Goal: Task Accomplishment & Management: Manage account settings

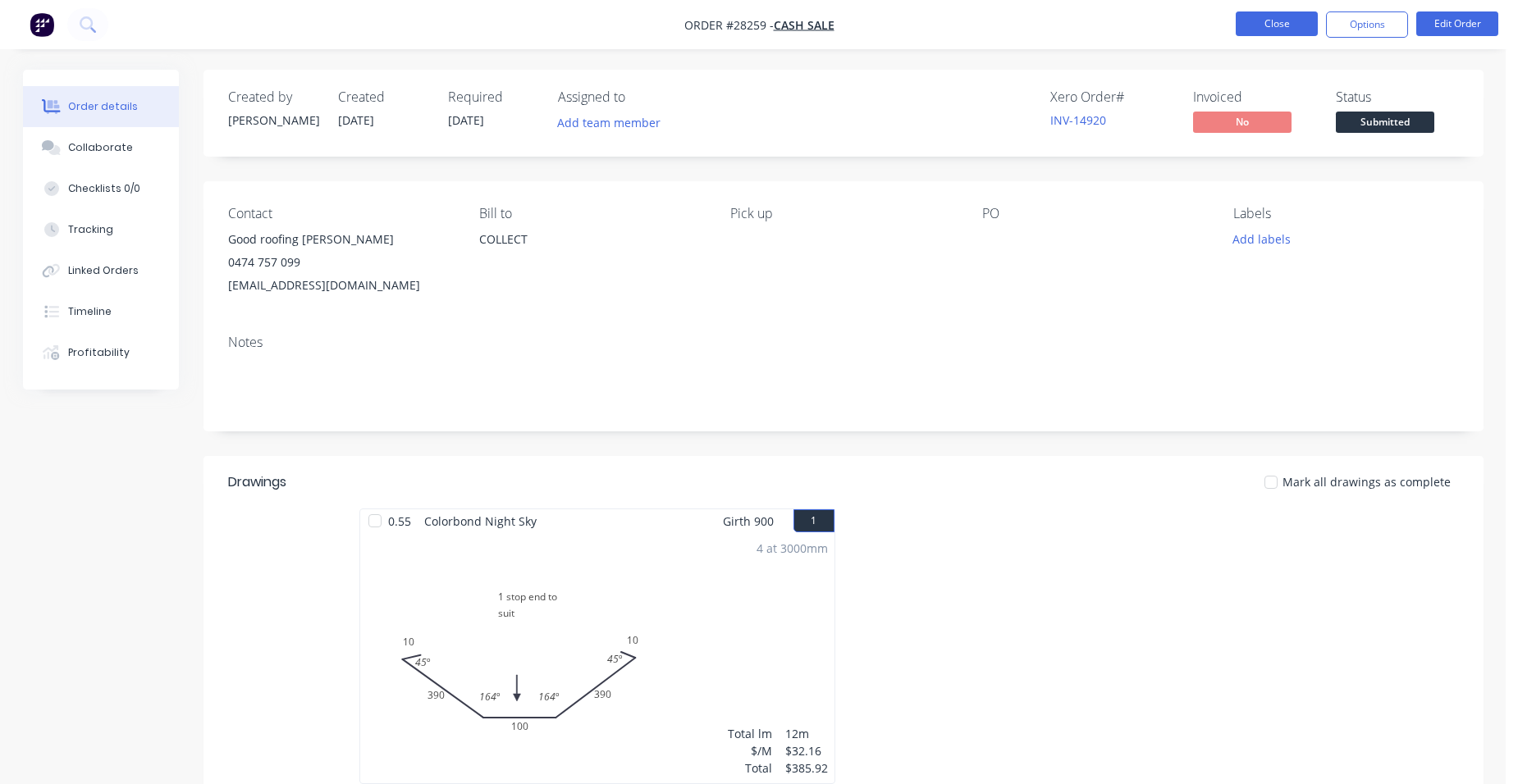
click at [1298, 20] on button "Close" at bounding box center [1276, 24] width 82 height 25
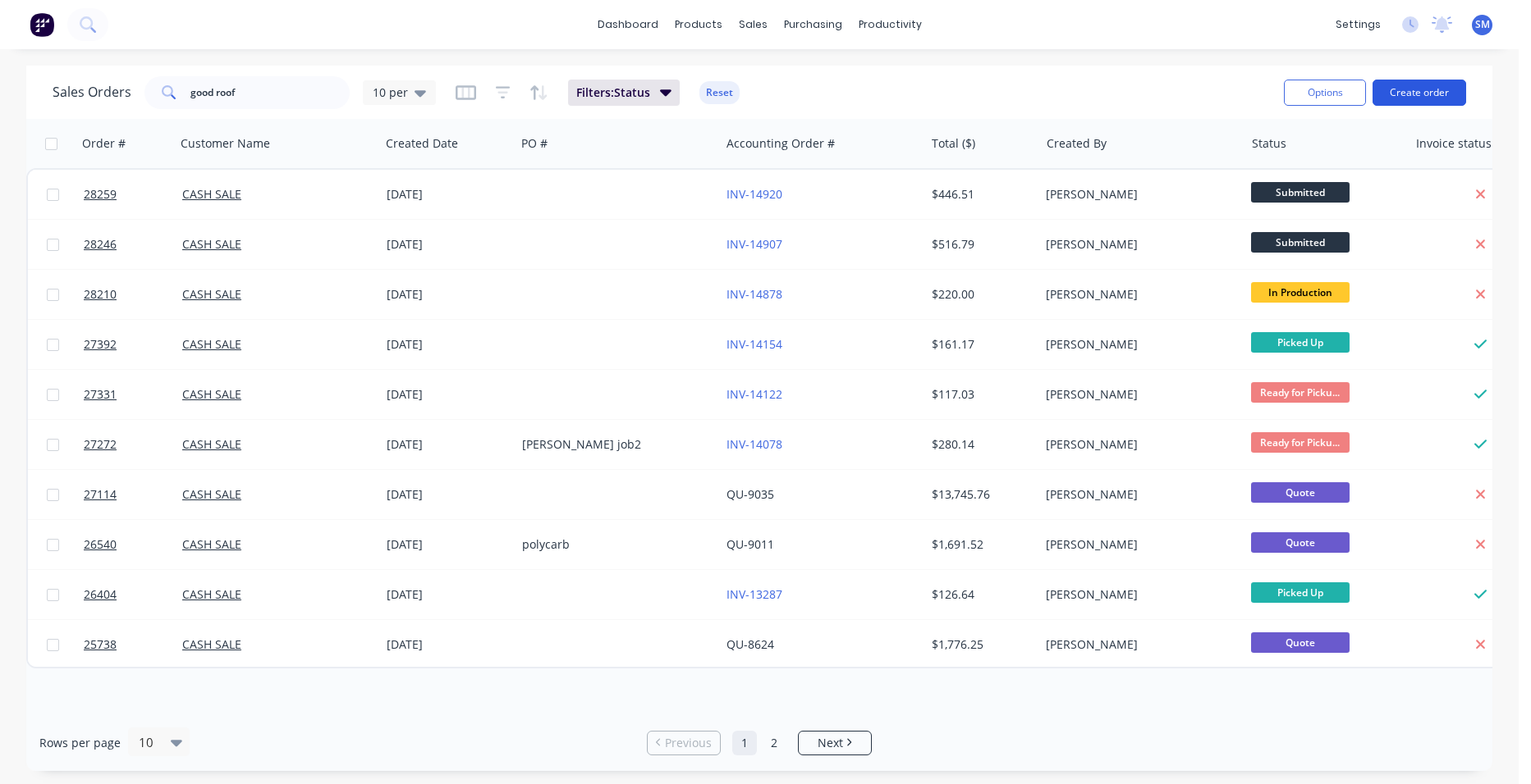
click at [1433, 89] on button "Create order" at bounding box center [1419, 93] width 93 height 26
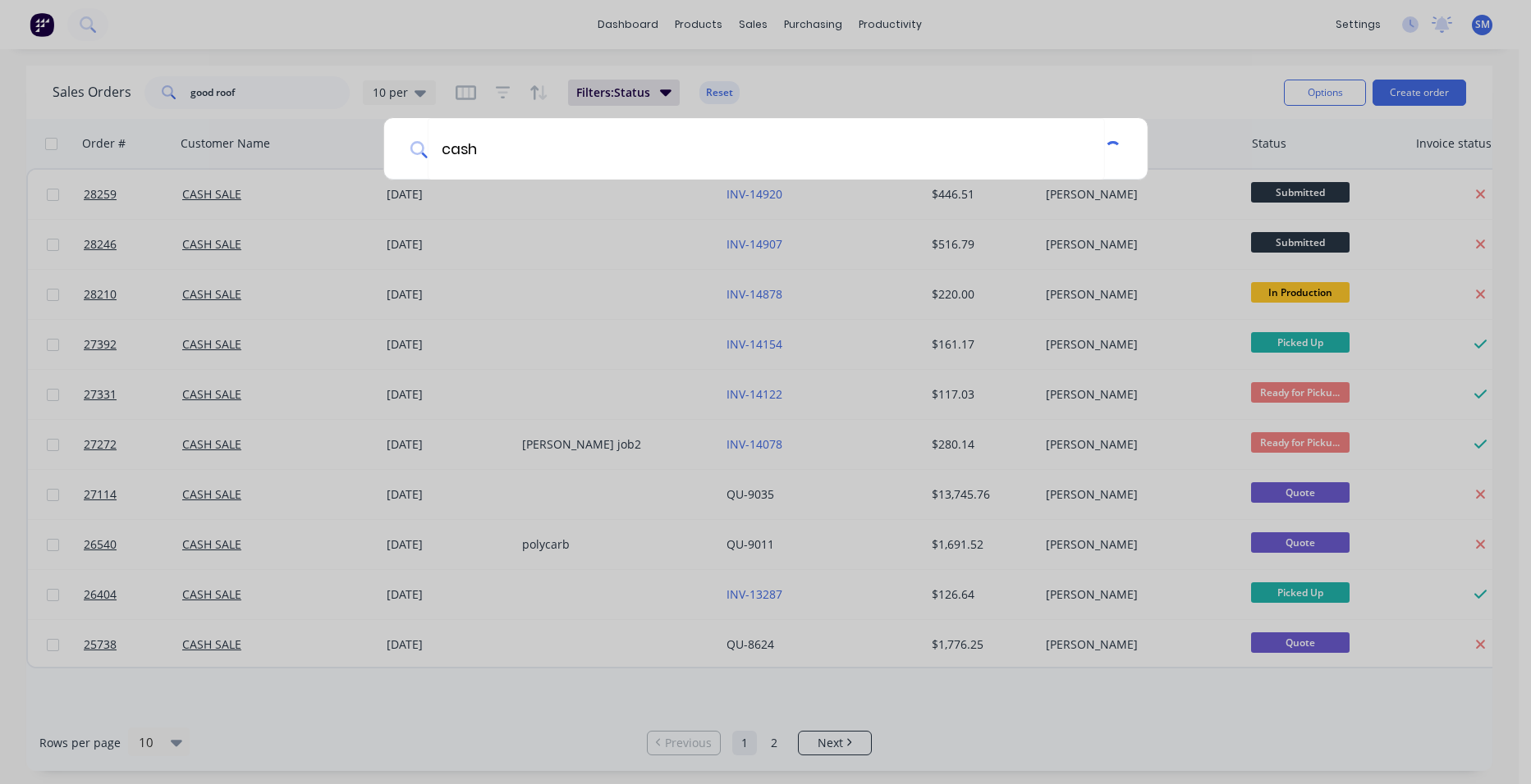
type input "cash"
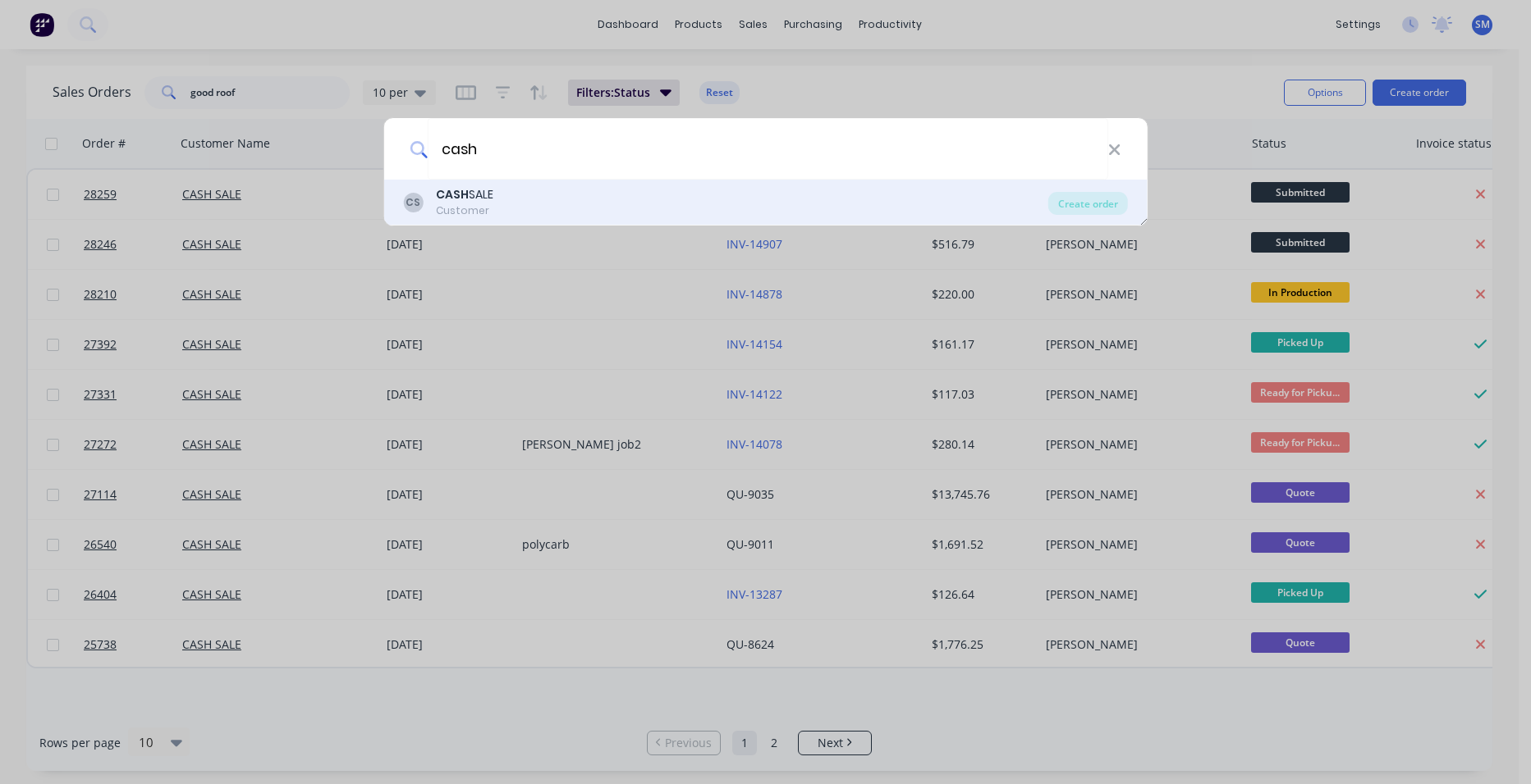
click at [456, 191] on b "CASH" at bounding box center [452, 194] width 33 height 17
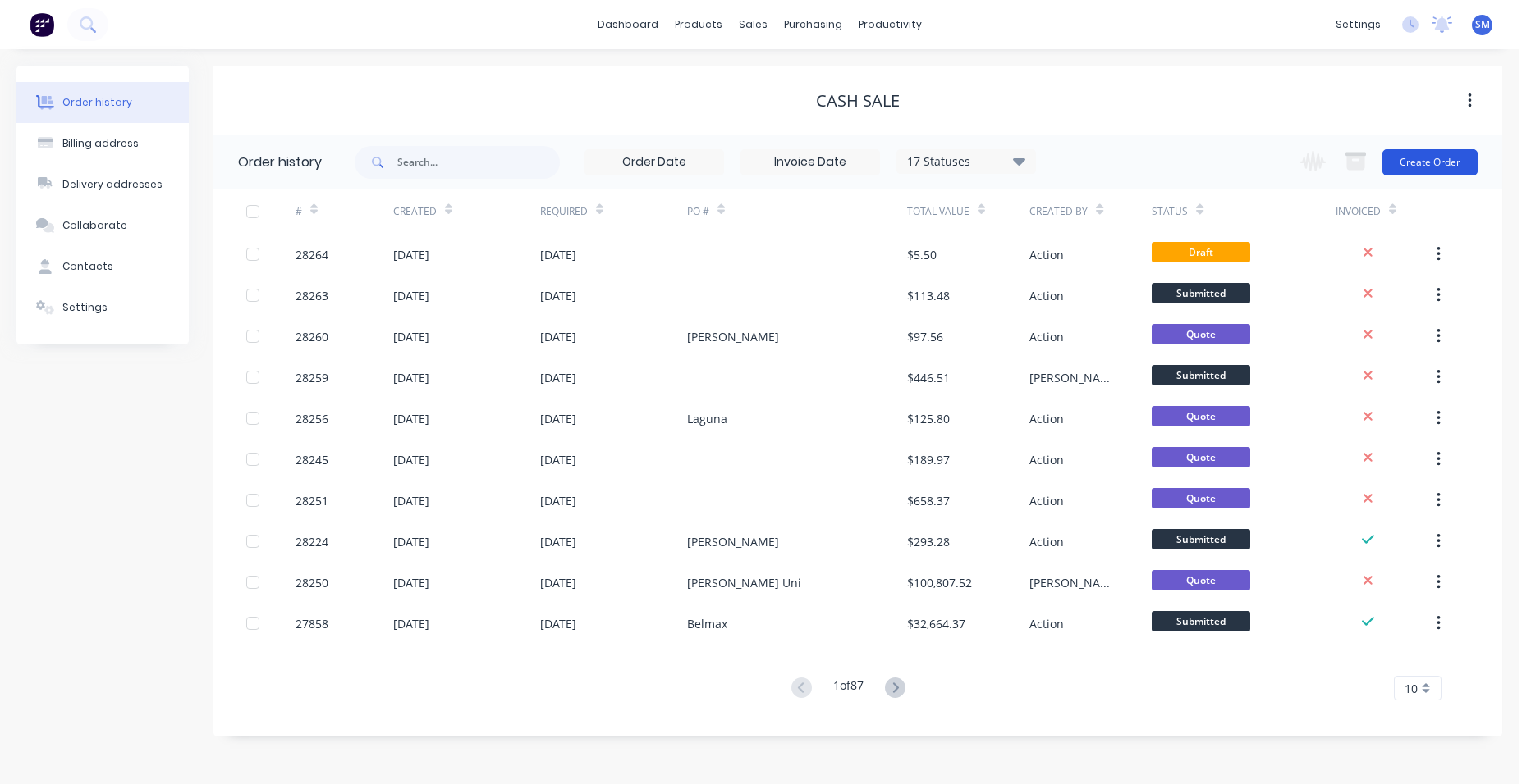
click at [1411, 162] on button "Create Order" at bounding box center [1430, 163] width 95 height 26
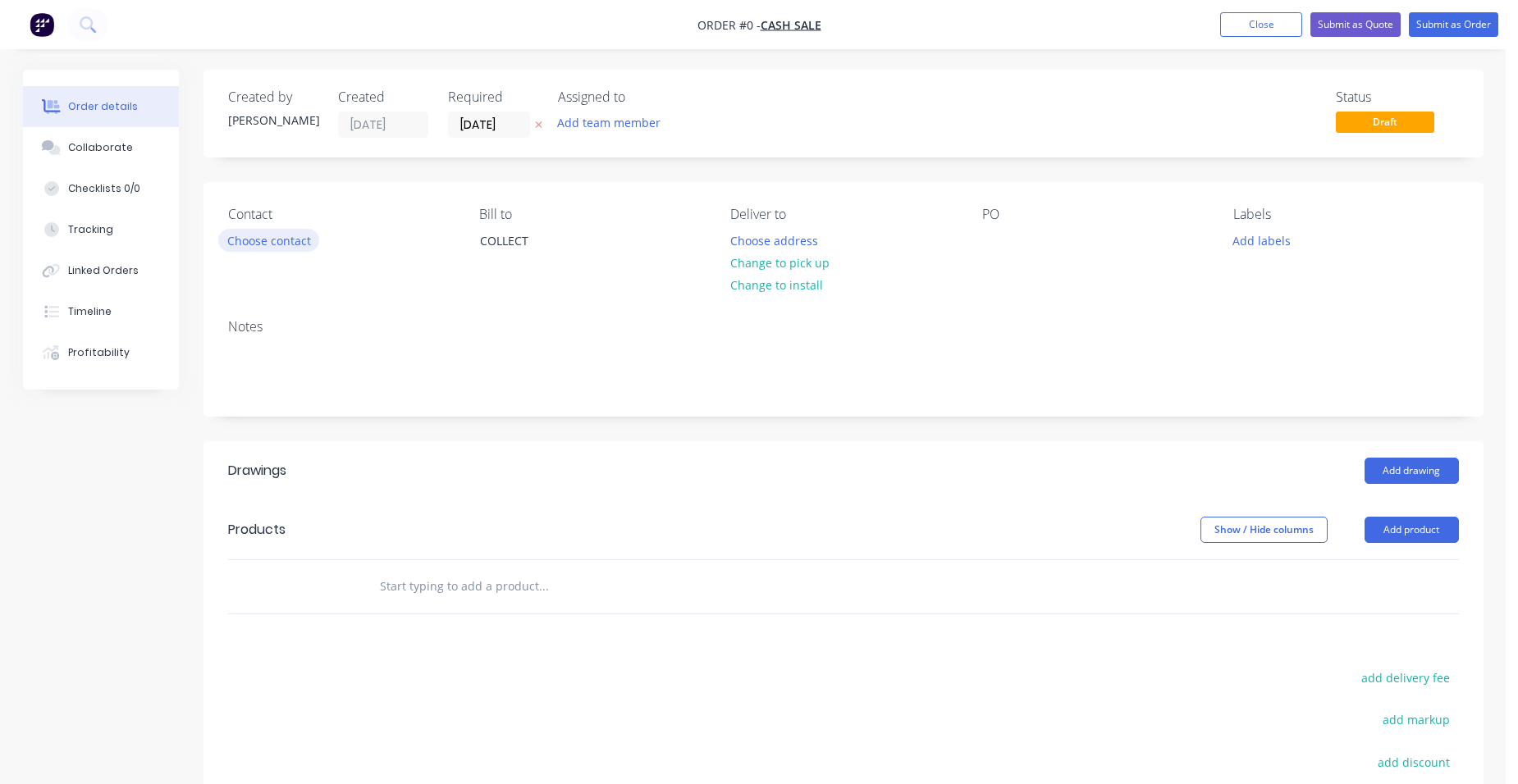
click at [273, 243] on button "Choose contact" at bounding box center [268, 239] width 101 height 22
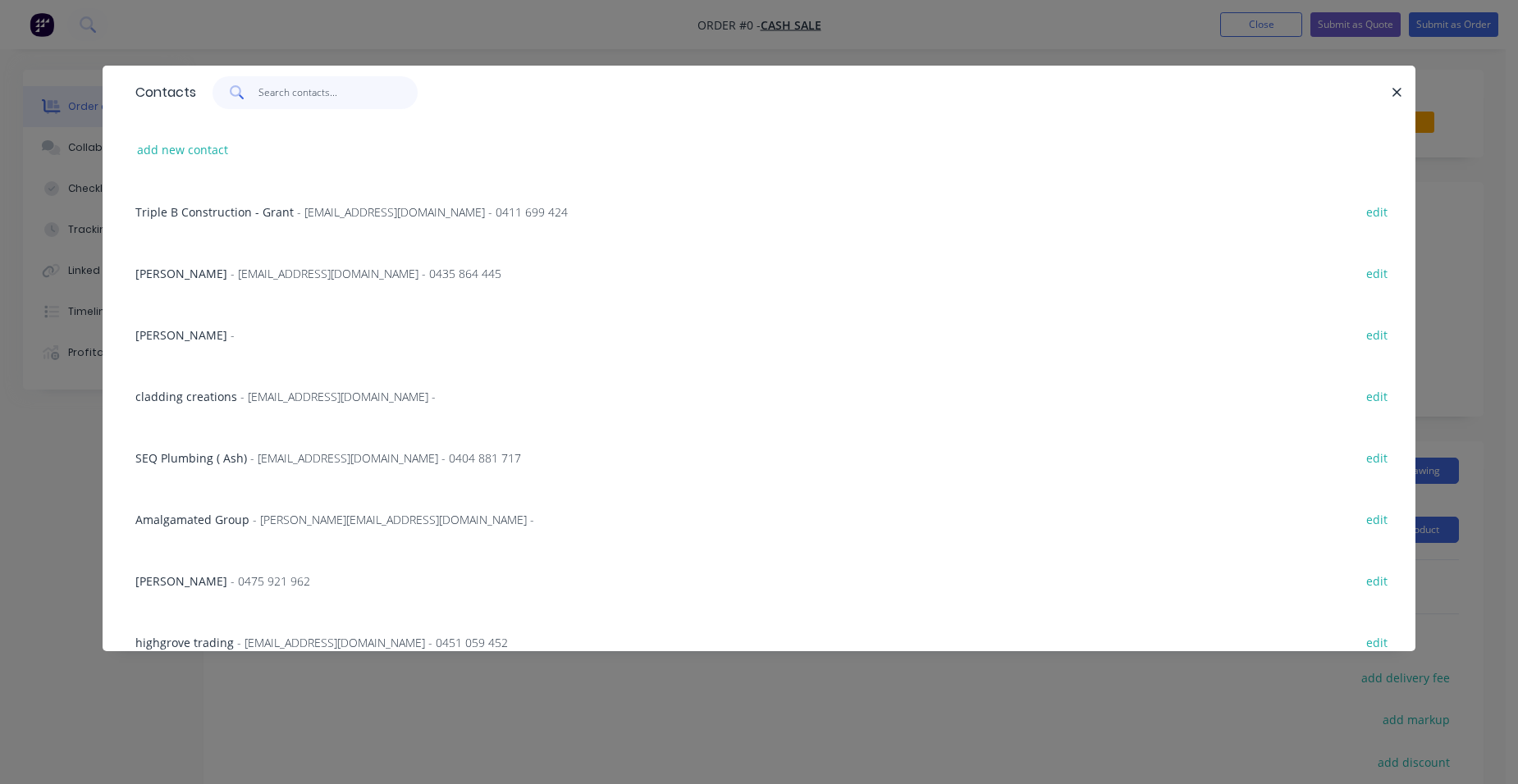
drag, startPoint x: 275, startPoint y: 97, endPoint x: 311, endPoint y: 128, distance: 47.5
click at [279, 98] on input "text" at bounding box center [338, 92] width 160 height 33
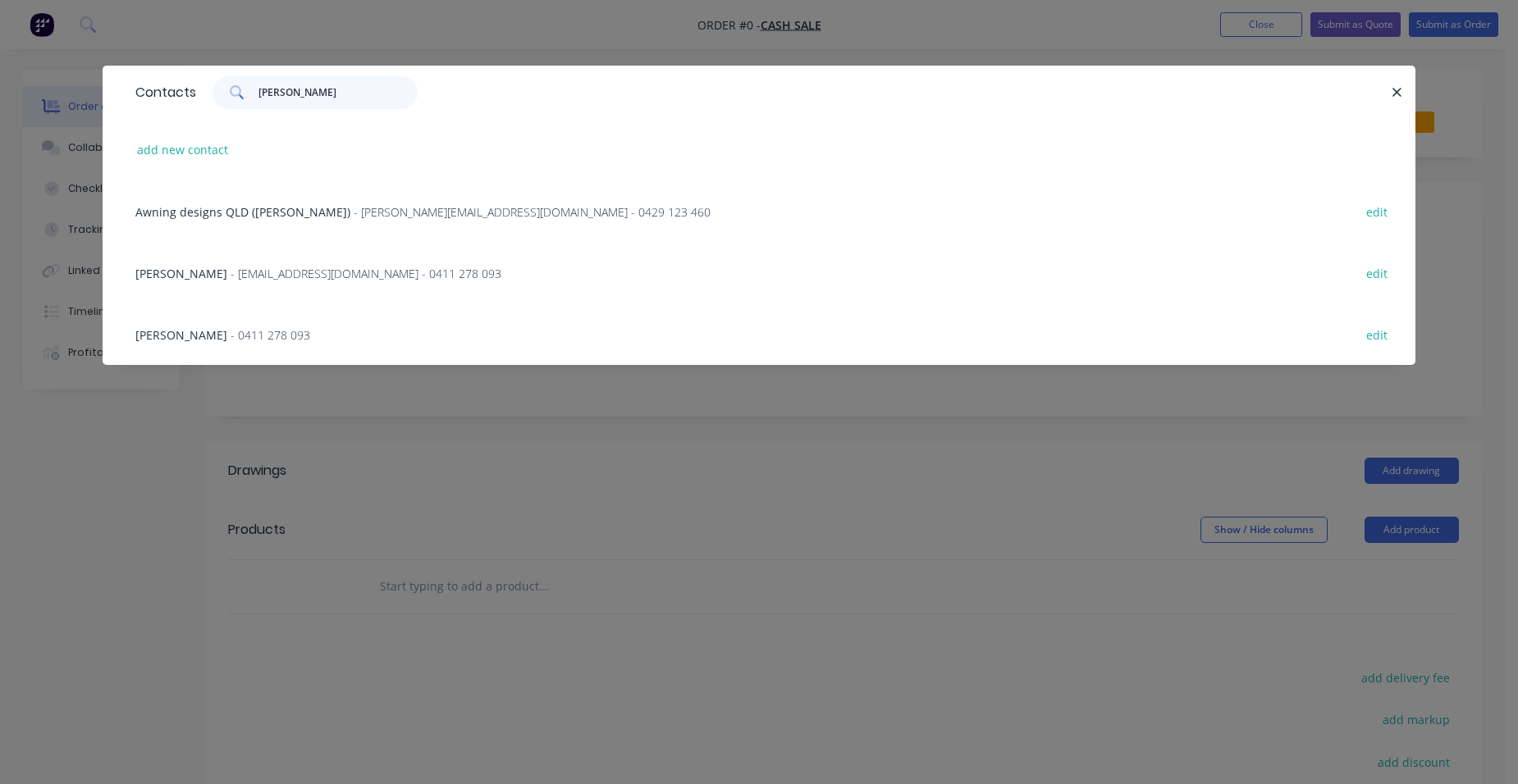
type input "[PERSON_NAME]"
click at [272, 269] on span "- [EMAIL_ADDRESS][DOMAIN_NAME] - 0411 278 093" at bounding box center [366, 273] width 271 height 16
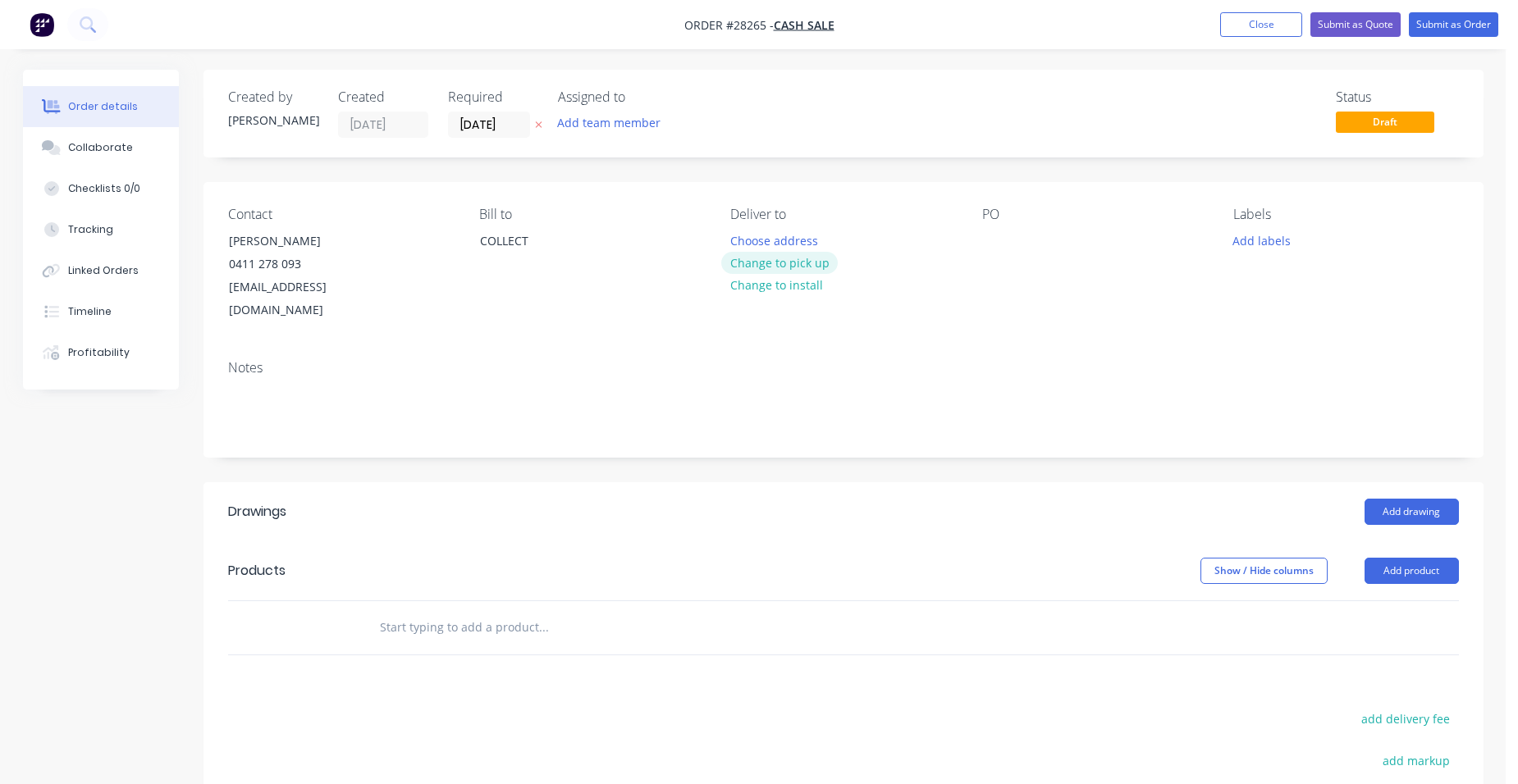
click at [746, 262] on button "Change to pick up" at bounding box center [780, 263] width 117 height 22
click at [1432, 499] on button "Add drawing" at bounding box center [1412, 512] width 94 height 26
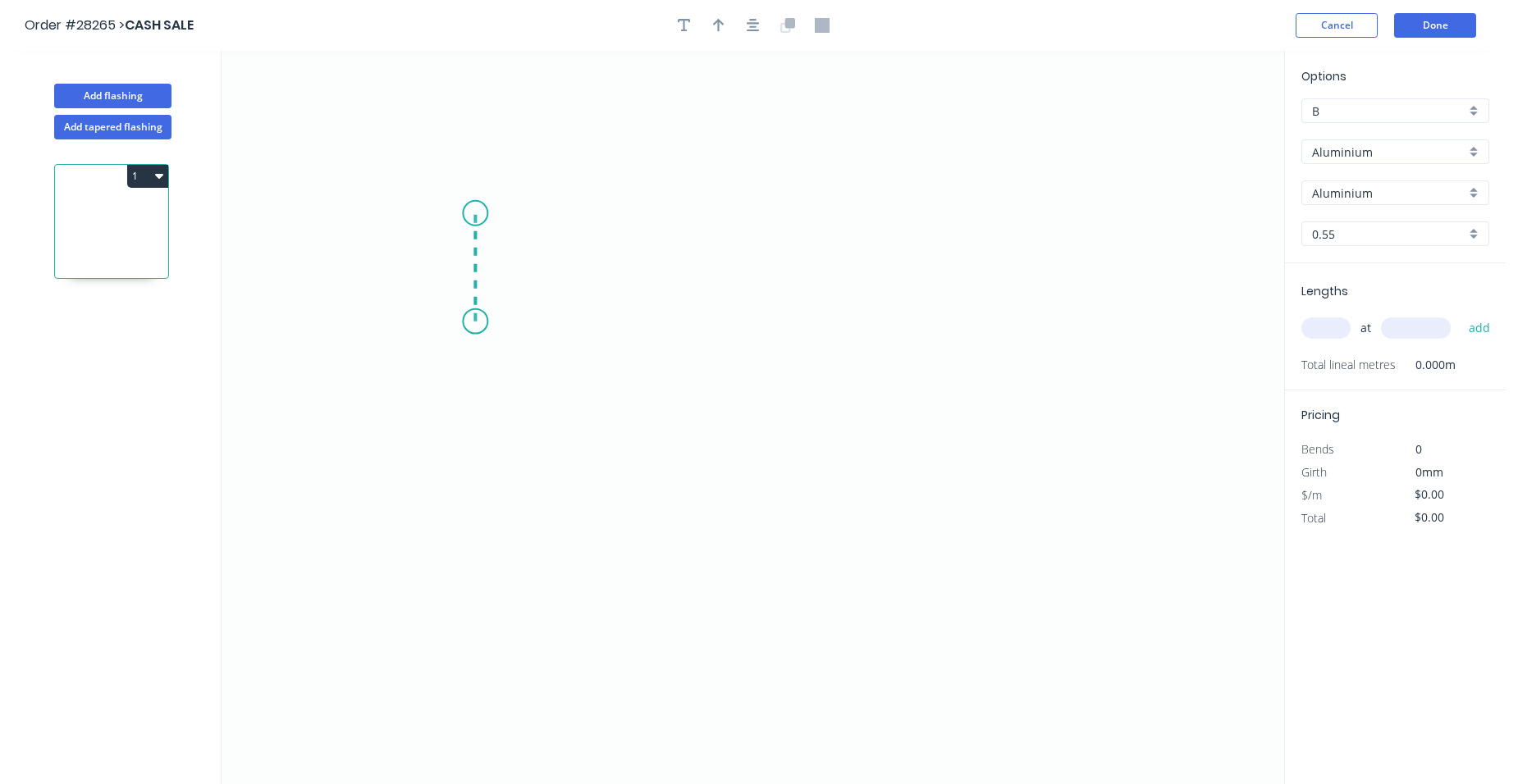
drag, startPoint x: 476, startPoint y: 290, endPoint x: 470, endPoint y: 214, distance: 76.2
click at [470, 214] on icon "0" at bounding box center [752, 417] width 1063 height 734
click at [596, 222] on icon "0 ?" at bounding box center [752, 417] width 1063 height 734
drag, startPoint x: 608, startPoint y: 587, endPoint x: 620, endPoint y: 588, distance: 12.0
click at [617, 588] on icon "0 ? ?" at bounding box center [752, 417] width 1063 height 734
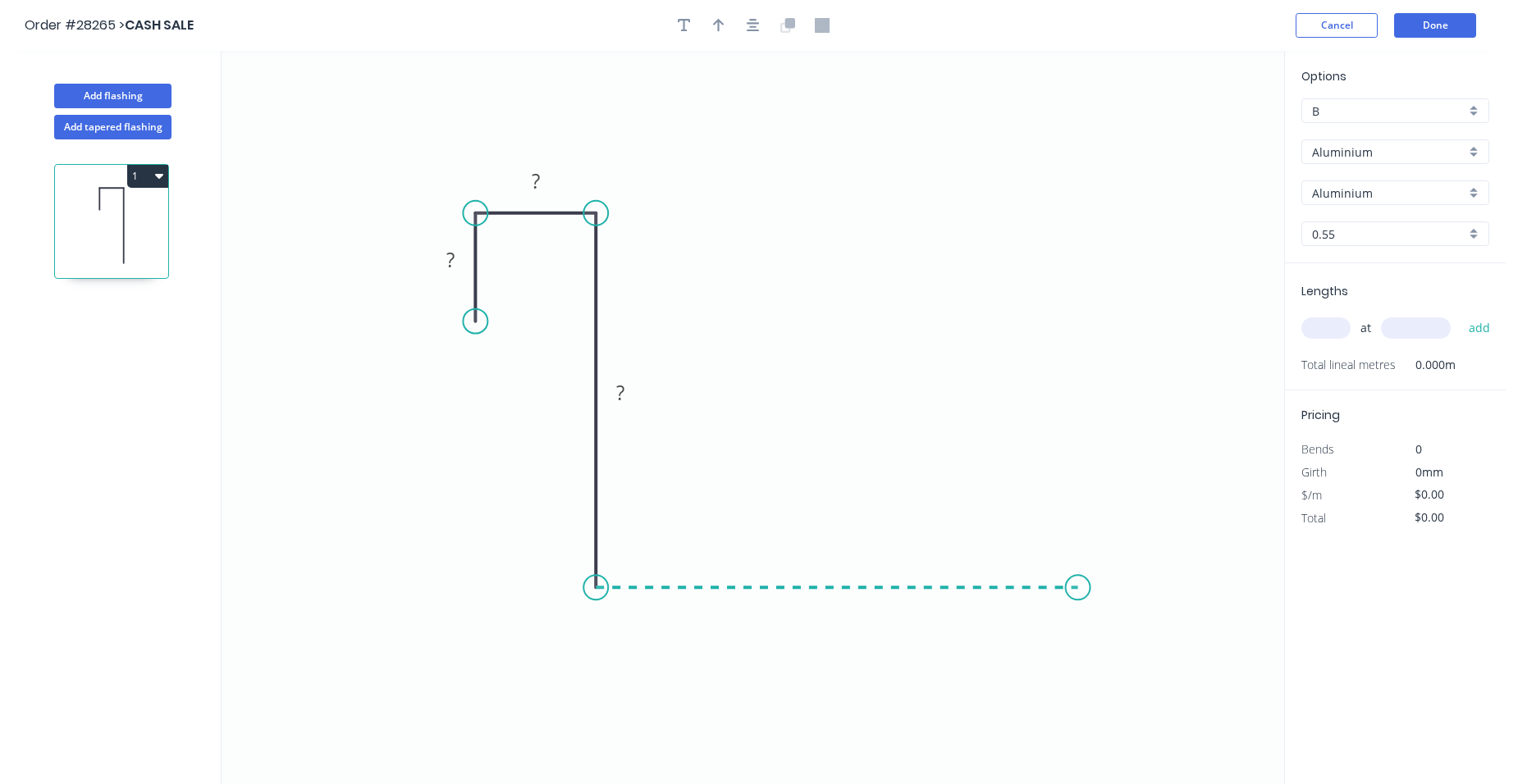
click at [1079, 571] on icon "0 ? ? ?" at bounding box center [752, 417] width 1063 height 734
click at [1075, 462] on icon "0 ? ? ? ?" at bounding box center [752, 417] width 1063 height 734
drag, startPoint x: 1115, startPoint y: 527, endPoint x: 1149, endPoint y: 489, distance: 51.0
click at [1125, 516] on g "?" at bounding box center [1102, 517] width 54 height 33
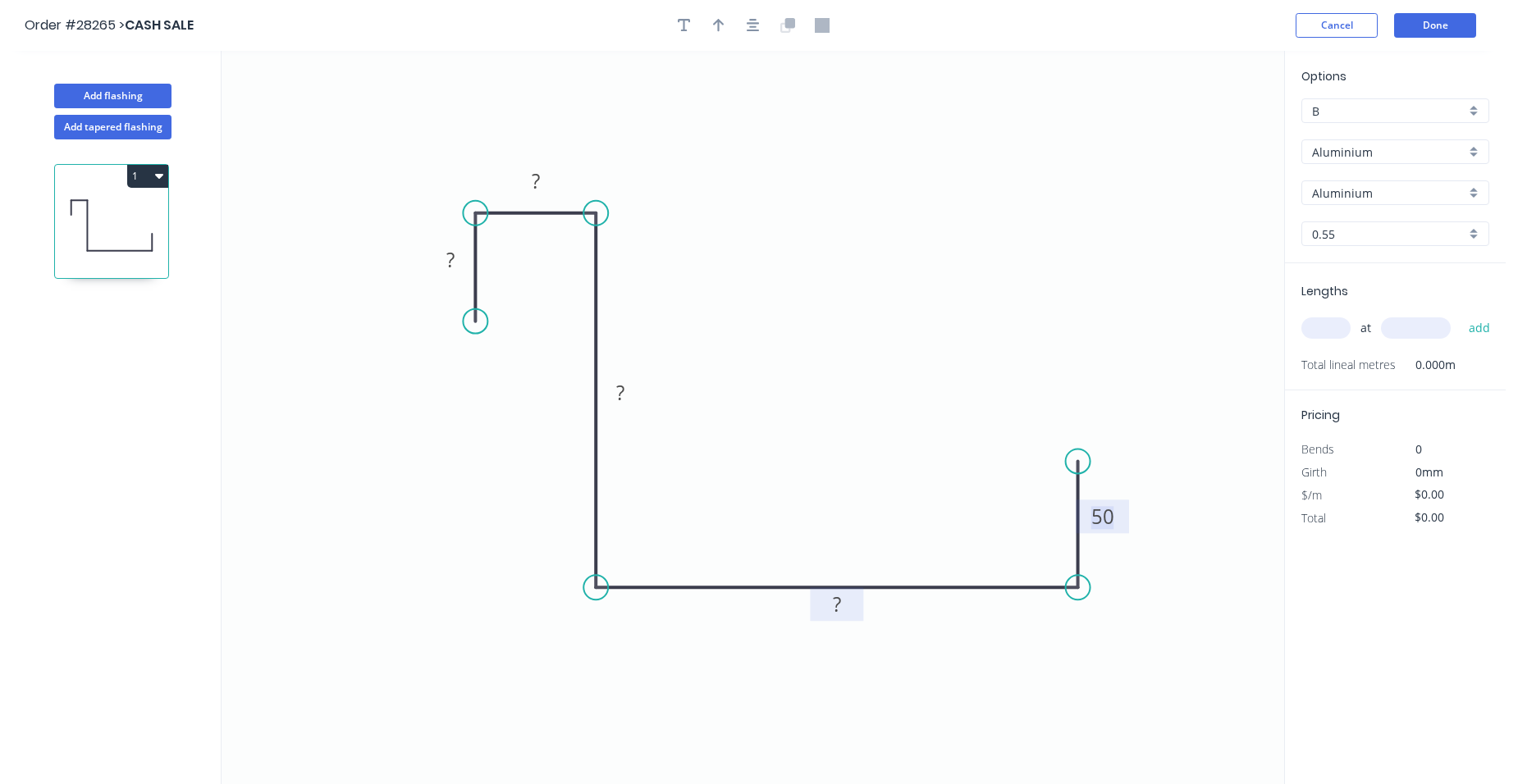
click at [839, 603] on tspan "?" at bounding box center [837, 604] width 8 height 27
click at [627, 396] on rect at bounding box center [620, 394] width 33 height 23
click at [544, 179] on rect at bounding box center [535, 182] width 33 height 23
click at [451, 261] on tspan "?" at bounding box center [450, 259] width 8 height 27
drag, startPoint x: 721, startPoint y: 28, endPoint x: 741, endPoint y: 41, distance: 23.9
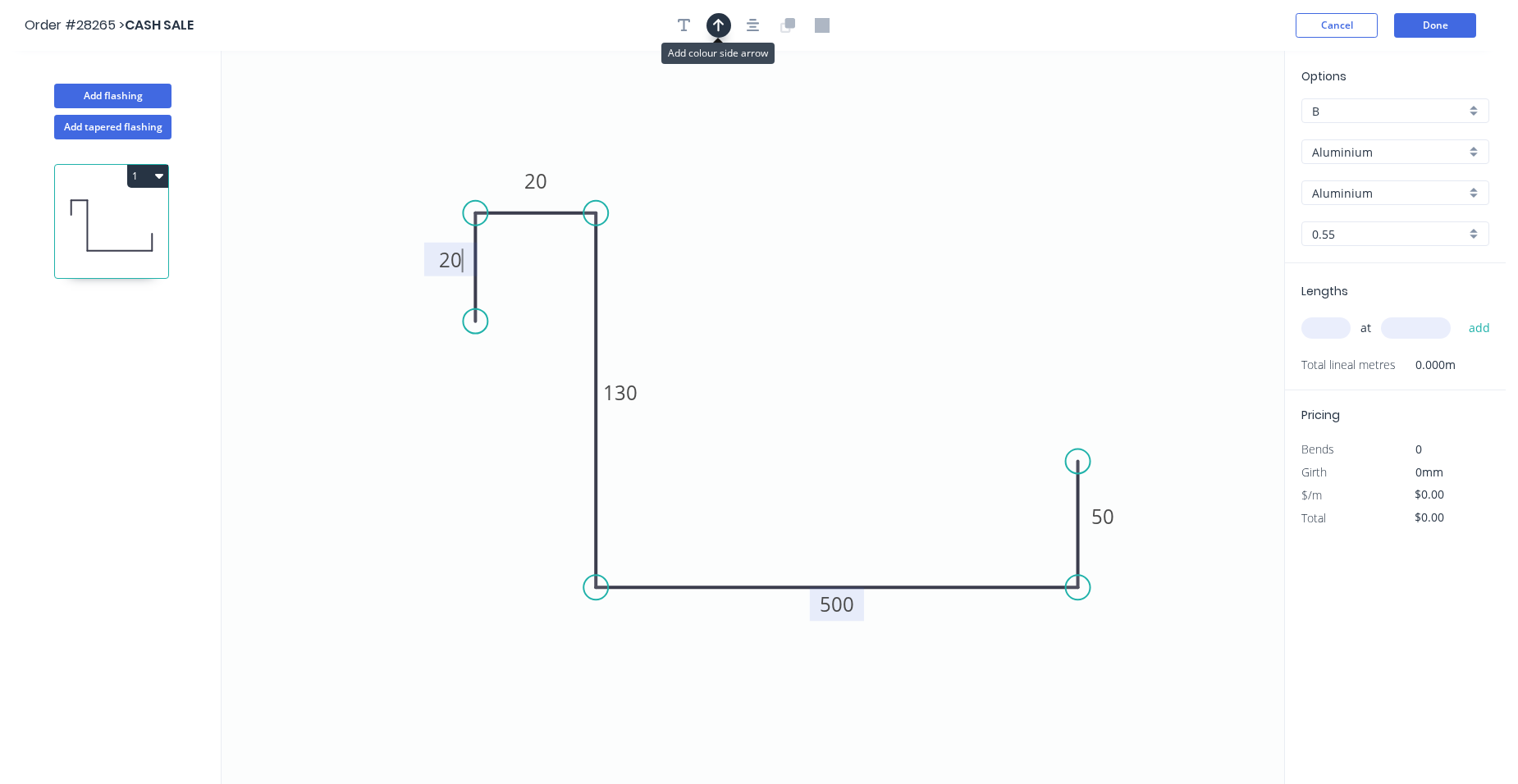
click at [723, 28] on icon "button" at bounding box center [718, 25] width 11 height 15
type input "$1.00"
drag, startPoint x: 1200, startPoint y: 130, endPoint x: 495, endPoint y: 526, distance: 808.6
click at [495, 526] on icon at bounding box center [492, 510] width 15 height 53
click at [1473, 153] on div "Aluminium" at bounding box center [1396, 152] width 188 height 25
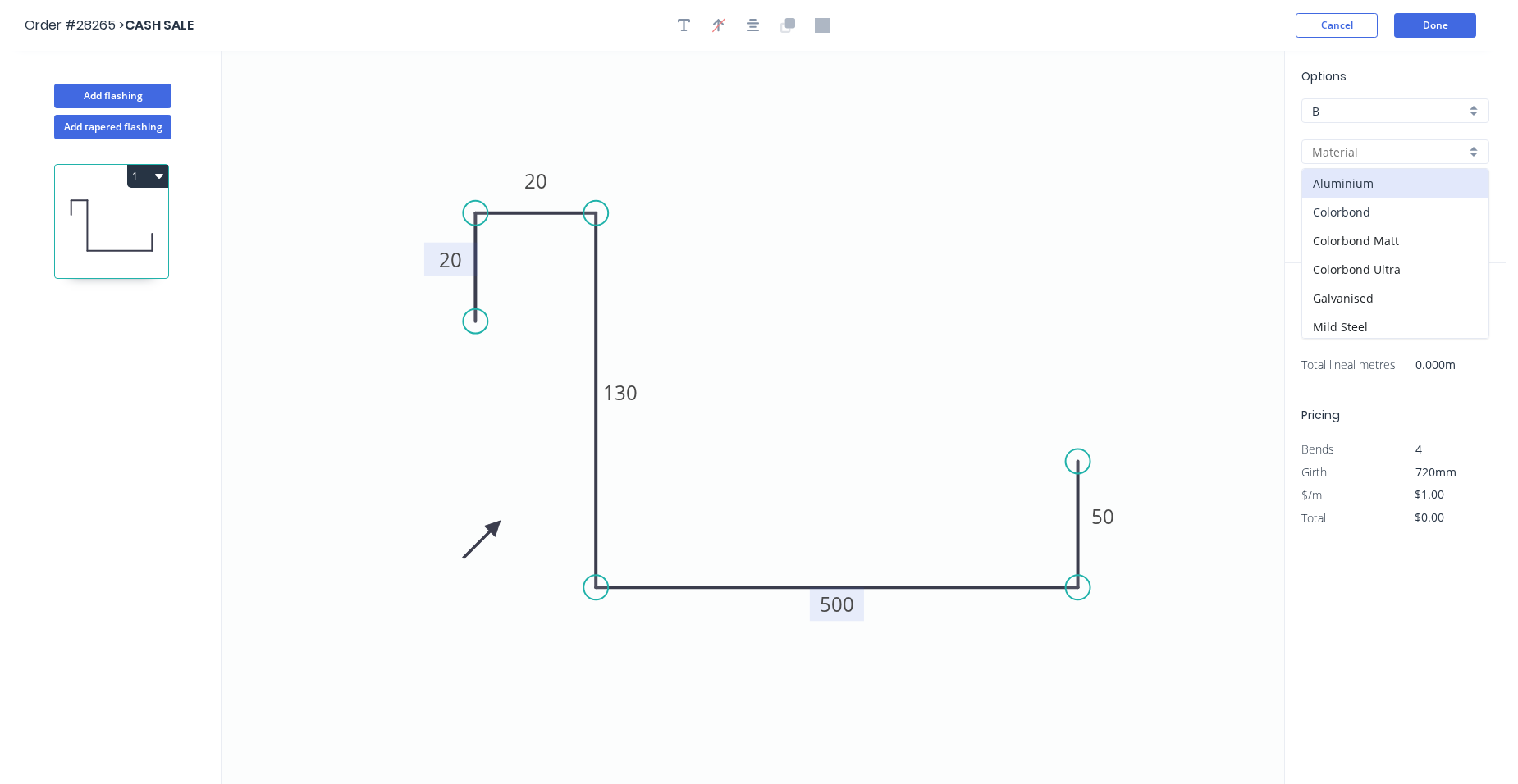
click at [1354, 217] on div "Colorbond" at bounding box center [1396, 212] width 186 height 29
type input "Colorbond"
type input "Basalt"
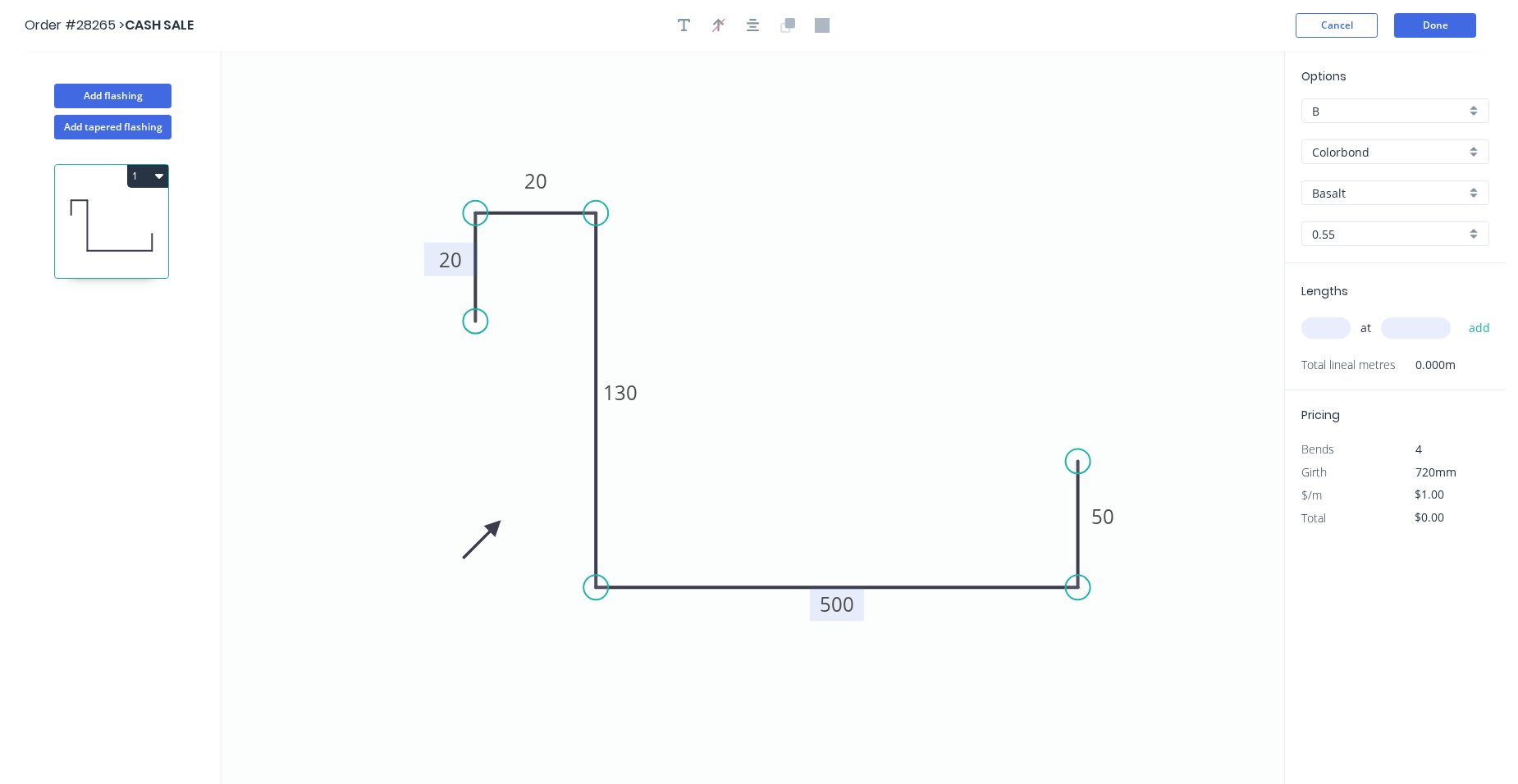
type input "$28.17"
drag, startPoint x: 1388, startPoint y: 195, endPoint x: 1280, endPoint y: 192, distance: 108.0
click at [1280, 192] on div "Add flashing Add tapered flashing 1 0 20 20 130 500 50 Options B B Colorbond Co…" at bounding box center [752, 432] width 1506 height 764
click at [1254, 257] on icon "0 20 20 130 500 50" at bounding box center [752, 417] width 1063 height 734
type input "surfmist"
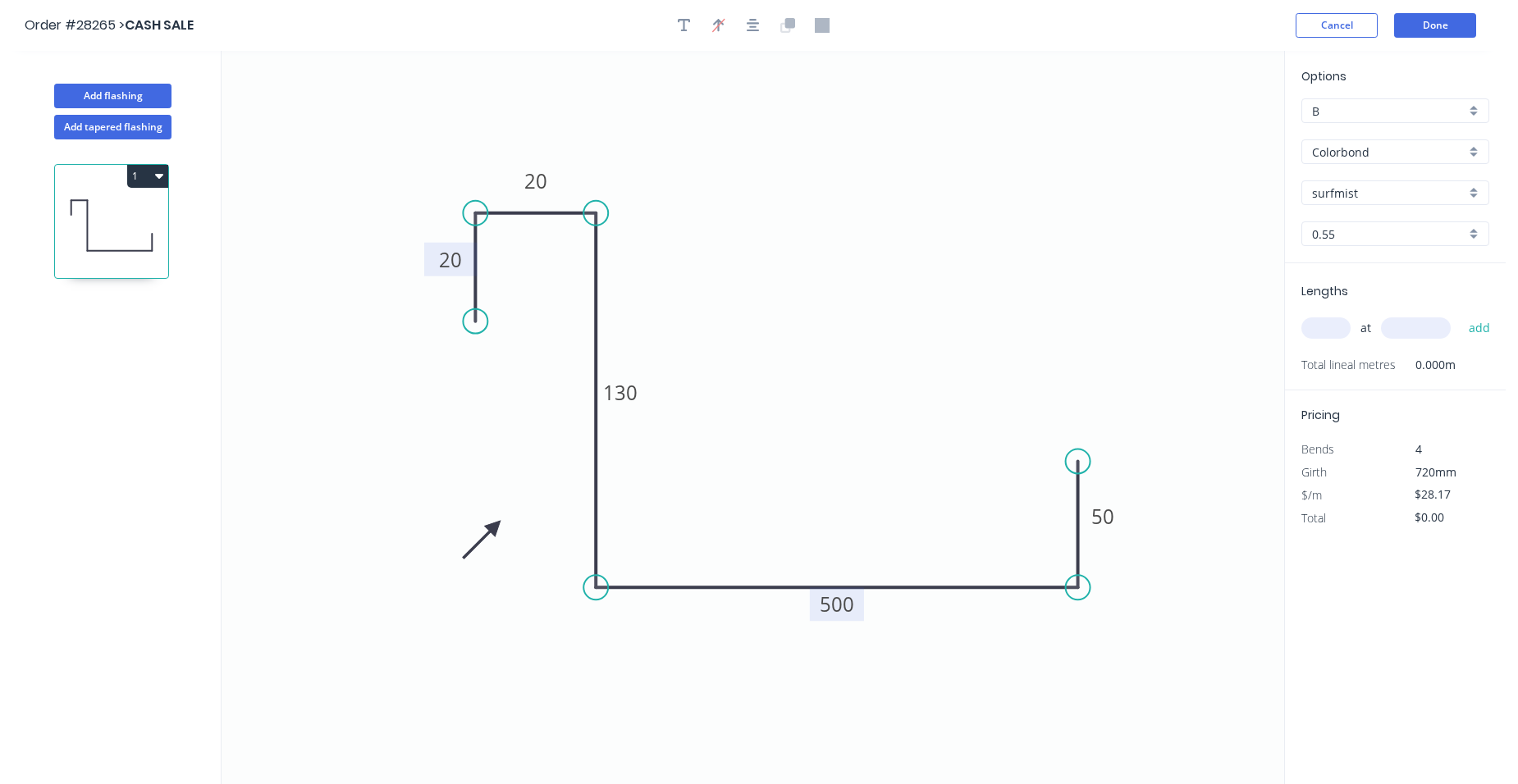
click at [1475, 188] on div "surfmist" at bounding box center [1396, 192] width 188 height 25
click at [1387, 305] on div "Surfmist" at bounding box center [1396, 306] width 186 height 29
type input "Surfmist"
click at [1467, 231] on div "0.55" at bounding box center [1396, 234] width 188 height 25
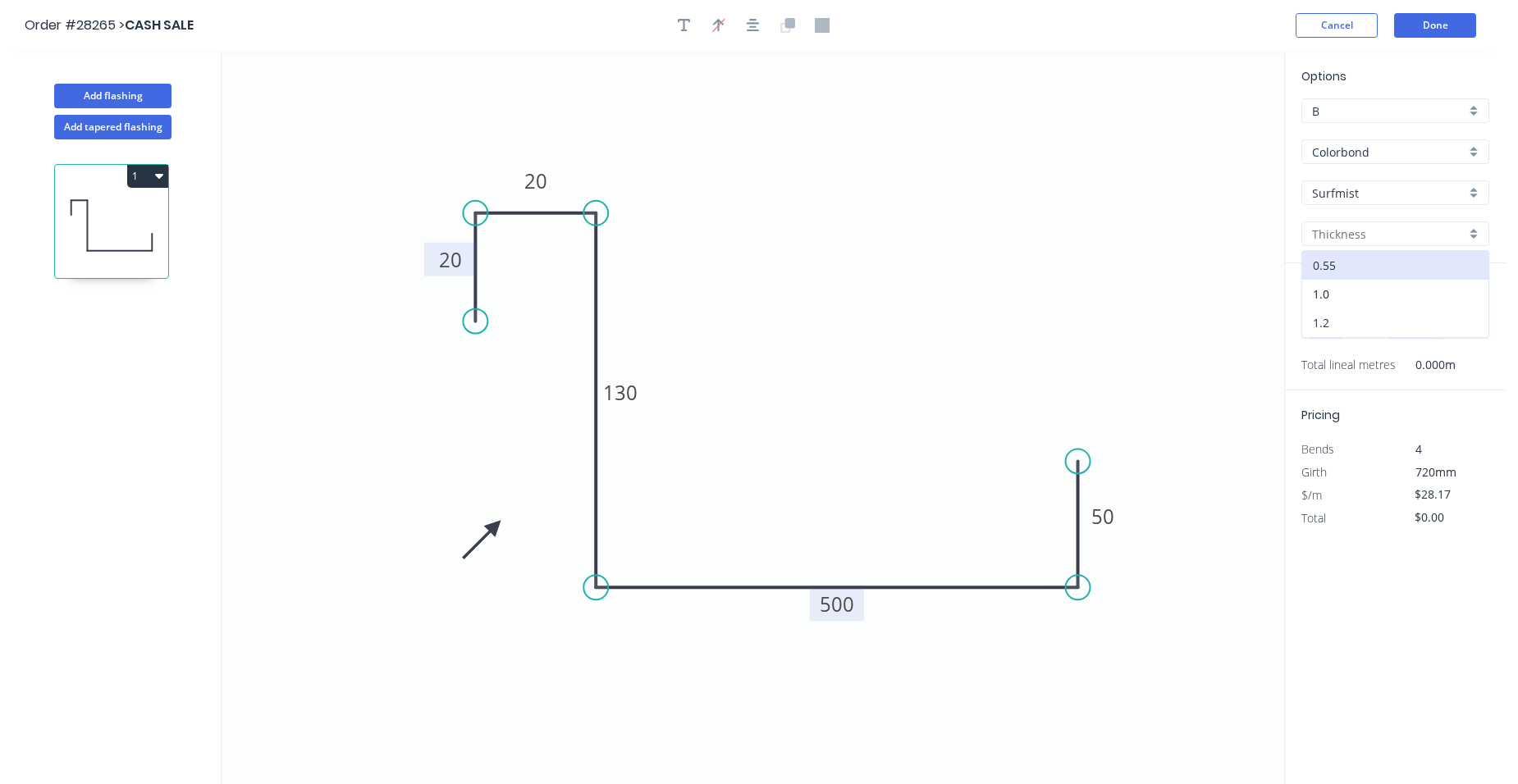
click at [1374, 315] on div "1.2" at bounding box center [1396, 323] width 186 height 29
type input "1.2"
type input "$57.39"
click at [1332, 328] on input "text" at bounding box center [1326, 328] width 49 height 21
type input "1"
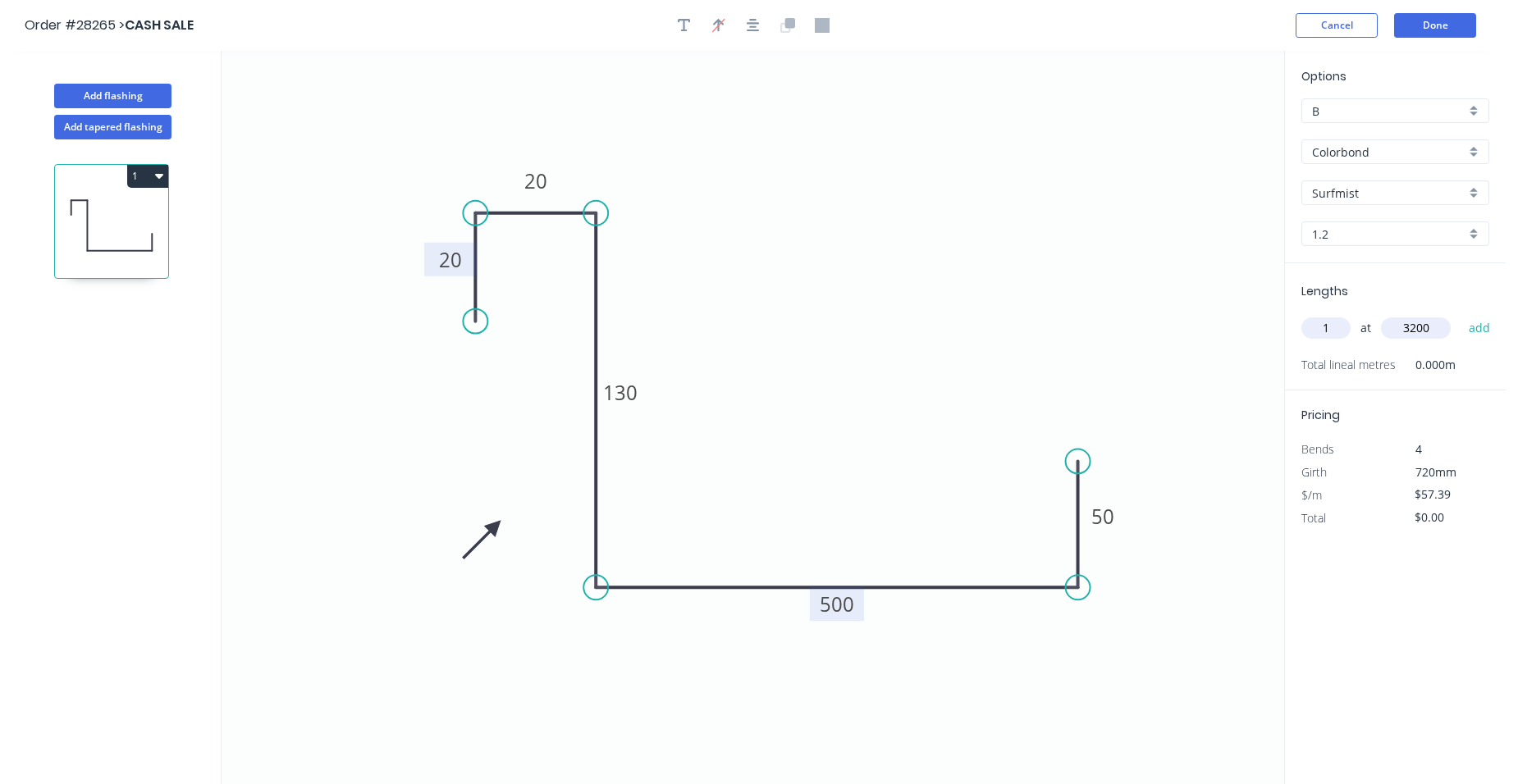
type input "3200"
click at [1461, 315] on button "add" at bounding box center [1480, 329] width 39 height 28
type input "$183.65"
click at [1427, 18] on button "Done" at bounding box center [1434, 25] width 82 height 25
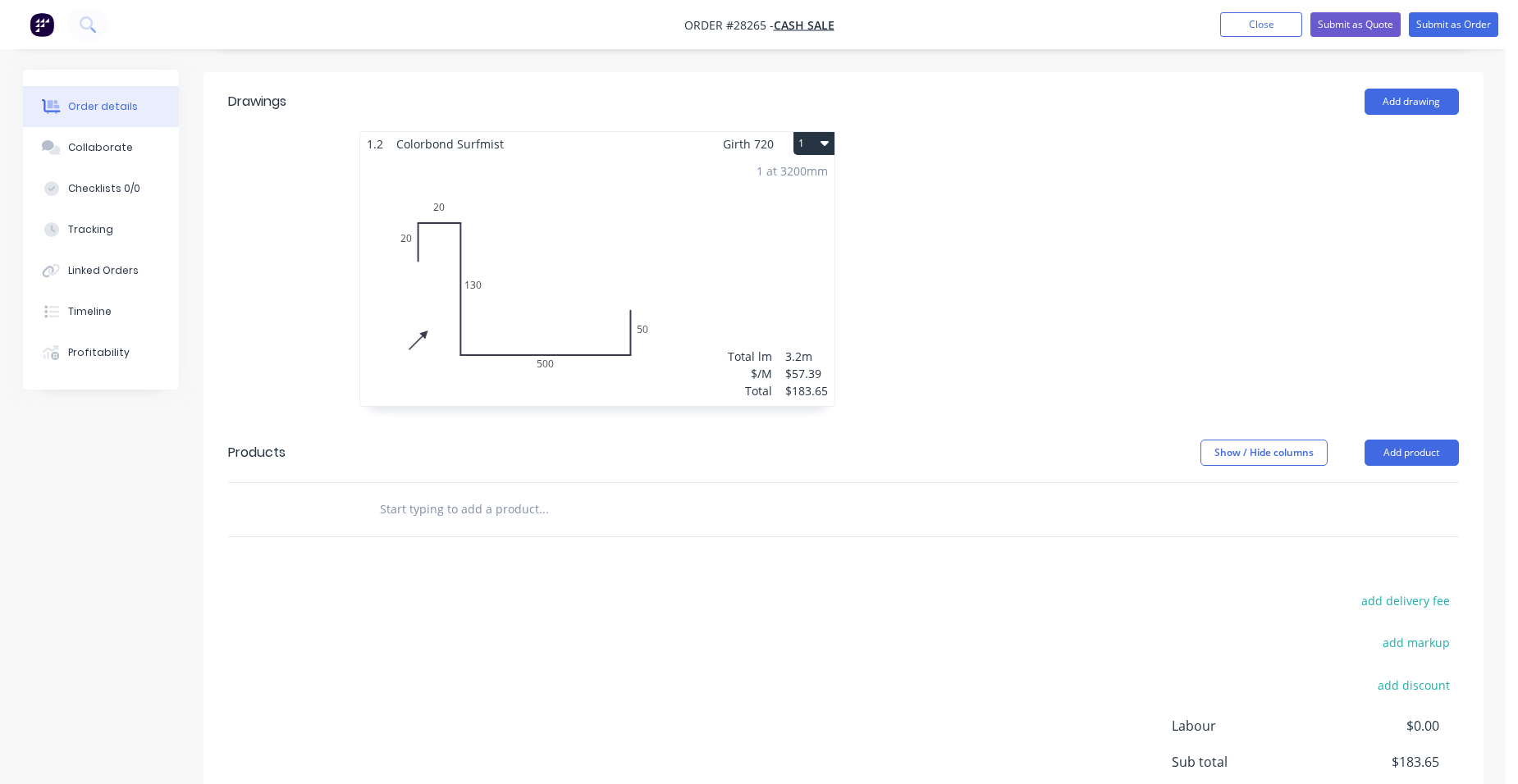
scroll to position [559, 0]
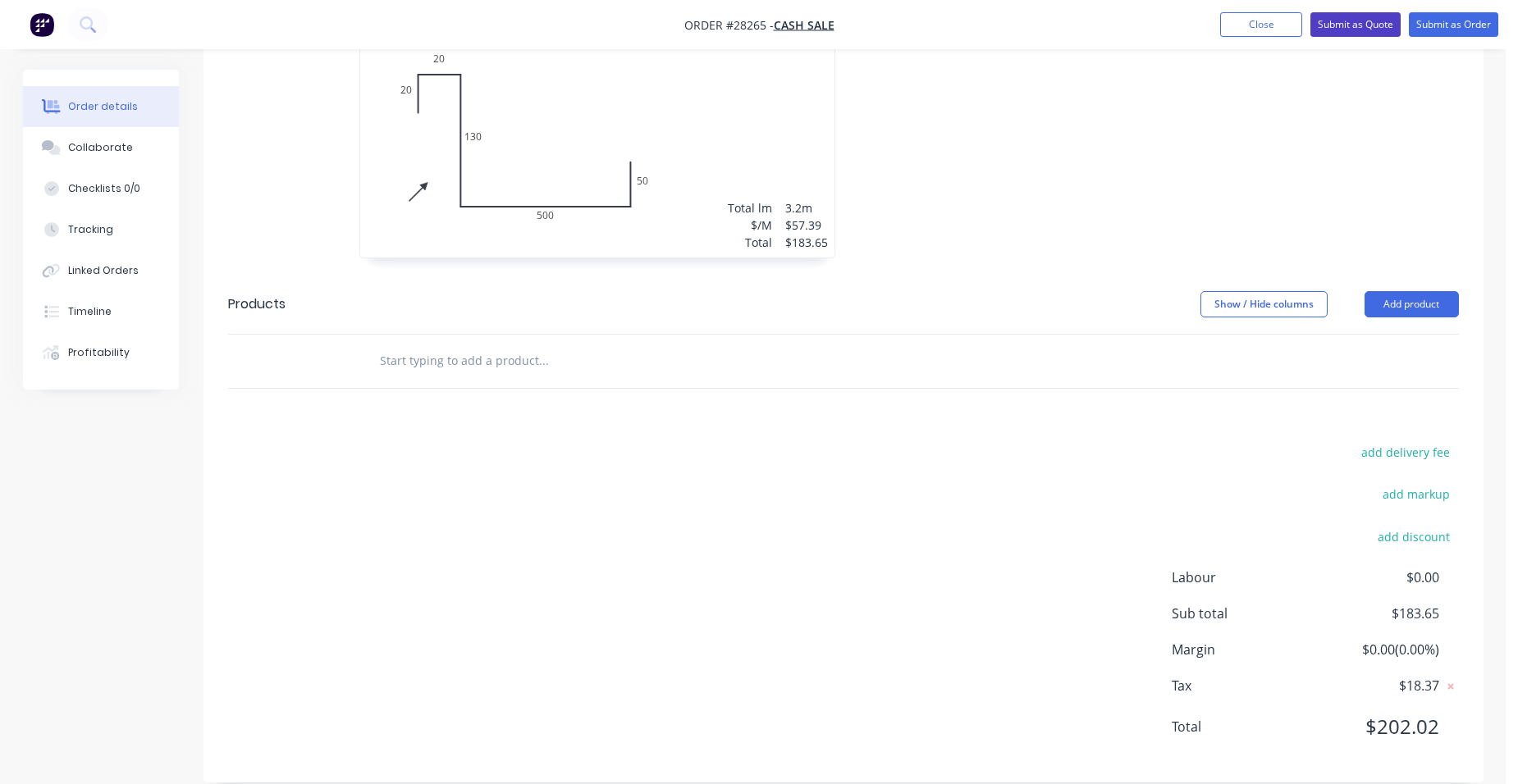
click at [1339, 15] on button "Submit as Quote" at bounding box center [1355, 25] width 91 height 25
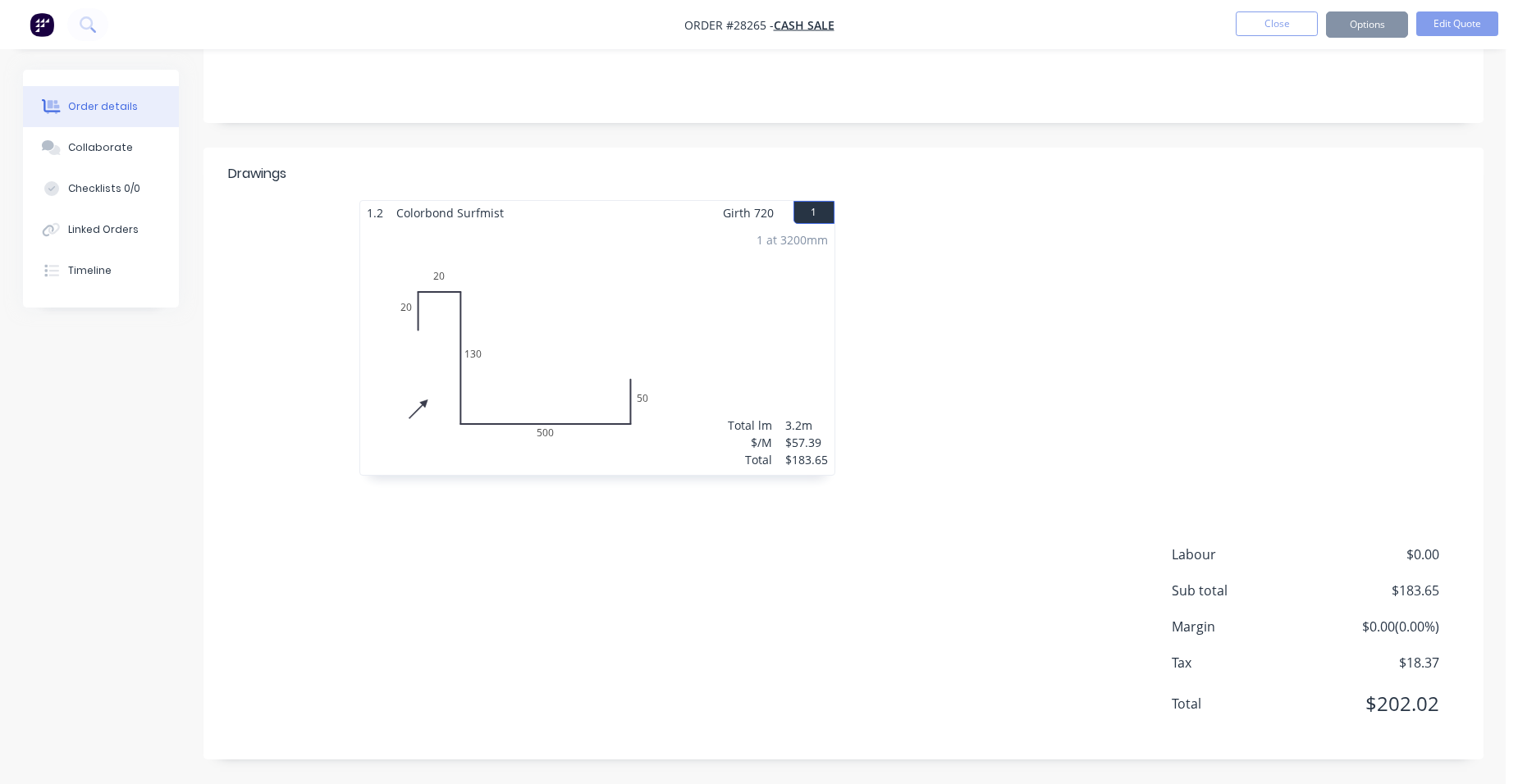
scroll to position [0, 0]
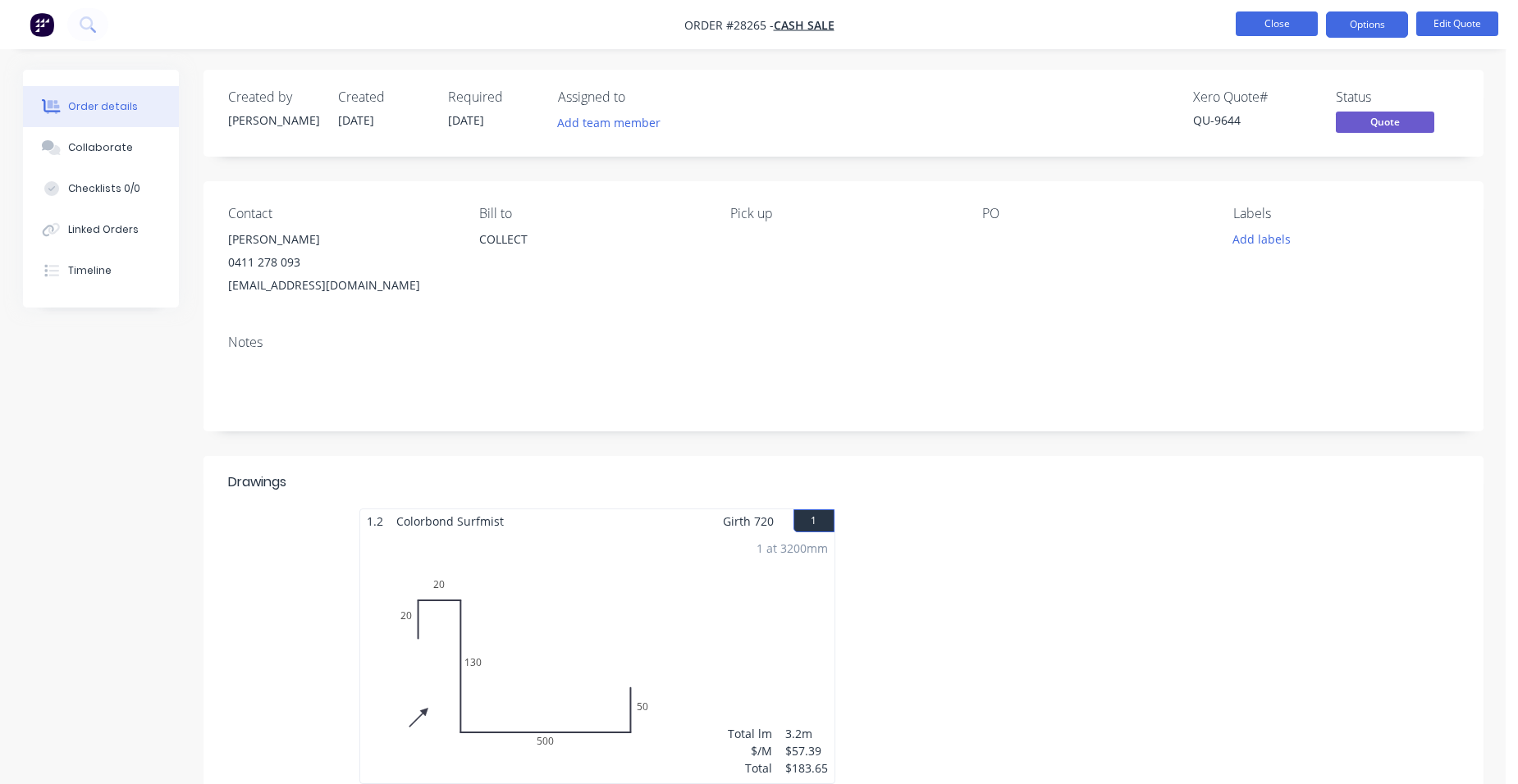
click at [1272, 26] on button "Close" at bounding box center [1276, 24] width 82 height 25
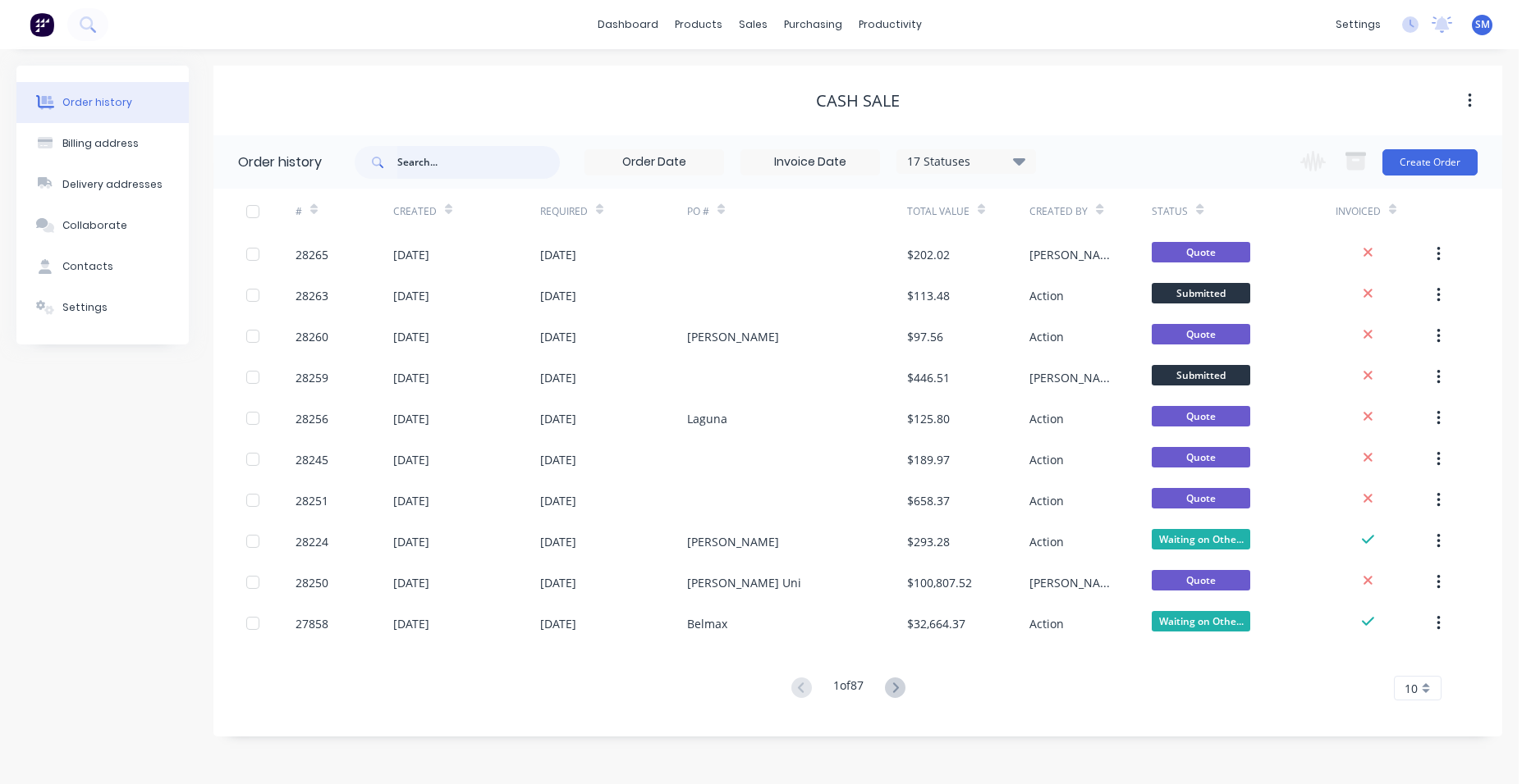
click at [442, 163] on input "text" at bounding box center [478, 162] width 163 height 33
type input "gulliver"
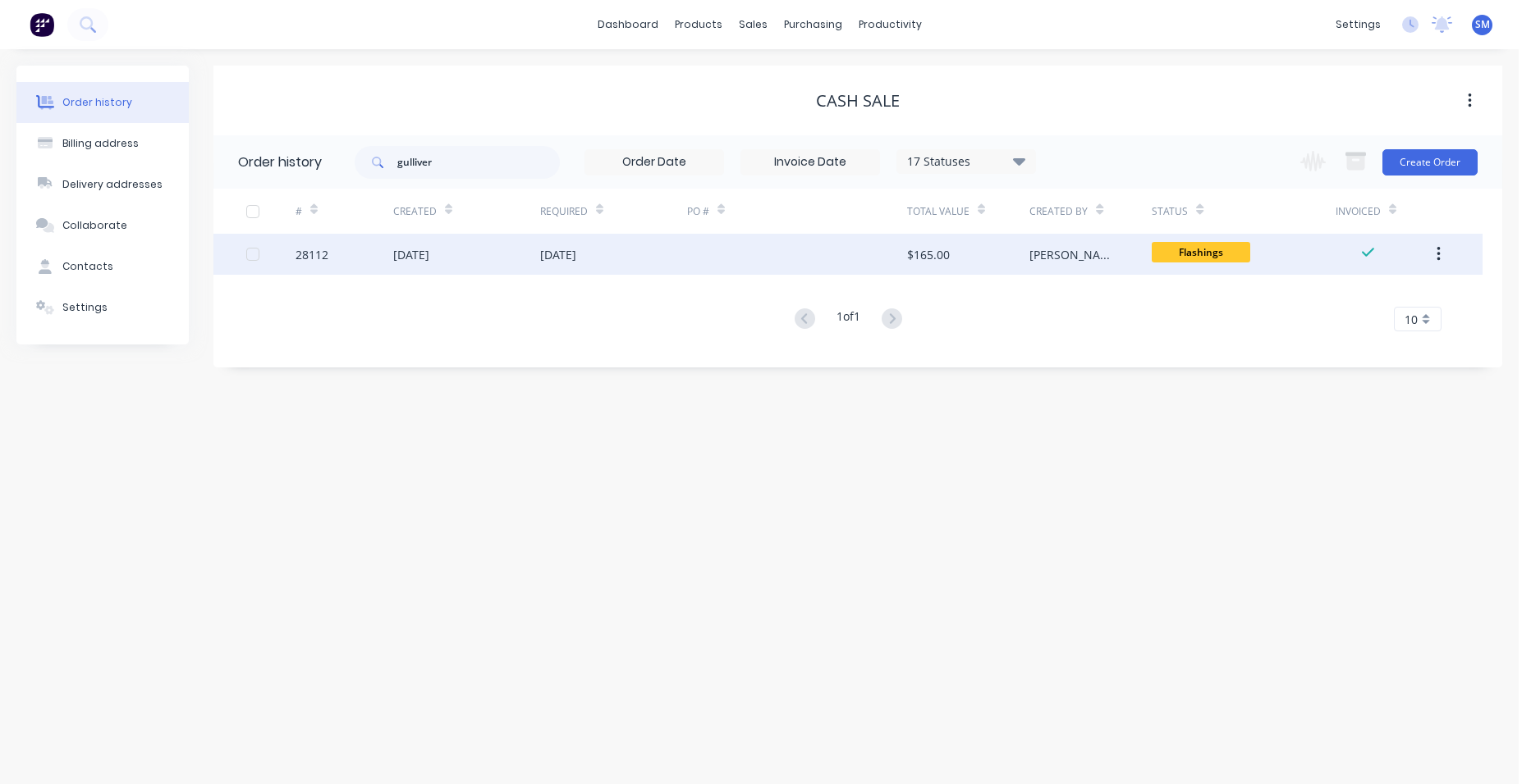
click at [699, 252] on div at bounding box center [797, 254] width 220 height 41
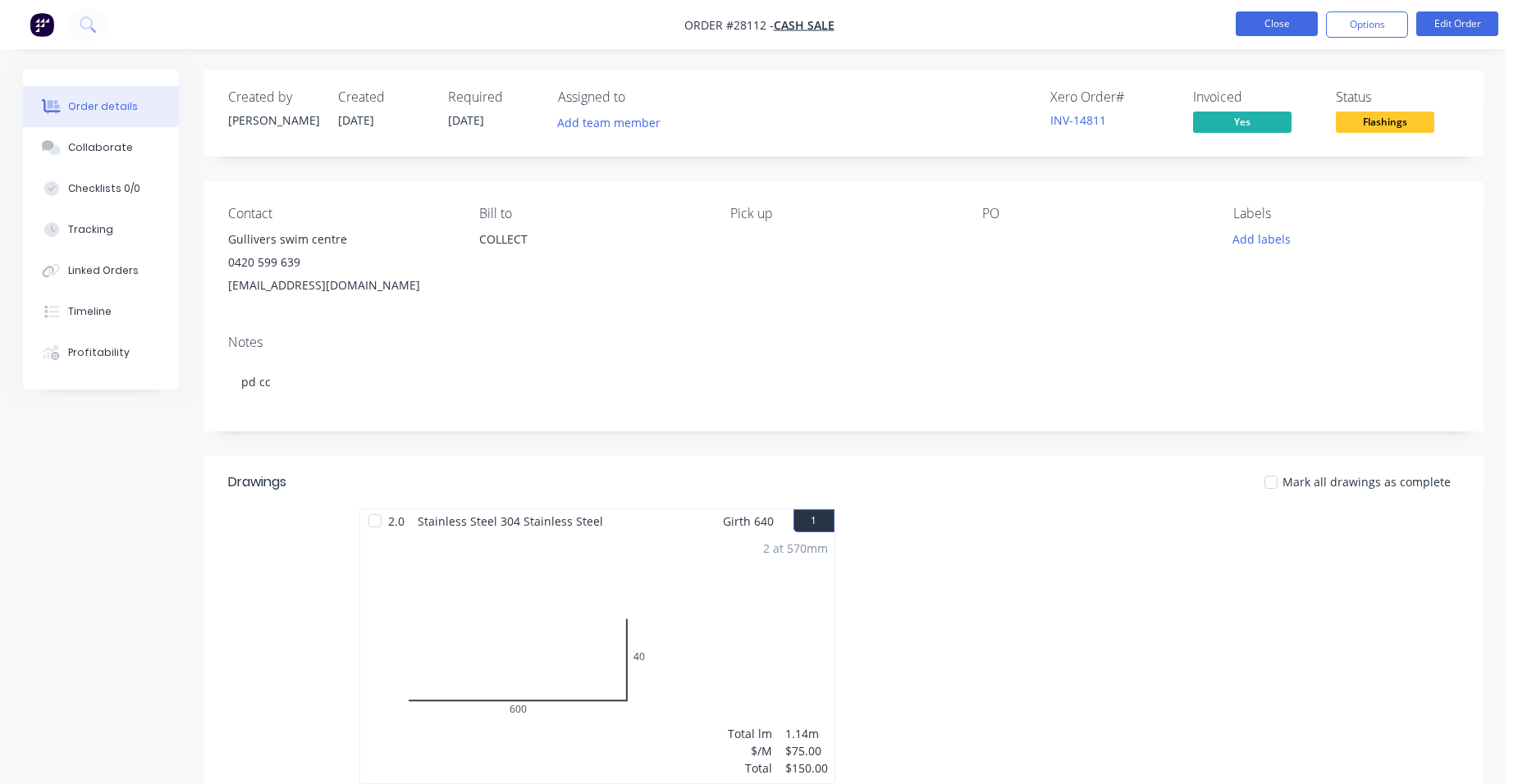
click at [1263, 22] on button "Close" at bounding box center [1276, 24] width 82 height 25
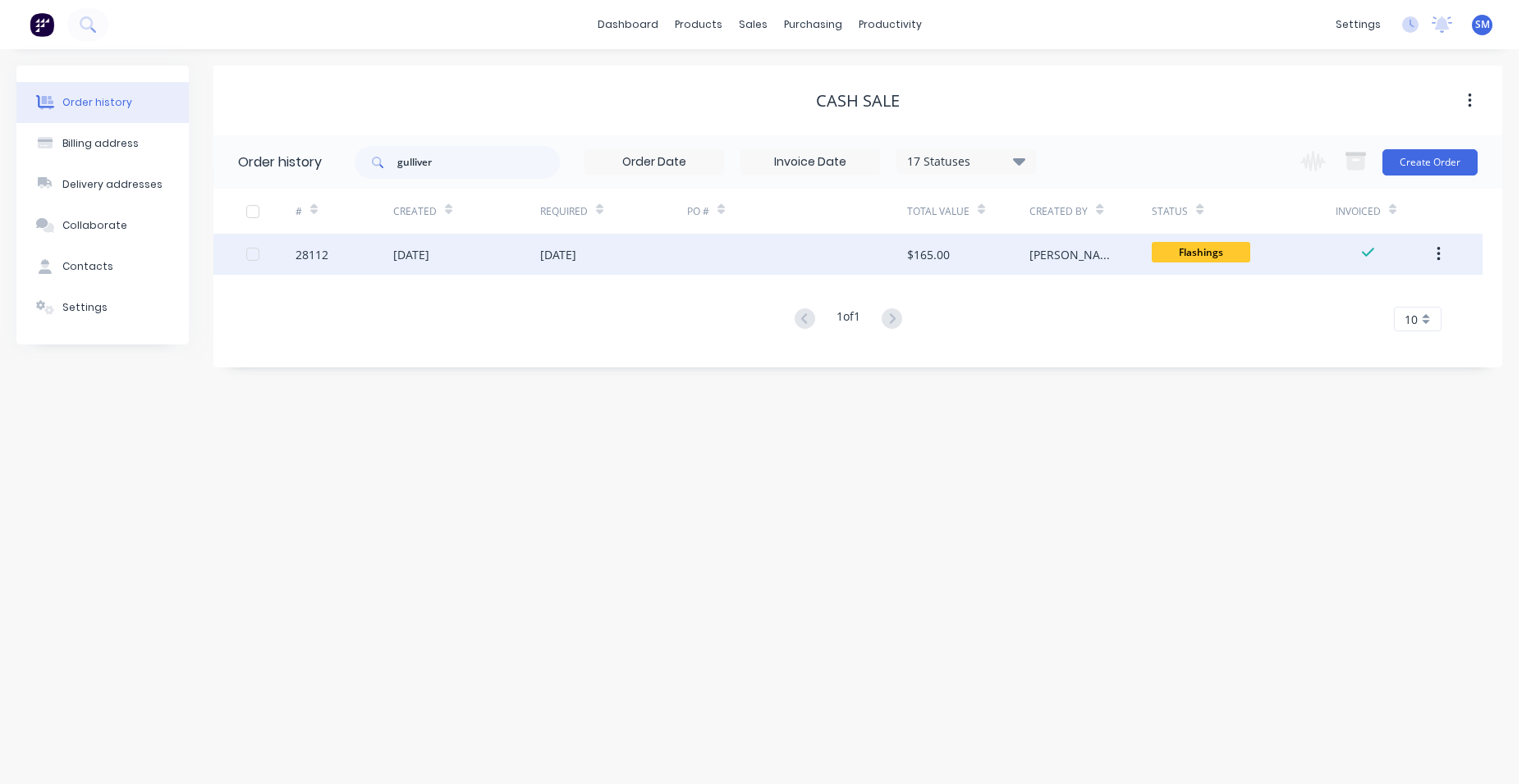
click at [723, 248] on div at bounding box center [797, 254] width 220 height 41
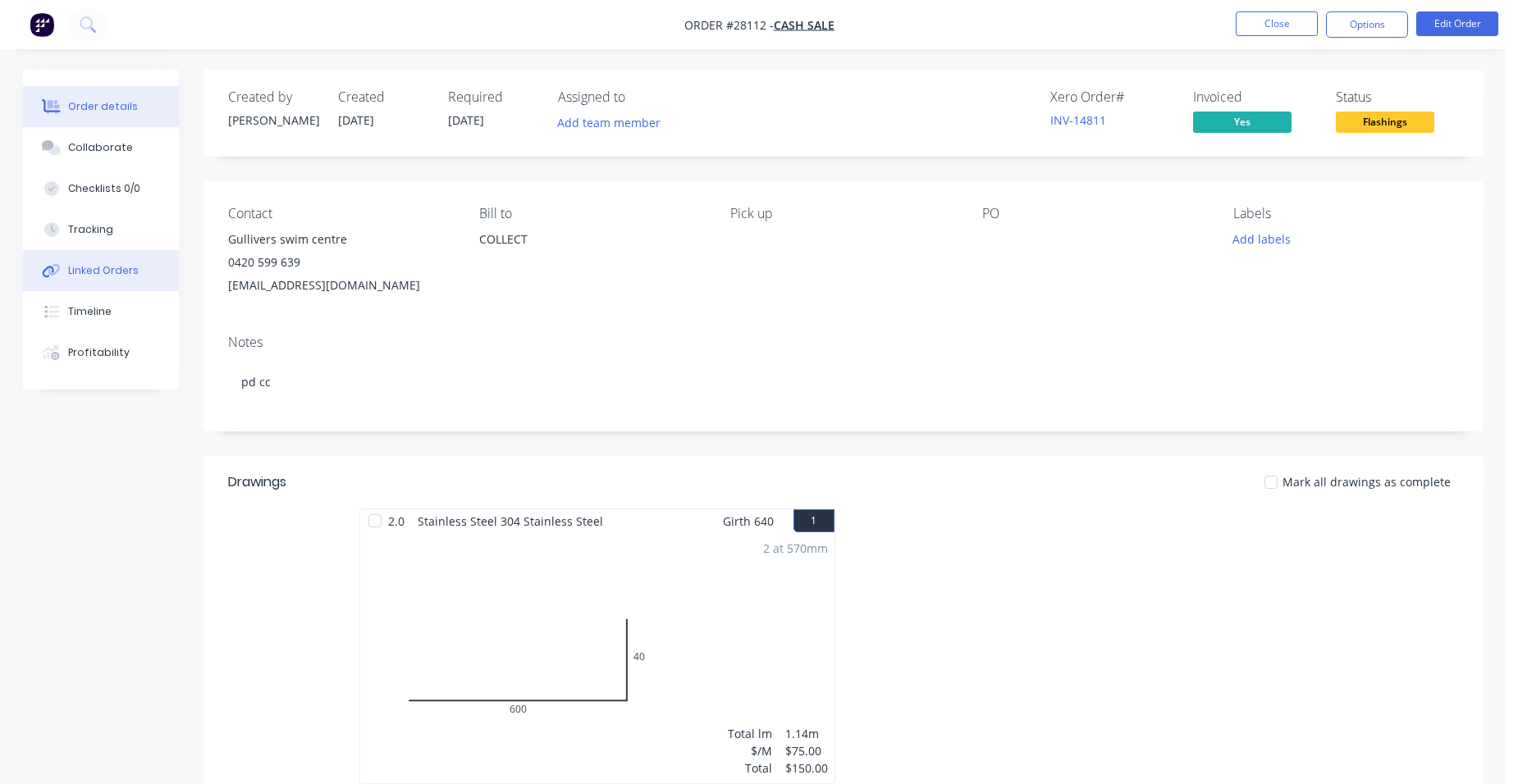
click at [127, 258] on button "Linked Orders" at bounding box center [100, 271] width 156 height 41
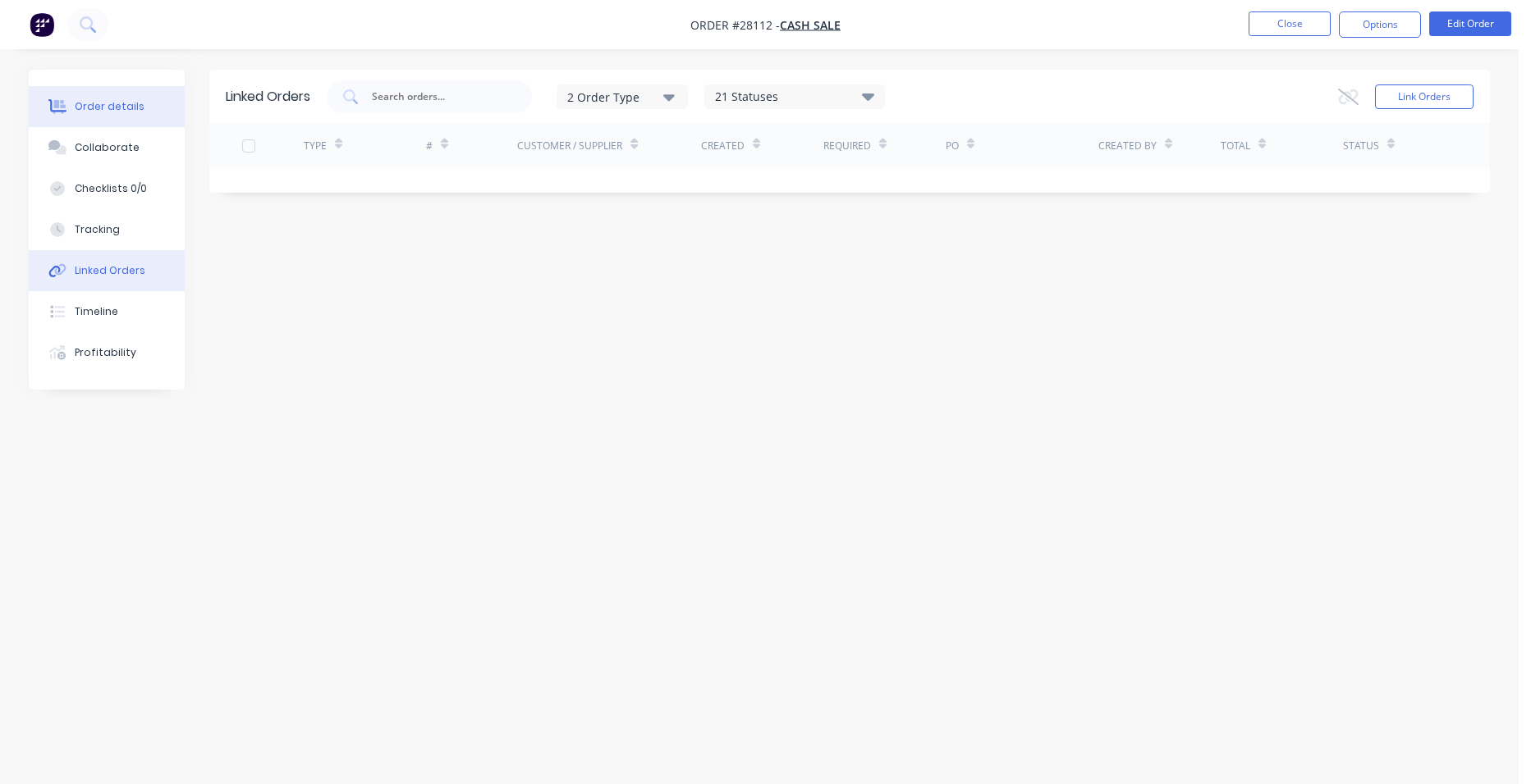
click at [128, 111] on div "Order details" at bounding box center [109, 106] width 69 height 15
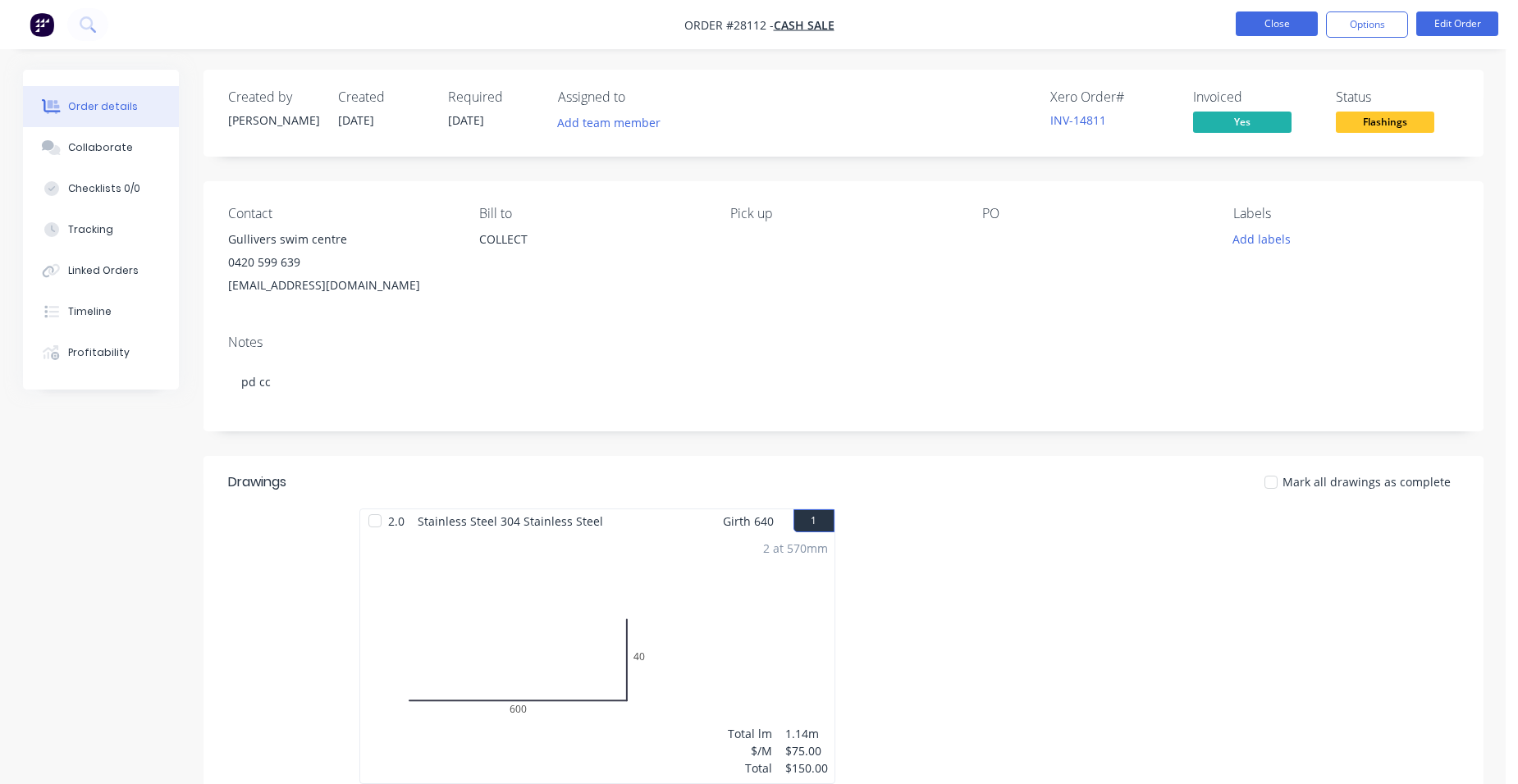
click at [1267, 16] on button "Close" at bounding box center [1276, 24] width 82 height 25
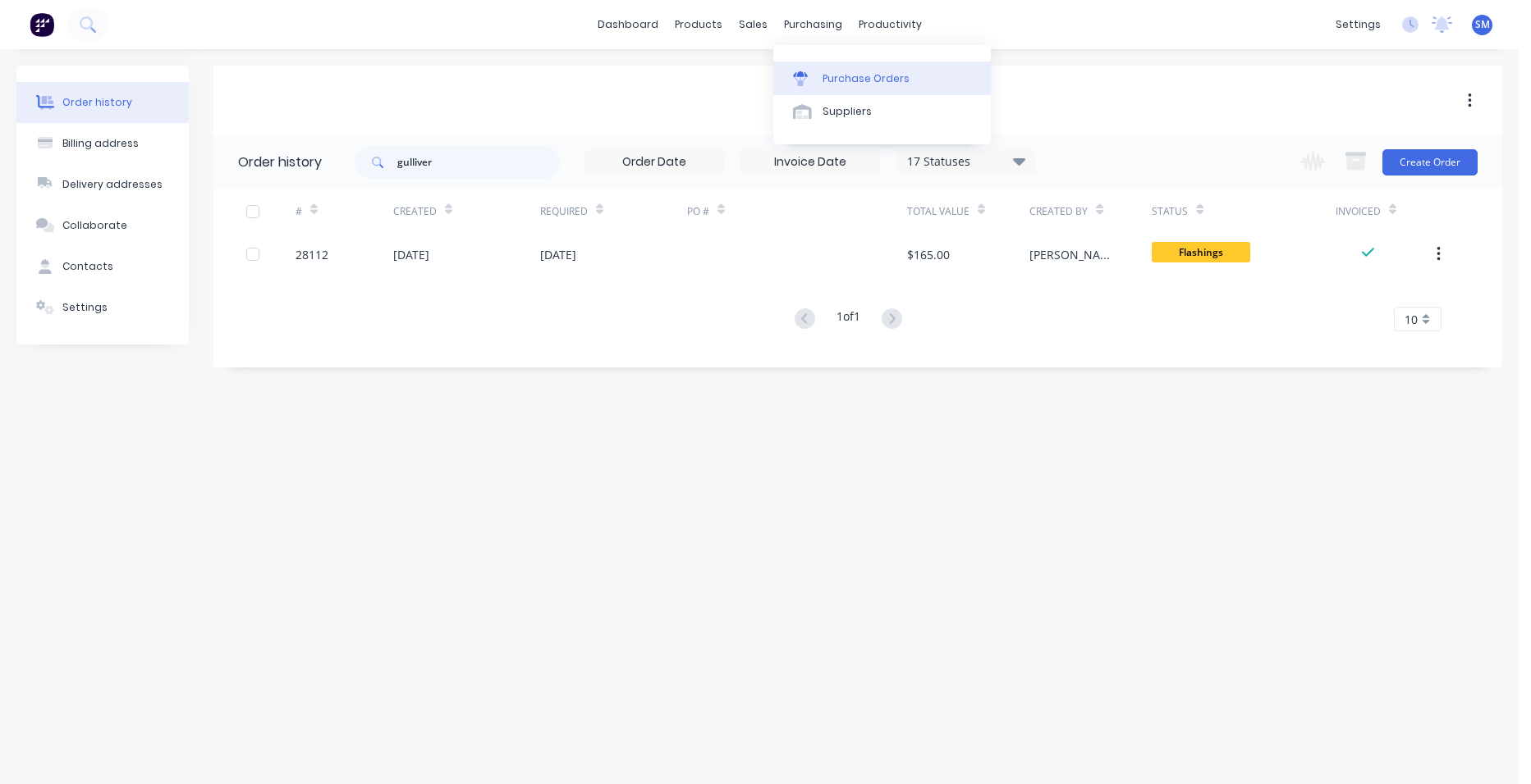
click at [825, 72] on div "Purchase Orders" at bounding box center [865, 78] width 87 height 15
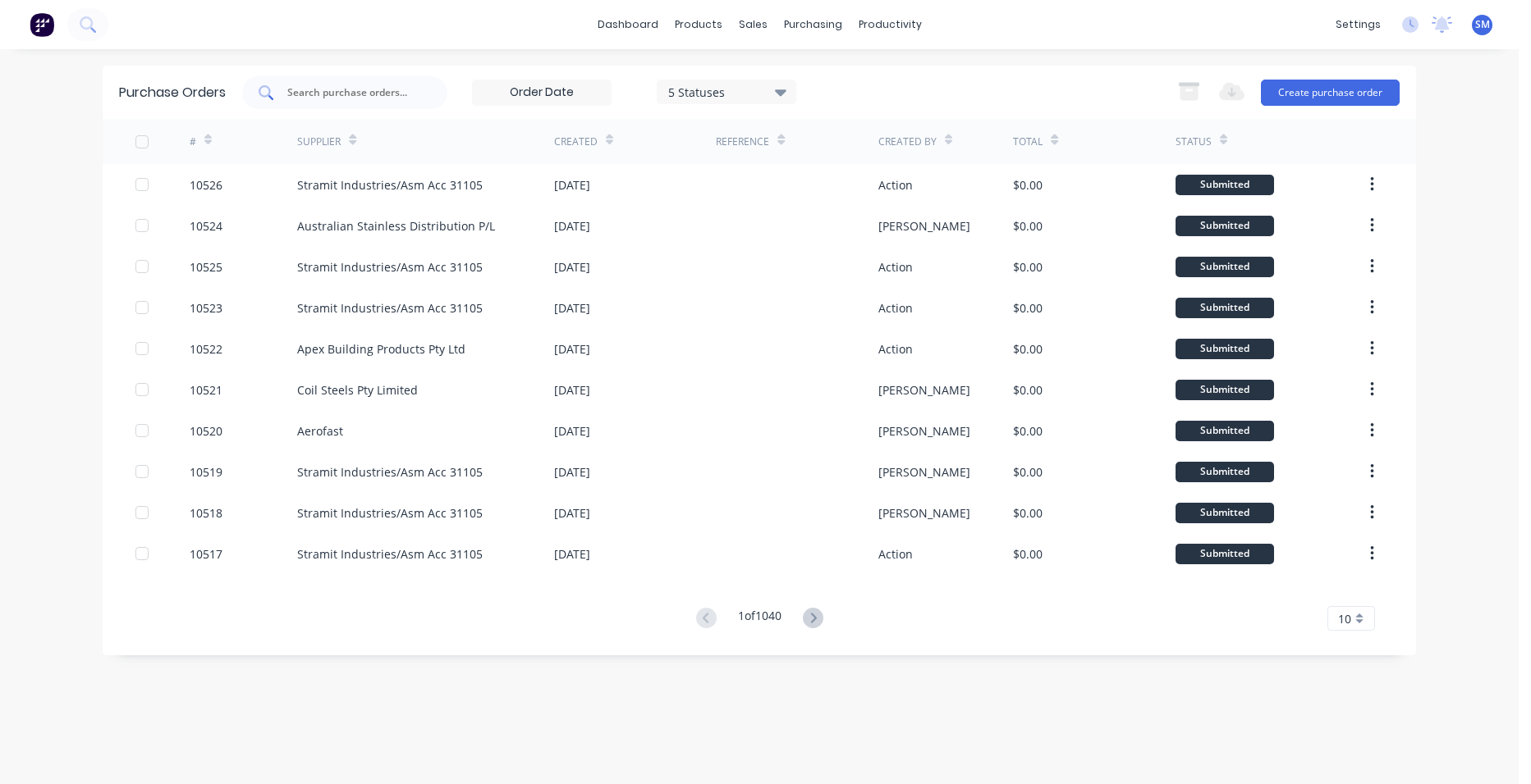
click at [337, 89] on input "text" at bounding box center [354, 92] width 136 height 17
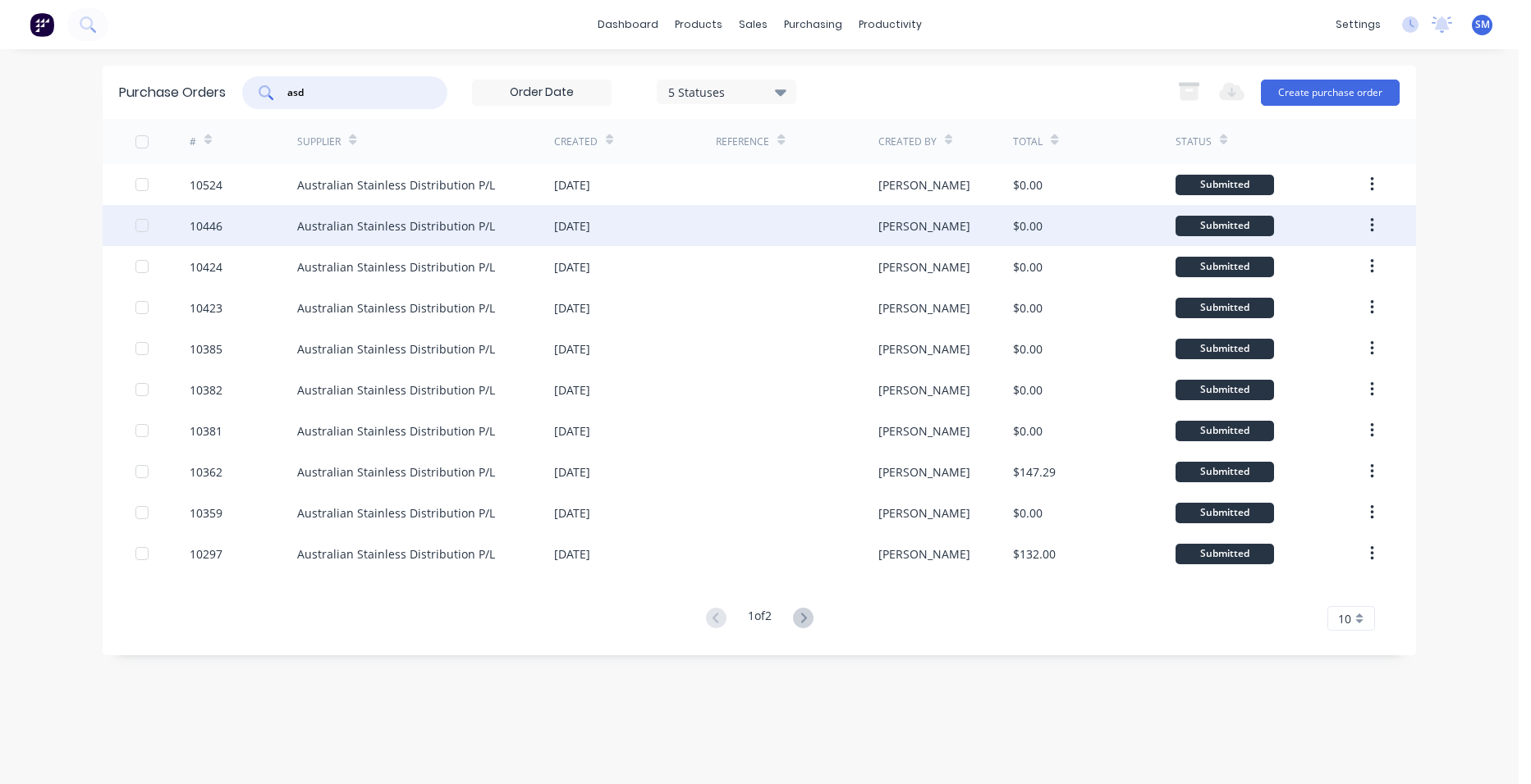
type input "asd"
click at [765, 228] on div at bounding box center [797, 225] width 162 height 41
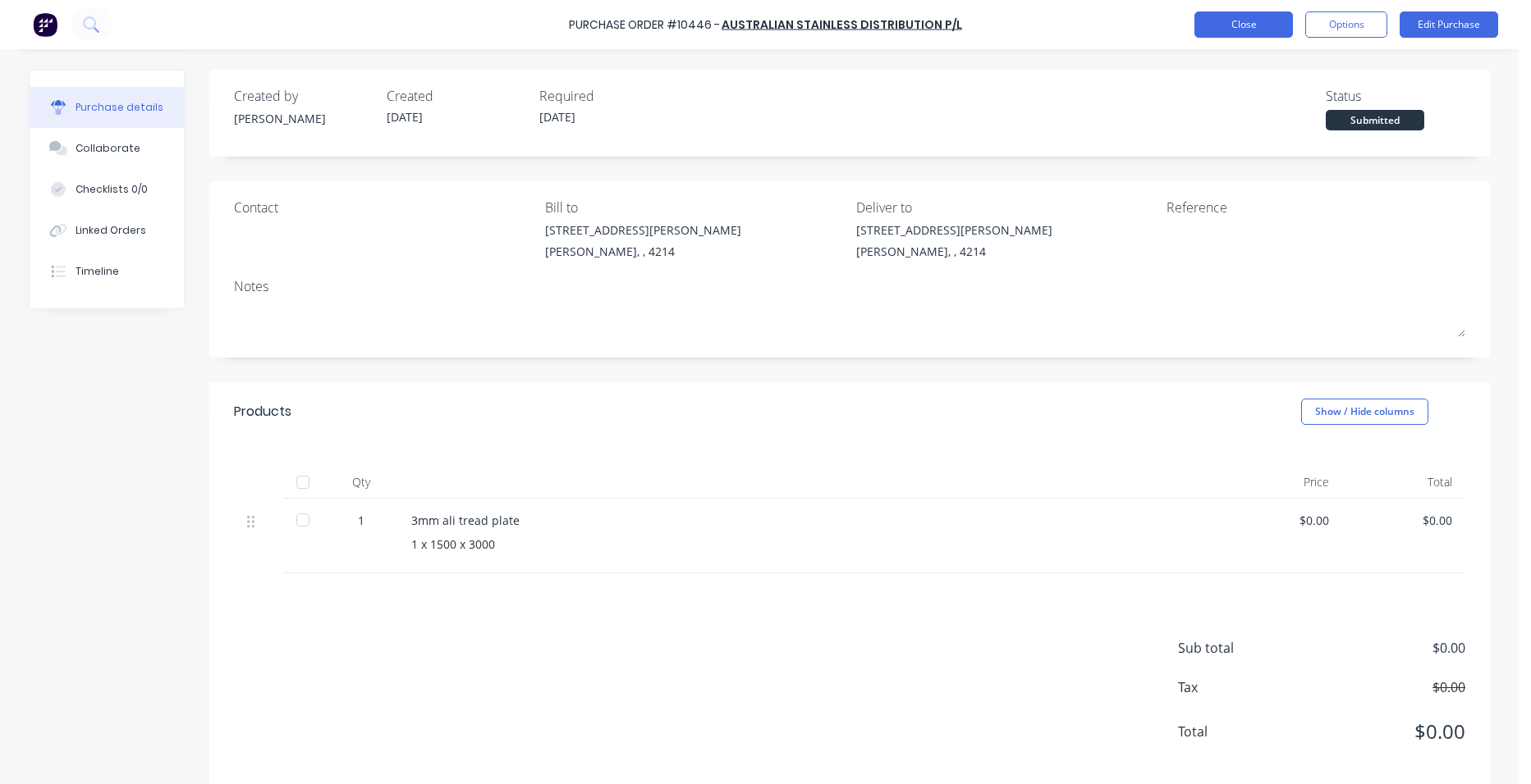
click at [1262, 26] on button "Close" at bounding box center [1243, 25] width 98 height 26
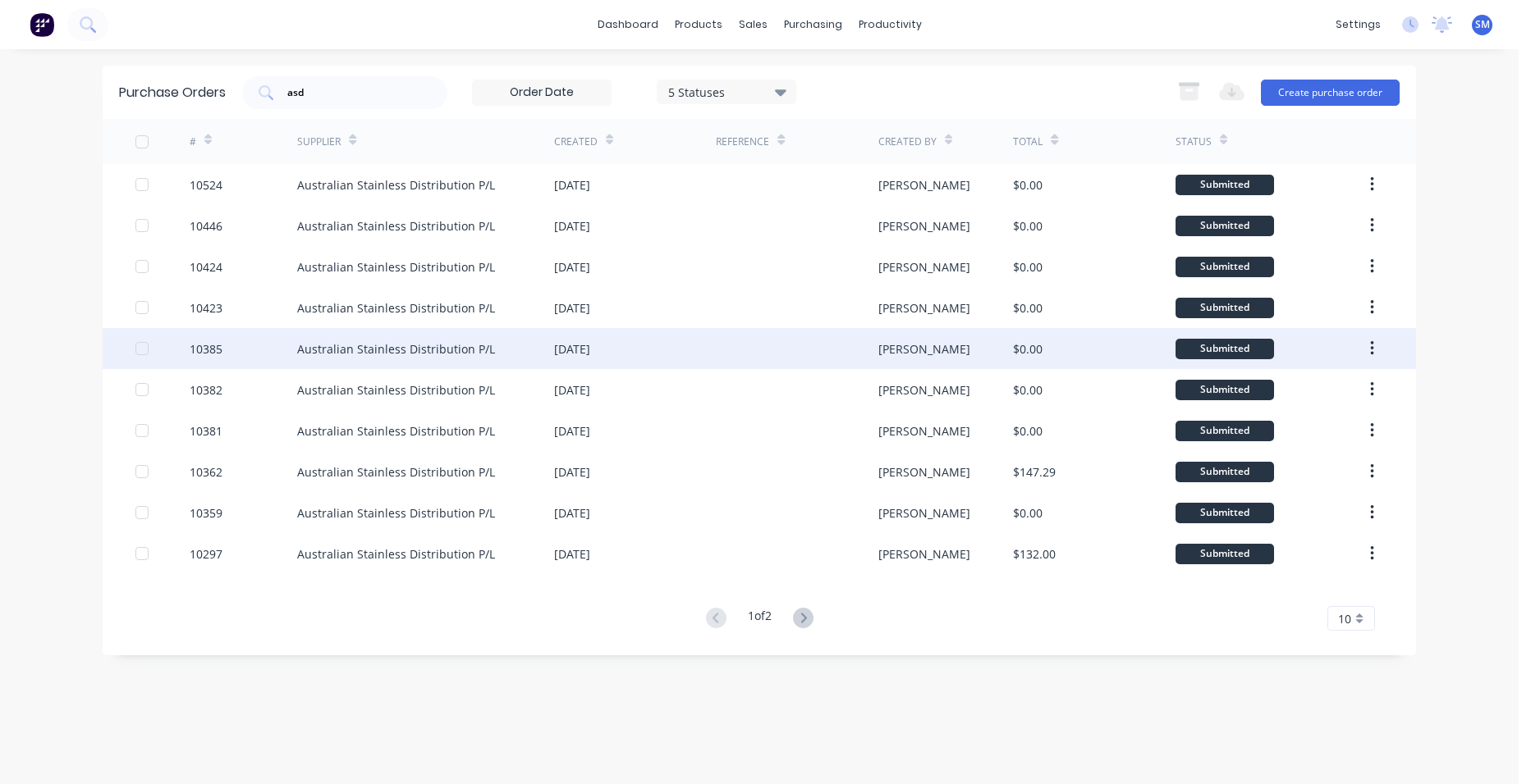
click at [765, 347] on div at bounding box center [797, 348] width 162 height 41
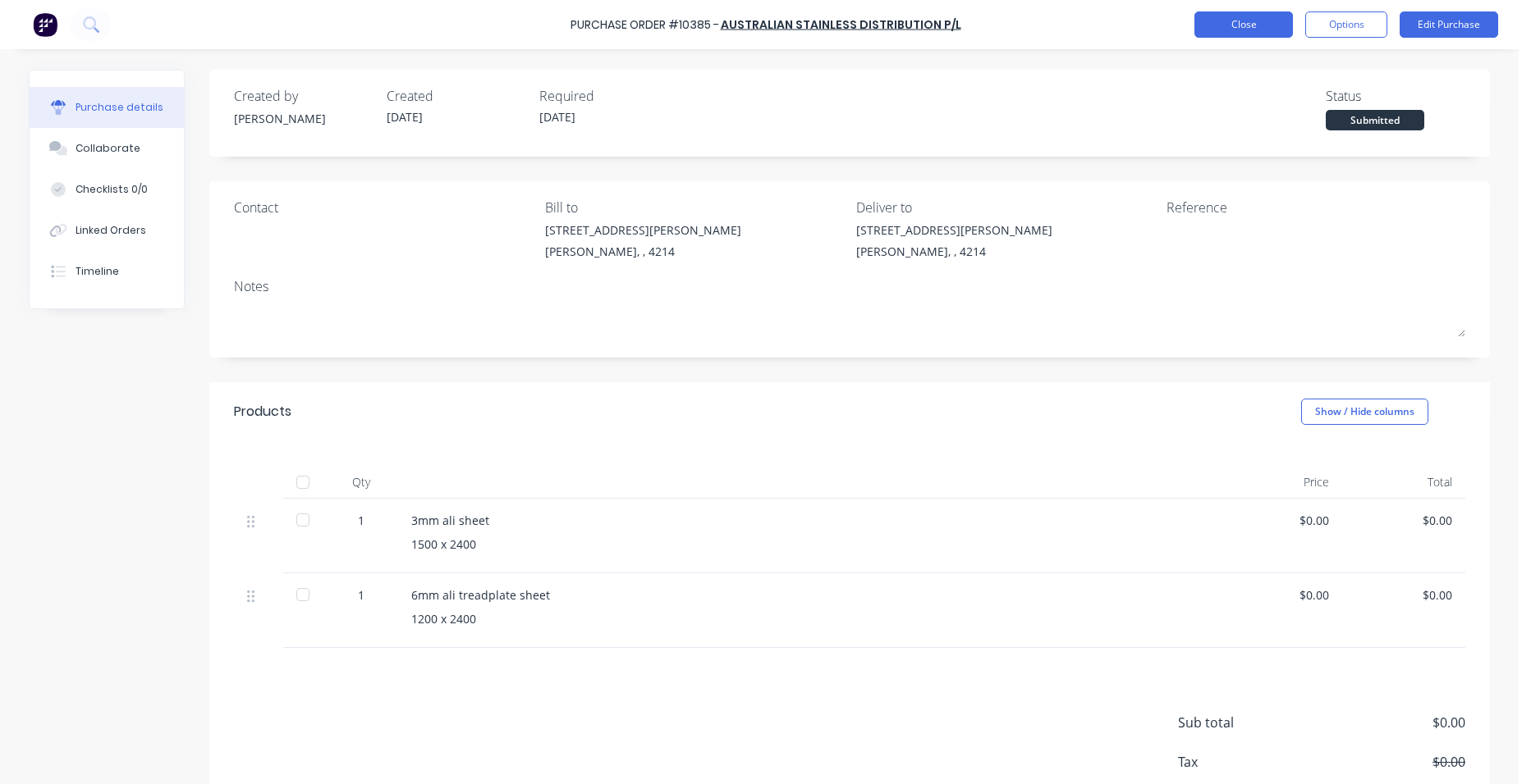
click at [1250, 29] on button "Close" at bounding box center [1243, 25] width 98 height 26
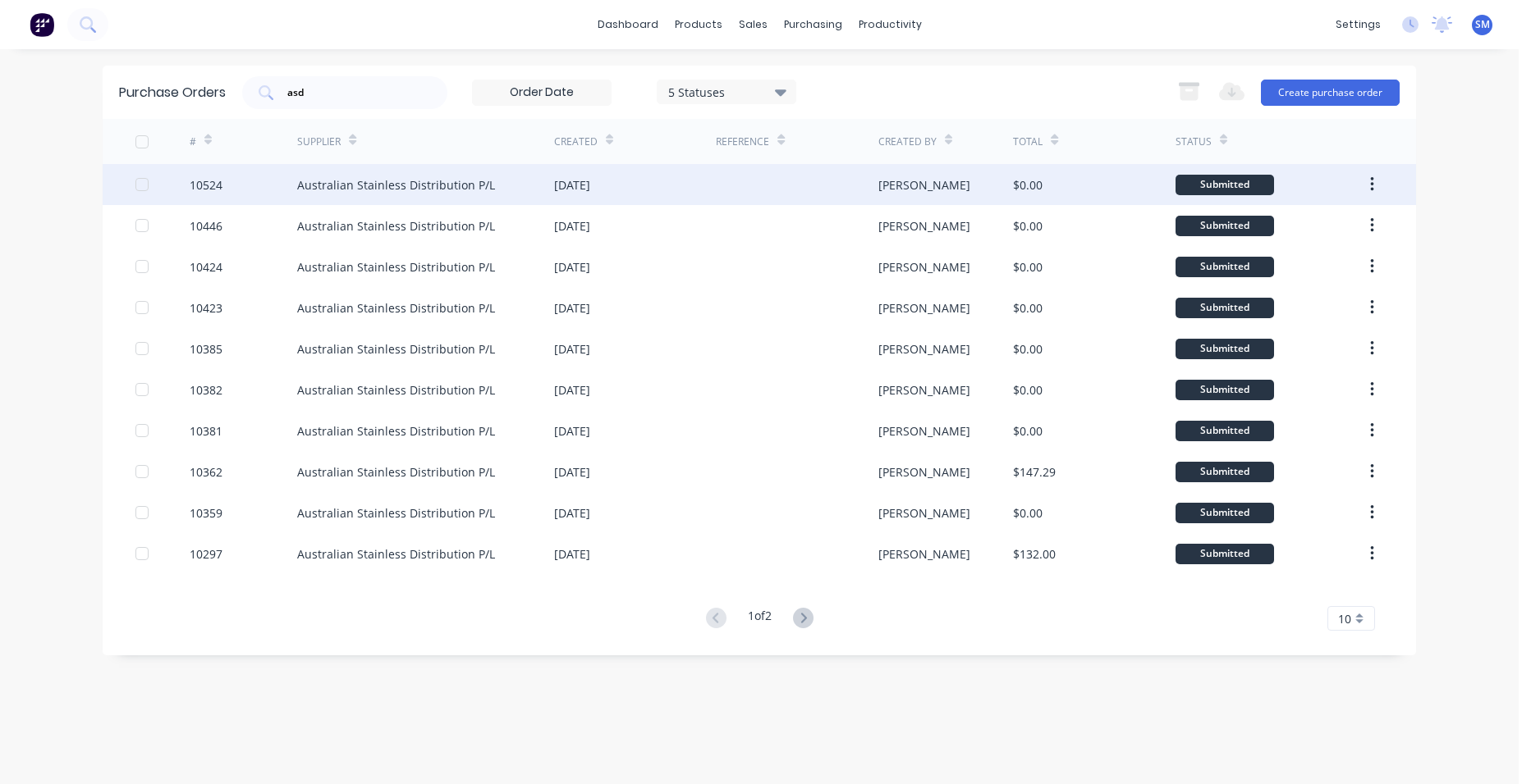
click at [707, 204] on div "[DATE]" at bounding box center [635, 185] width 162 height 41
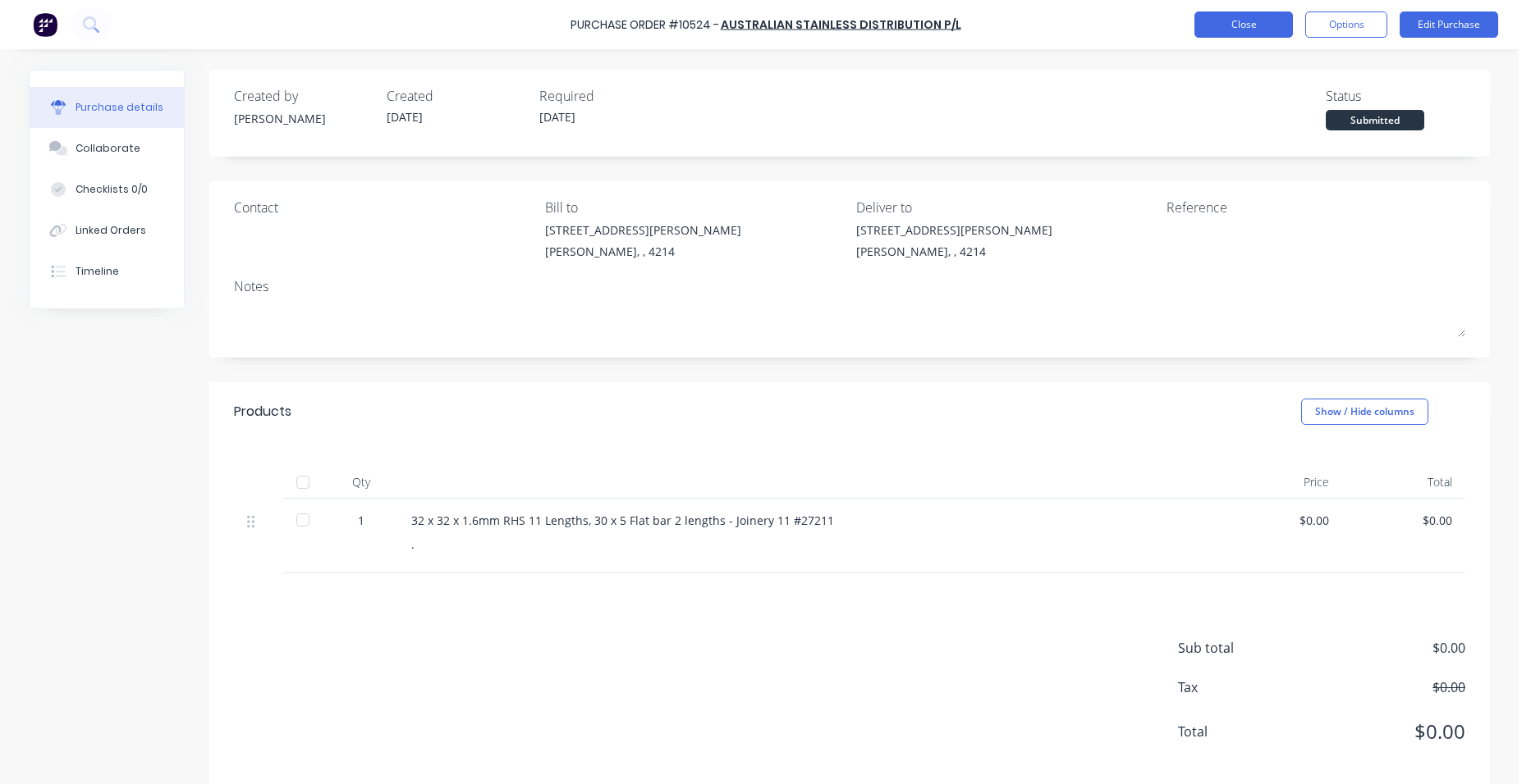
click at [1222, 36] on button "Close" at bounding box center [1243, 25] width 98 height 26
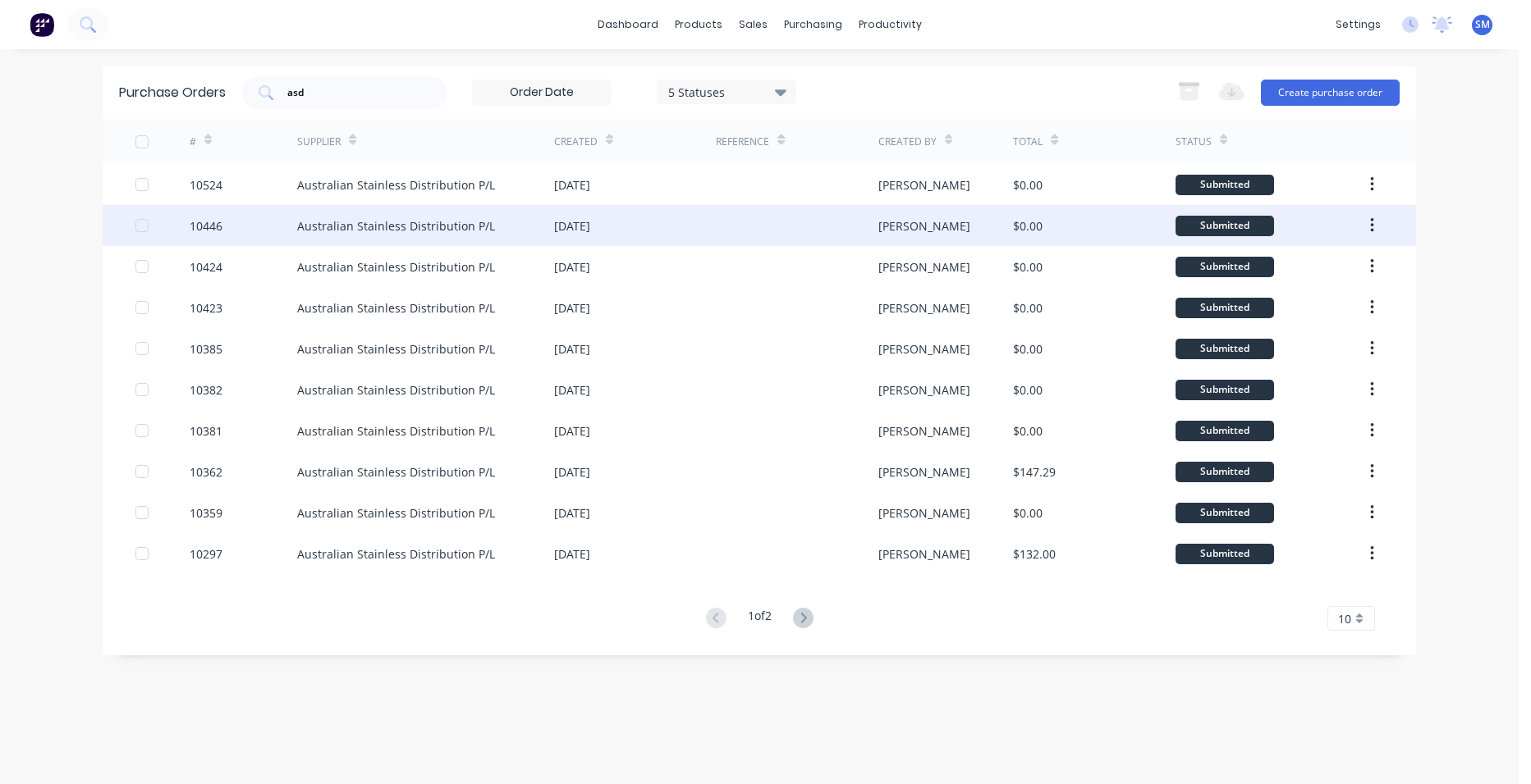
click at [816, 229] on div at bounding box center [797, 225] width 162 height 41
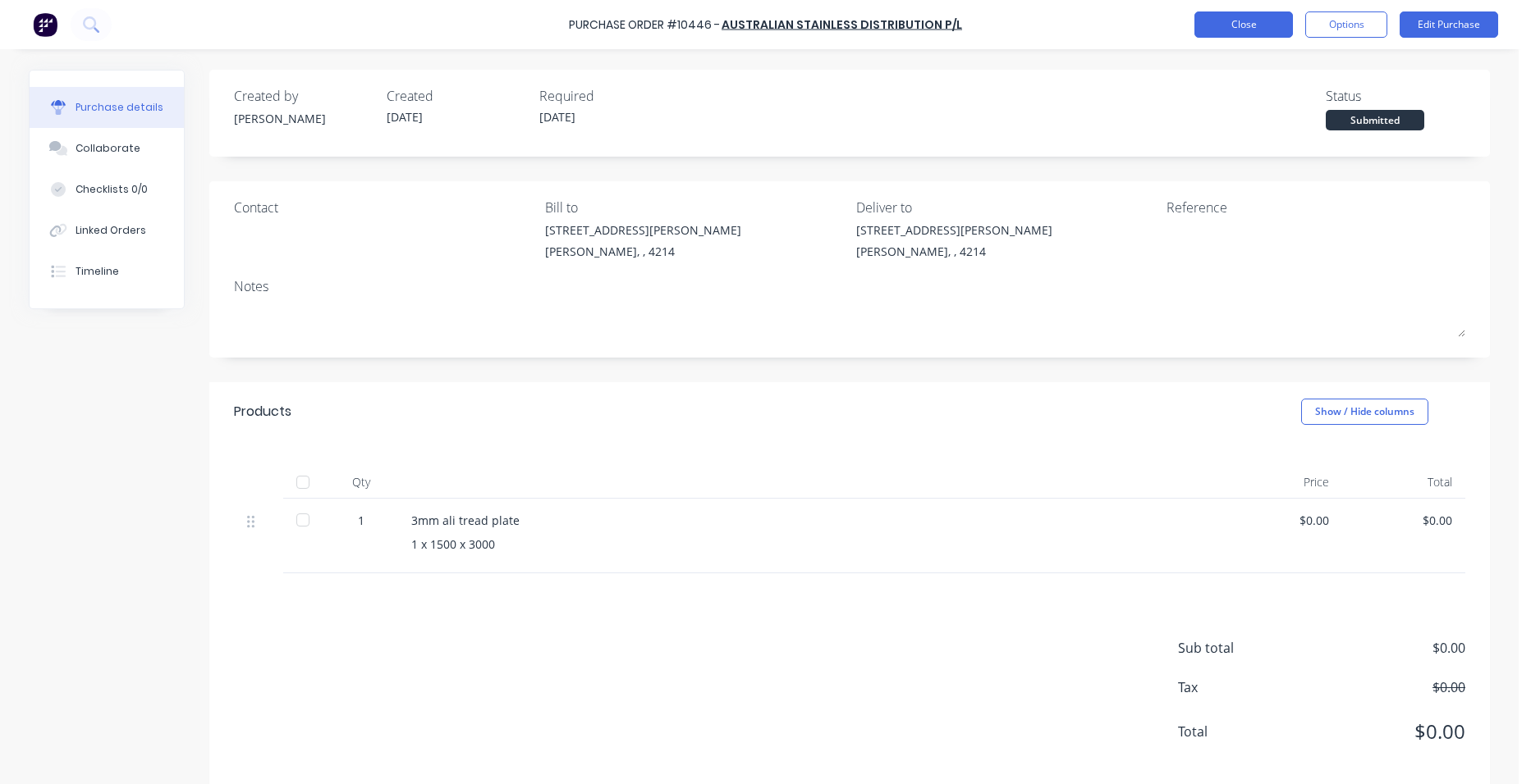
click at [1204, 23] on button "Close" at bounding box center [1243, 25] width 98 height 26
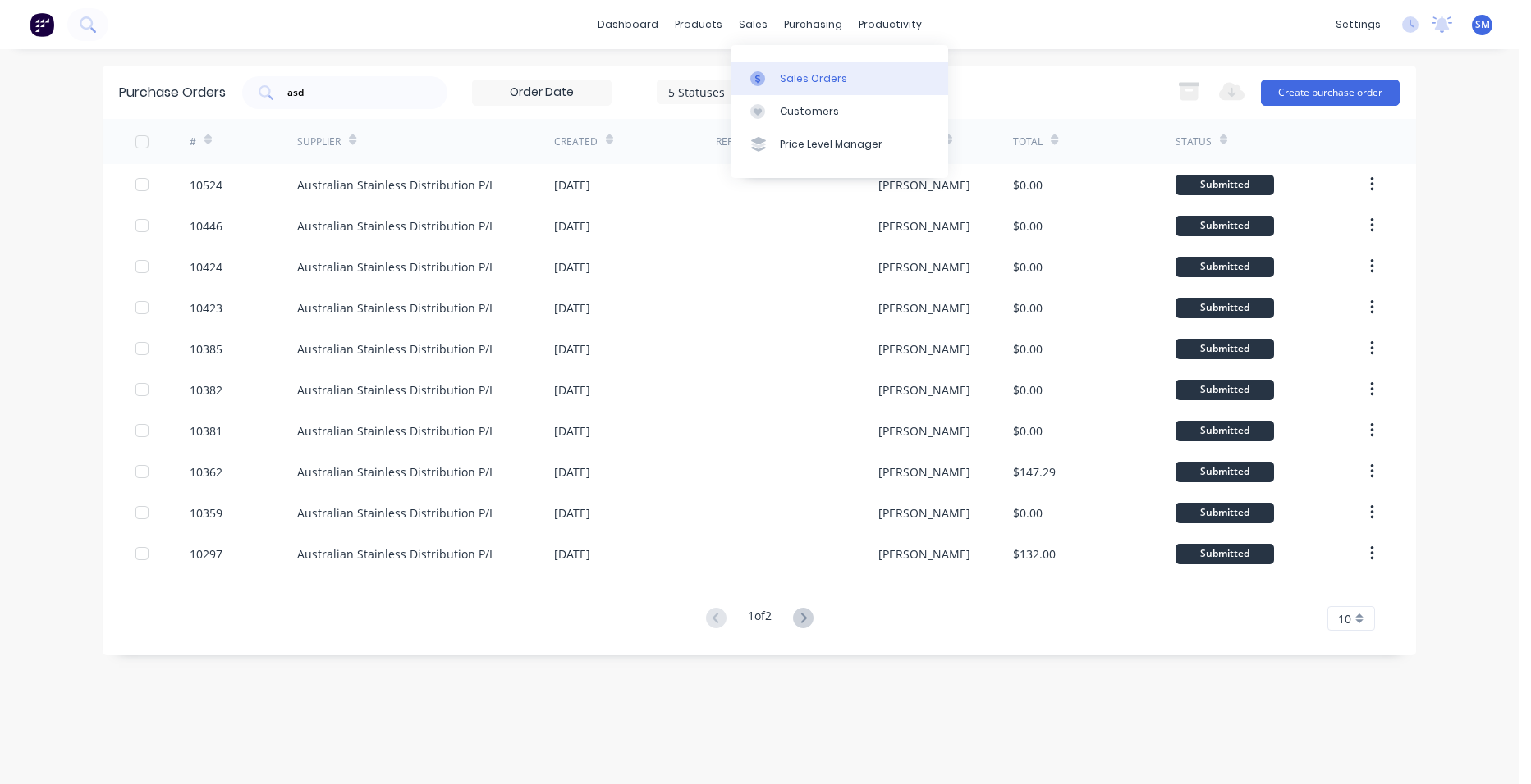
click at [774, 83] on div at bounding box center [762, 78] width 25 height 15
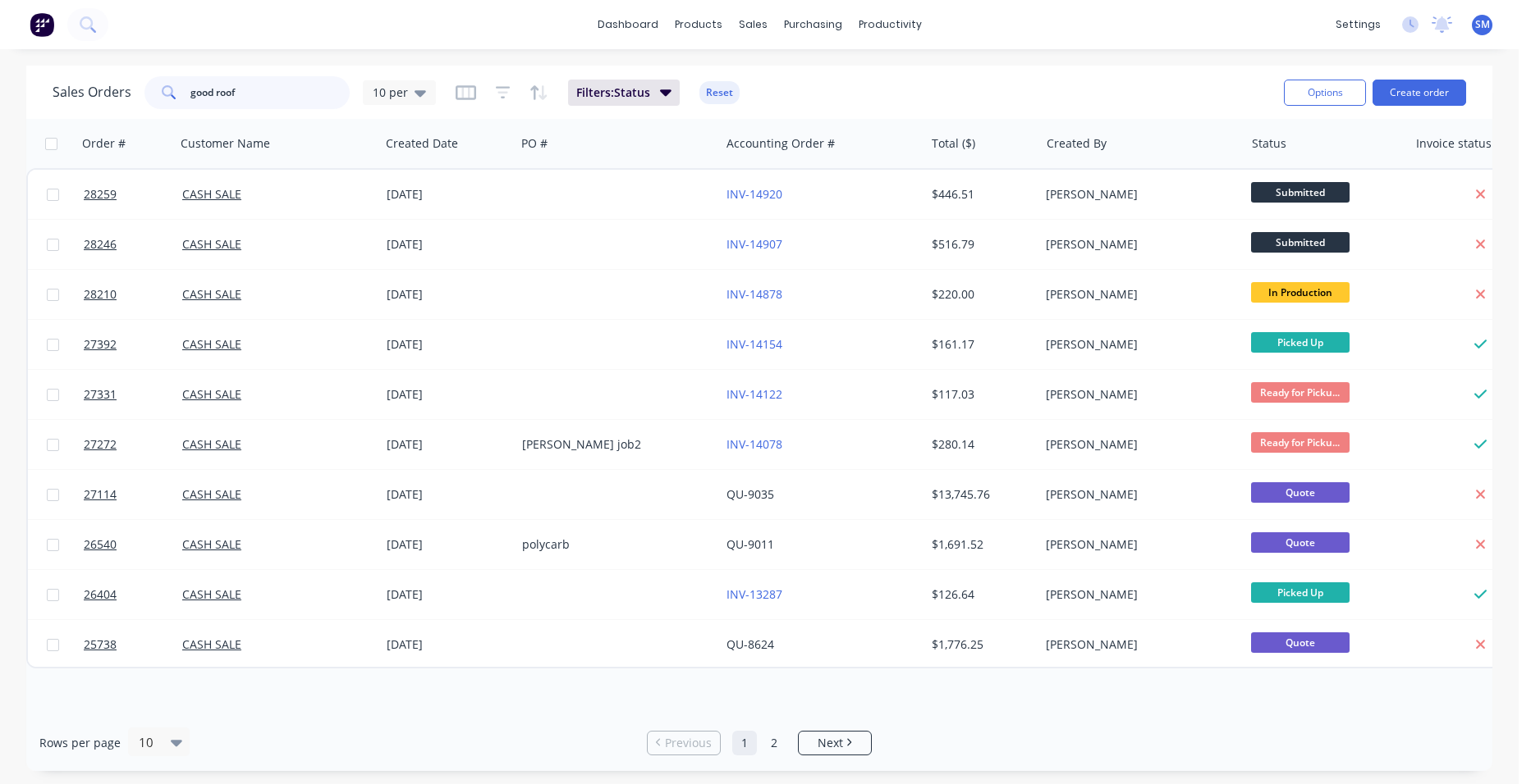
drag, startPoint x: 254, startPoint y: 92, endPoint x: 91, endPoint y: 3, distance: 185.7
click at [59, 55] on div "dashboard products sales purchasing productivity dashboard products Product Cat…" at bounding box center [759, 392] width 1519 height 784
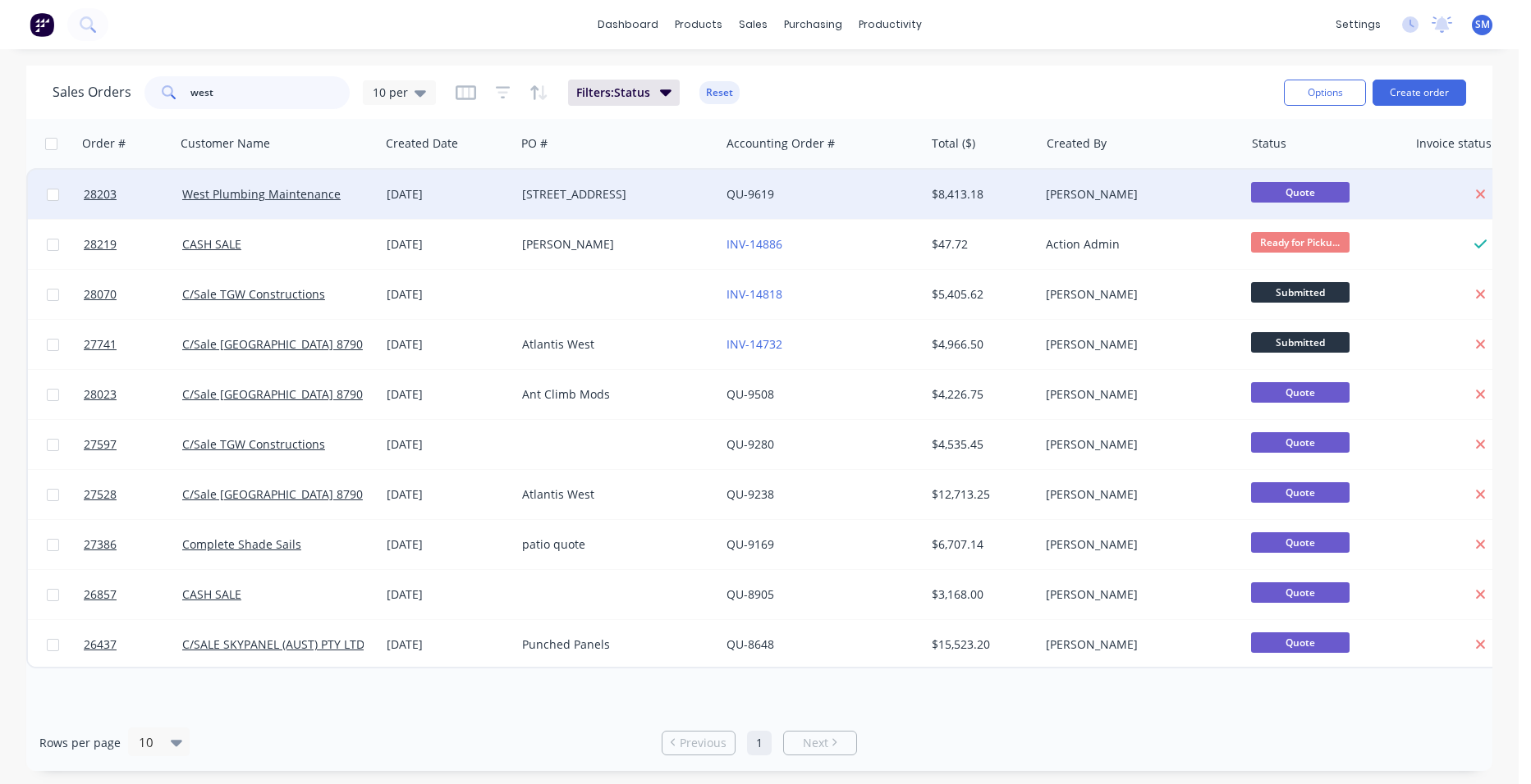
type input "west"
click at [864, 190] on div "QU-9619" at bounding box center [817, 194] width 182 height 17
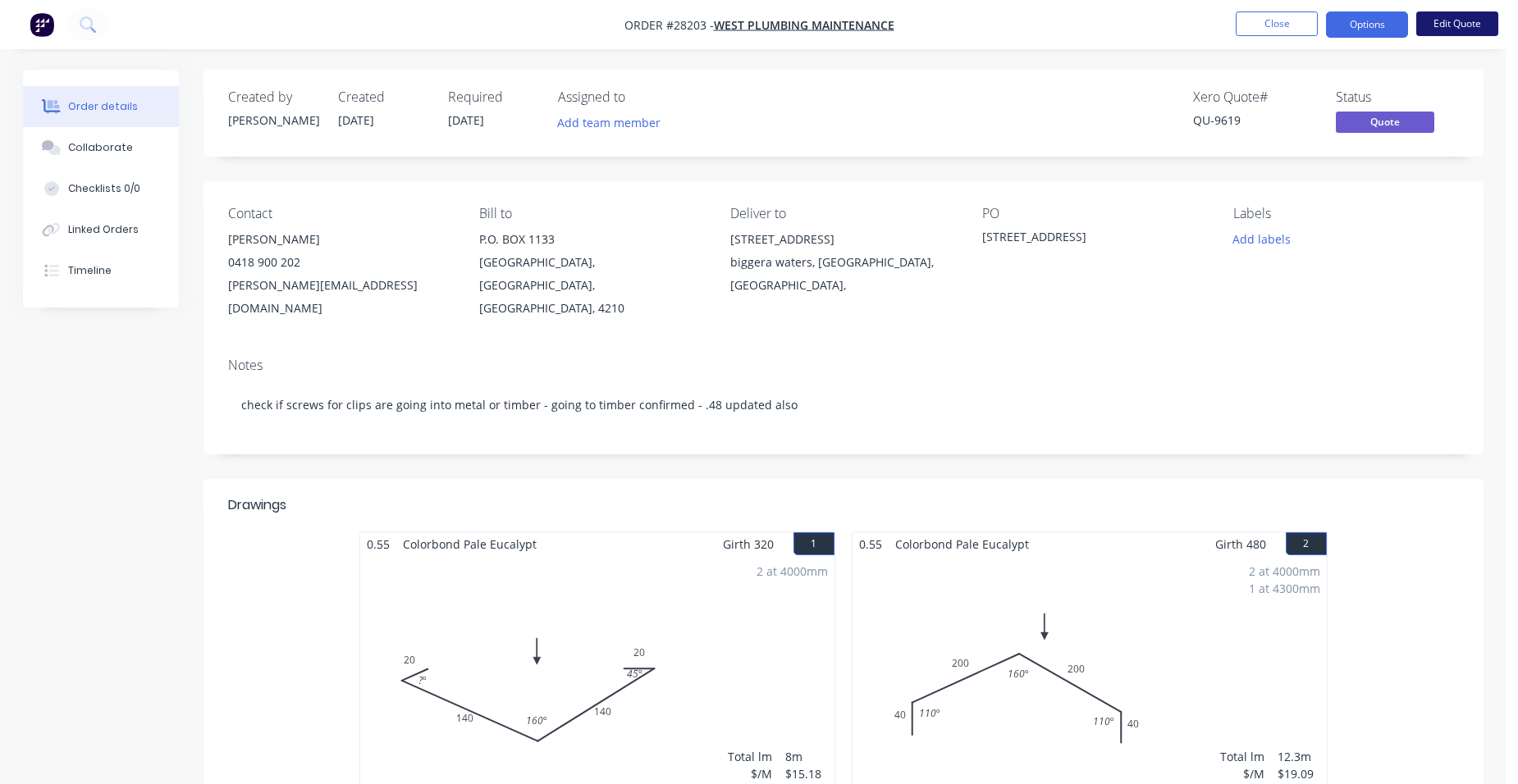
click at [1438, 13] on button "Edit Quote" at bounding box center [1456, 24] width 82 height 25
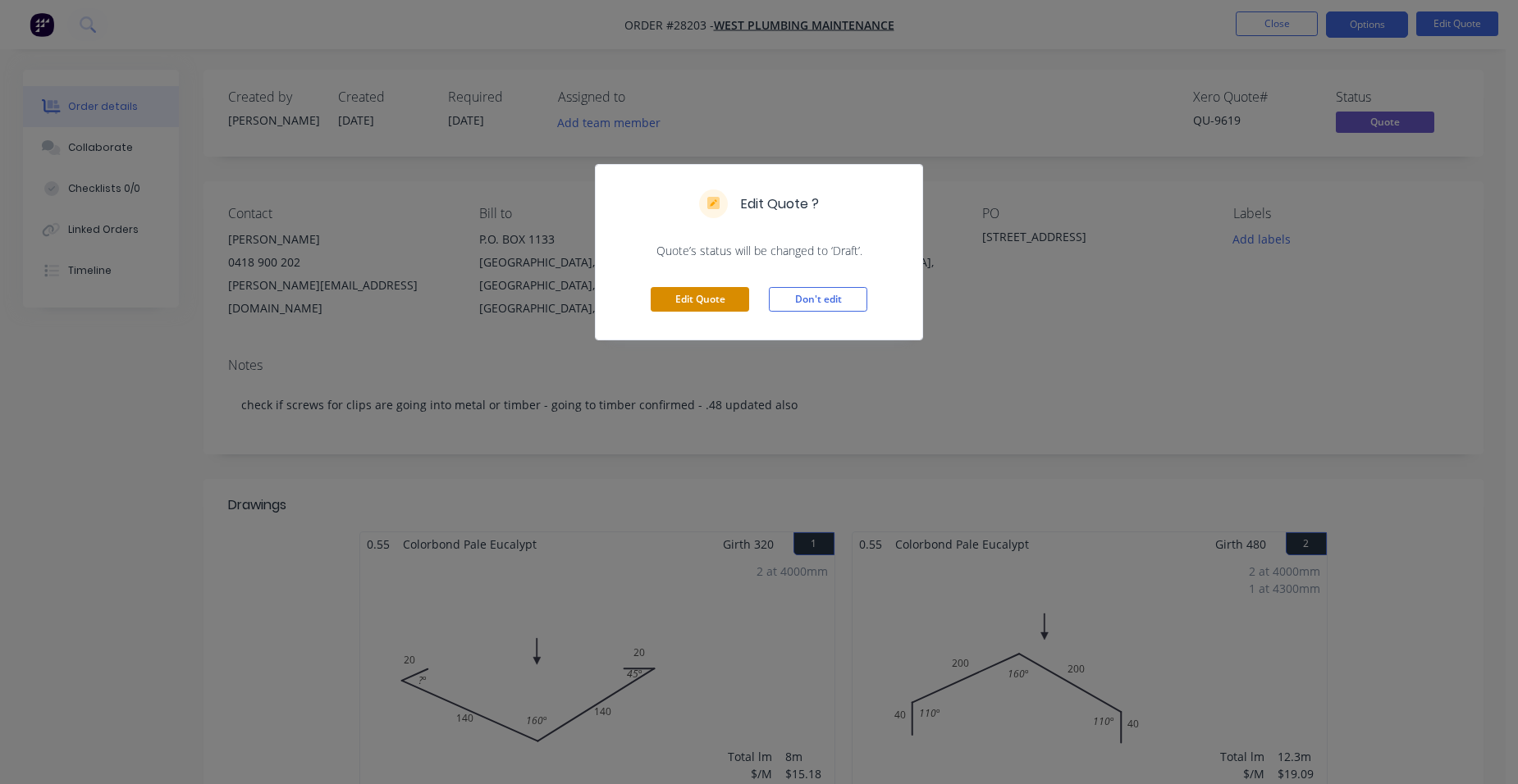
click at [712, 299] on button "Edit Quote" at bounding box center [700, 300] width 98 height 25
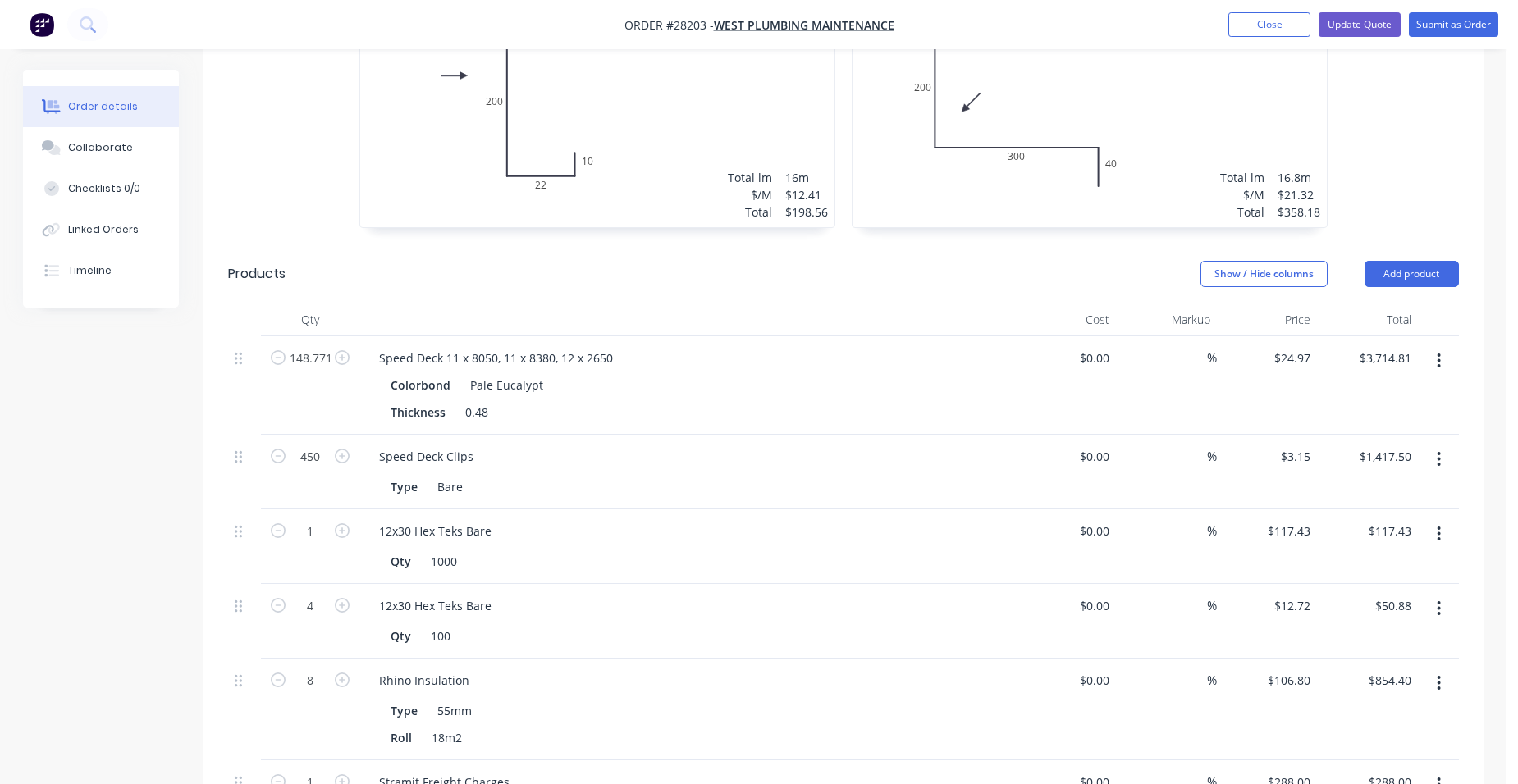
scroll to position [1230, 0]
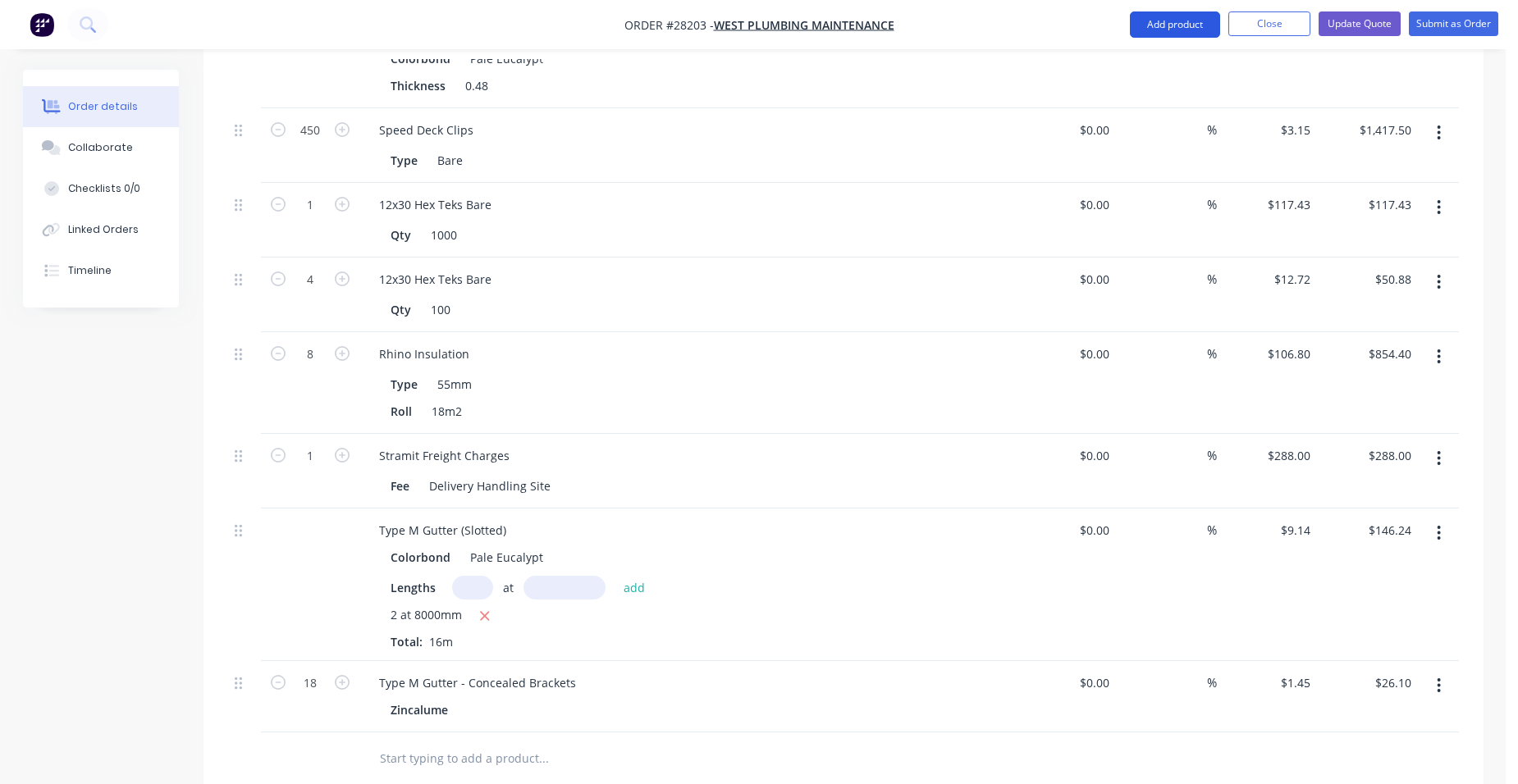
click at [1166, 25] on button "Add product" at bounding box center [1175, 25] width 91 height 26
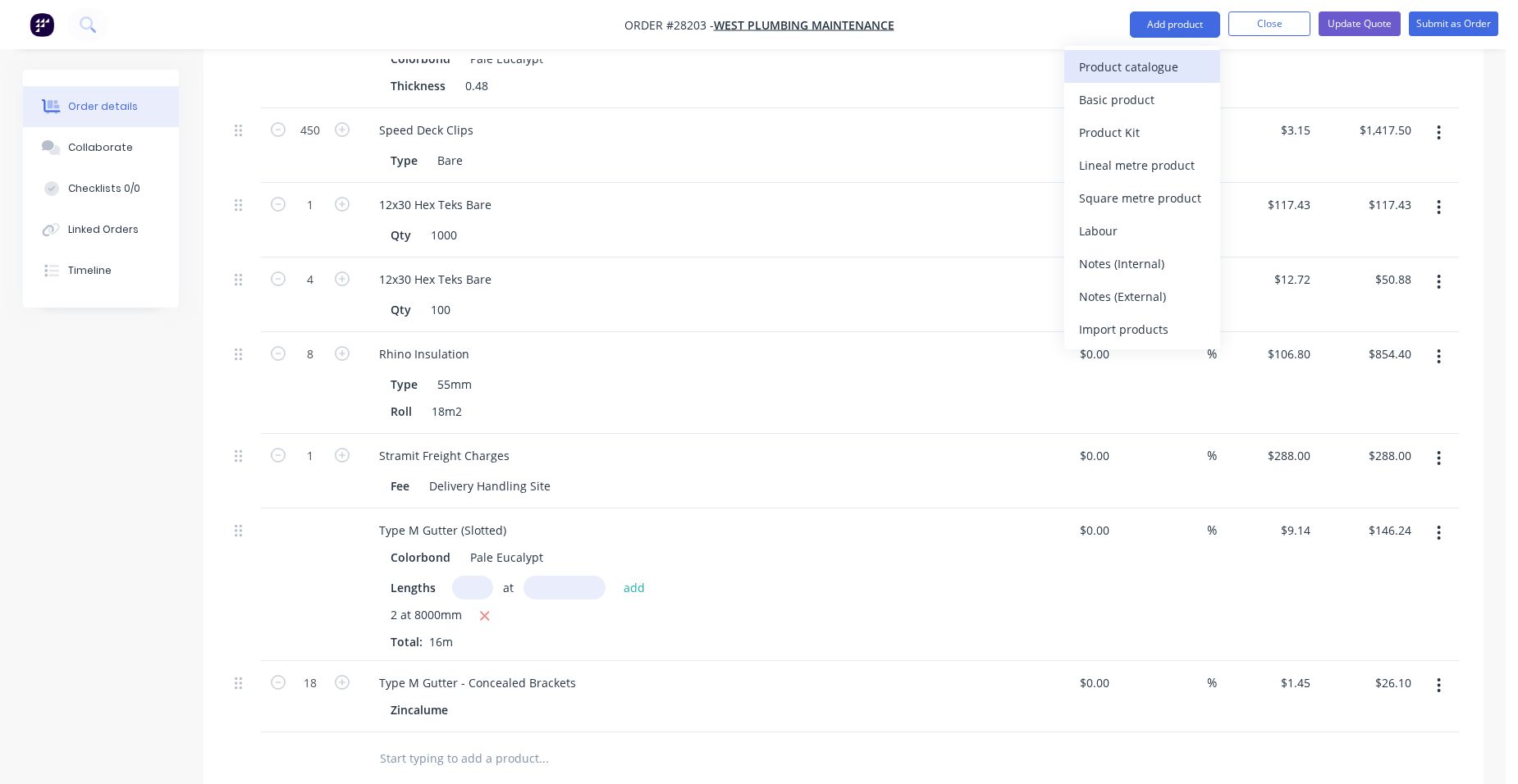
click at [1121, 55] on div "Product catalogue" at bounding box center [1143, 67] width 127 height 24
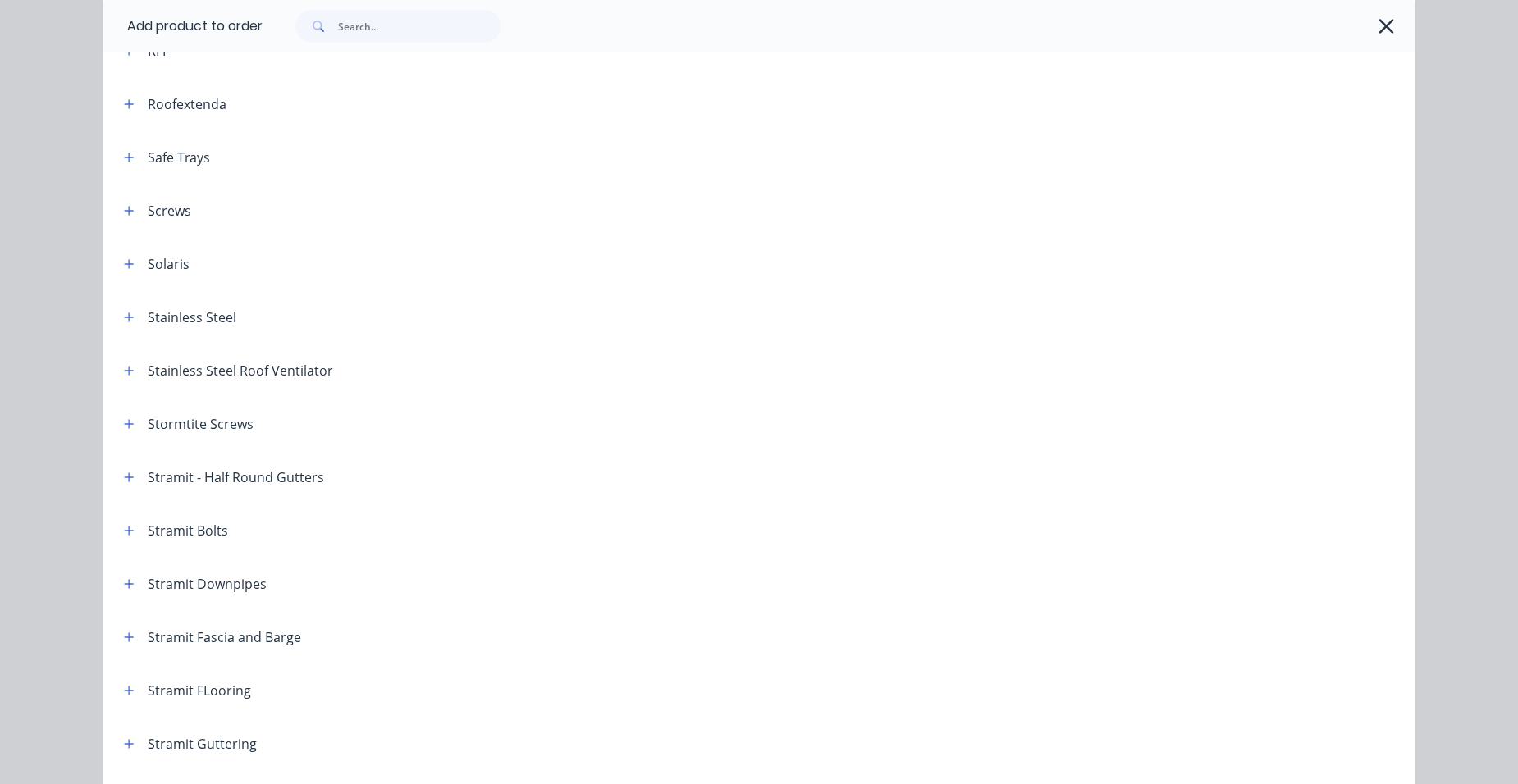
scroll to position [2216, 0]
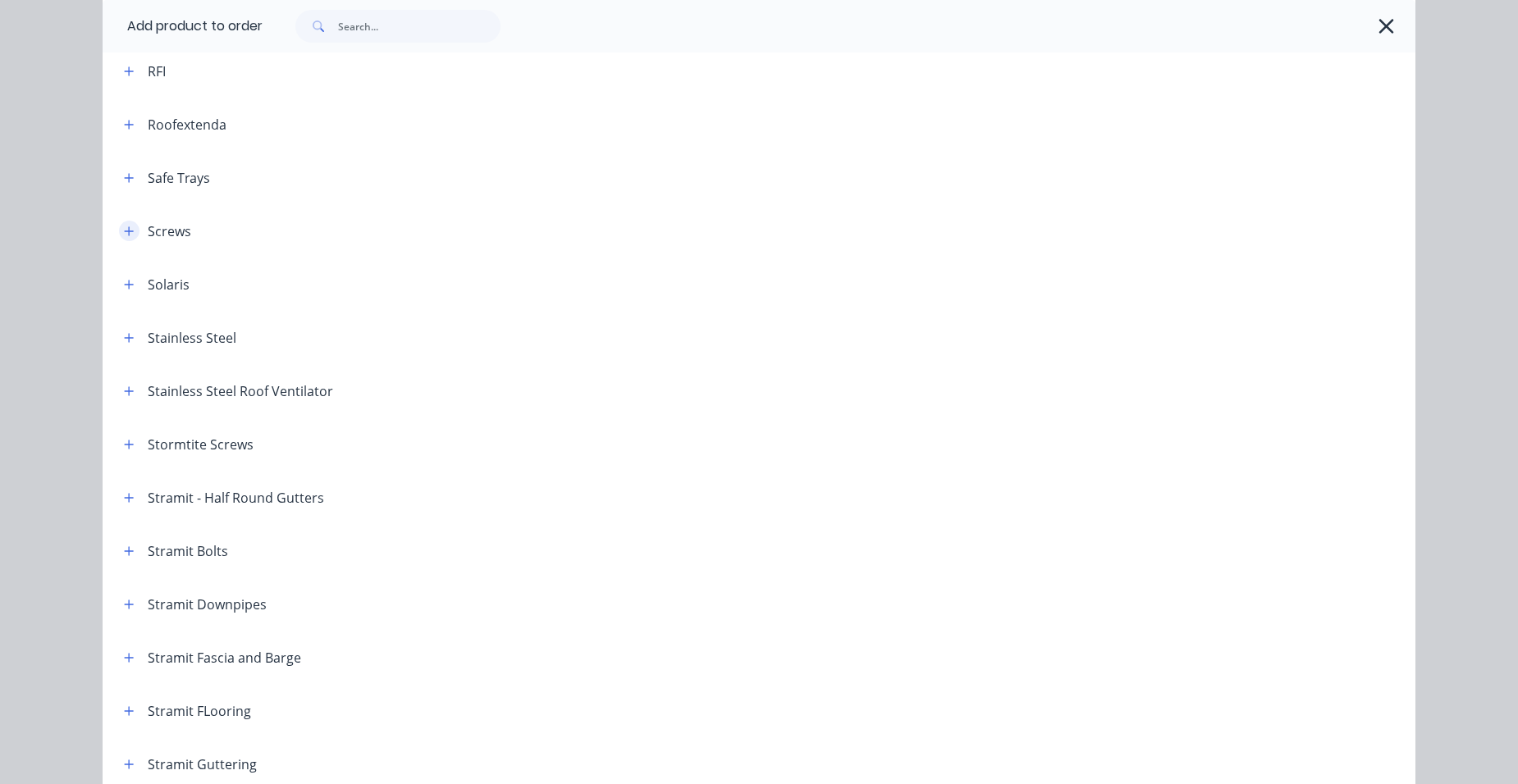
click at [124, 236] on icon "button" at bounding box center [128, 231] width 10 height 11
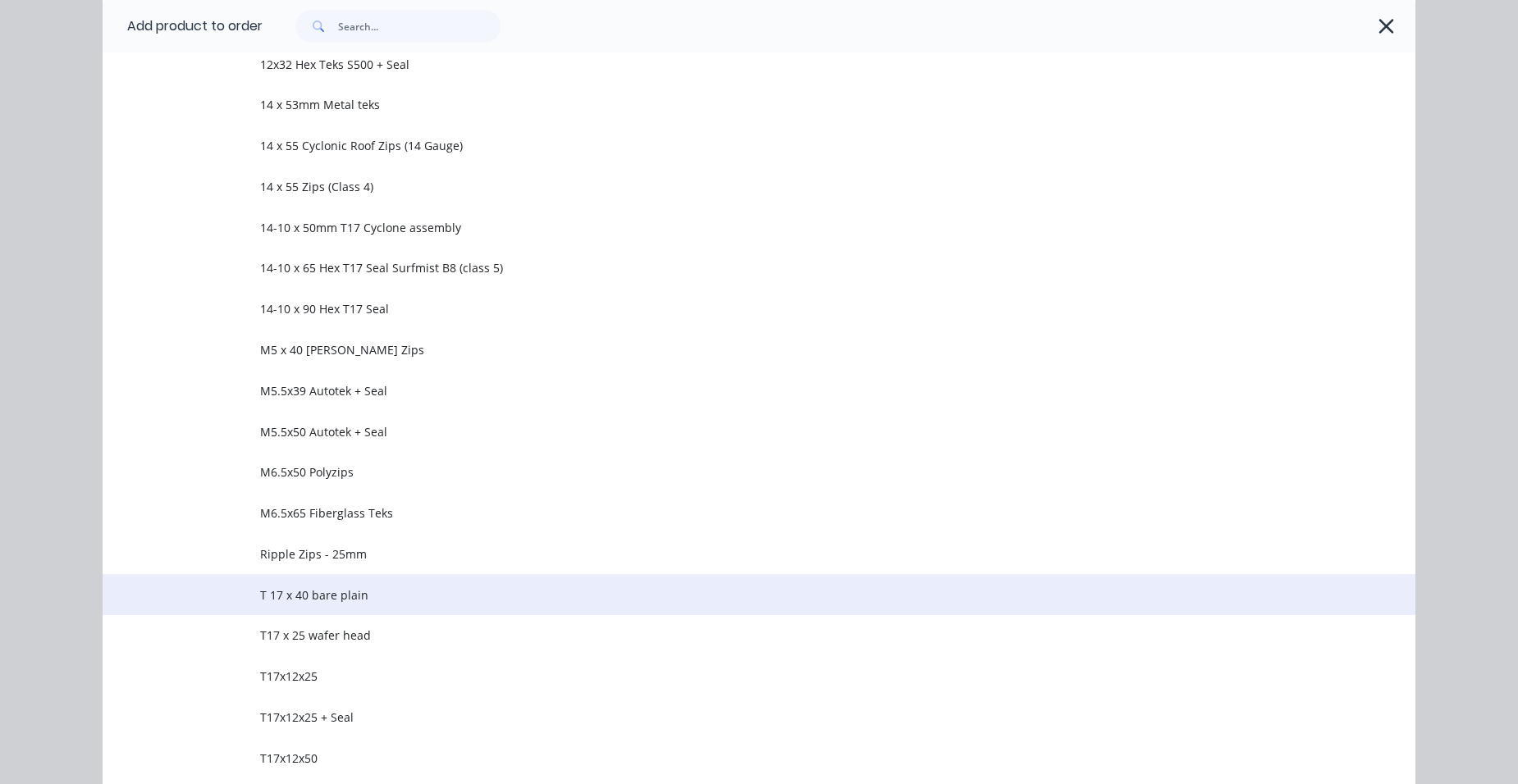
scroll to position [2954, 0]
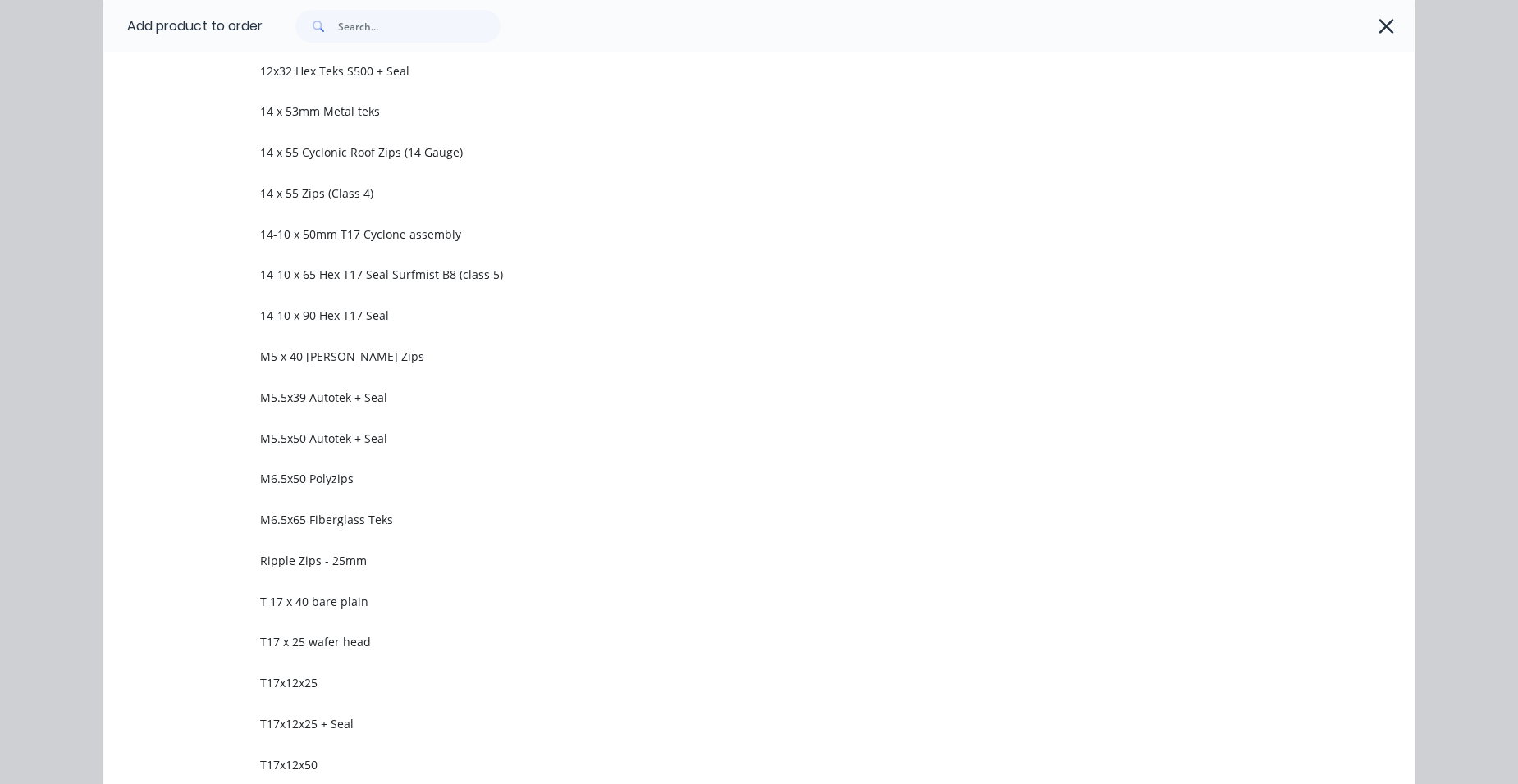
click at [395, 601] on span "T 17 x 40 bare plain" at bounding box center [722, 602] width 924 height 18
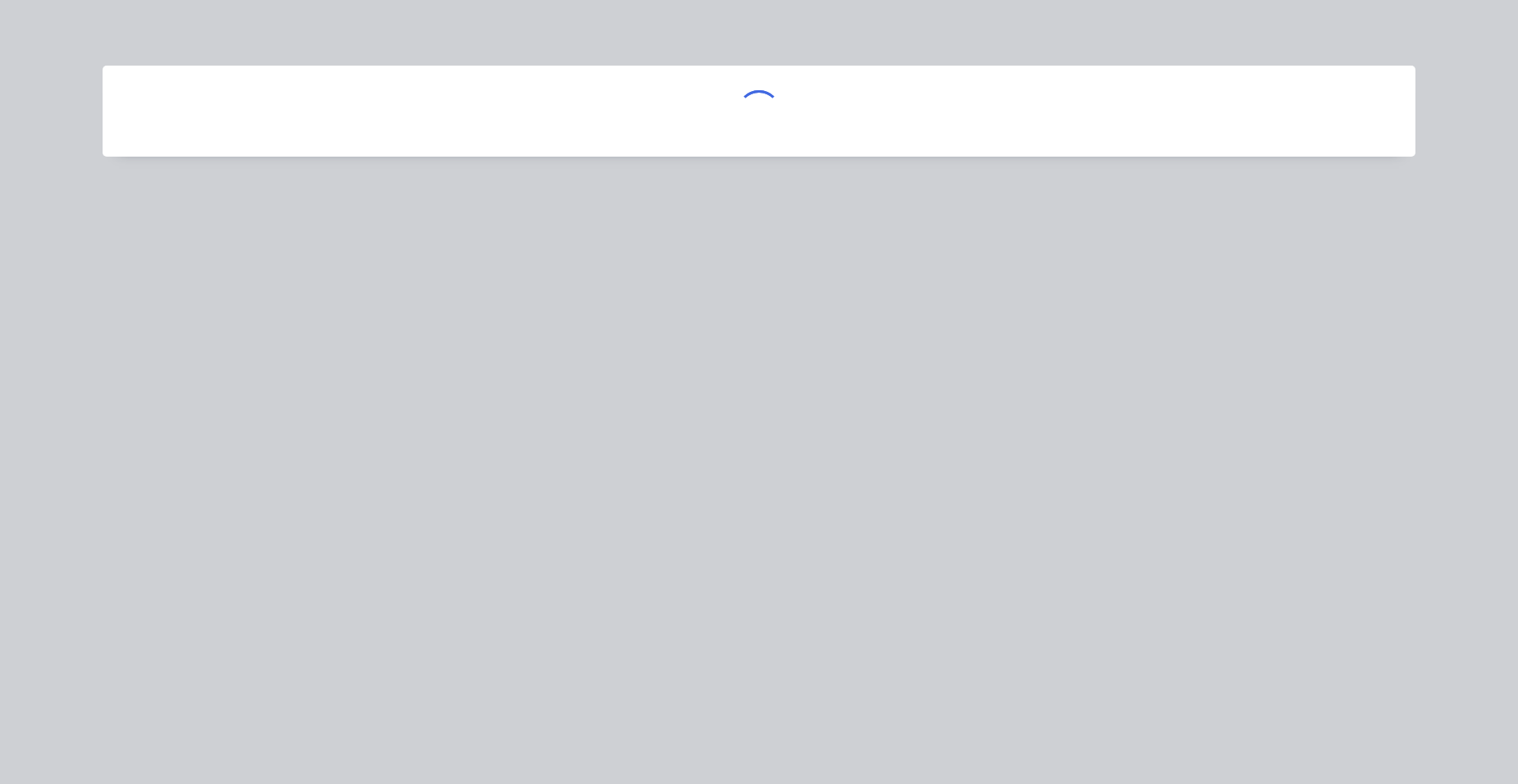
scroll to position [0, 0]
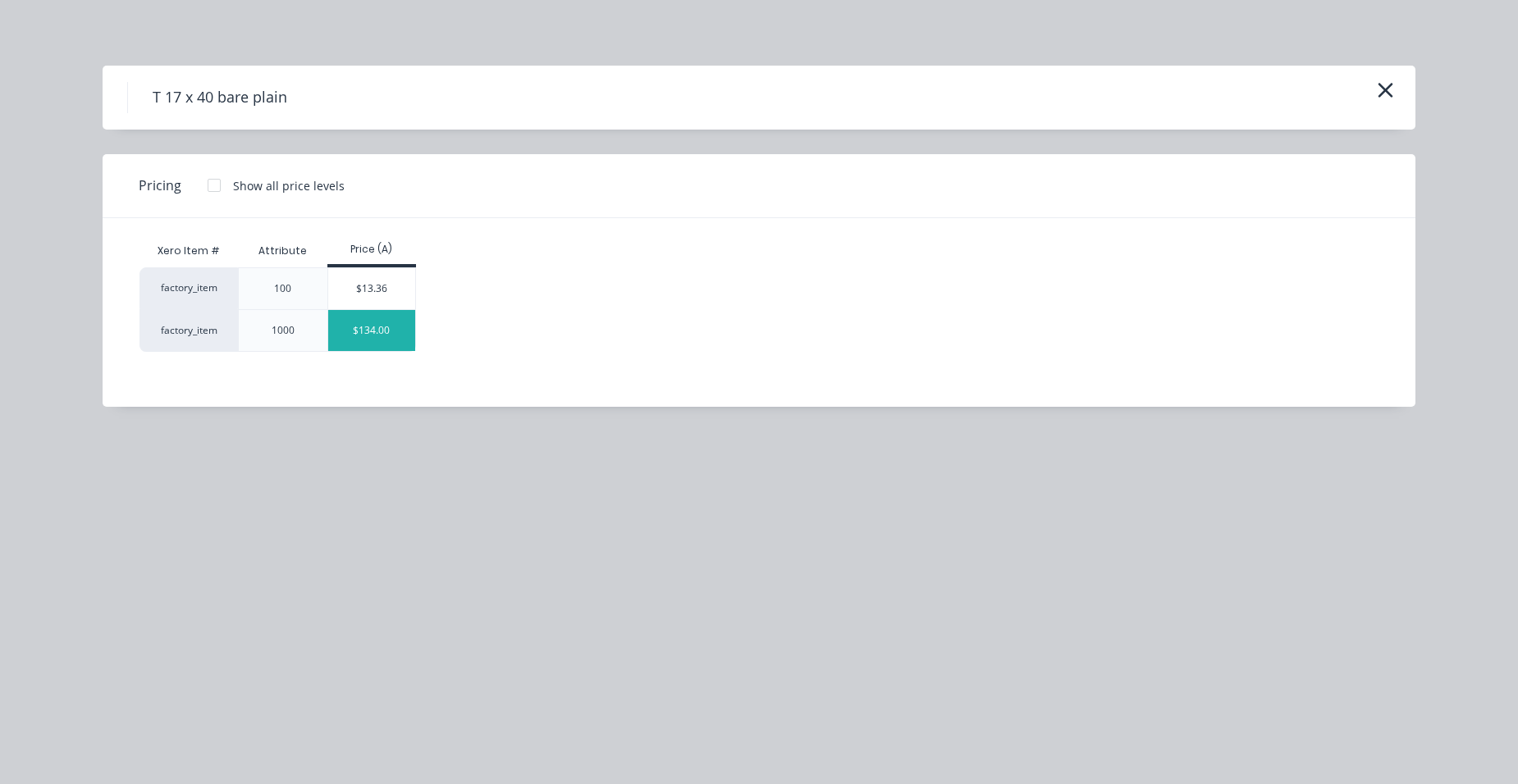
click at [371, 341] on div "$134.00" at bounding box center [372, 330] width 88 height 41
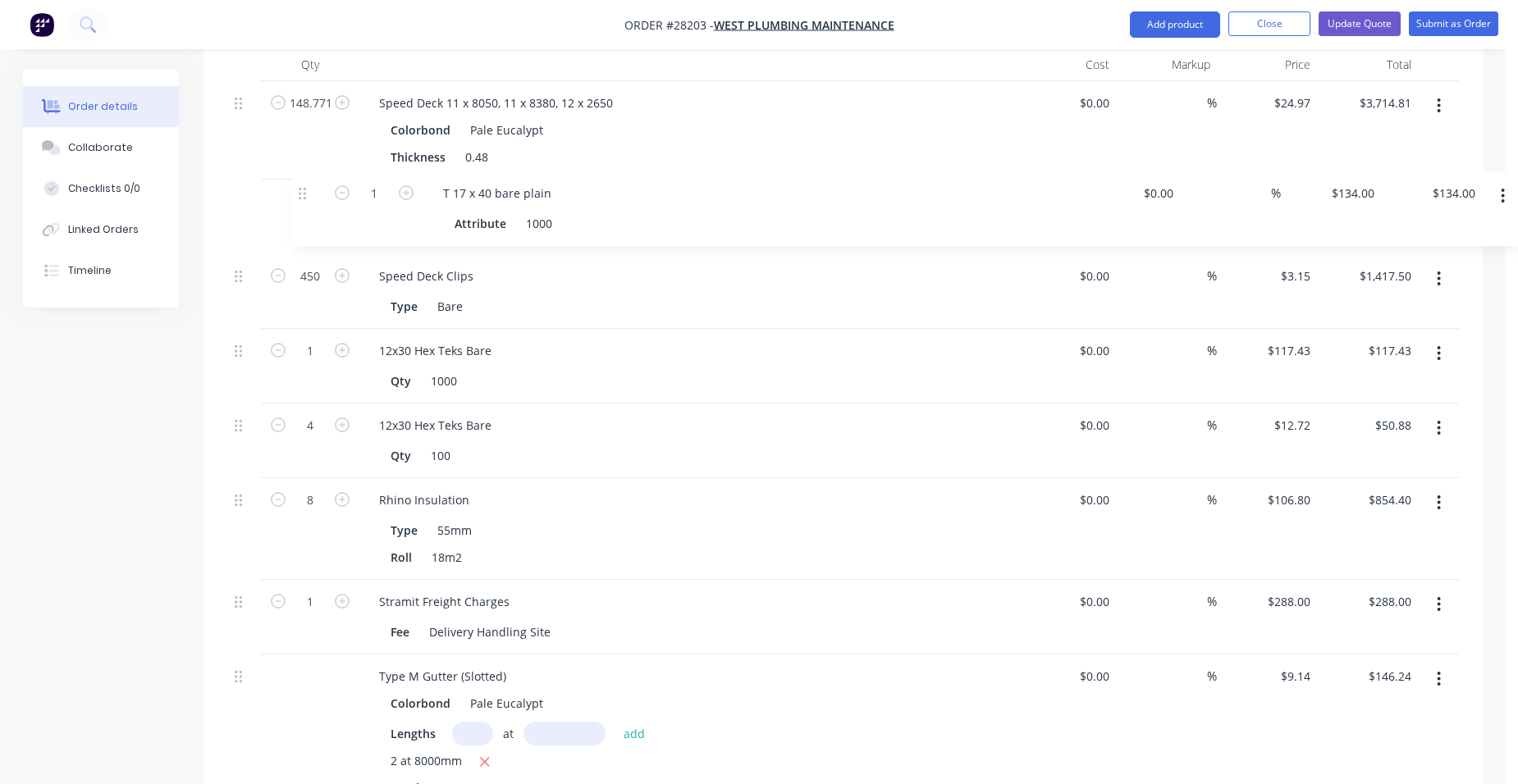
scroll to position [1158, 0]
drag, startPoint x: 251, startPoint y: 388, endPoint x: 262, endPoint y: 212, distance: 176.3
click at [262, 212] on div "148.771 Speed Deck 11 x 8050, 11 x 8380, 12 x 2650 Colorbond Pale Eucalypt Thic…" at bounding box center [844, 480] width 1231 height 797
click at [1439, 347] on icon "button" at bounding box center [1440, 354] width 4 height 15
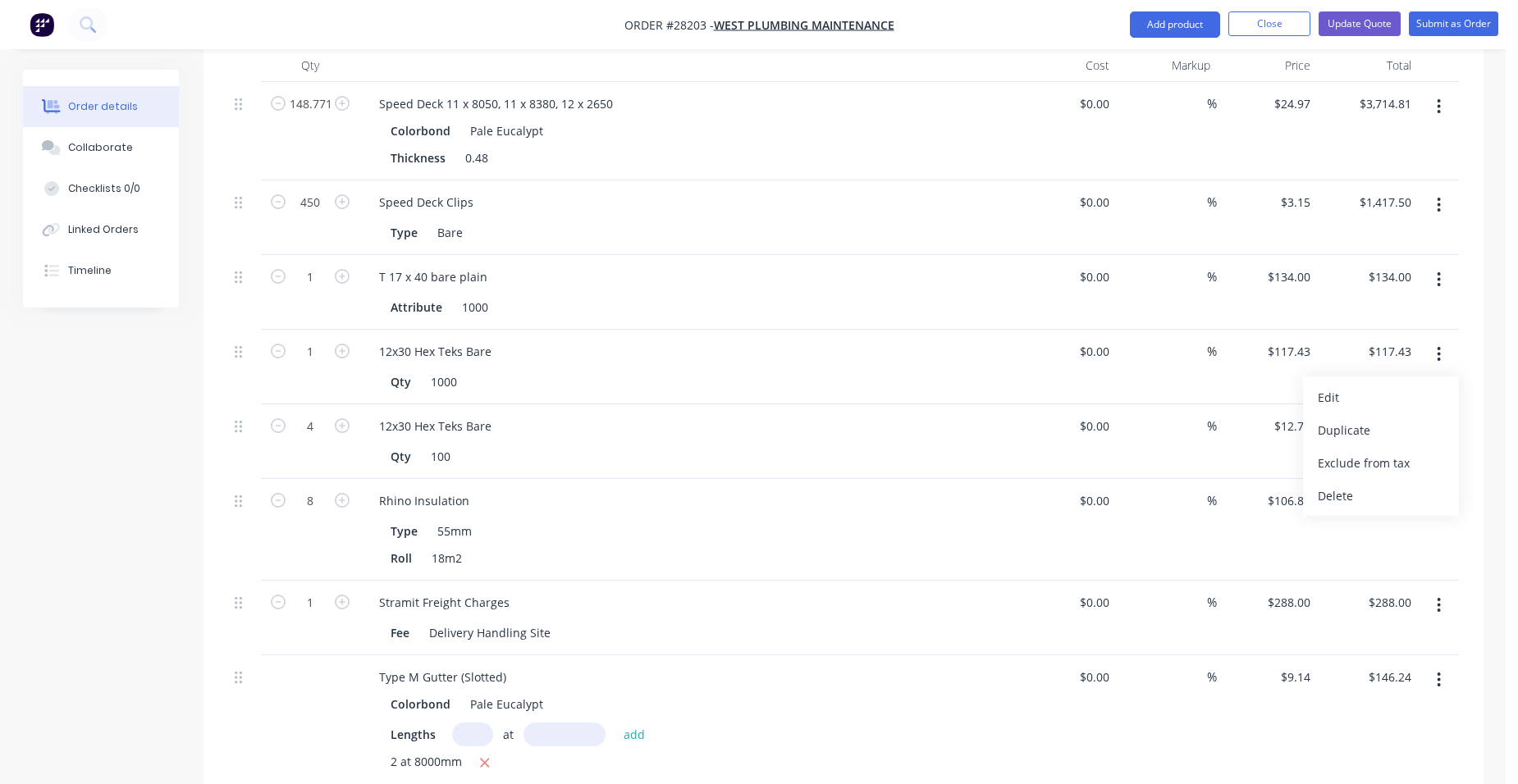
click at [1358, 484] on div "Delete" at bounding box center [1381, 496] width 127 height 24
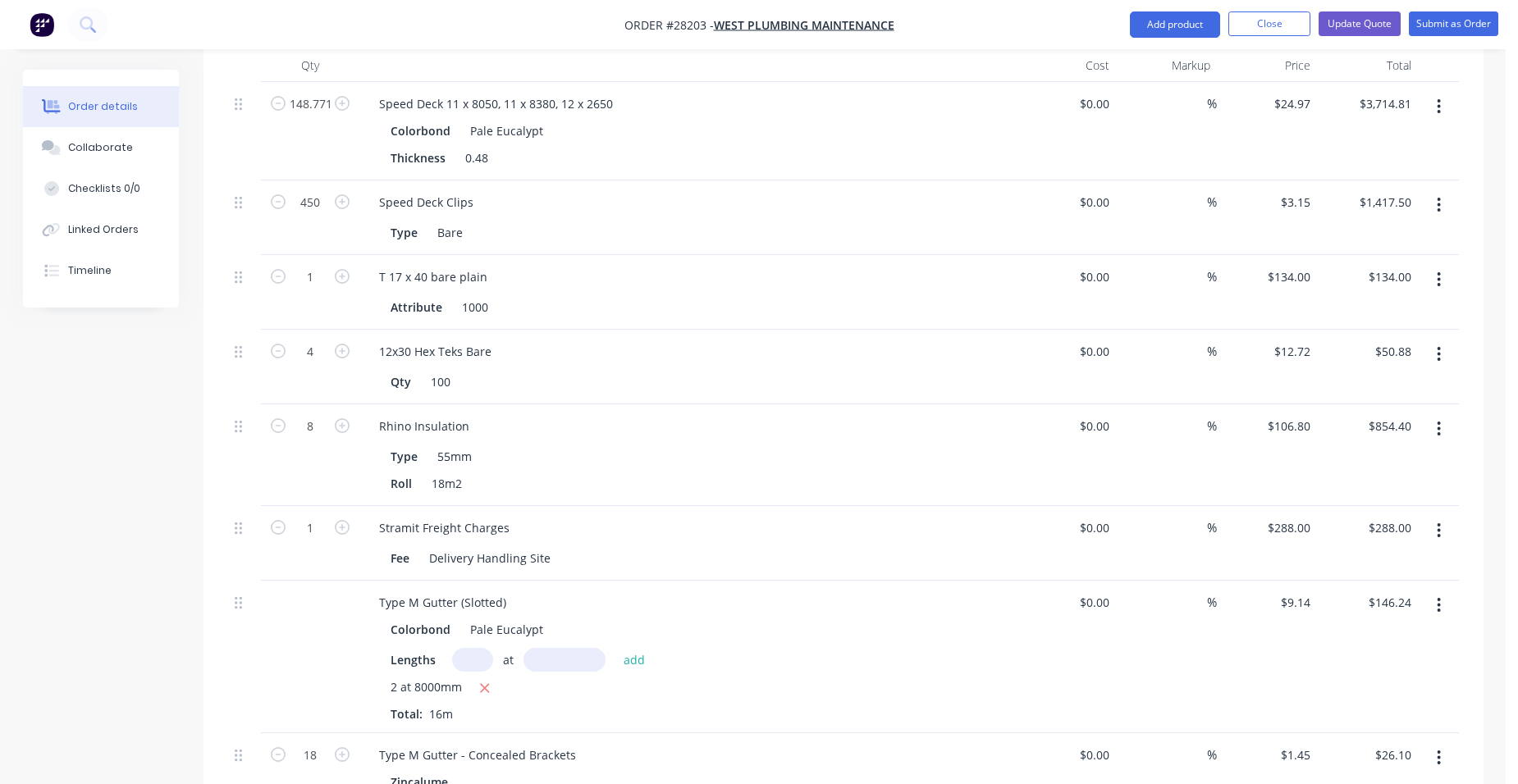
click at [1440, 271] on icon "button" at bounding box center [1439, 279] width 4 height 18
click at [1400, 339] on button "Duplicate" at bounding box center [1380, 355] width 156 height 33
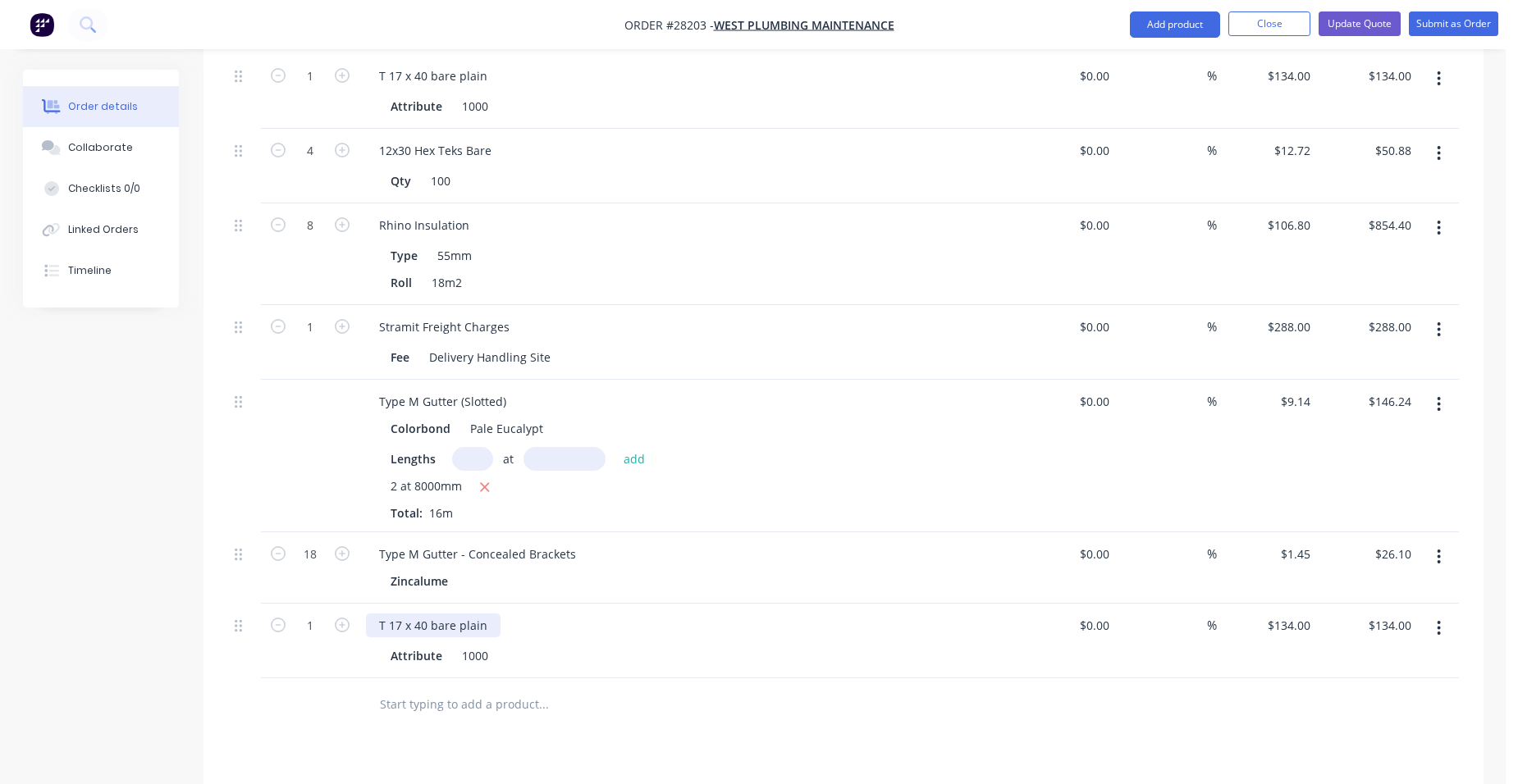
scroll to position [1487, 0]
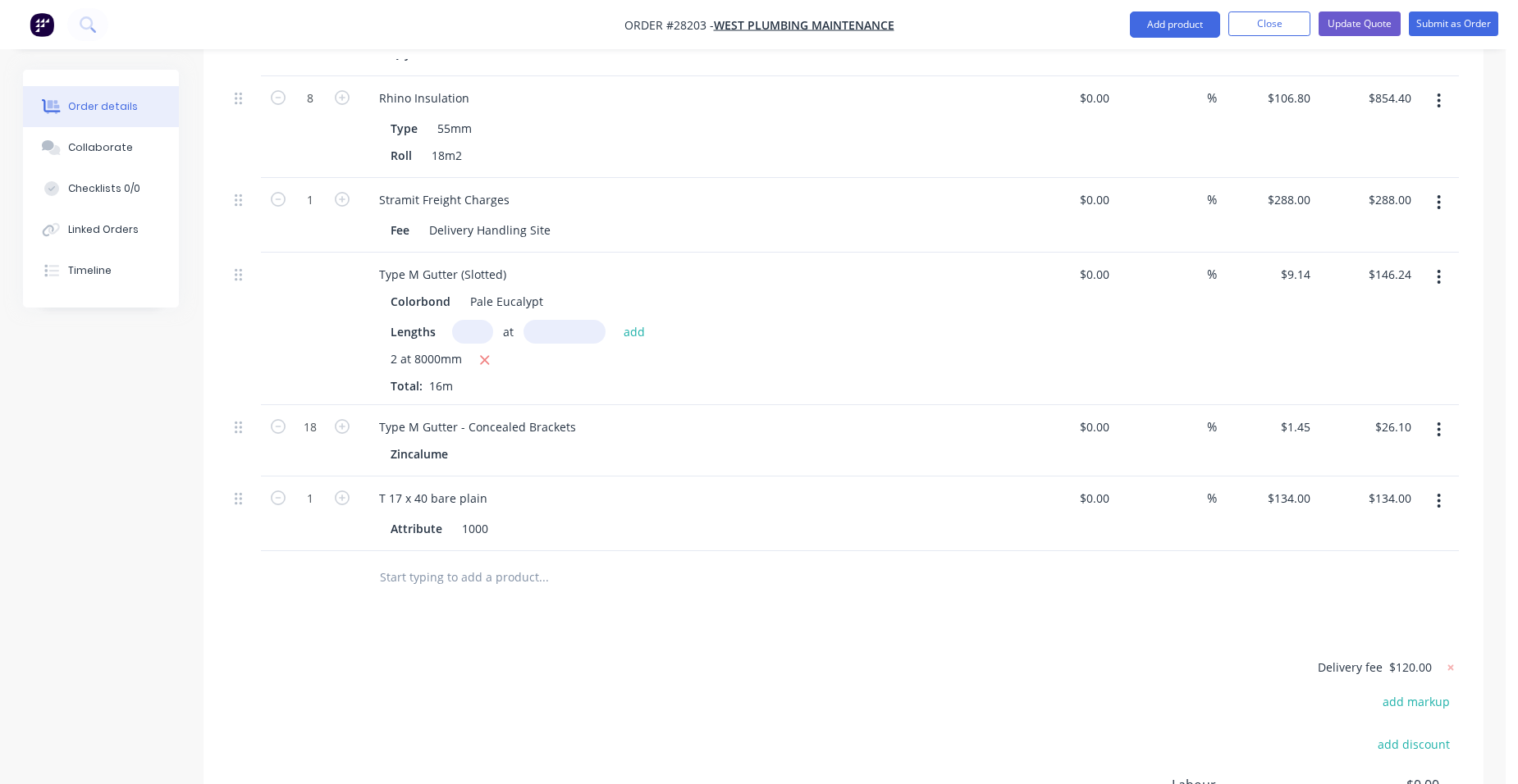
click at [1433, 487] on button "button" at bounding box center [1439, 502] width 39 height 30
click at [1385, 533] on div "Edit" at bounding box center [1381, 544] width 127 height 24
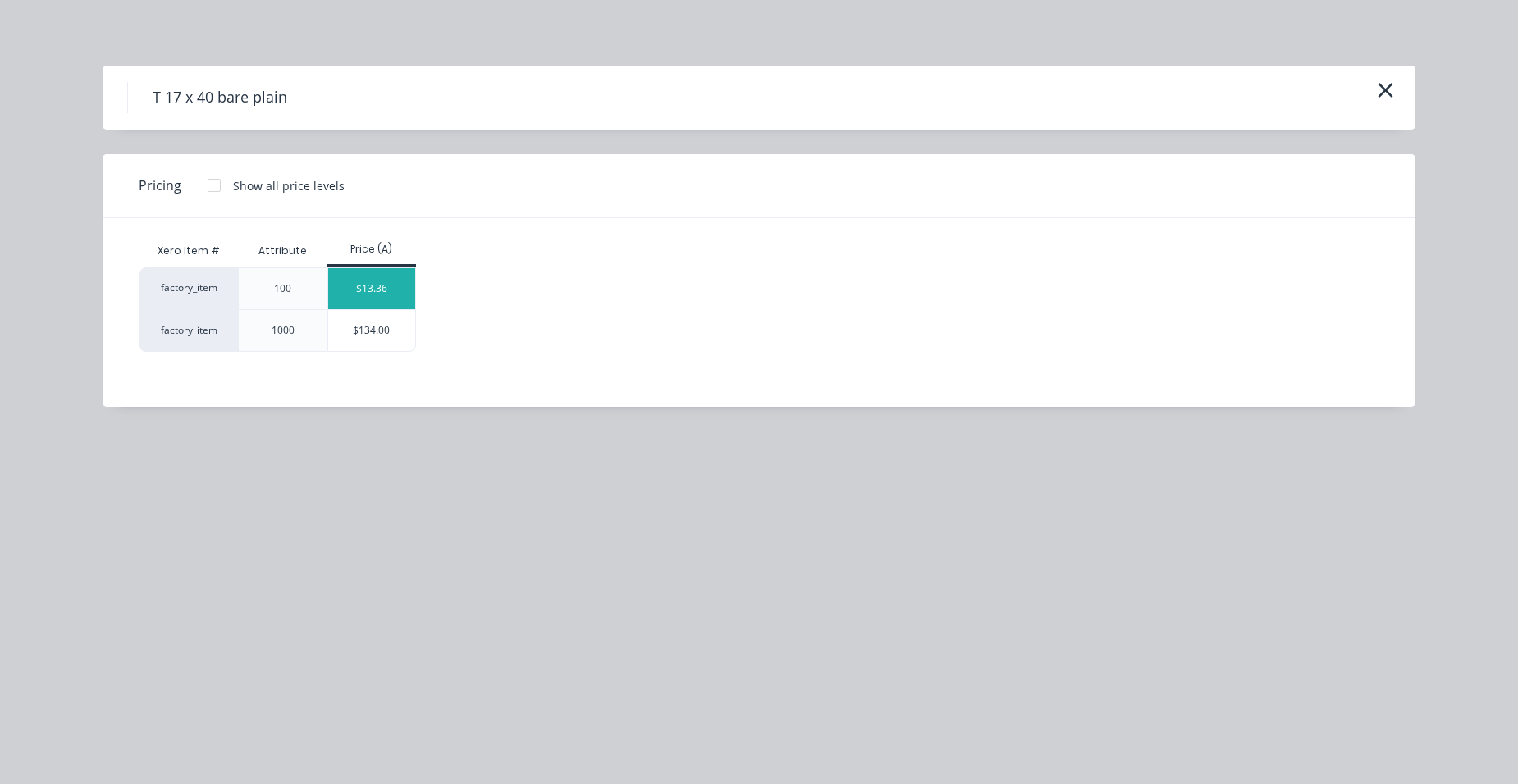
click at [388, 290] on div "$13.36" at bounding box center [372, 288] width 88 height 41
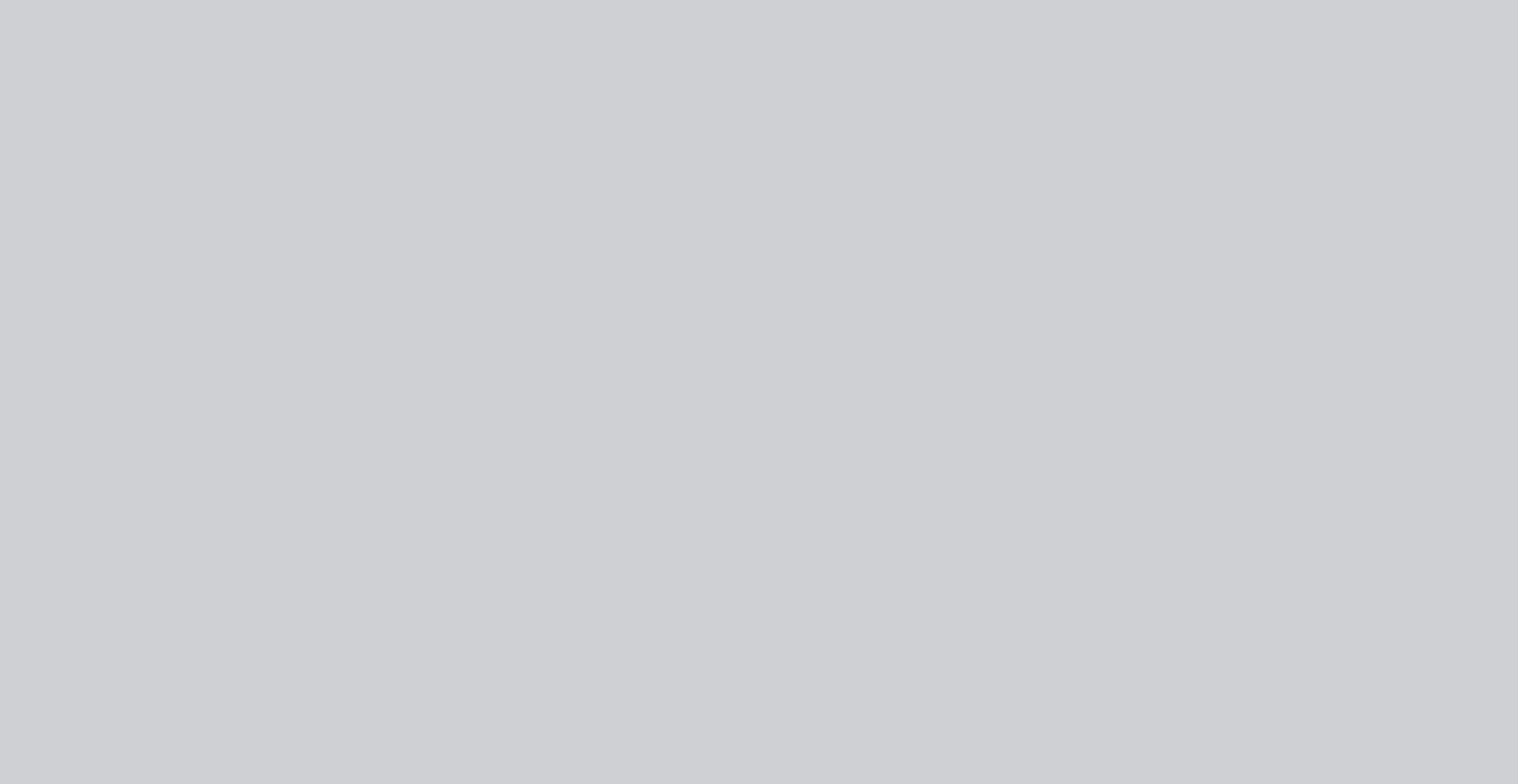
type input "$13.36"
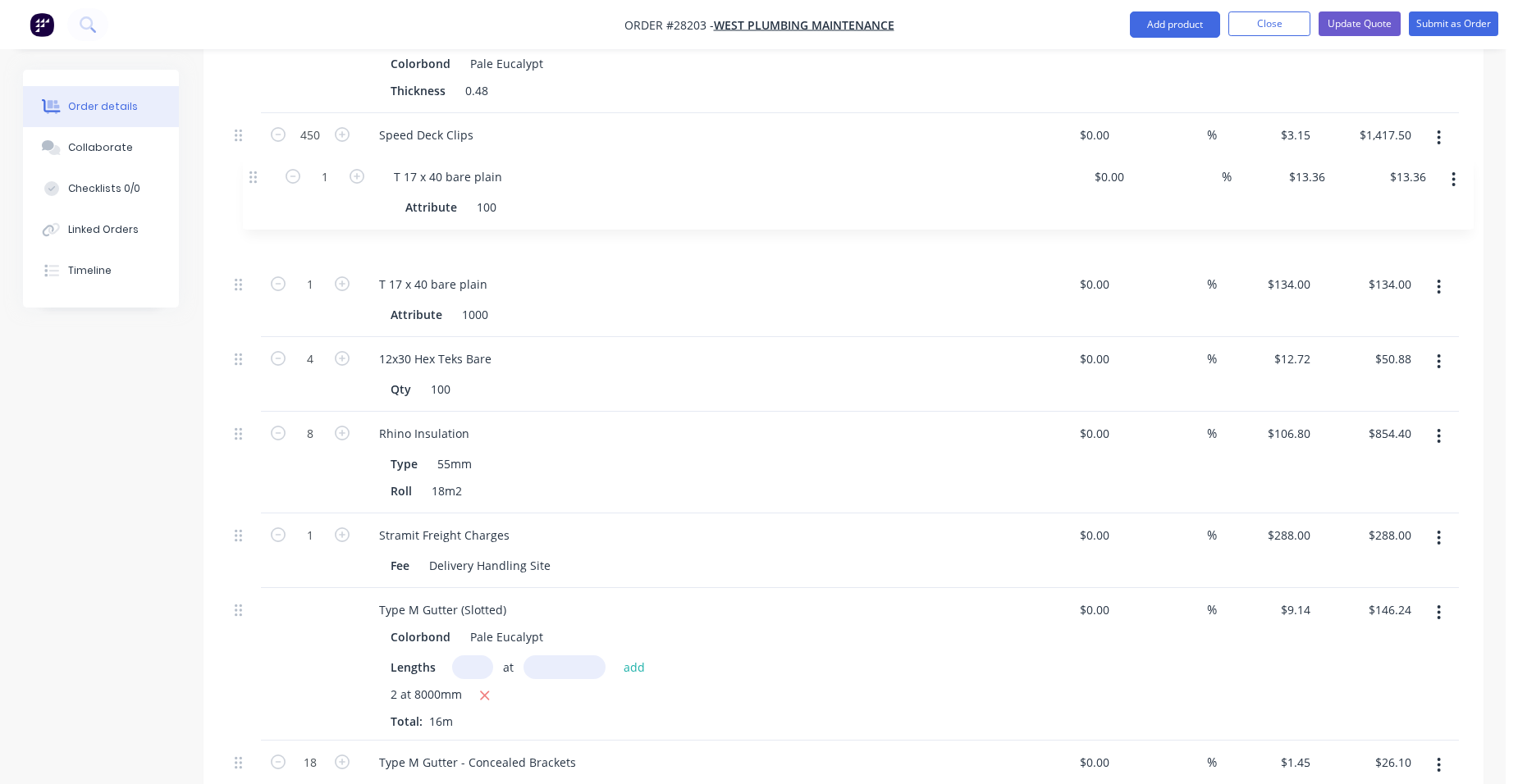
scroll to position [1223, 0]
drag, startPoint x: 239, startPoint y: 461, endPoint x: 276, endPoint y: 229, distance: 234.9
click at [276, 229] on div "148.771 Speed Deck 11 x 8050, 11 x 8380, 12 x 2650 Colorbond Pale Eucalypt Thic…" at bounding box center [844, 416] width 1231 height 797
click at [339, 279] on icon "button" at bounding box center [342, 286] width 15 height 15
type input "2"
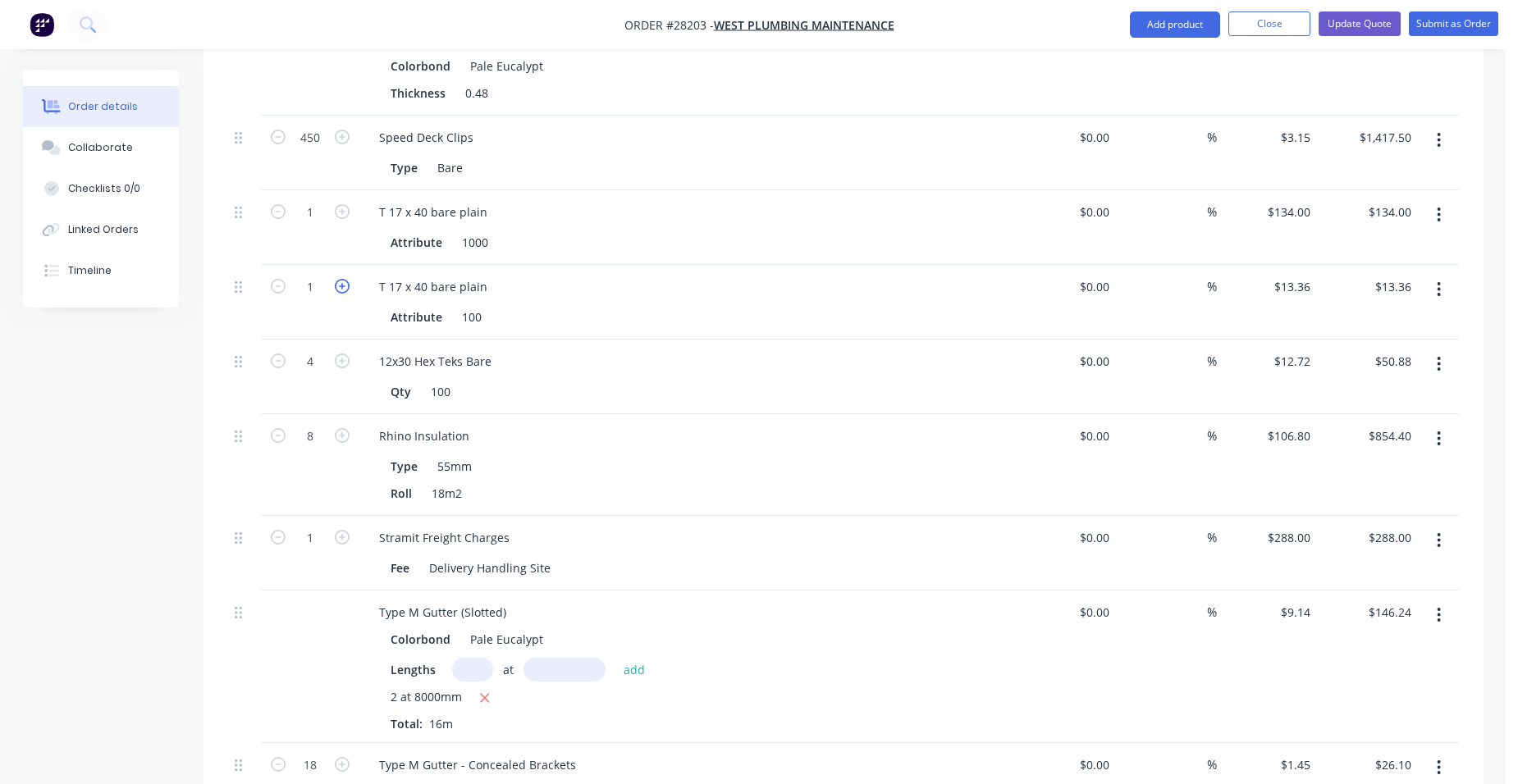
type input "$26.72"
click at [339, 279] on icon "button" at bounding box center [342, 286] width 15 height 15
type input "3"
type input "$40.08"
click at [339, 279] on icon "button" at bounding box center [342, 286] width 15 height 15
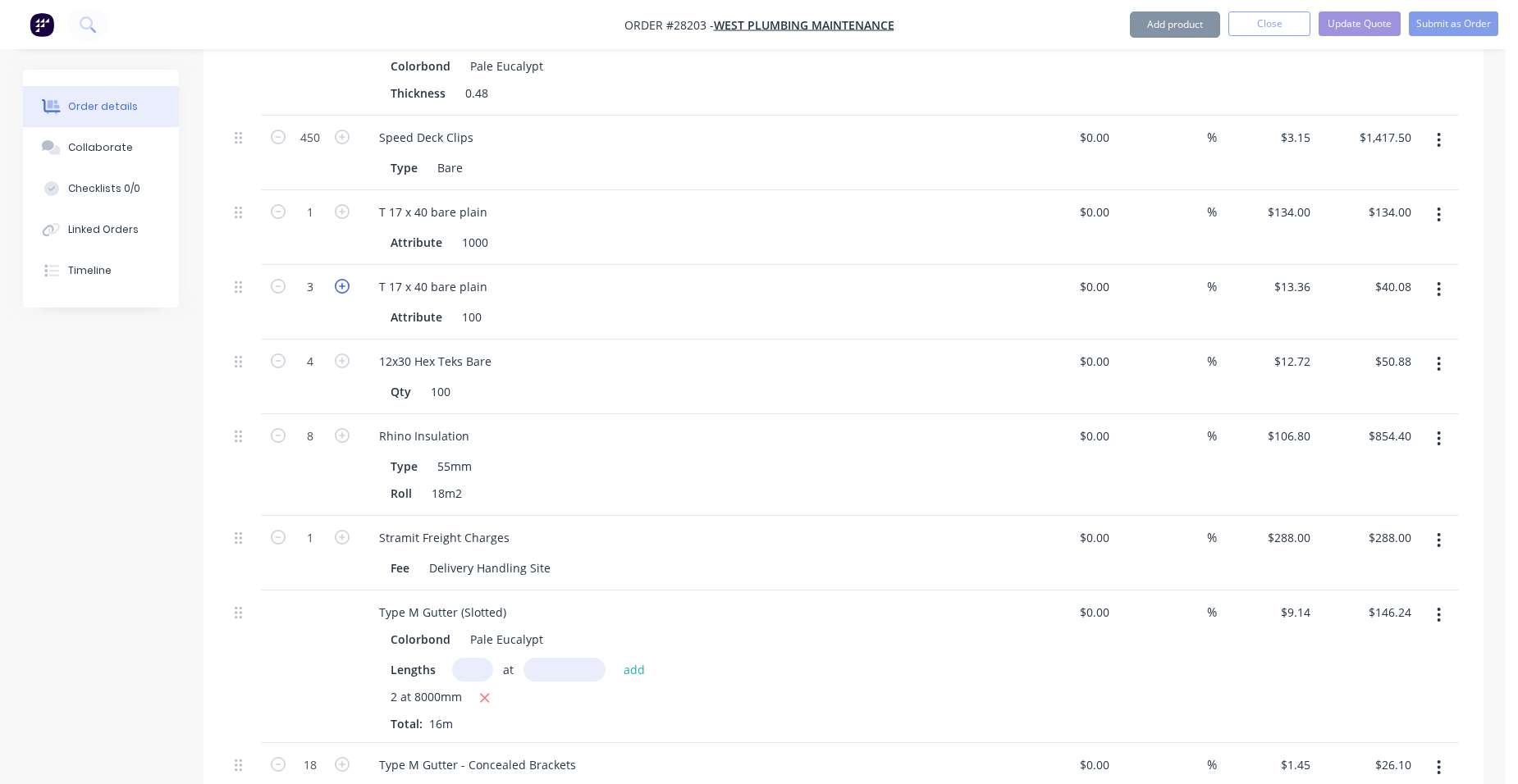
type input "4"
type input "$53.44"
click at [1433, 350] on button "button" at bounding box center [1439, 365] width 39 height 30
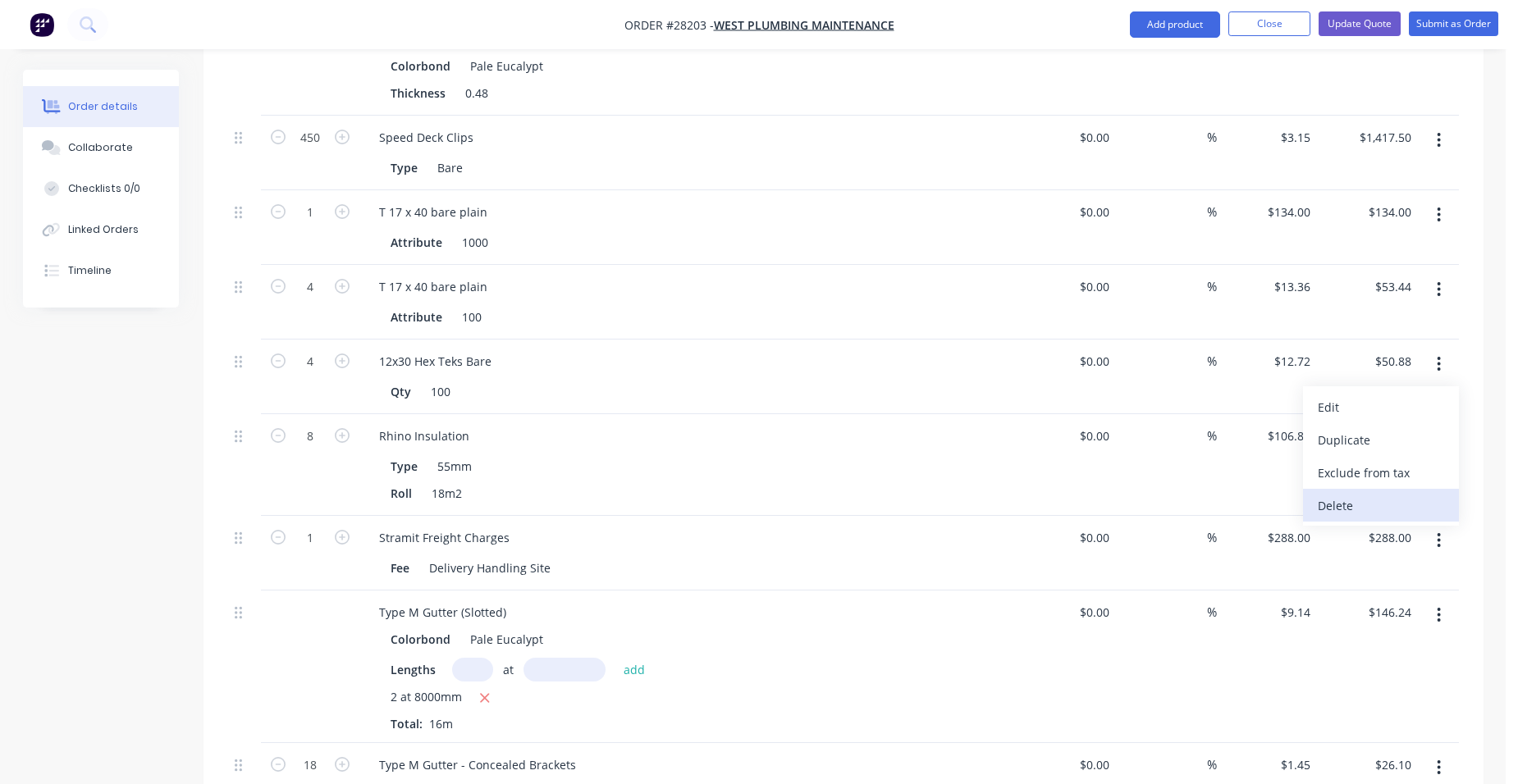
click at [1365, 494] on div "Delete" at bounding box center [1381, 505] width 127 height 24
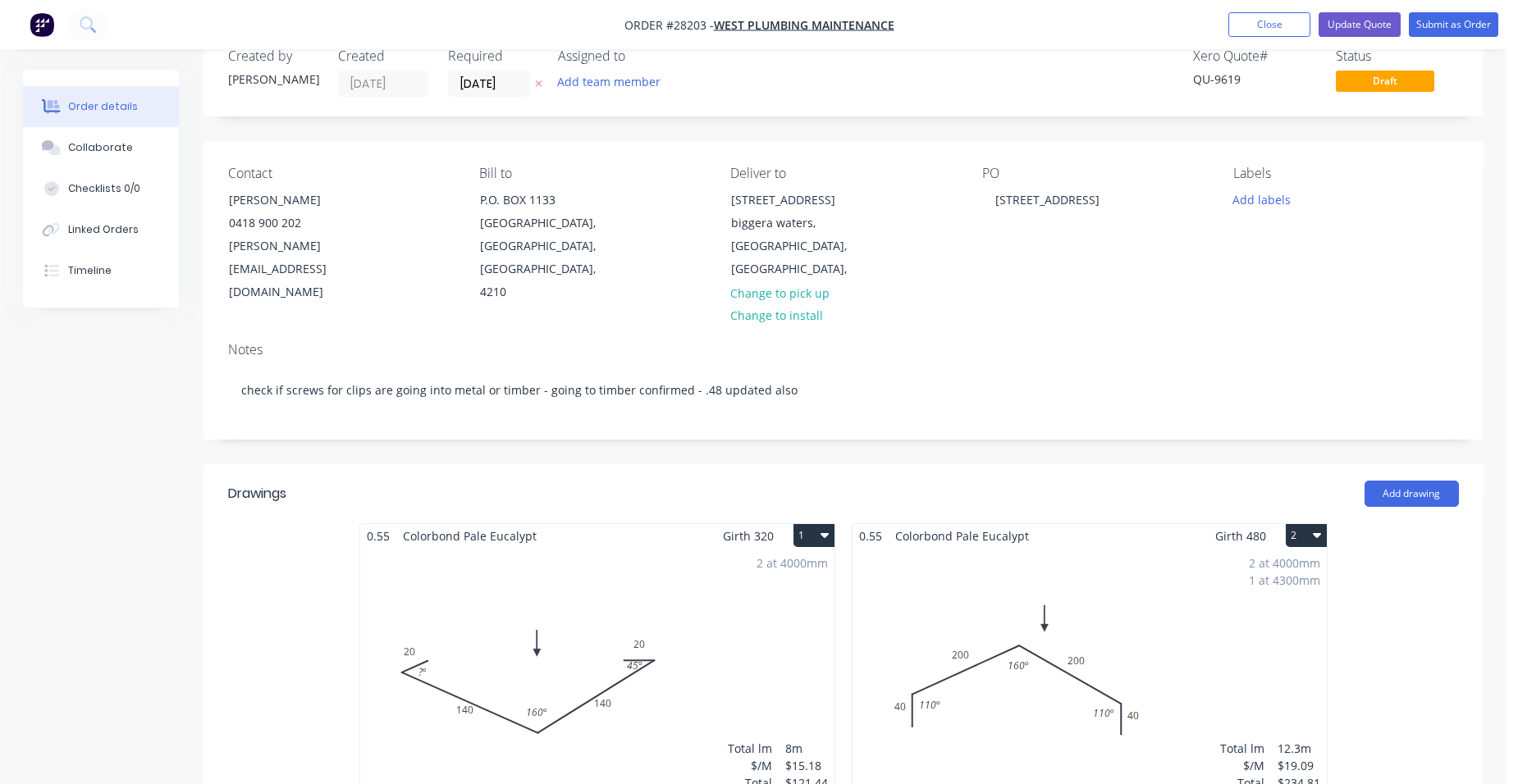
scroll to position [0, 0]
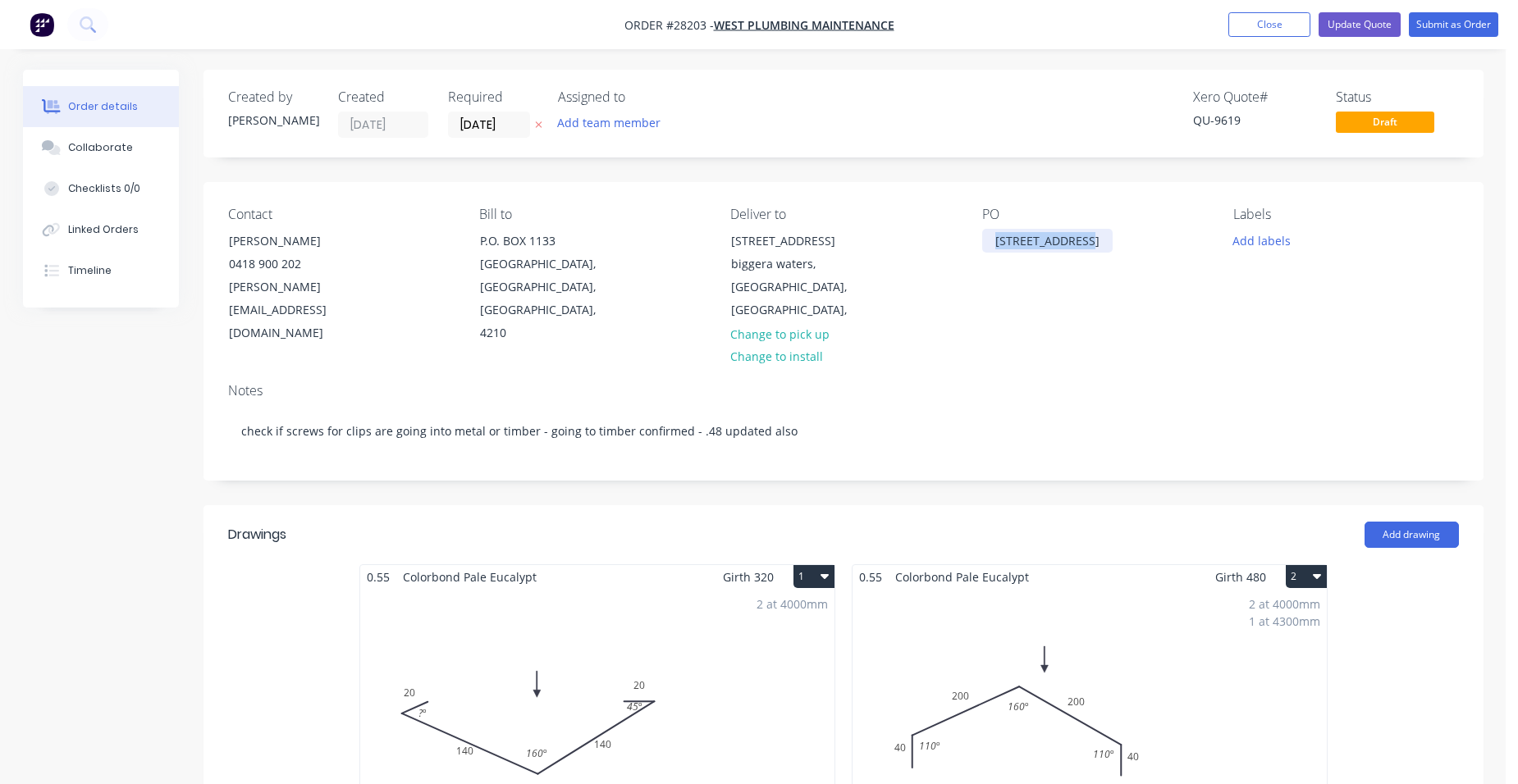
drag, startPoint x: 1086, startPoint y: 236, endPoint x: 631, endPoint y: 246, distance: 455.1
click at [962, 226] on div "Contact [PERSON_NAME] [PHONE_NUMBER] [PERSON_NAME][EMAIL_ADDRESS][DOMAIN_NAME] …" at bounding box center [844, 276] width 1280 height 188
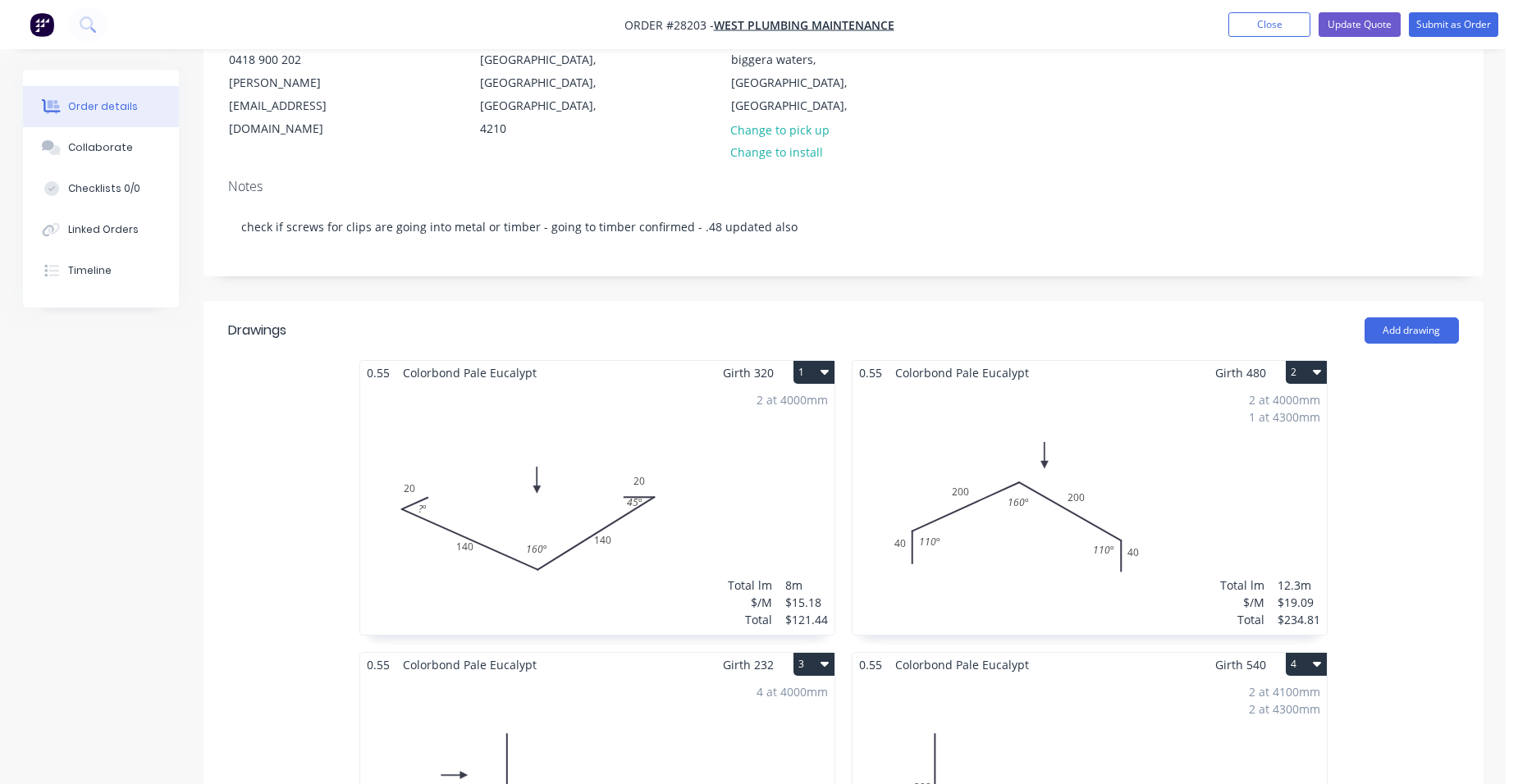
scroll to position [410, 0]
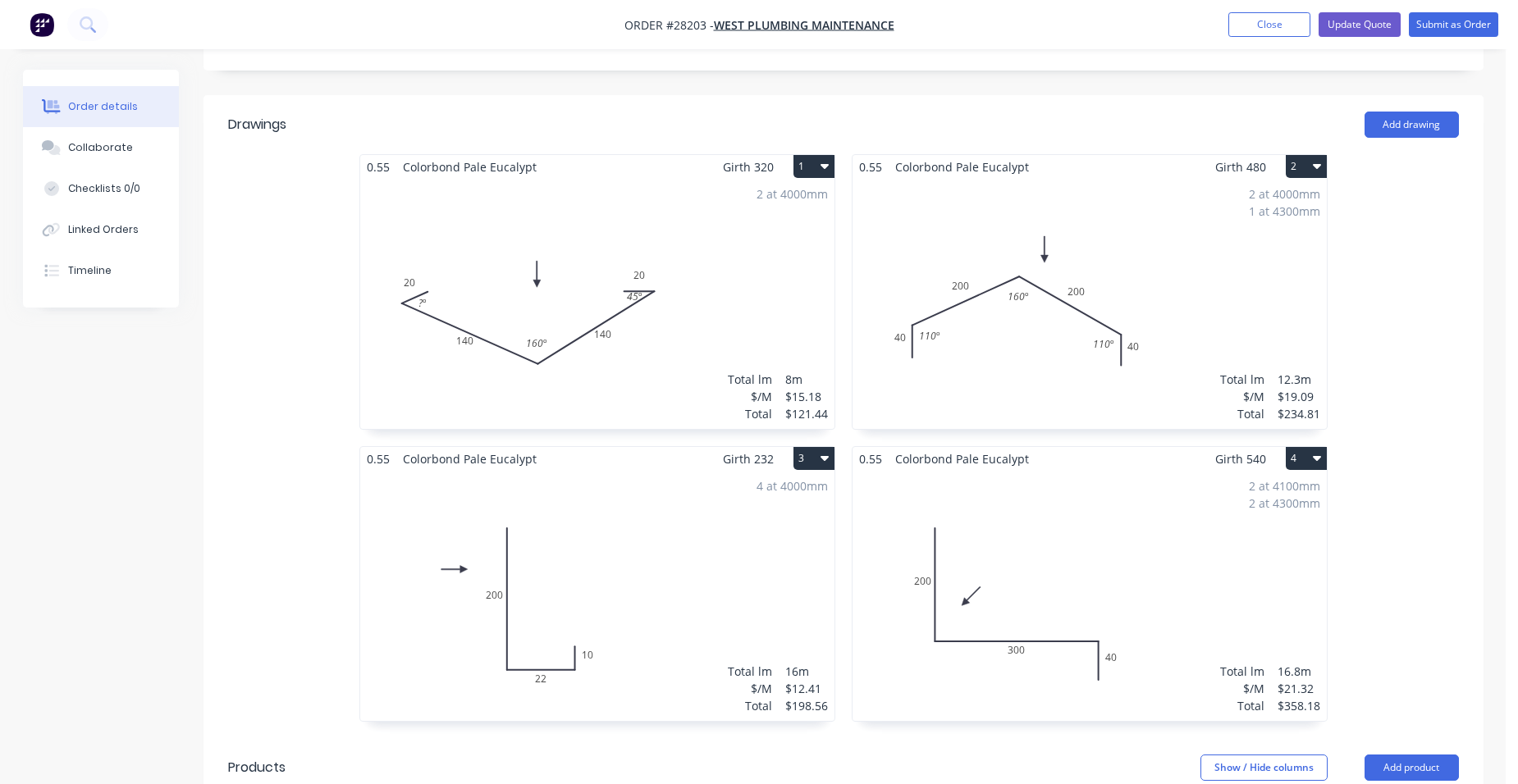
click at [580, 242] on div "2 at 4000mm Total lm $/M Total 8m $15.18 $121.44" at bounding box center [598, 304] width 475 height 250
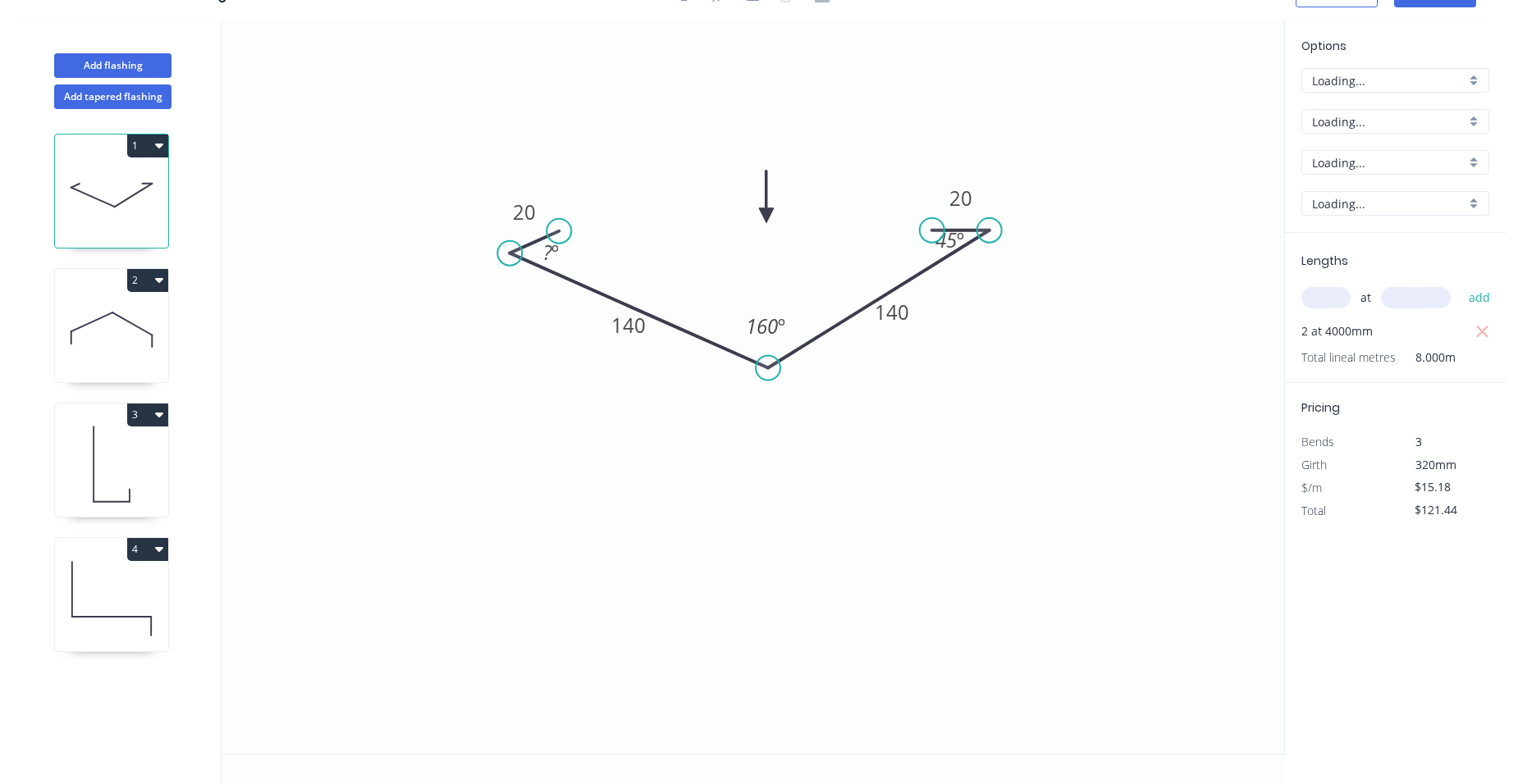
scroll to position [31, 0]
click at [566, 243] on rect at bounding box center [550, 253] width 33 height 23
click at [647, 183] on icon "0 20 140 140 20 45 º 160 º 45 º" at bounding box center [752, 387] width 1063 height 734
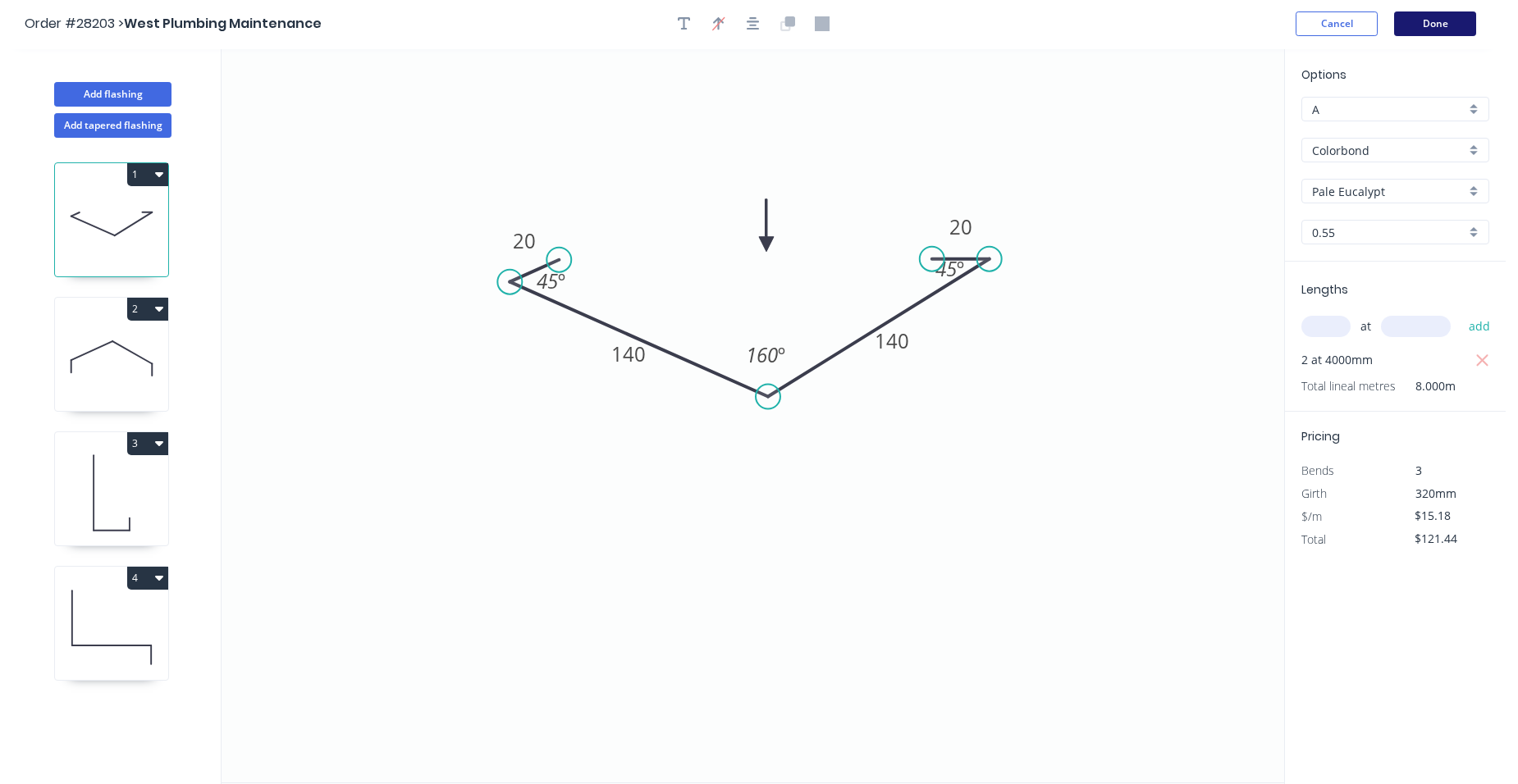
scroll to position [0, 0]
click at [1456, 24] on button "Done" at bounding box center [1434, 25] width 82 height 25
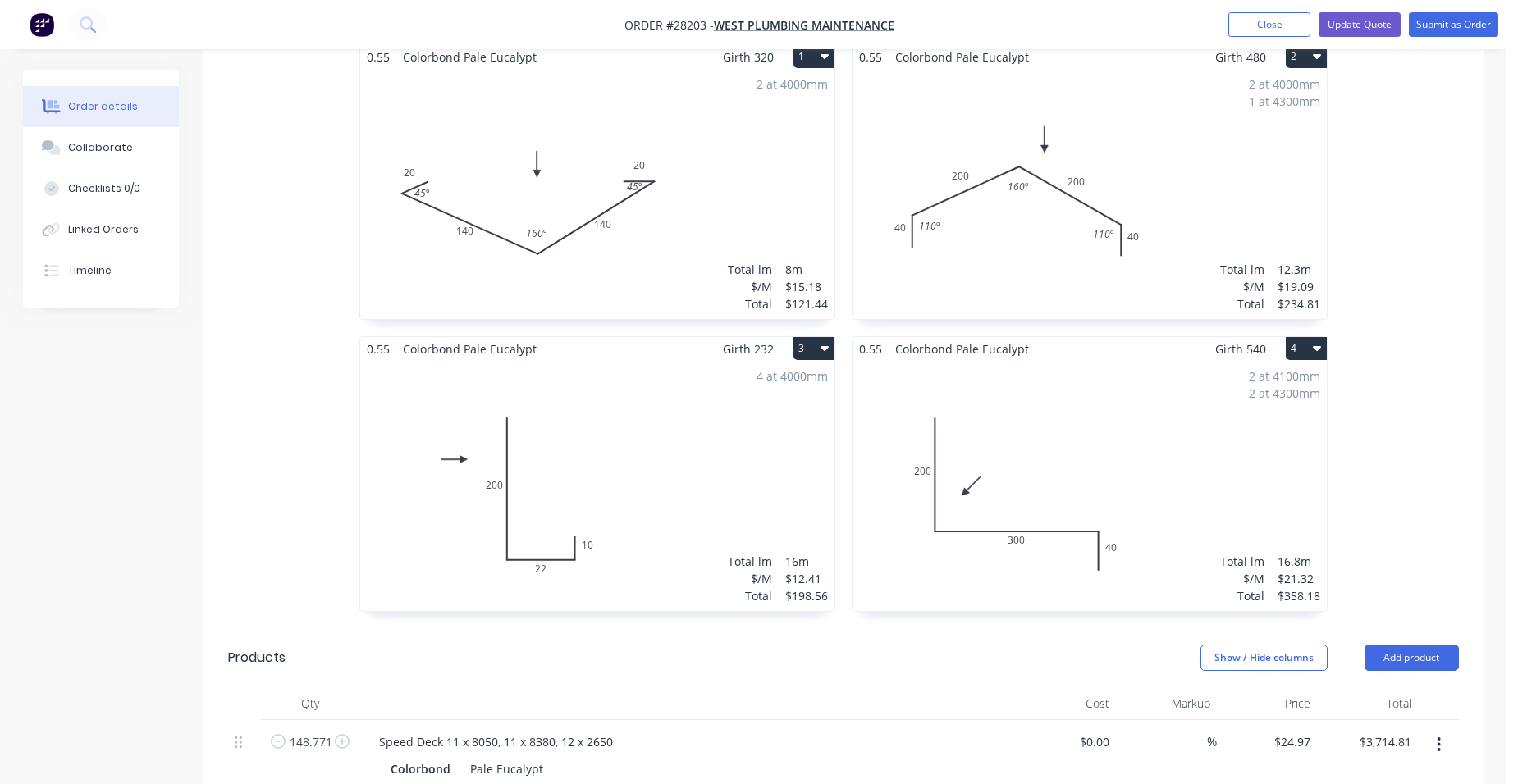
scroll to position [492, 0]
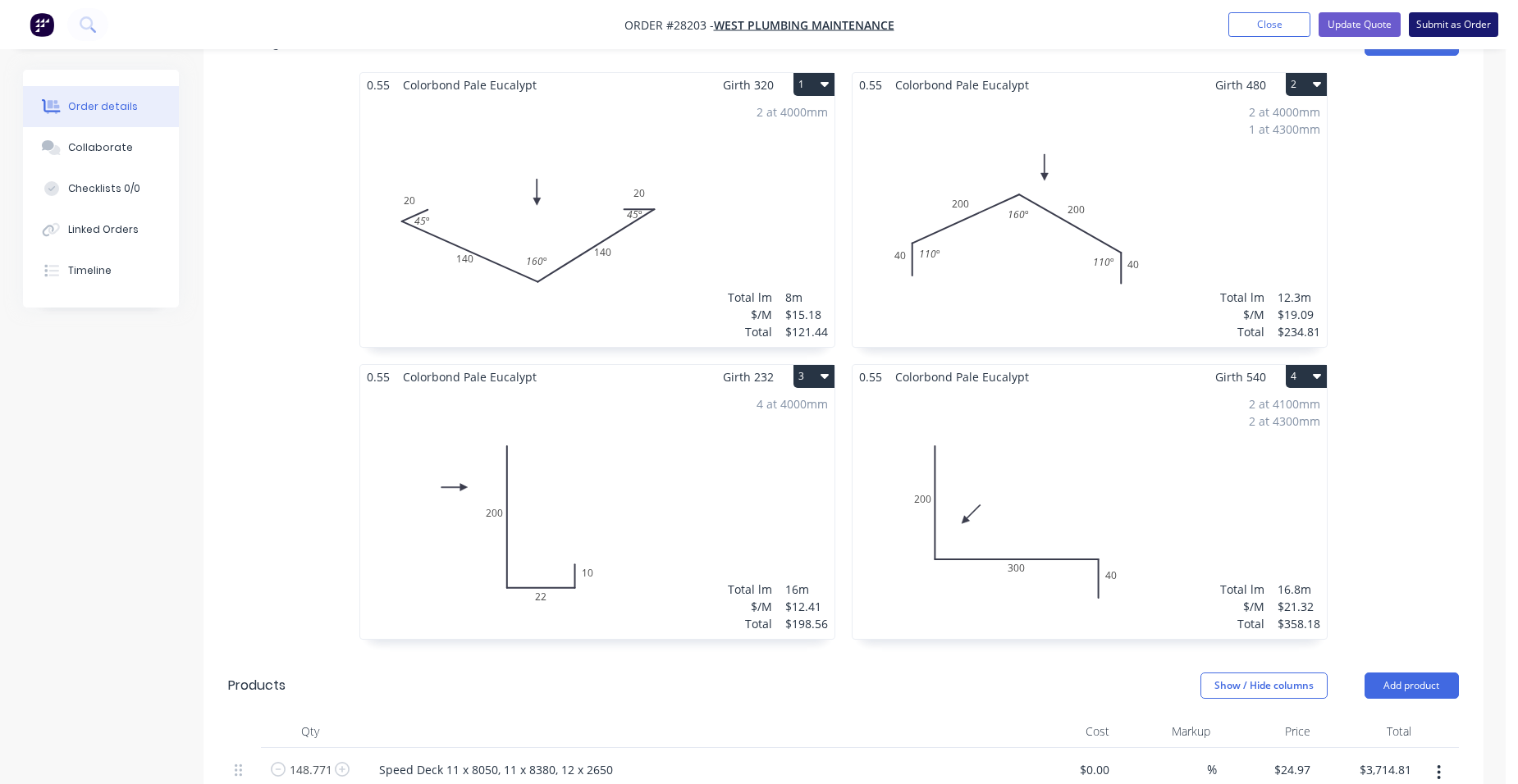
click at [1437, 20] on button "Submit as Order" at bounding box center [1454, 25] width 90 height 25
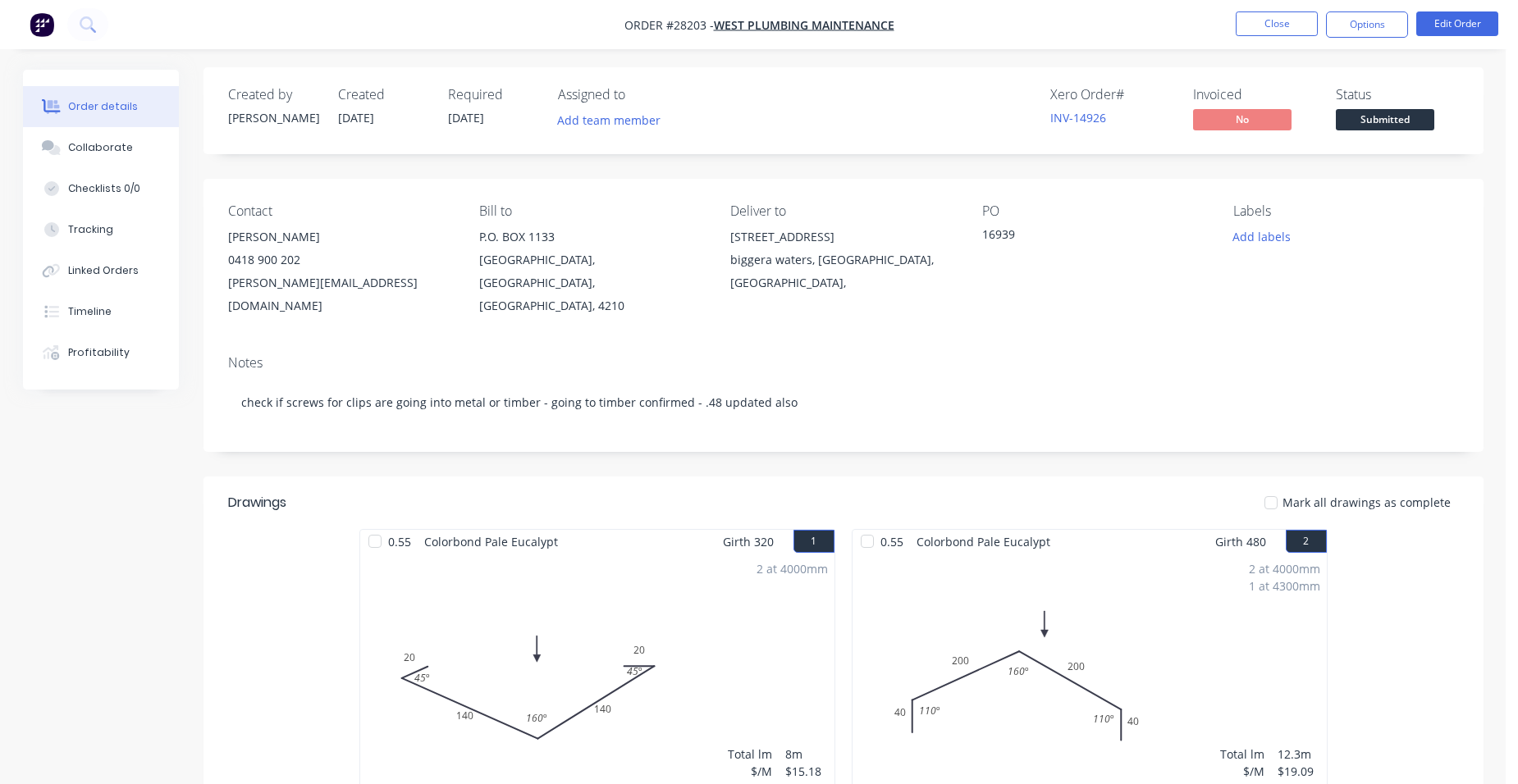
scroll to position [0, 0]
click at [1375, 18] on button "Options" at bounding box center [1367, 25] width 82 height 26
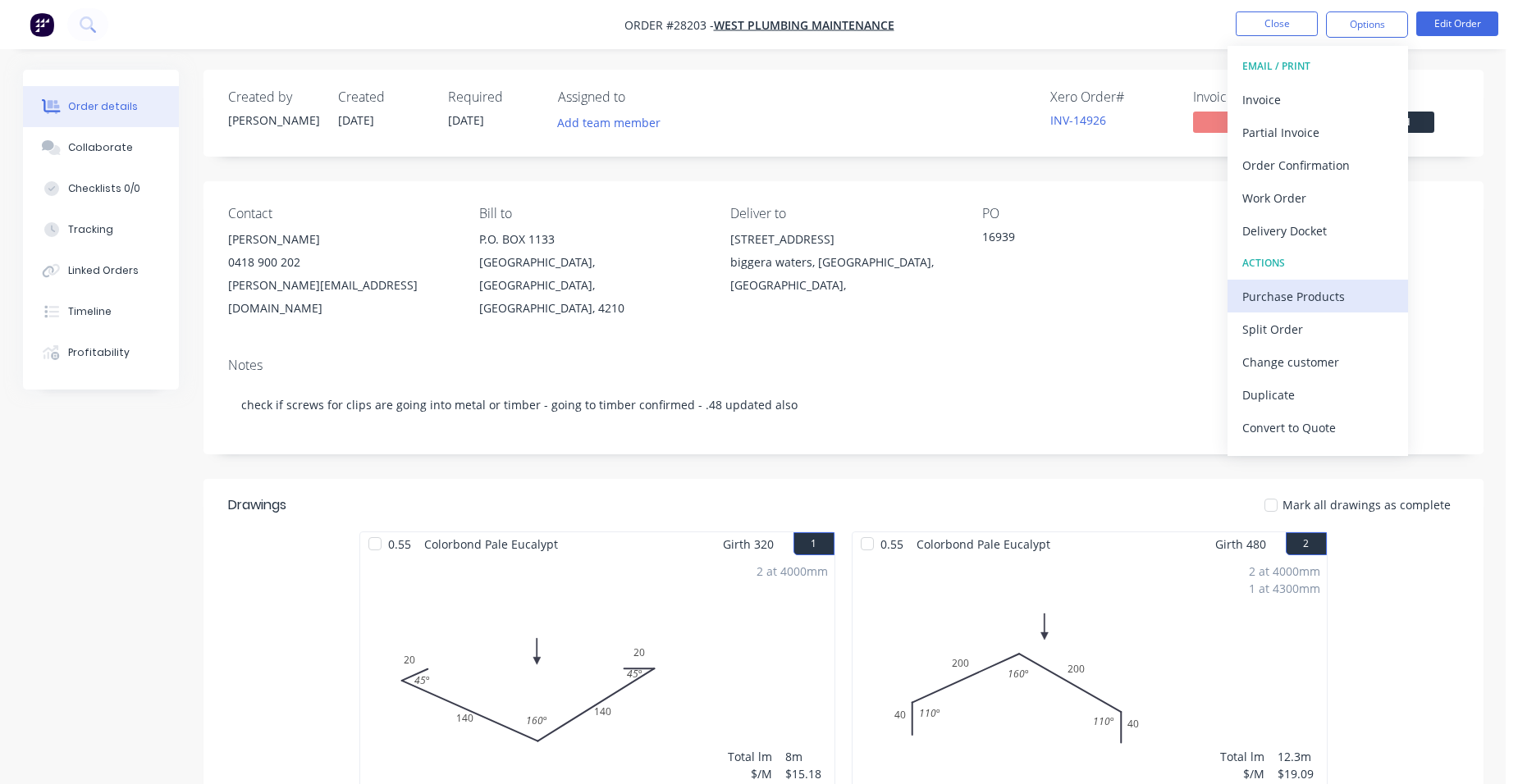
click at [1299, 288] on div "Purchase Products" at bounding box center [1318, 296] width 151 height 24
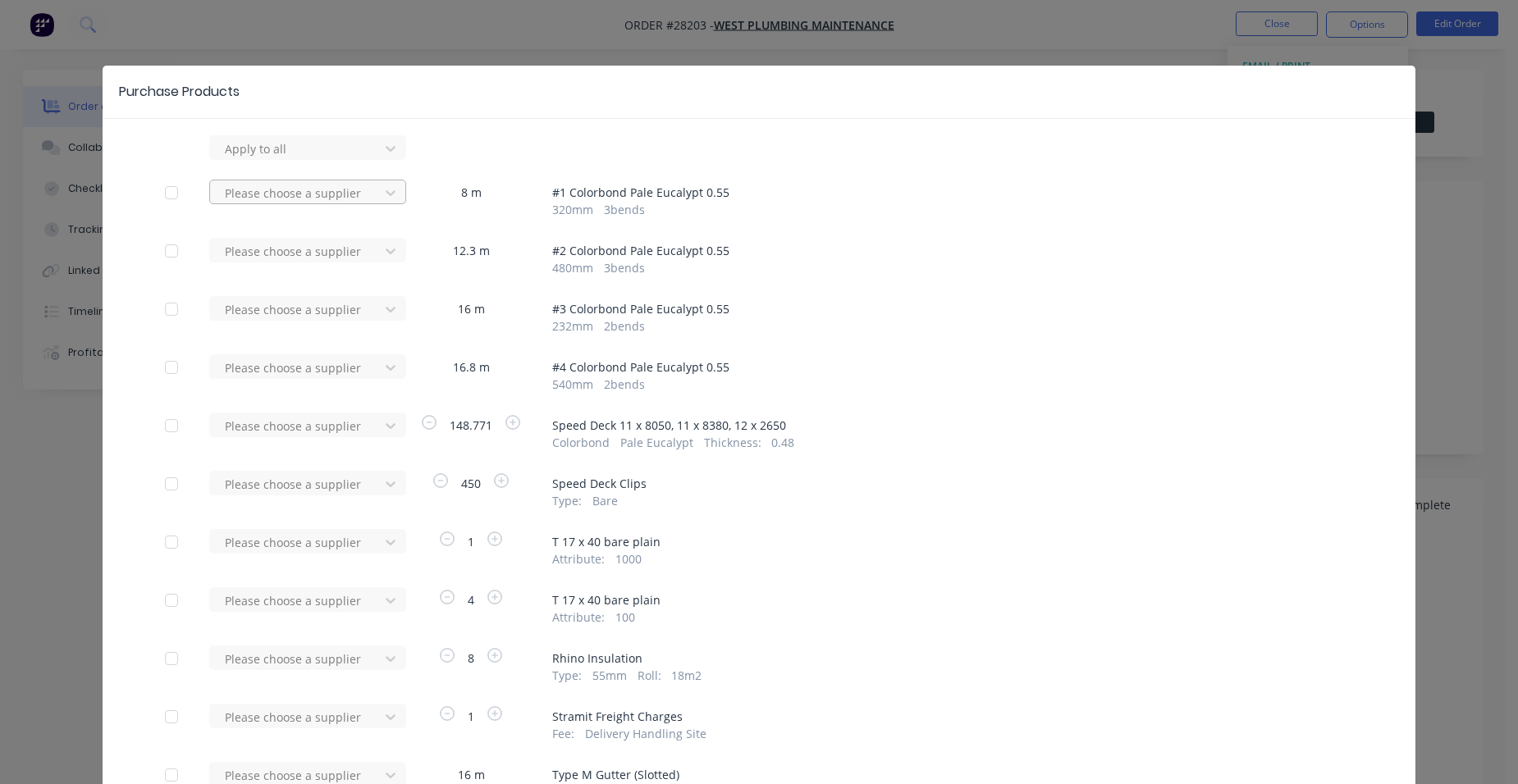
click at [322, 159] on div at bounding box center [297, 149] width 148 height 20
type input "stramit"
click at [286, 255] on div "Stramit Industries/Asm Acc 31105" at bounding box center [308, 262] width 197 height 47
click at [291, 267] on div "Please choose a supplier" at bounding box center [299, 258] width 180 height 39
type input "stramit"
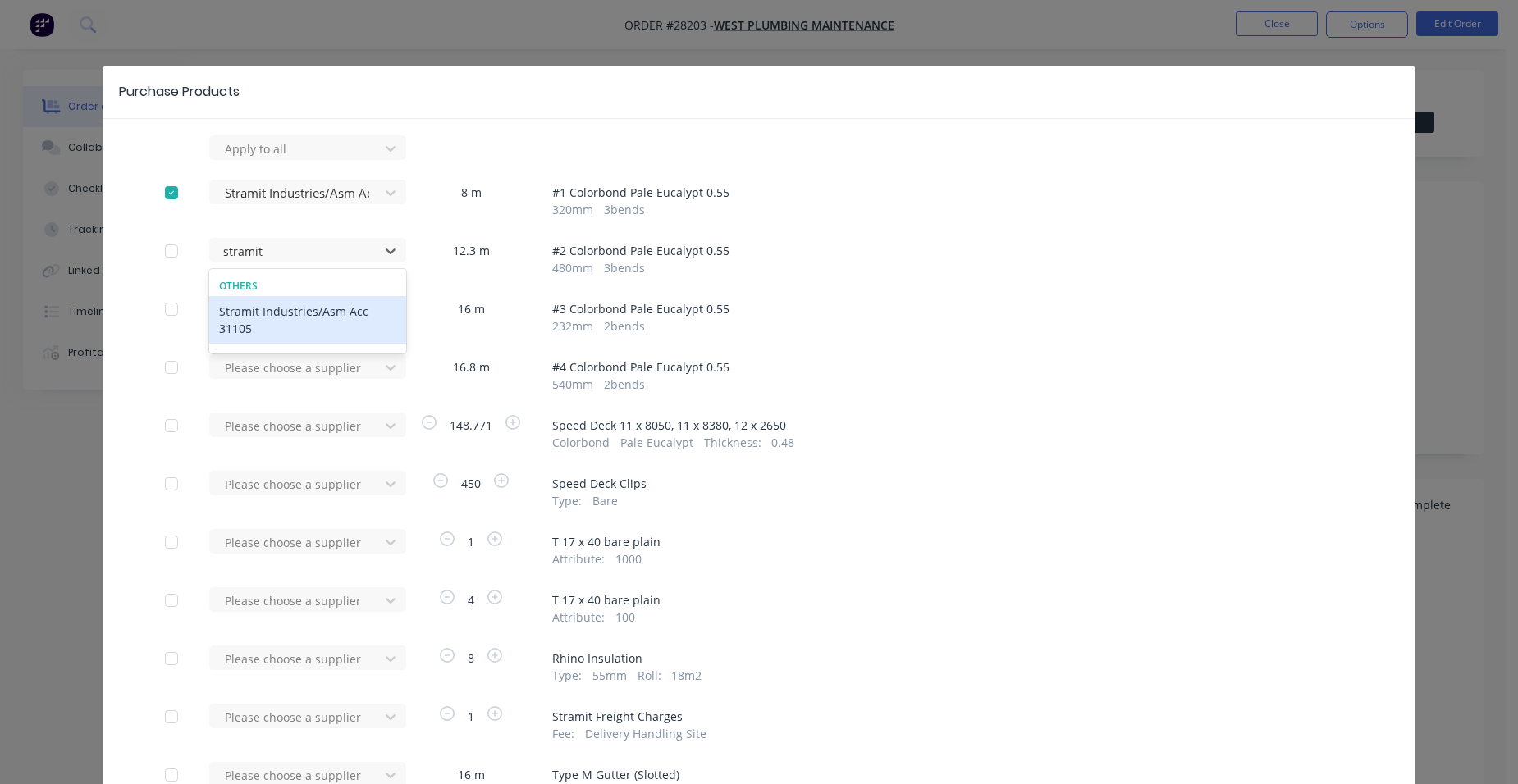
click at [289, 309] on div "Stramit Industries/Asm Acc 31105" at bounding box center [308, 320] width 197 height 47
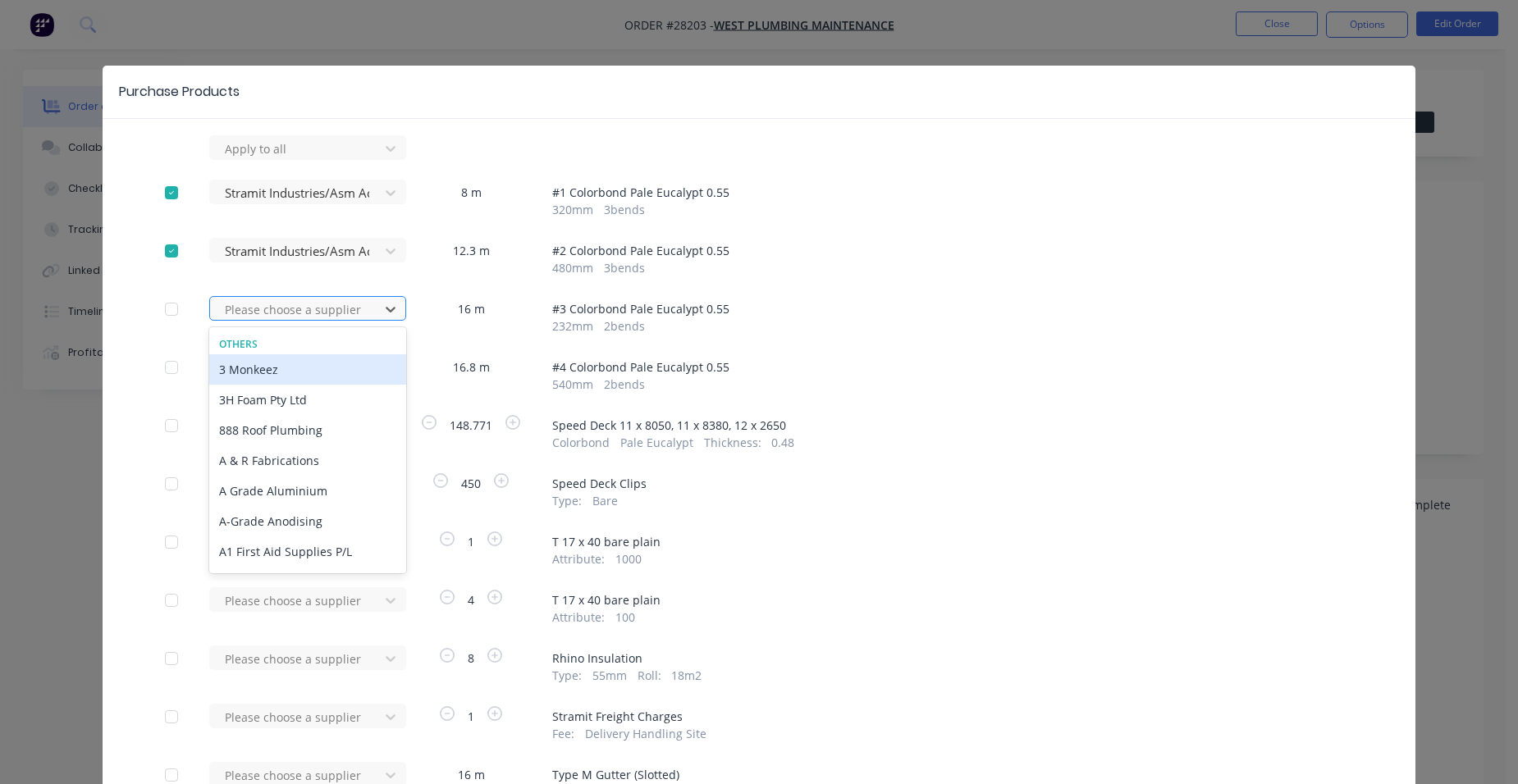
click at [287, 308] on div at bounding box center [297, 309] width 148 height 20
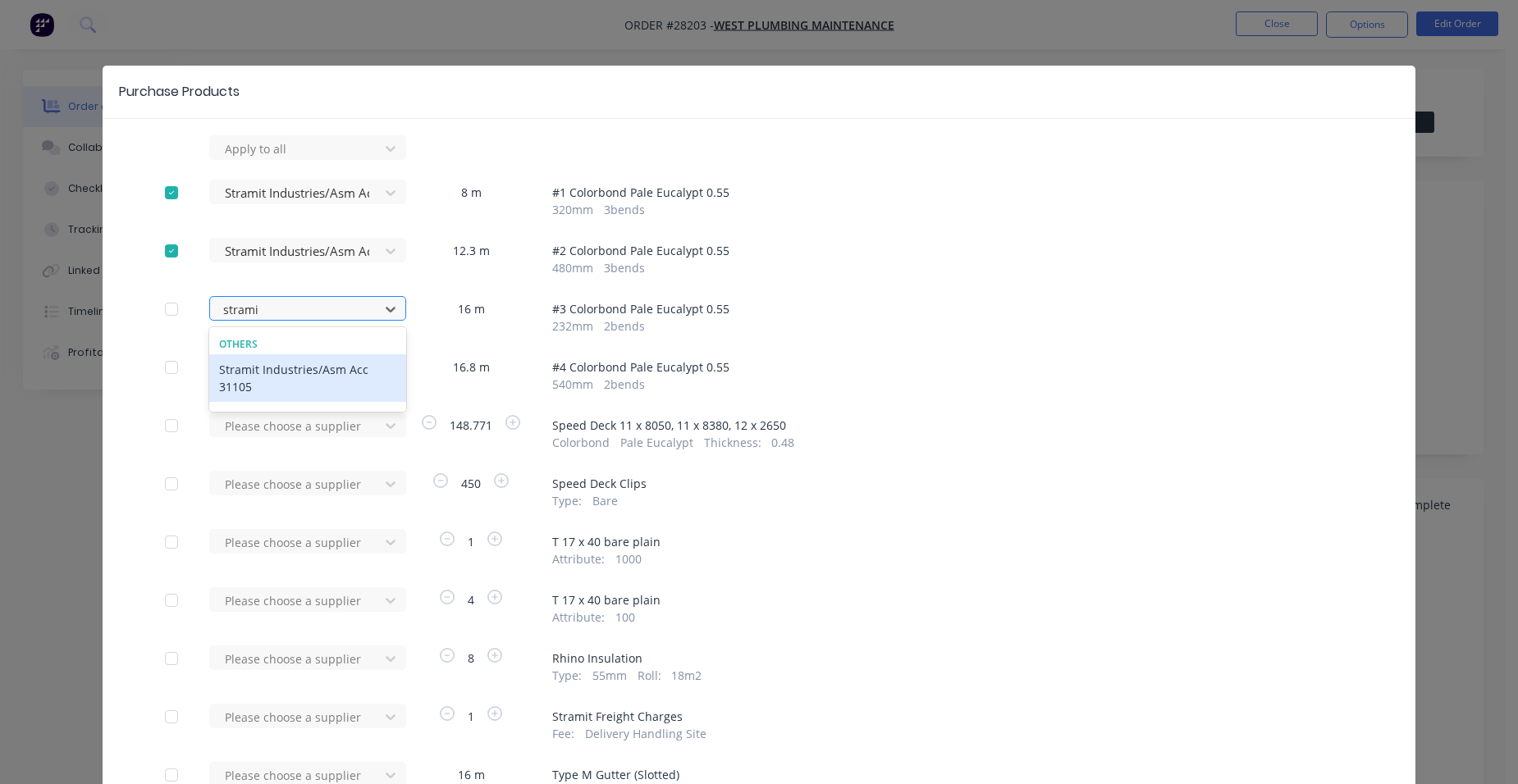
type input "stramit"
click at [262, 381] on div "Stramit Industries/Asm Acc 31105" at bounding box center [308, 378] width 197 height 47
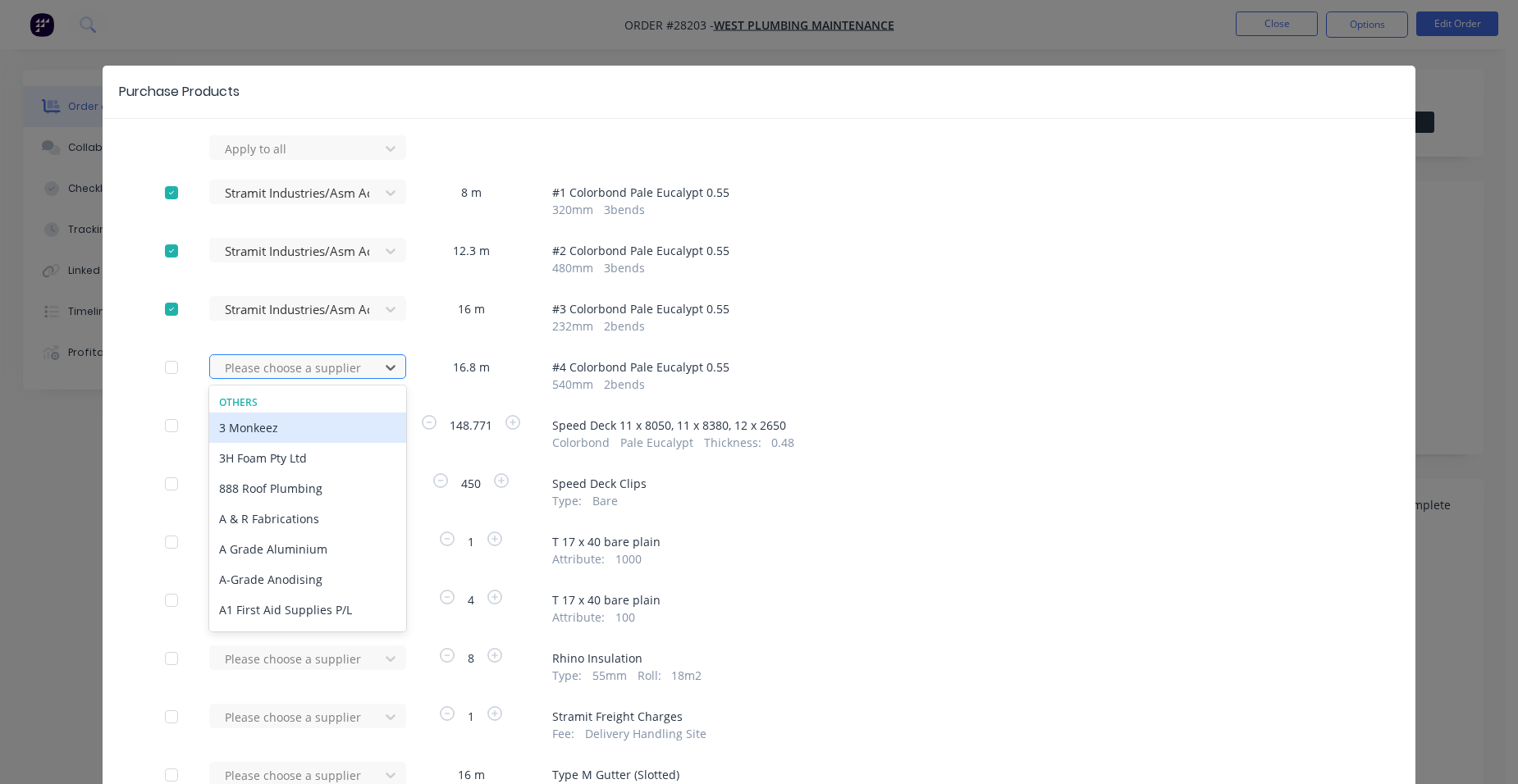
click at [264, 370] on div at bounding box center [297, 367] width 148 height 20
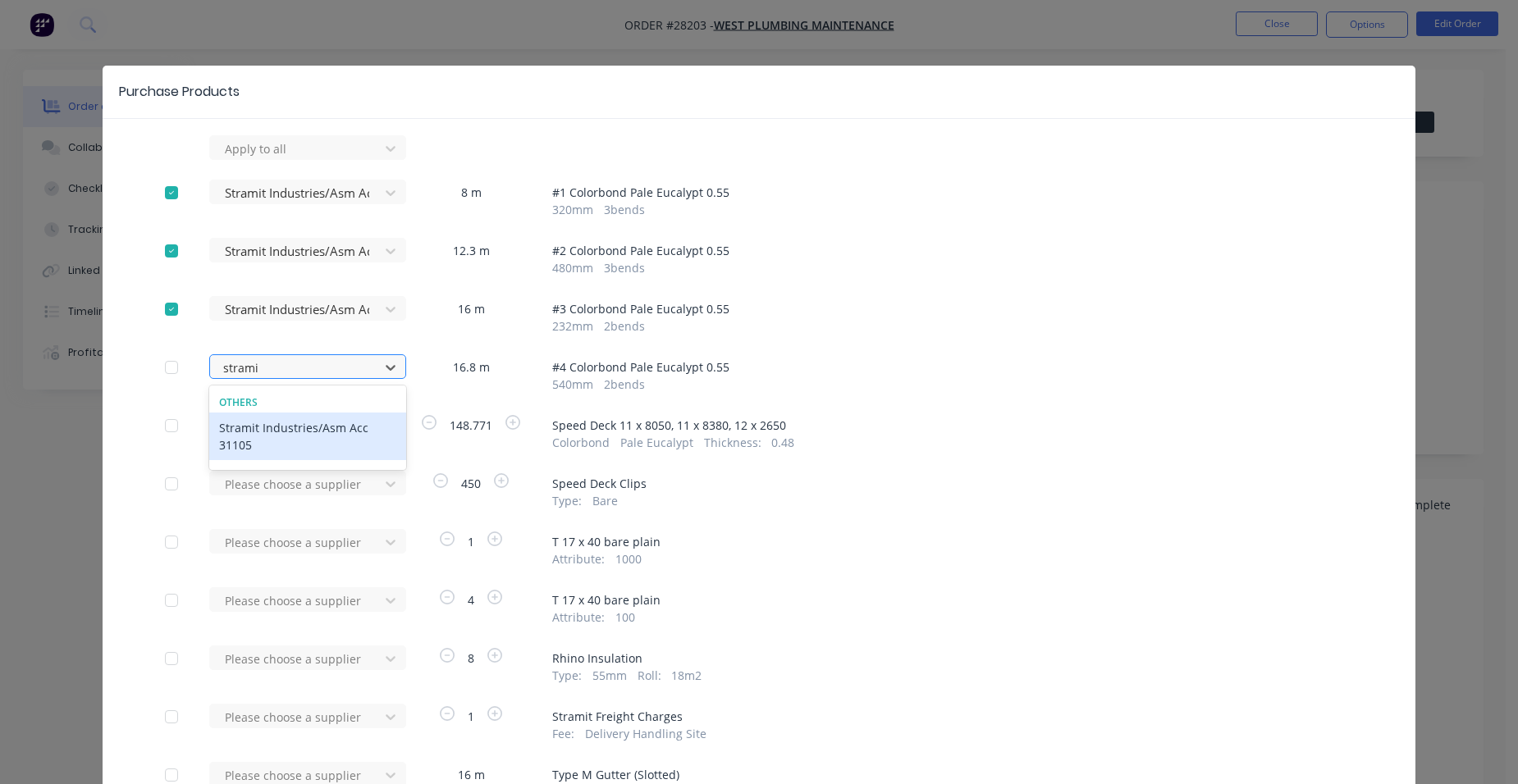
type input "stramit"
click at [236, 437] on div "Stramit Industries/Asm Acc 31105" at bounding box center [308, 437] width 197 height 47
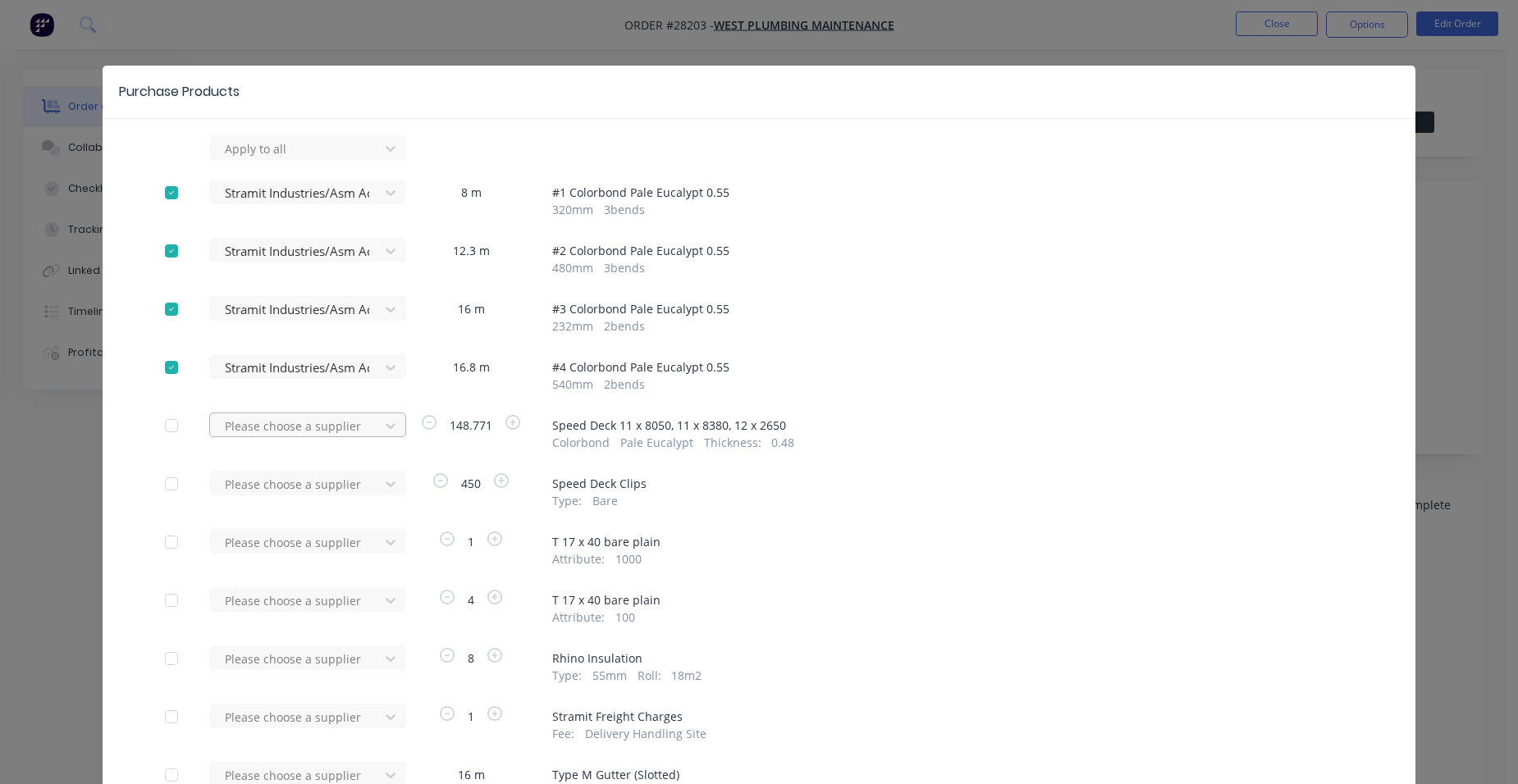
click at [280, 159] on div at bounding box center [297, 149] width 148 height 20
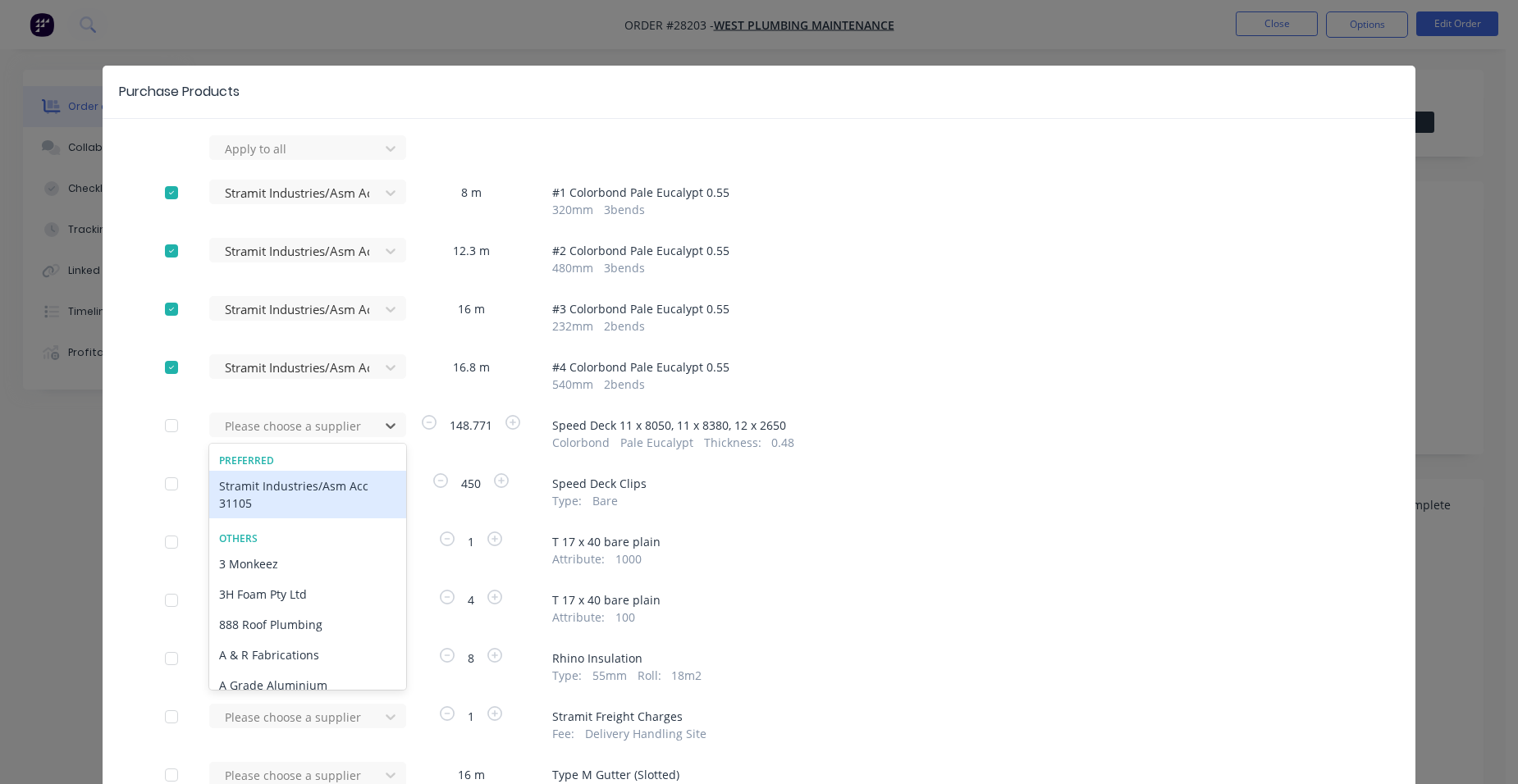
click at [228, 492] on div "Stramit Industries/Asm Acc 31105" at bounding box center [308, 495] width 197 height 47
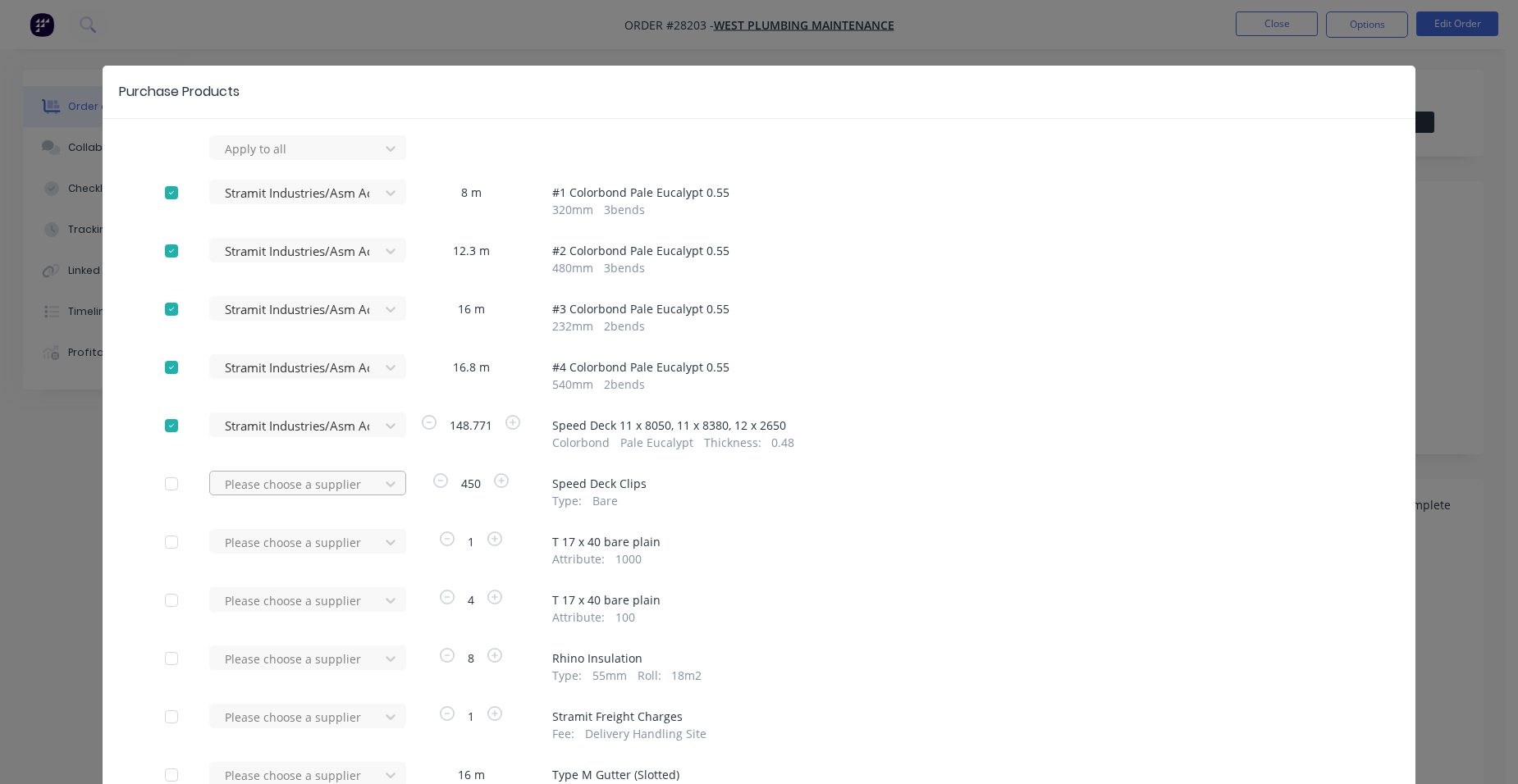
click at [239, 159] on div at bounding box center [297, 149] width 148 height 20
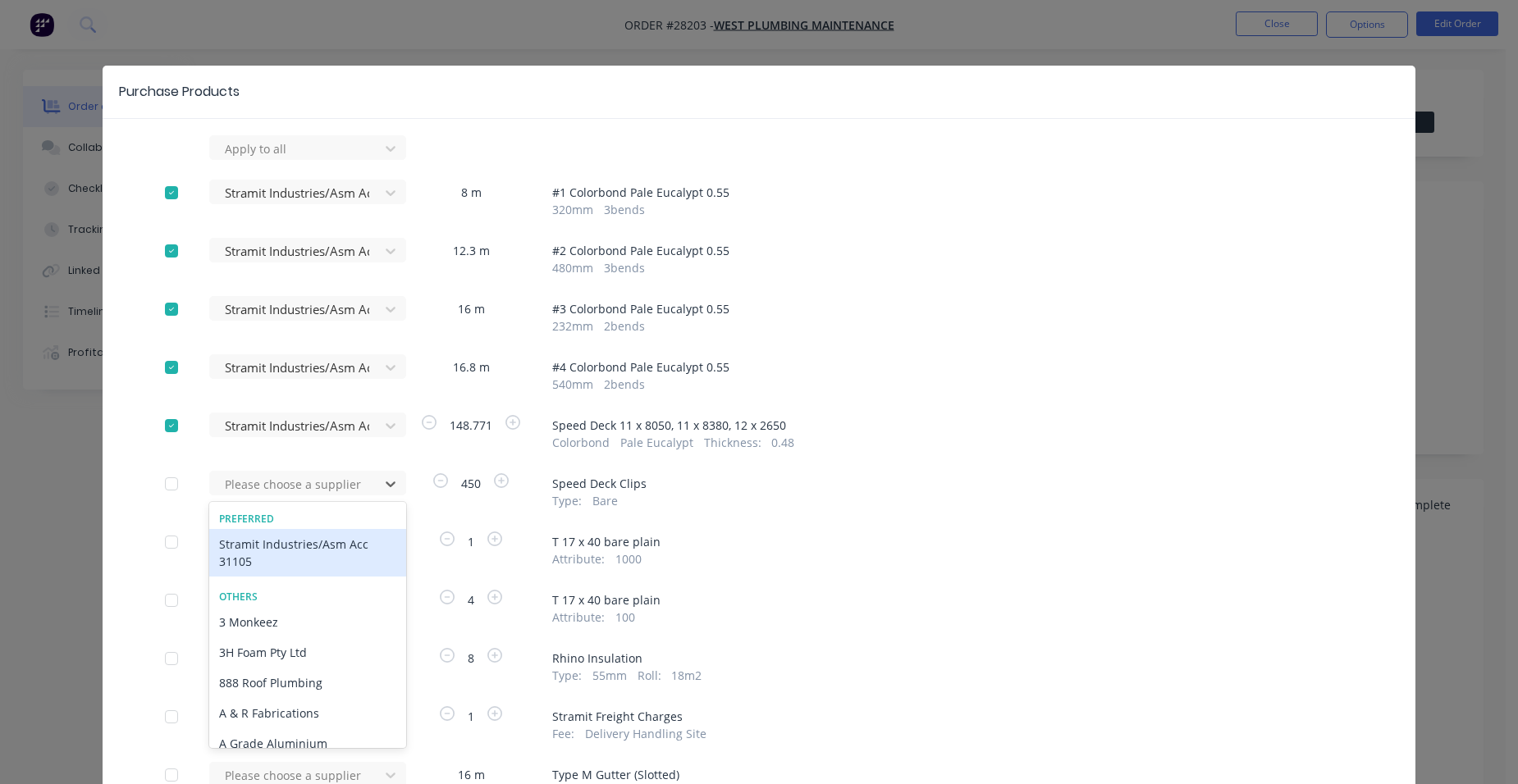
click at [236, 562] on div "Stramit Industries/Asm Acc 31105" at bounding box center [308, 553] width 197 height 47
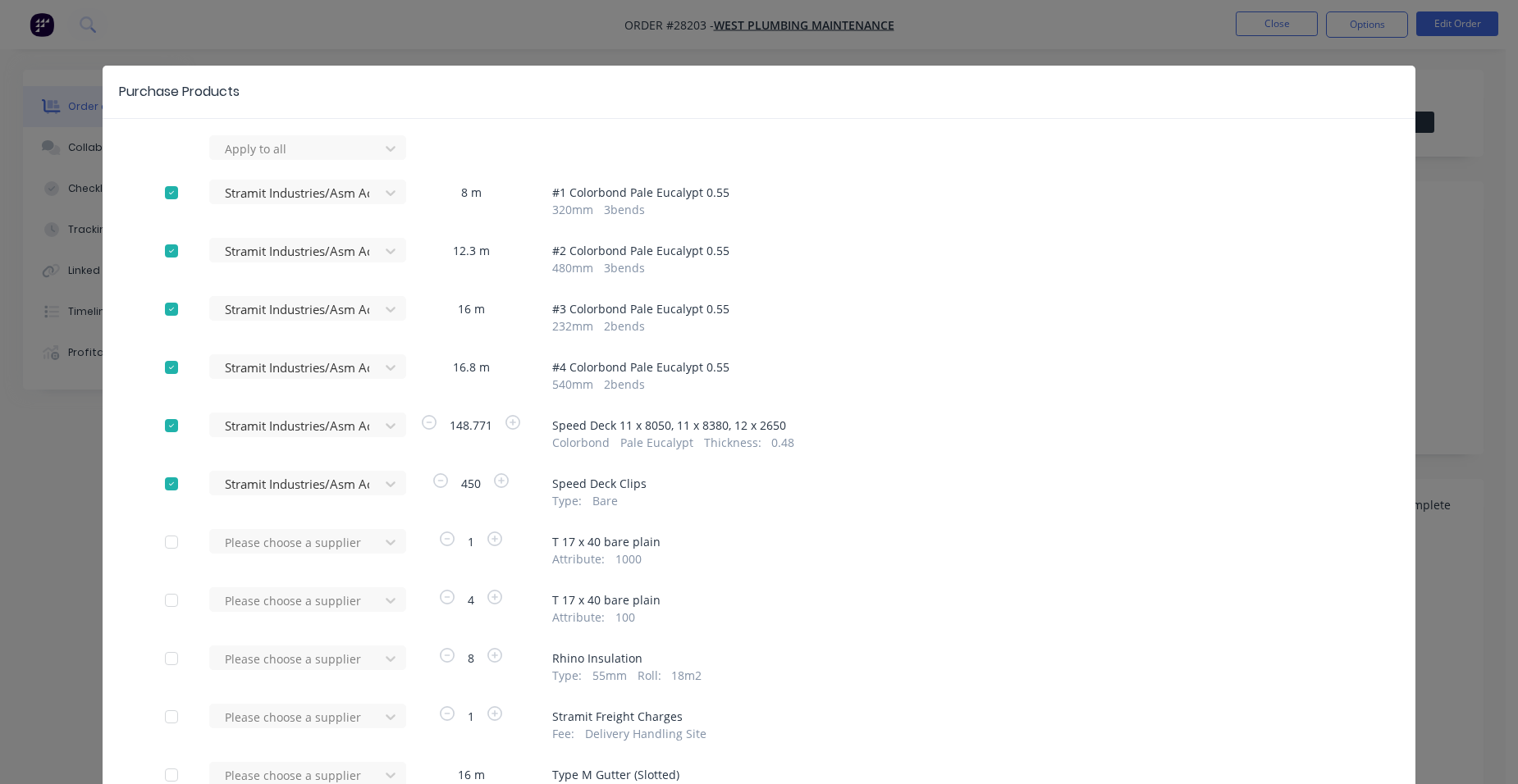
scroll to position [246, 0]
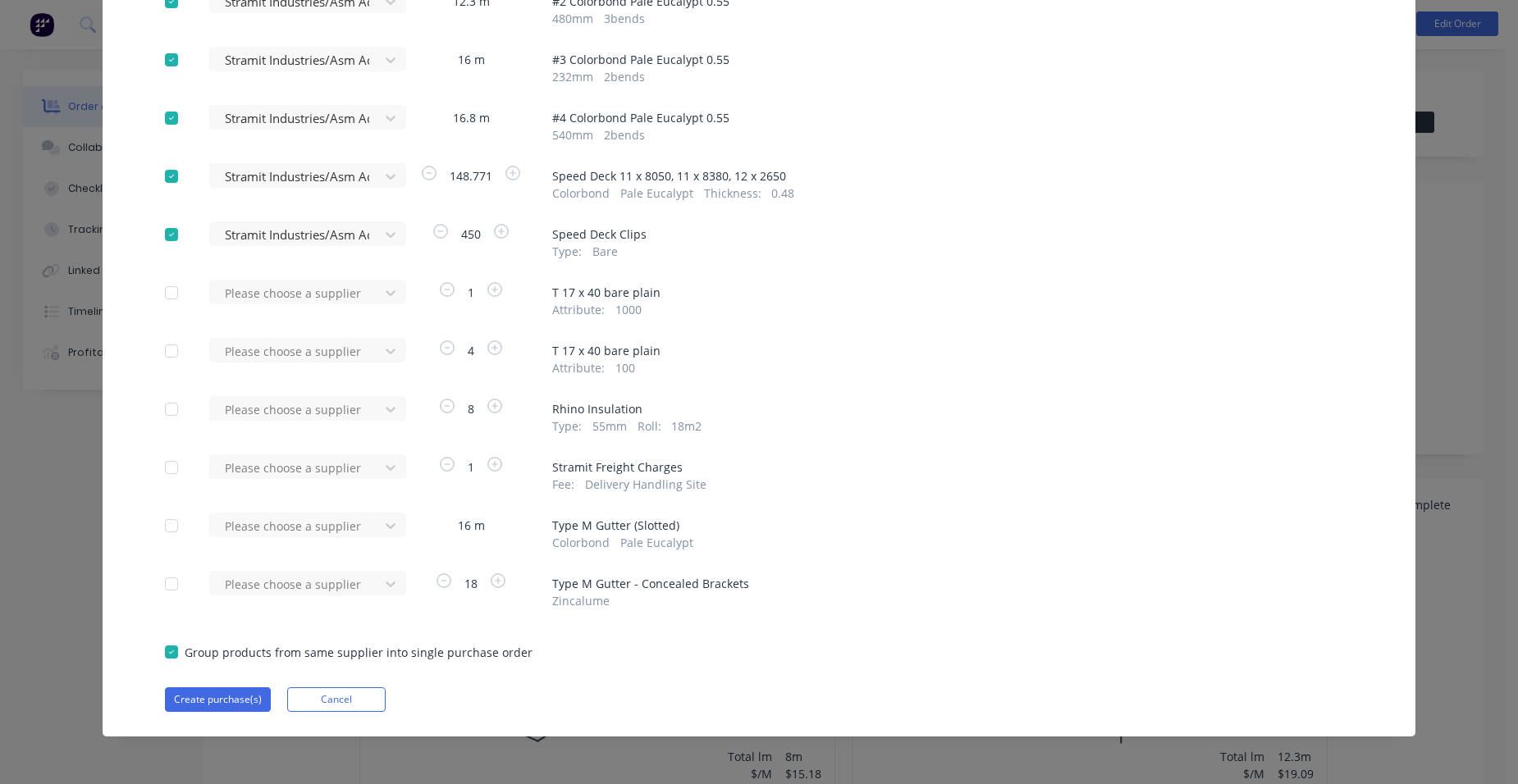
click at [302, 533] on div "Please choose a supplier" at bounding box center [299, 532] width 180 height 39
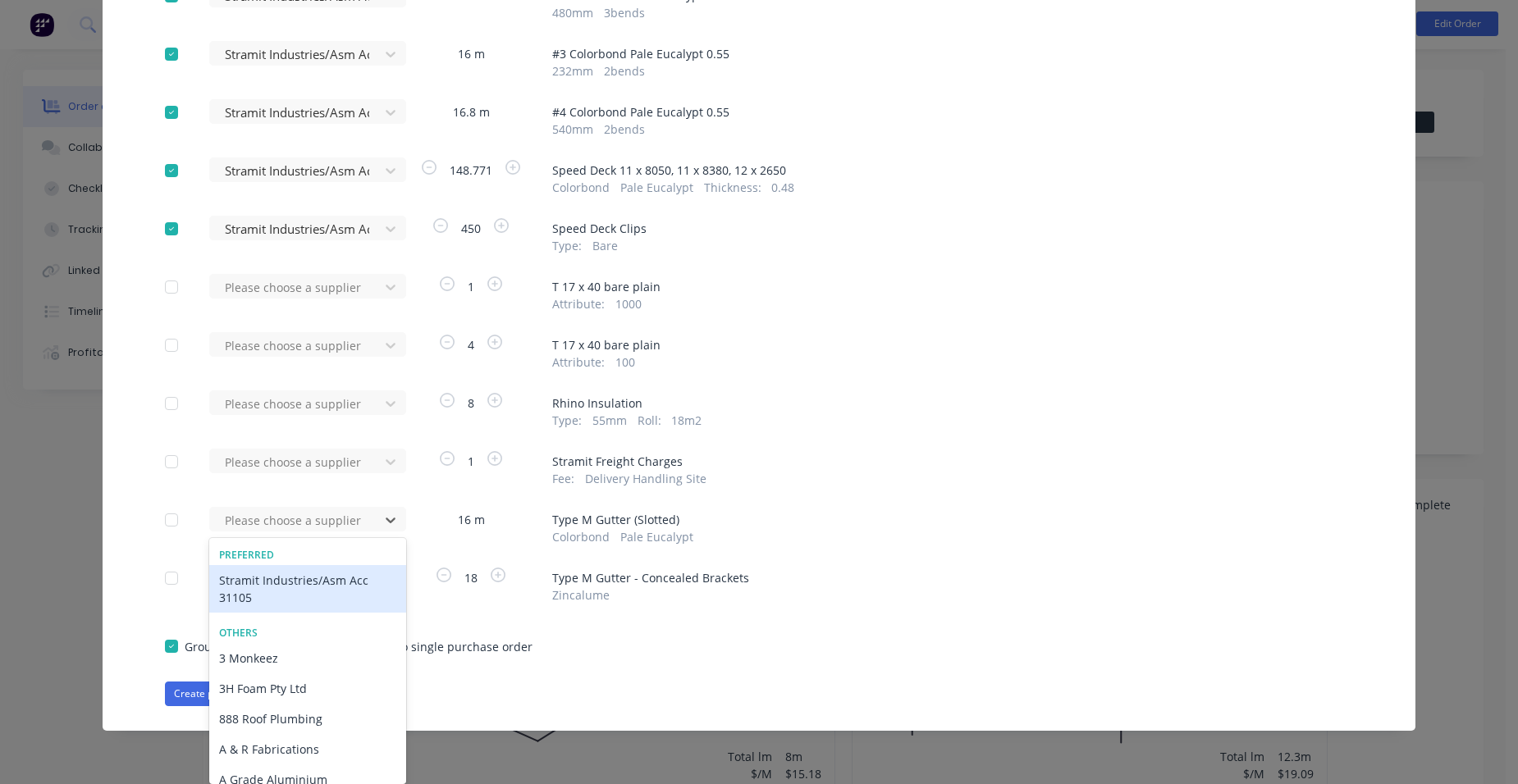
click at [263, 599] on div "Stramit Industries/Asm Acc 31105" at bounding box center [308, 589] width 197 height 47
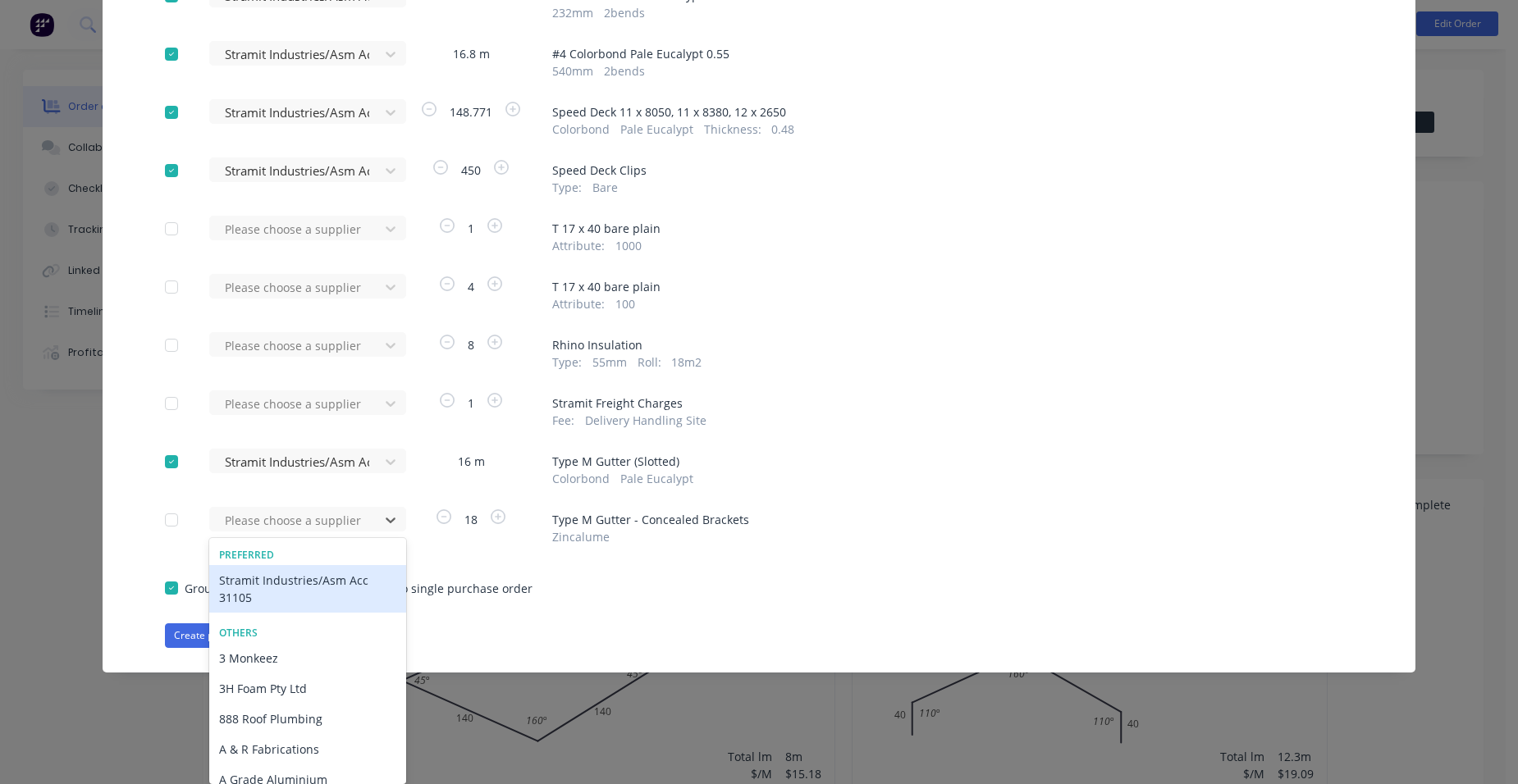
click at [272, 588] on div "Stramit Industries/Asm Acc 31105" at bounding box center [308, 589] width 197 height 47
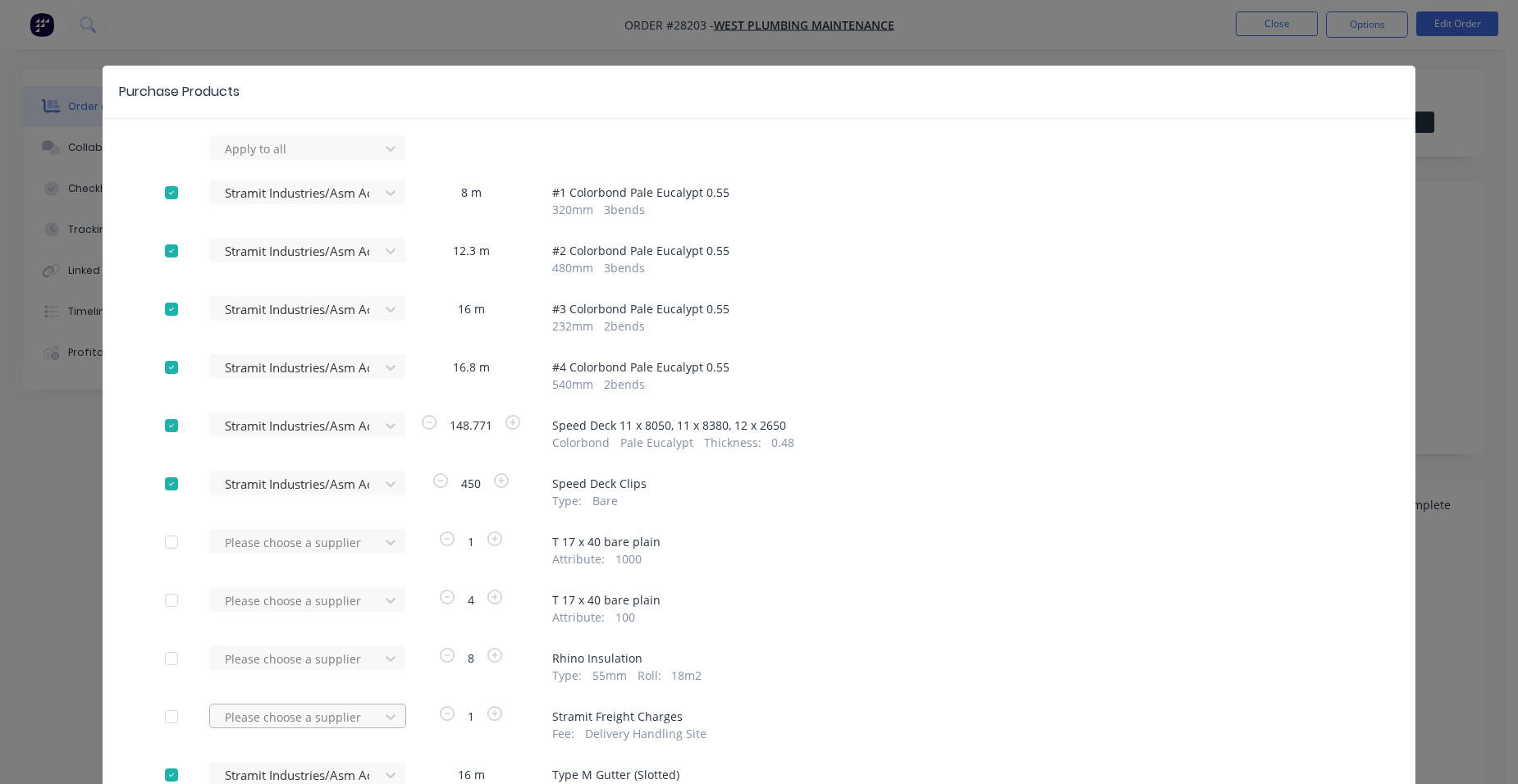
scroll to position [250, 0]
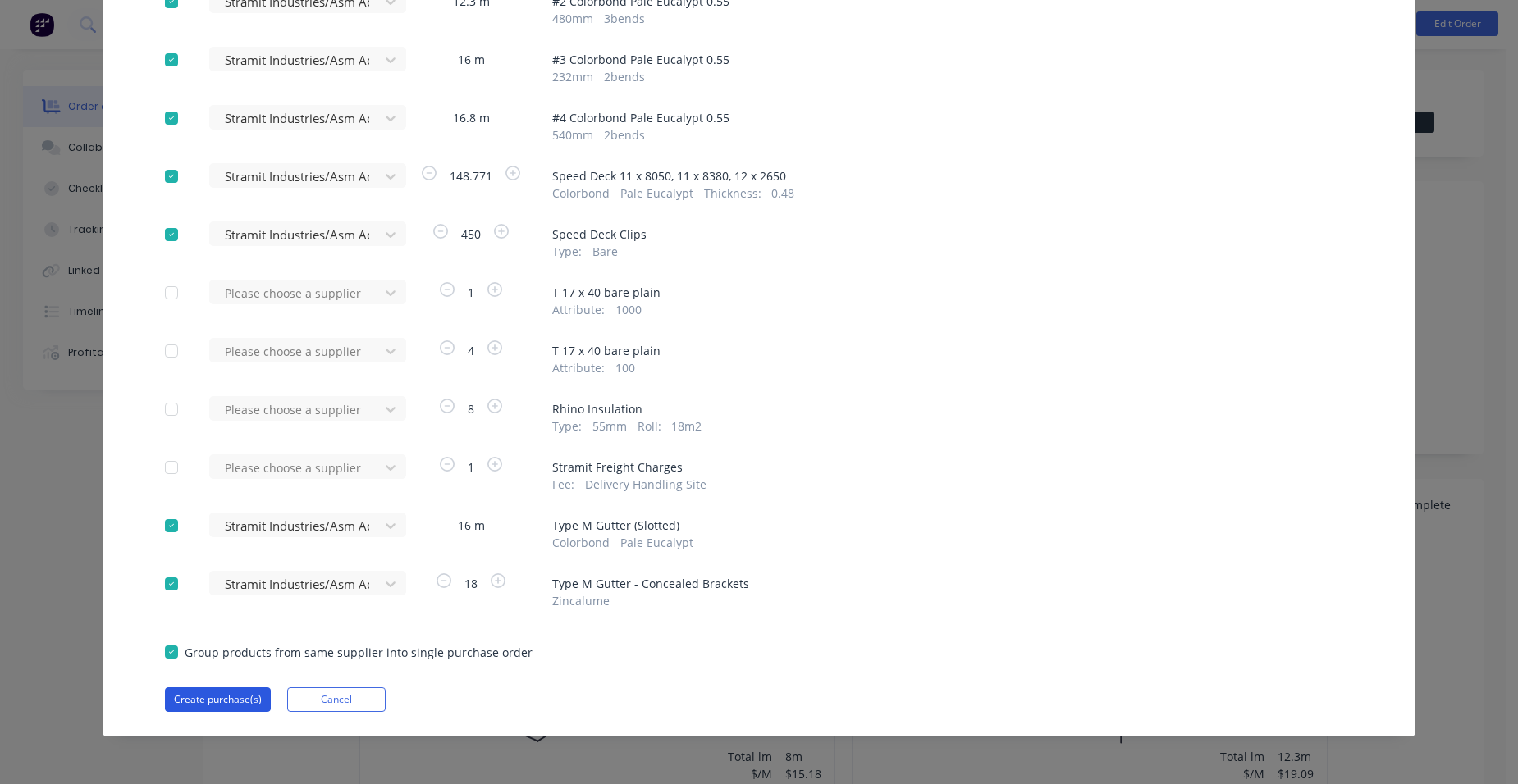
click at [236, 699] on button "Create purchase(s)" at bounding box center [218, 700] width 105 height 25
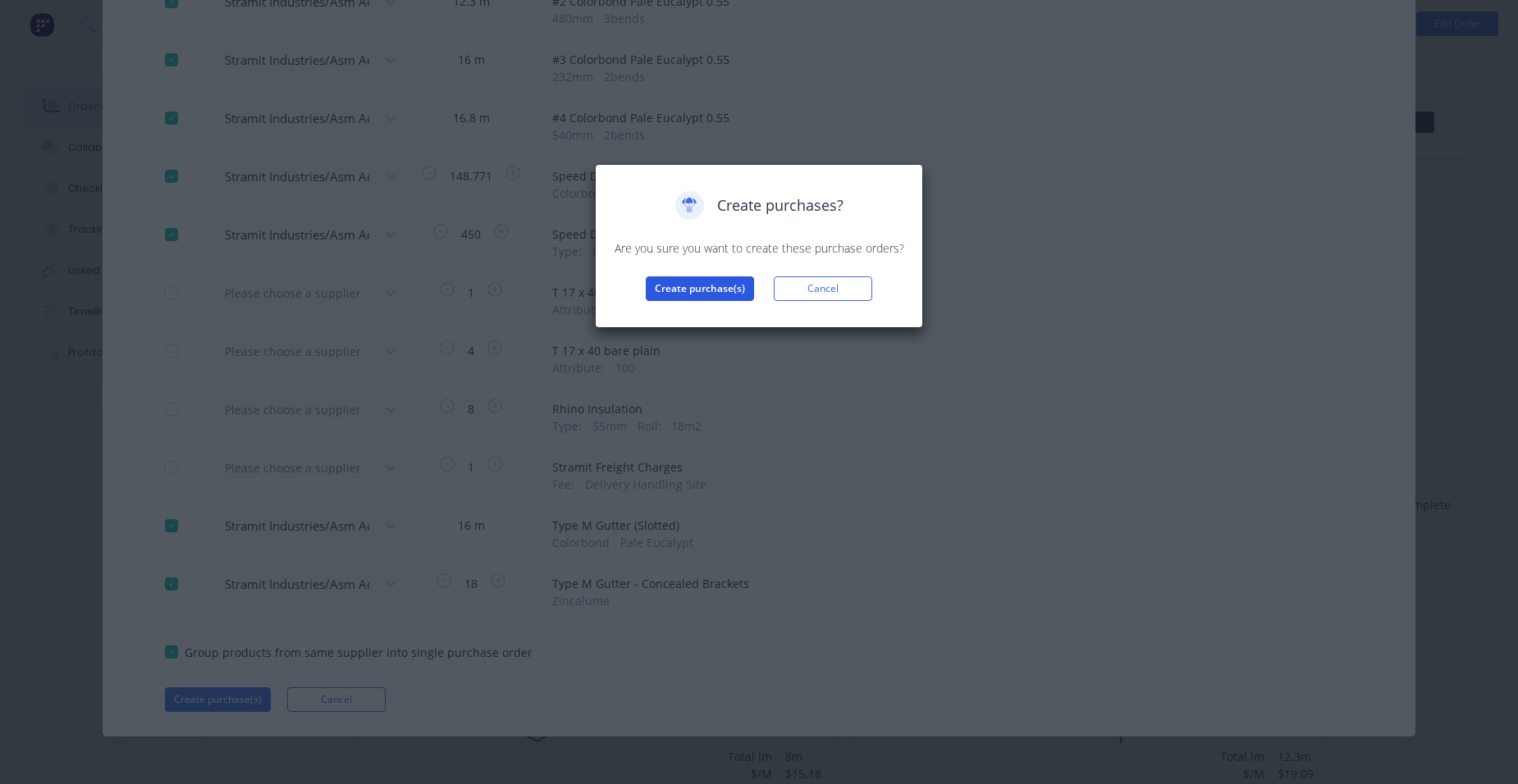
click at [692, 287] on button "Create purchase(s)" at bounding box center [700, 289] width 108 height 25
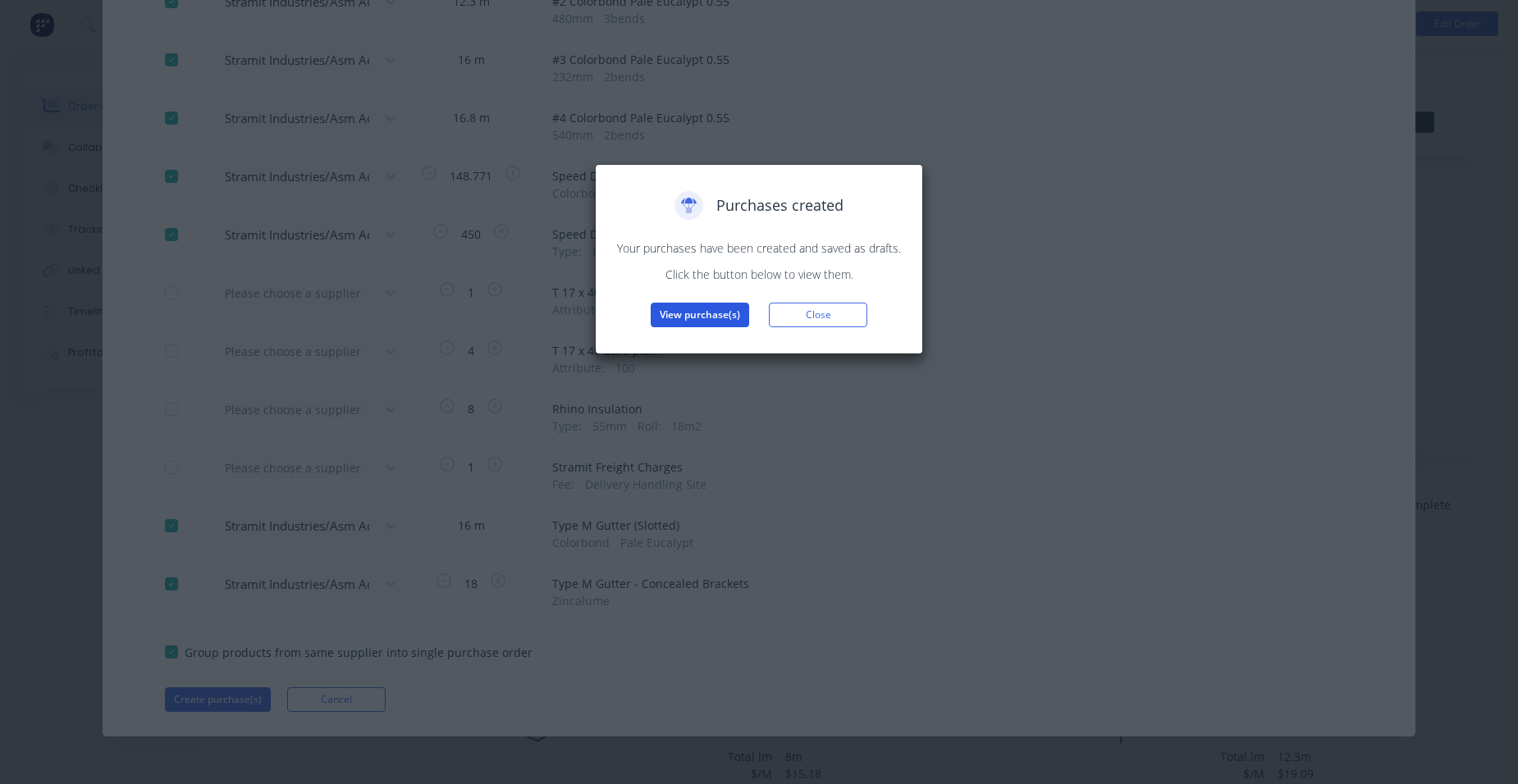
click at [680, 308] on button "View purchase(s)" at bounding box center [700, 315] width 98 height 25
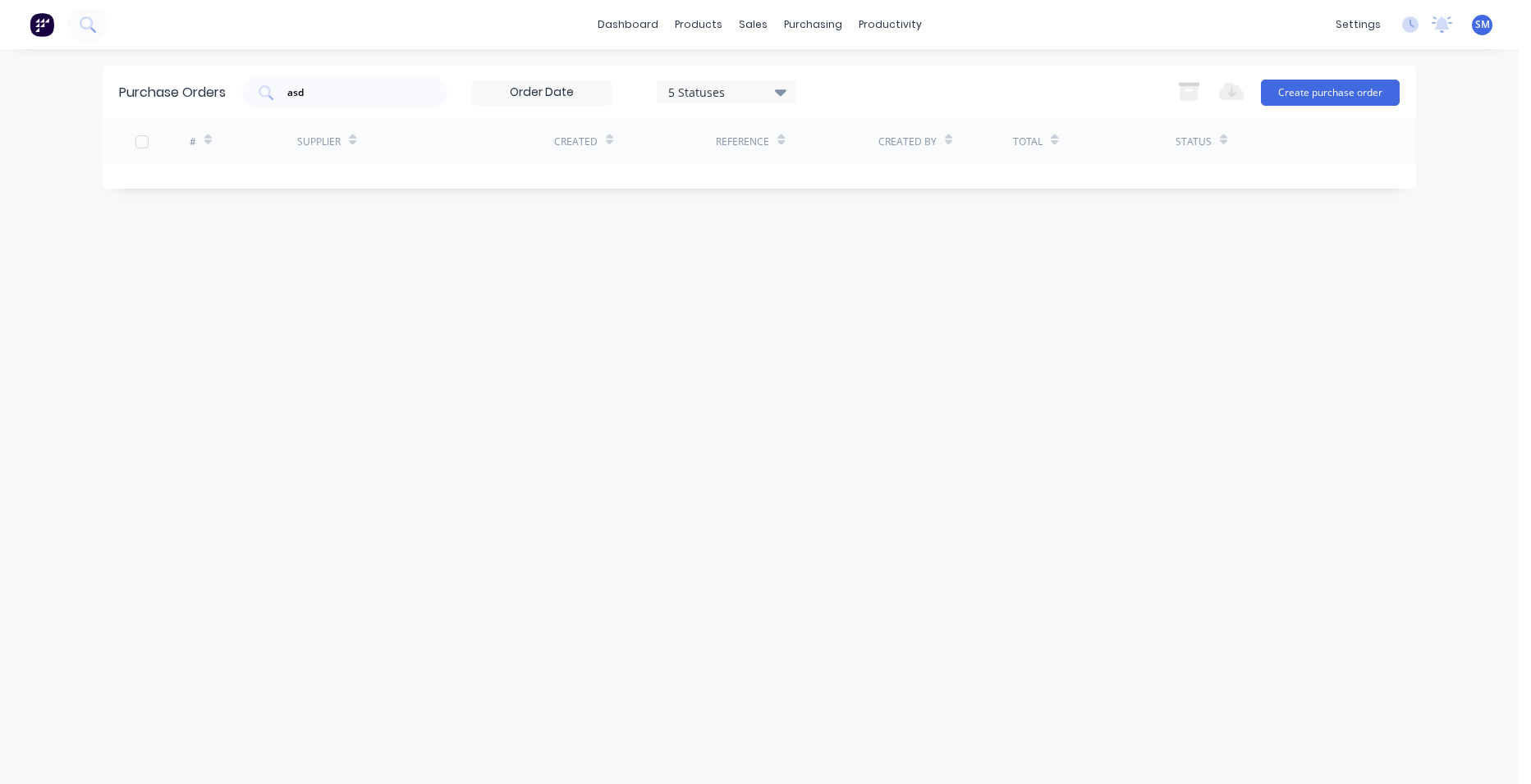
click at [145, 69] on div "Purchase Orders asd 5 Statuses 5 Statuses Export to Excel (XLSX) Create purchas…" at bounding box center [760, 92] width 1314 height 54
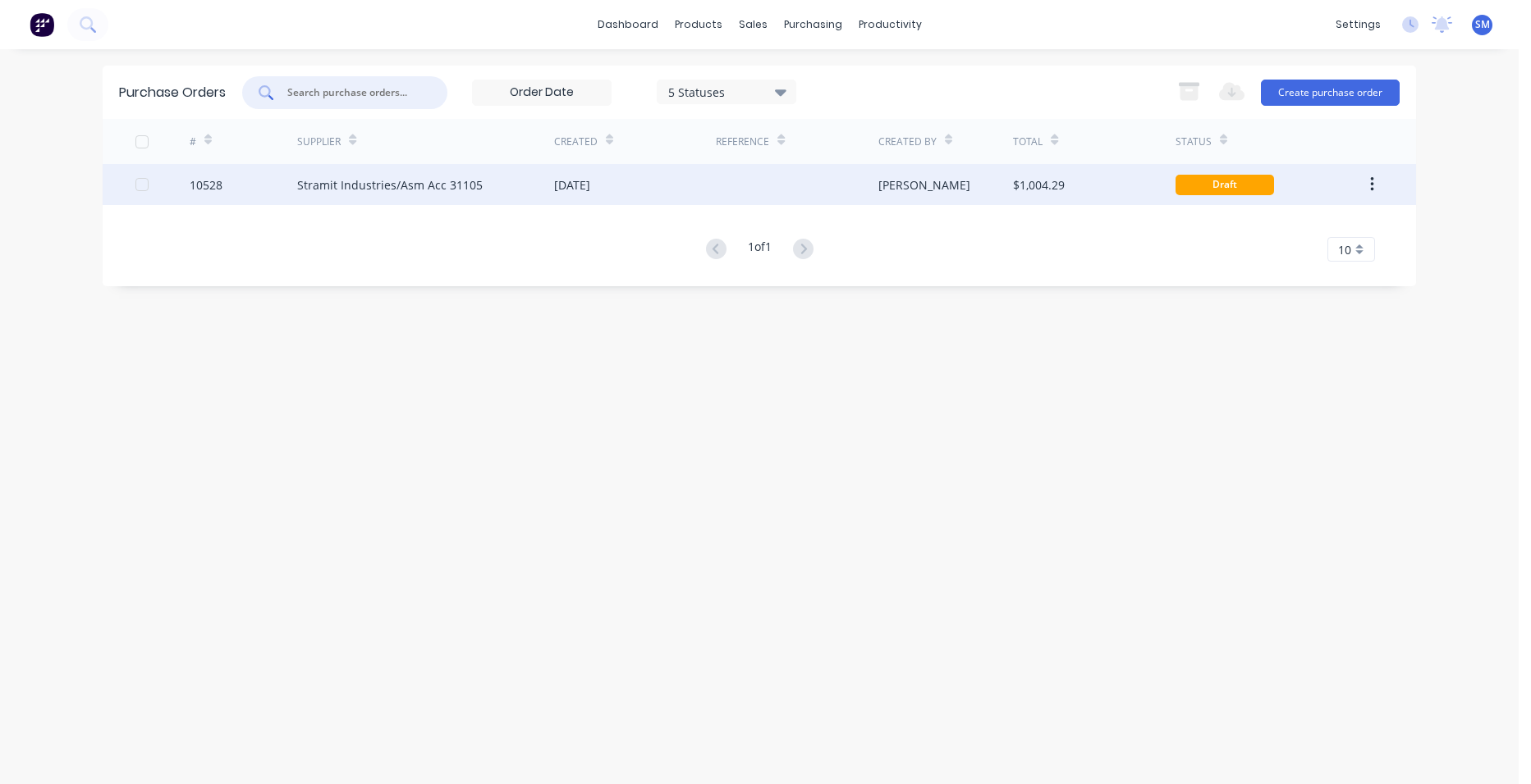
click at [591, 170] on div "[DATE]" at bounding box center [635, 185] width 162 height 41
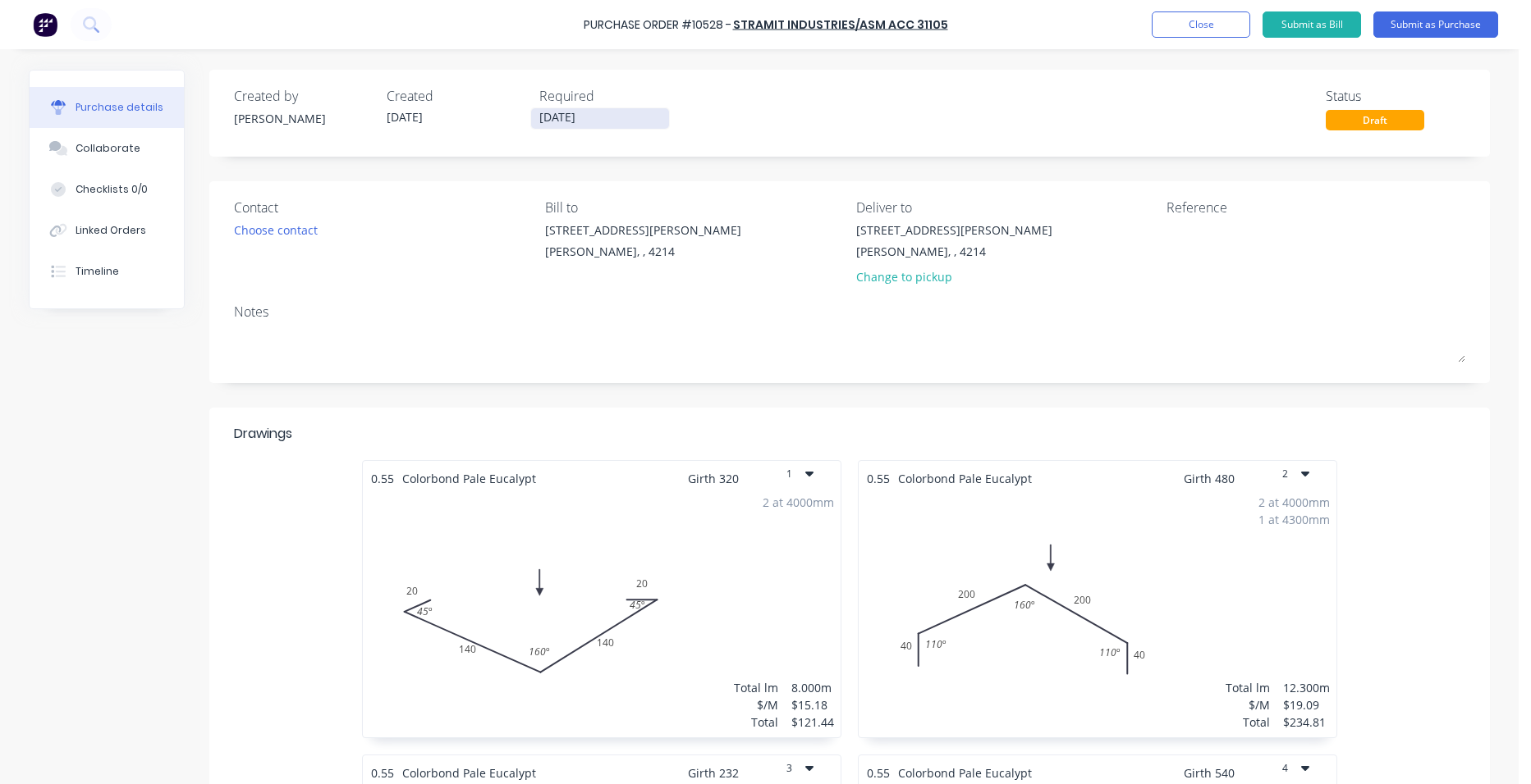
click at [567, 120] on input "[DATE]" at bounding box center [600, 118] width 138 height 20
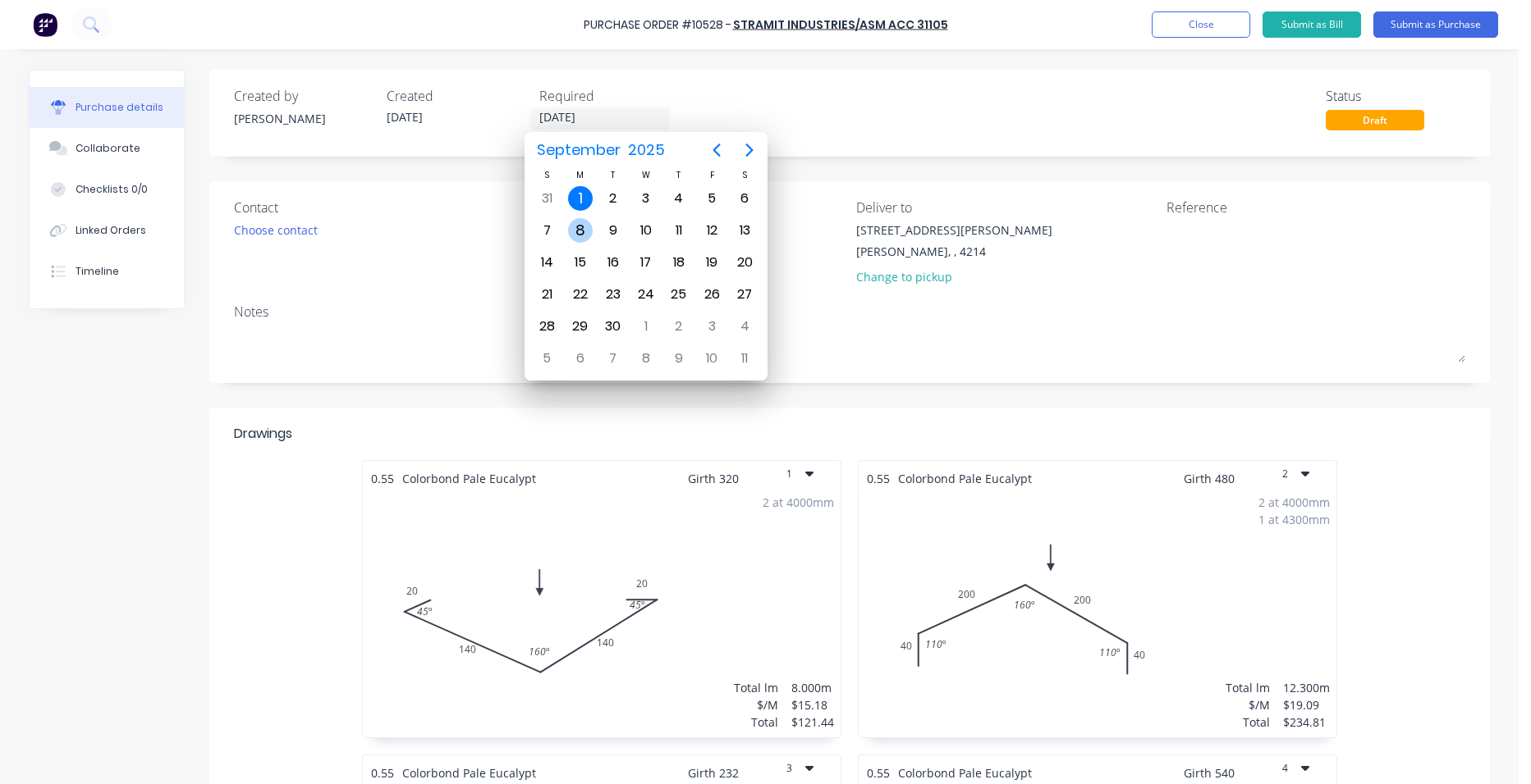
click at [569, 235] on div "8" at bounding box center [580, 230] width 25 height 25
type input "[DATE]"
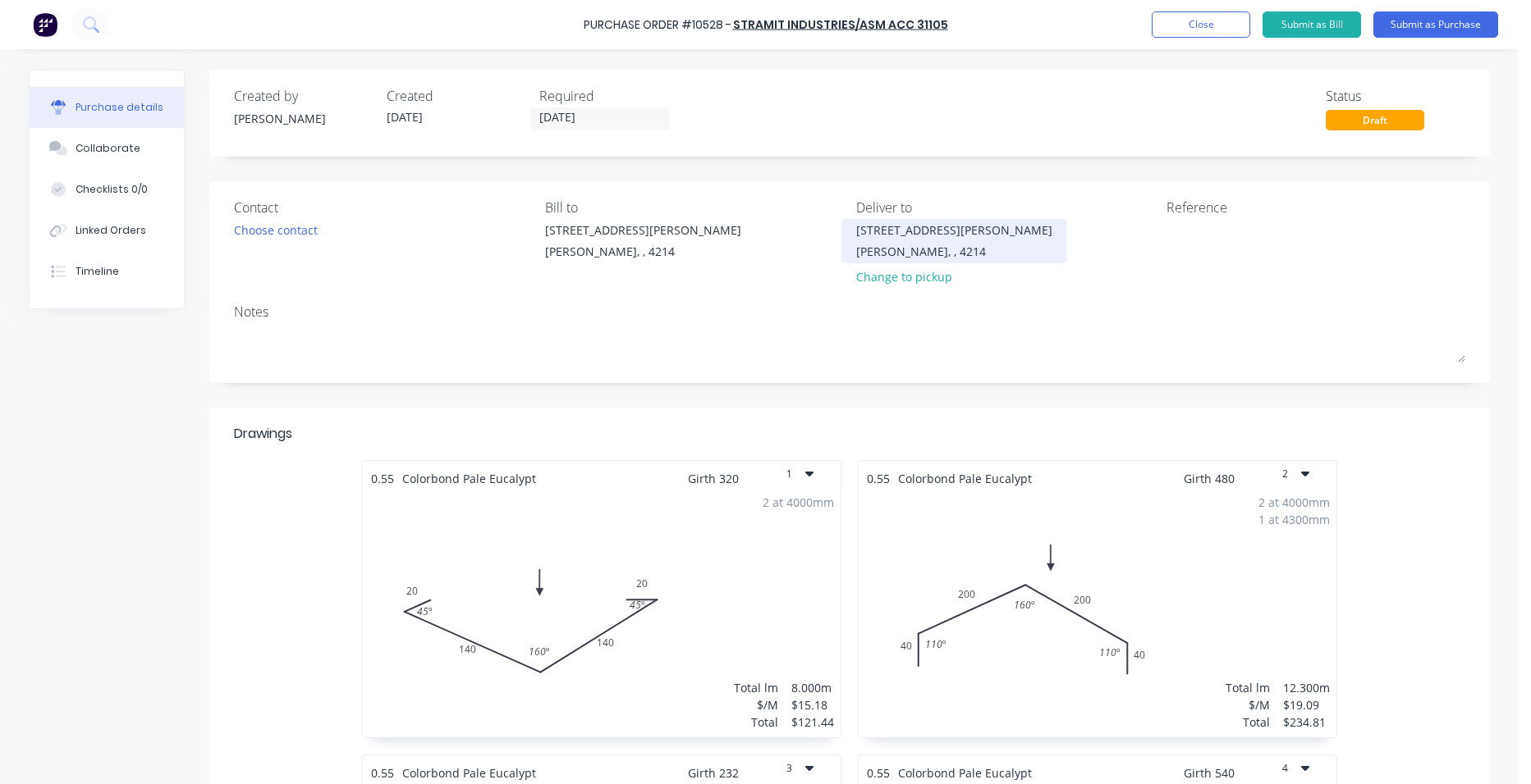
click at [857, 247] on div "[PERSON_NAME], , 4214" at bounding box center [954, 251] width 196 height 18
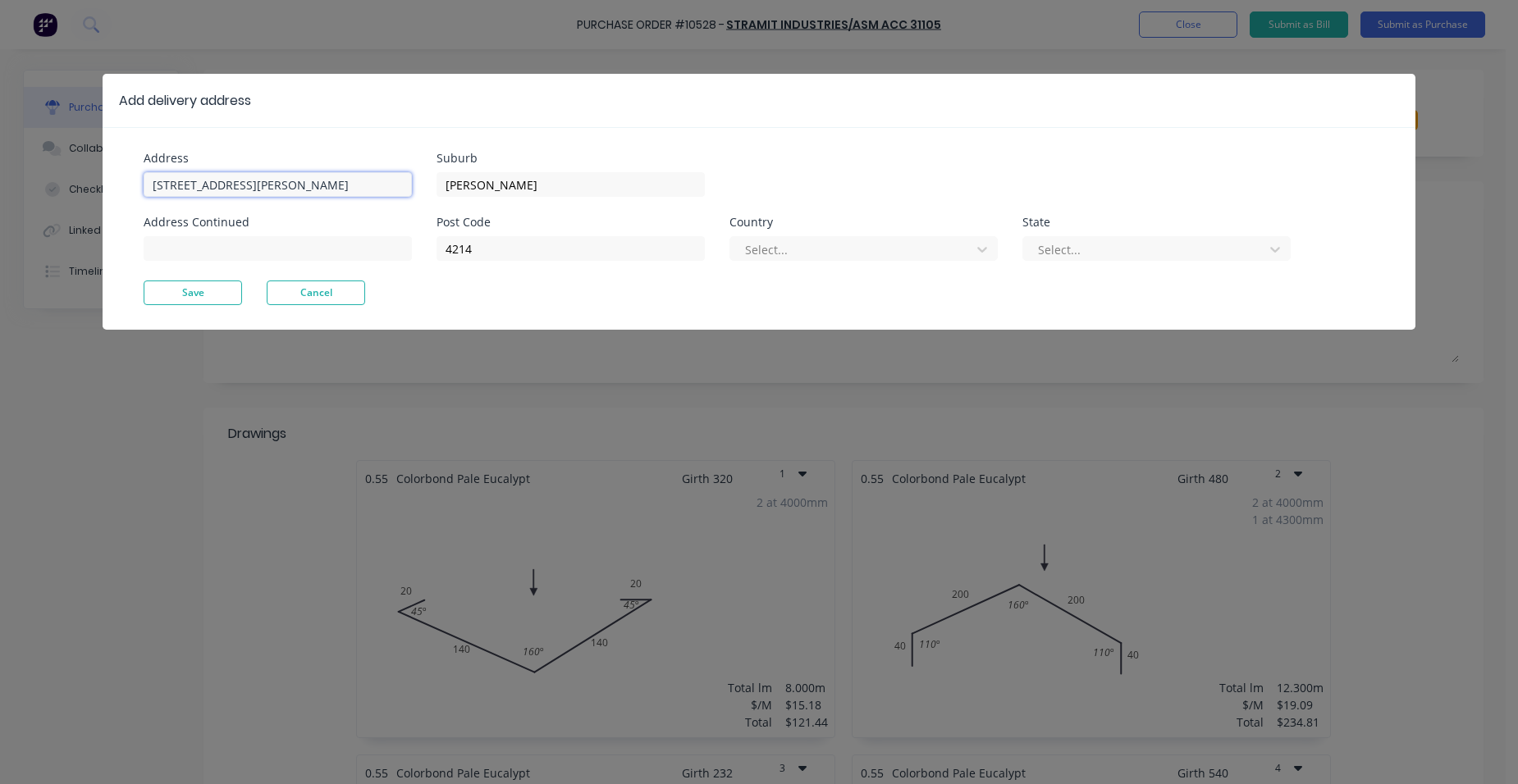
drag, startPoint x: 241, startPoint y: 184, endPoint x: 130, endPoint y: 169, distance: 112.0
click at [138, 174] on div "Address [STREET_ADDRESS][PERSON_NAME] Address Continued Suburb [PERSON_NAME] Po…" at bounding box center [759, 229] width 1313 height 203
type input "[STREET_ADDRESS]"
drag, startPoint x: 496, startPoint y: 181, endPoint x: 404, endPoint y: 183, distance: 92.0
click at [404, 183] on div "Address [STREET_ADDRESS] Address Continued Suburb [PERSON_NAME] Post Code 4214 …" at bounding box center [451, 217] width 615 height 128
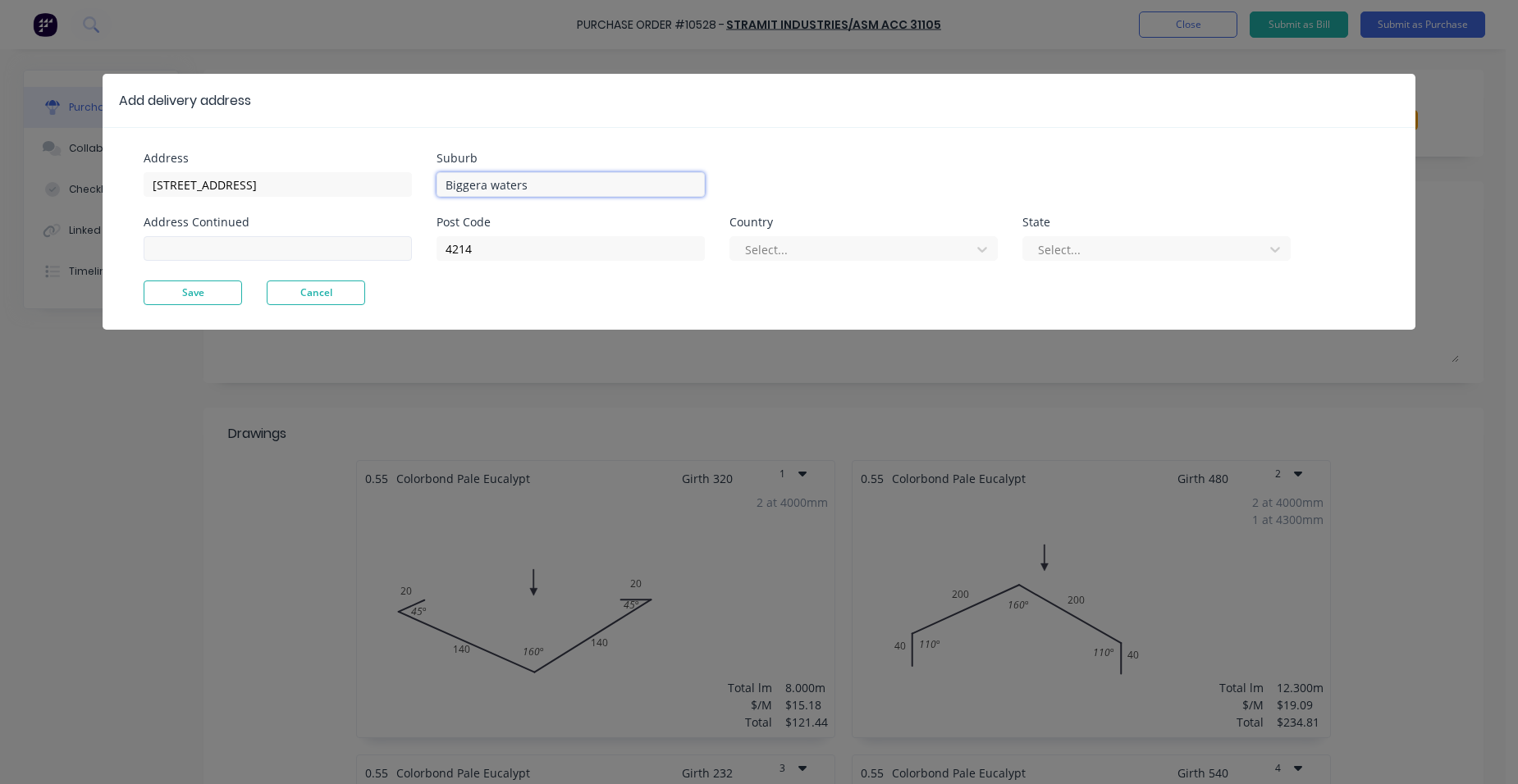
type input "Biggera waters"
click at [220, 247] on input at bounding box center [277, 249] width 268 height 25
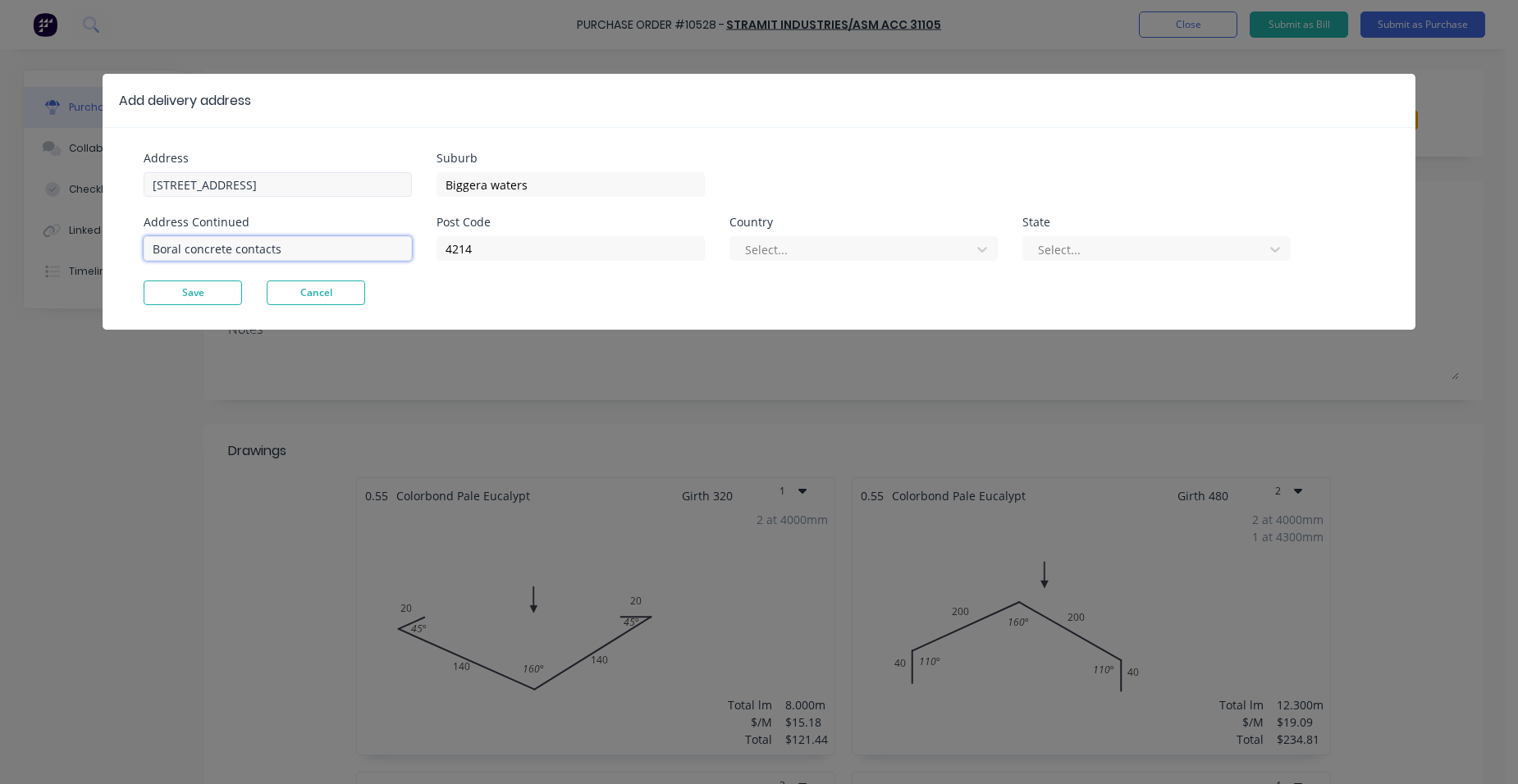
type input "Boral concrete contacts"
click at [276, 192] on input "[STREET_ADDRESS]" at bounding box center [277, 185] width 268 height 25
type input "[STREET_ADDRESS]"
click at [256, 220] on div "Address Continued" at bounding box center [277, 221] width 268 height 11
click at [290, 253] on input "Boral concrete contacts" at bounding box center [277, 249] width 268 height 25
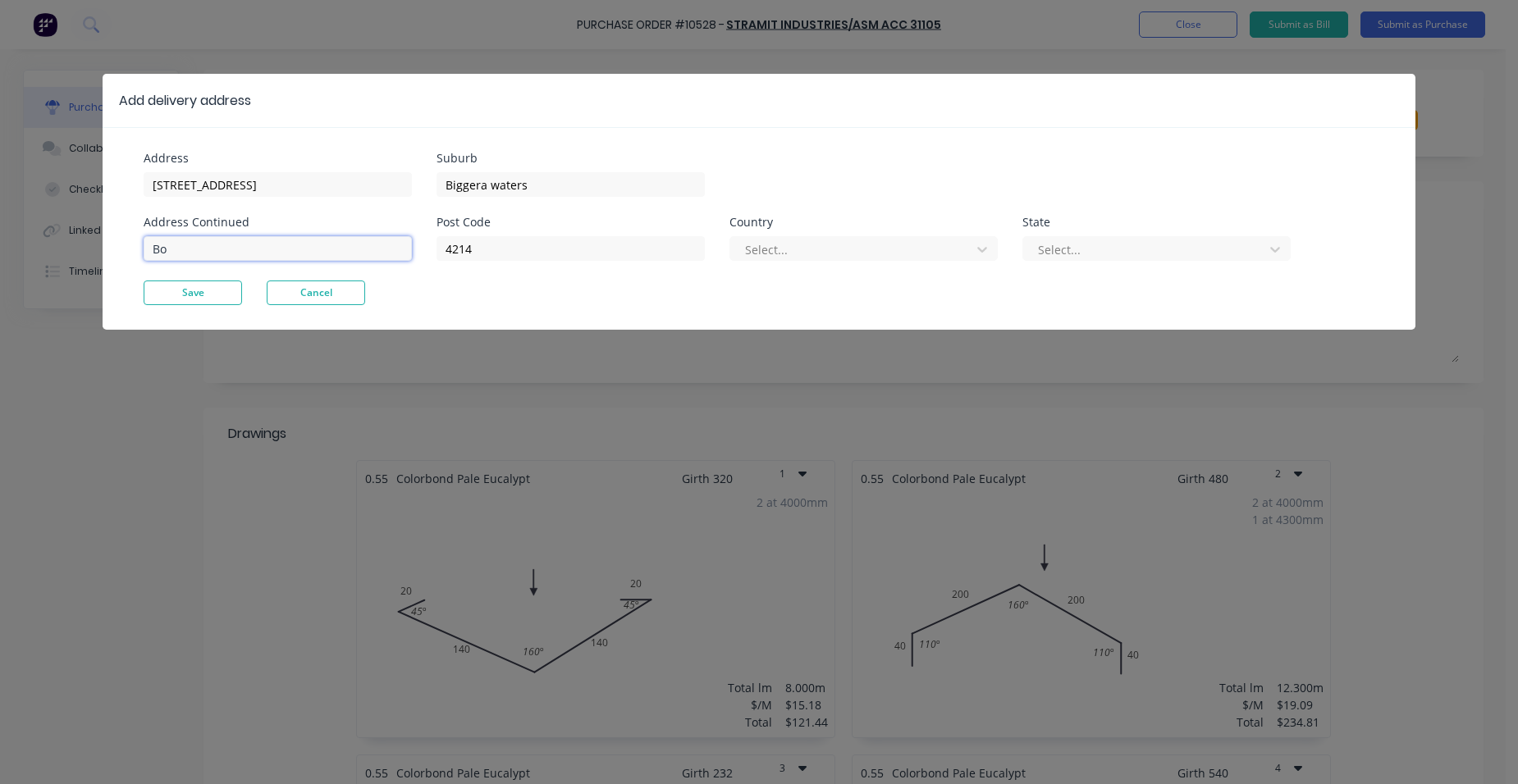
type input "B"
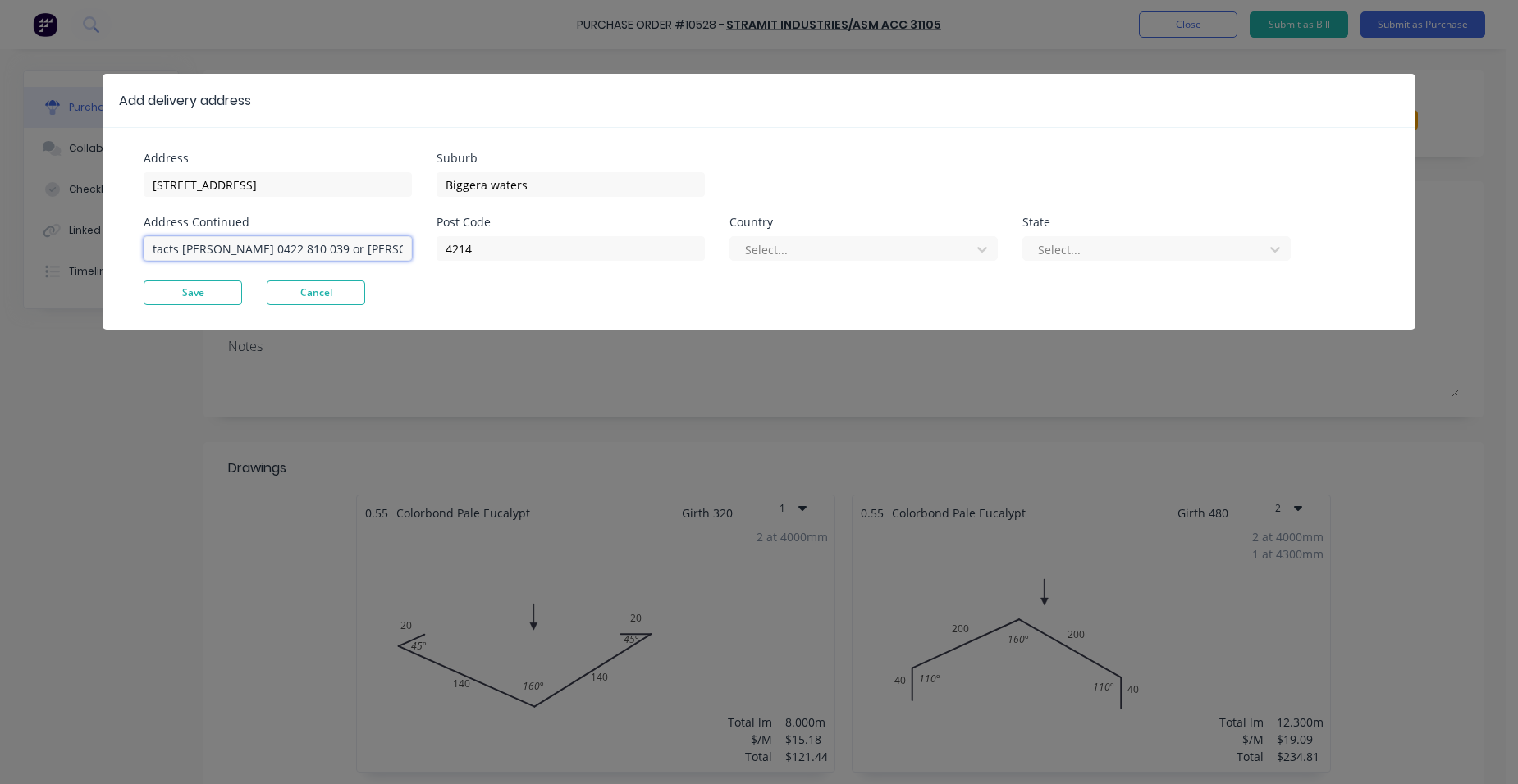
scroll to position [0, 55]
type input "site contacts [PERSON_NAME] 0422 810 039 or [PERSON_NAME] 0418 900 202"
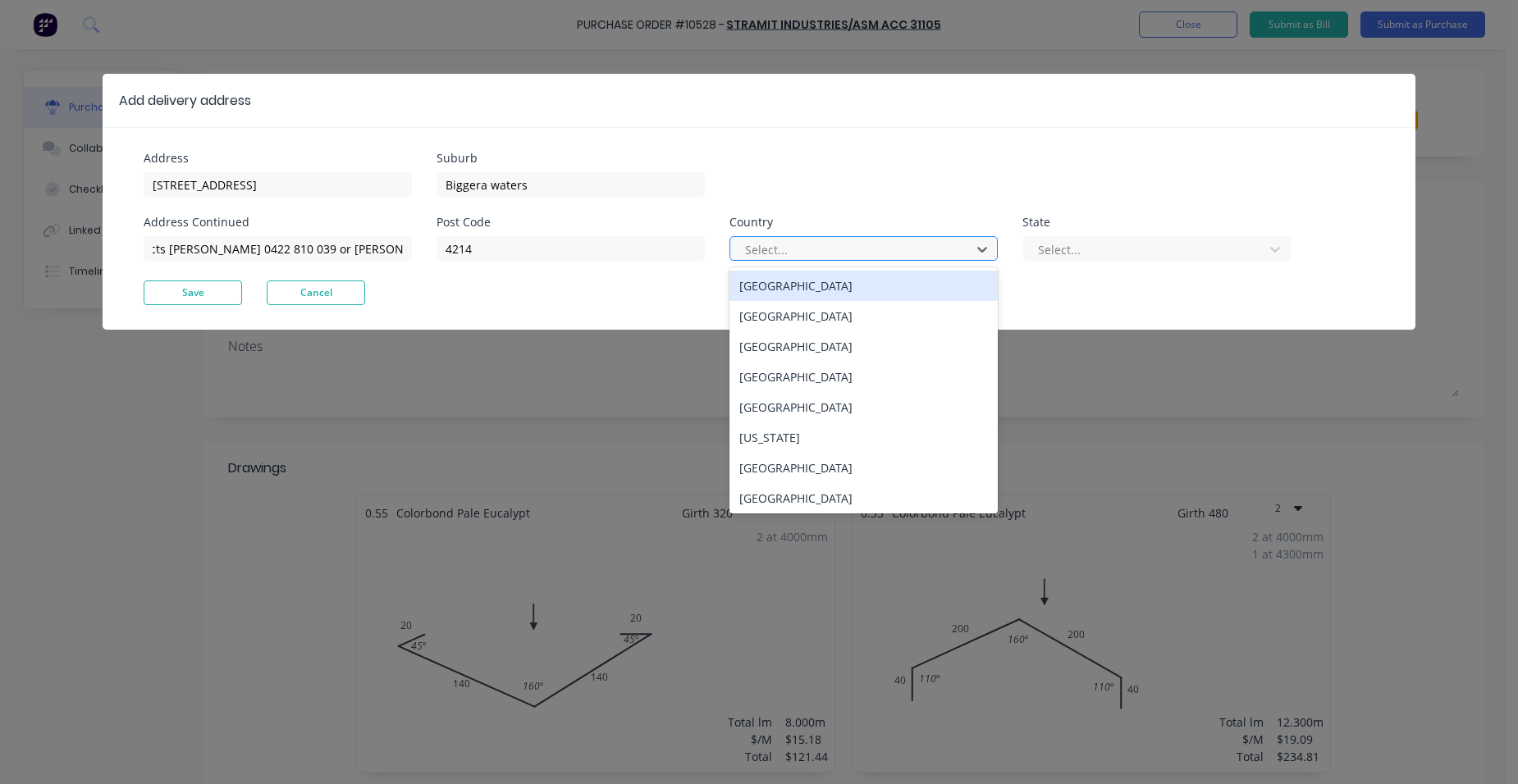
click at [832, 251] on div at bounding box center [853, 250] width 219 height 20
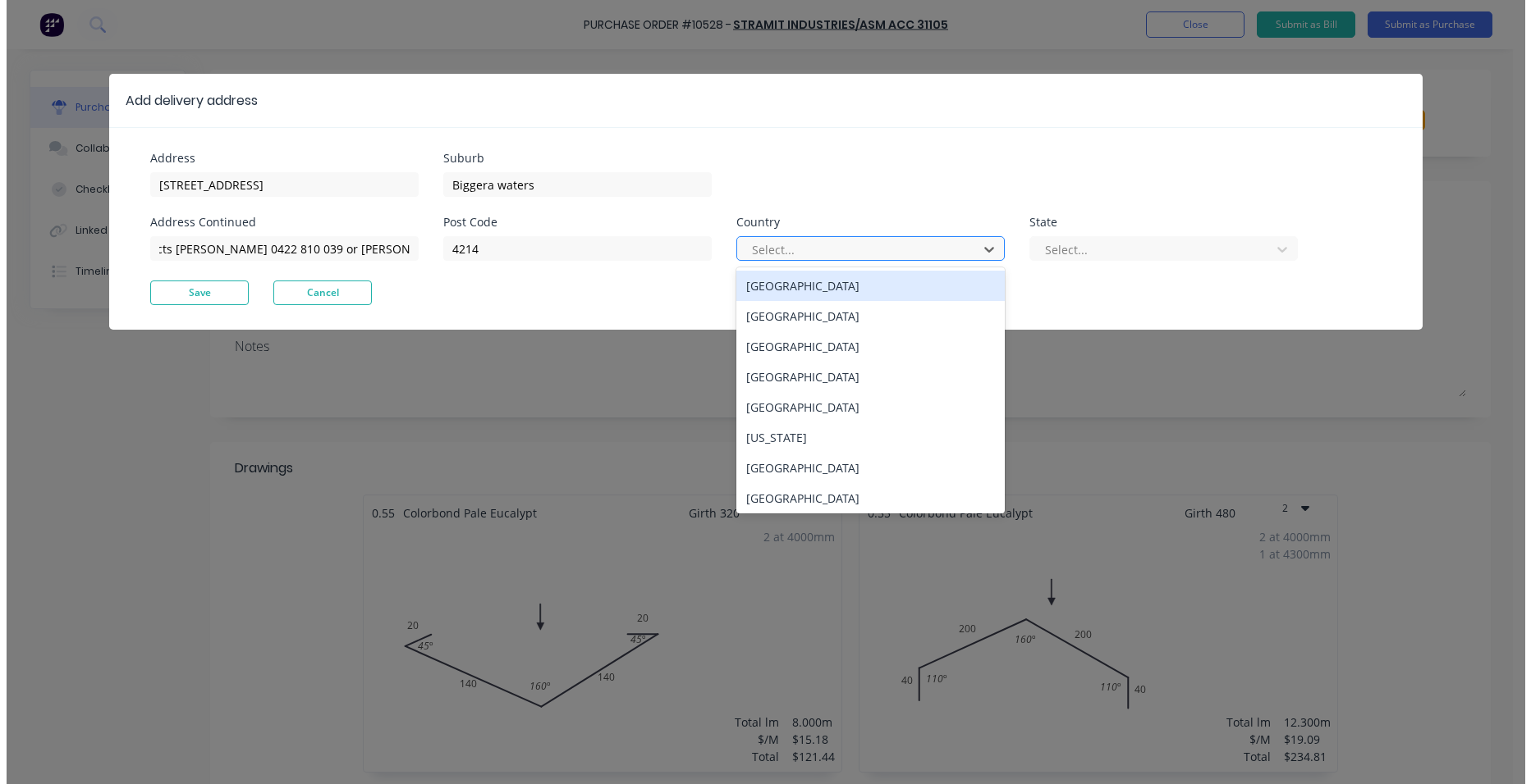
scroll to position [0, 0]
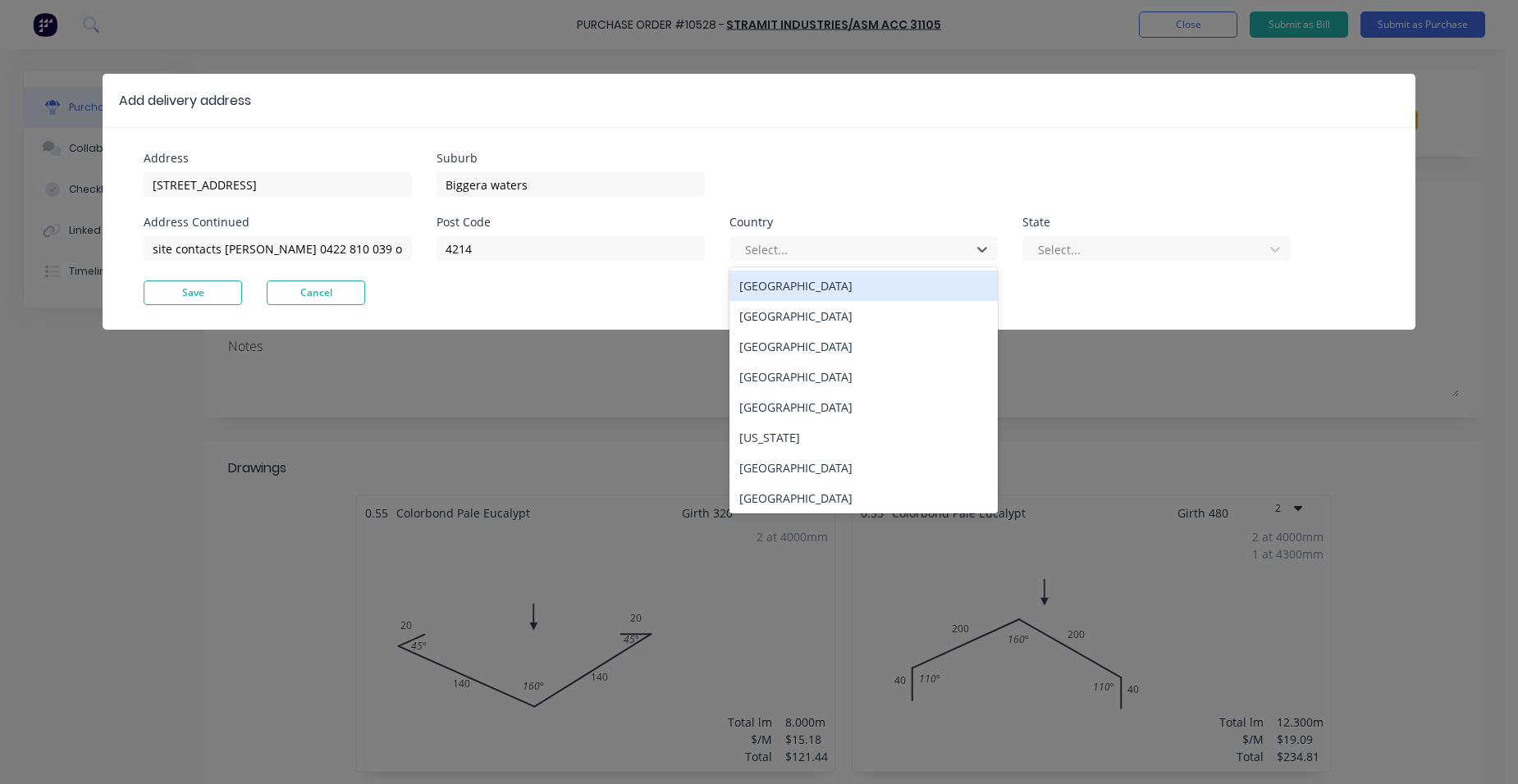
click at [816, 295] on div "[GEOGRAPHIC_DATA]" at bounding box center [863, 286] width 268 height 31
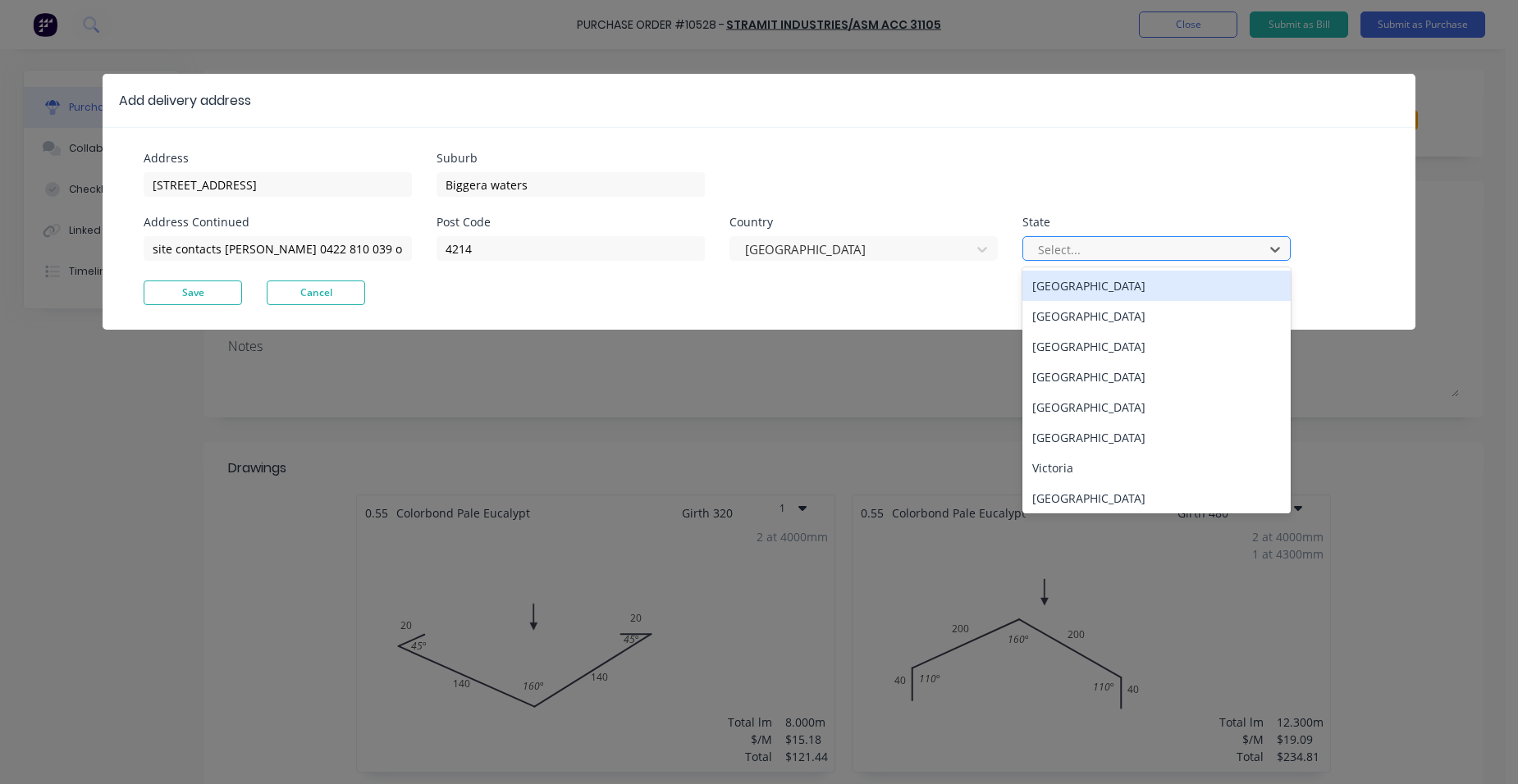
click at [1076, 255] on div at bounding box center [1145, 250] width 219 height 20
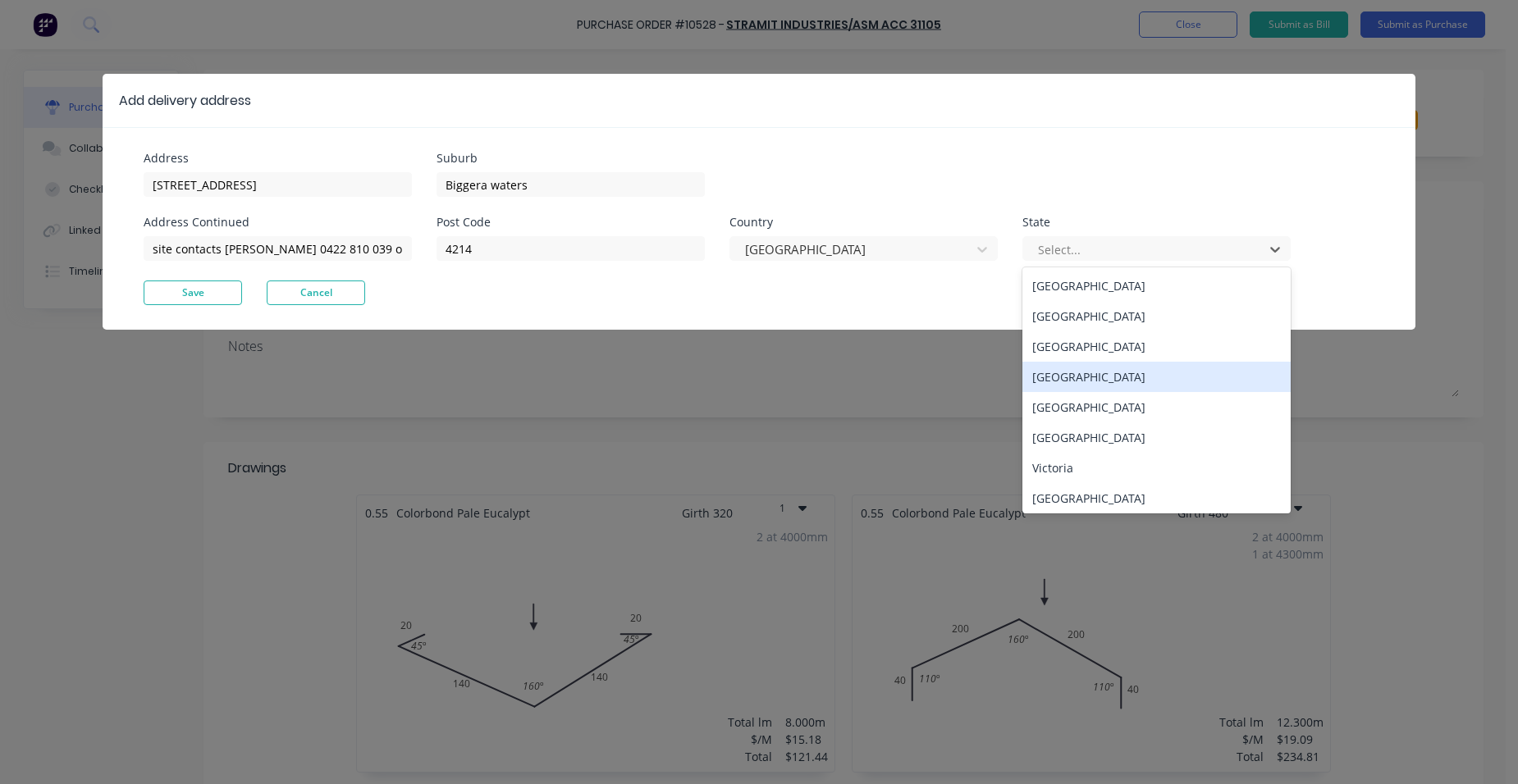
click at [1121, 379] on div "[GEOGRAPHIC_DATA]" at bounding box center [1156, 377] width 268 height 31
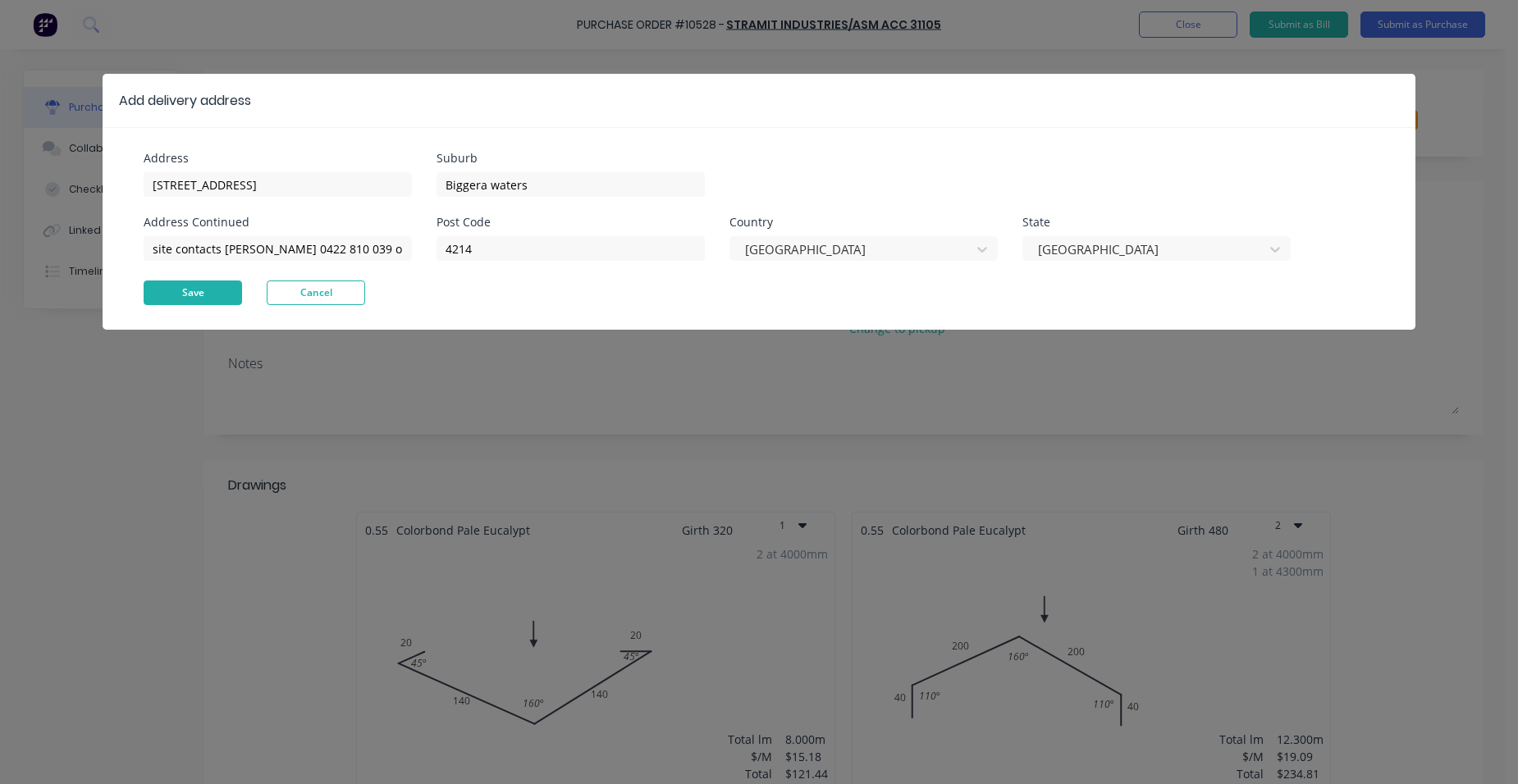
click at [198, 291] on button "Save" at bounding box center [192, 293] width 98 height 25
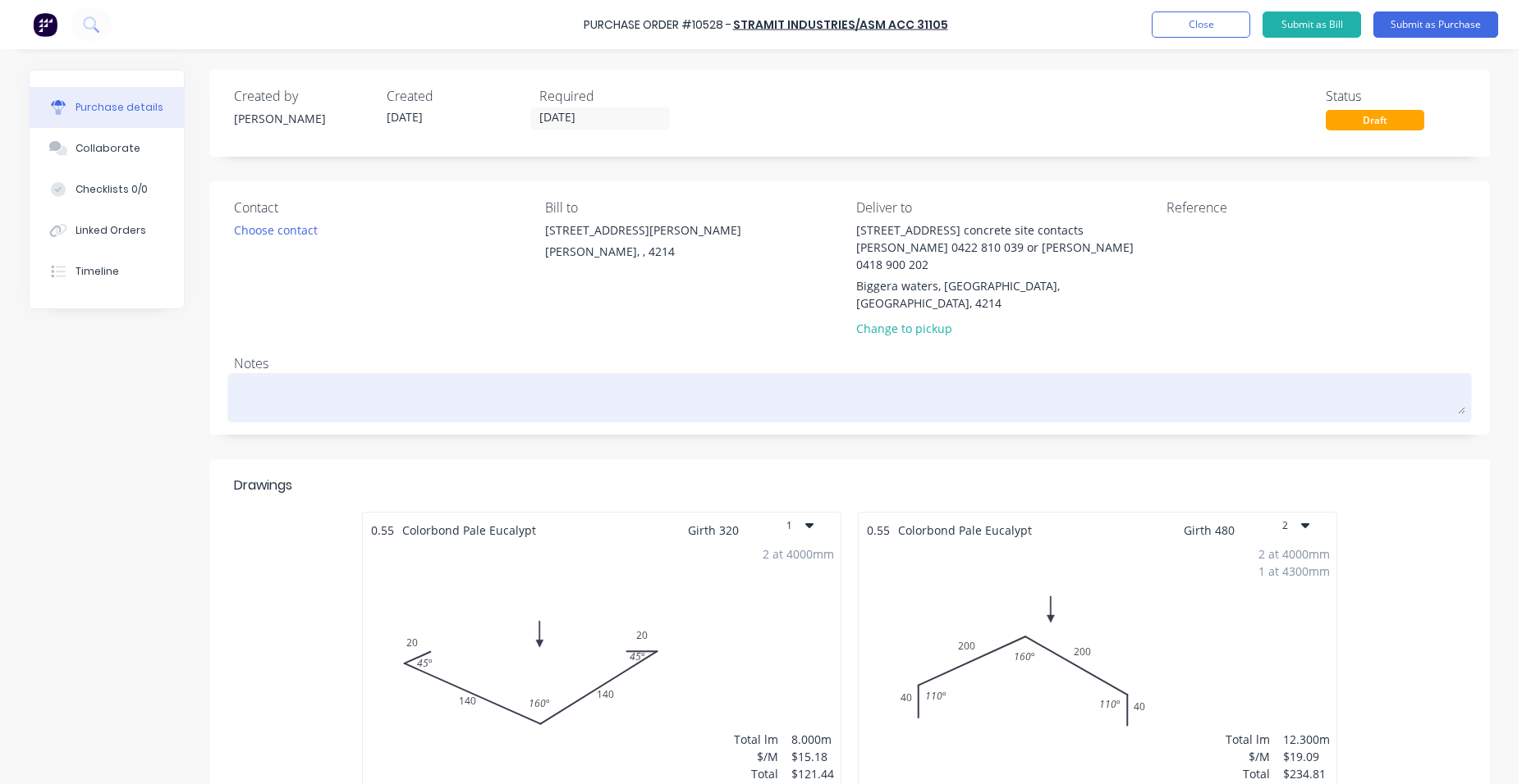
drag, startPoint x: 324, startPoint y: 352, endPoint x: 281, endPoint y: 353, distance: 43.0
click at [324, 377] on textarea at bounding box center [849, 396] width 1231 height 37
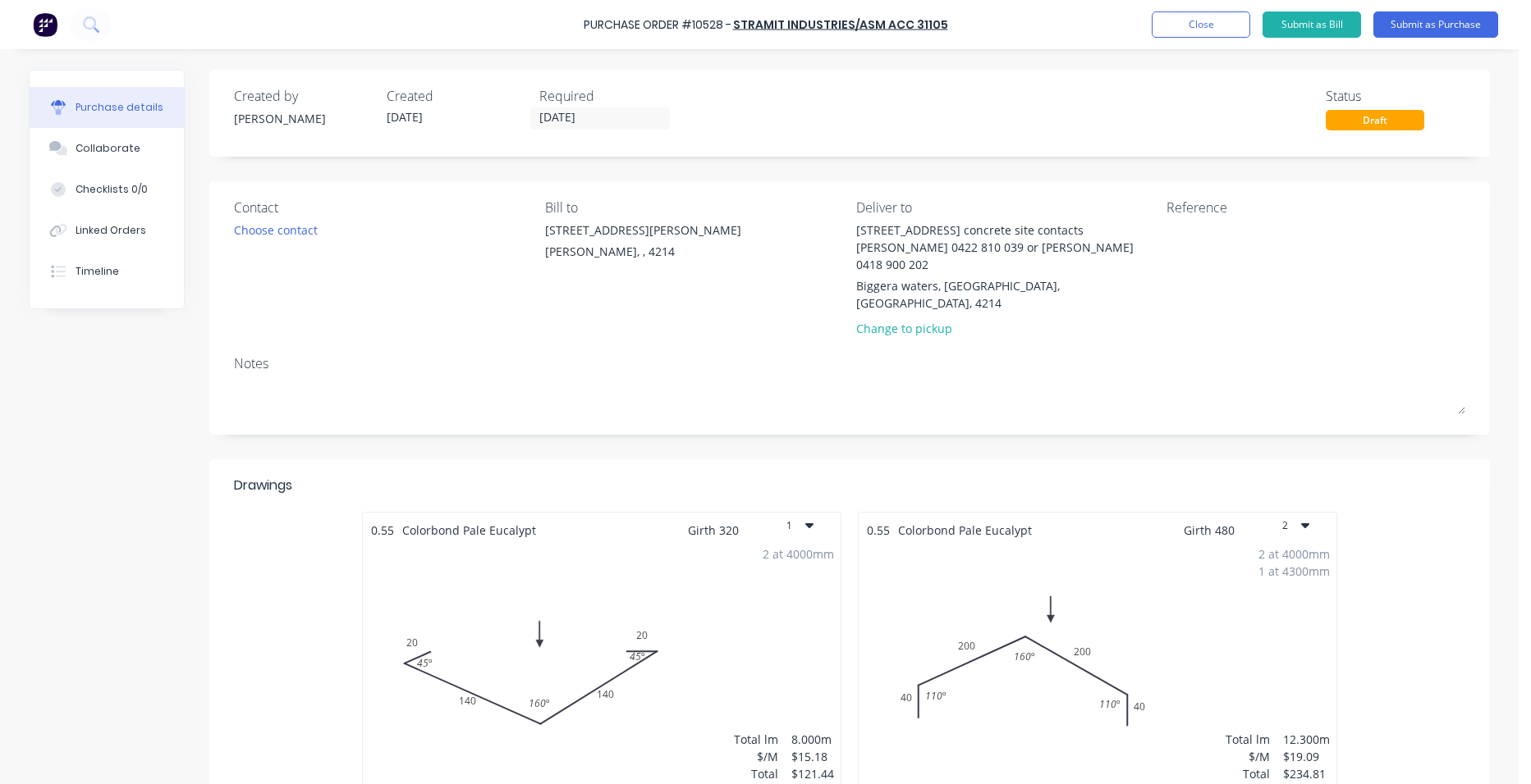
type textarea "x"
type textarea "p"
type textarea "x"
type textarea "pl"
type textarea "x"
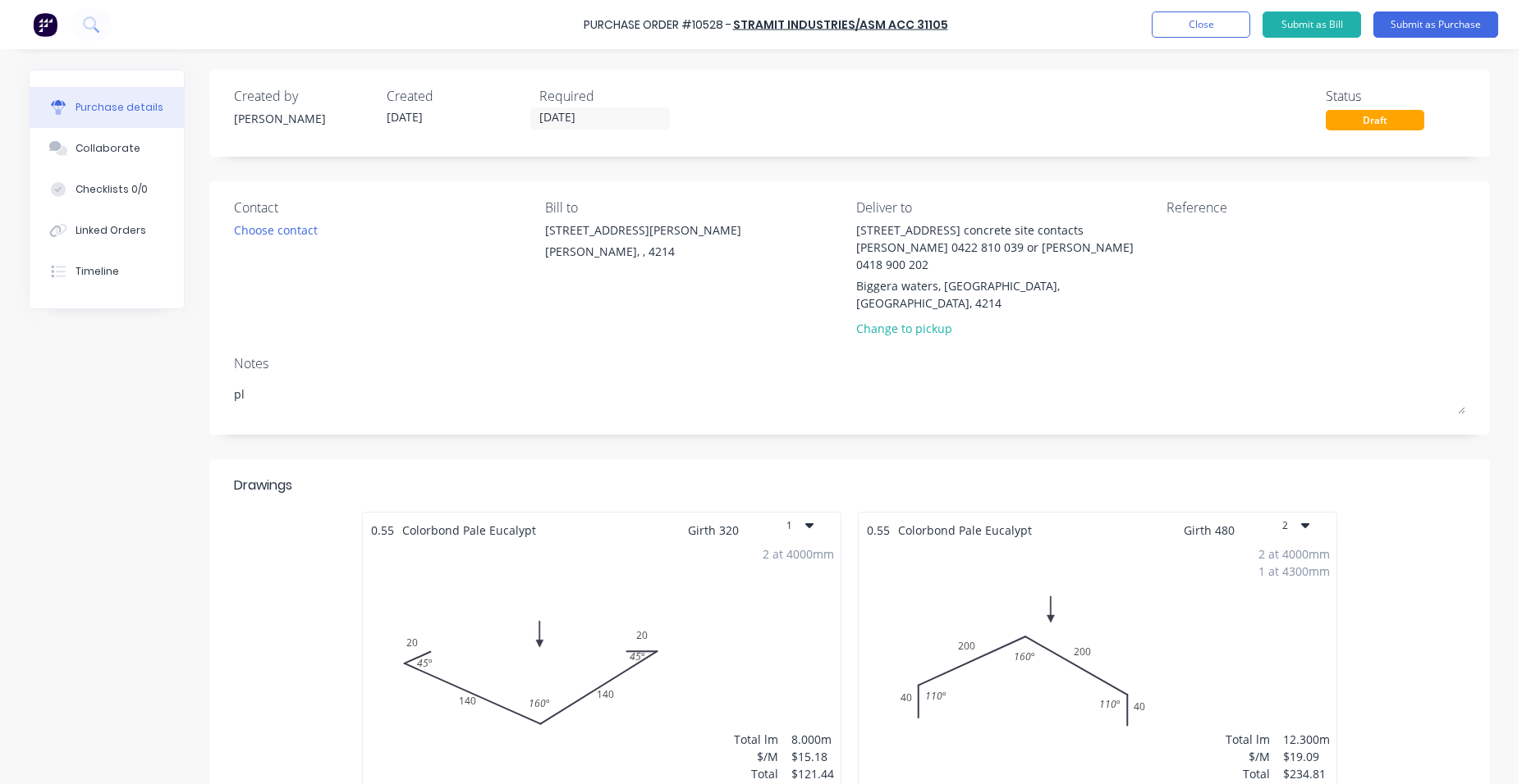
type textarea "ple"
type textarea "x"
type textarea "plea"
type textarea "x"
type textarea "pleas"
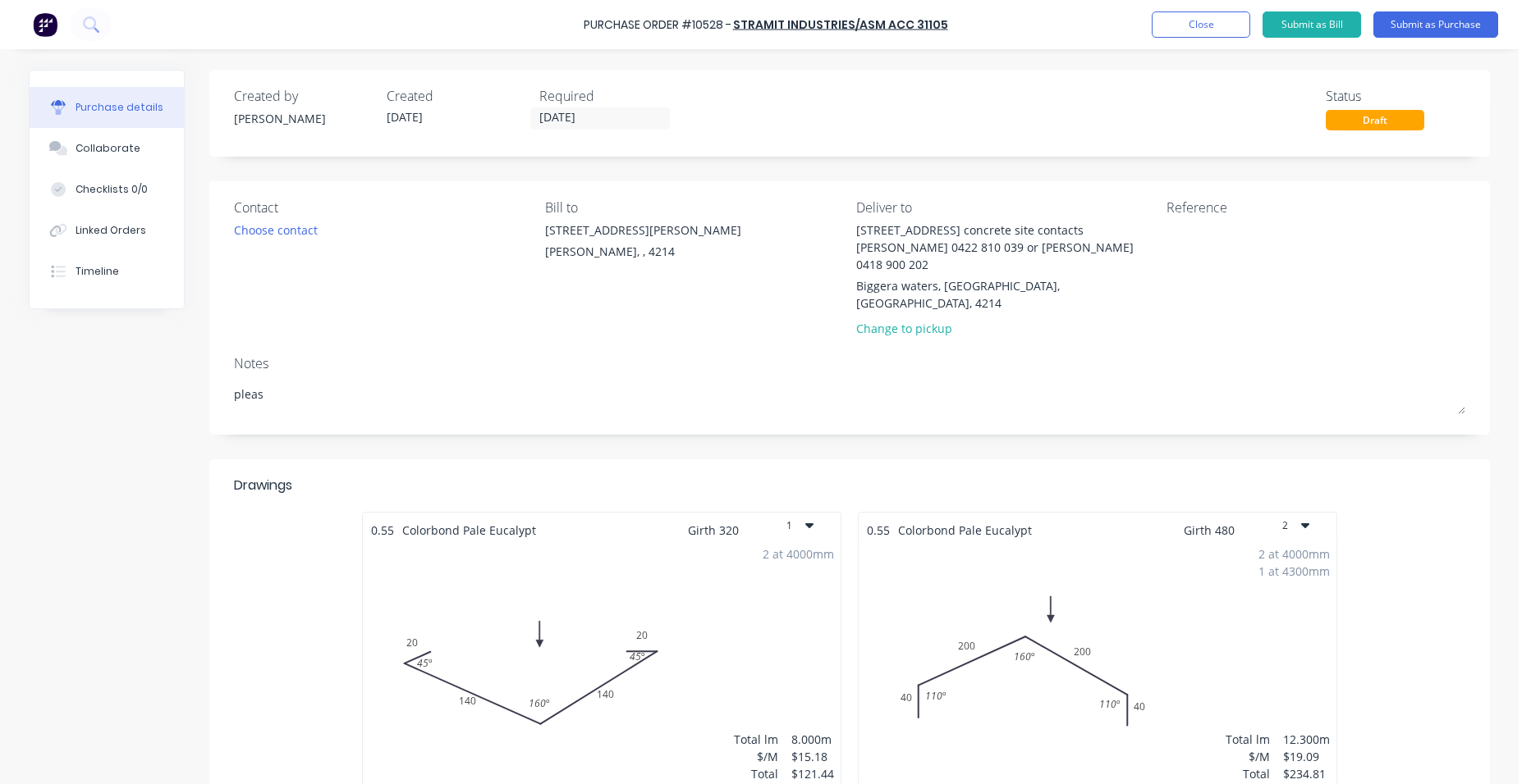
type textarea "x"
type textarea "please"
type textarea "x"
type textarea "please d"
type textarea "x"
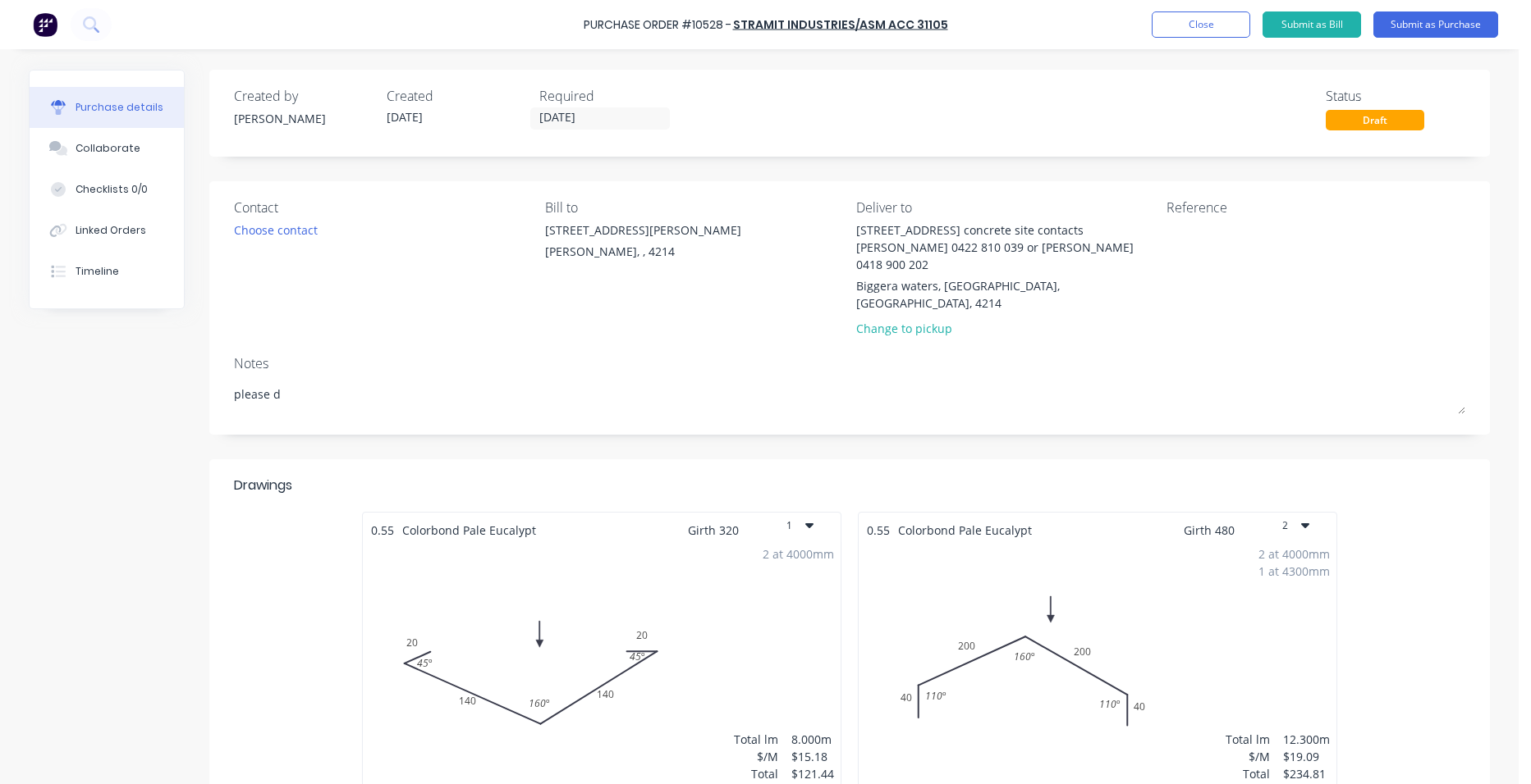
type textarea "please de"
type textarea "x"
type textarea "please del"
type textarea "x"
type textarea "please deli"
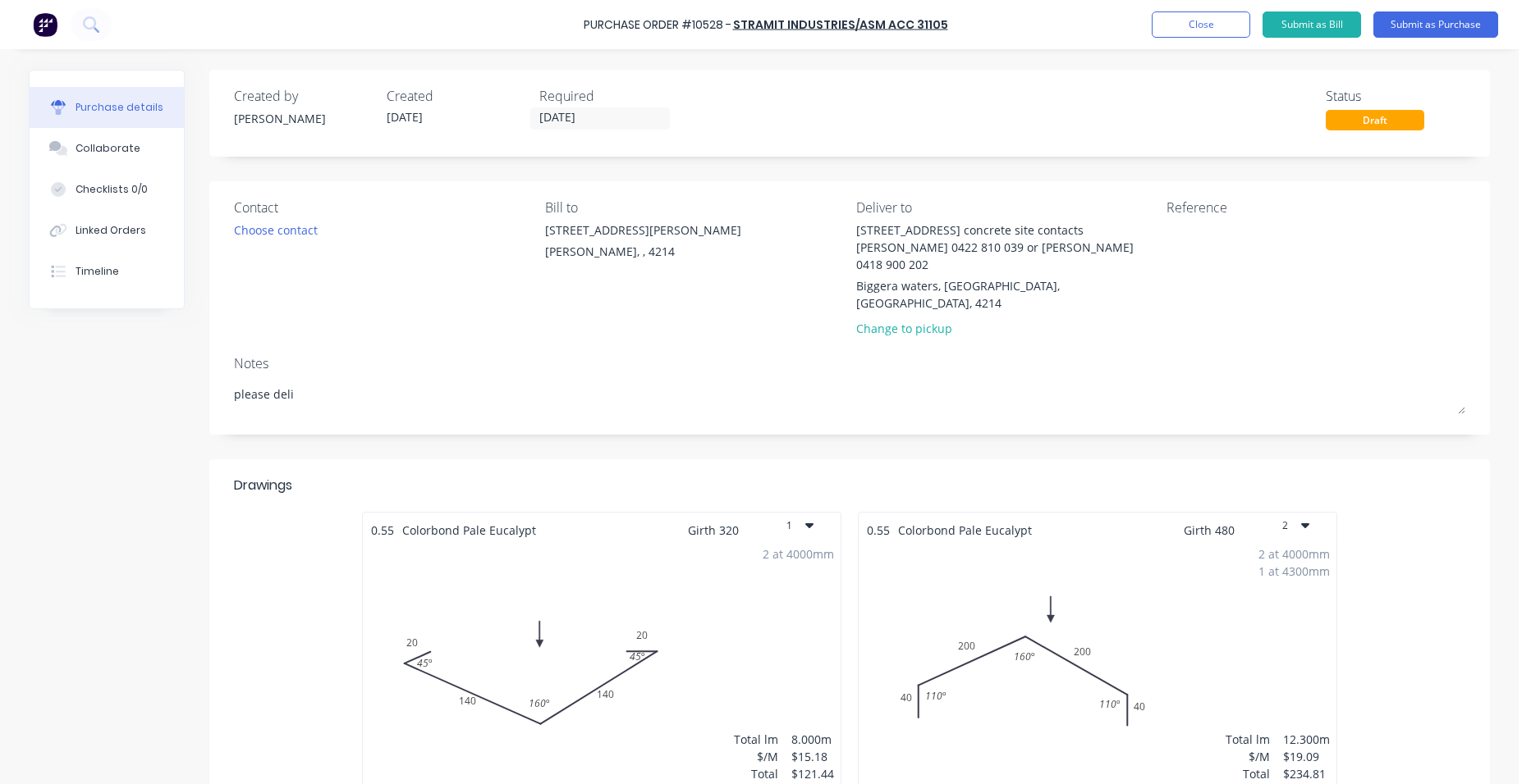
type textarea "x"
type textarea "please deliv"
type textarea "x"
type textarea "please delive"
type textarea "x"
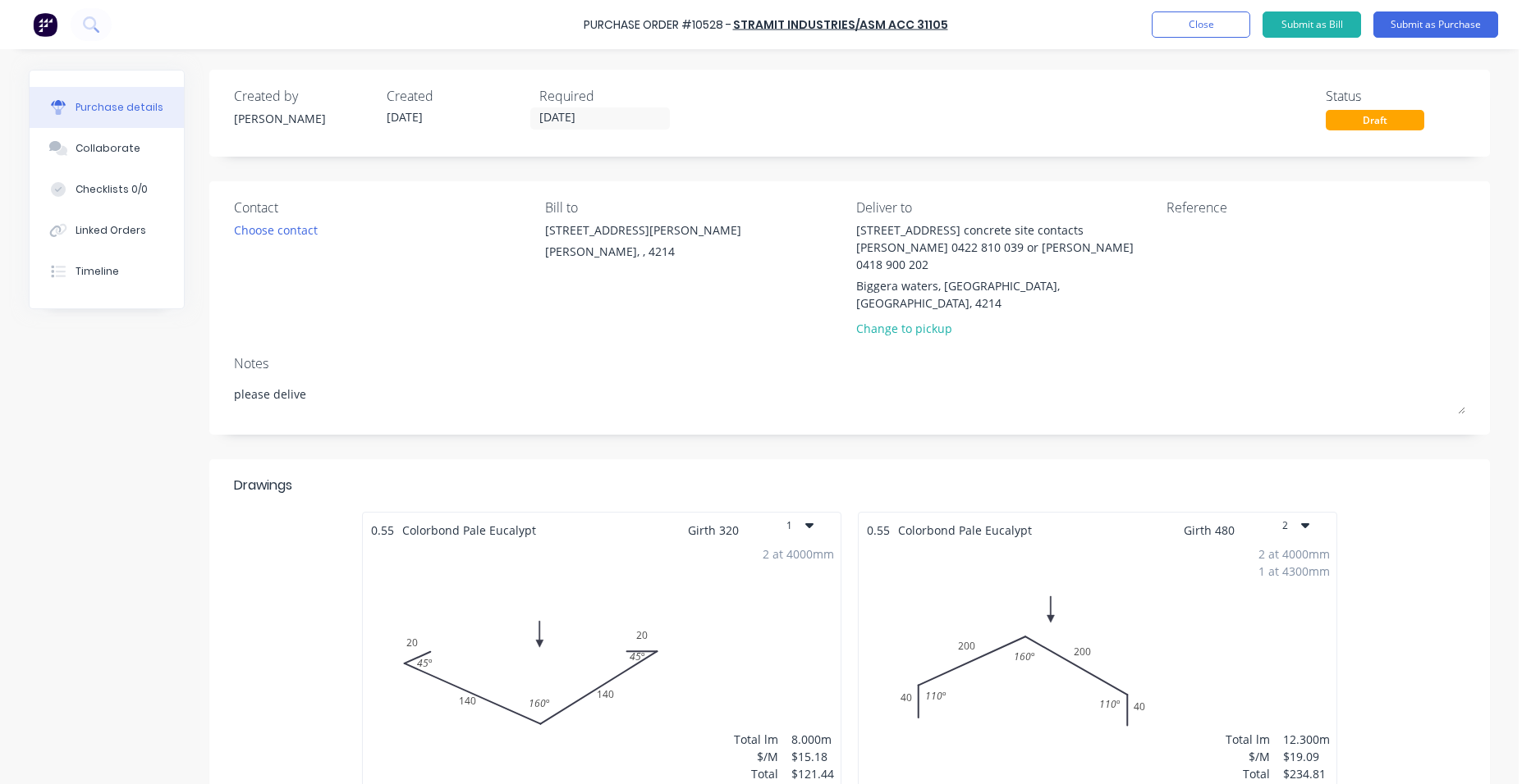
type textarea "please deliver"
type textarea "x"
type textarea "please deliver"
type textarea "x"
type textarea "please deliver m"
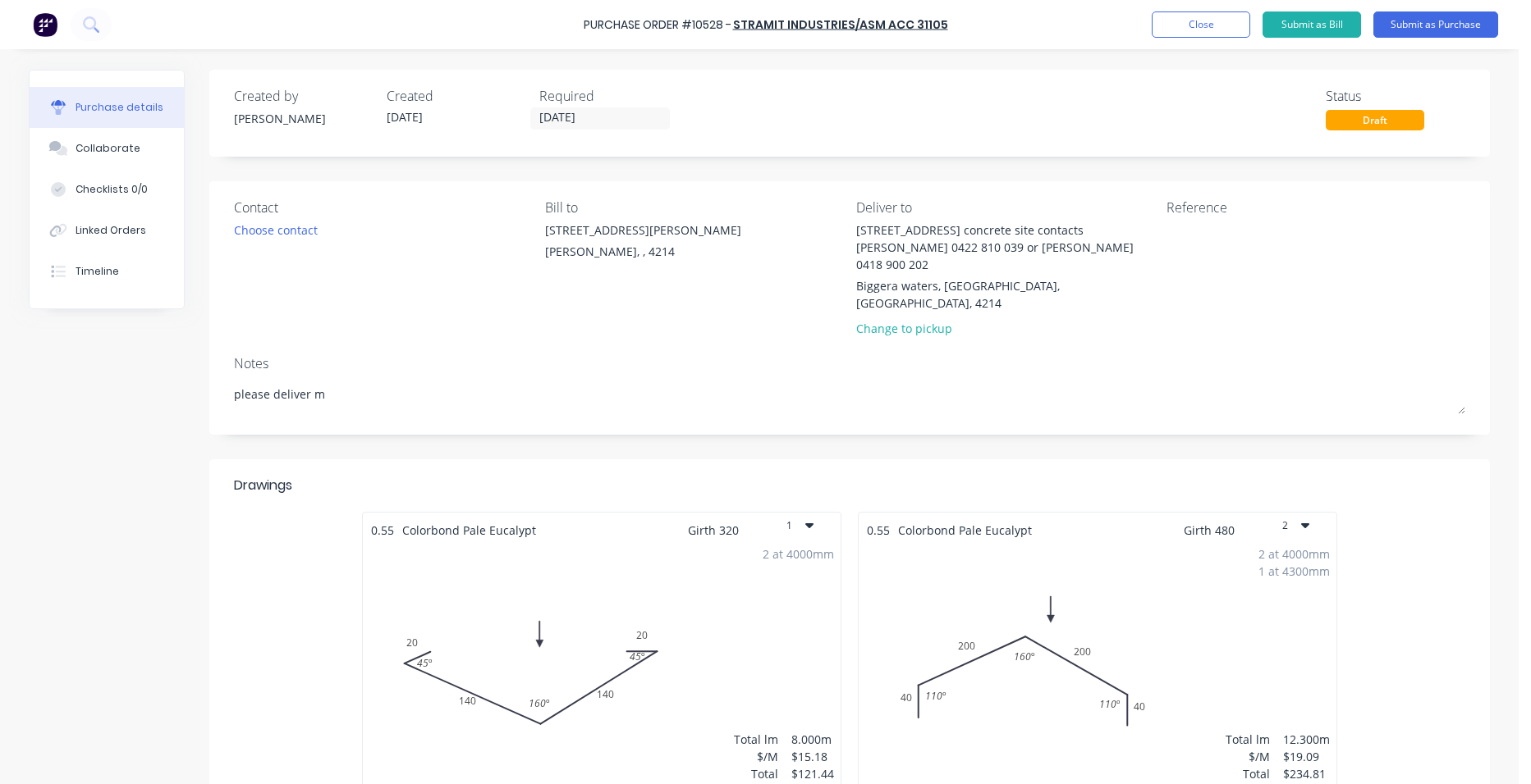
type textarea "x"
type textarea "please deliver mo"
type textarea "x"
type textarea "please deliver mon"
type textarea "x"
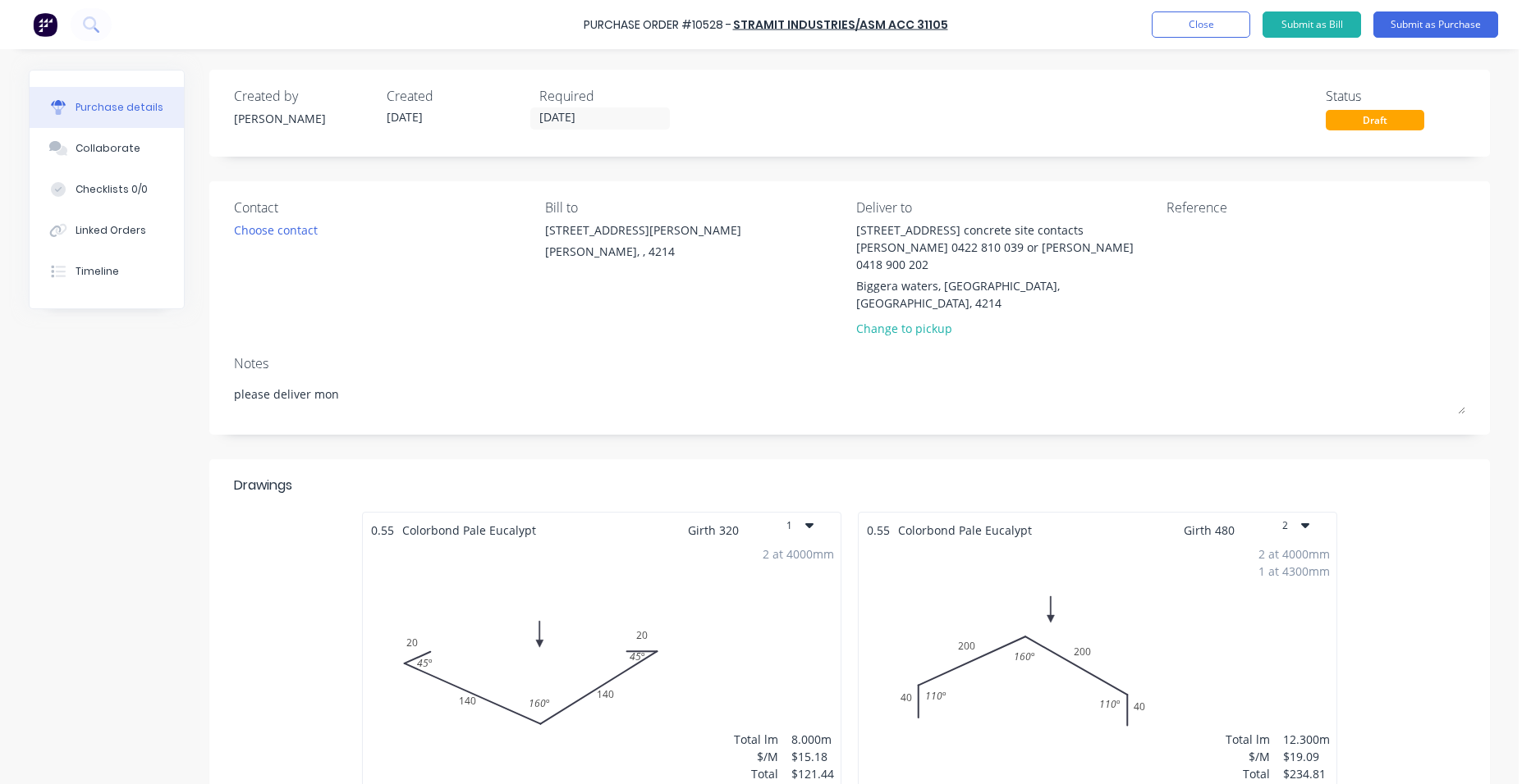
type textarea "please deliver mond"
type textarea "x"
type textarea "please deliver [PERSON_NAME]"
type textarea "x"
type textarea "please deliver [DATE]"
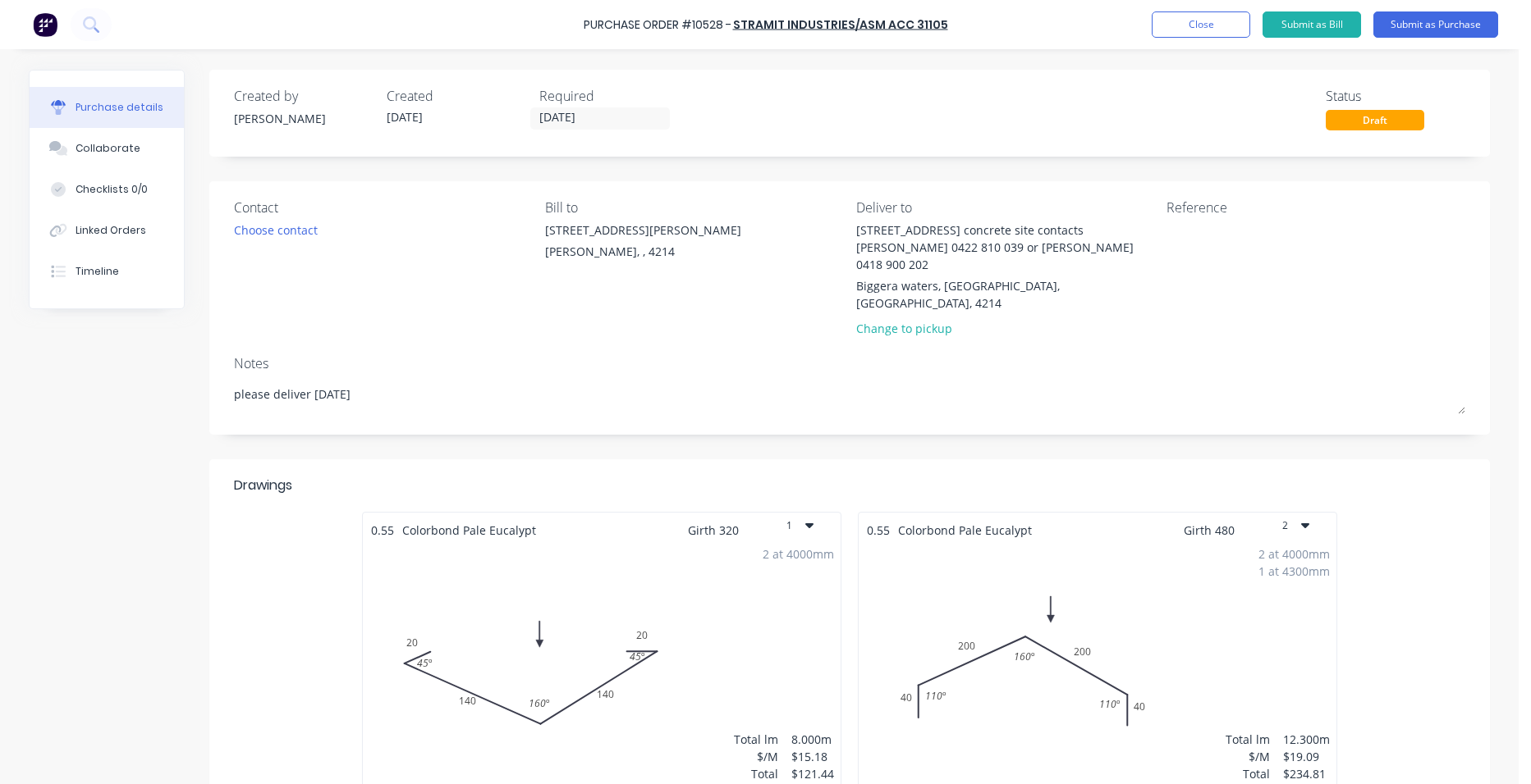
type textarea "x"
type textarea "please deliver [DATE]"
type textarea "x"
type textarea "please deliver [DATE] t"
type textarea "x"
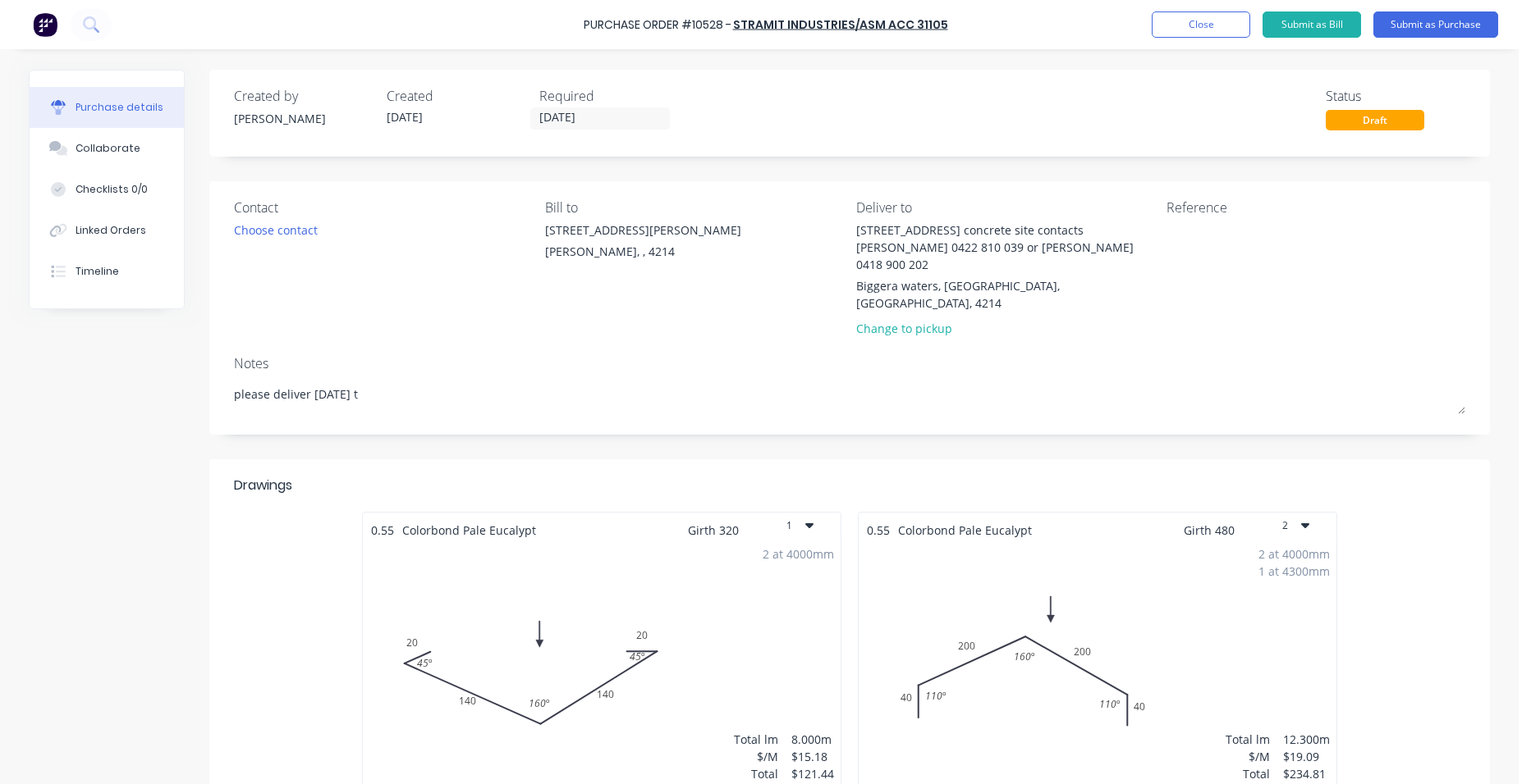
type textarea "please deliver [DATE] th"
type textarea "x"
type textarea "please deliver [DATE] the"
type textarea "x"
type textarea "please deliver [DATE] the"
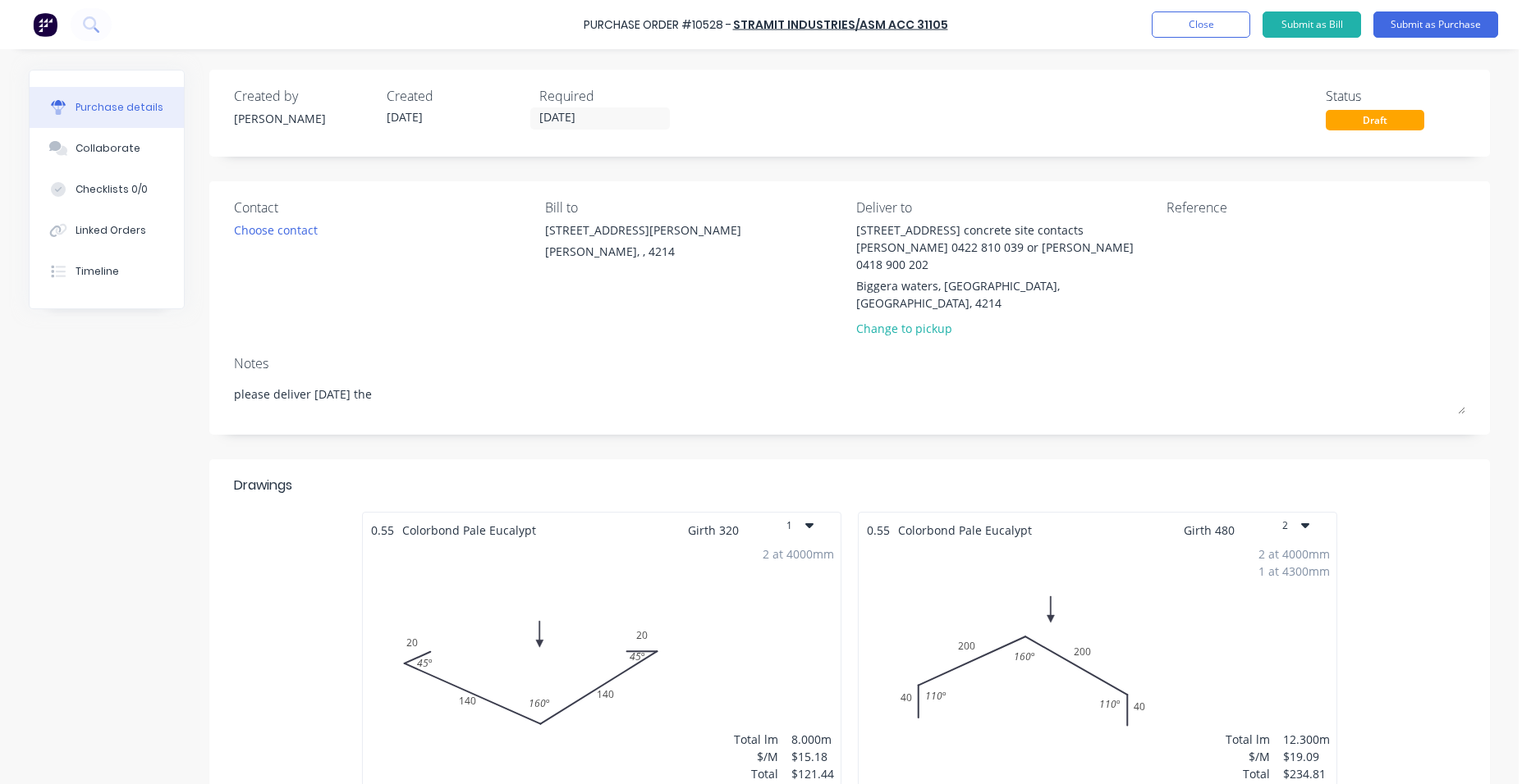
type textarea "x"
type textarea "please deliver [DATE] the 8"
type textarea "x"
type textarea "please deliver [DATE] the 8t"
type textarea "x"
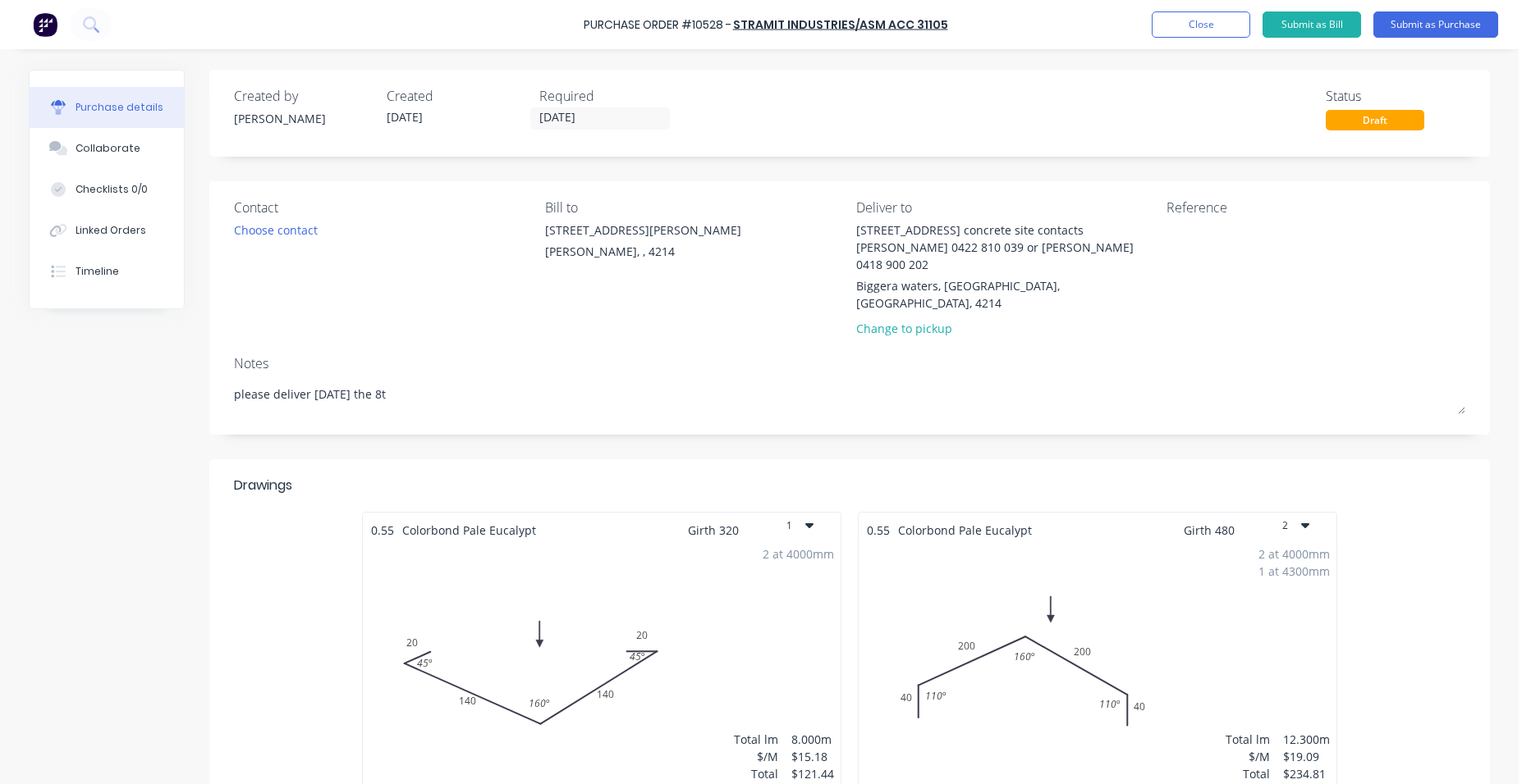
type textarea "please deliver [DATE]"
type textarea "x"
type textarea "please deliver [DATE]"
type textarea "x"
type textarea "please deliver [DATE] 7"
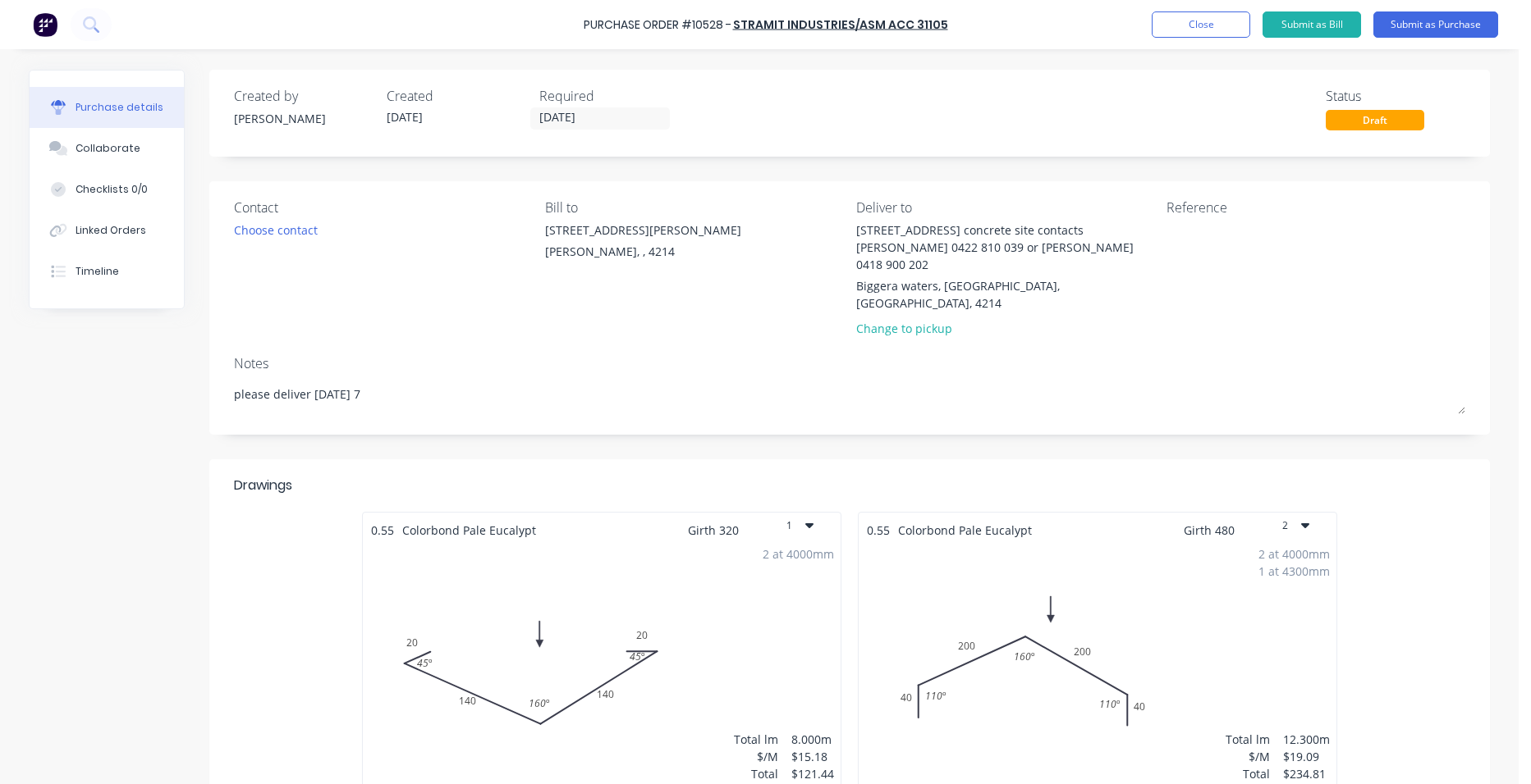
type textarea "x"
type textarea "please deliver [DATE] 7a"
type textarea "x"
type textarea "please deliver [DATE] 7am"
type textarea "x"
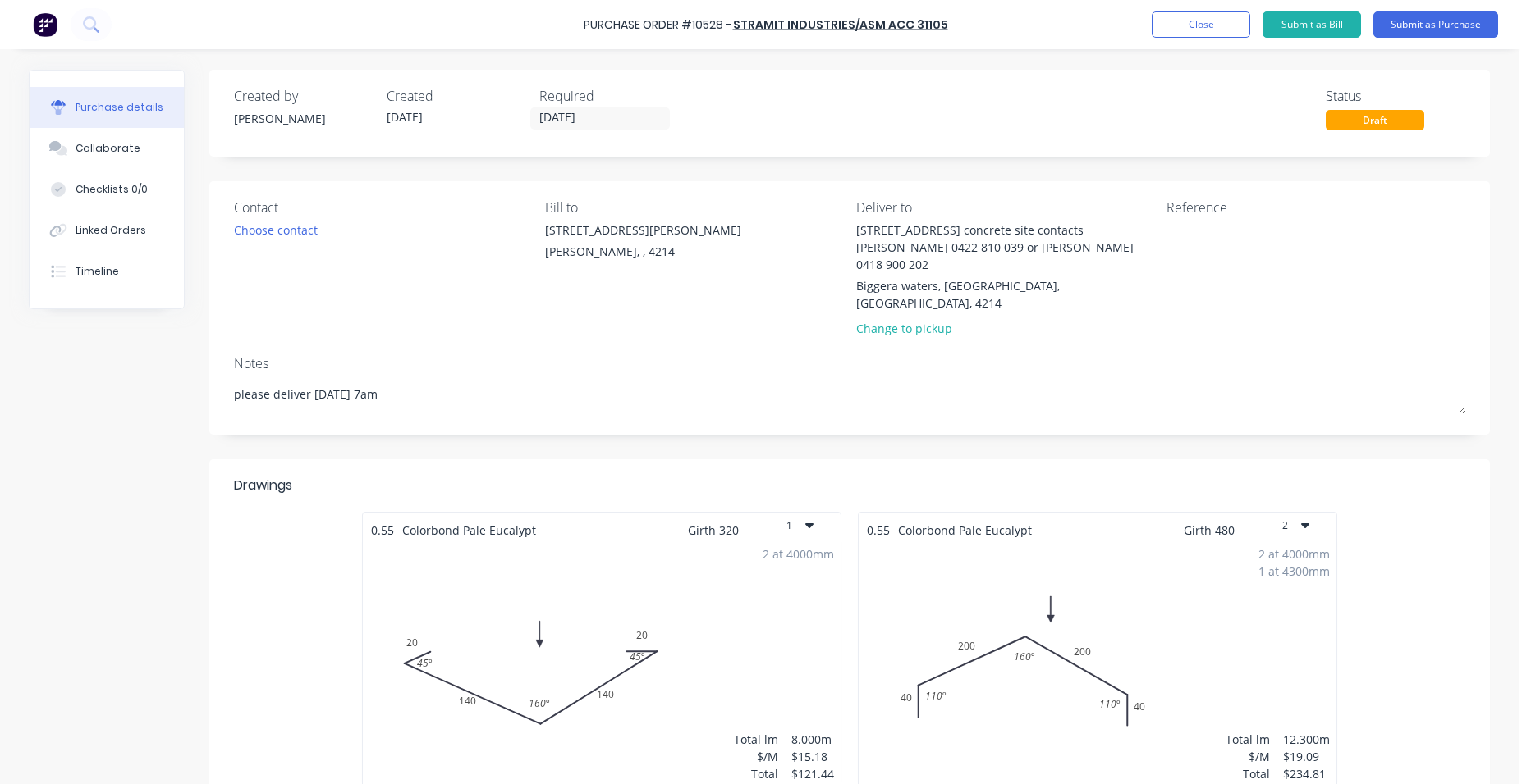
type textarea "please deliver [DATE] 7am"
type textarea "x"
type textarea "please deliver [DATE] 7am d"
type textarea "x"
type textarea "please deliver [DATE] 7am de"
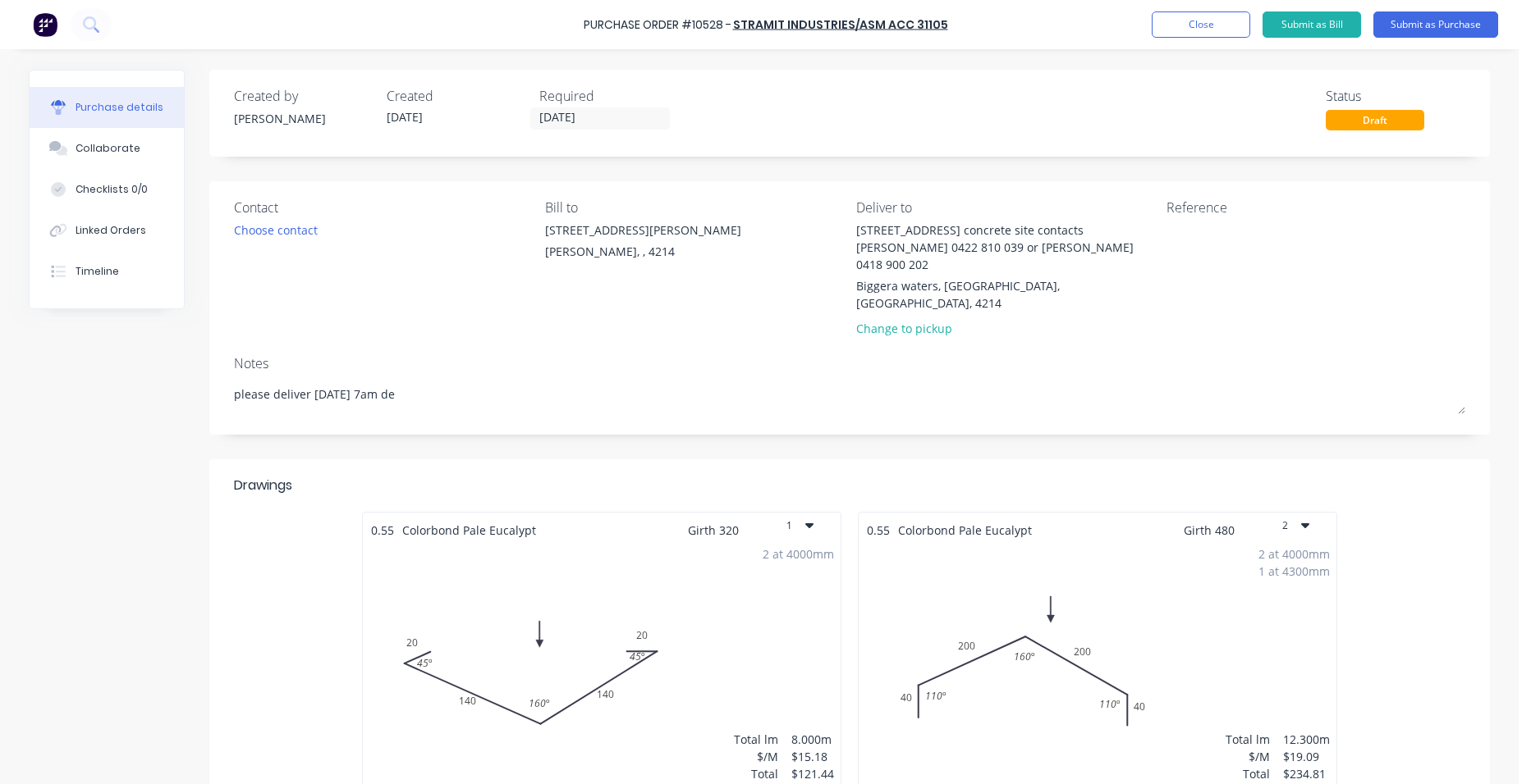
type textarea "x"
type textarea "please deliver [DATE] 7am del"
type textarea "x"
type textarea "please deliver [DATE] 7am deli"
type textarea "x"
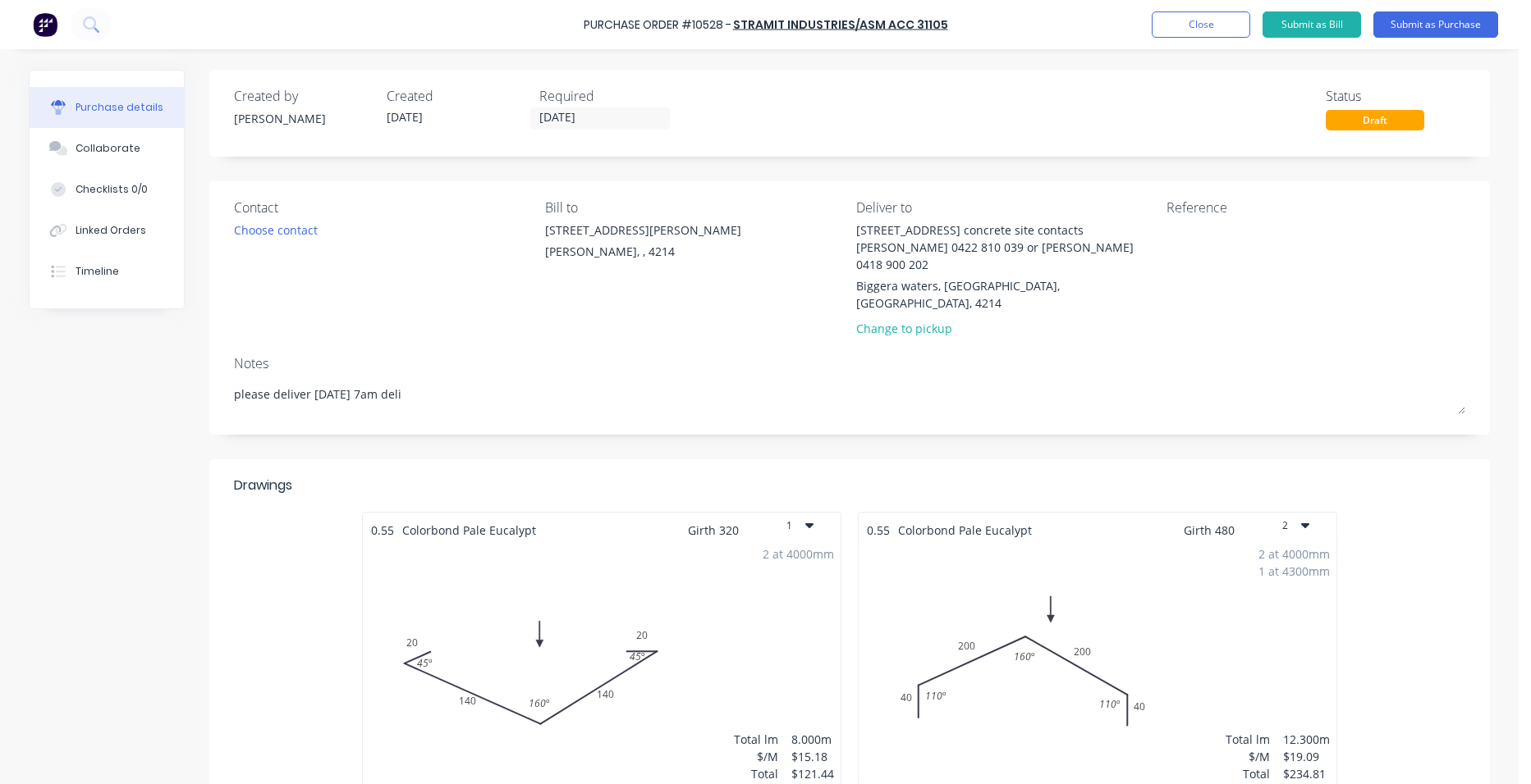
type textarea "please deliver [DATE] 7am deliv"
type textarea "x"
type textarea "please deliver [DATE] 7am delive"
type textarea "x"
type textarea "please deliver [DATE] 7am deliver"
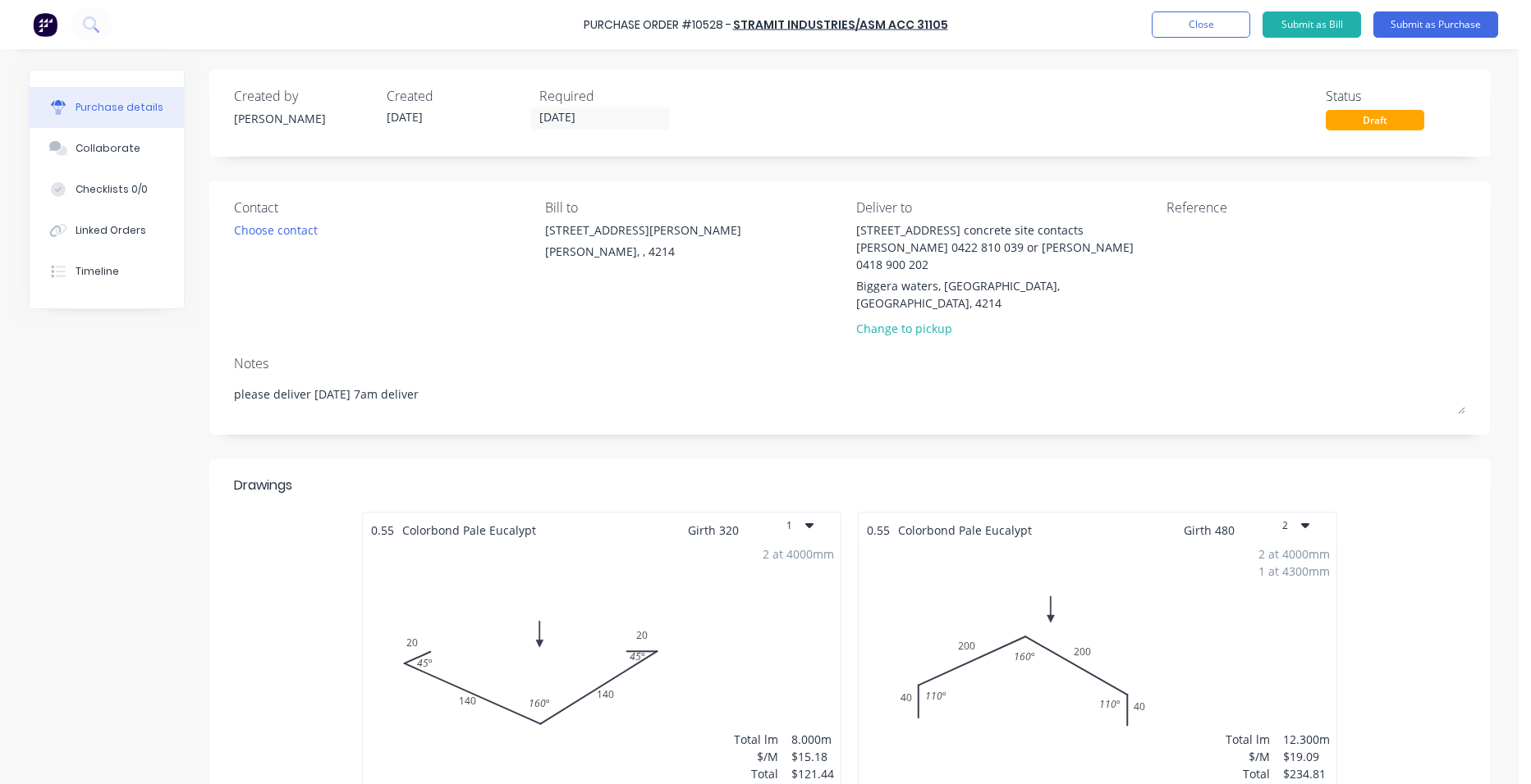
type textarea "x"
type textarea "please deliver [DATE] 7am delivery"
type textarea "x"
type textarea "please deliver [DATE] 7am delivery p"
type textarea "x"
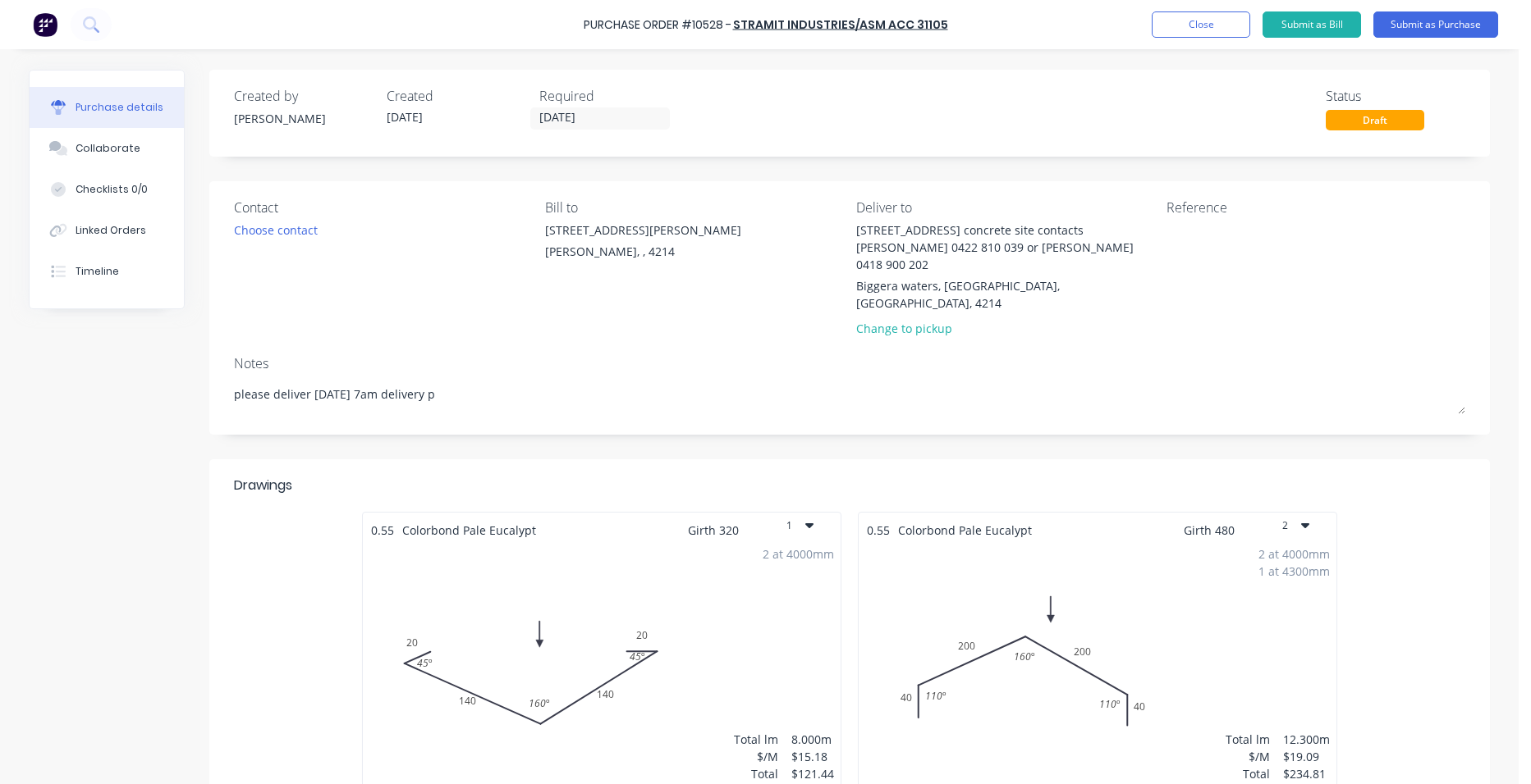
type textarea "please deliver [DATE] 7am delivery pl"
type textarea "x"
type textarea "please deliver [DATE] 7am delivery ple"
type textarea "x"
type textarea "please deliver [DATE] 7am delivery plea"
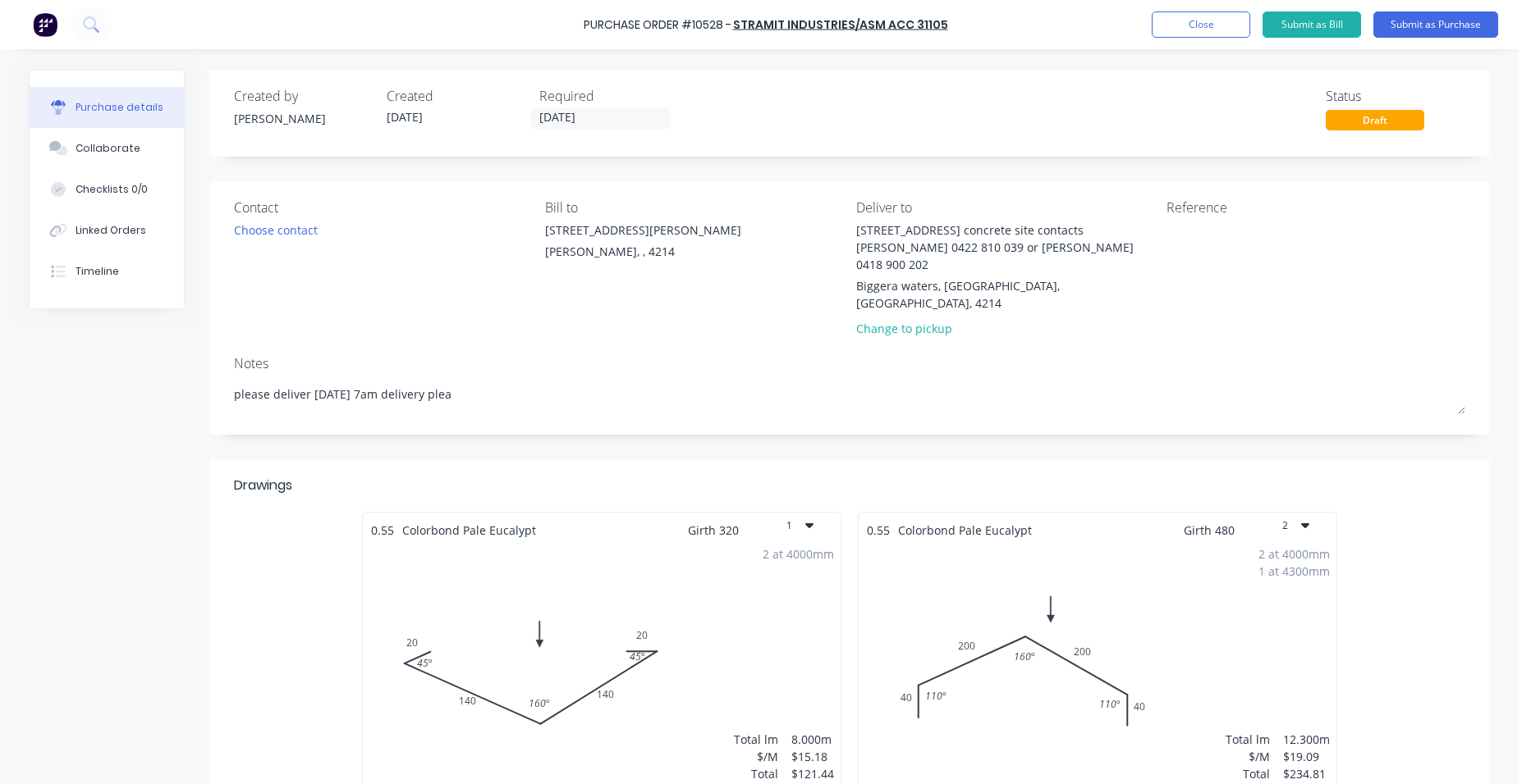
type textarea "x"
type textarea "please deliver [DATE] 7am delivery pleas"
type textarea "x"
type textarea "please deliver [DATE] 7am delivery please"
type textarea "x"
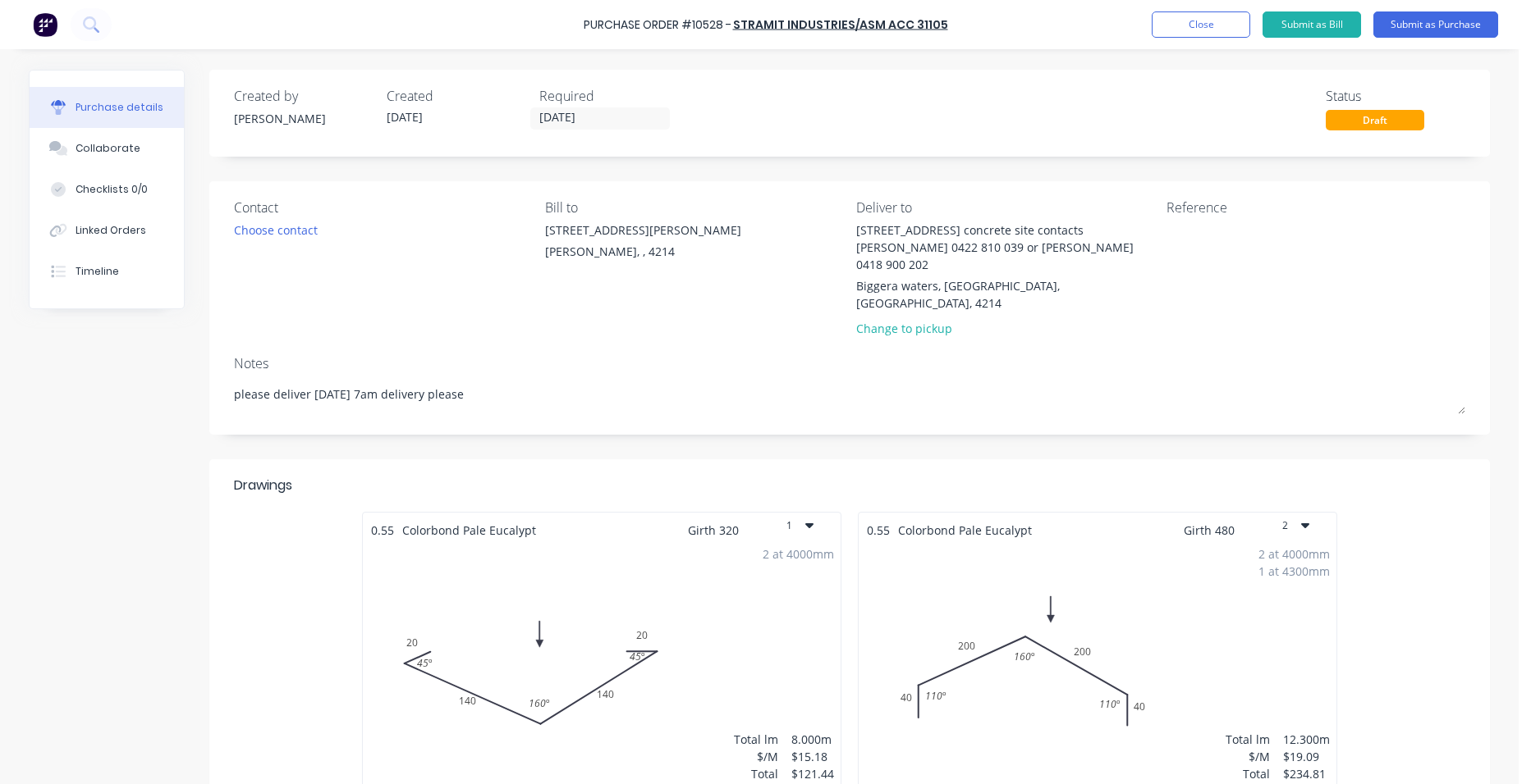
type textarea "please deliver [DATE] 7am delivery please"
type textarea "x"
type textarea "please deliver [DATE] 7am delivery please"
type textarea "x"
type textarea "please deliver [DATE] 7am delivery please m"
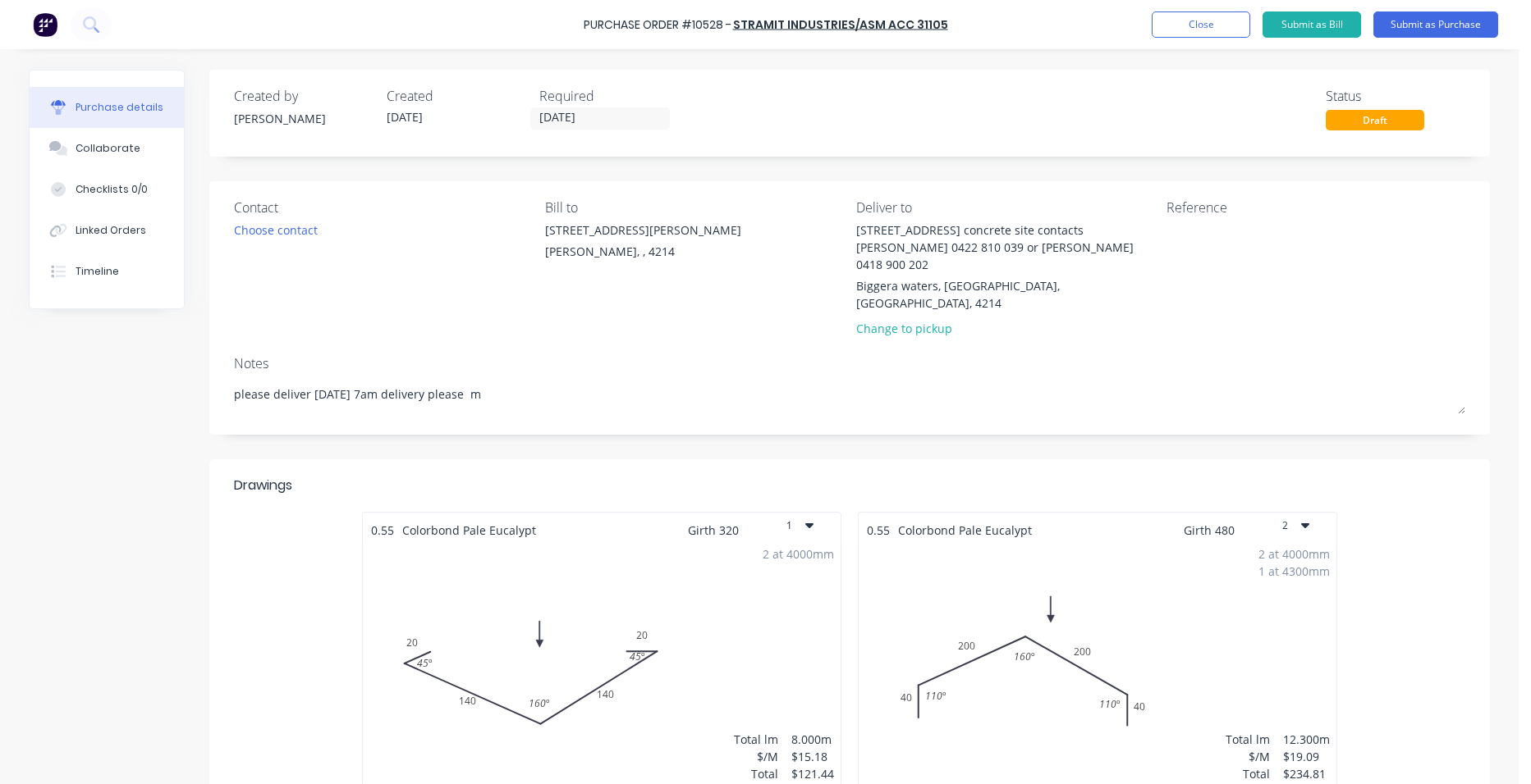
type textarea "x"
type textarea "please deliver [DATE] 7am delivery please mu"
type textarea "x"
type textarea "please deliver [DATE] 7am delivery please mus"
type textarea "x"
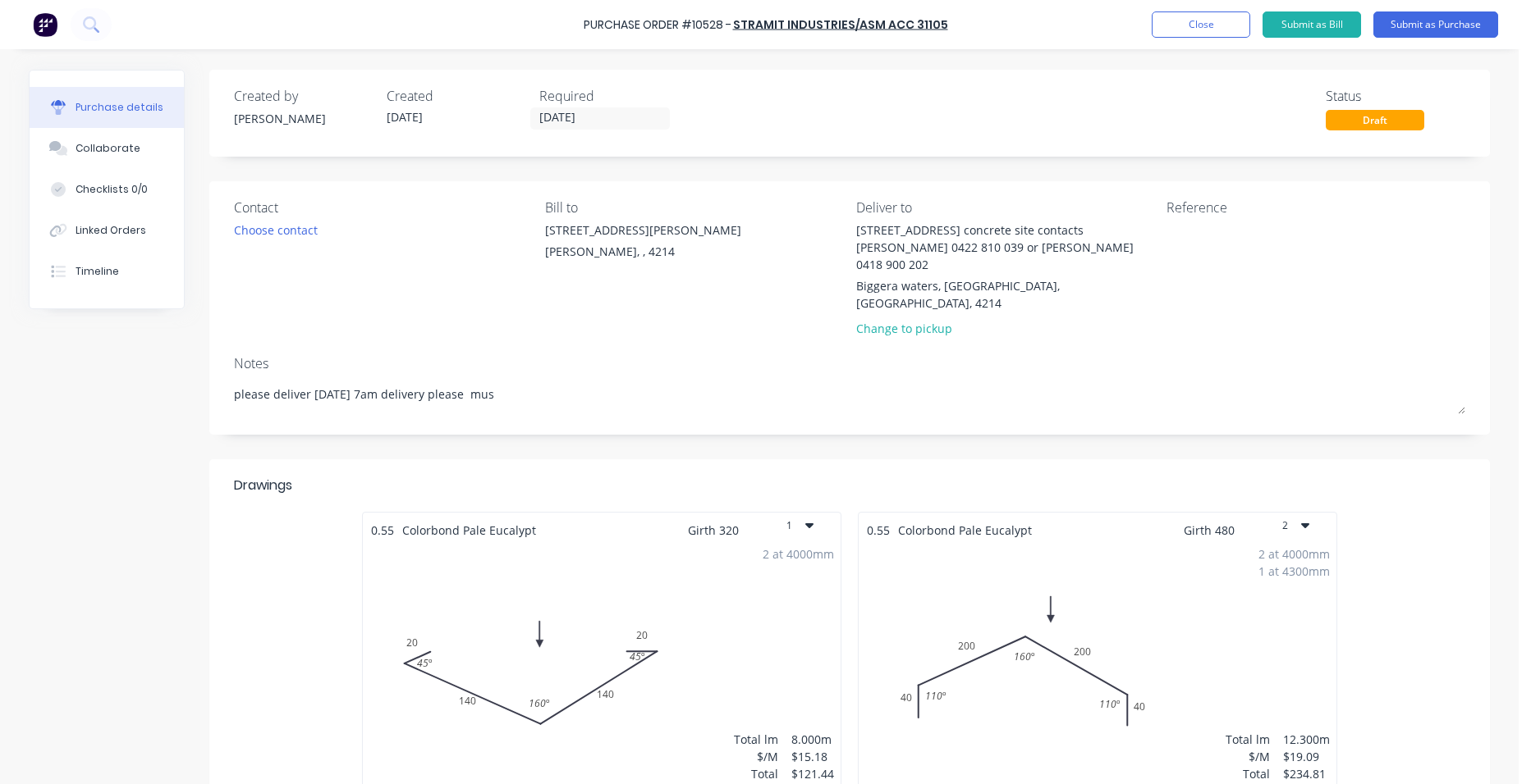
type textarea "please deliver [DATE] 7am delivery please must"
type textarea "x"
type textarea "please deliver [DATE] 7am delivery please must"
type textarea "x"
type textarea "please deliver [DATE] 7am delivery please must be"
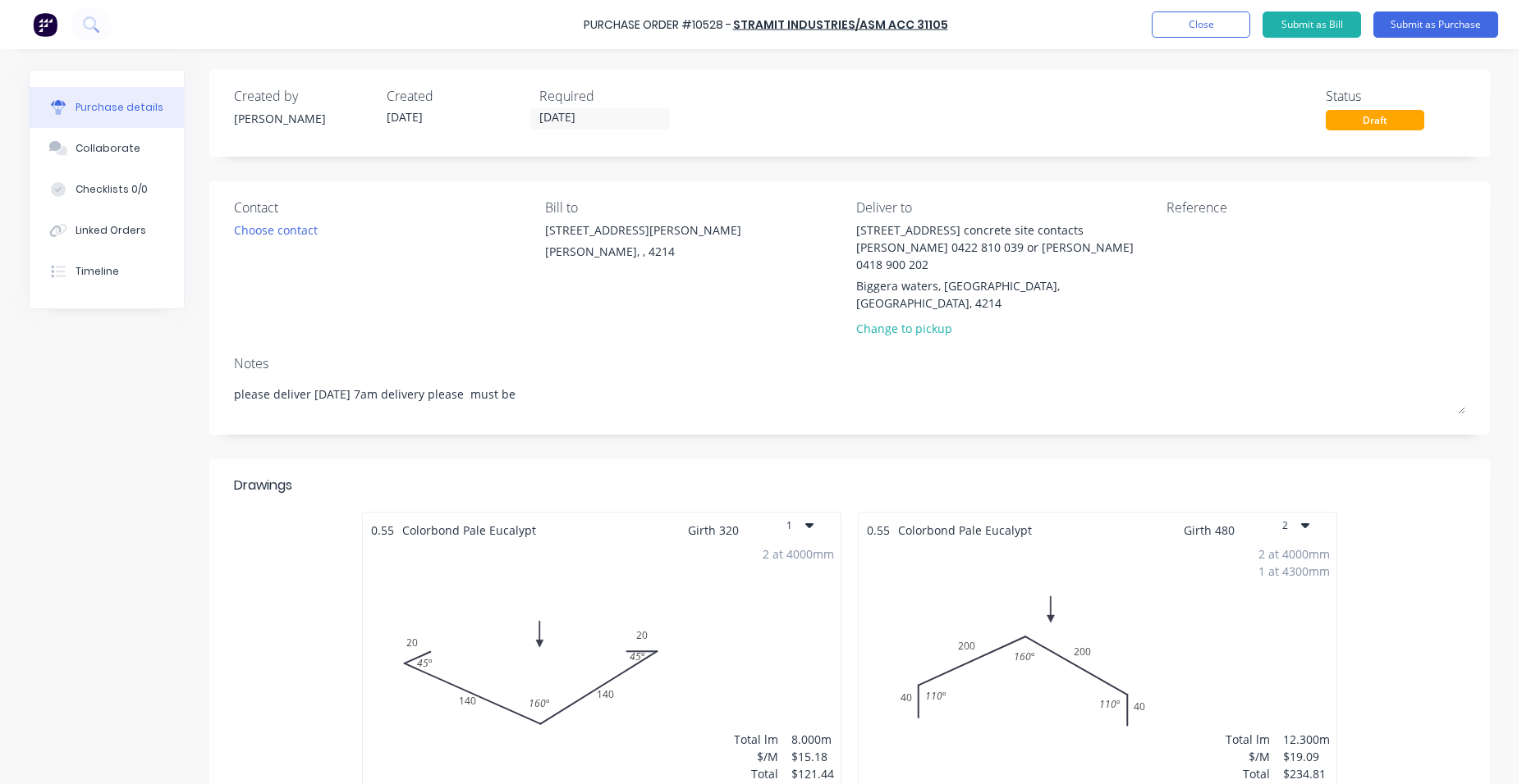
type textarea "x"
type textarea "please deliver [DATE] 7am delivery please must be o"
type textarea "x"
type textarea "please deliver [DATE] 7am delivery please must be on"
type textarea "x"
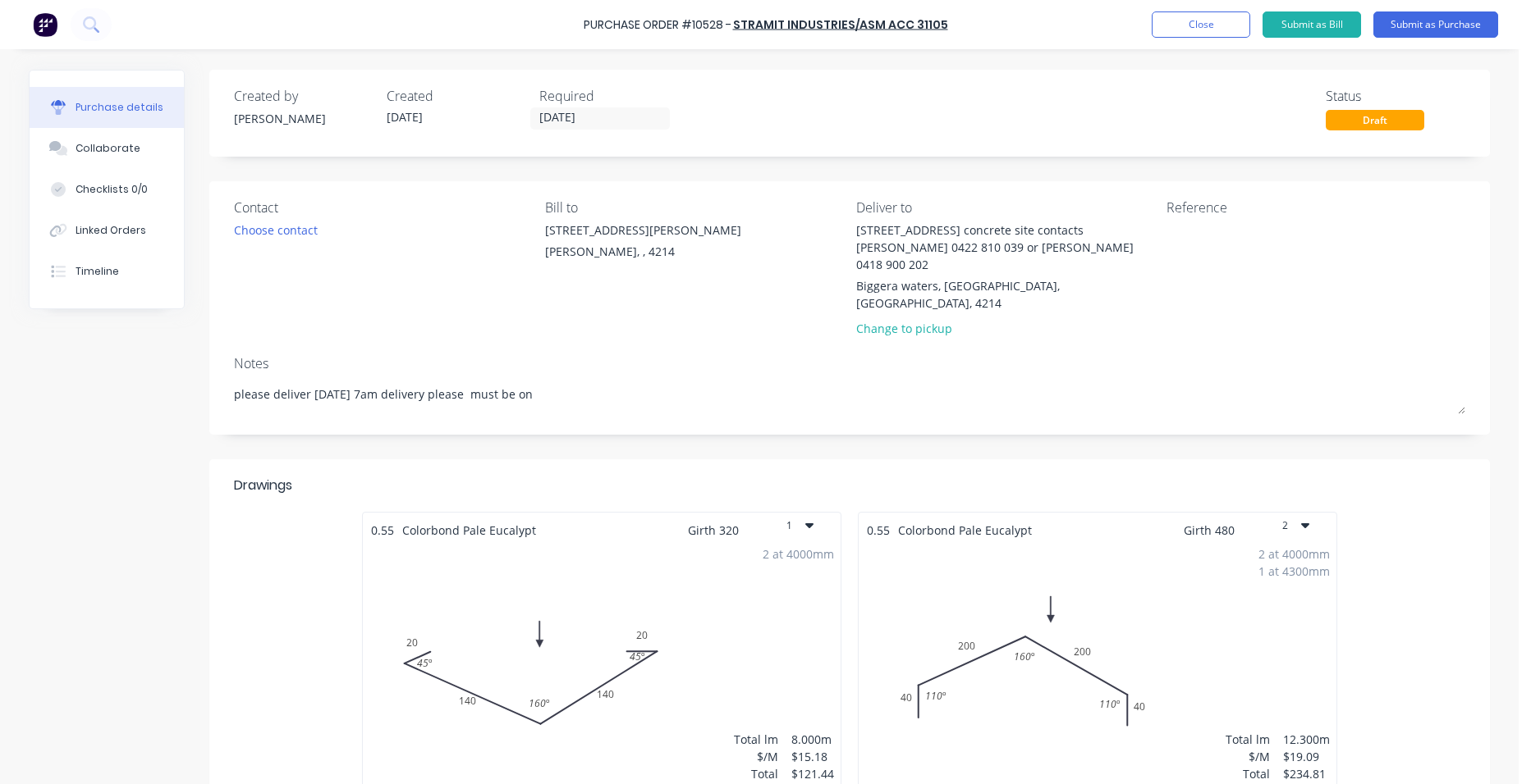
type textarea "please deliver [DATE] 7am delivery please must be on"
type textarea "x"
type textarea "please deliver [DATE] 7am delivery please must be on a"
type textarea "x"
type textarea "please deliver [DATE] 7am delivery please must be on a"
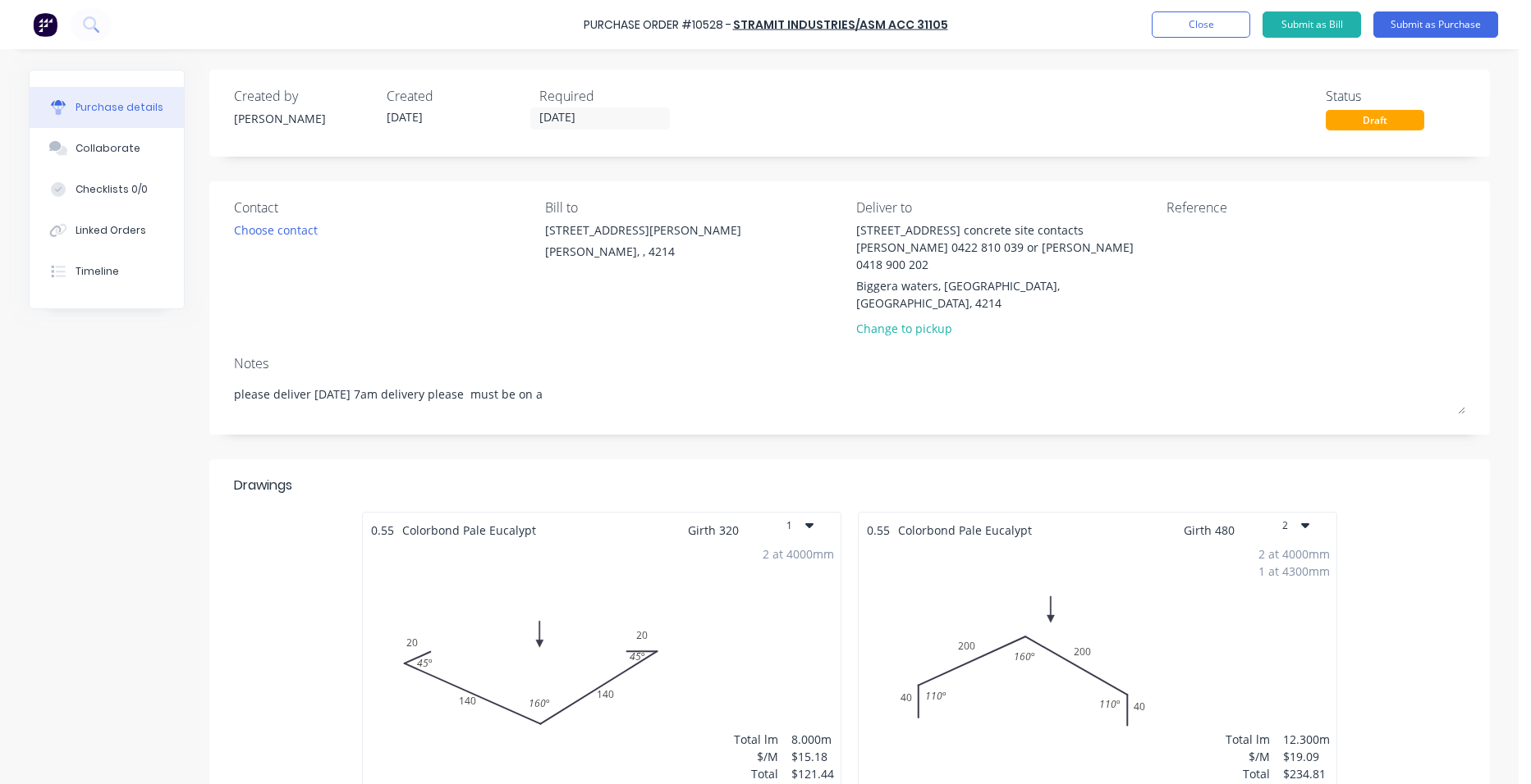
type textarea "x"
type textarea "please deliver [DATE] 7am delivery please must be on a c"
type textarea "x"
type textarea "please deliver [DATE] 7am delivery please must be on a cr"
type textarea "x"
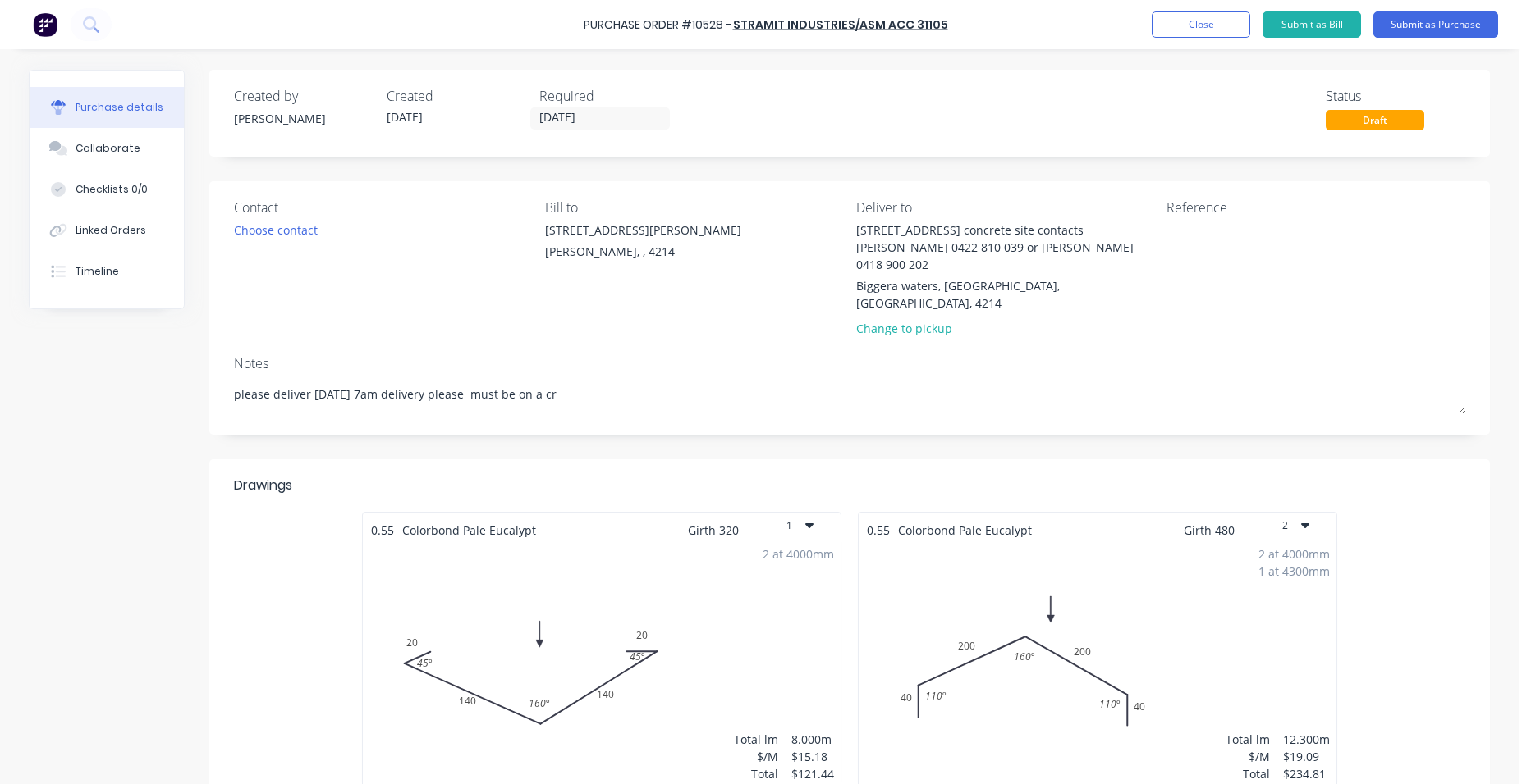
type textarea "please deliver [DATE] 7am delivery please must be on a cra"
type textarea "x"
type textarea "please deliver [DATE] 7am delivery please must be on a cran"
type textarea "x"
type textarea "please deliver [DATE] 7am delivery please must be on a crane"
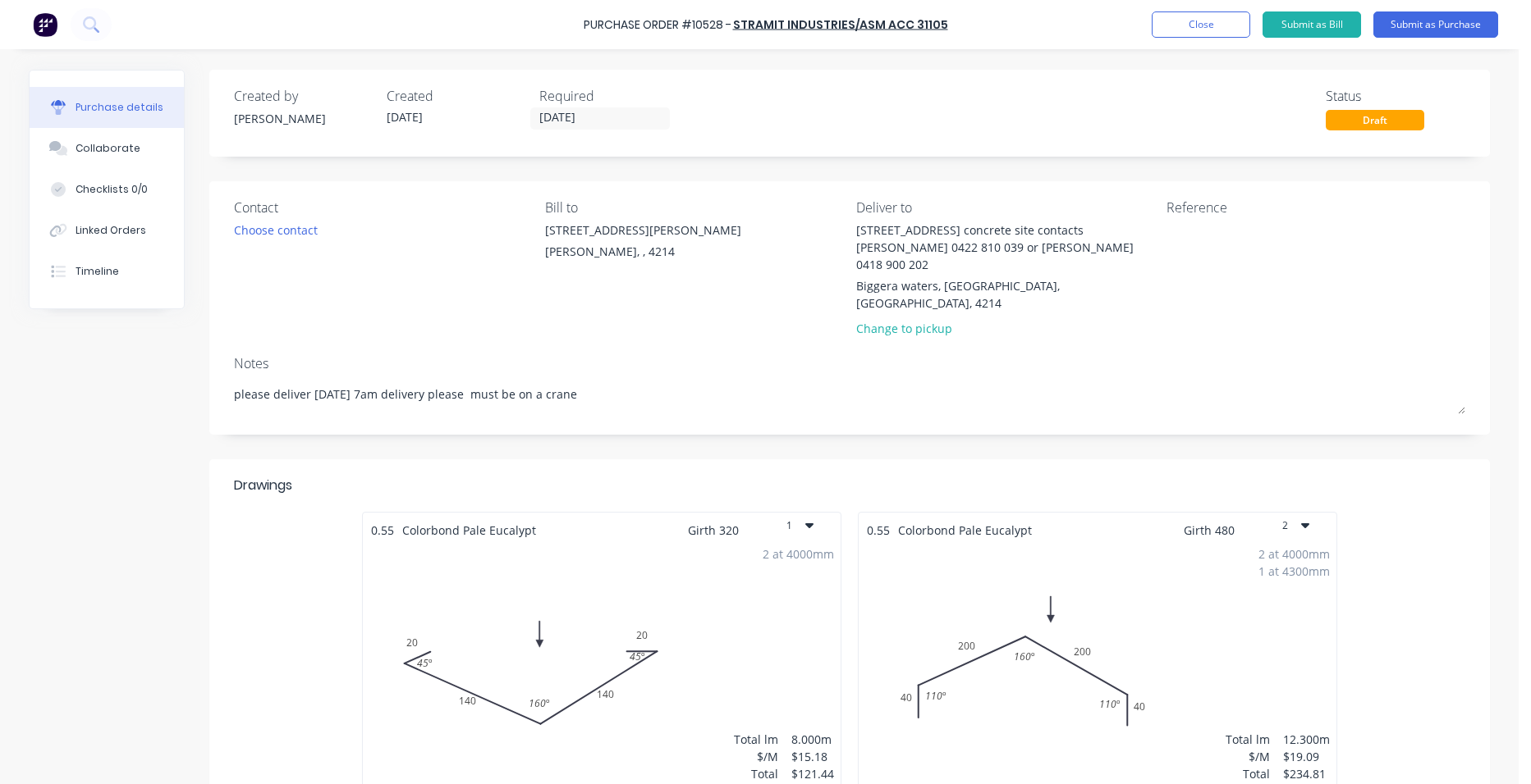
type textarea "x"
type textarea "please deliver [DATE] 7am delivery please must be on a crane"
type textarea "x"
type textarea "please deliver [DATE] 7am delivery please must be on a crane t"
type textarea "x"
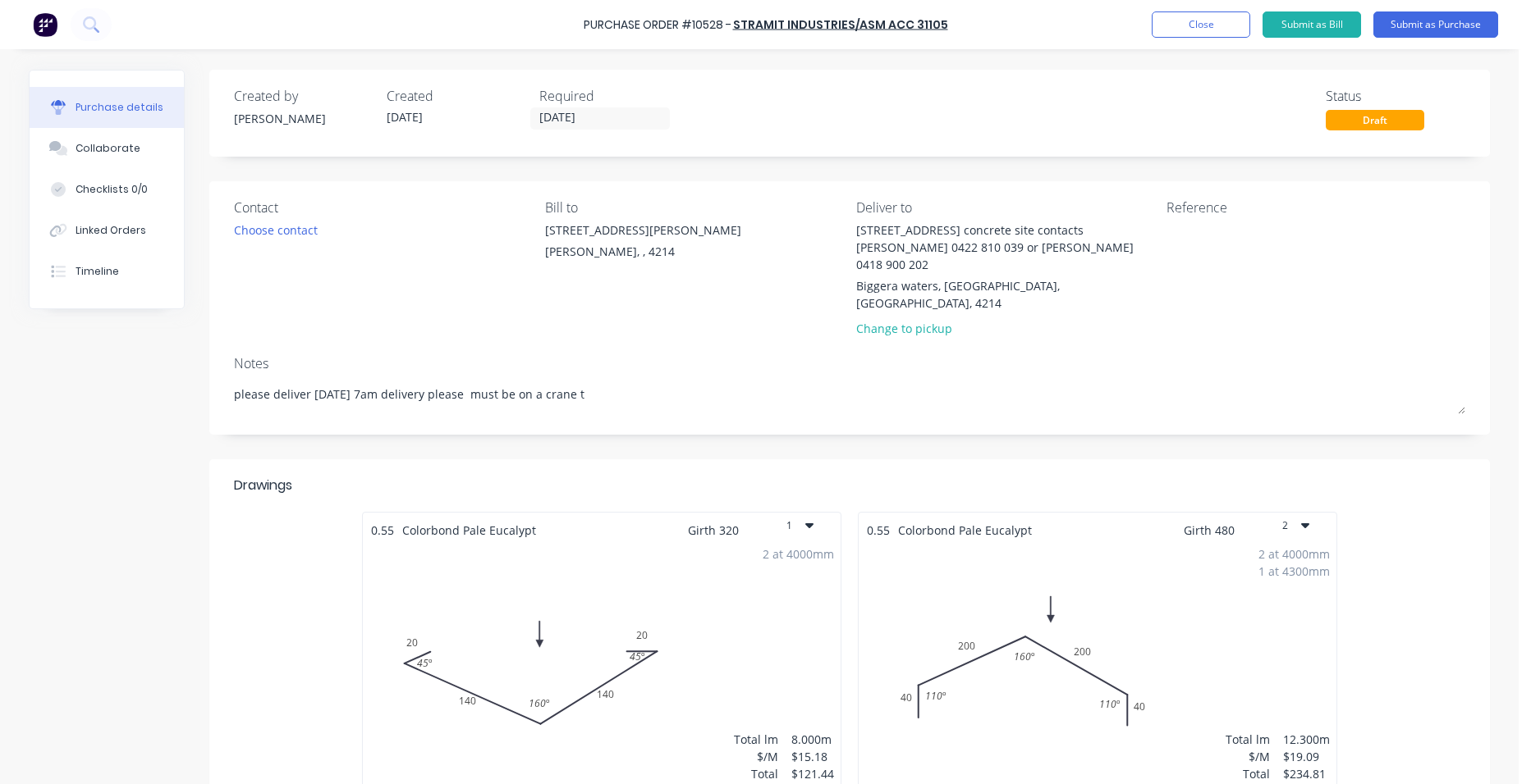
type textarea "please deliver [DATE] 7am delivery please must be on a [PERSON_NAME]"
type textarea "x"
type textarea "please deliver [DATE] 7am delivery please must be on a crane tru"
type textarea "x"
type textarea "please deliver [DATE] 7am delivery please must be on a [PERSON_NAME]"
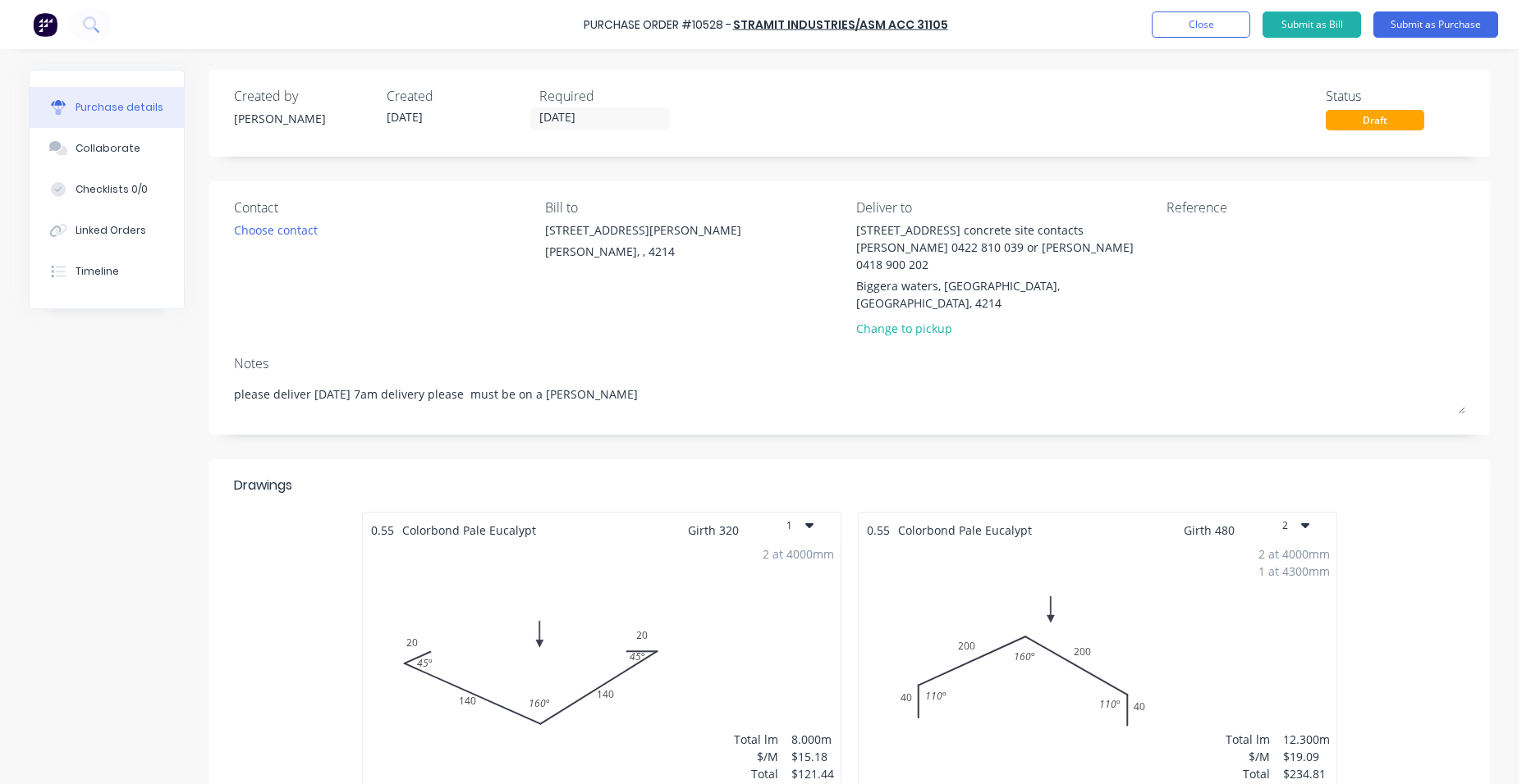
type textarea "x"
type textarea "please deliver [DATE] 7am delivery please must be on a crane truck"
type textarea "x"
type textarea "please deliver [DATE] 7am delivery please must be on a crane truck"
type textarea "x"
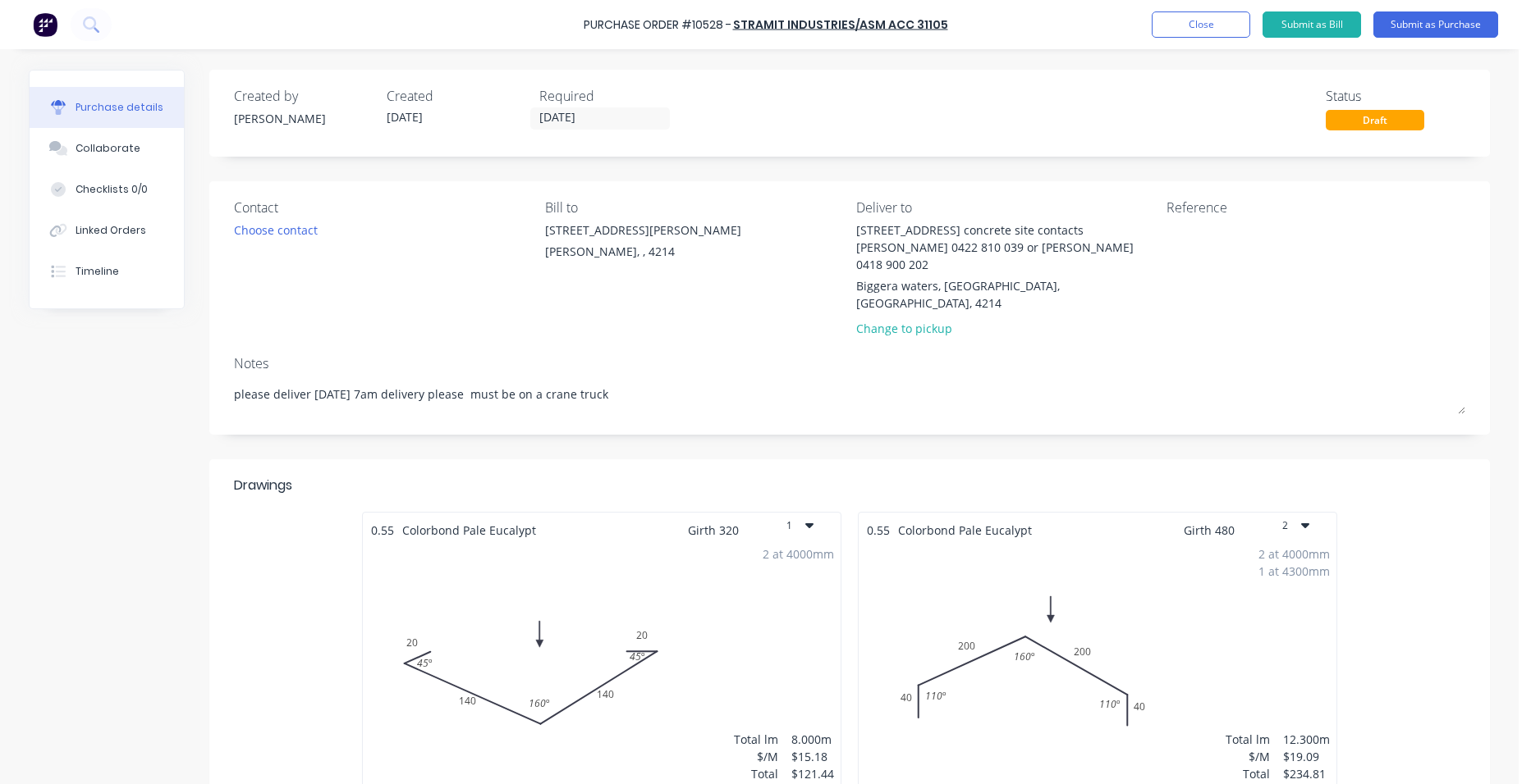
type textarea "please deliver [DATE] 7am delivery please must be on a crane truck a"
type textarea "x"
type textarea "please deliver [DATE] 7am delivery please must be on a crane truck as"
type textarea "x"
type textarea "please deliver [DATE] 7am delivery please must be on a crane truck as"
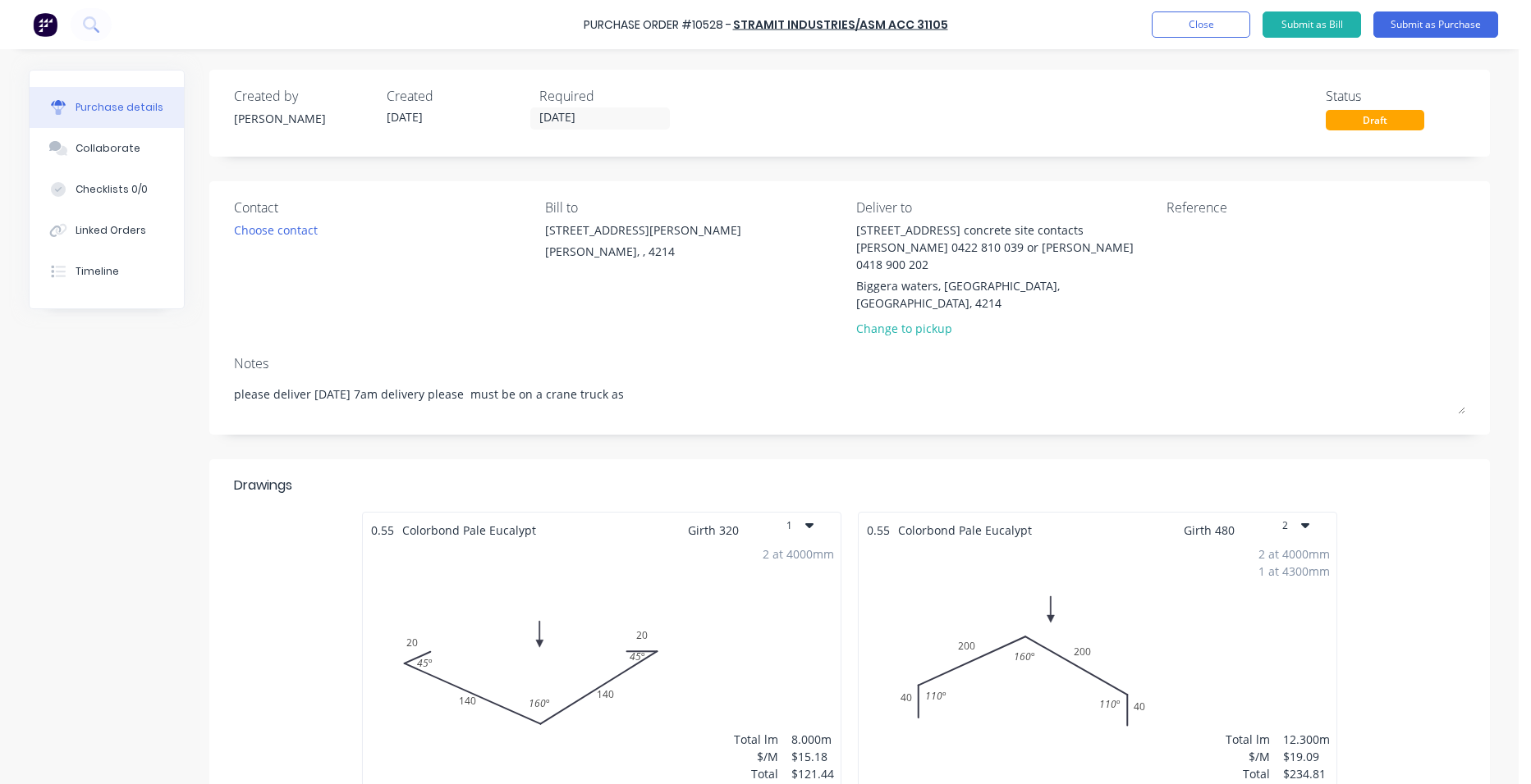
type textarea "x"
type textarea "please deliver [DATE] 7am delivery please must be on a crane truck as t"
type textarea "x"
type textarea "please deliver [DATE] 7am delivery please must be on a crane truck as th"
type textarea "x"
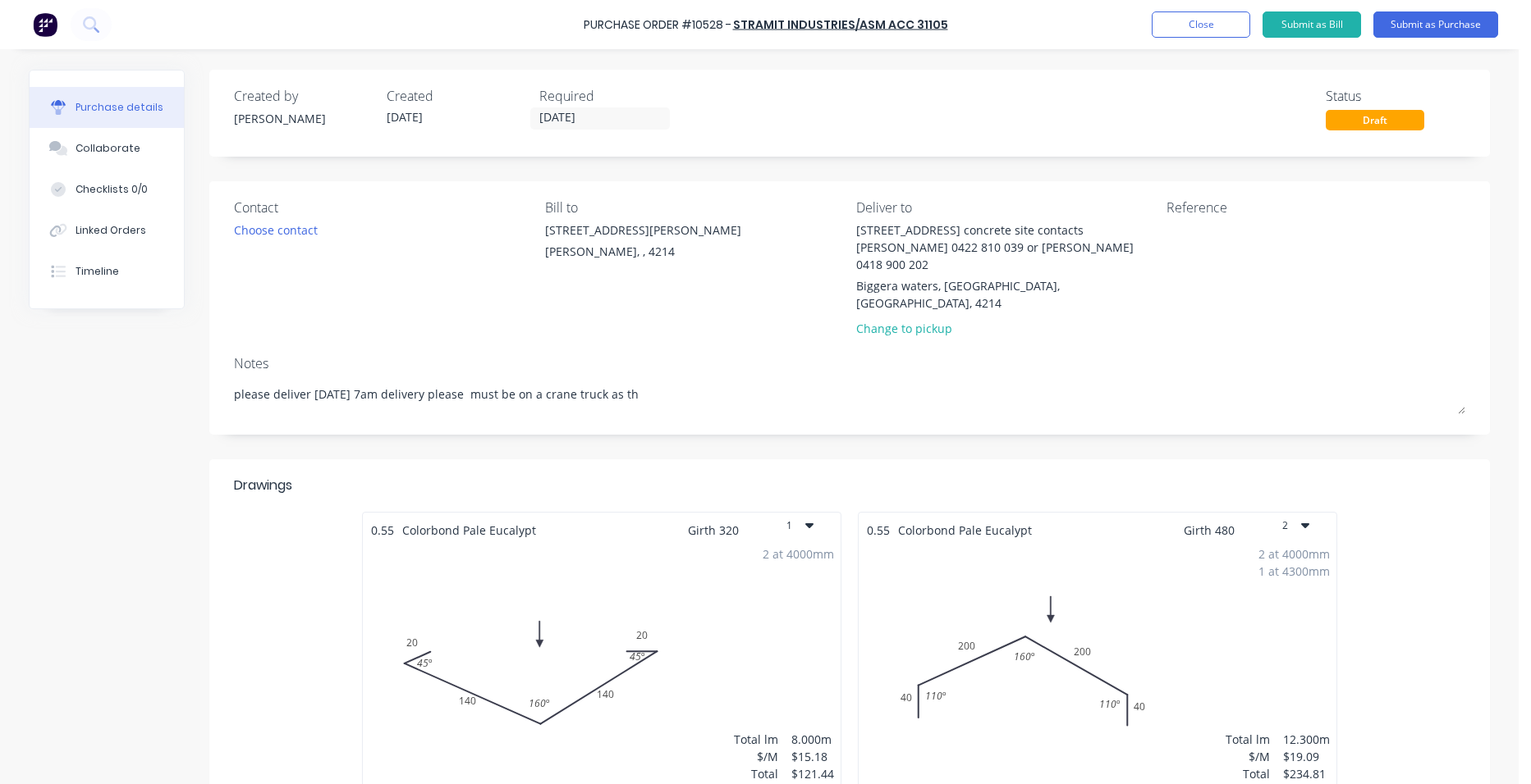
type textarea "please deliver [DATE] 7am delivery please must be on a crane truck as the"
type textarea "x"
type textarea "please deliver [DATE] 7am delivery please must be on a crane truck as ther"
type textarea "x"
type textarea "please deliver [DATE] 7am delivery please must be on a crane truck as there"
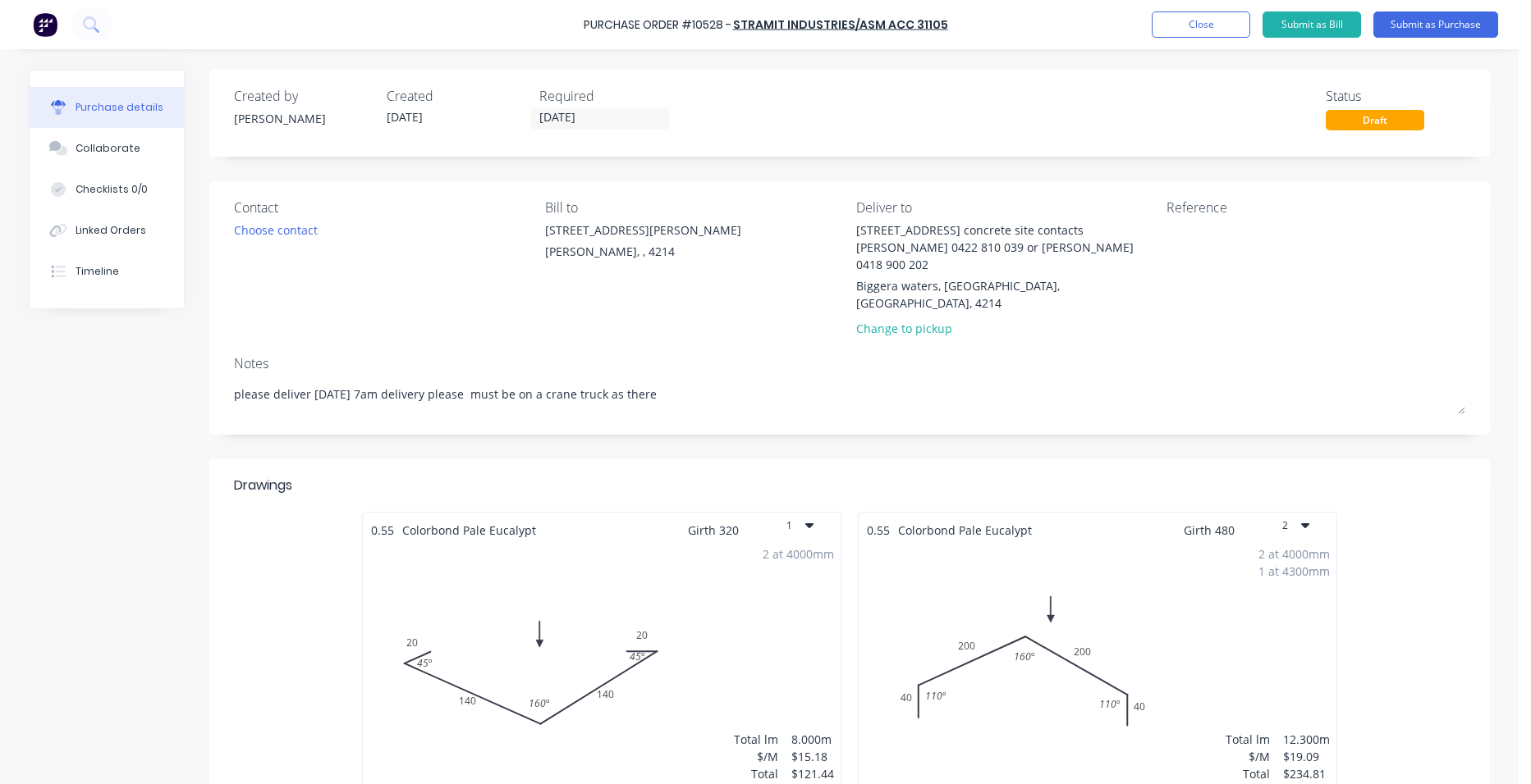
type textarea "x"
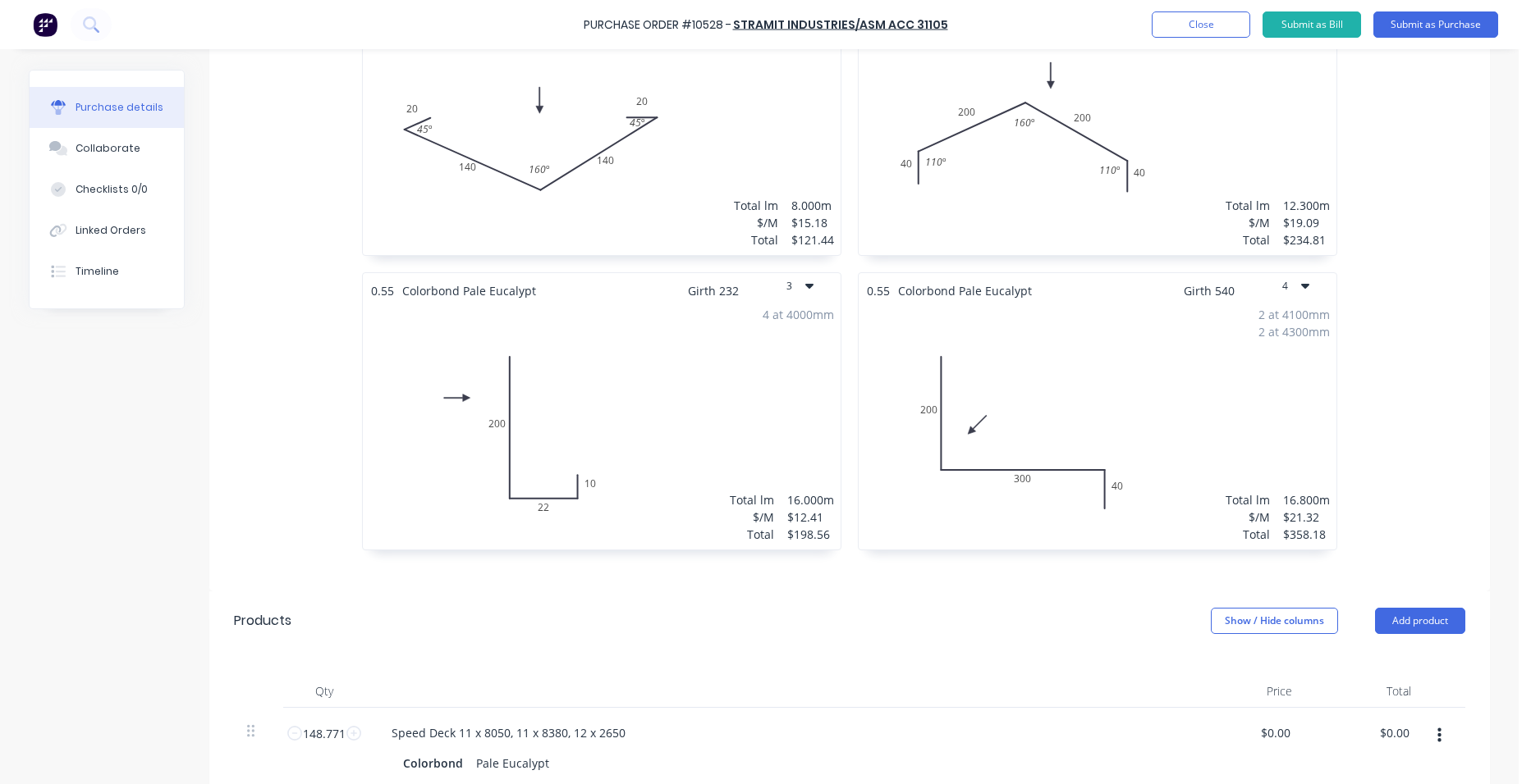
scroll to position [410, 0]
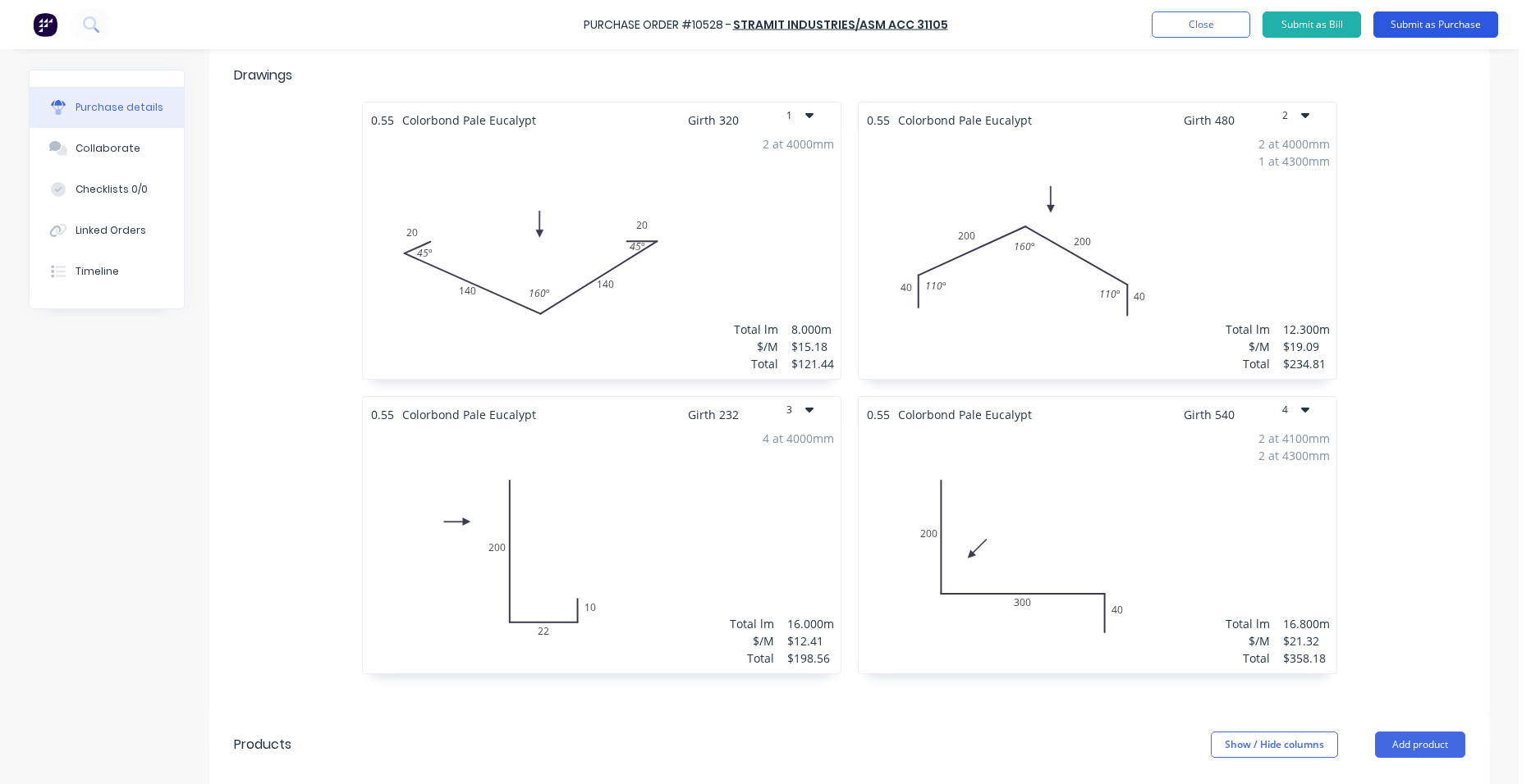
click at [1433, 19] on button "Submit as Purchase" at bounding box center [1436, 25] width 125 height 26
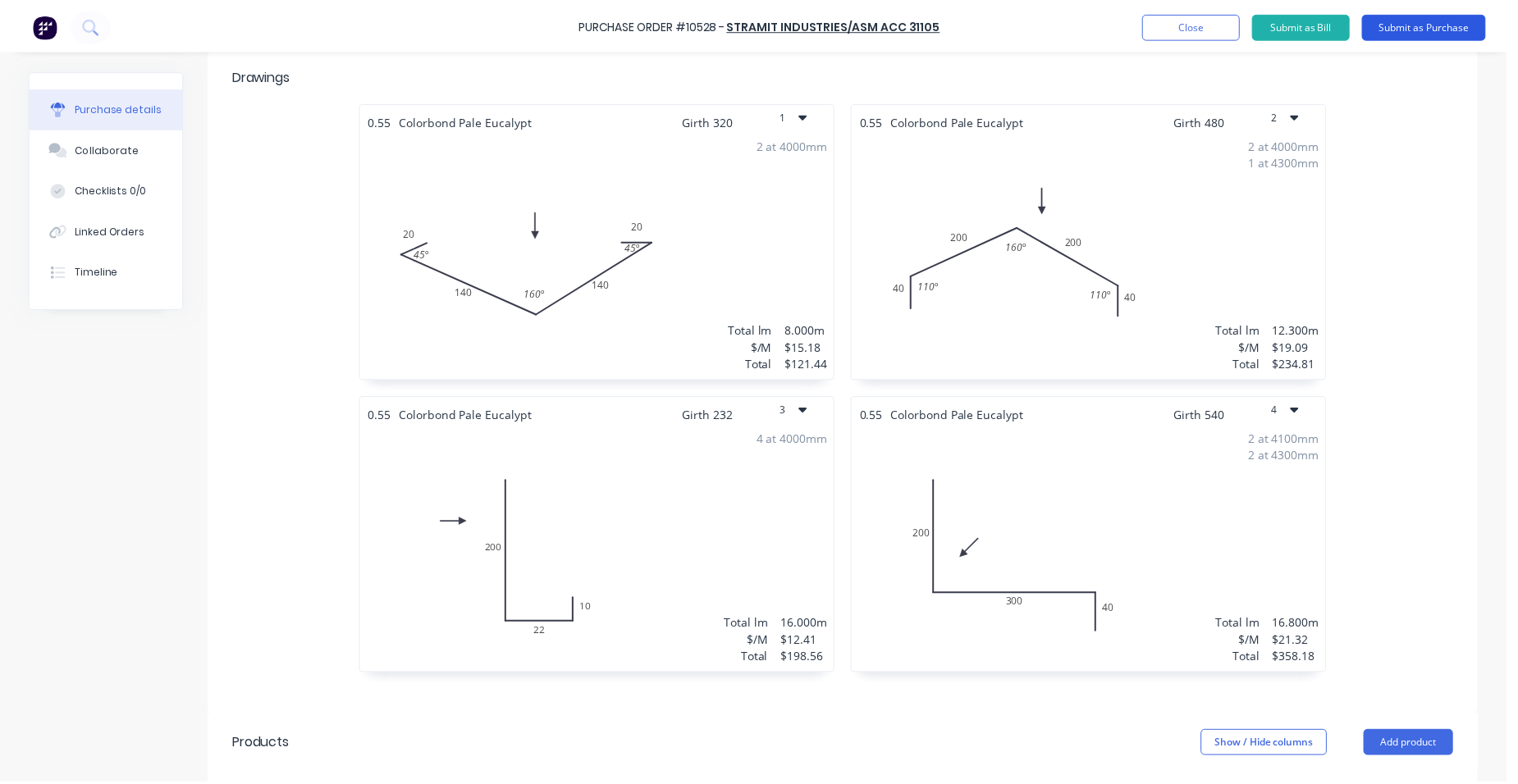
scroll to position [0, 0]
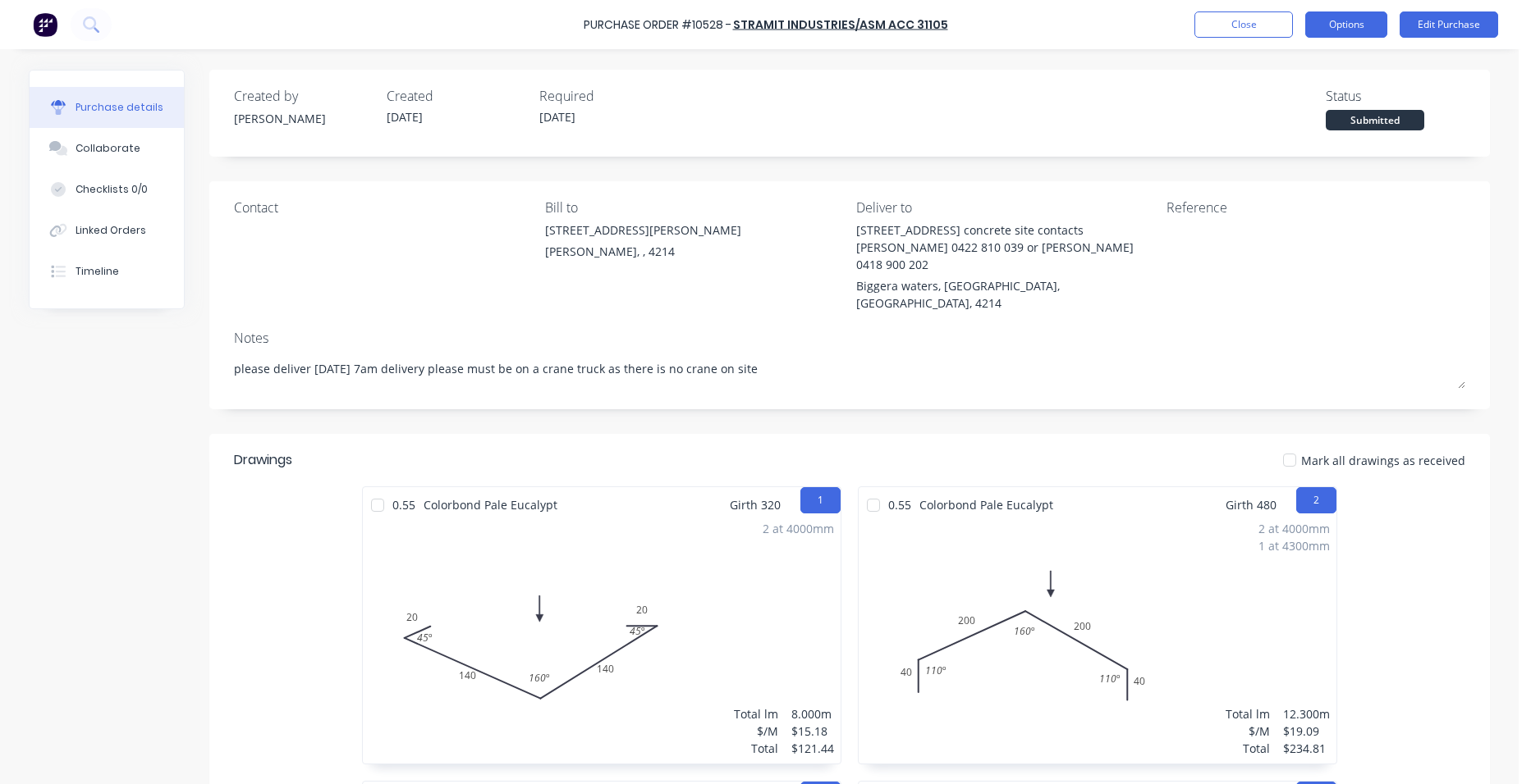
click at [1350, 31] on button "Options" at bounding box center [1345, 25] width 82 height 26
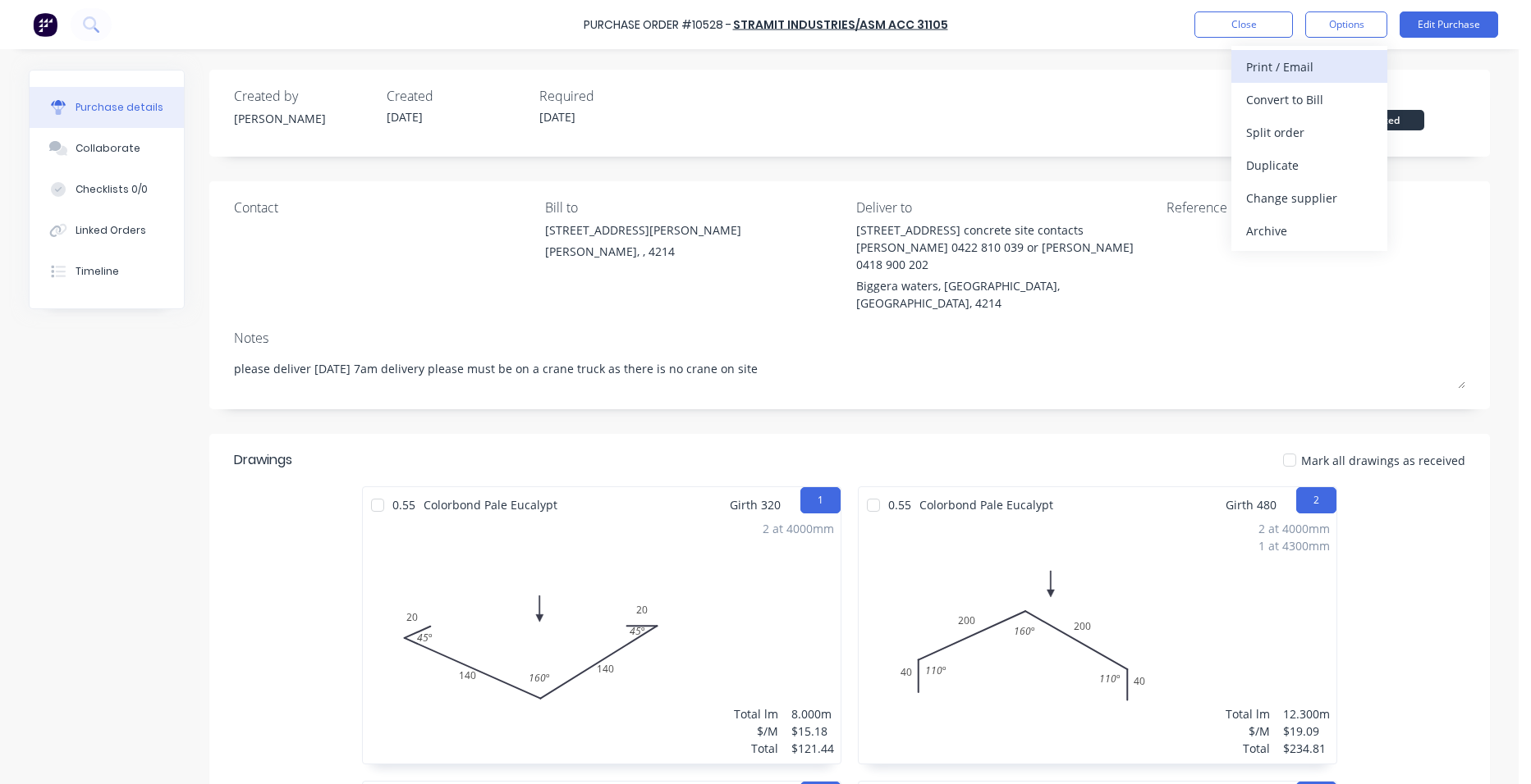
click at [1313, 61] on div "Print / Email" at bounding box center [1309, 67] width 127 height 24
click at [1310, 134] on div "Without pricing" at bounding box center [1309, 132] width 127 height 24
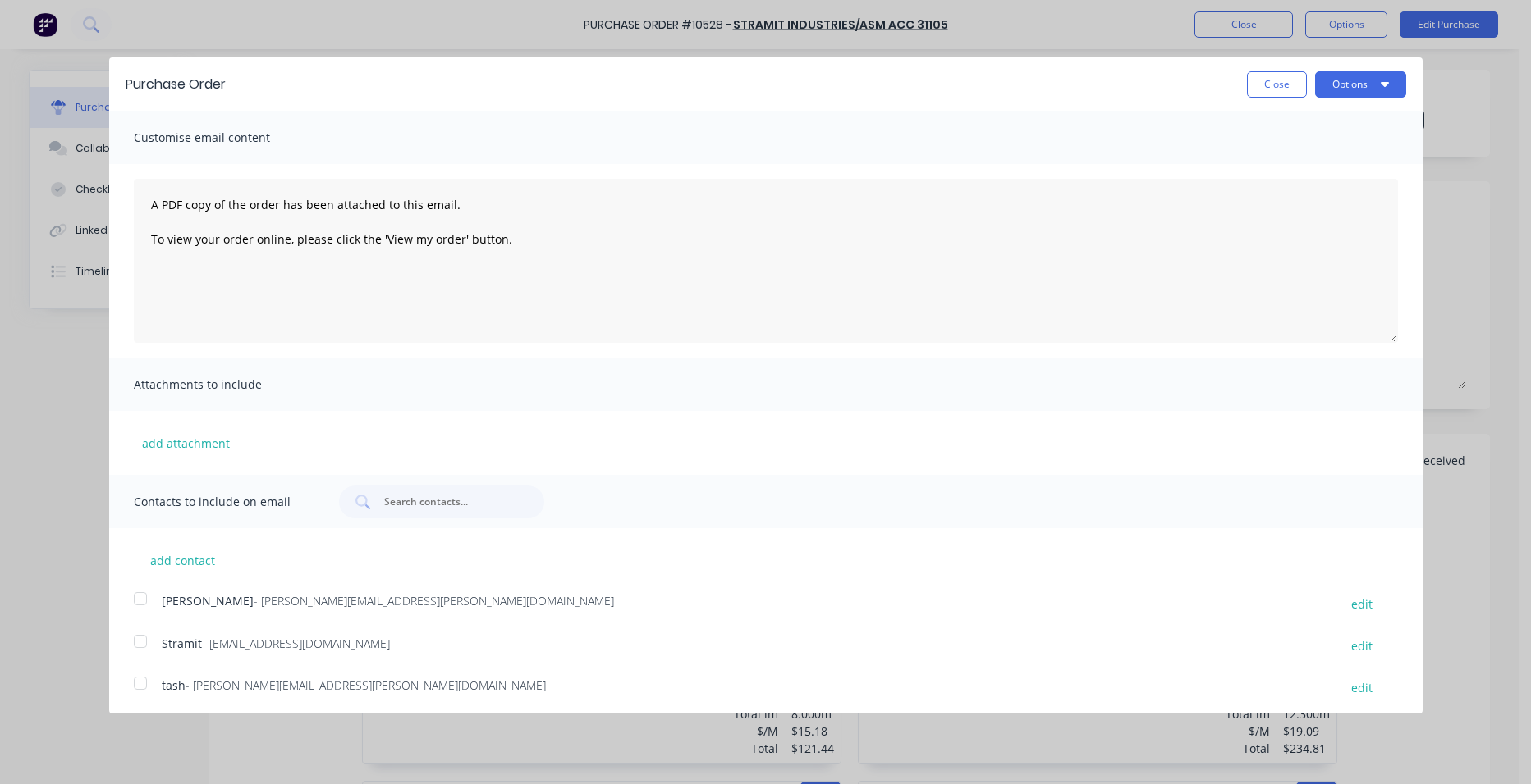
drag, startPoint x: 150, startPoint y: 637, endPoint x: 187, endPoint y: 632, distance: 37.3
click at [150, 638] on div at bounding box center [140, 641] width 33 height 33
click at [1348, 82] on button "Options" at bounding box center [1361, 84] width 91 height 26
click at [1323, 155] on div "Email" at bounding box center [1329, 158] width 127 height 24
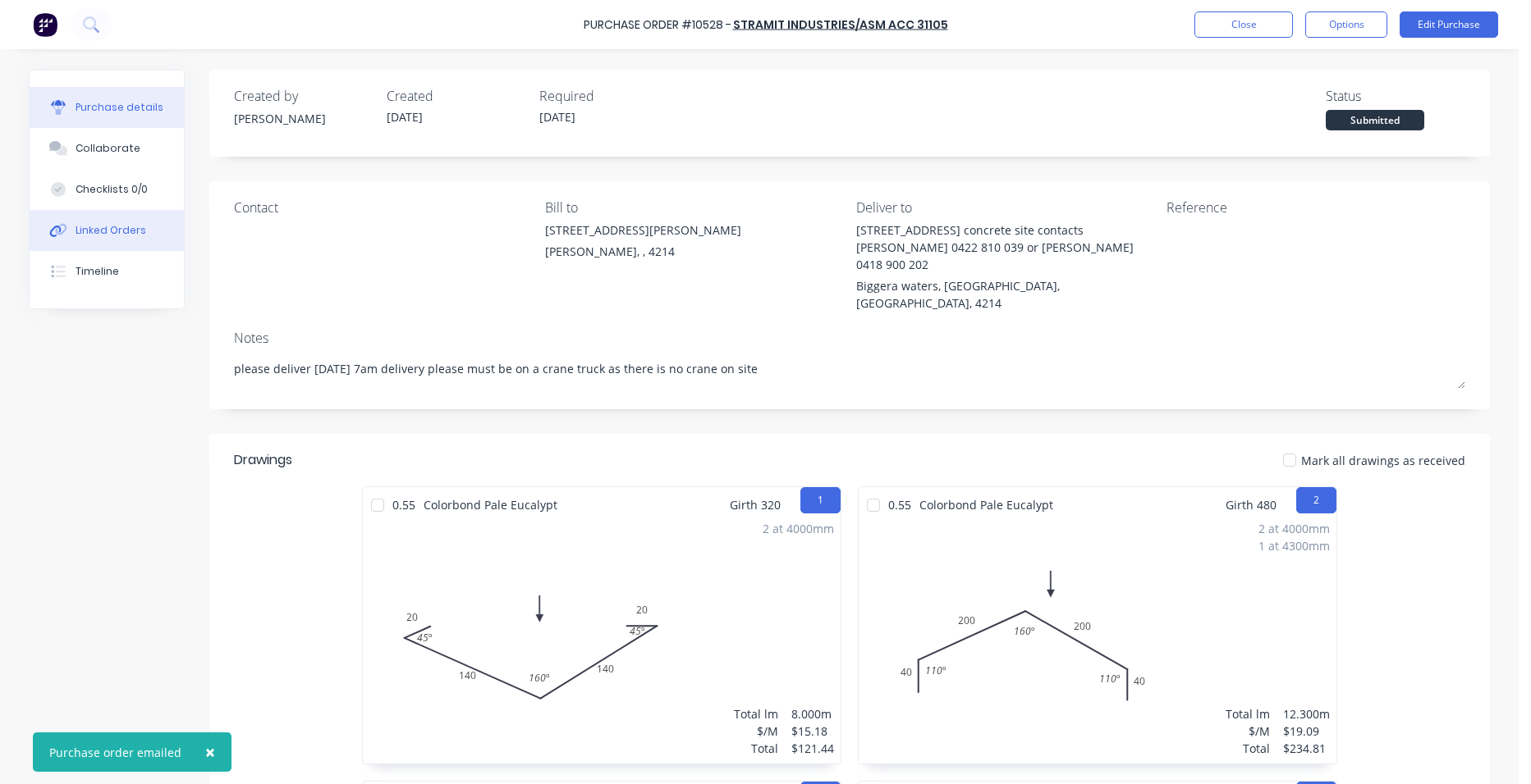
drag, startPoint x: 131, startPoint y: 229, endPoint x: 152, endPoint y: 233, distance: 21.4
click at [130, 229] on div "Linked Orders" at bounding box center [111, 230] width 70 height 15
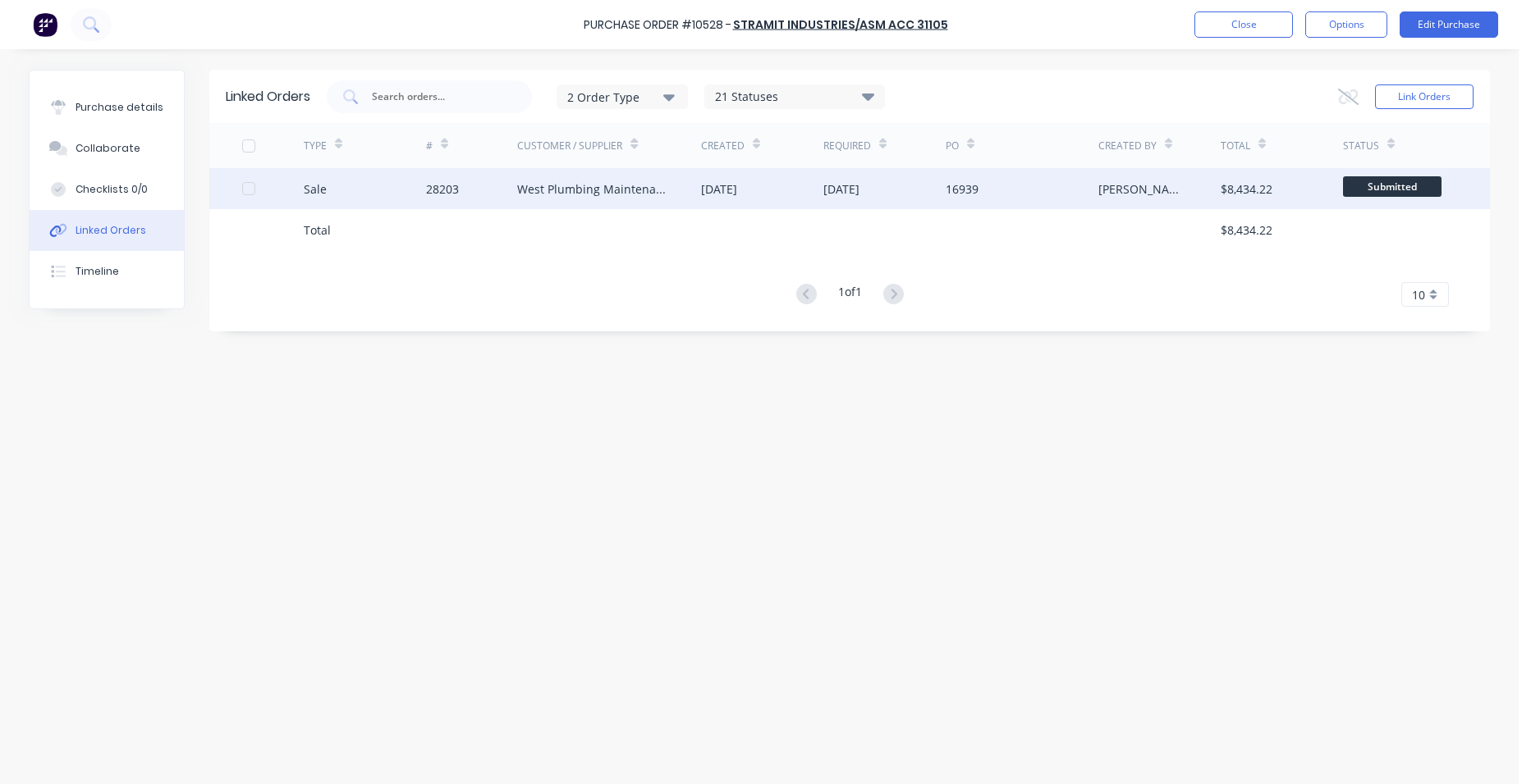
click at [701, 198] on div "[DATE]" at bounding box center [762, 188] width 122 height 41
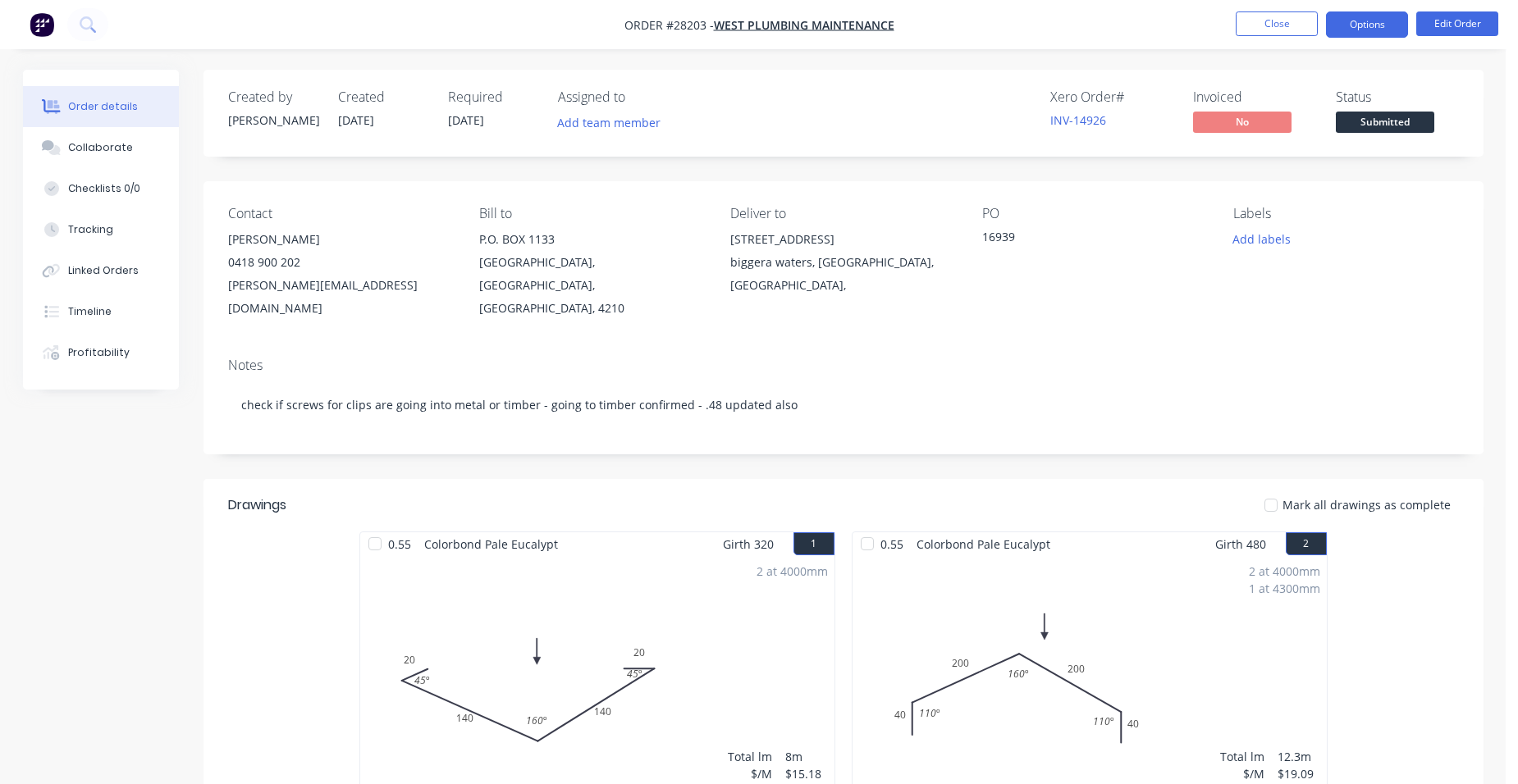
click at [1376, 25] on button "Options" at bounding box center [1367, 25] width 82 height 26
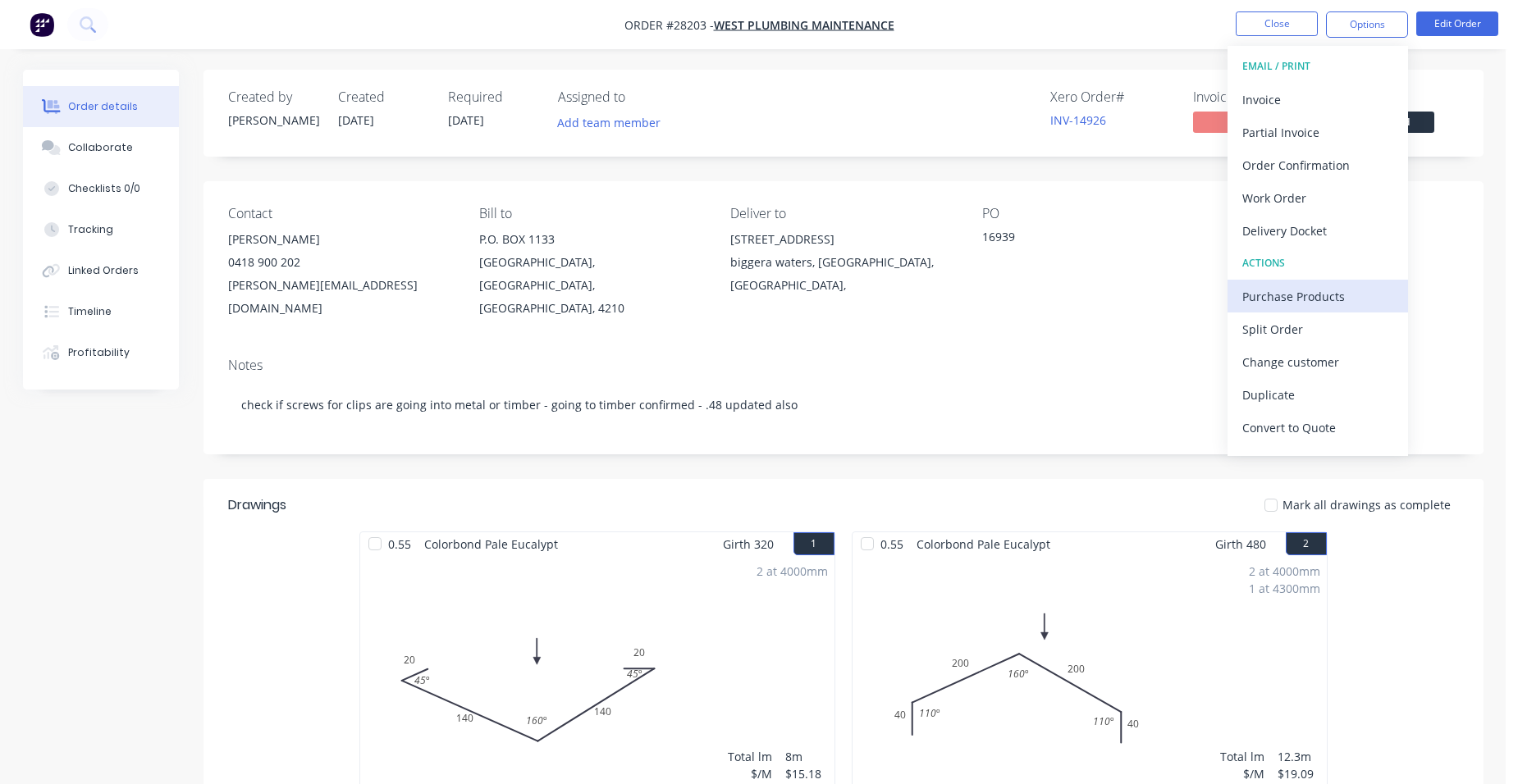
click at [1340, 296] on div "Purchase Products" at bounding box center [1318, 296] width 151 height 24
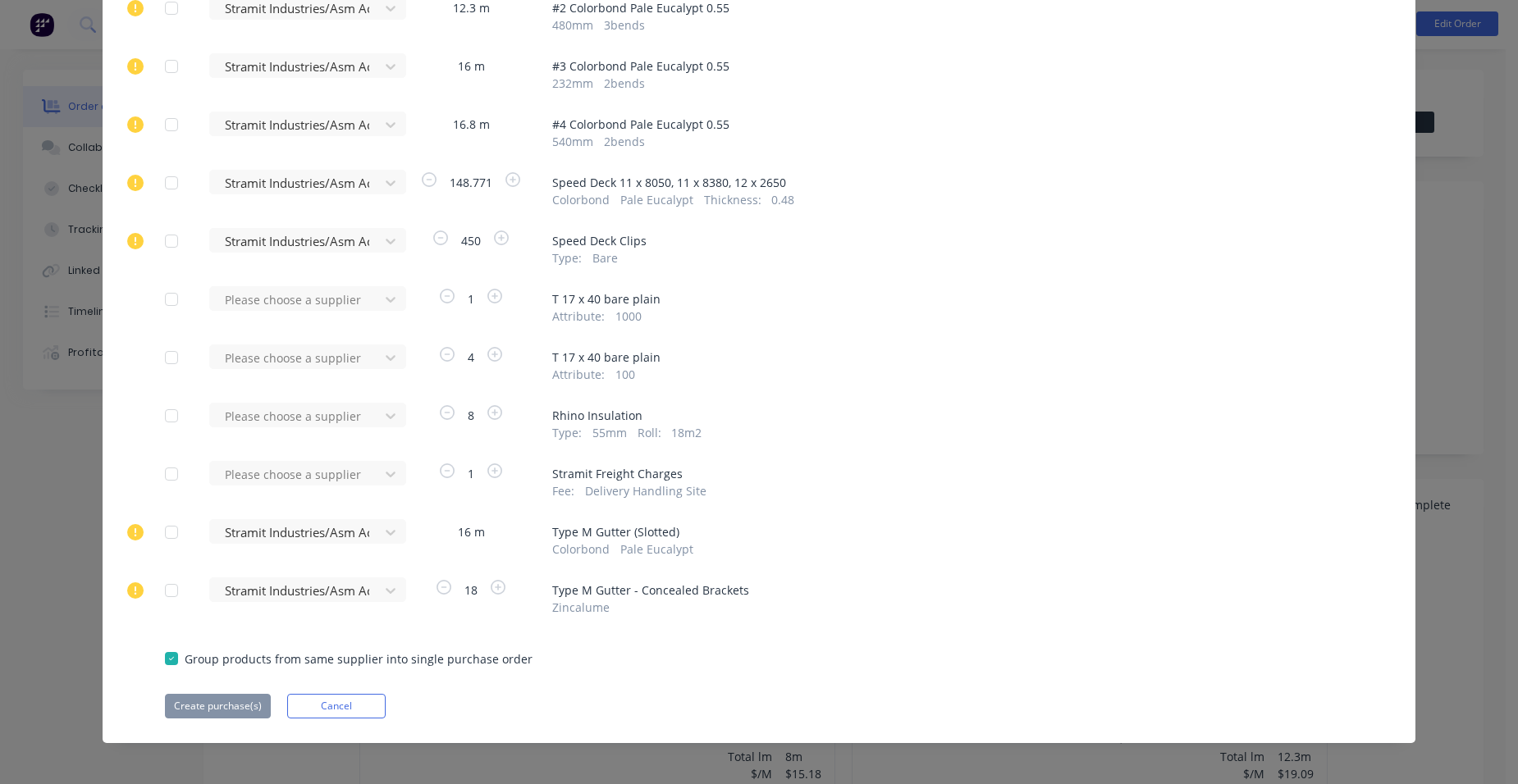
scroll to position [246, 0]
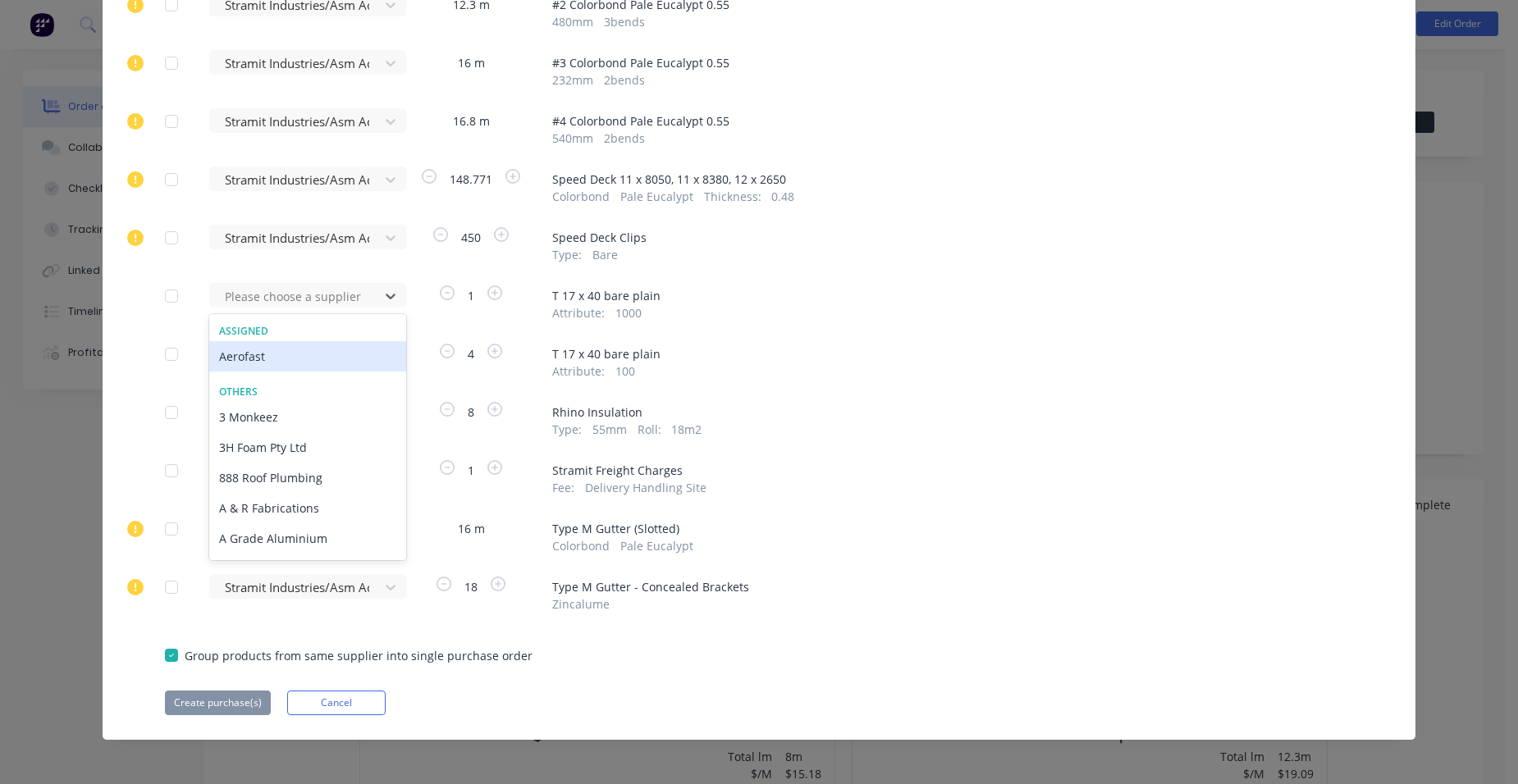
click at [255, 359] on div "Aerofast" at bounding box center [308, 356] width 197 height 31
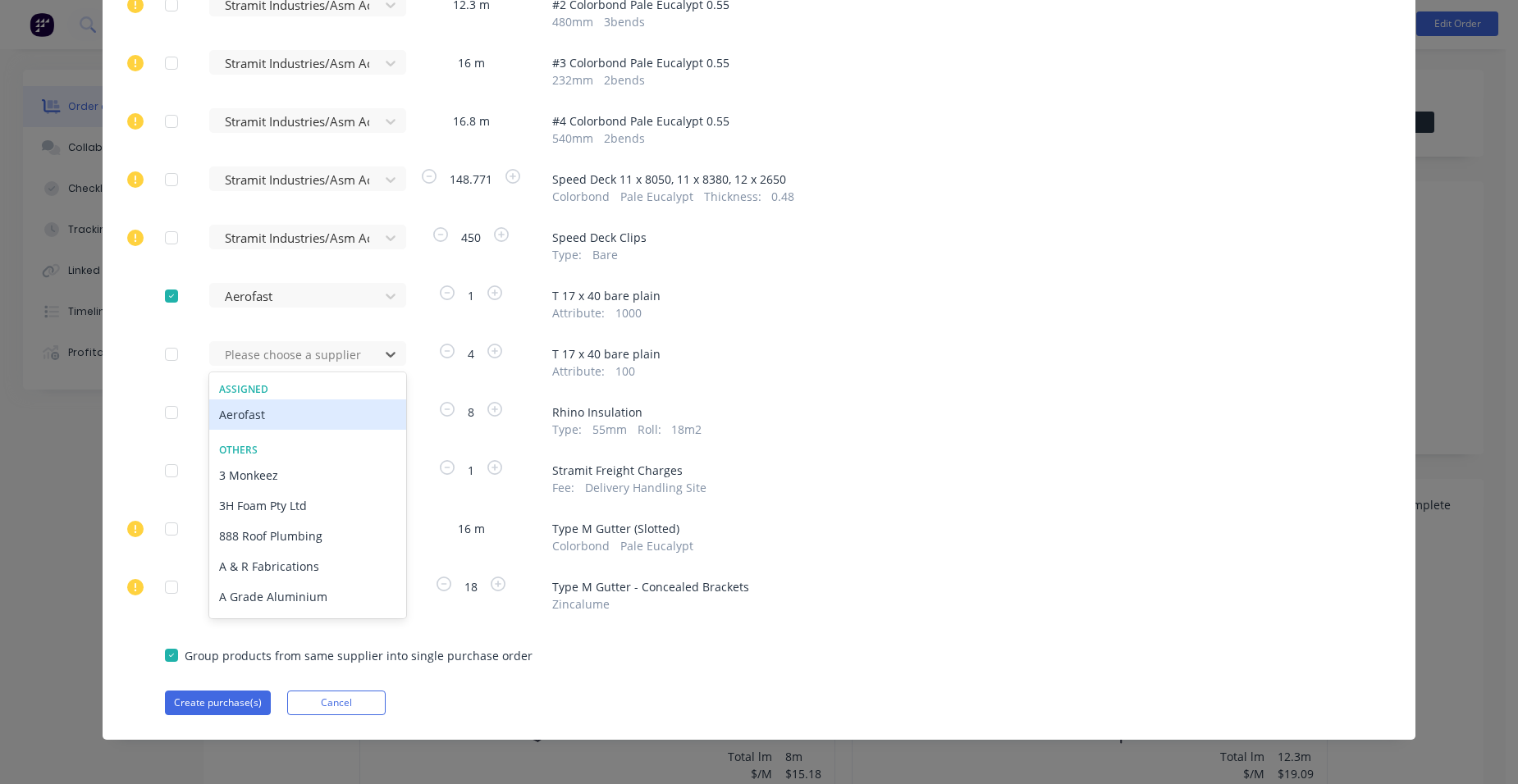
click at [249, 423] on div "Aerofast" at bounding box center [308, 415] width 197 height 31
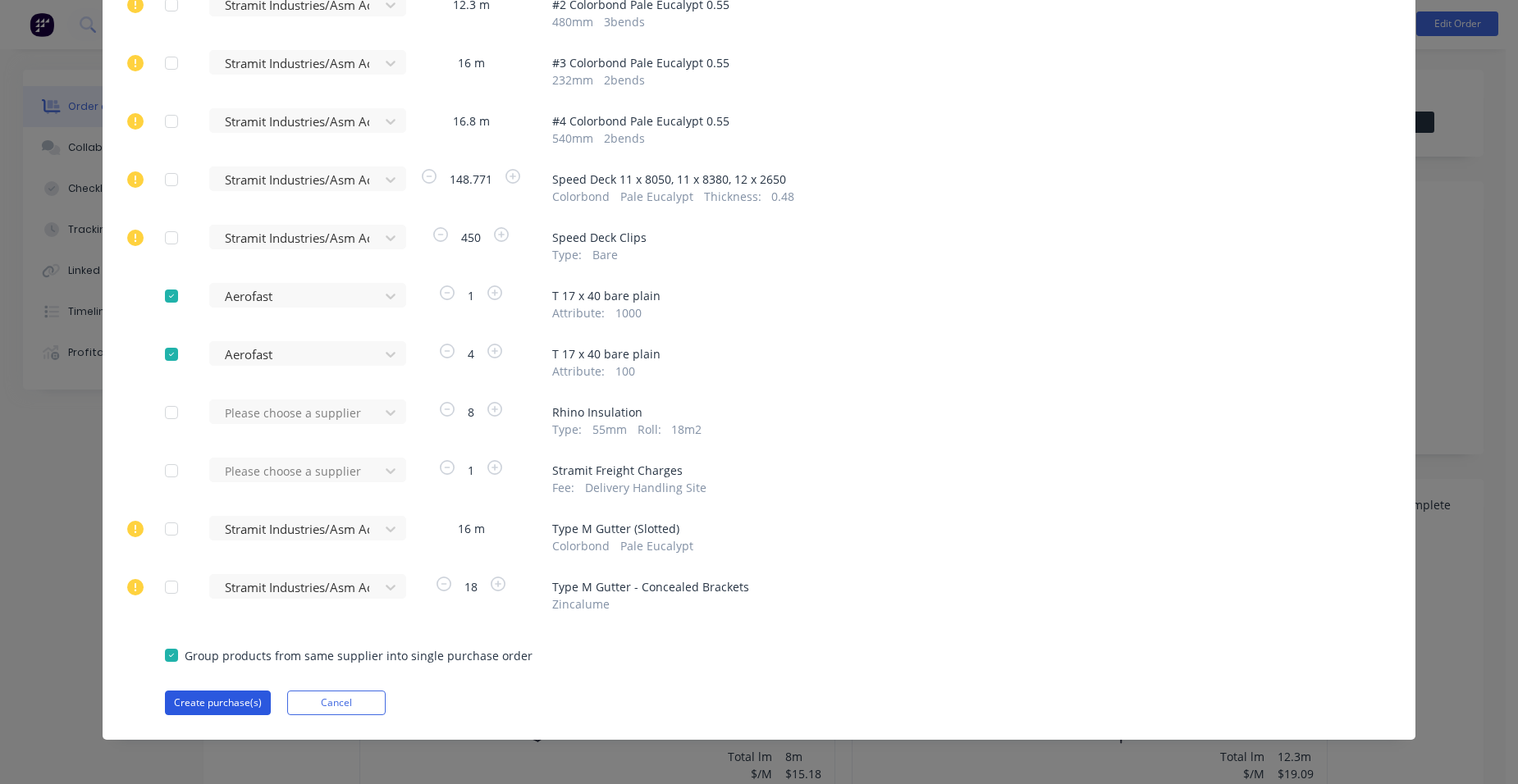
click at [235, 703] on button "Create purchase(s)" at bounding box center [218, 703] width 105 height 25
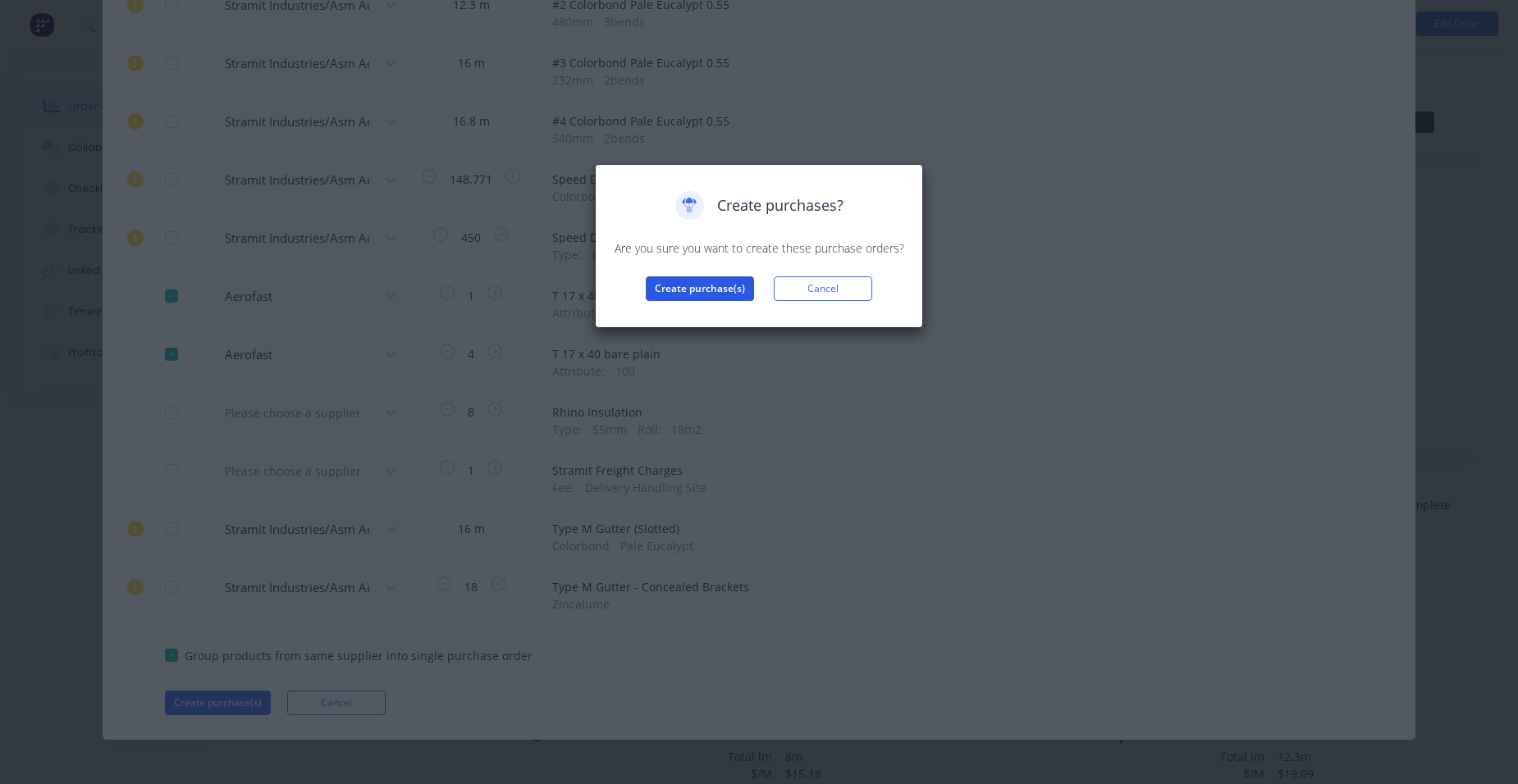
click at [692, 281] on button "Create purchase(s)" at bounding box center [700, 289] width 108 height 25
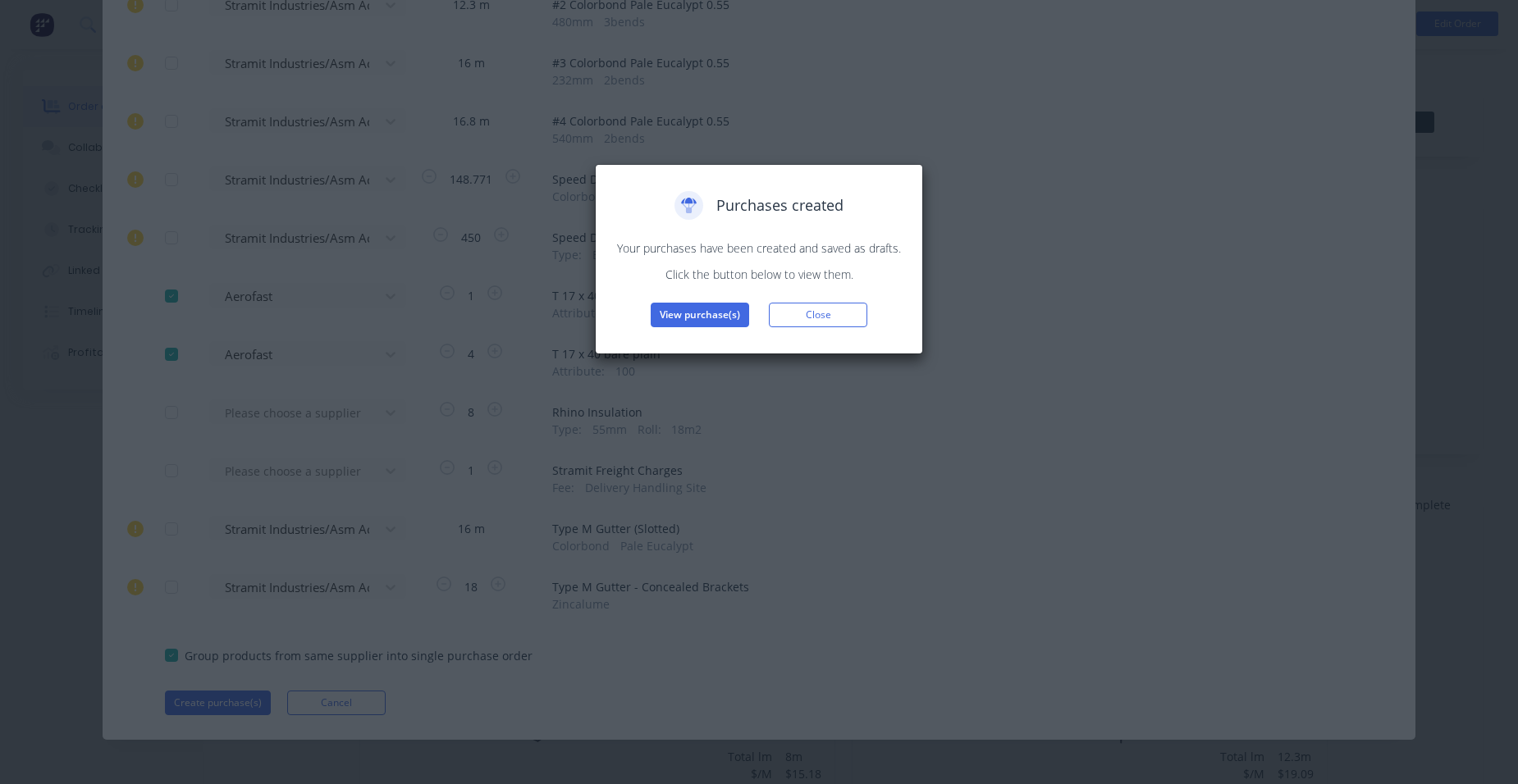
click at [695, 312] on button "View purchase(s)" at bounding box center [700, 315] width 98 height 25
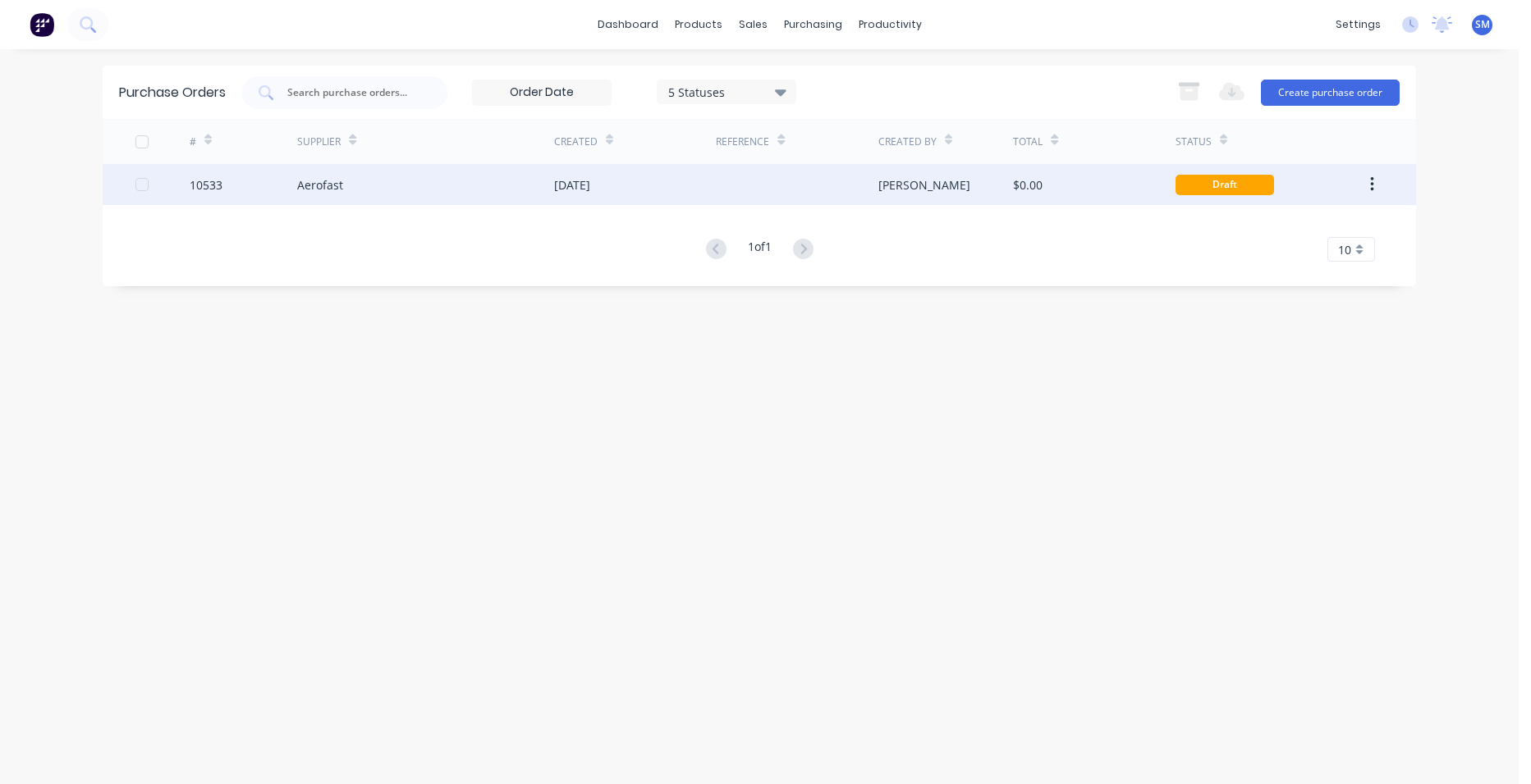
click at [715, 186] on div "[DATE]" at bounding box center [635, 185] width 162 height 41
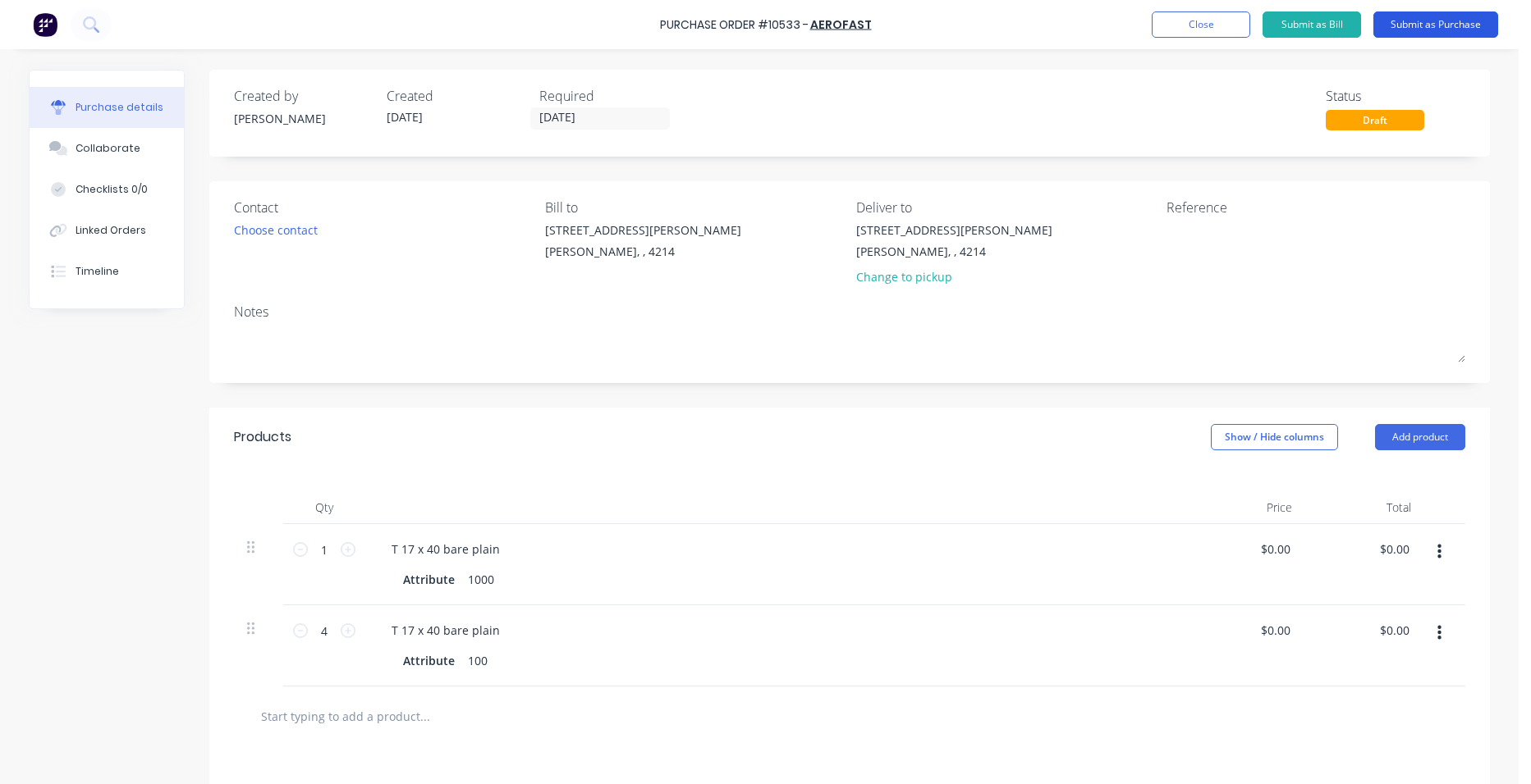
click at [1411, 14] on button "Submit as Purchase" at bounding box center [1436, 25] width 125 height 26
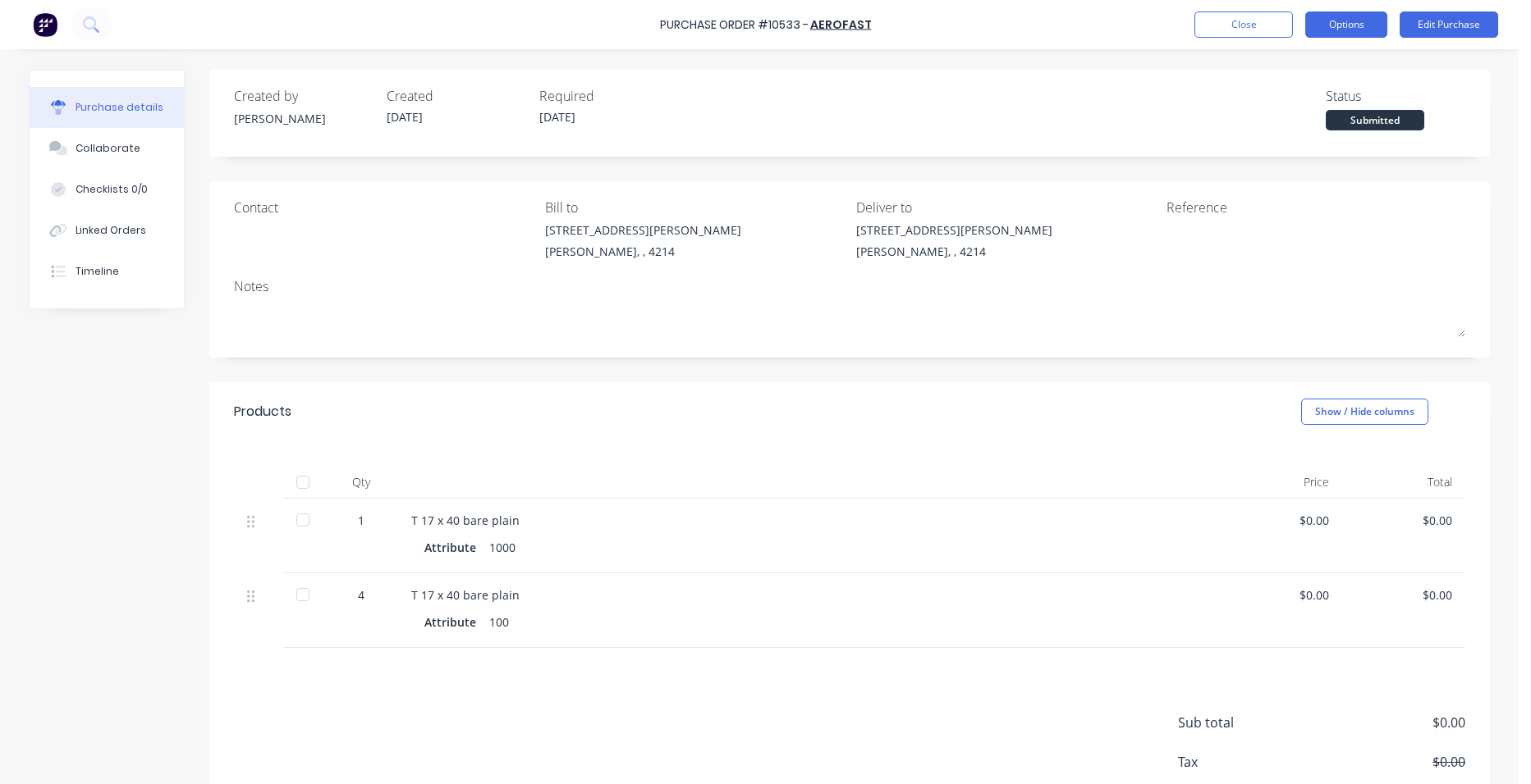
click at [1352, 11] on button "Options" at bounding box center [1345, 25] width 82 height 26
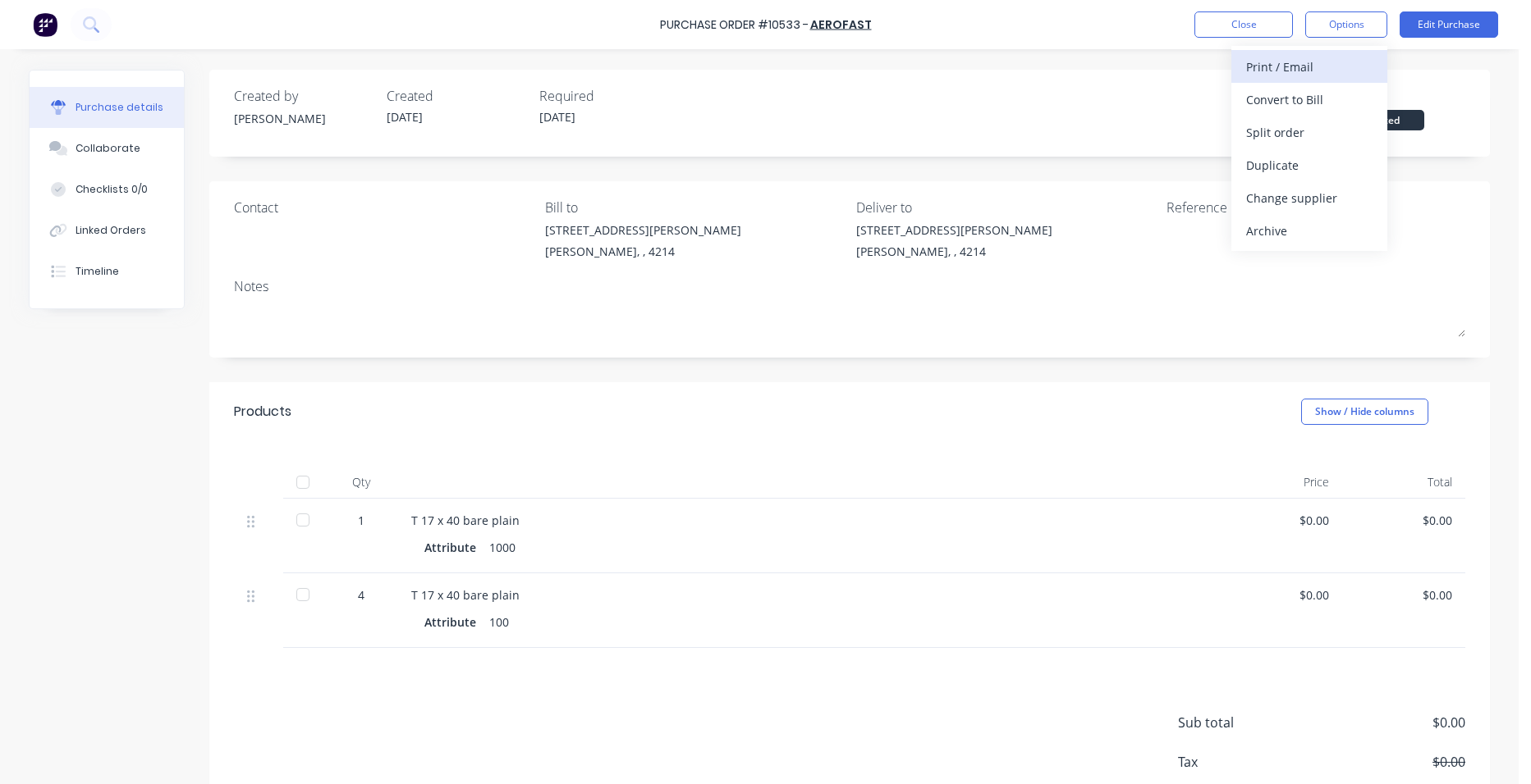
click at [1322, 61] on div "Print / Email" at bounding box center [1309, 67] width 127 height 24
click at [1311, 122] on div "Without pricing" at bounding box center [1309, 132] width 127 height 24
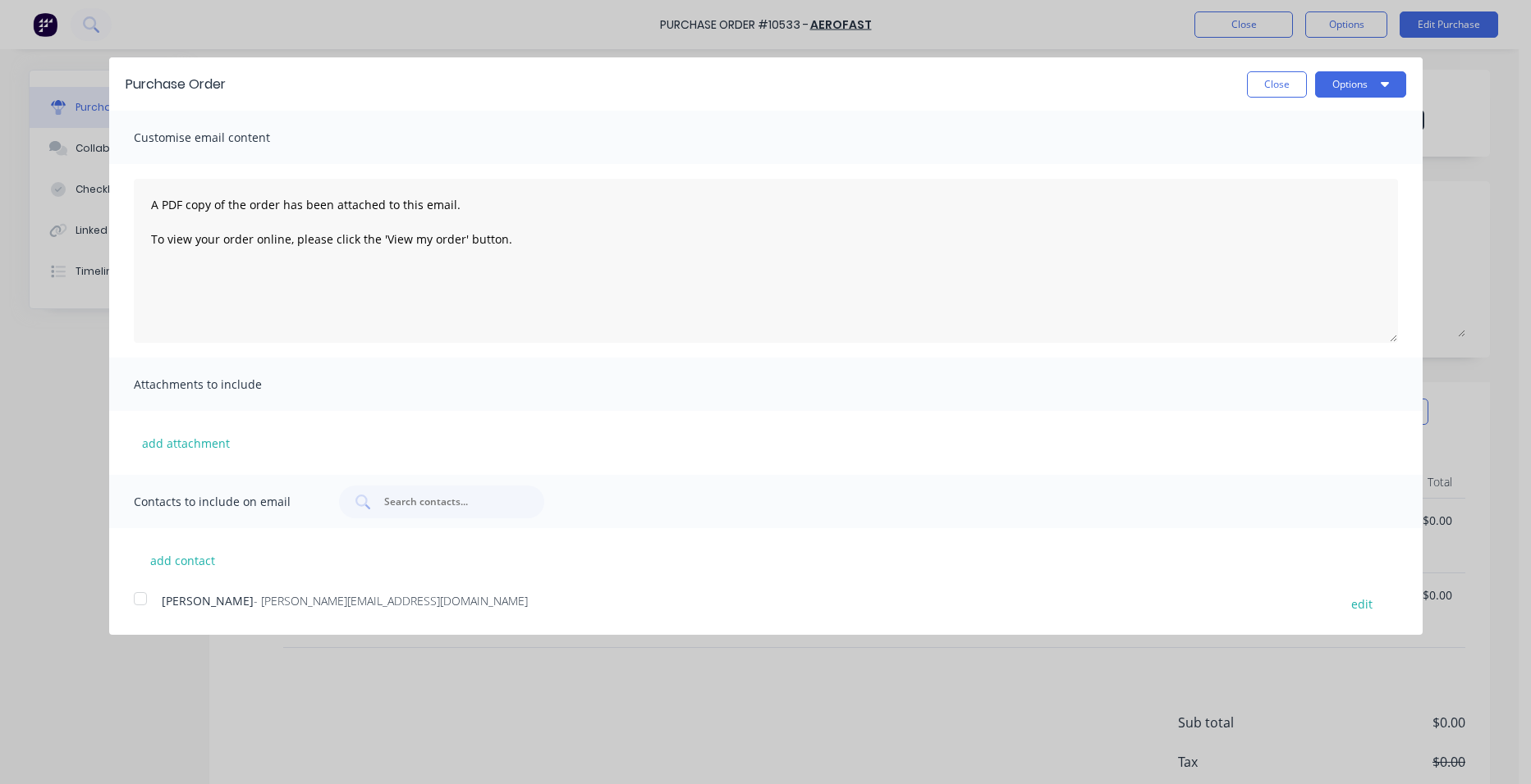
drag, startPoint x: 150, startPoint y: 590, endPoint x: 266, endPoint y: 584, distance: 116.2
click at [148, 591] on div at bounding box center [140, 599] width 33 height 33
click at [1359, 83] on button "Options" at bounding box center [1361, 84] width 91 height 26
click at [1311, 156] on div "Email" at bounding box center [1329, 158] width 127 height 24
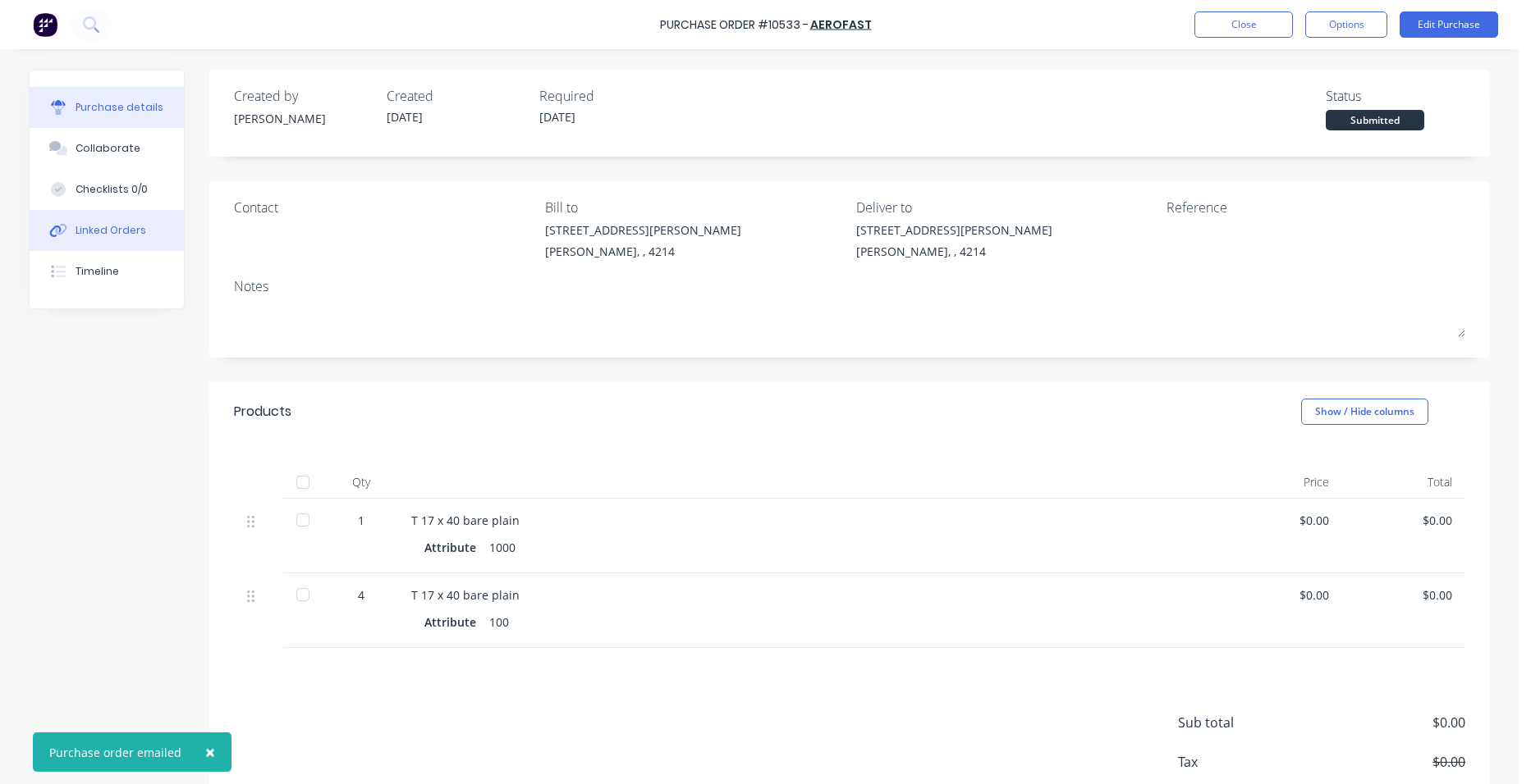
click at [52, 227] on icon at bounding box center [55, 231] width 11 height 11
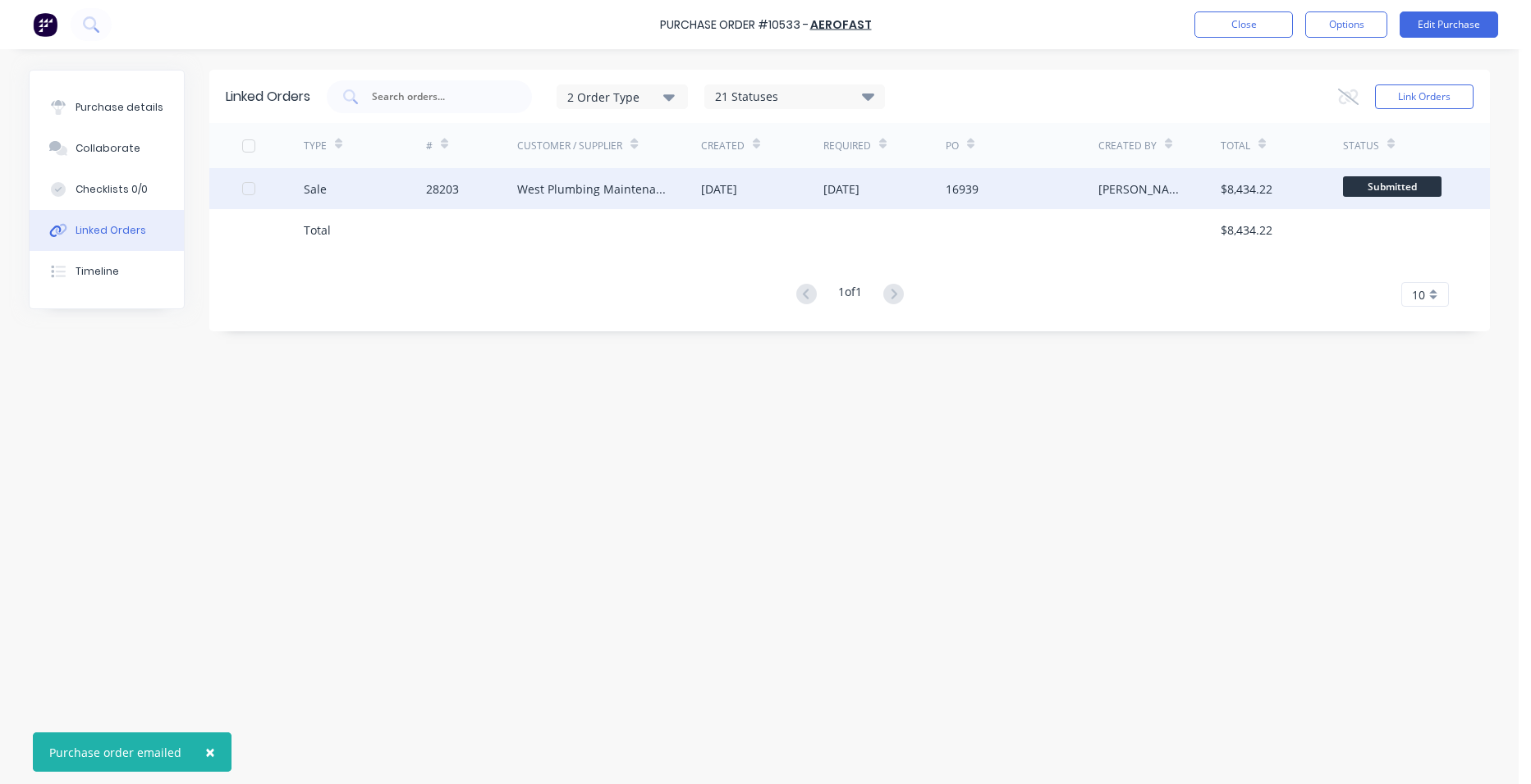
click at [694, 169] on div "West Plumbing Maintenance" at bounding box center [609, 188] width 184 height 41
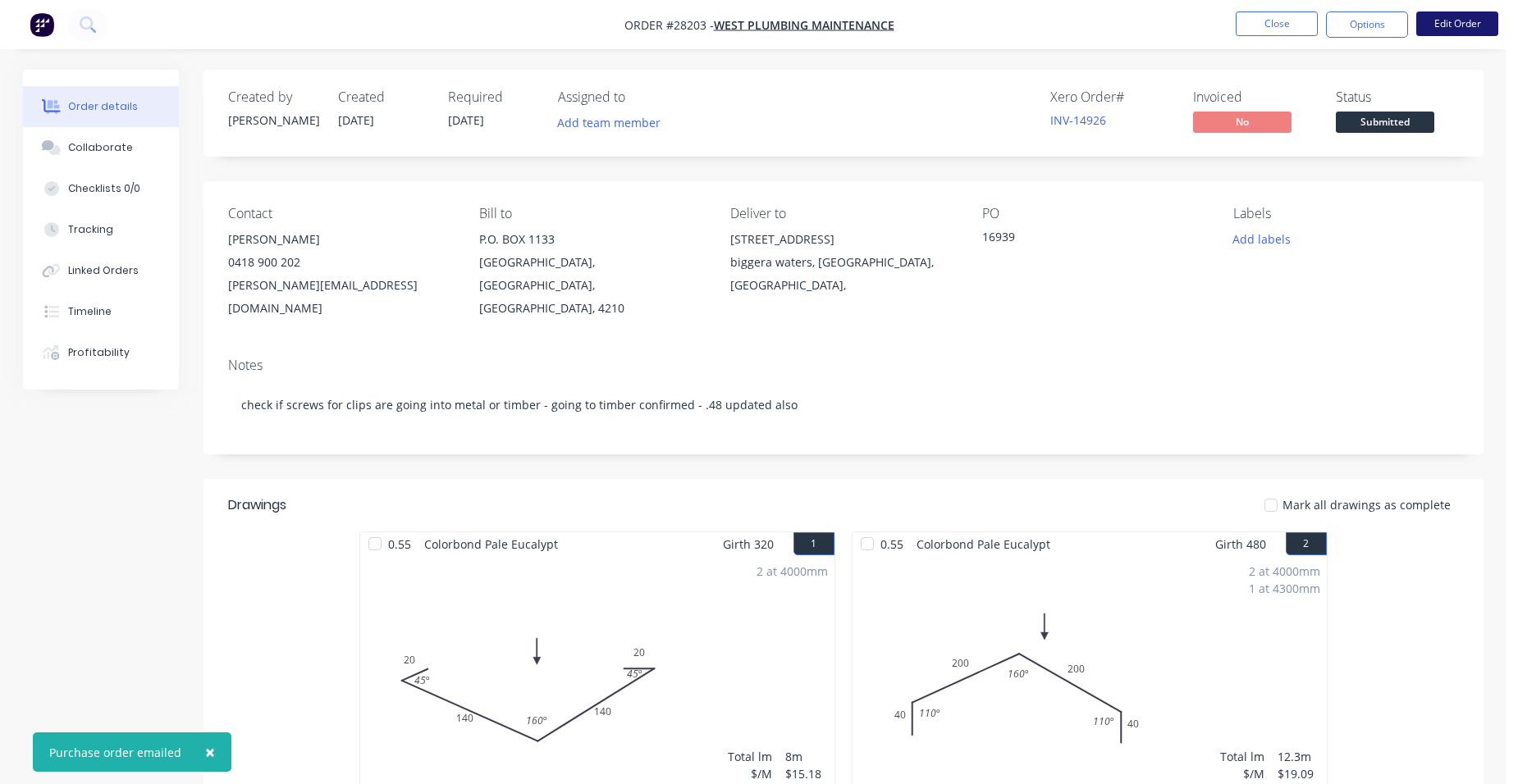
click at [1478, 22] on button "Edit Order" at bounding box center [1456, 24] width 82 height 25
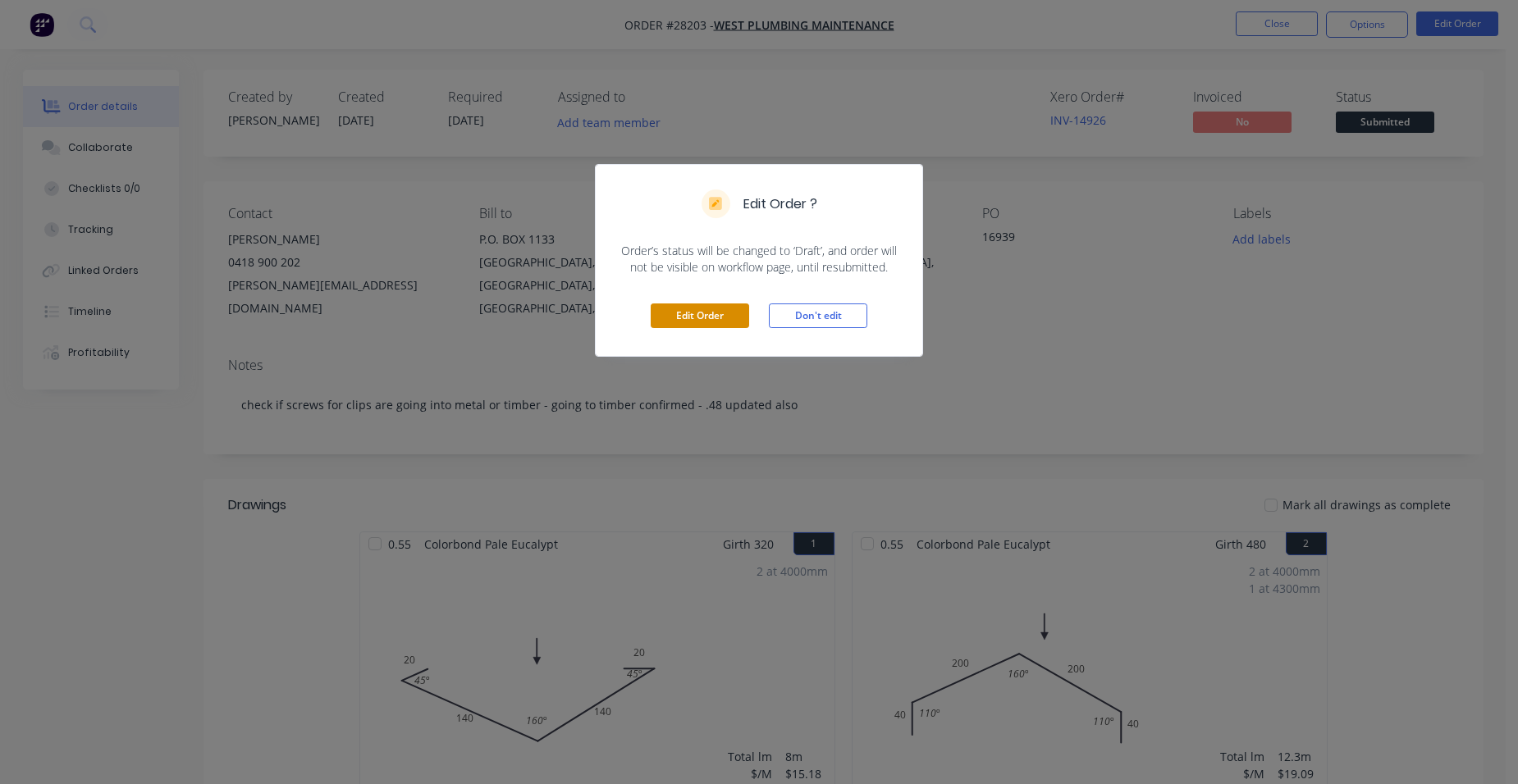
click at [694, 303] on button "Edit Order" at bounding box center [700, 316] width 98 height 25
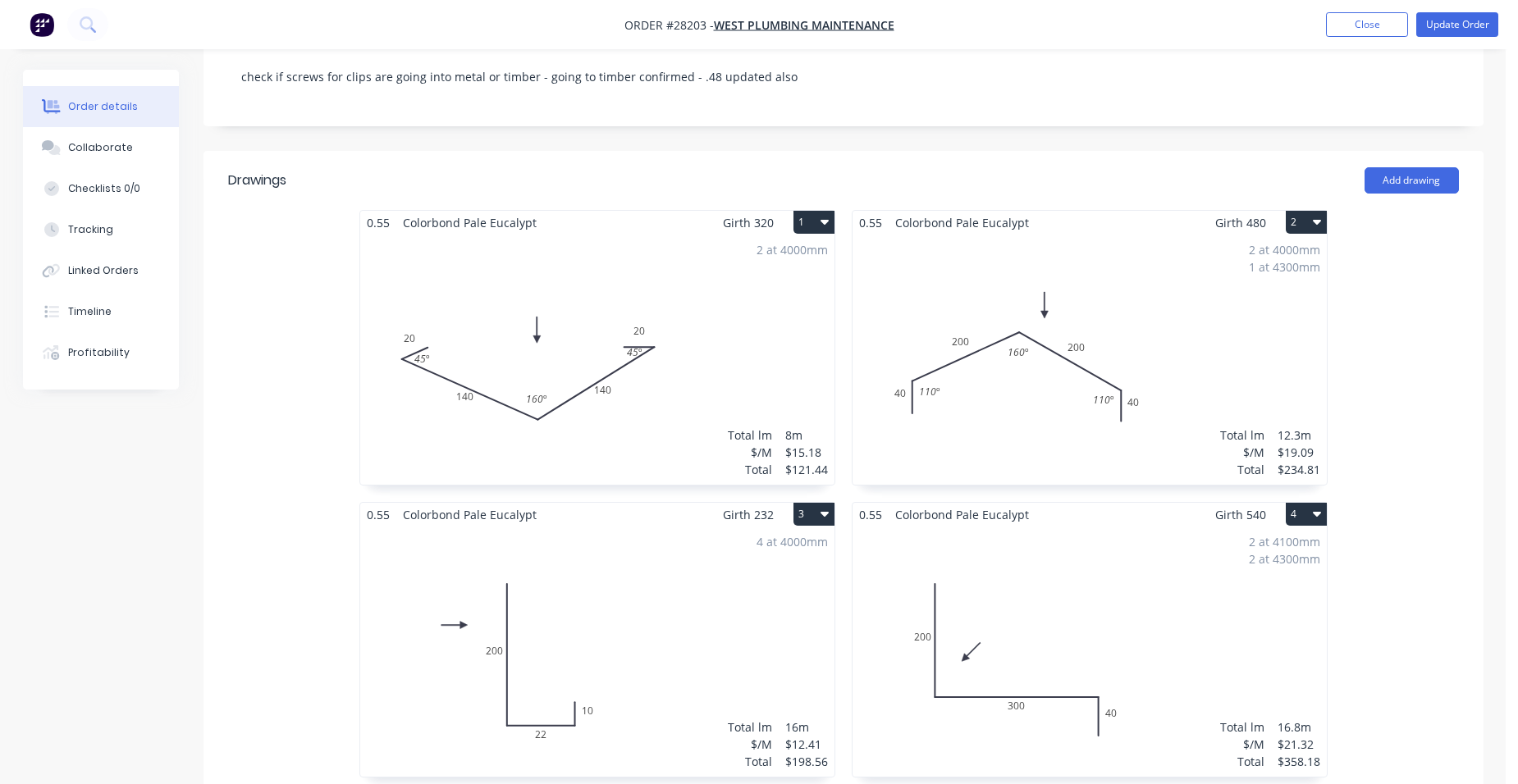
scroll to position [574, 0]
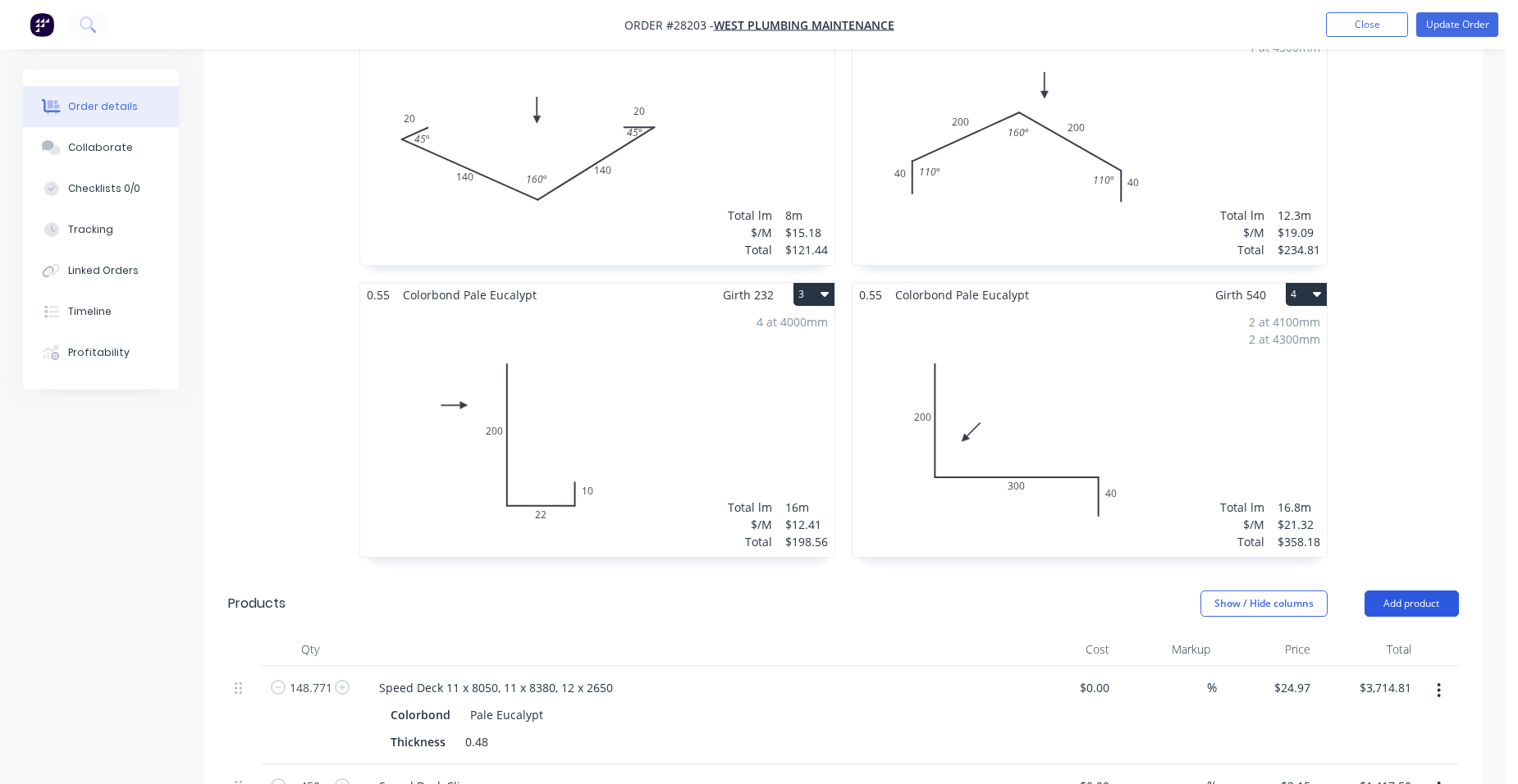
click at [1424, 591] on button "Add product" at bounding box center [1412, 604] width 94 height 26
click at [1376, 634] on div "Product catalogue" at bounding box center [1381, 645] width 127 height 24
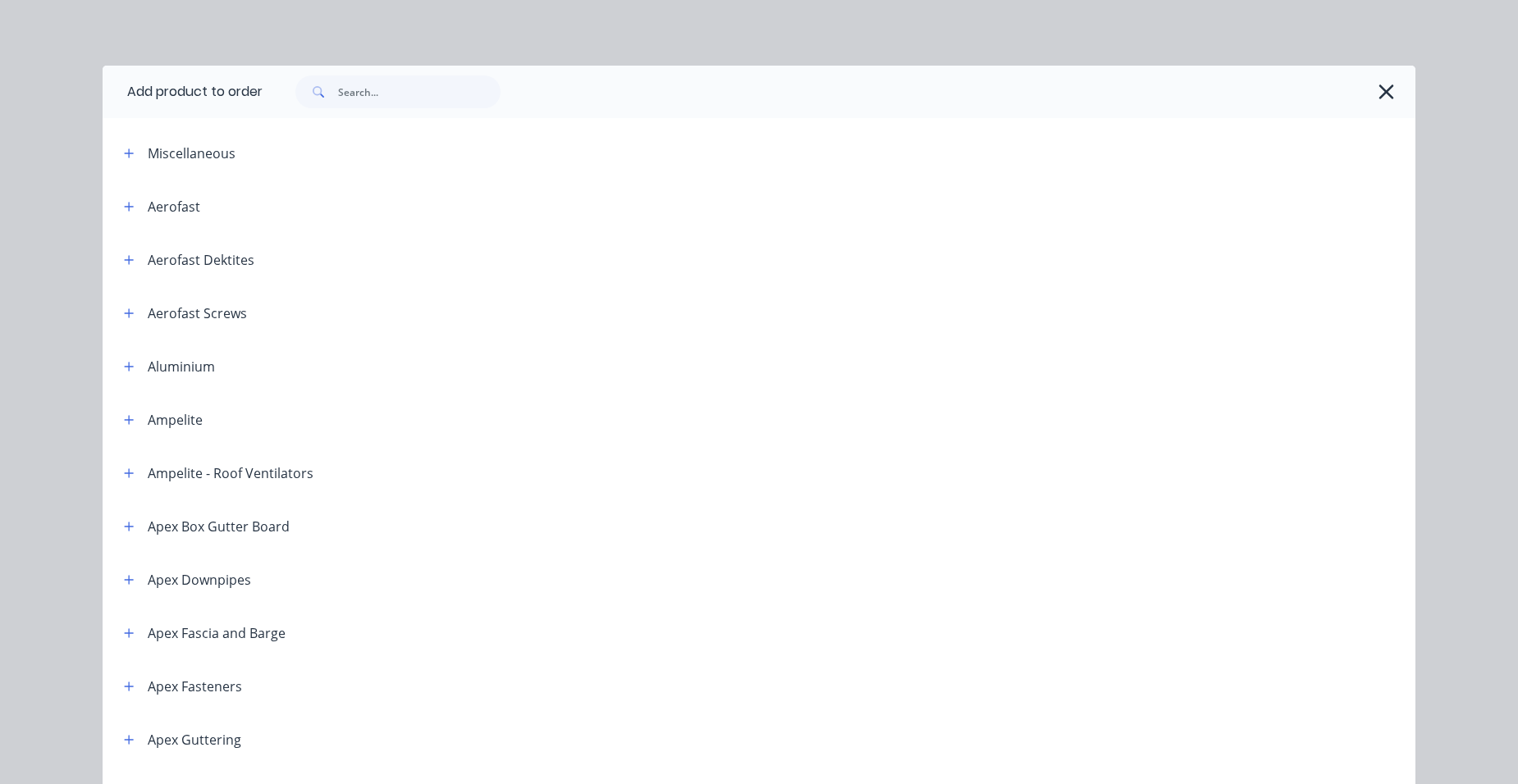
click at [167, 163] on div "Miscellaneous" at bounding box center [192, 153] width 88 height 19
click at [127, 152] on icon "button" at bounding box center [128, 153] width 10 height 11
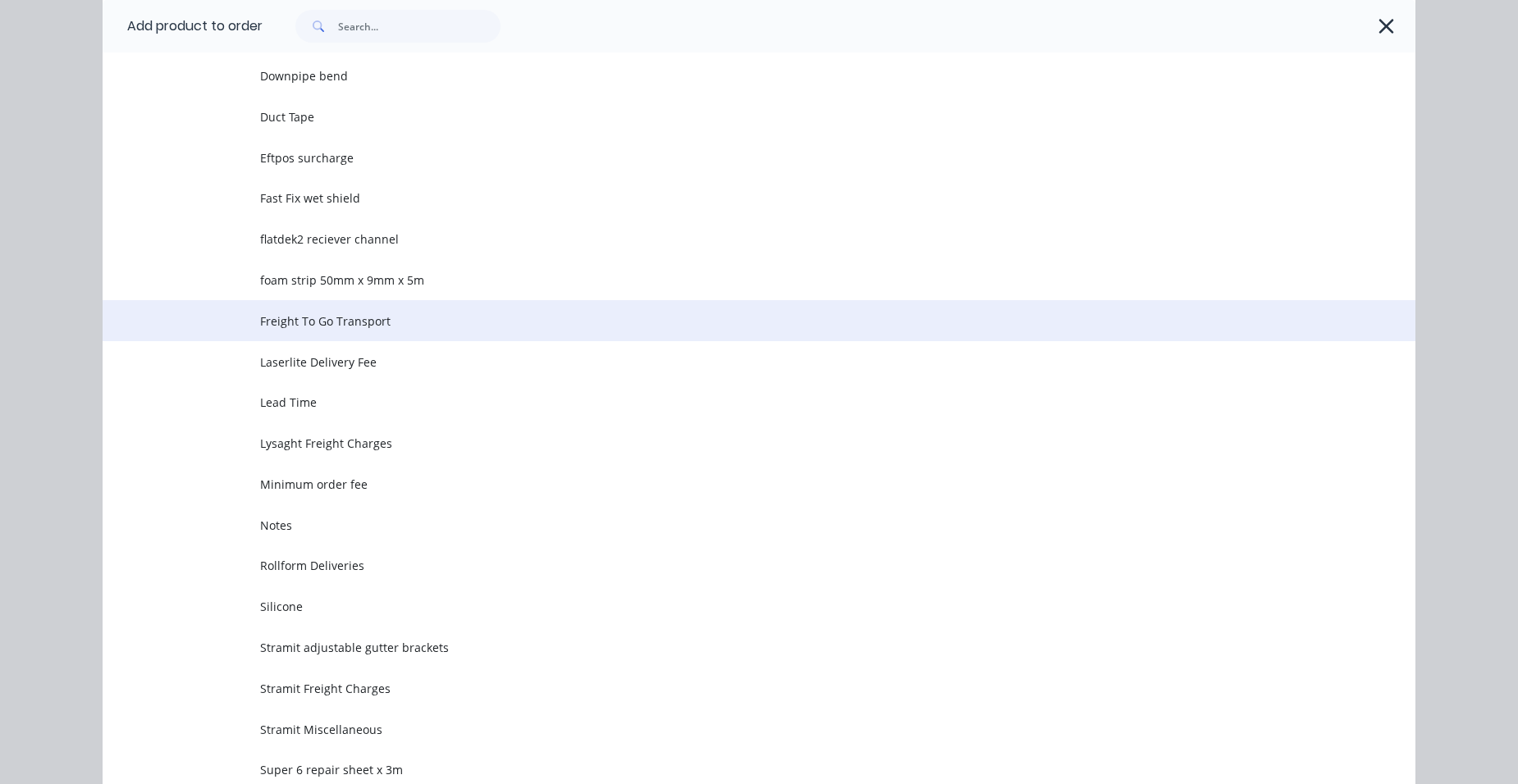
scroll to position [492, 0]
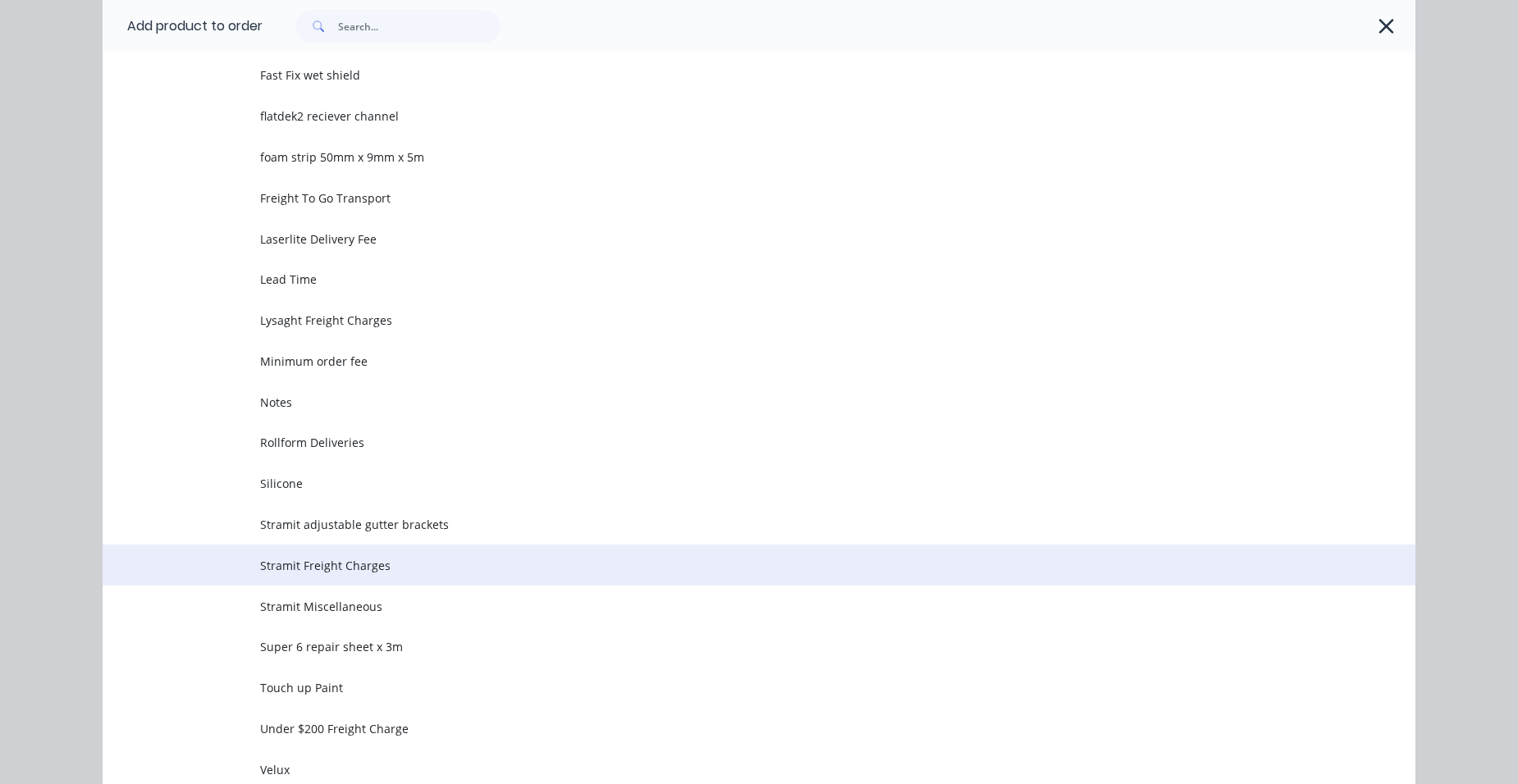
click at [389, 567] on span "Stramit Freight Charges" at bounding box center [722, 566] width 924 height 18
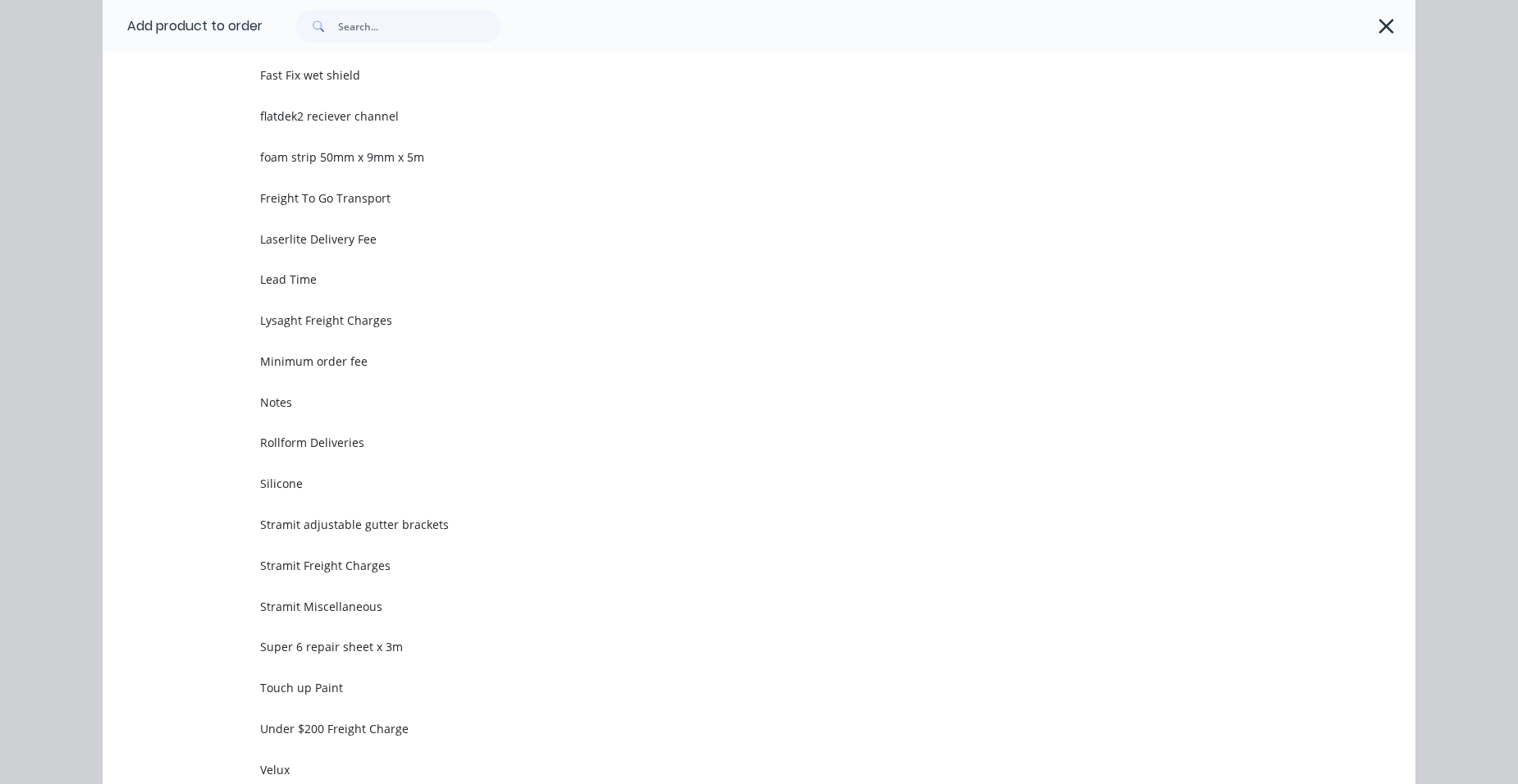
scroll to position [0, 0]
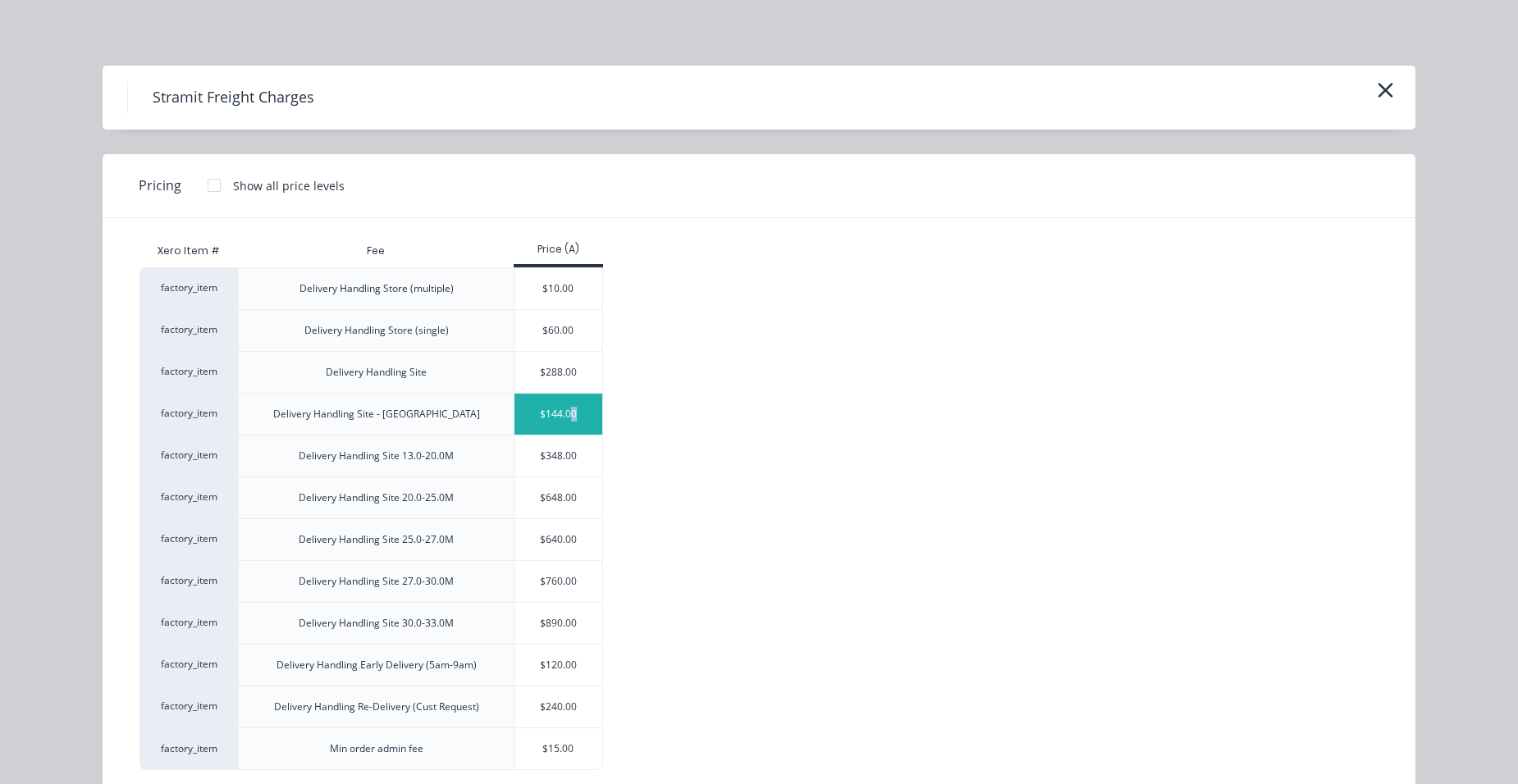
click at [568, 405] on div "$144.00" at bounding box center [558, 414] width 88 height 41
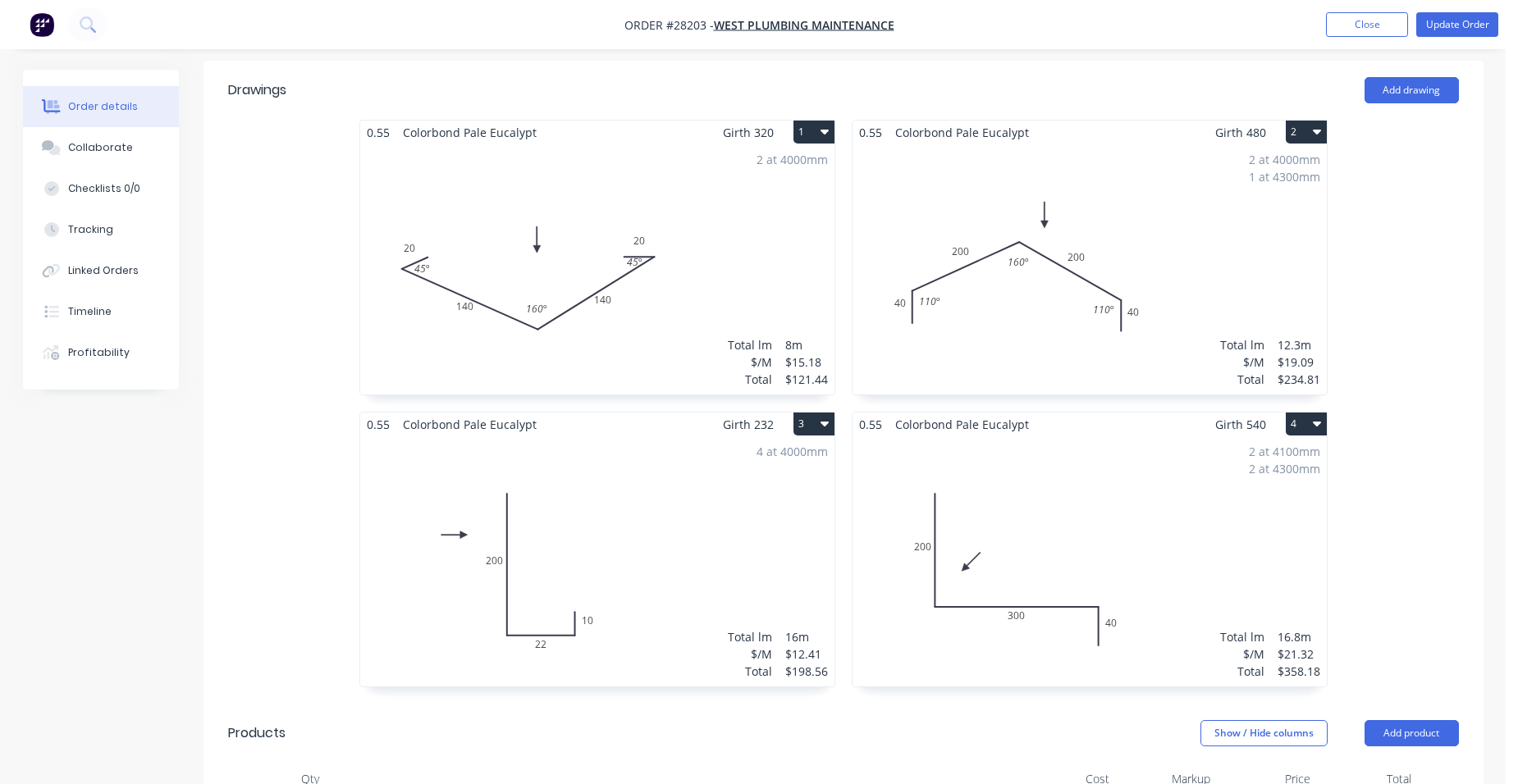
scroll to position [328, 0]
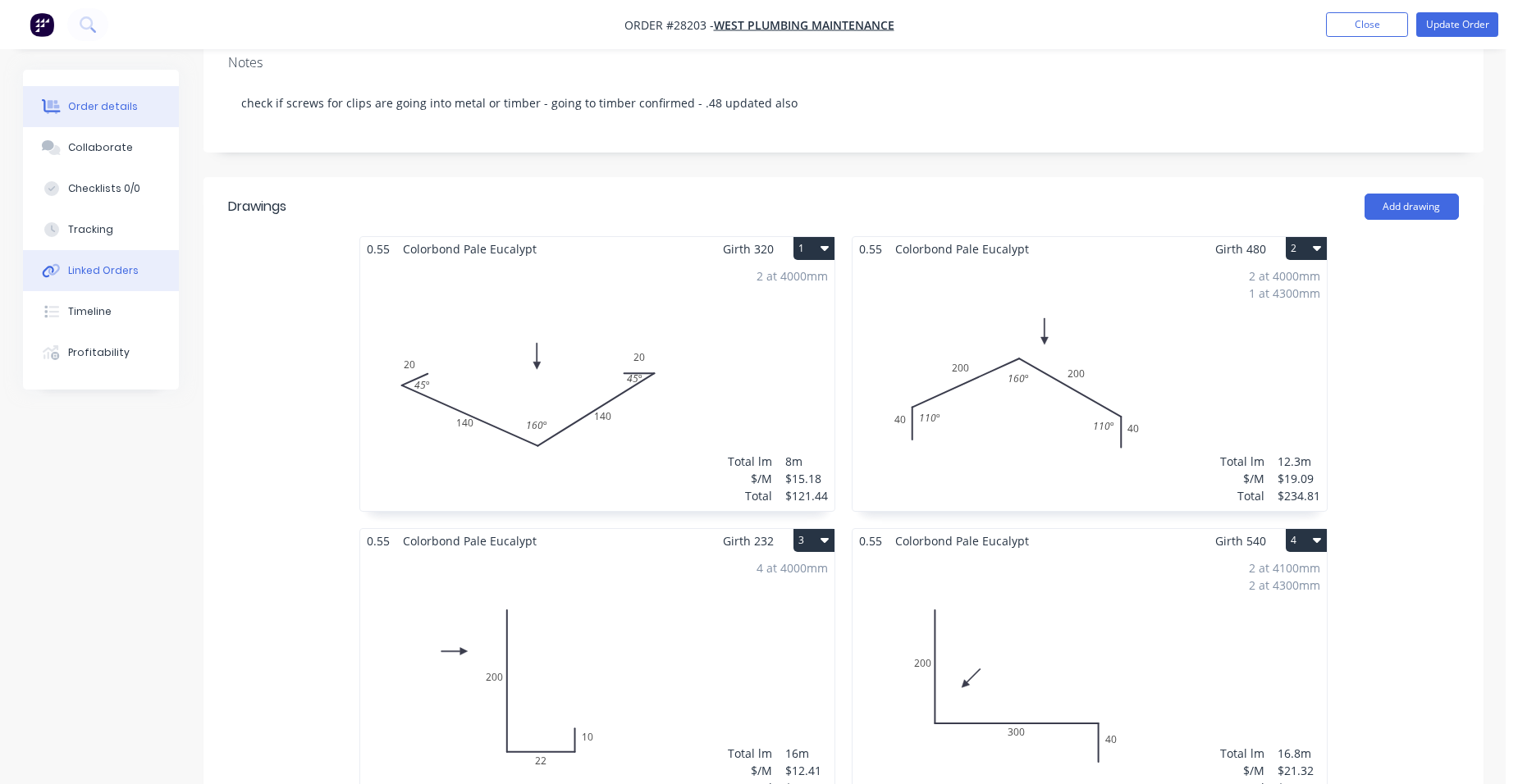
click at [127, 260] on button "Linked Orders" at bounding box center [100, 271] width 156 height 41
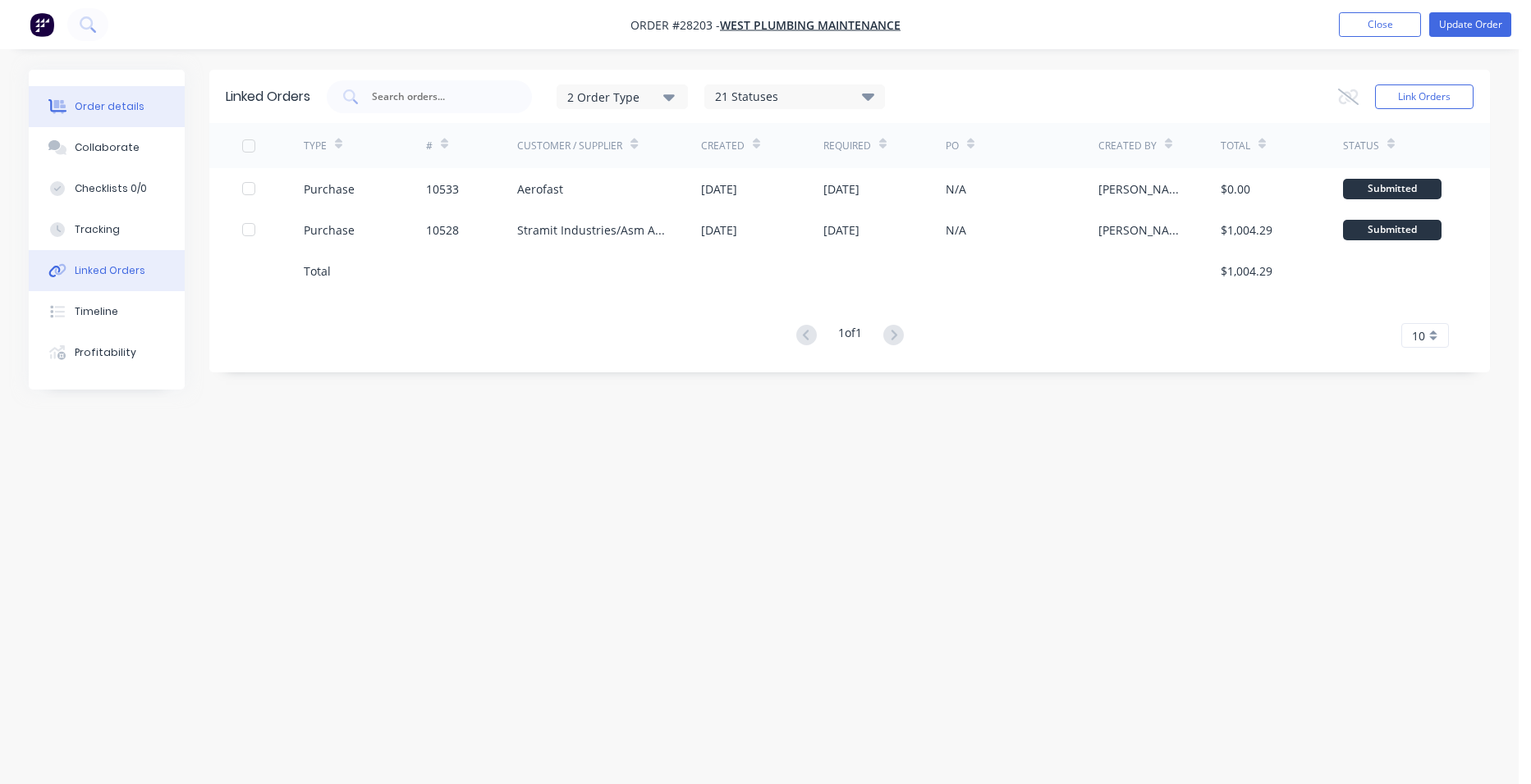
click at [115, 99] on div "Order details" at bounding box center [109, 106] width 69 height 15
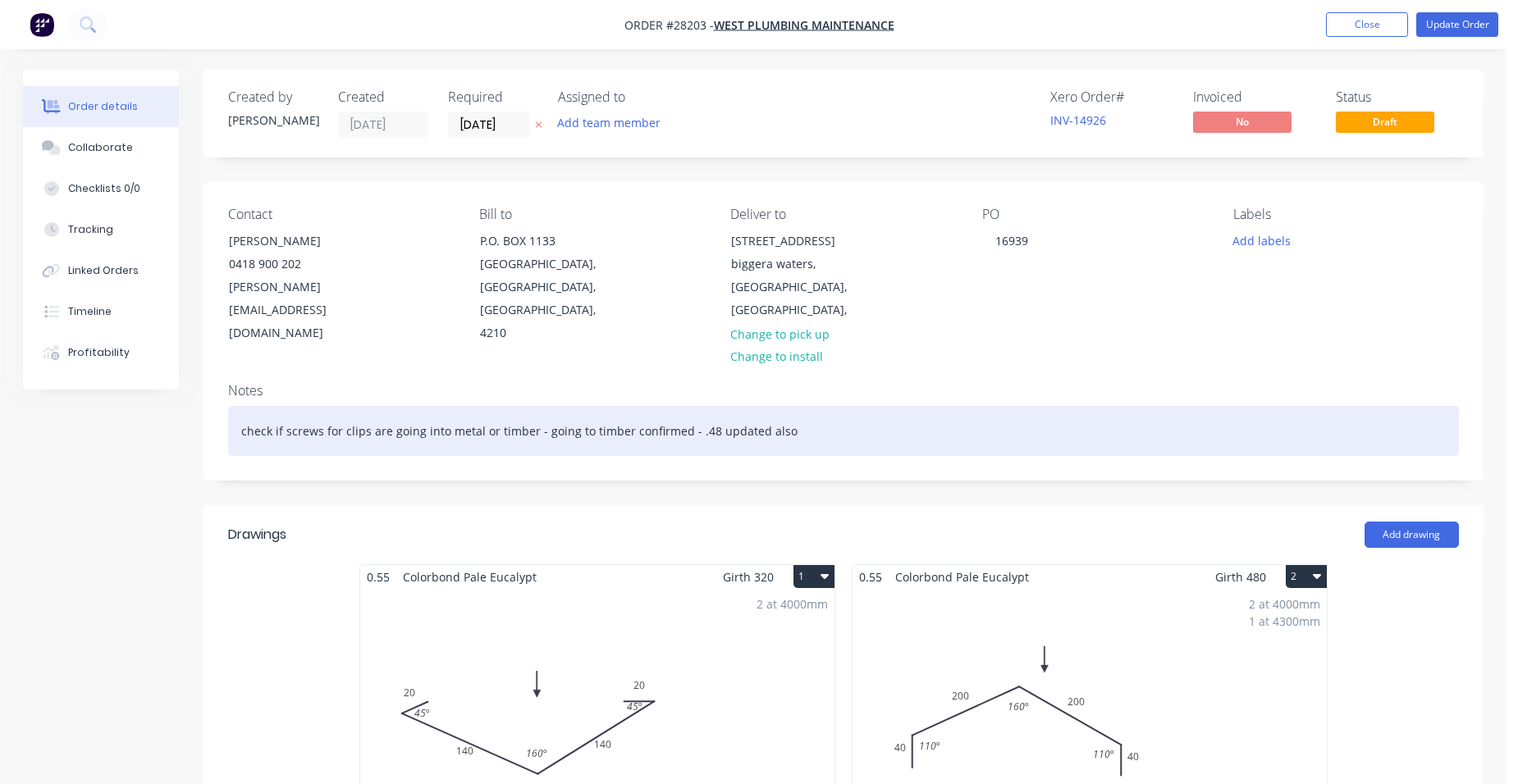
click at [818, 406] on div "check if screws for clips are going into metal or timber - going to timber conf…" at bounding box center [844, 431] width 1231 height 50
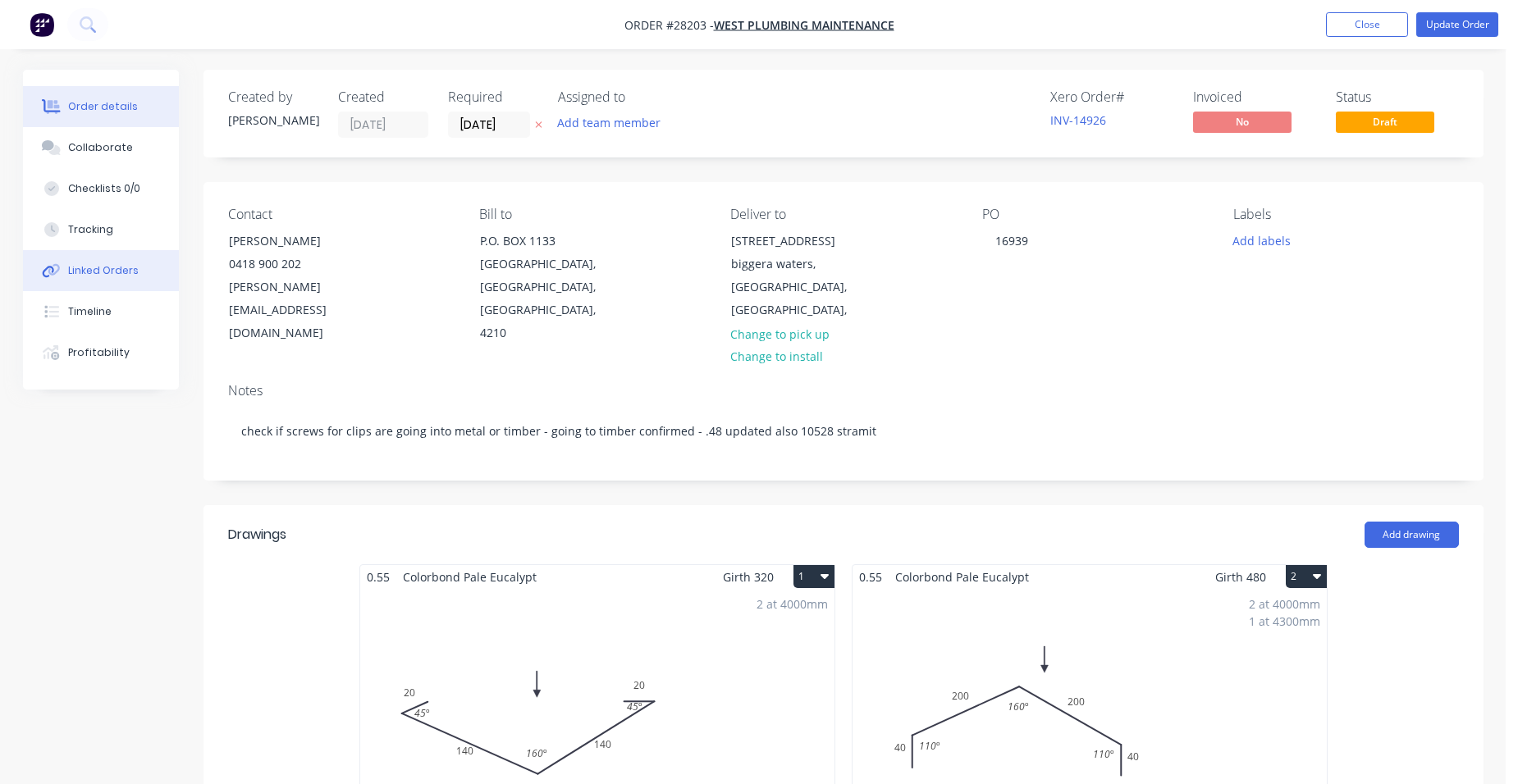
click at [134, 260] on button "Linked Orders" at bounding box center [100, 271] width 156 height 41
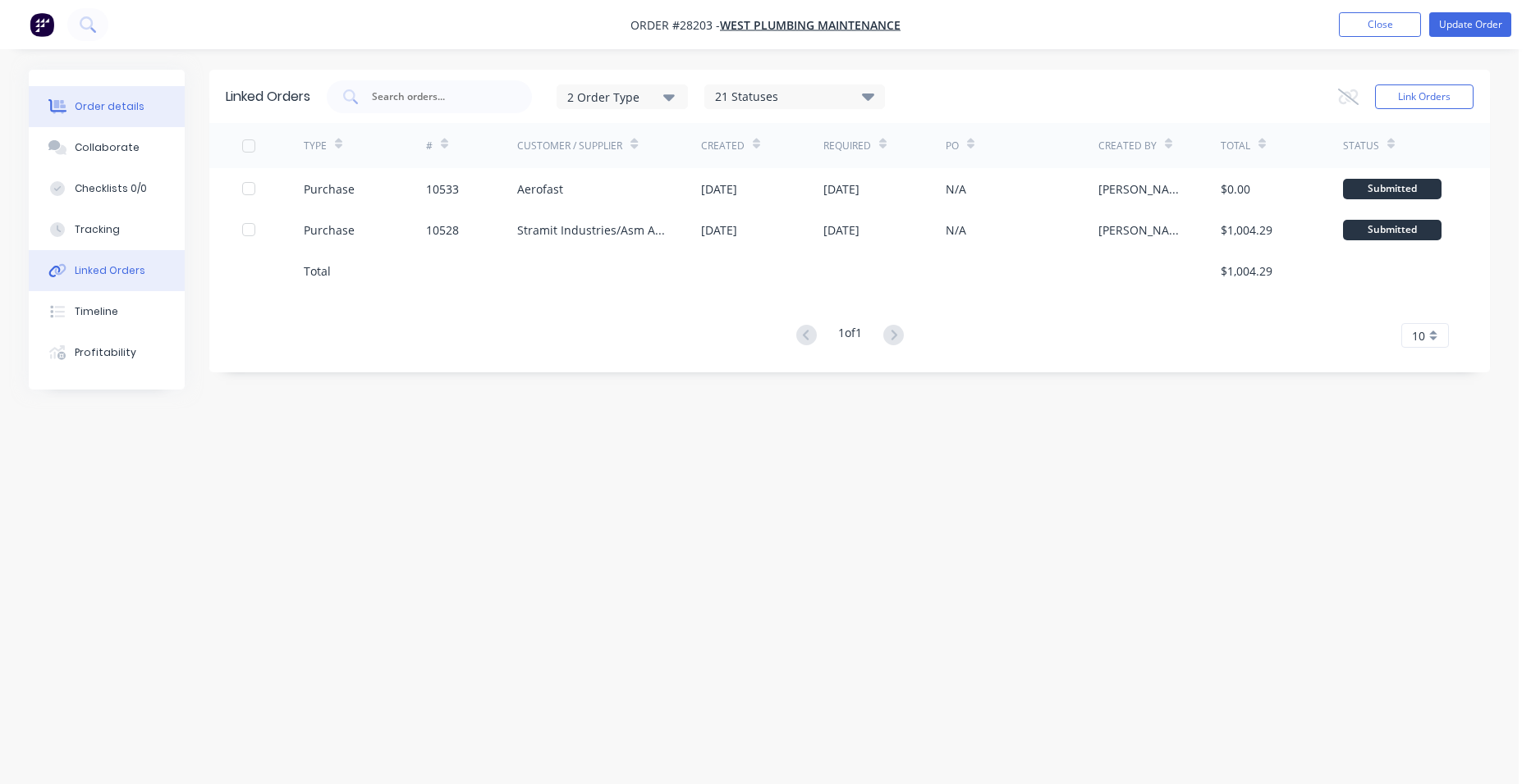
click at [75, 105] on div "Order details" at bounding box center [109, 106] width 69 height 15
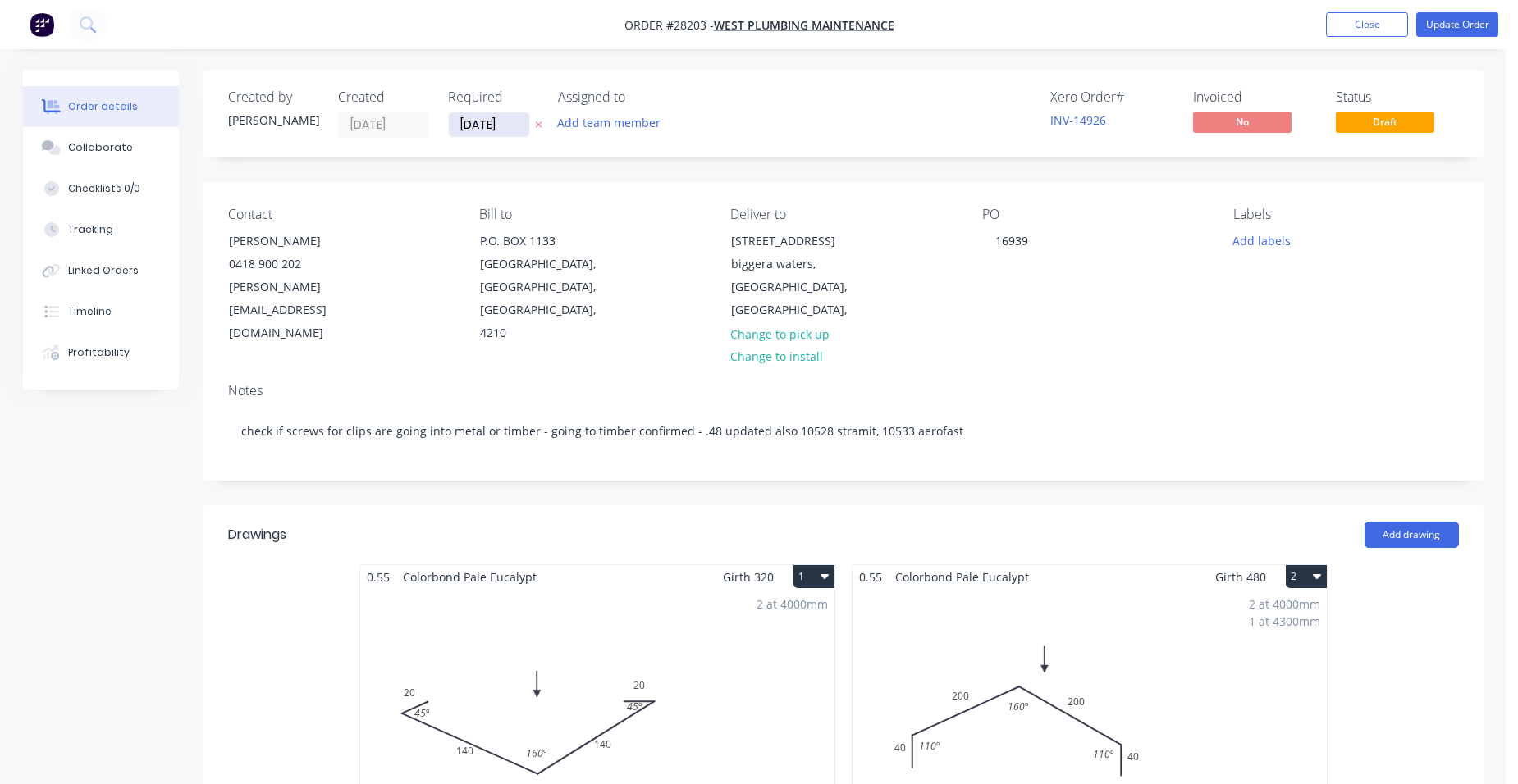
click at [482, 130] on input "[DATE]" at bounding box center [489, 125] width 80 height 25
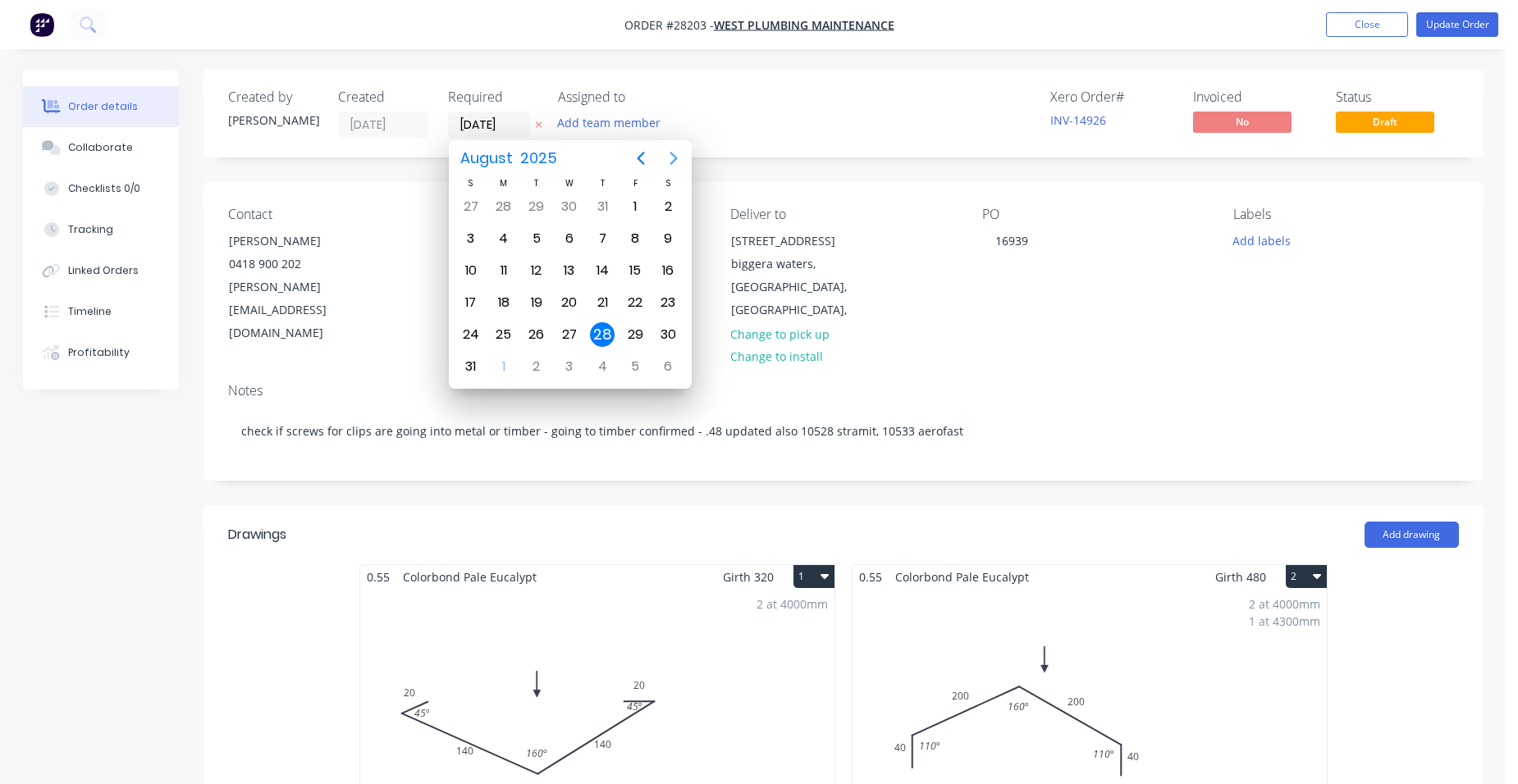
click at [677, 157] on icon "Next page" at bounding box center [673, 158] width 19 height 19
click at [507, 242] on div "8" at bounding box center [504, 239] width 25 height 25
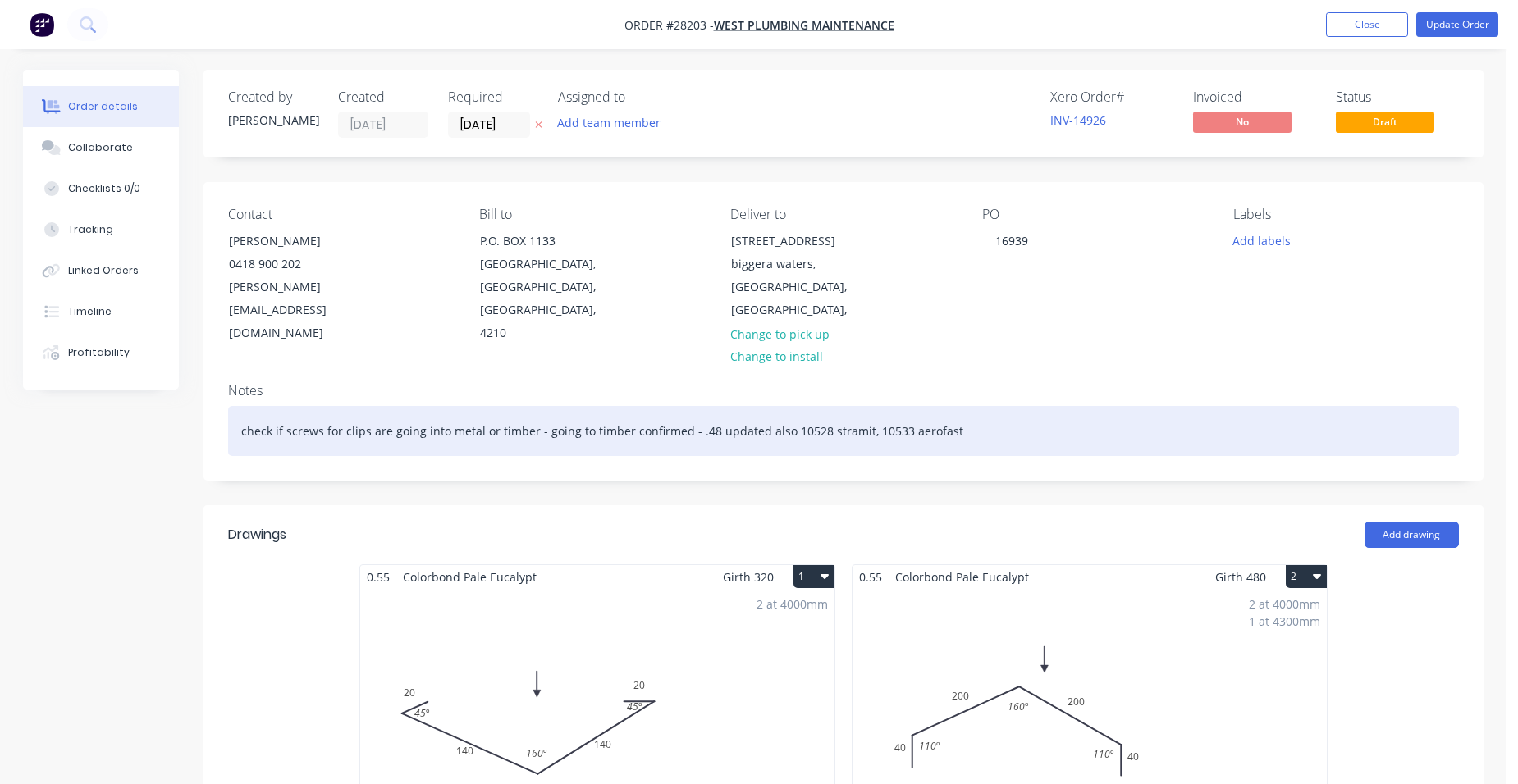
click at [583, 406] on div "check if screws for clips are going into metal or timber - going to timber conf…" at bounding box center [844, 431] width 1231 height 50
click at [282, 406] on div "timber confirmed - .48 updated also 10528 stramit, 10533 aerofast" at bounding box center [844, 431] width 1231 height 50
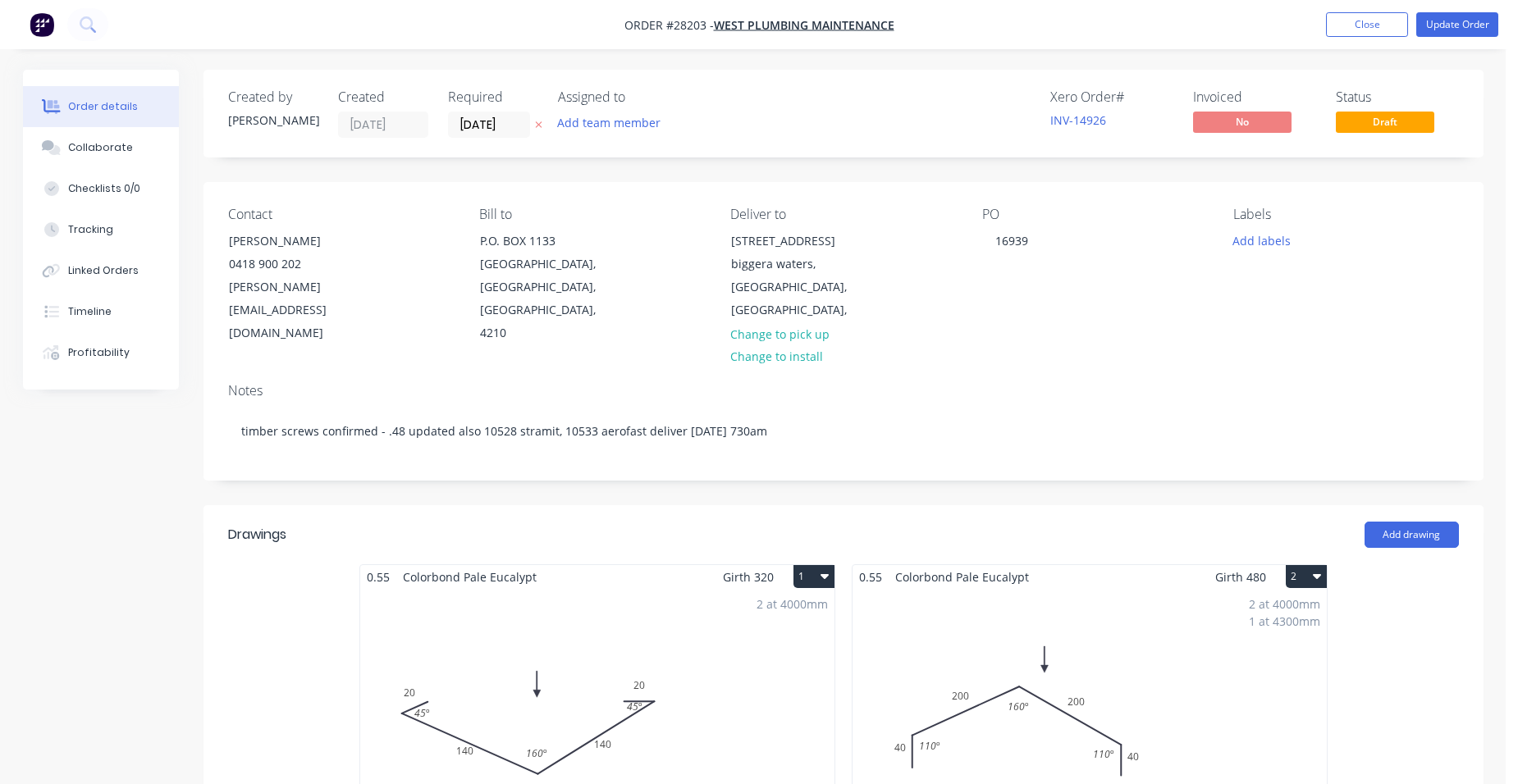
click at [1019, 293] on div "PO 16939" at bounding box center [1094, 276] width 225 height 139
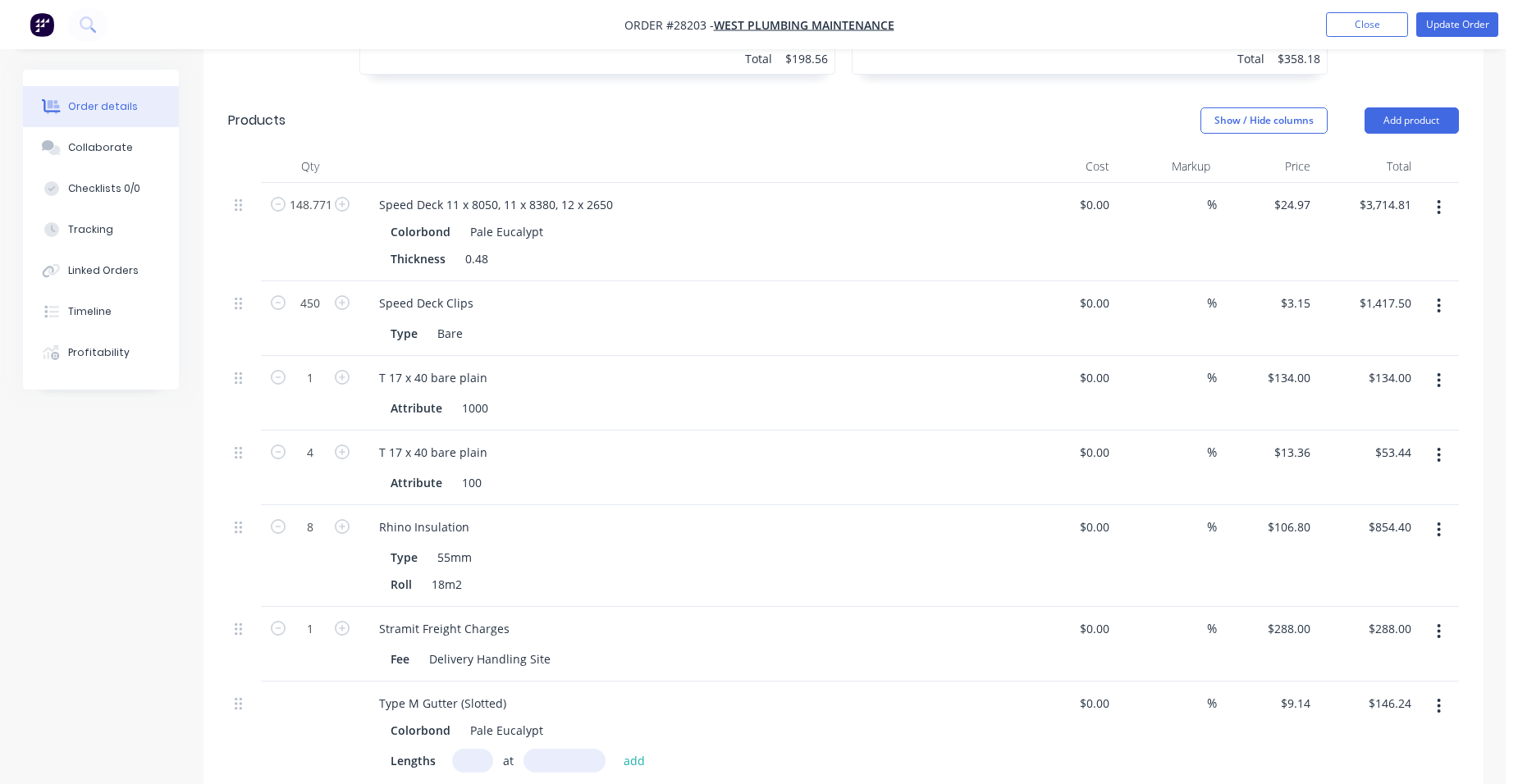
scroll to position [1067, 0]
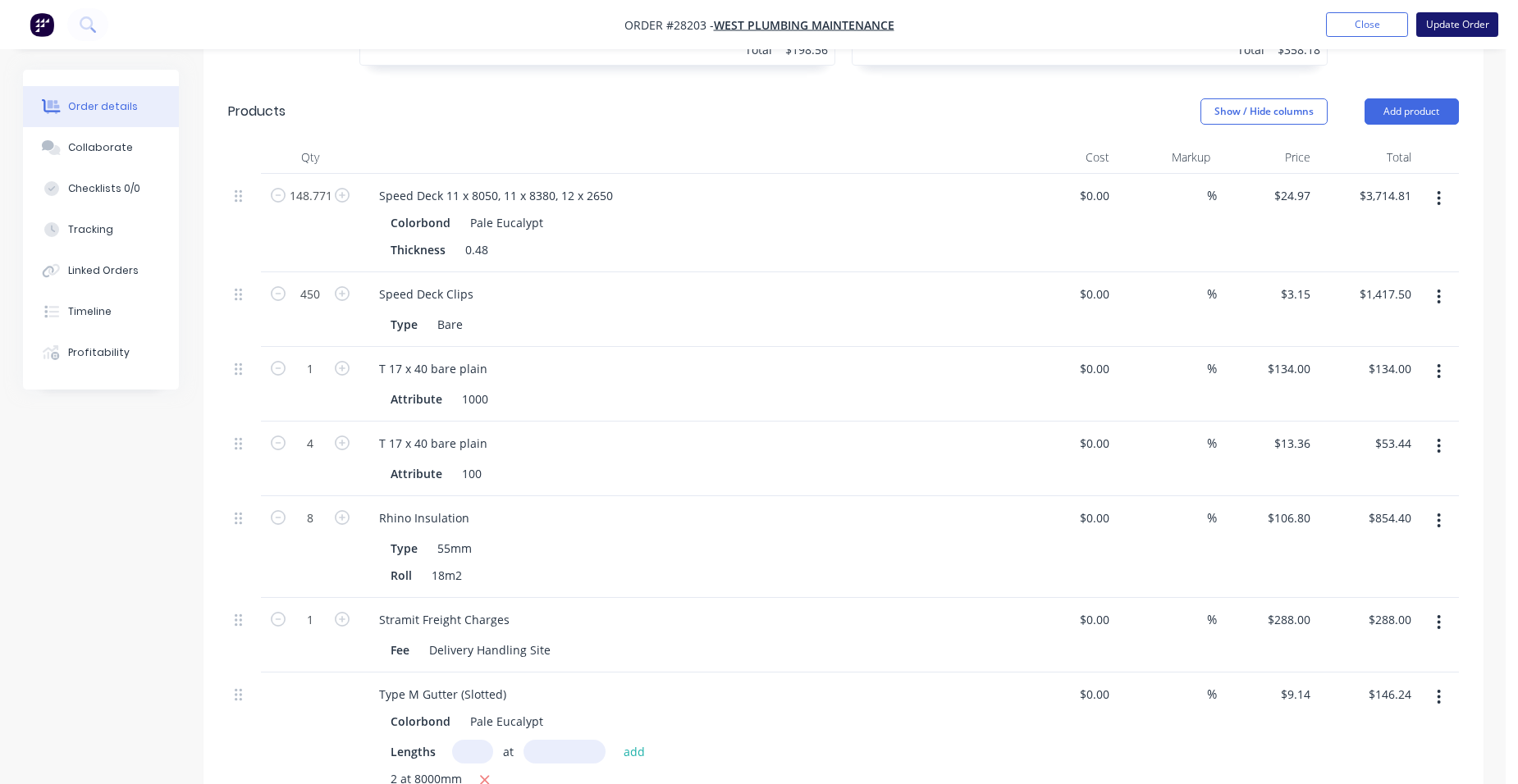
click at [1480, 18] on button "Update Order" at bounding box center [1456, 25] width 82 height 25
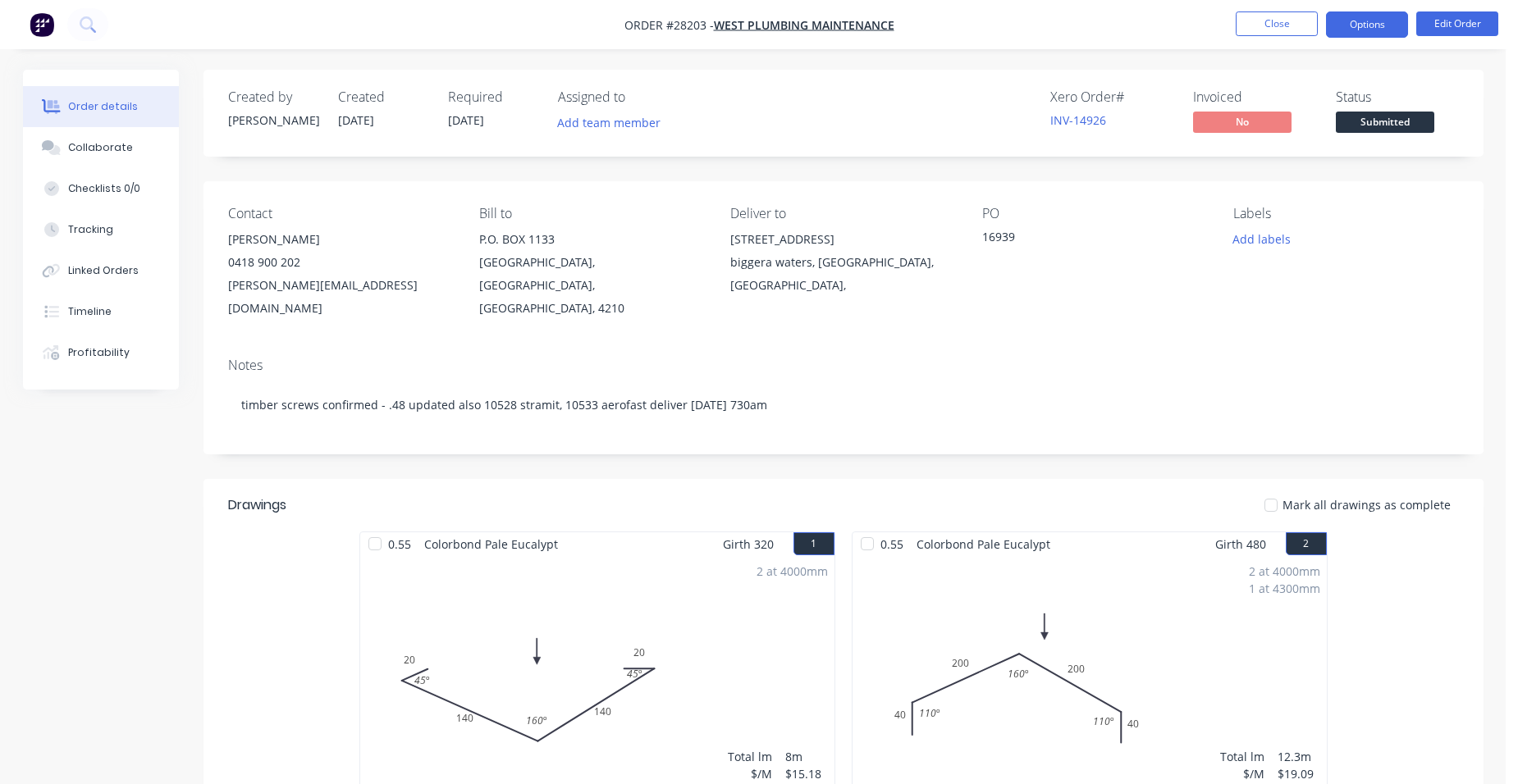
click at [1398, 22] on button "Options" at bounding box center [1367, 25] width 82 height 26
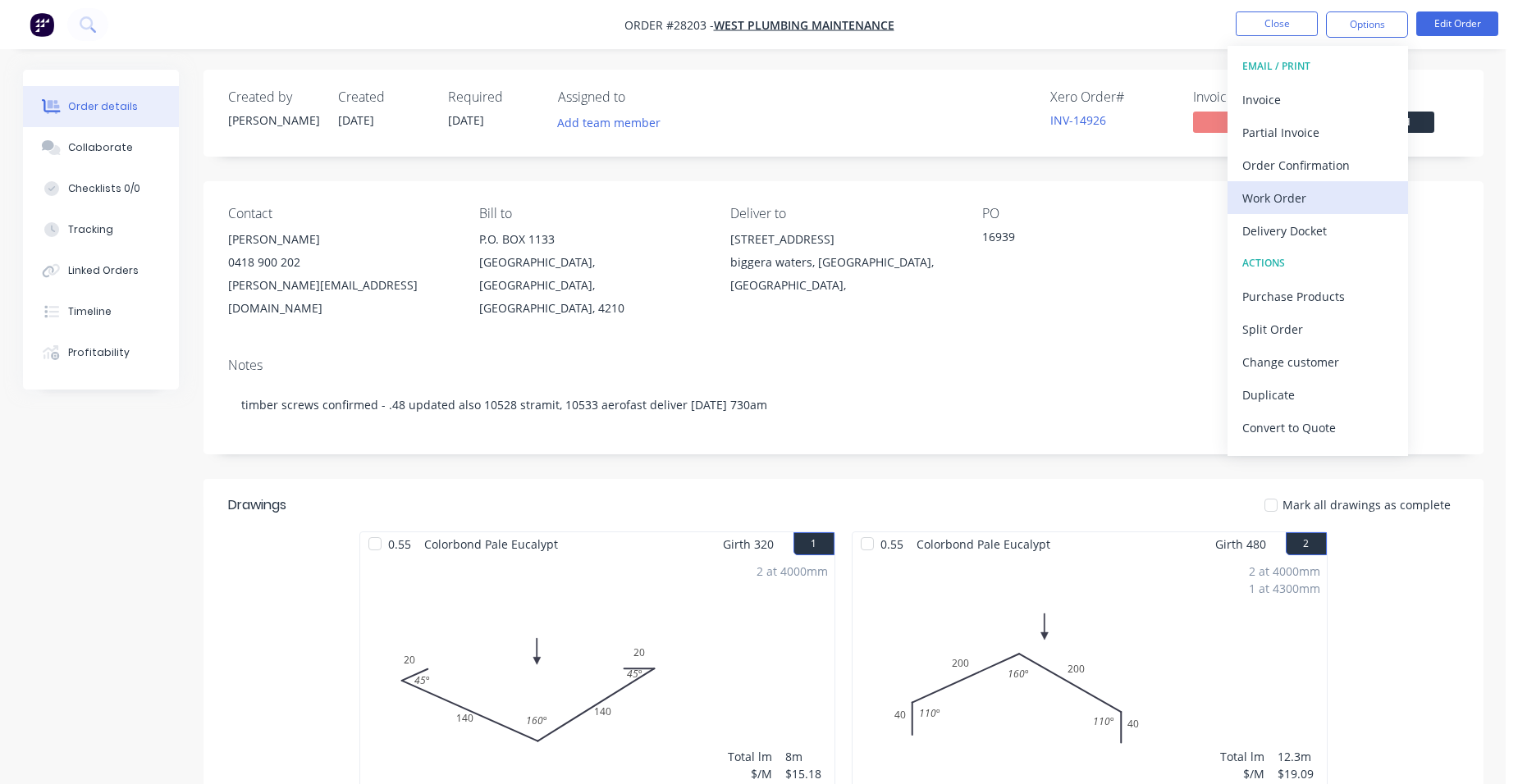
click at [1330, 198] on div "Work Order" at bounding box center [1318, 198] width 151 height 24
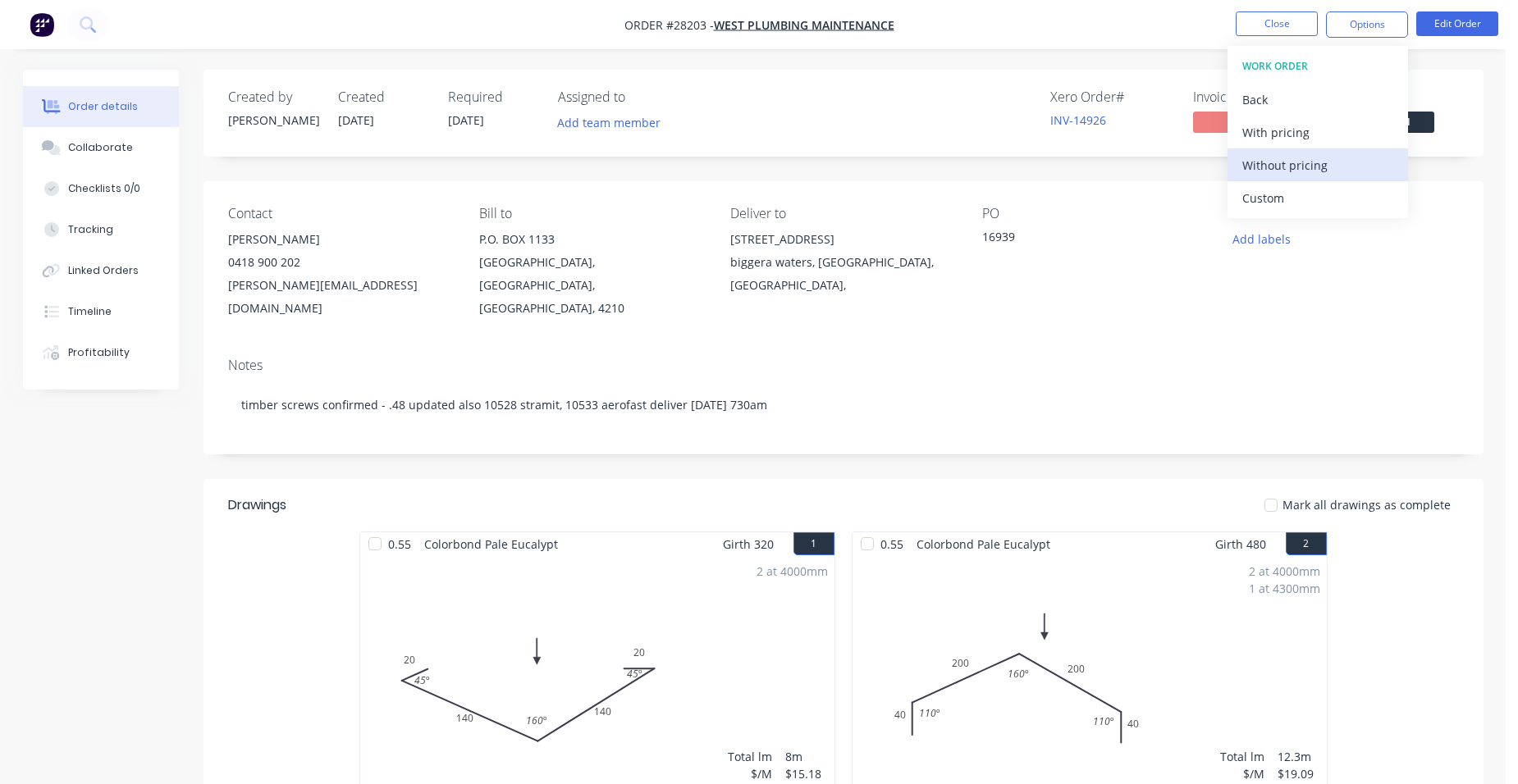
click at [1348, 169] on div "Without pricing" at bounding box center [1318, 165] width 151 height 24
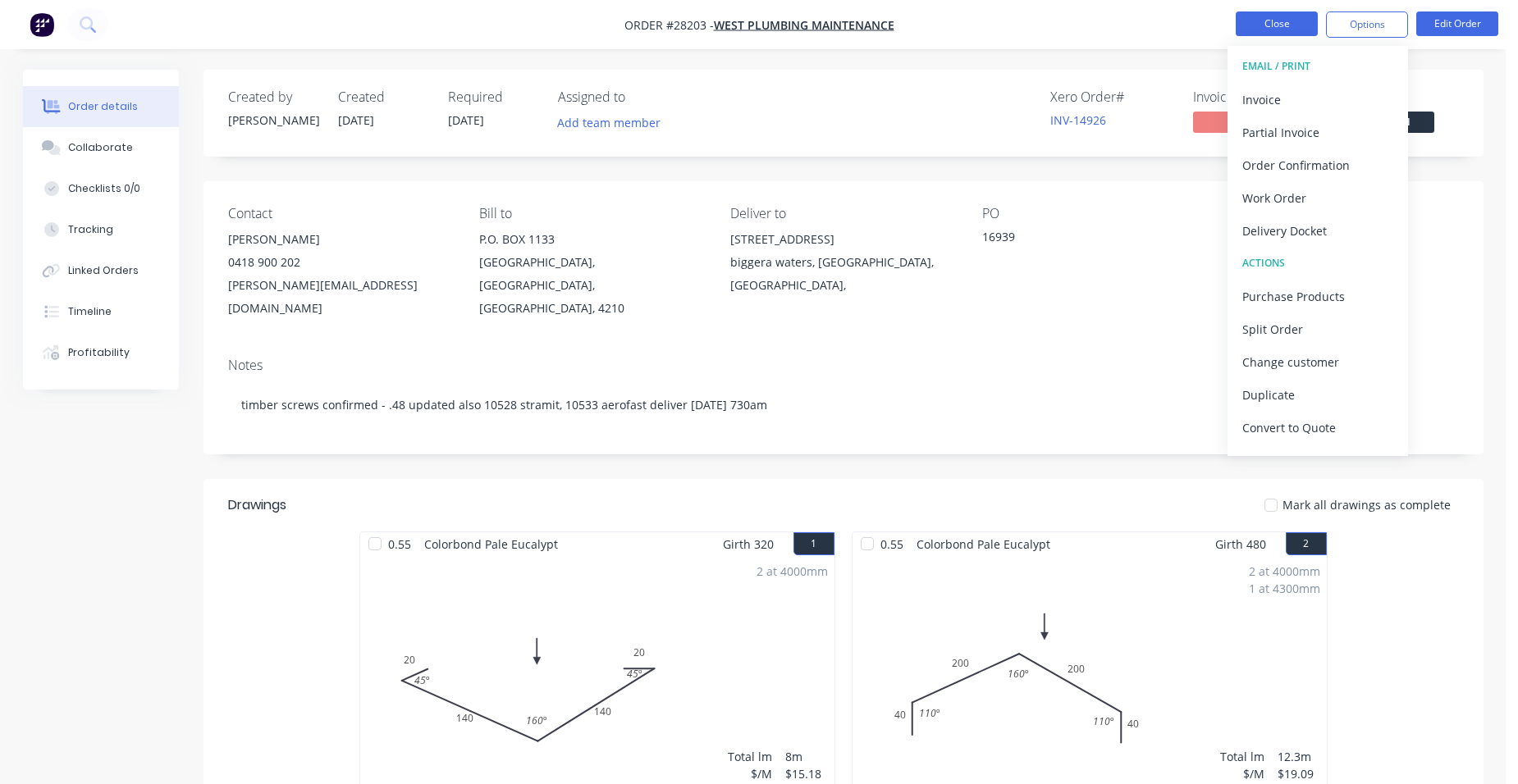
click at [1267, 24] on button "Close" at bounding box center [1276, 24] width 82 height 25
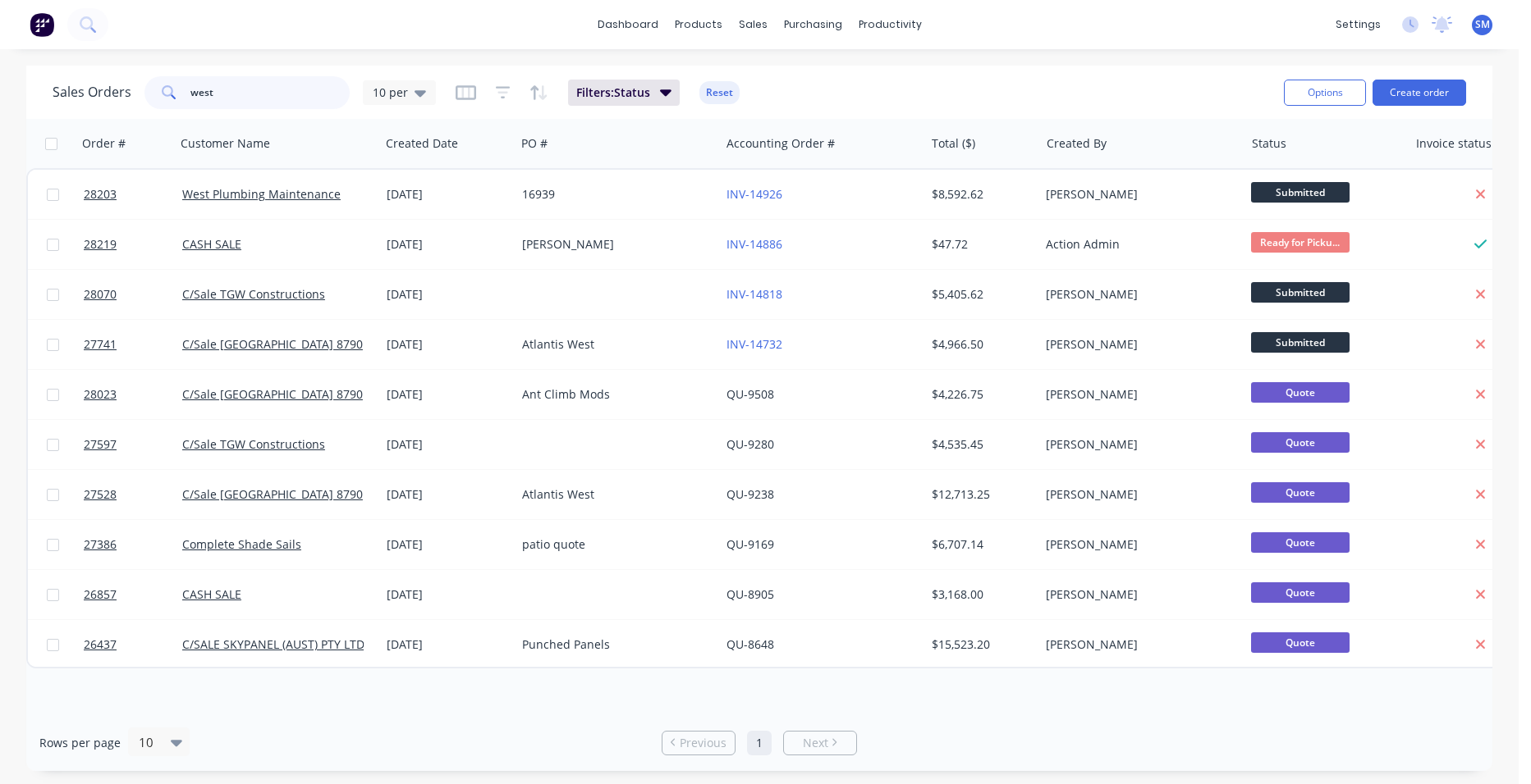
drag, startPoint x: 215, startPoint y: 91, endPoint x: 157, endPoint y: 88, distance: 58.1
click at [157, 88] on div "west" at bounding box center [246, 92] width 205 height 33
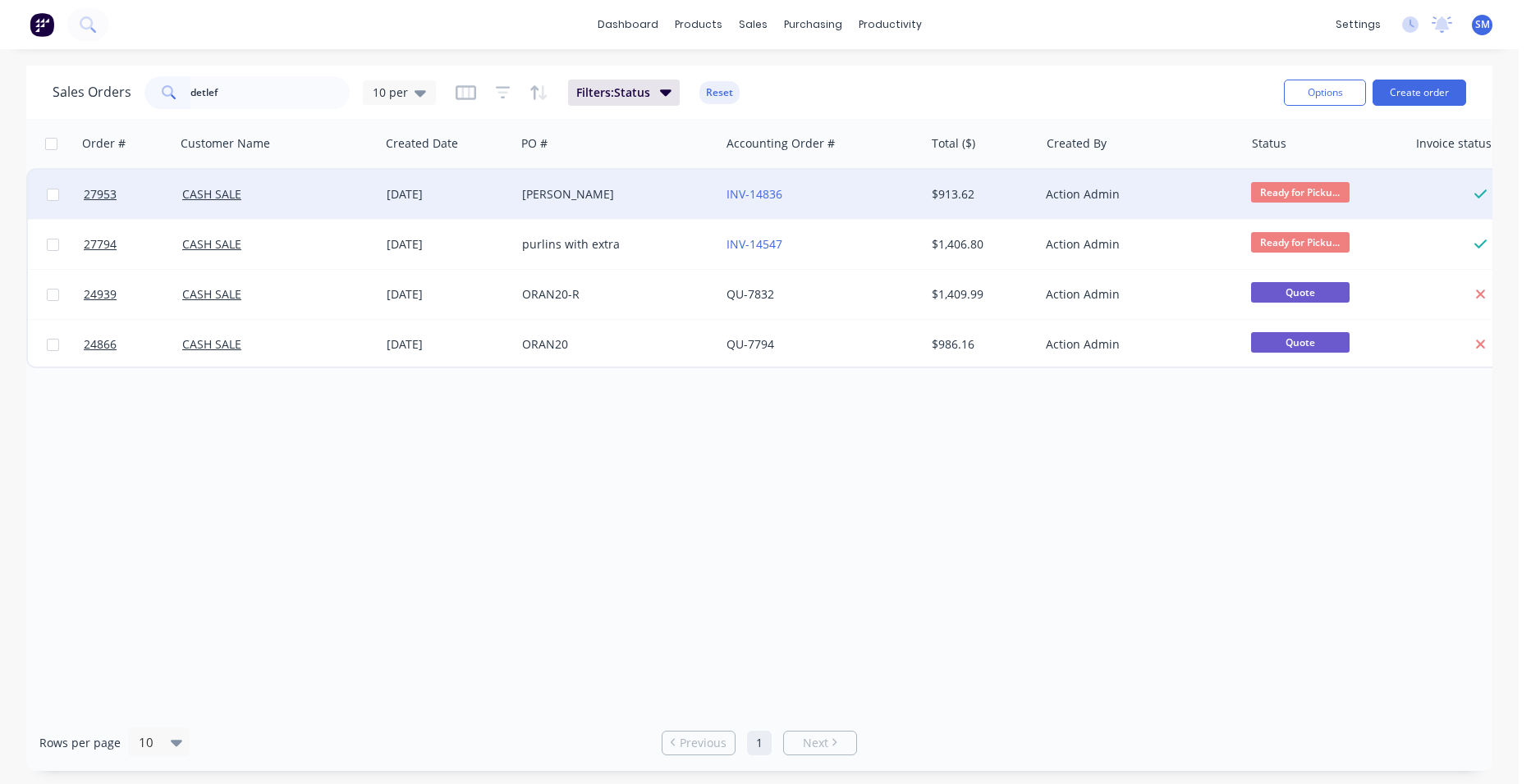
click at [677, 188] on div "[PERSON_NAME]" at bounding box center [613, 194] width 182 height 17
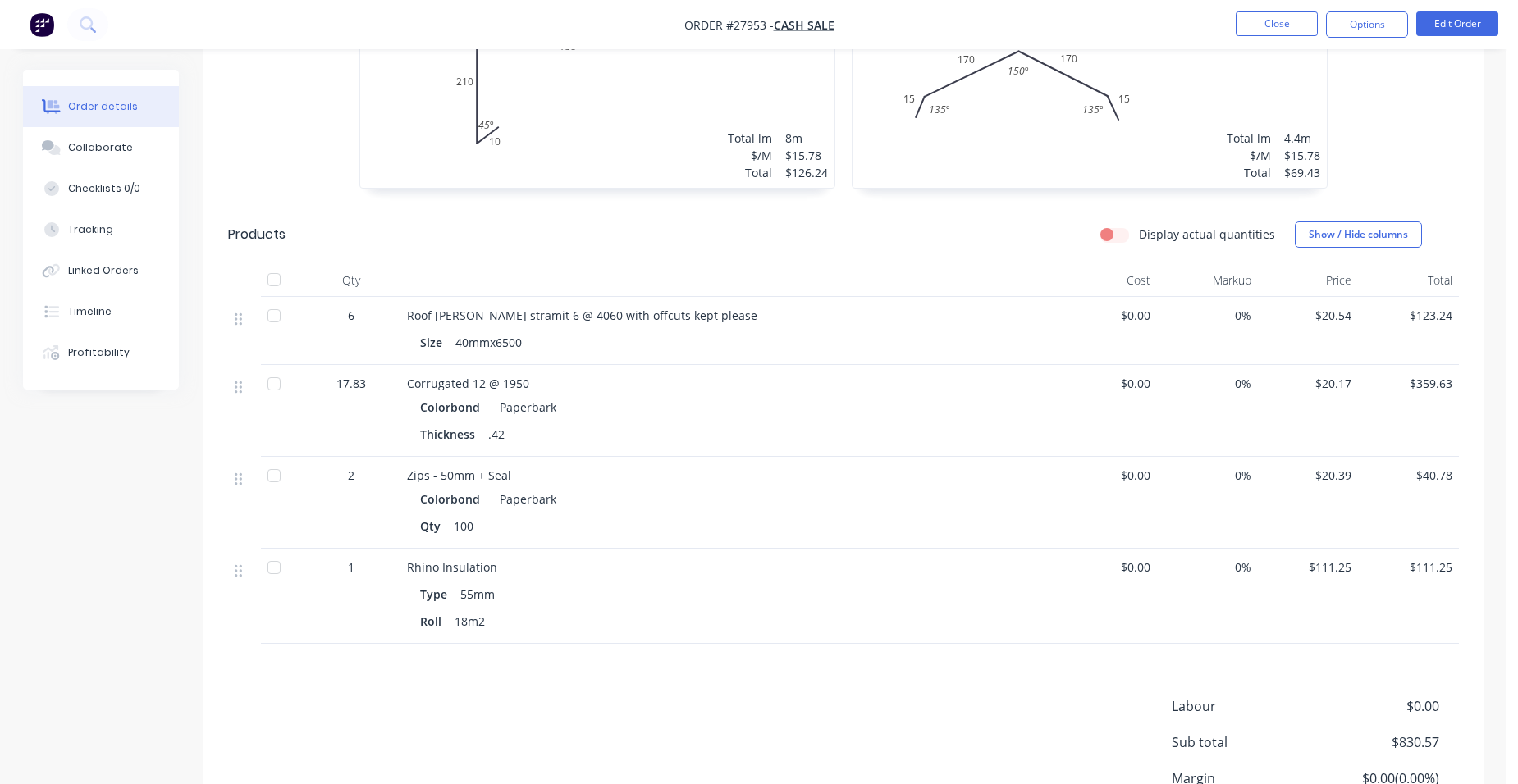
scroll to position [747, 0]
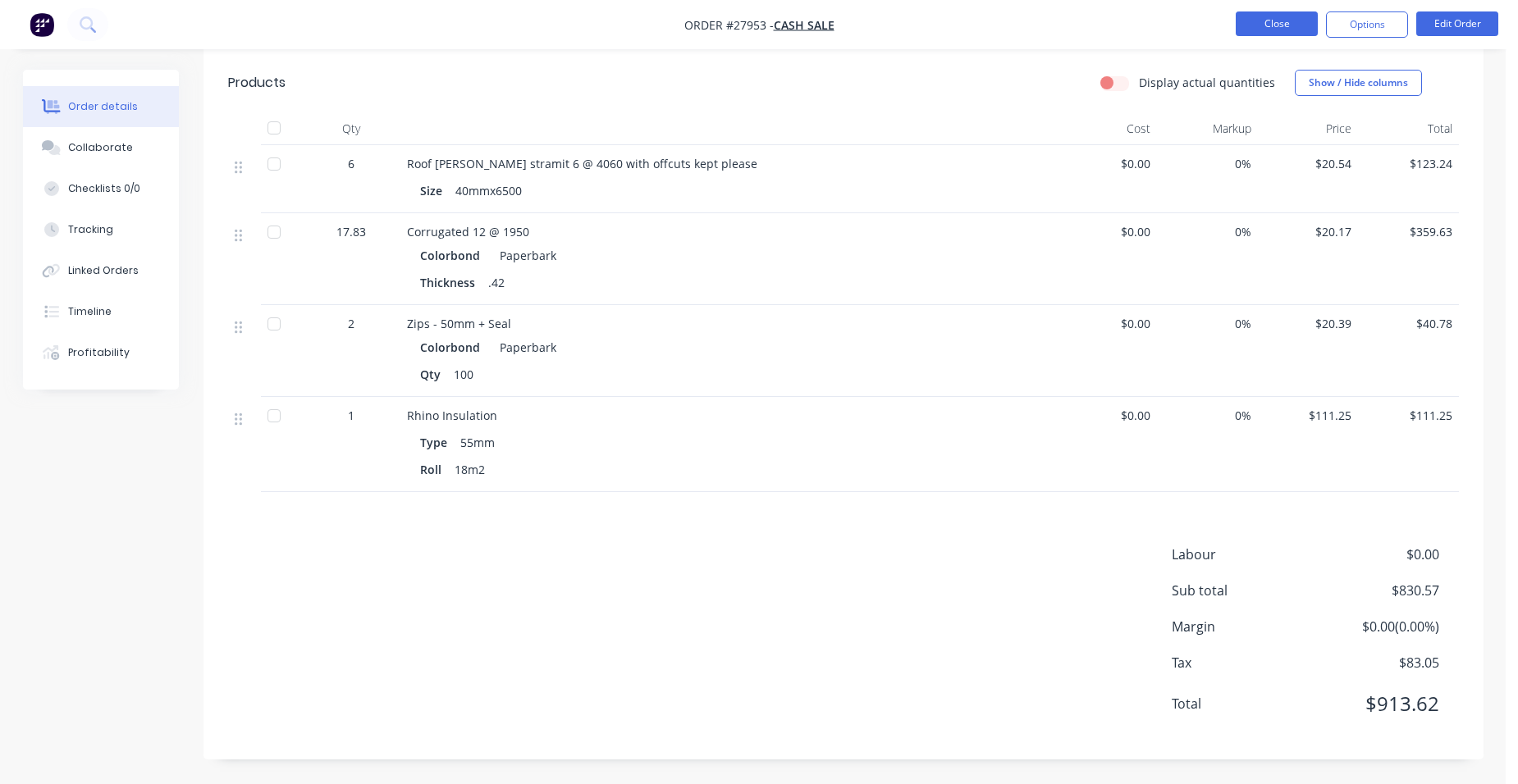
click at [1268, 24] on button "Close" at bounding box center [1276, 24] width 82 height 25
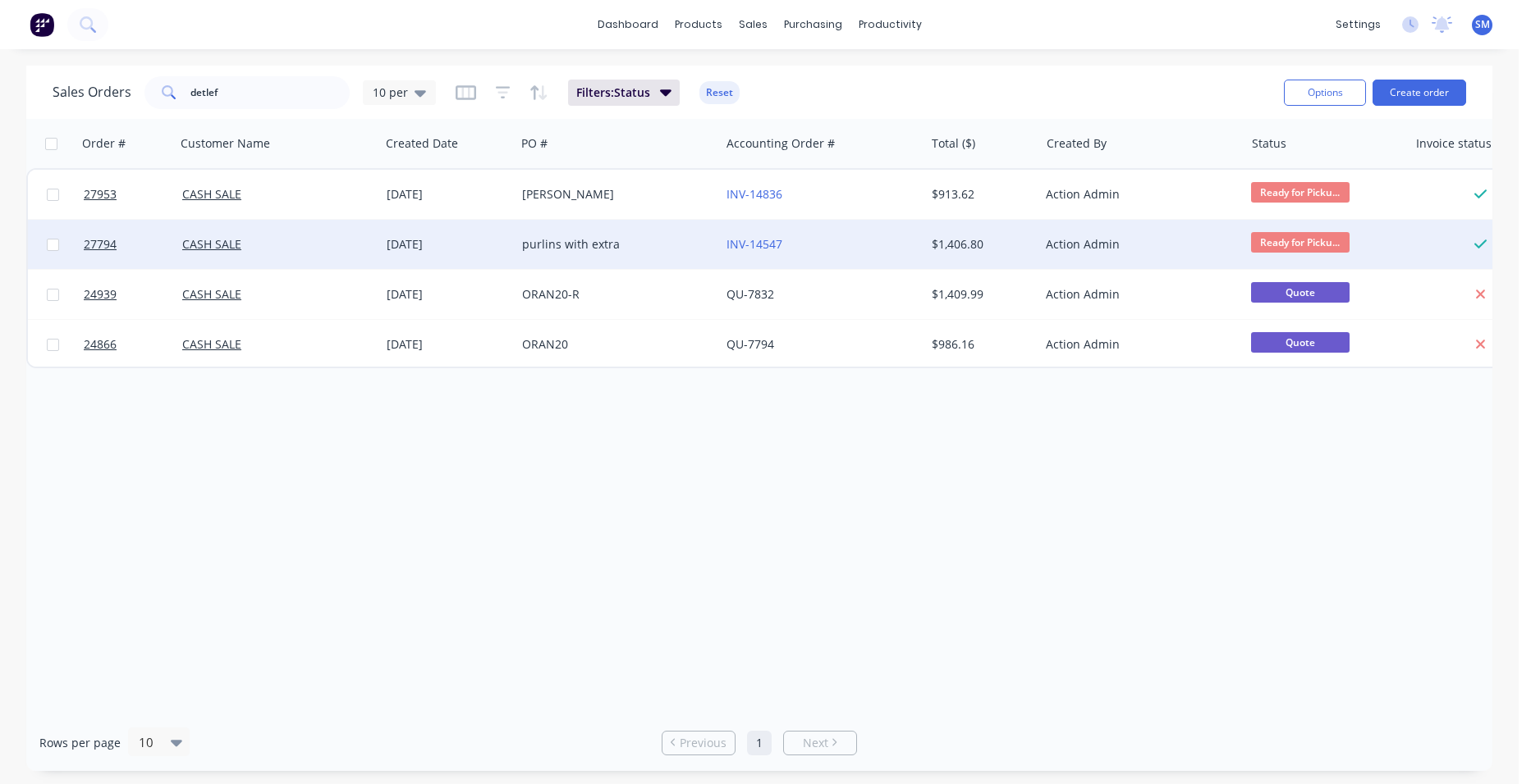
click at [692, 242] on div "purlins with extra" at bounding box center [613, 244] width 182 height 17
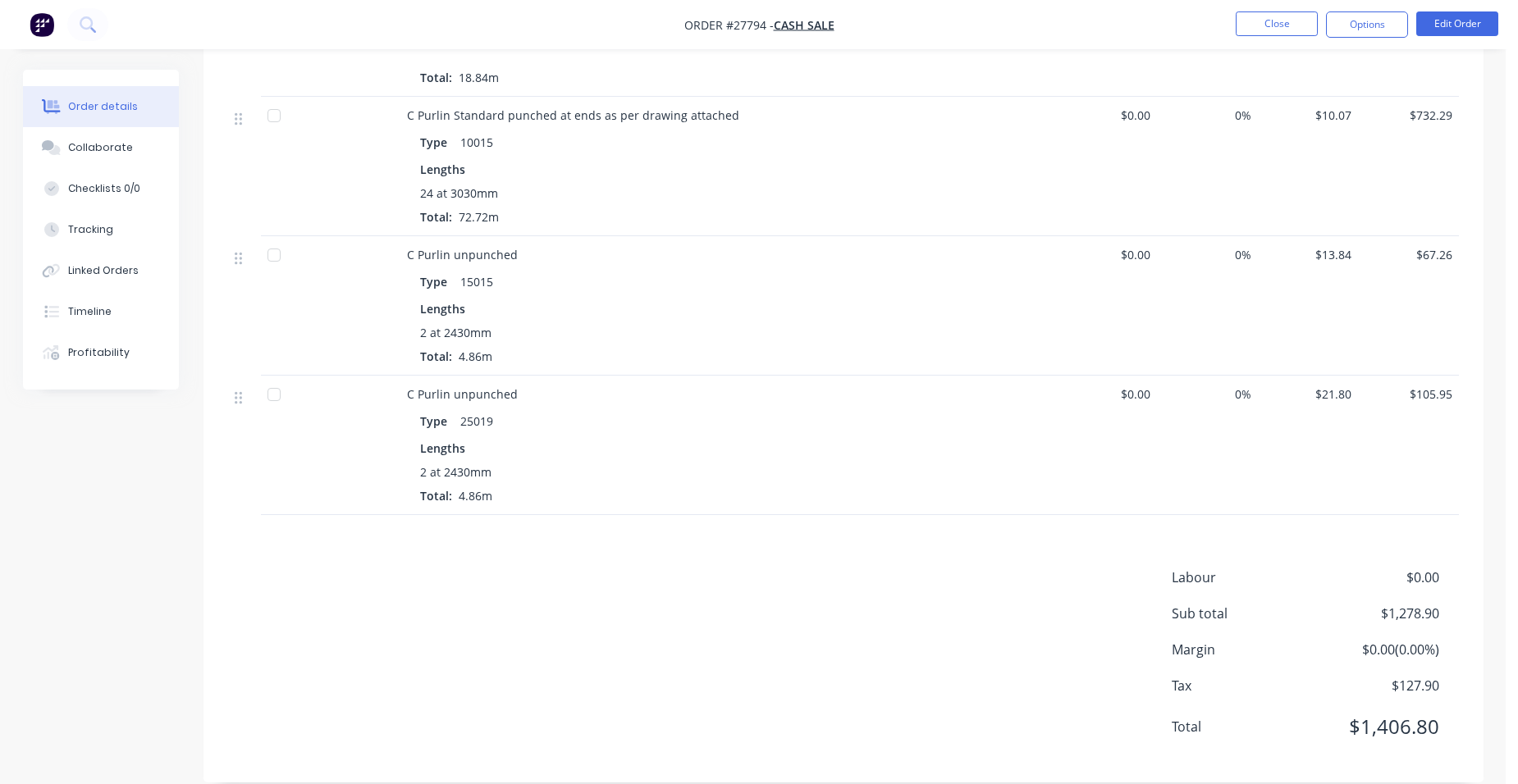
scroll to position [682, 0]
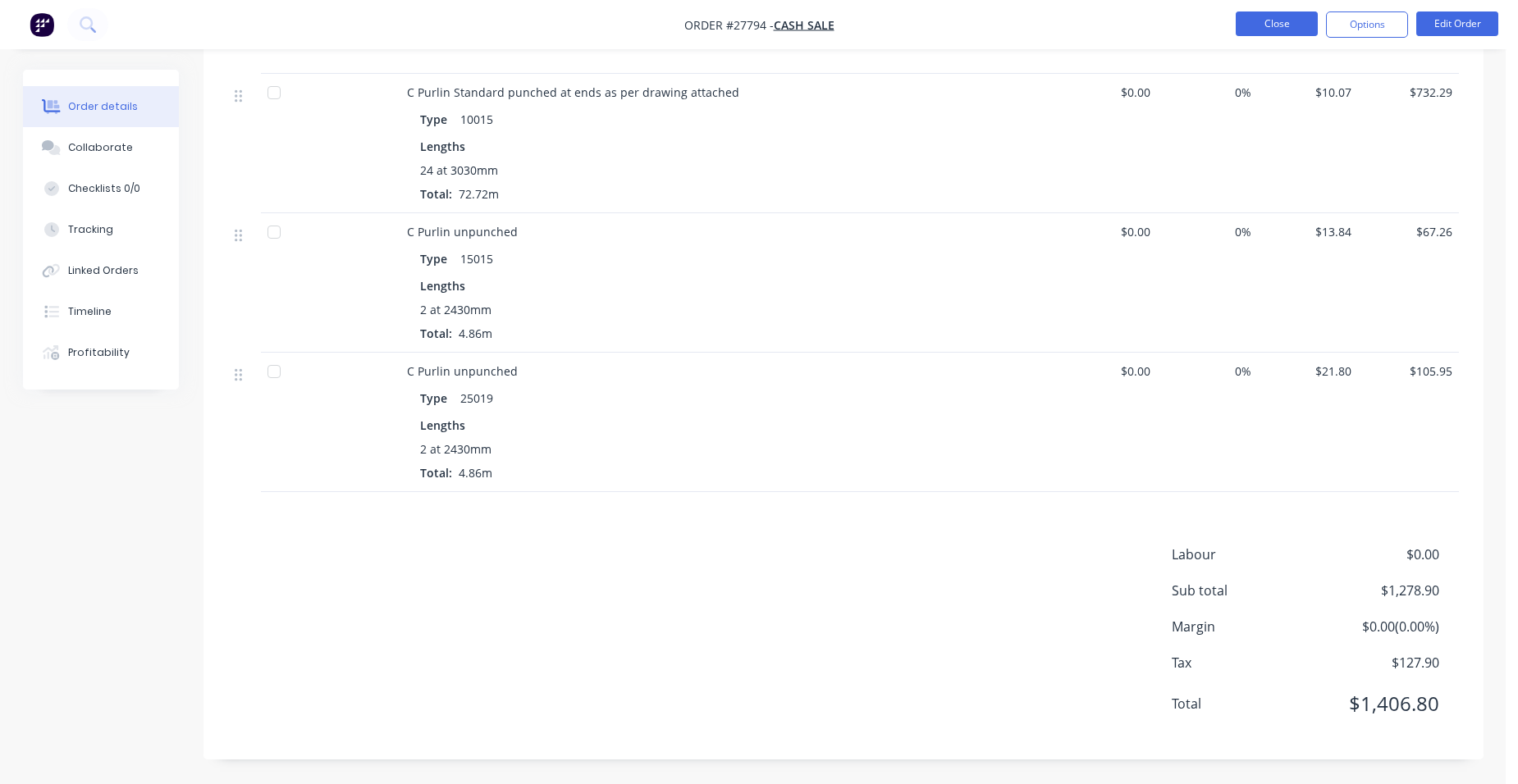
click at [1279, 31] on button "Close" at bounding box center [1276, 24] width 82 height 25
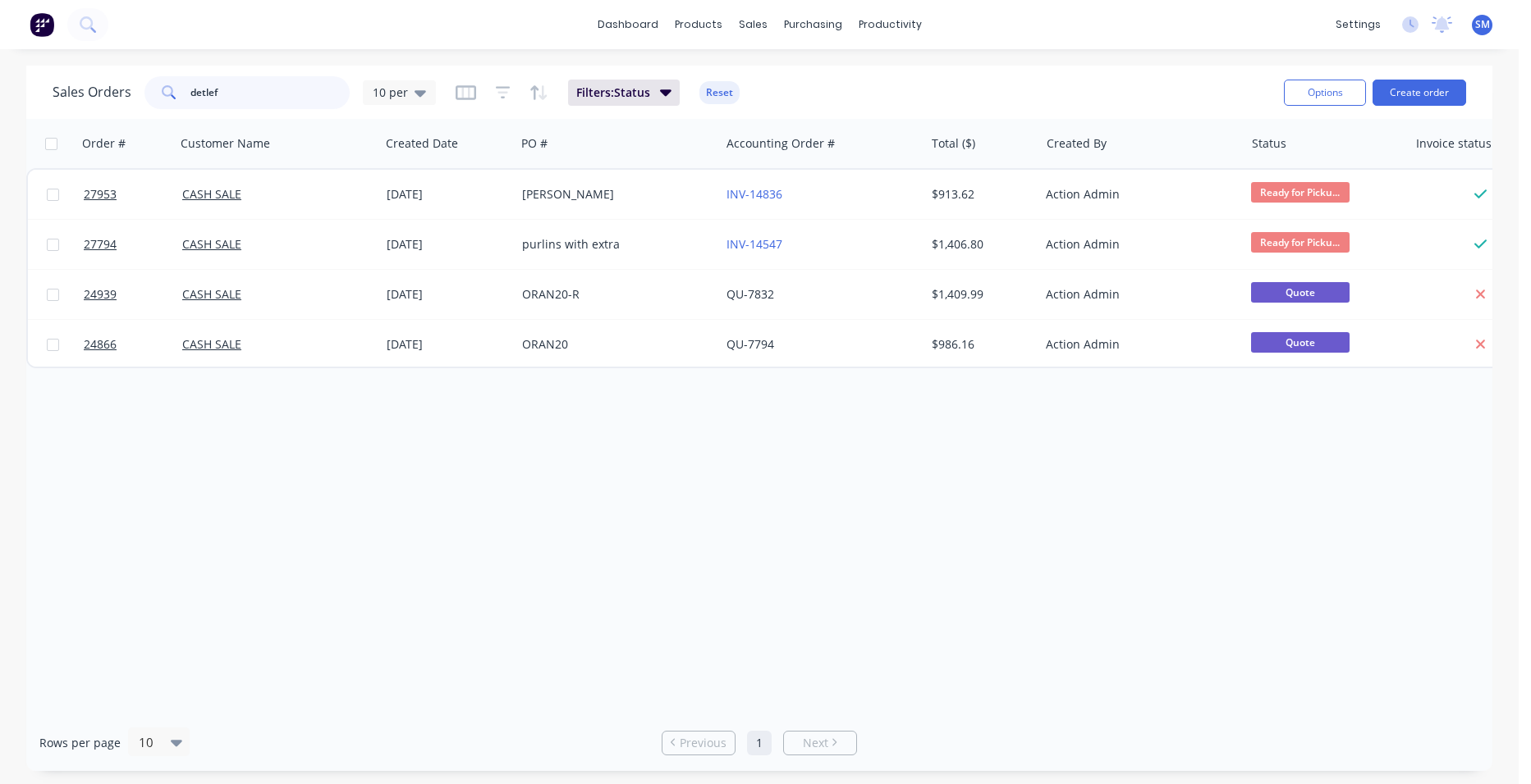
drag, startPoint x: 244, startPoint y: 92, endPoint x: 188, endPoint y: 94, distance: 56.0
click at [191, 94] on input "detlef" at bounding box center [271, 92] width 160 height 33
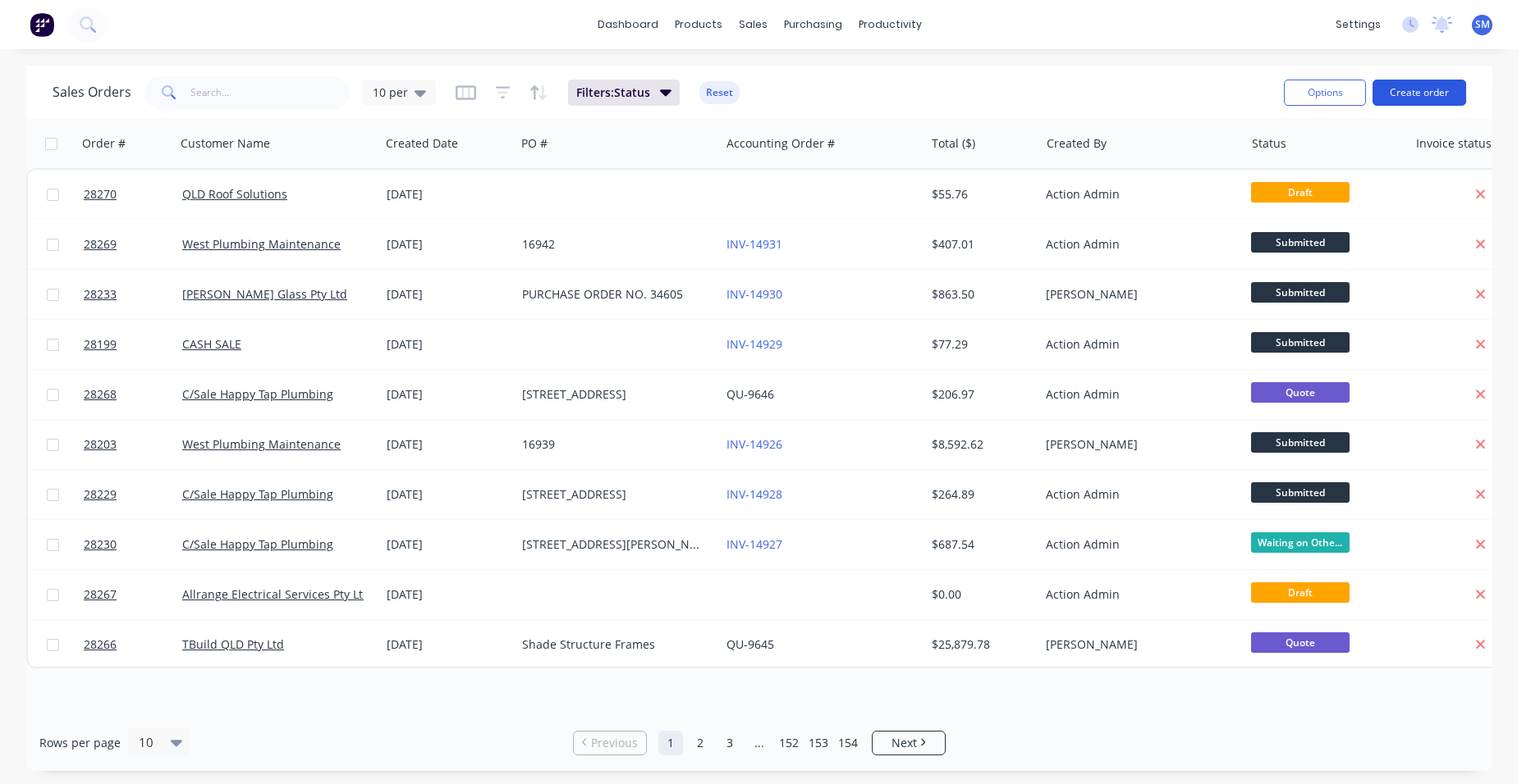
click at [1426, 87] on button "Create order" at bounding box center [1419, 93] width 93 height 26
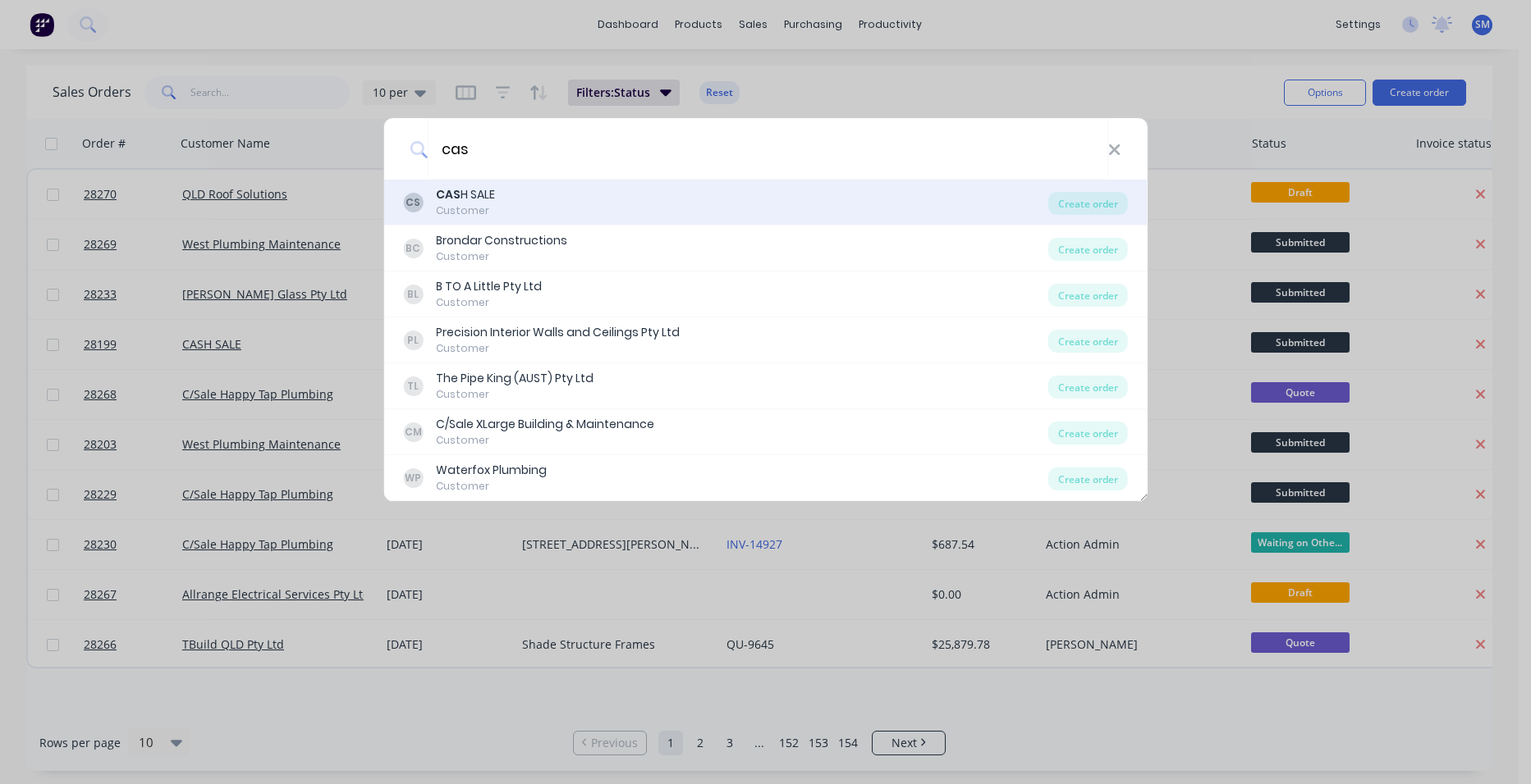
click at [505, 204] on div "CS CAS H SALE Customer" at bounding box center [725, 202] width 645 height 32
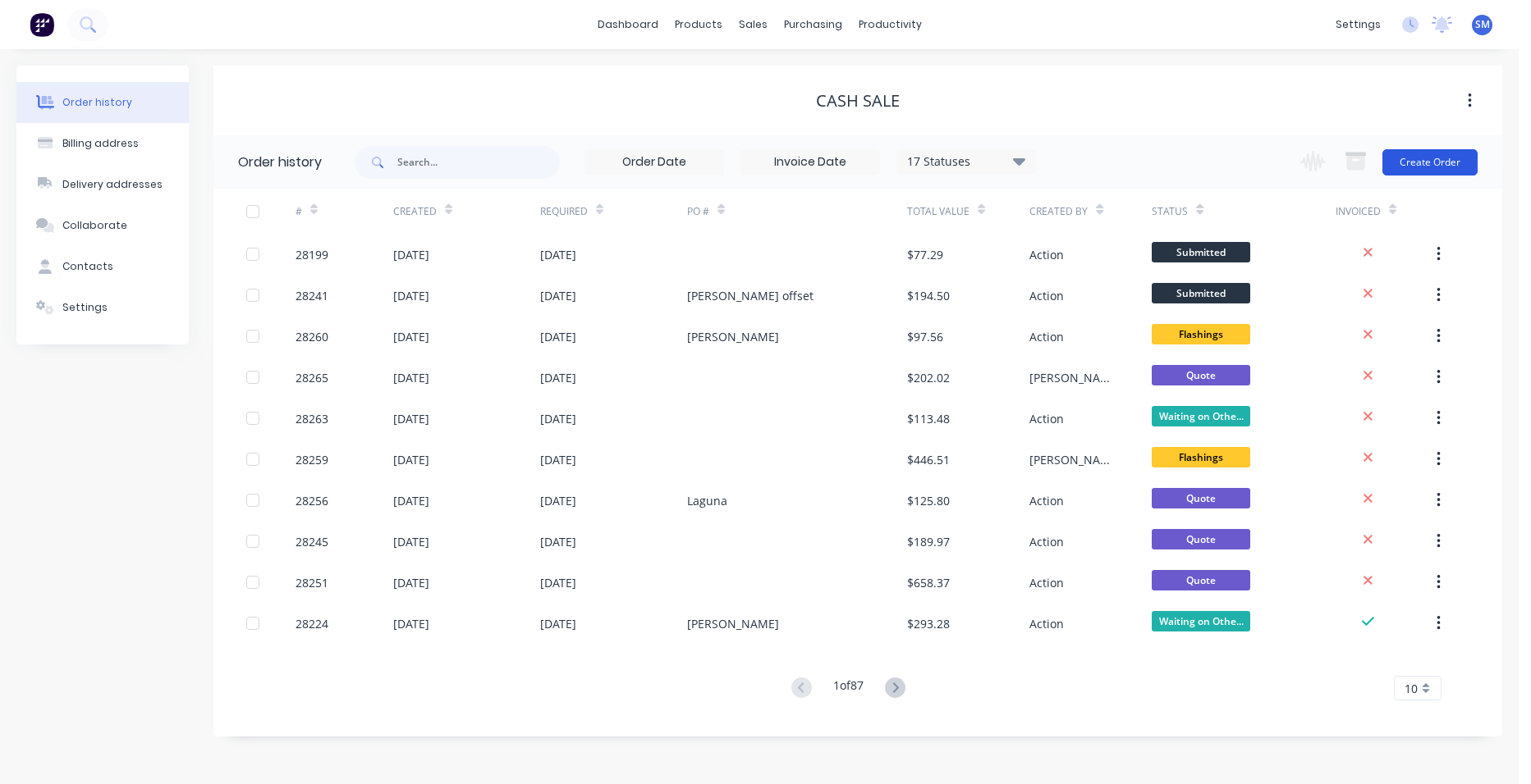
click at [1407, 162] on button "Create Order" at bounding box center [1430, 163] width 95 height 26
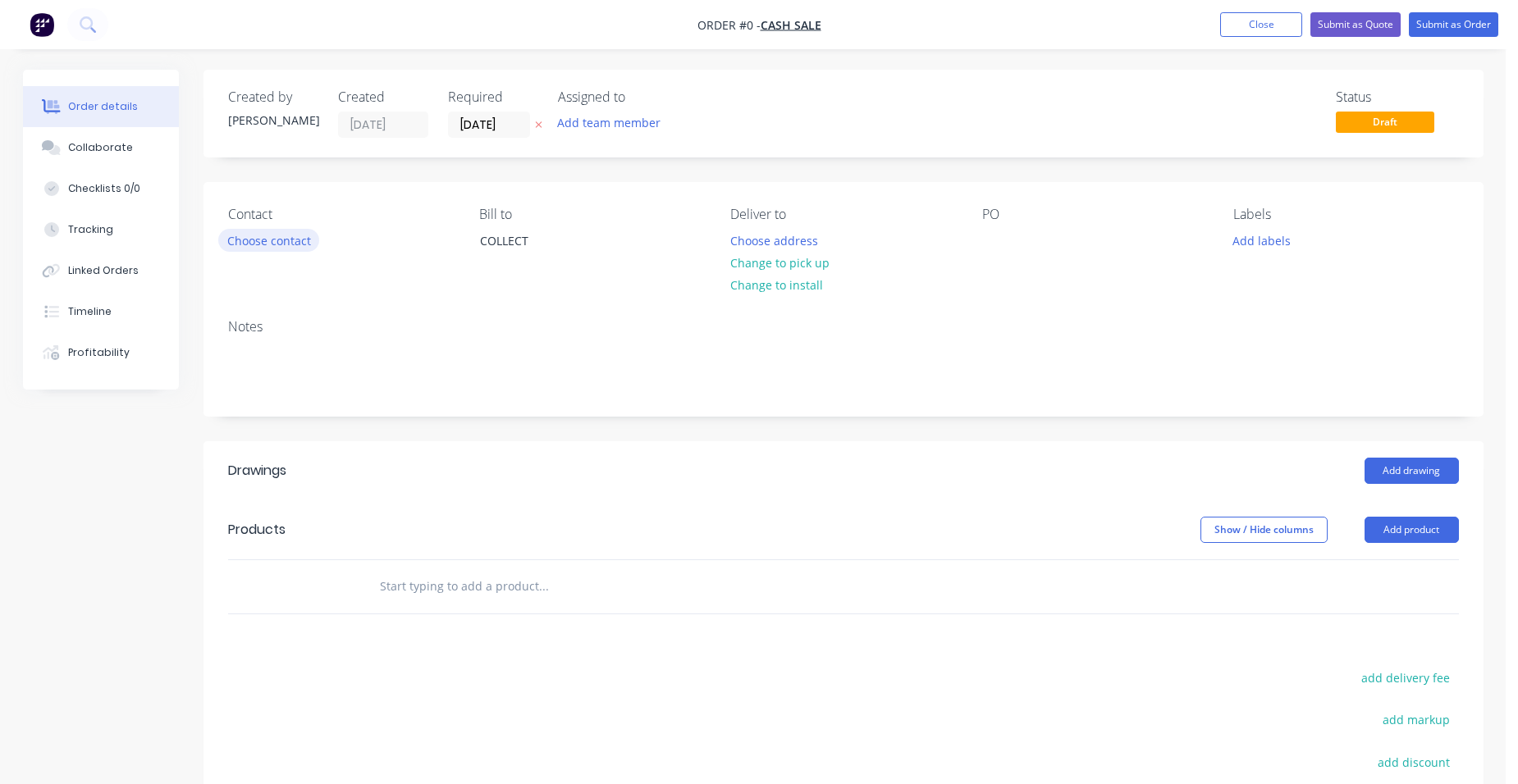
click at [261, 246] on button "Choose contact" at bounding box center [268, 239] width 101 height 22
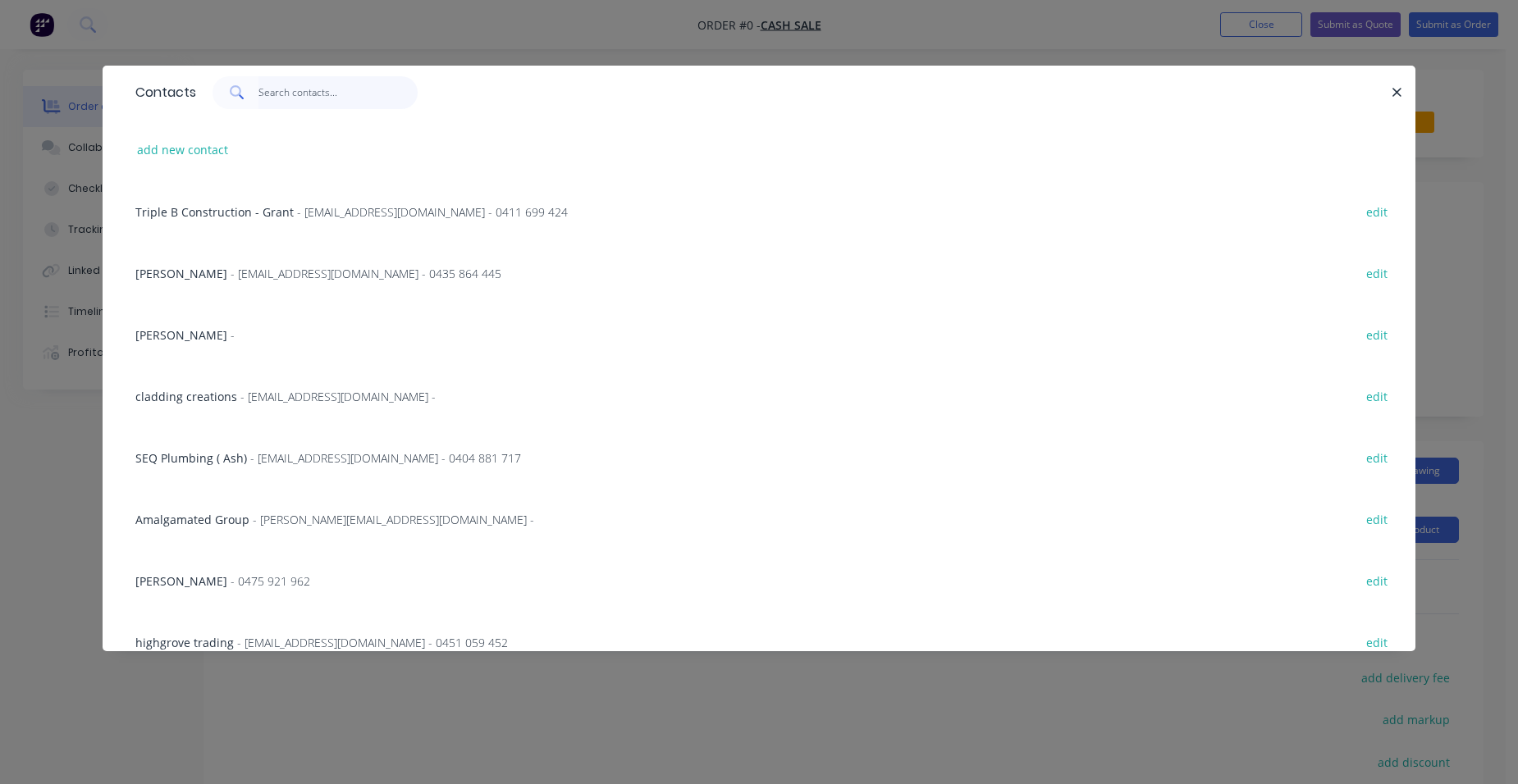
click at [282, 92] on input "text" at bounding box center [338, 92] width 160 height 33
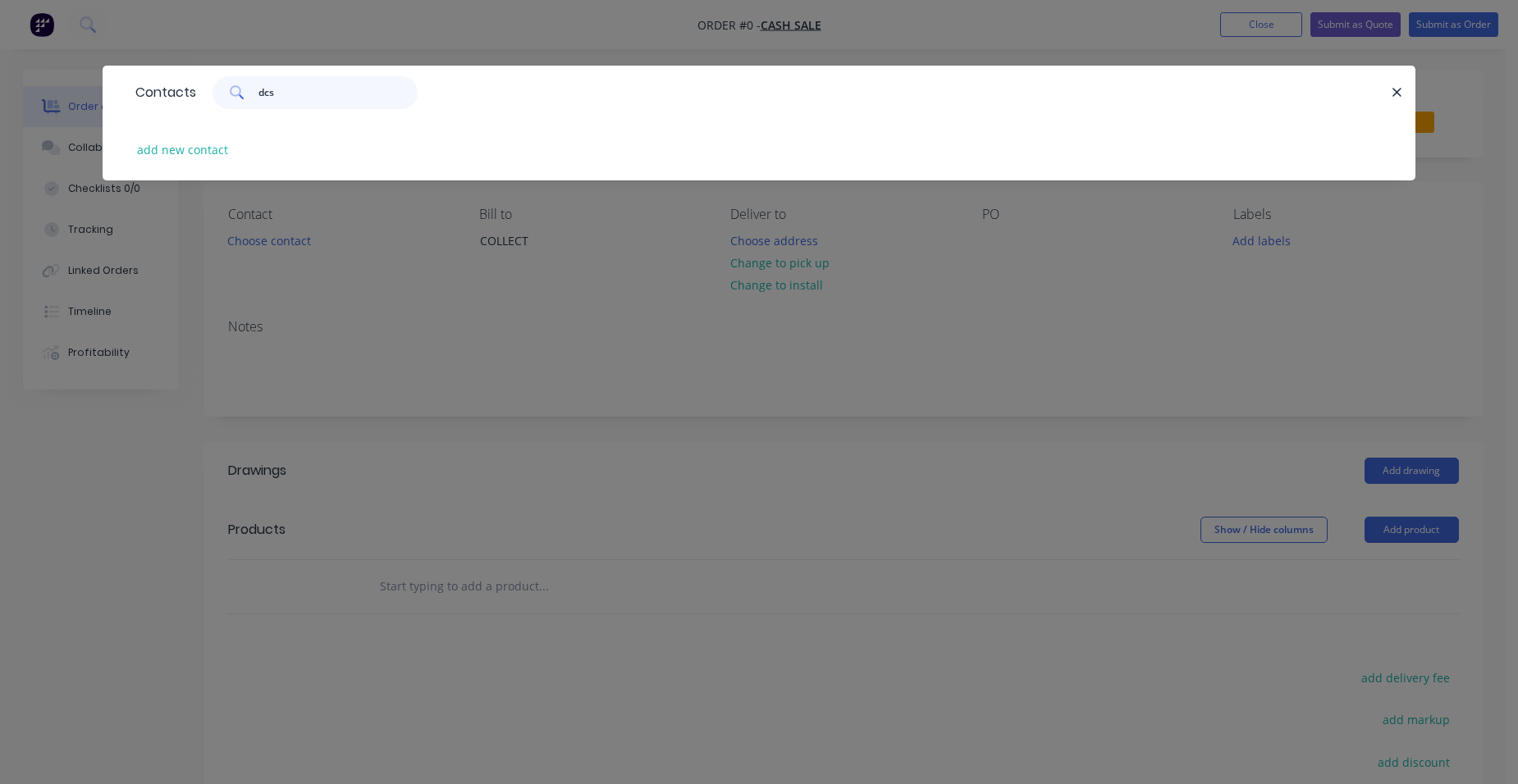
drag, startPoint x: 258, startPoint y: 83, endPoint x: 231, endPoint y: 82, distance: 27.0
click at [231, 82] on div "dcs" at bounding box center [315, 92] width 205 height 33
drag, startPoint x: 322, startPoint y: 85, endPoint x: 224, endPoint y: 76, distance: 98.4
click at [224, 76] on div "design compact" at bounding box center [315, 92] width 205 height 33
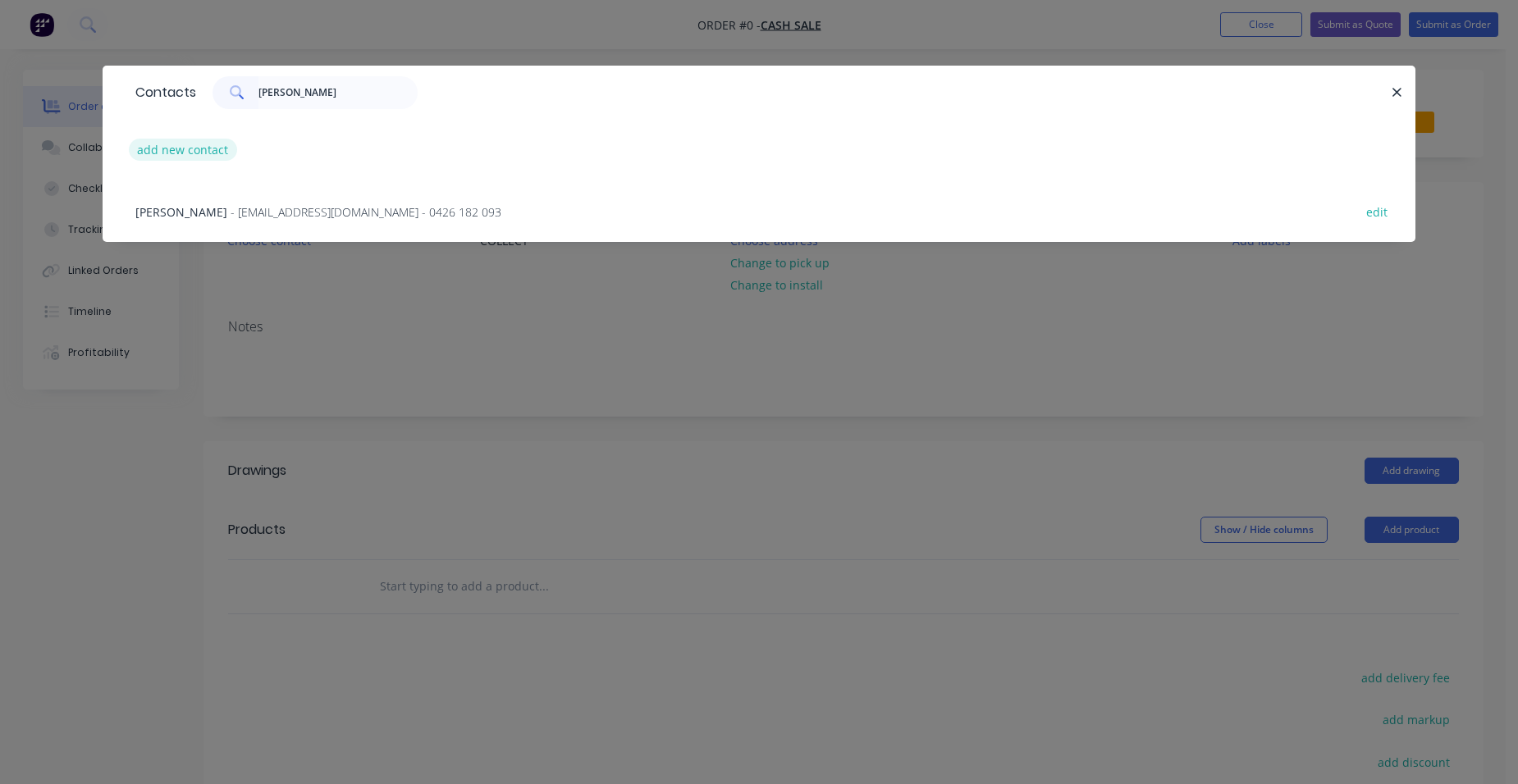
click at [215, 152] on button "add new contact" at bounding box center [183, 149] width 108 height 22
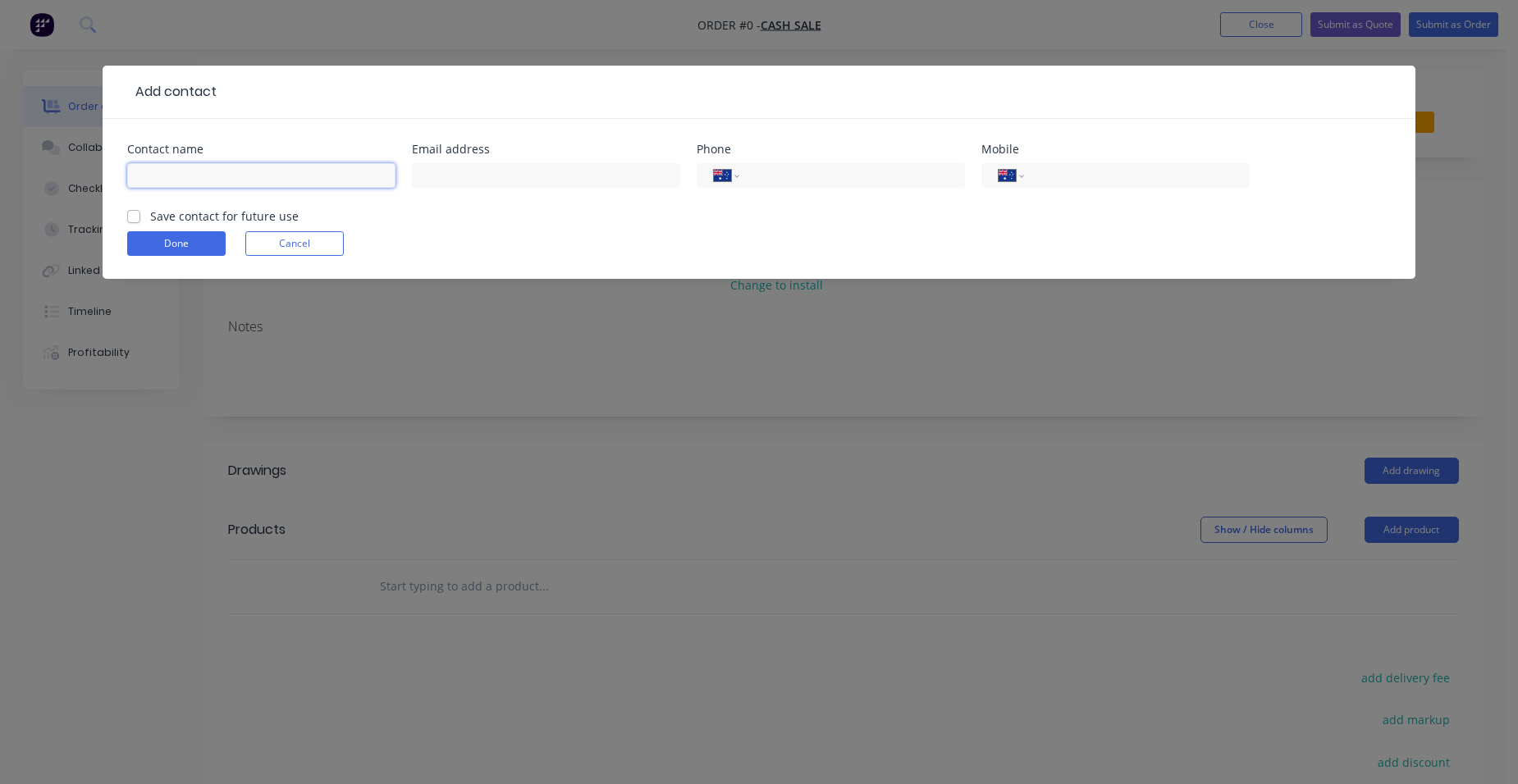
click at [240, 177] on input "text" at bounding box center [261, 176] width 268 height 25
click at [590, 171] on input "text" at bounding box center [546, 176] width 268 height 25
click at [150, 219] on label "Save contact for future use" at bounding box center [224, 216] width 149 height 18
click at [132, 219] on input "Save contact for future use" at bounding box center [134, 215] width 13 height 16
click at [149, 249] on button "Done" at bounding box center [177, 243] width 98 height 25
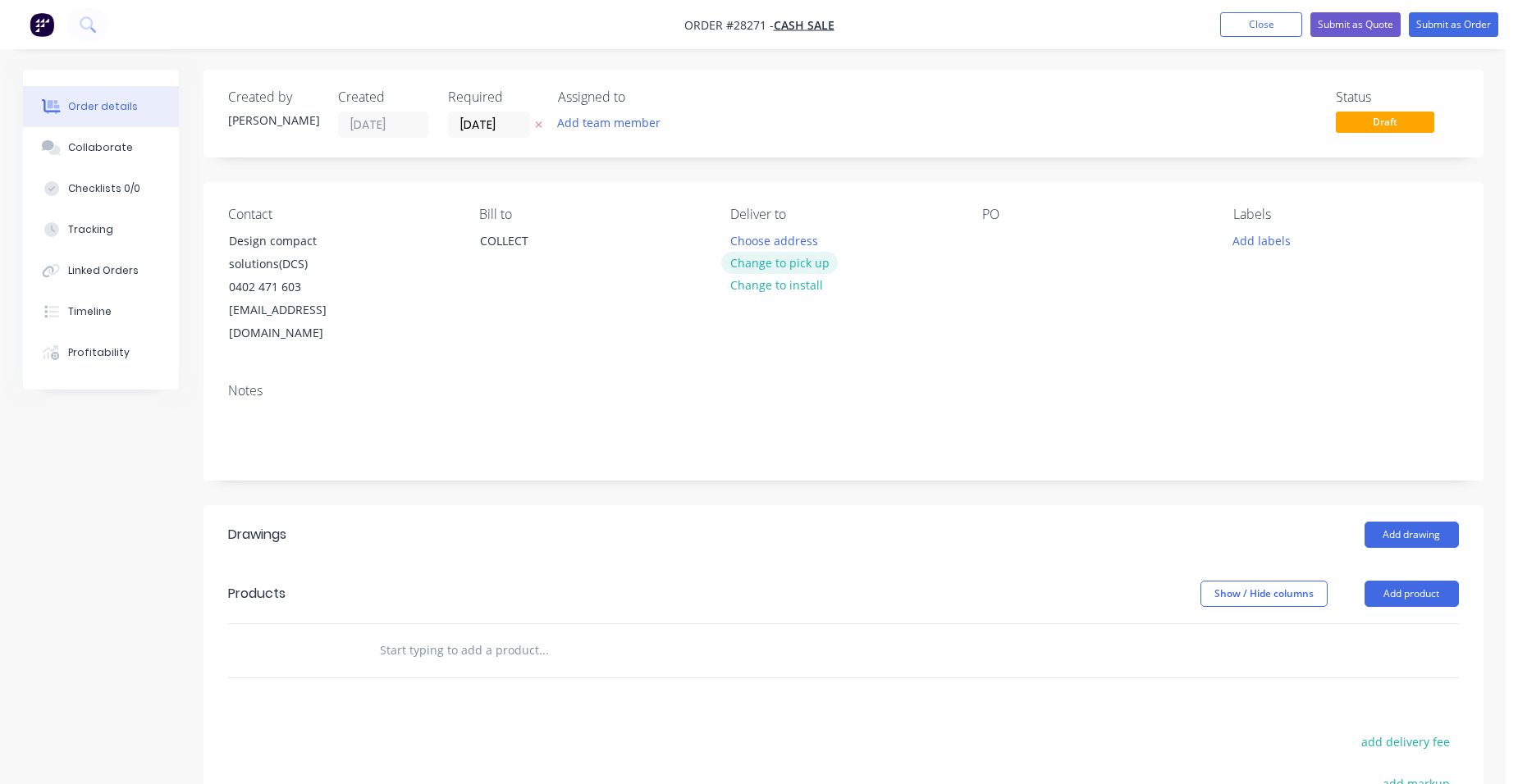
click at [796, 259] on button "Change to pick up" at bounding box center [780, 263] width 117 height 22
click at [527, 119] on input "[DATE]" at bounding box center [489, 125] width 80 height 25
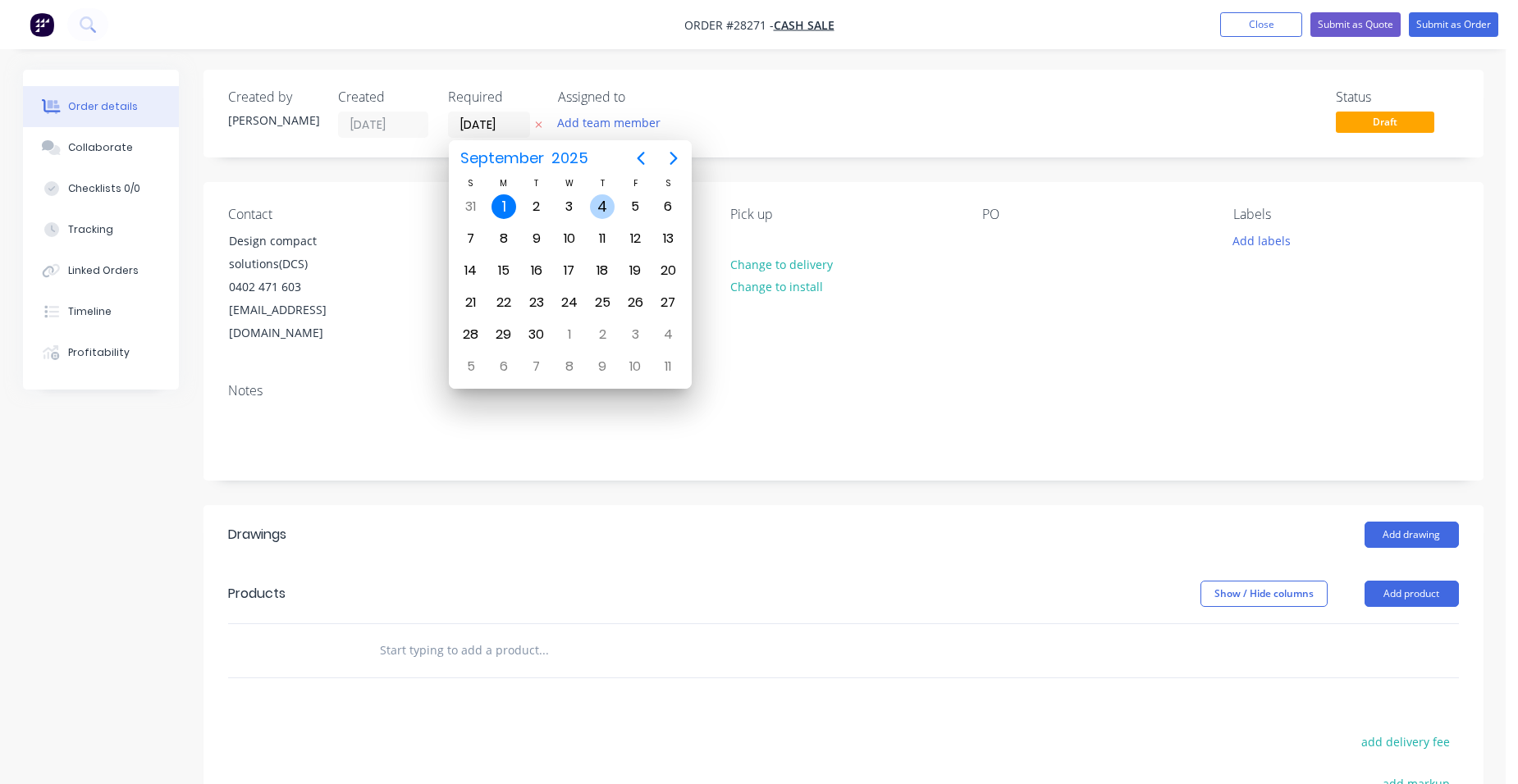
click at [588, 201] on div "4" at bounding box center [602, 207] width 33 height 31
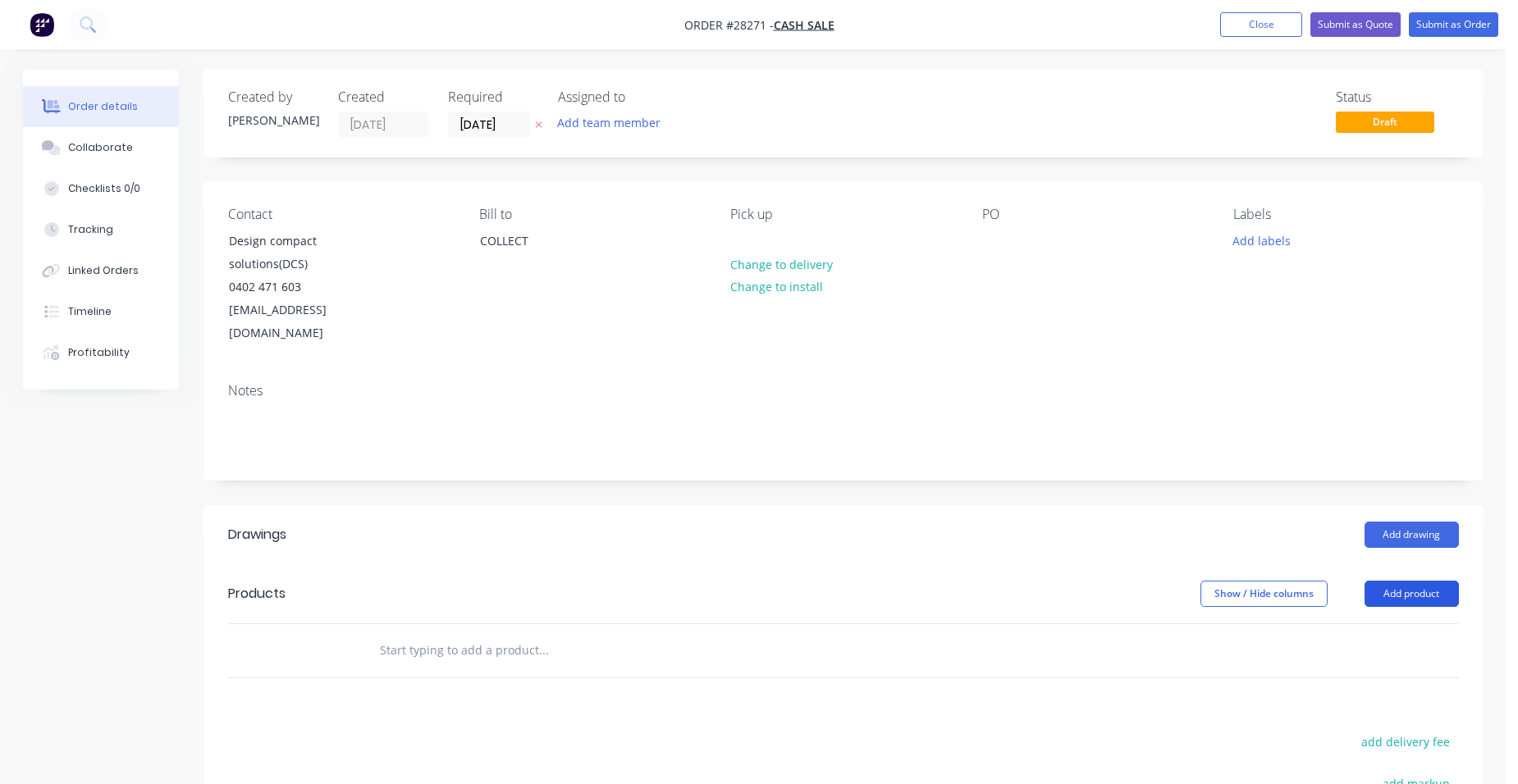
click at [1411, 581] on button "Add product" at bounding box center [1412, 594] width 94 height 26
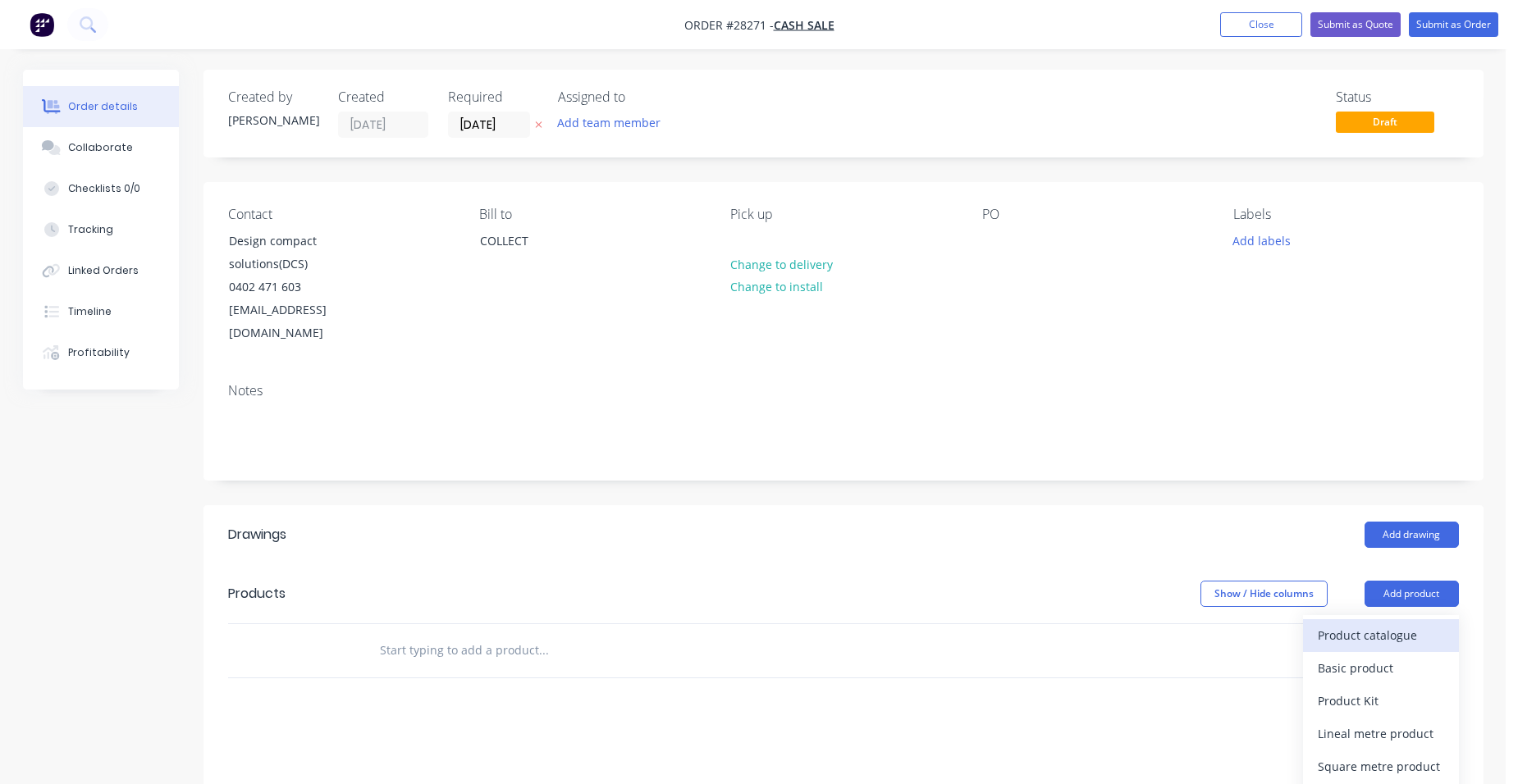
click at [1391, 624] on div "Product catalogue" at bounding box center [1381, 635] width 127 height 24
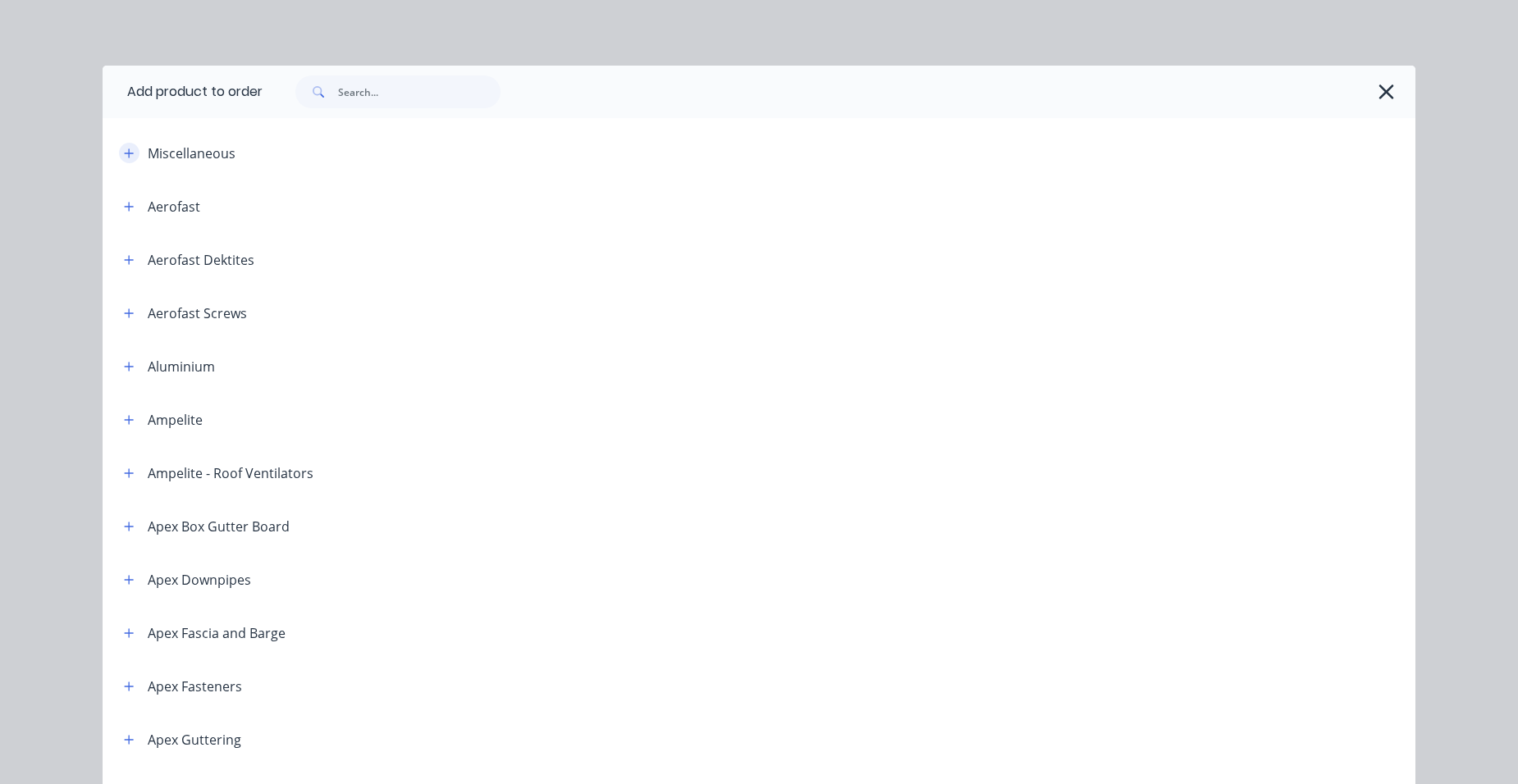
click at [124, 155] on icon "button" at bounding box center [128, 153] width 10 height 11
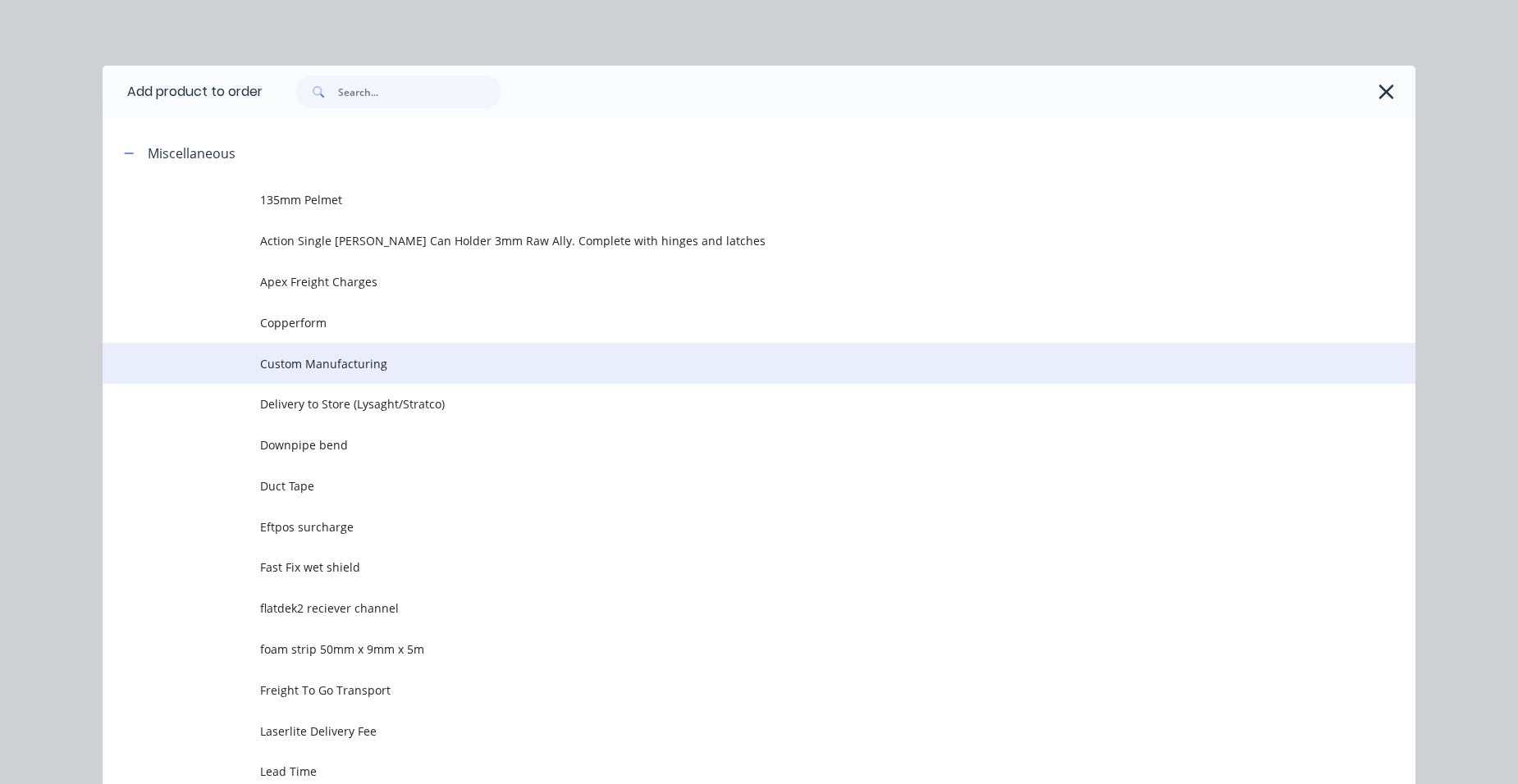
click at [340, 360] on span "Custom Manufacturing" at bounding box center [722, 364] width 924 height 18
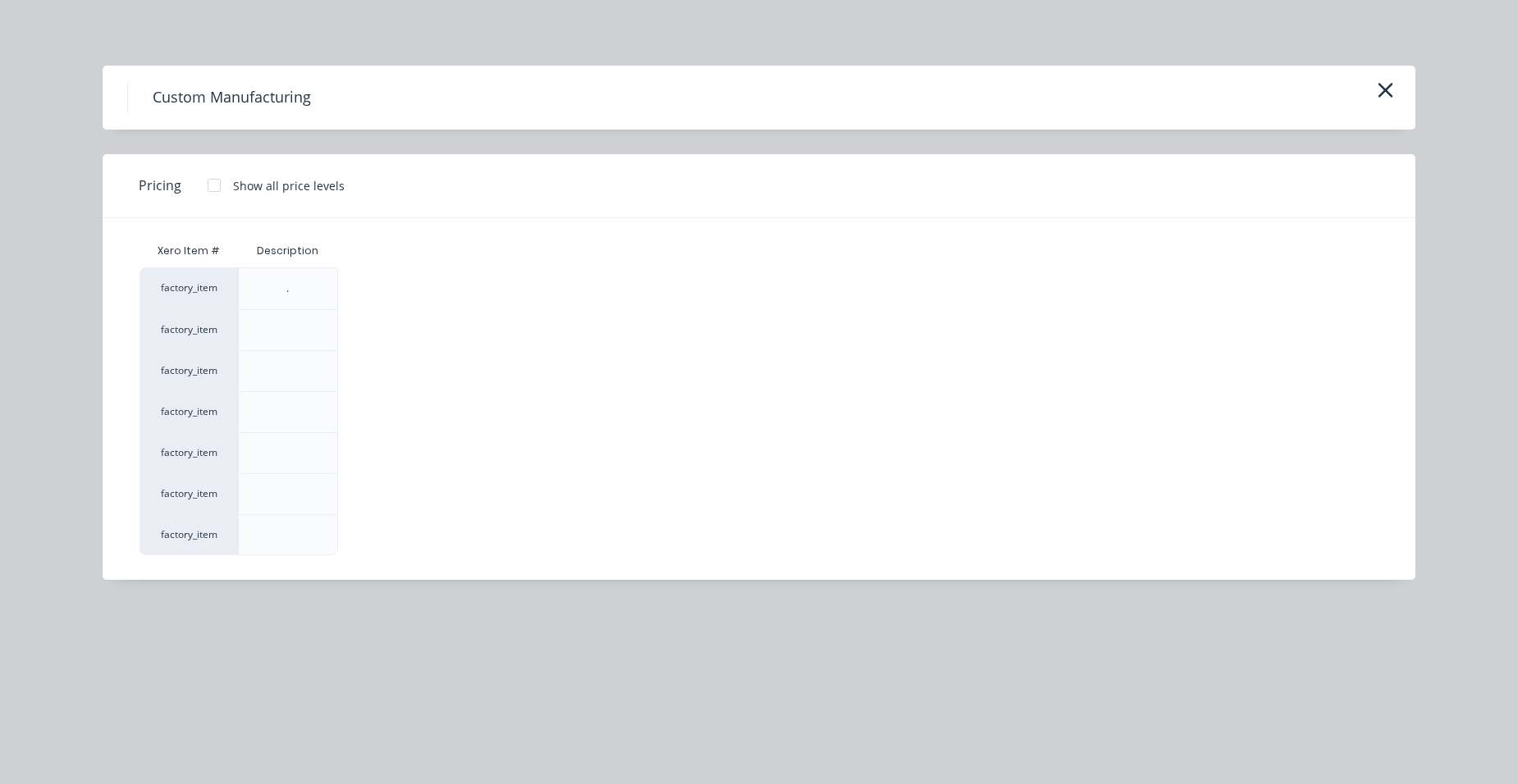
click at [207, 180] on div at bounding box center [214, 185] width 33 height 33
click at [378, 489] on div "$0.00" at bounding box center [383, 495] width 88 height 40
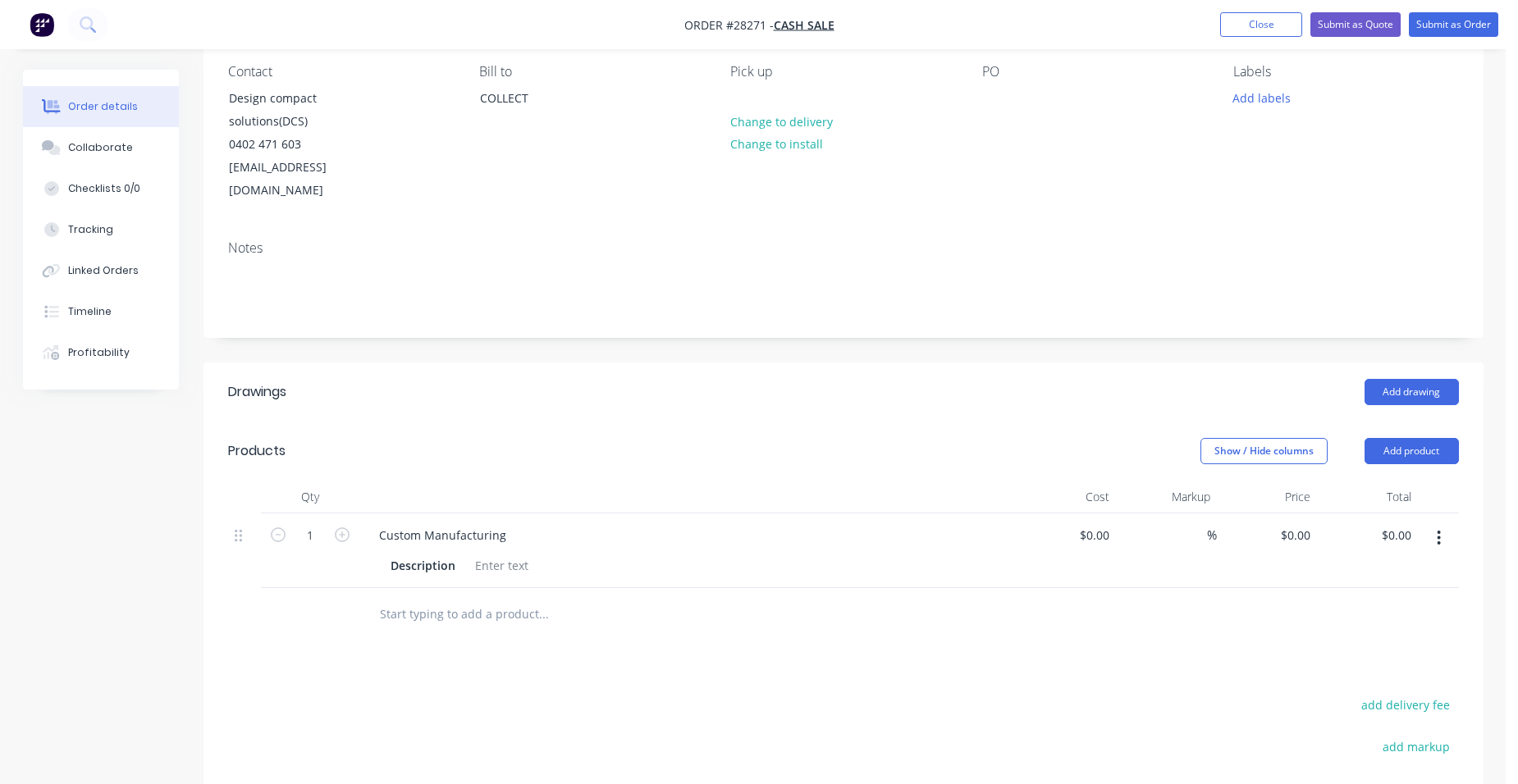
scroll to position [246, 0]
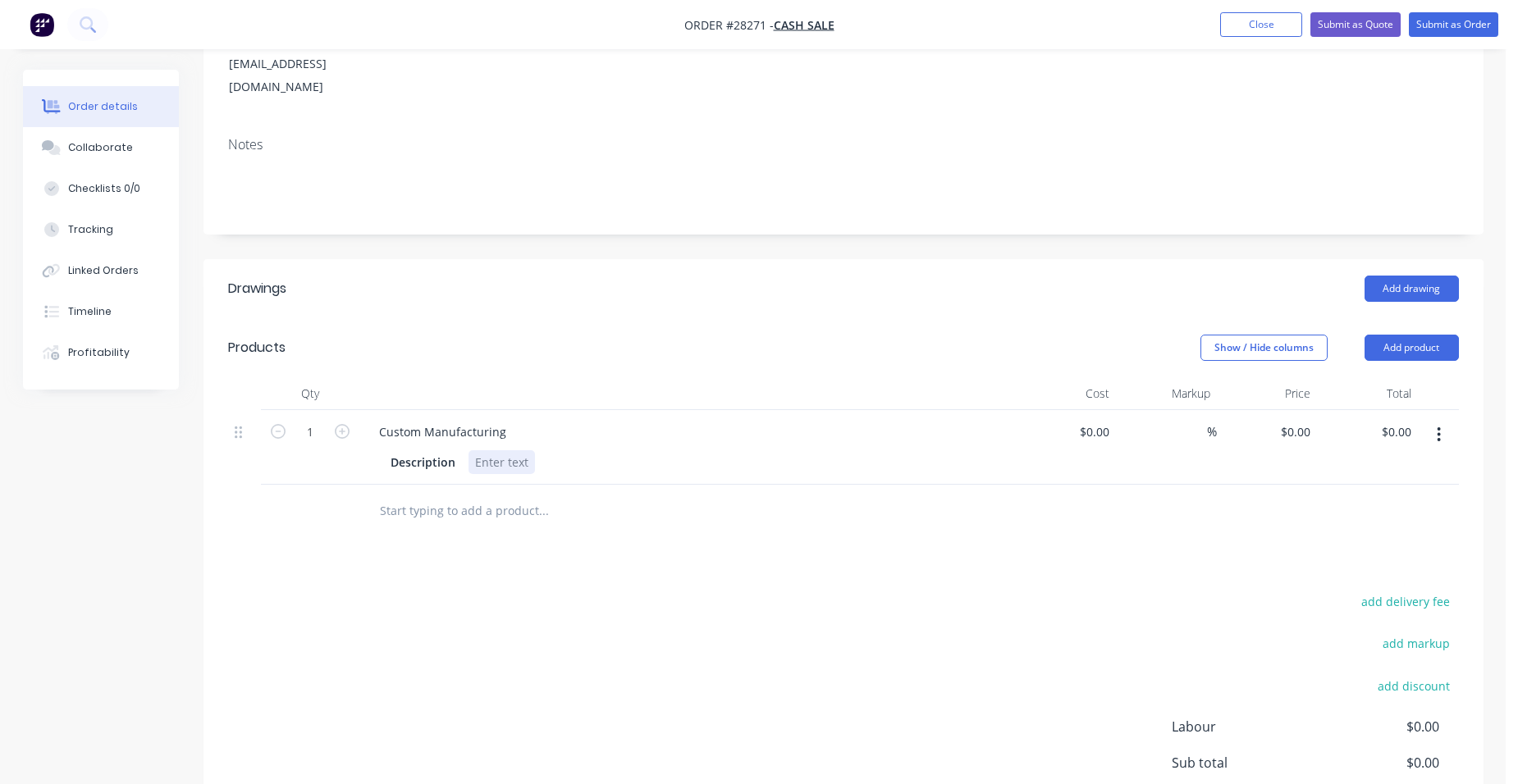
click at [522, 451] on div at bounding box center [502, 462] width 67 height 24
click at [1306, 420] on input "0" at bounding box center [1297, 432] width 38 height 24
click at [1340, 426] on div "$90.18 $0.00" at bounding box center [1367, 447] width 101 height 75
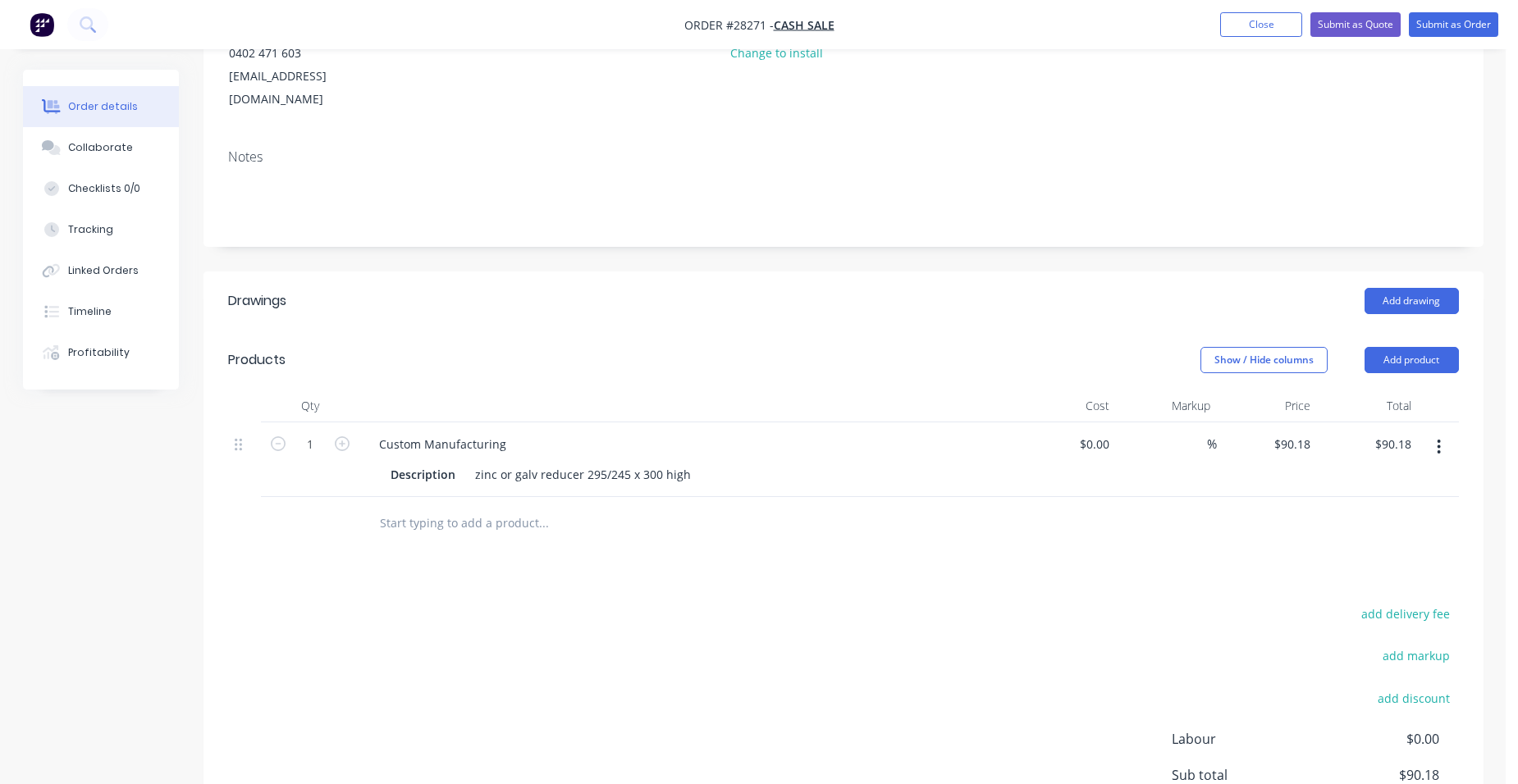
scroll to position [231, 0]
click at [1301, 435] on input "90.18" at bounding box center [1297, 446] width 38 height 24
click at [1315, 458] on div "$90.88 90.88" at bounding box center [1267, 462] width 101 height 75
click at [1310, 435] on input "90.88" at bounding box center [1295, 446] width 44 height 24
click at [1330, 425] on div "$90.91 $90.88" at bounding box center [1367, 462] width 101 height 75
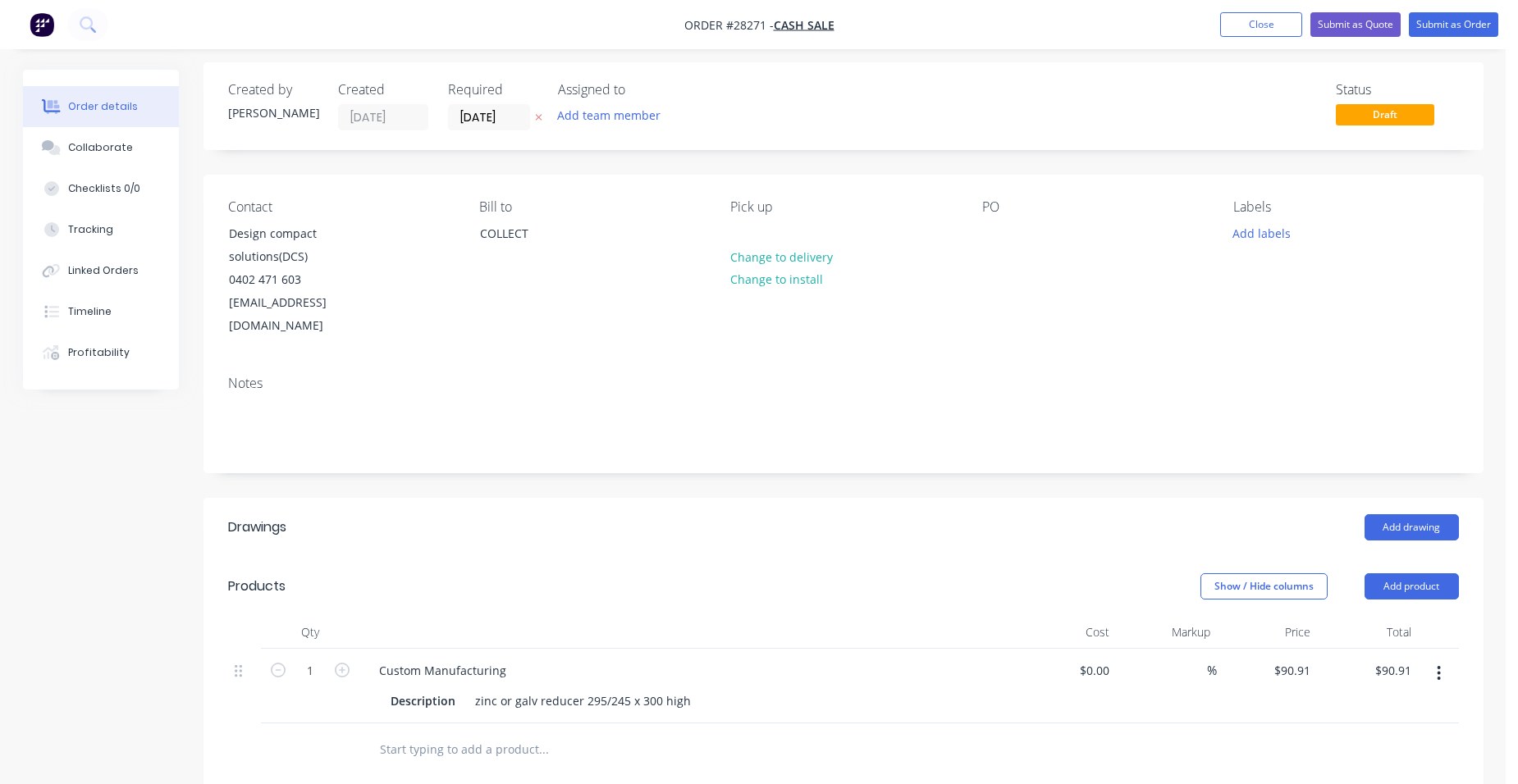
scroll to position [0, 0]
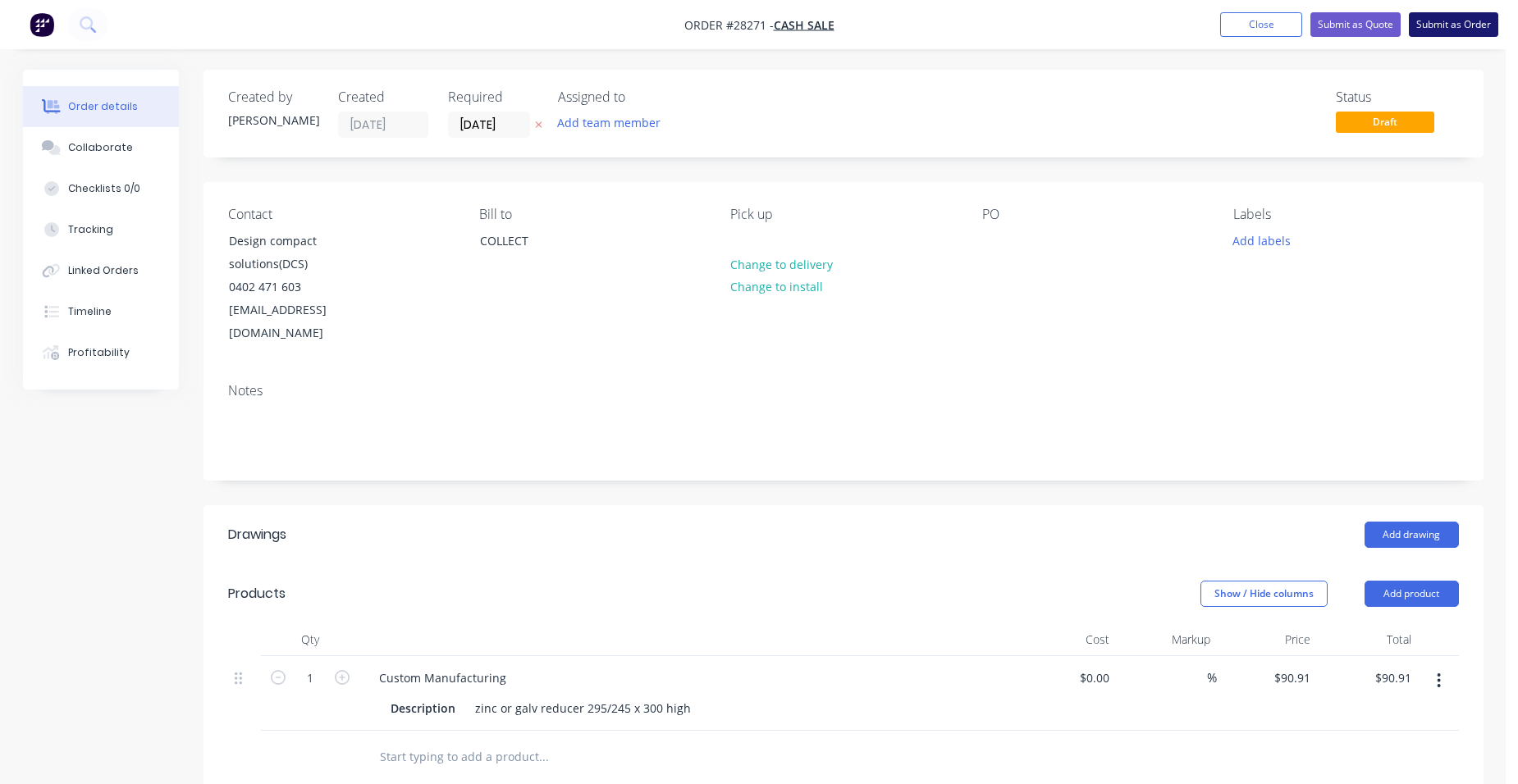
click at [1461, 18] on button "Submit as Order" at bounding box center [1454, 25] width 90 height 25
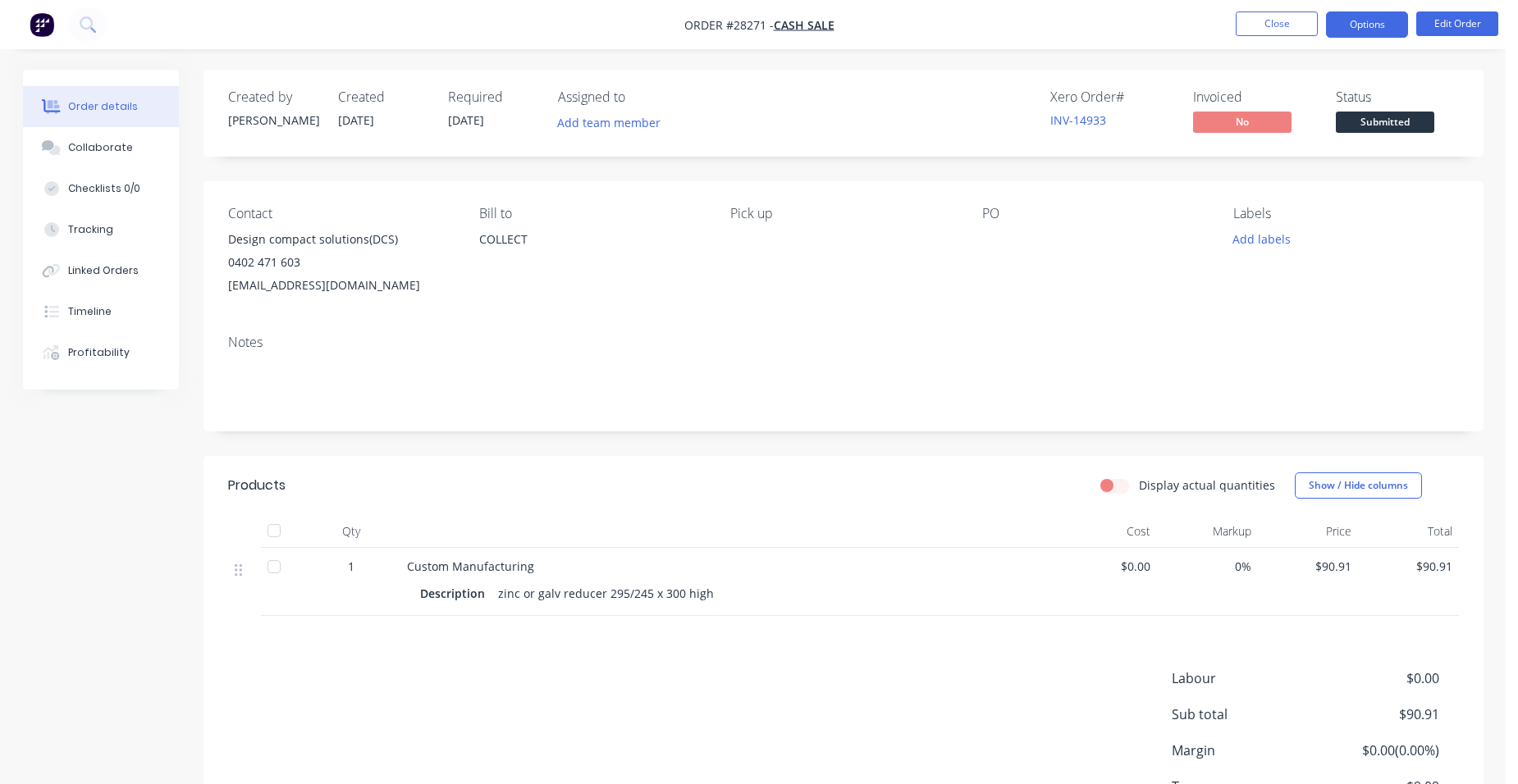
click at [1377, 29] on button "Options" at bounding box center [1367, 25] width 82 height 26
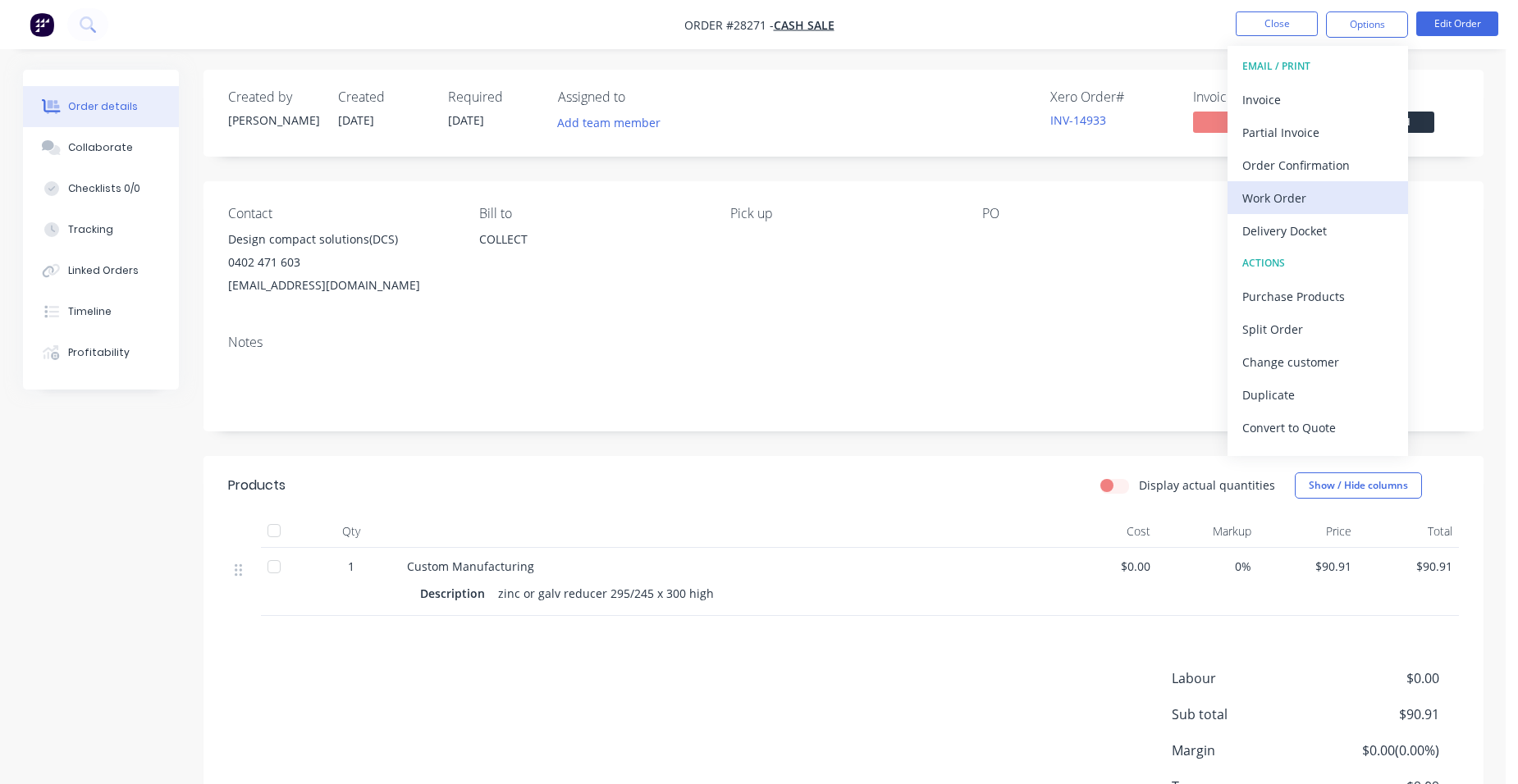
click at [1334, 192] on div "Work Order" at bounding box center [1318, 198] width 151 height 24
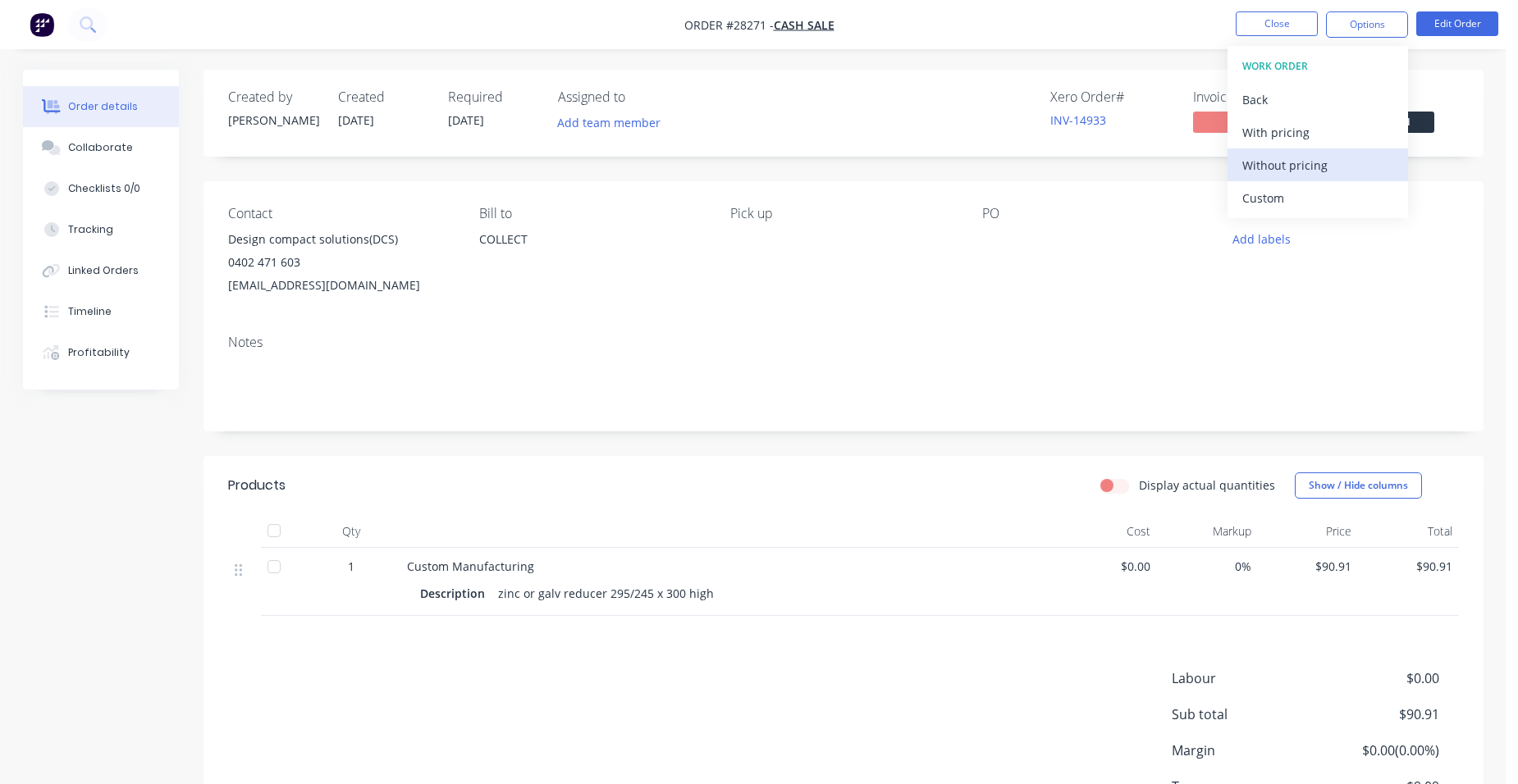
click at [1327, 173] on div "Without pricing" at bounding box center [1318, 165] width 151 height 24
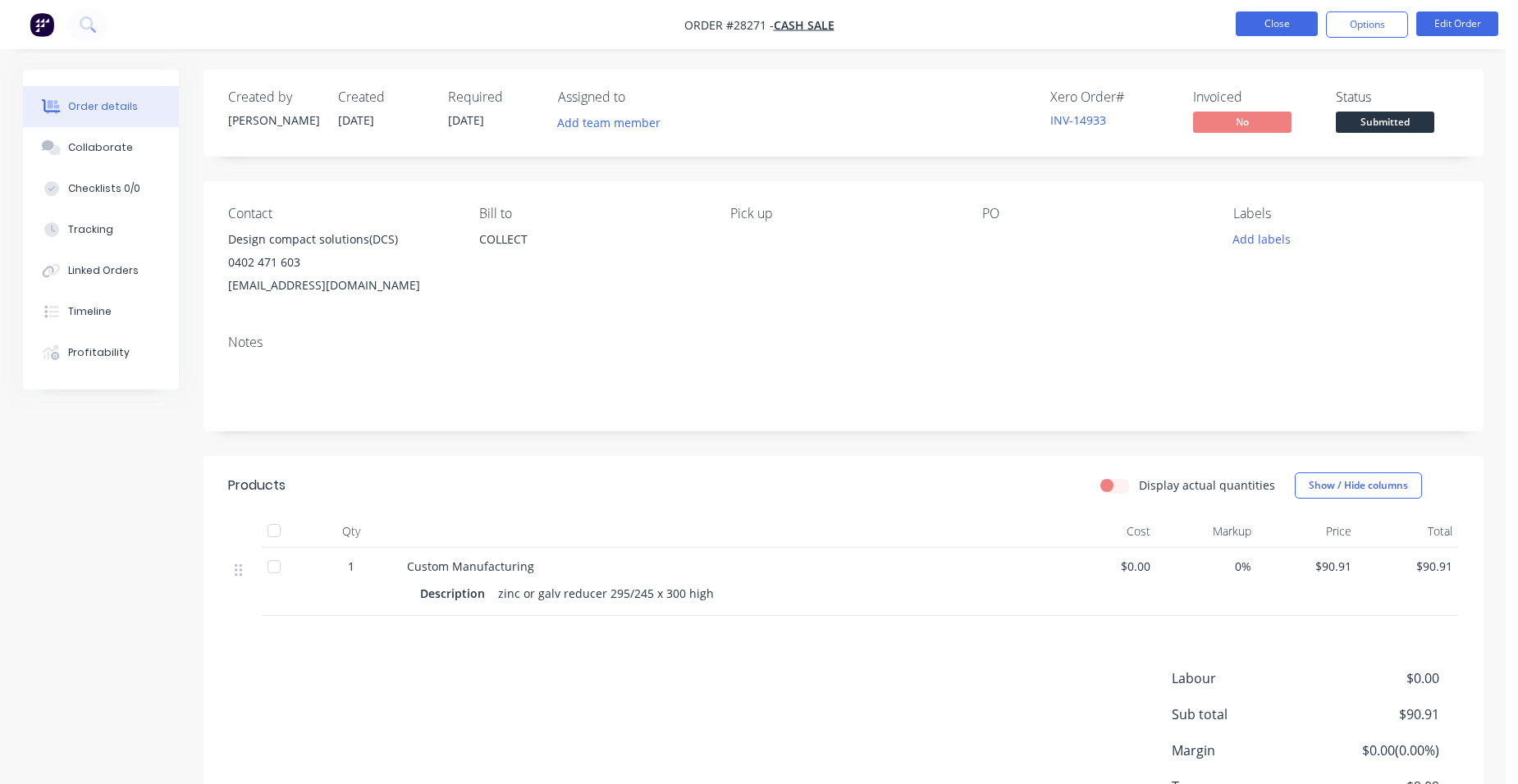
click at [1298, 15] on button "Close" at bounding box center [1276, 24] width 82 height 25
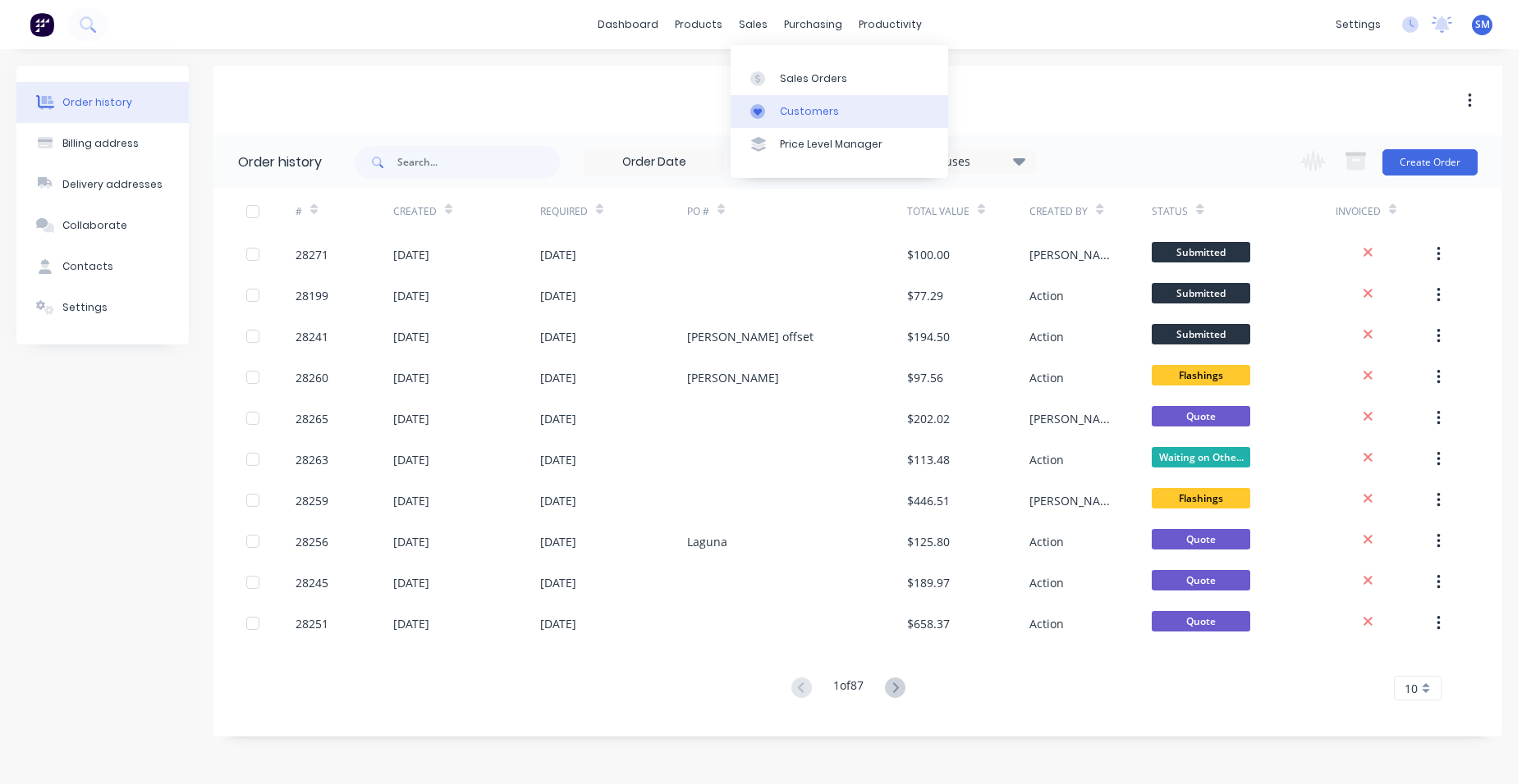
click at [797, 112] on div "Customers" at bounding box center [809, 112] width 59 height 15
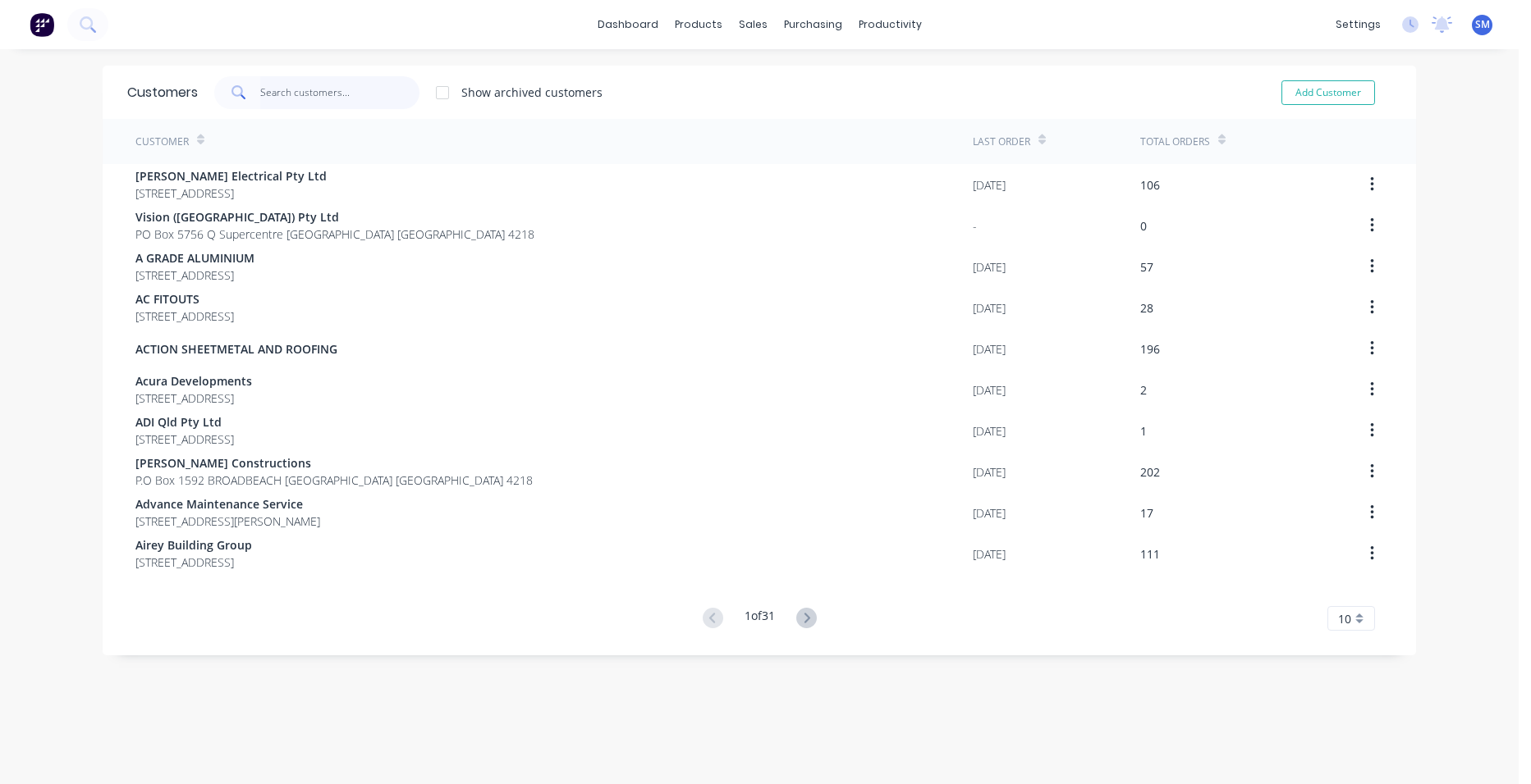
click at [358, 100] on input "text" at bounding box center [340, 92] width 160 height 33
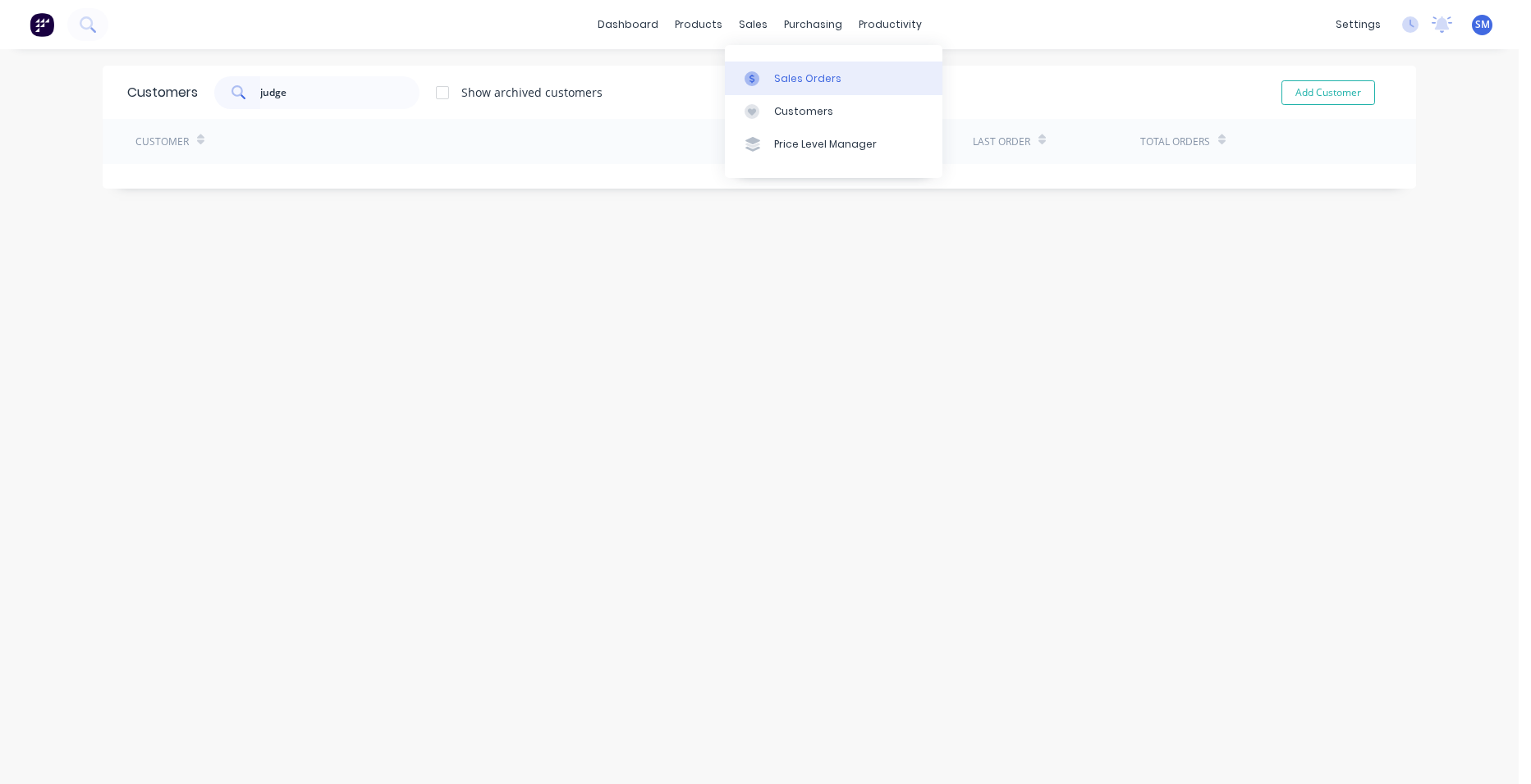
click at [806, 75] on div "Sales Orders" at bounding box center [807, 78] width 68 height 15
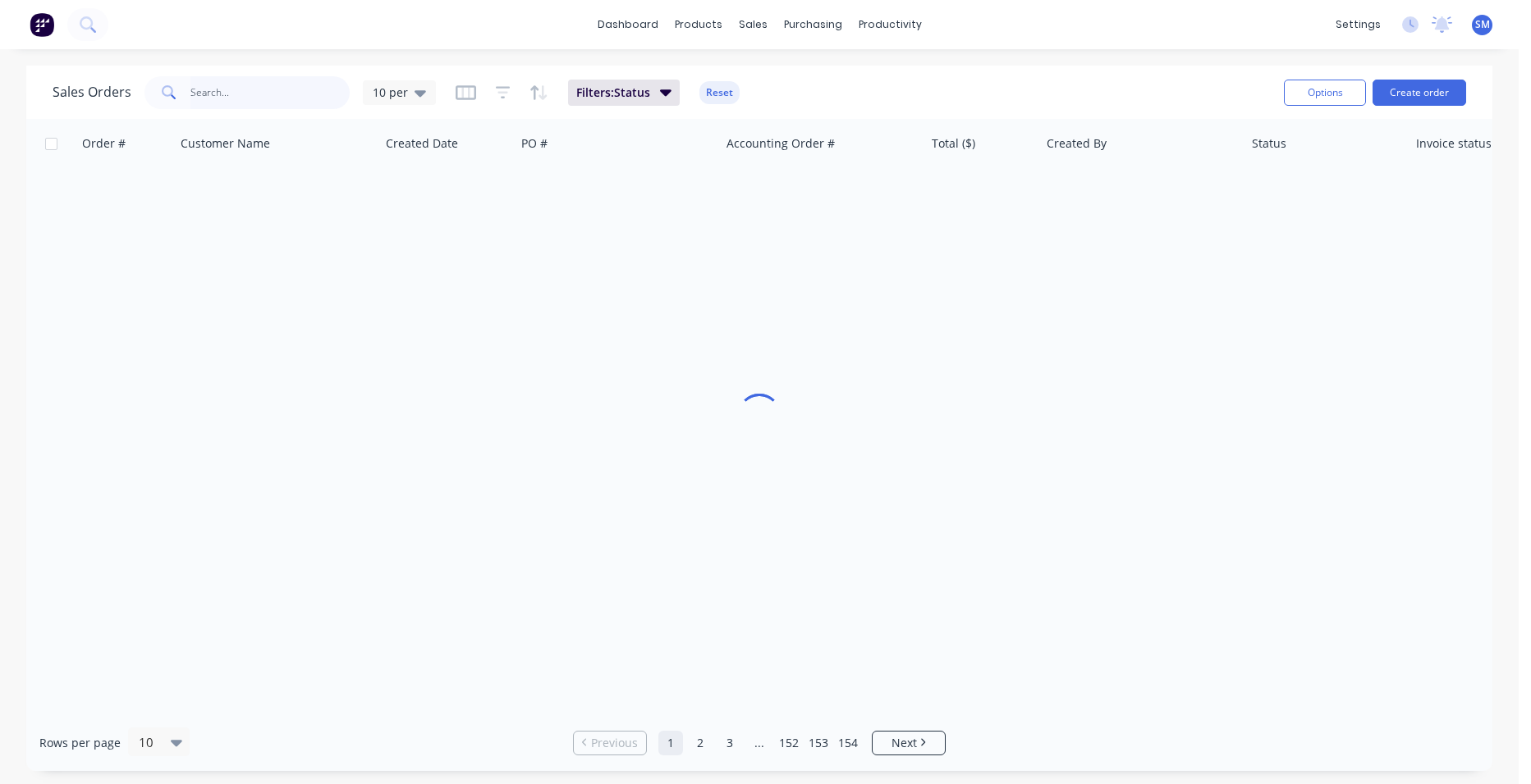
click at [246, 96] on input "text" at bounding box center [271, 92] width 160 height 33
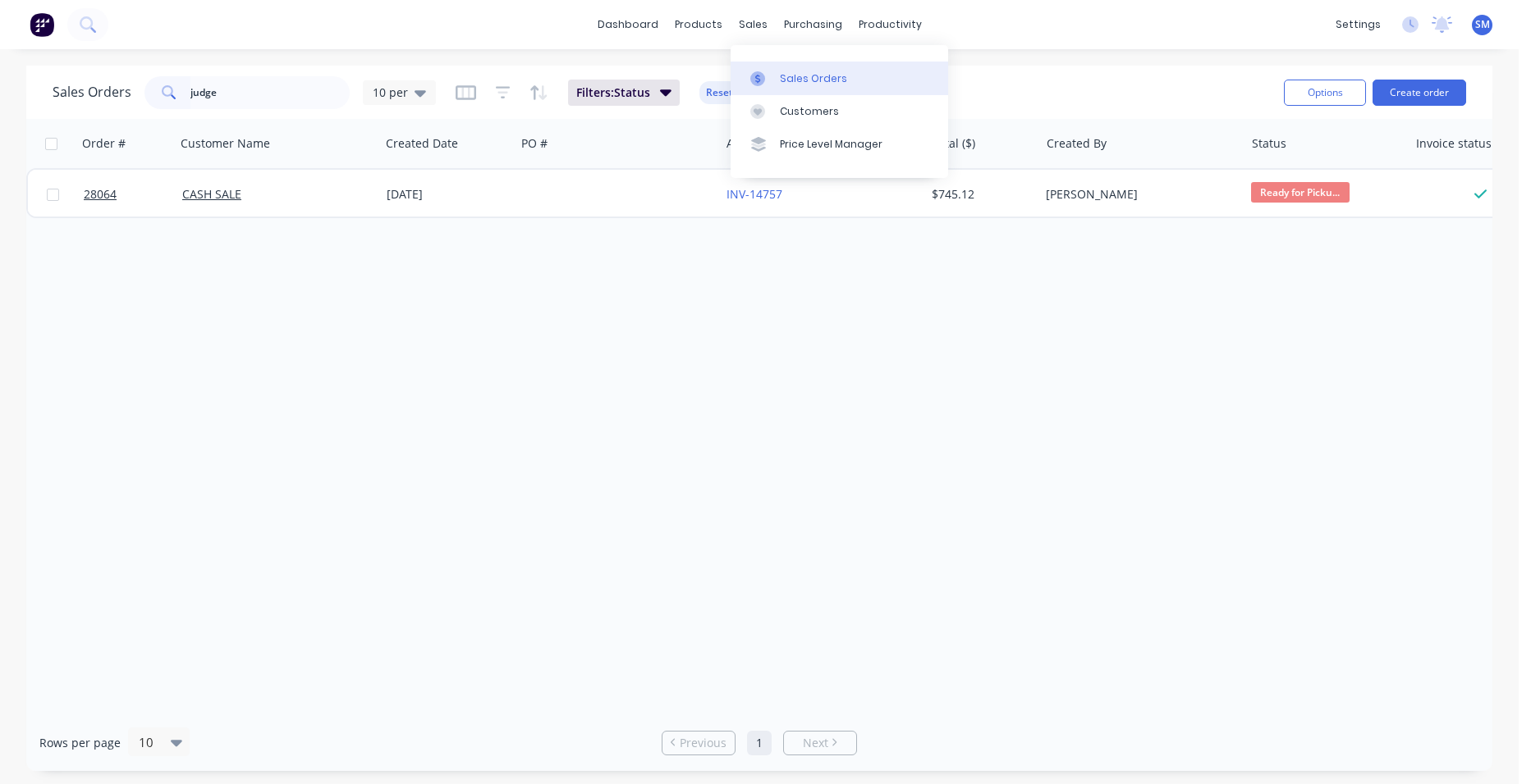
click at [801, 77] on div "Sales Orders" at bounding box center [813, 78] width 68 height 15
drag, startPoint x: 234, startPoint y: 91, endPoint x: 180, endPoint y: 88, distance: 54.1
click at [180, 88] on div "judge" at bounding box center [246, 92] width 205 height 33
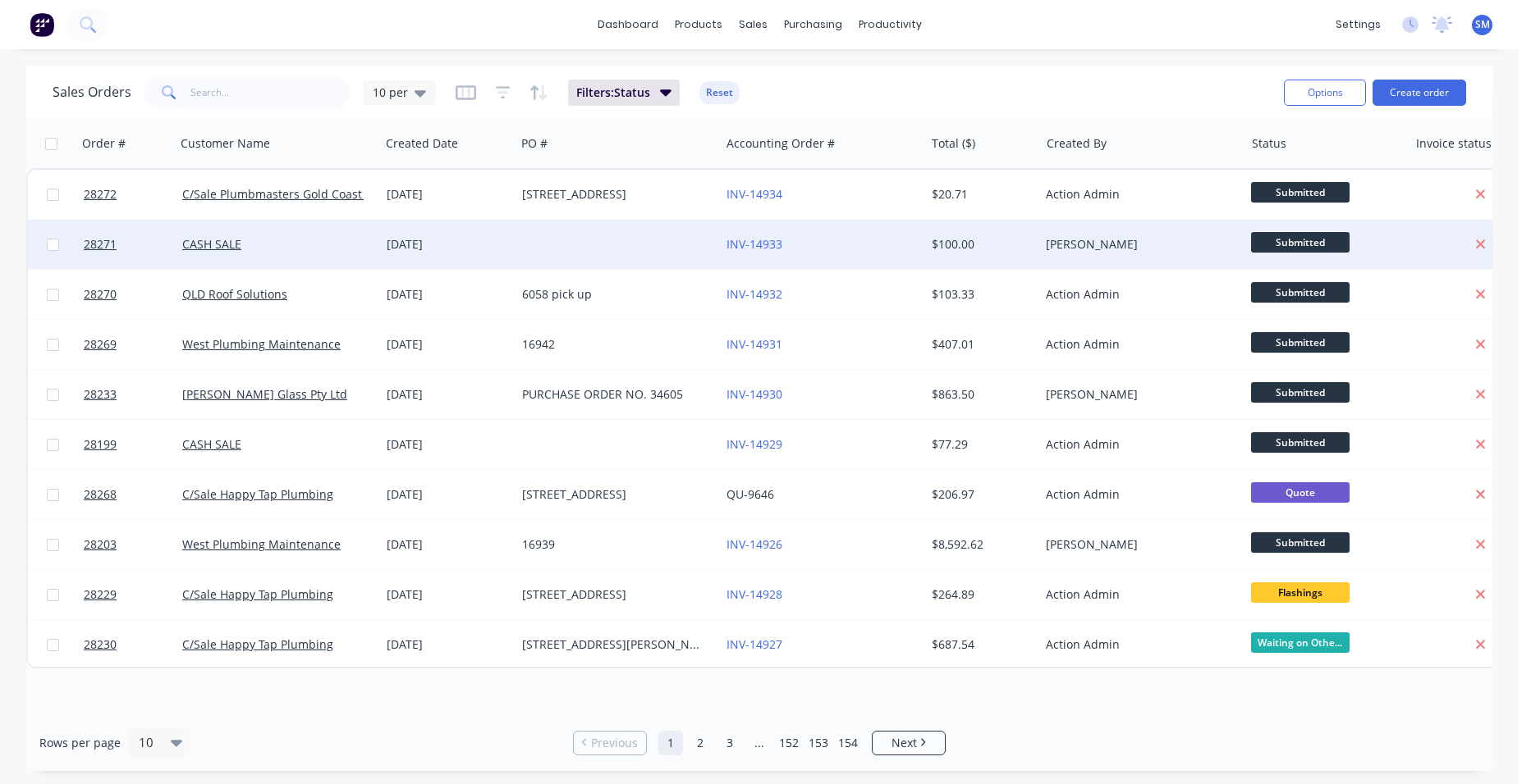
click at [820, 250] on div "INV-14933" at bounding box center [817, 244] width 182 height 17
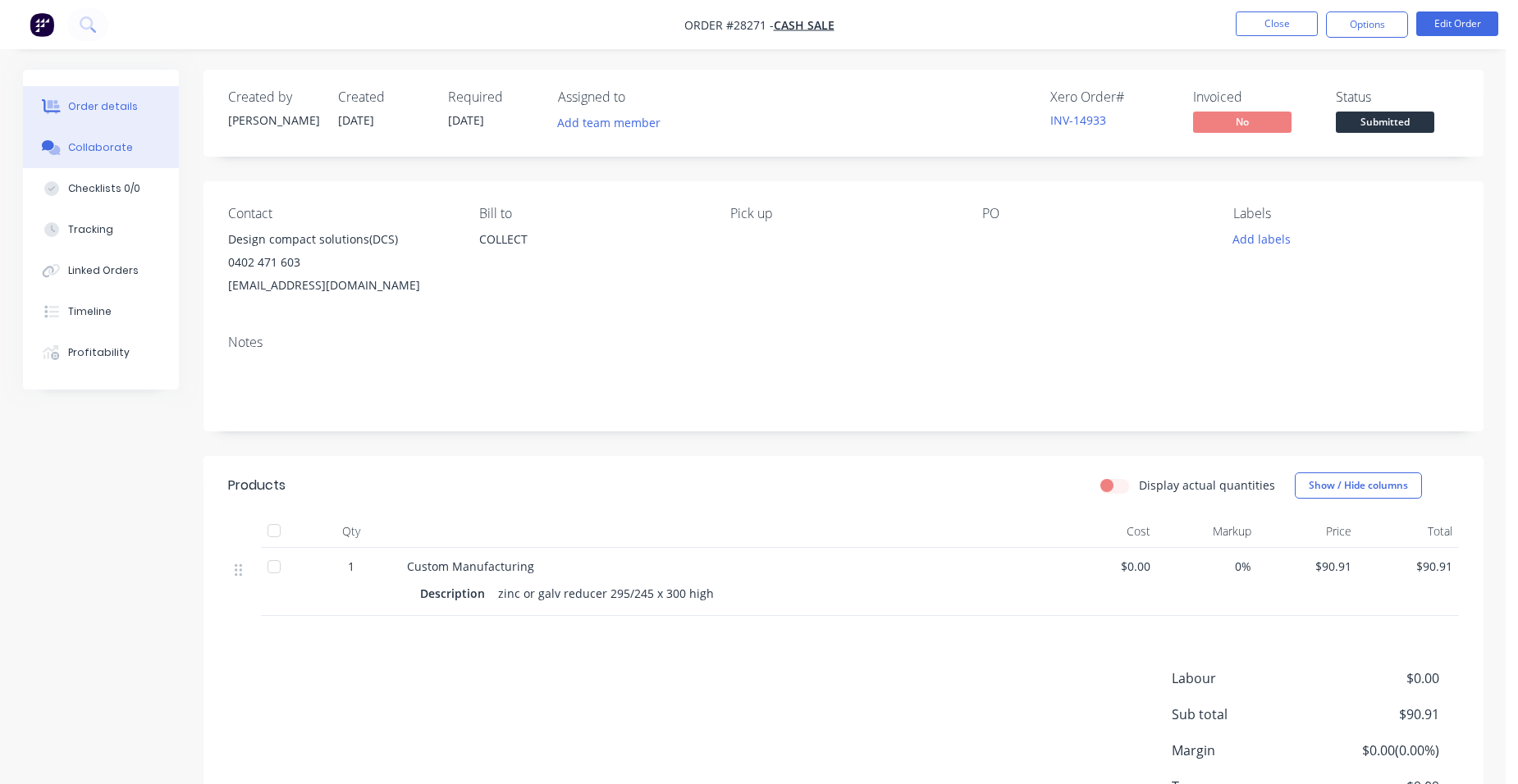
click at [87, 155] on button "Collaborate" at bounding box center [100, 148] width 156 height 41
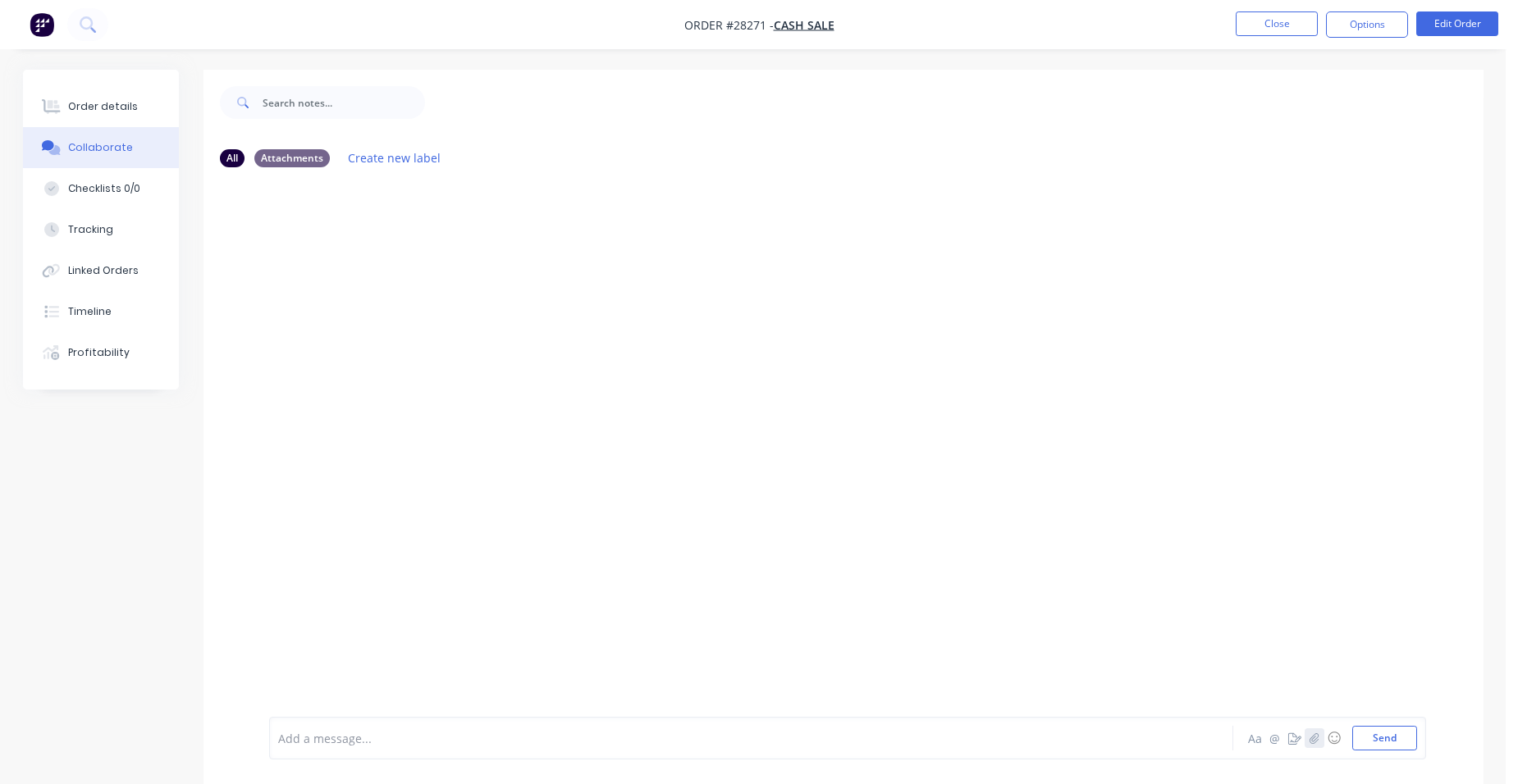
click at [1315, 738] on icon "button" at bounding box center [1313, 738] width 10 height 11
click at [1407, 739] on button "Send" at bounding box center [1385, 738] width 65 height 25
click at [106, 110] on div "Order details" at bounding box center [102, 106] width 69 height 15
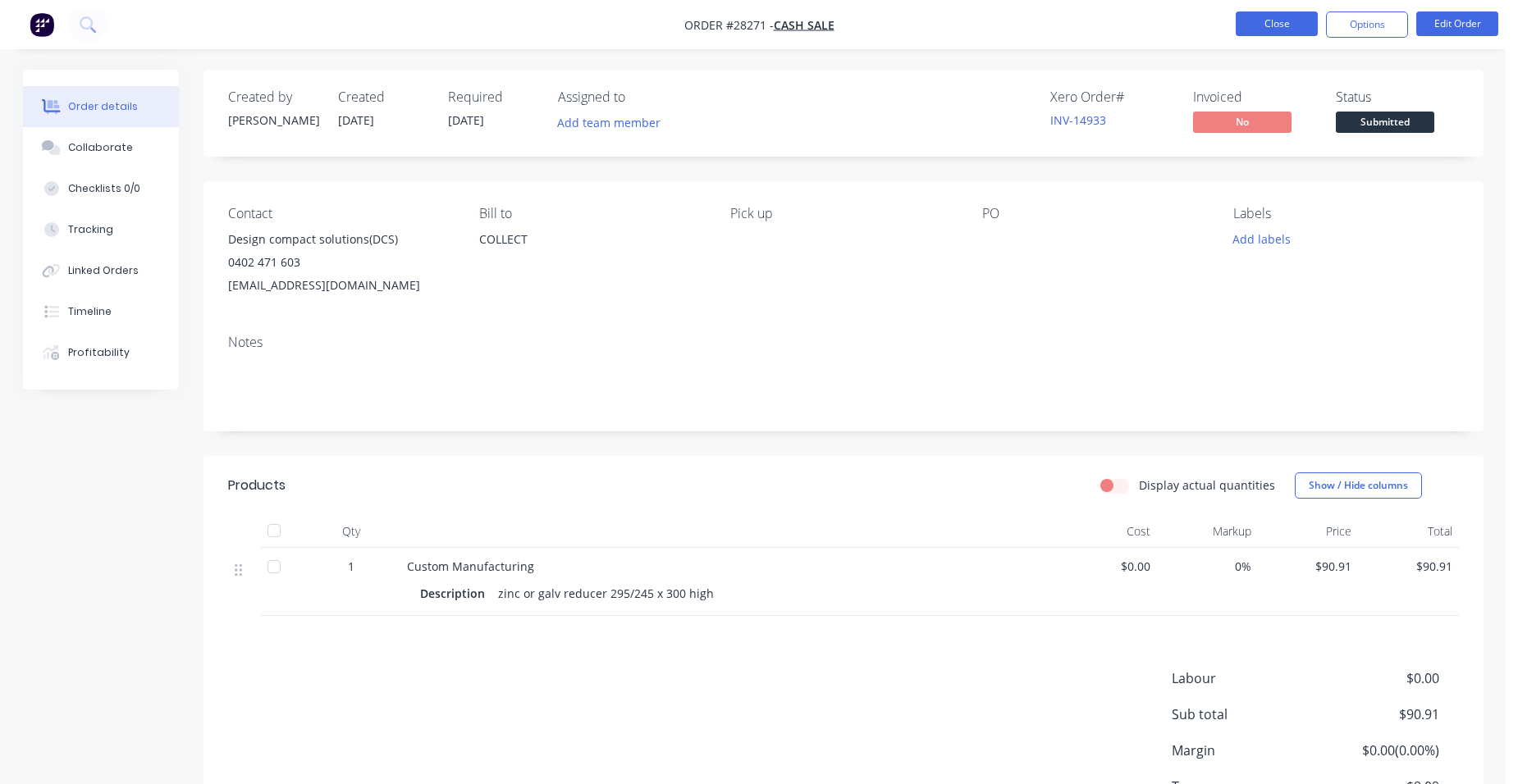
click at [1255, 30] on button "Close" at bounding box center [1276, 24] width 82 height 25
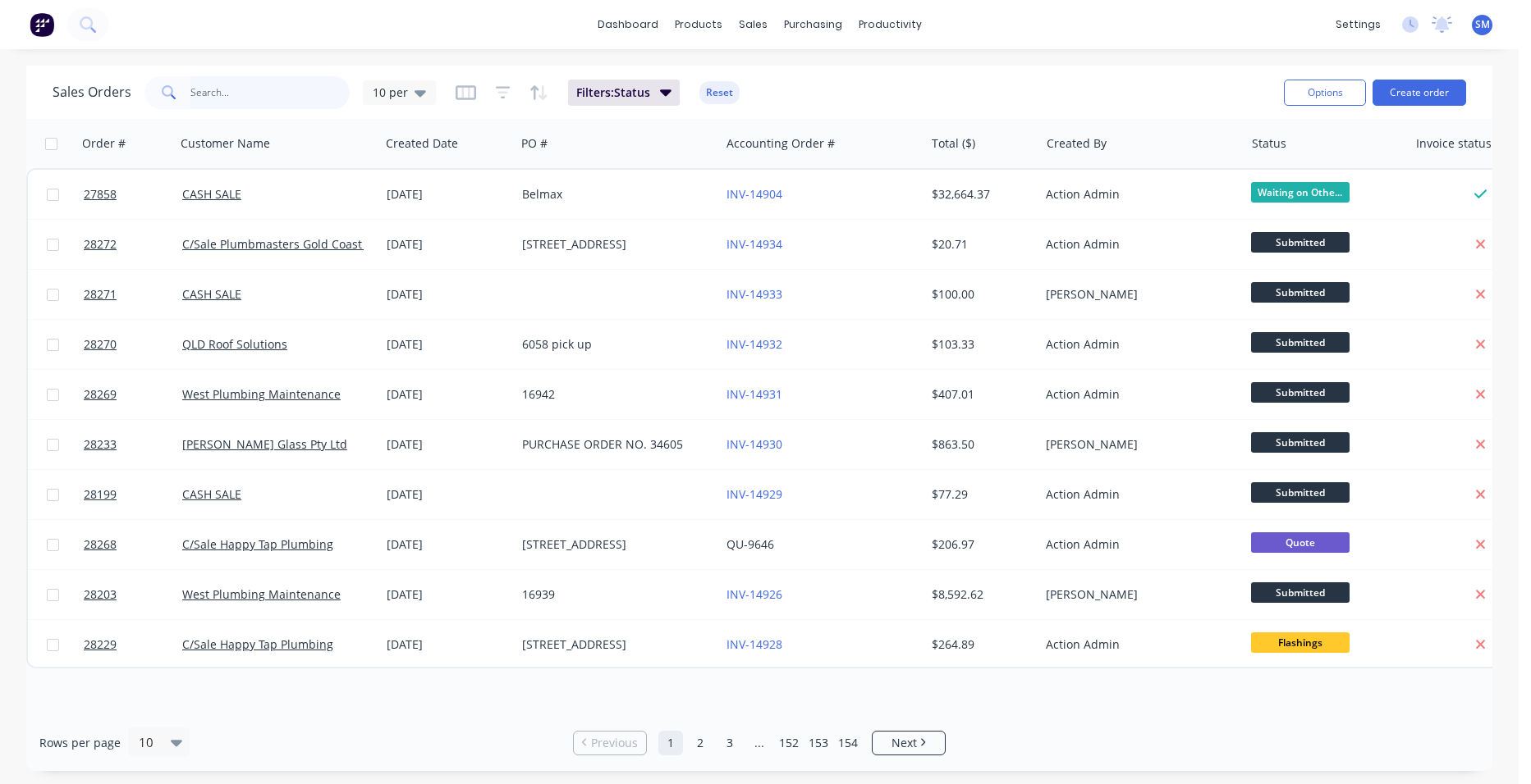
drag, startPoint x: 255, startPoint y: 91, endPoint x: 244, endPoint y: 97, distance: 12.5
click at [253, 93] on input "text" at bounding box center [271, 92] width 160 height 33
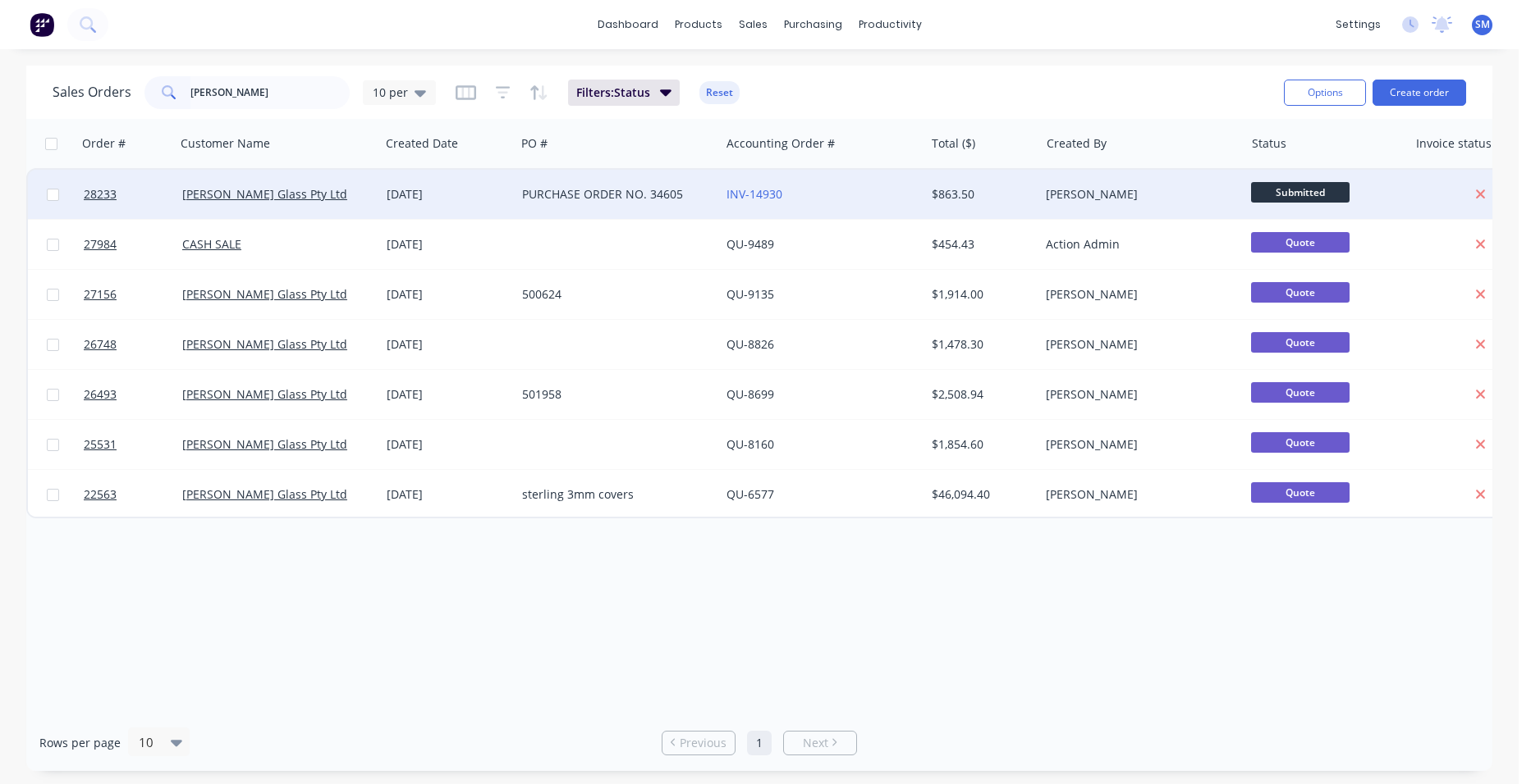
click at [818, 187] on div "INV-14930" at bounding box center [817, 194] width 182 height 17
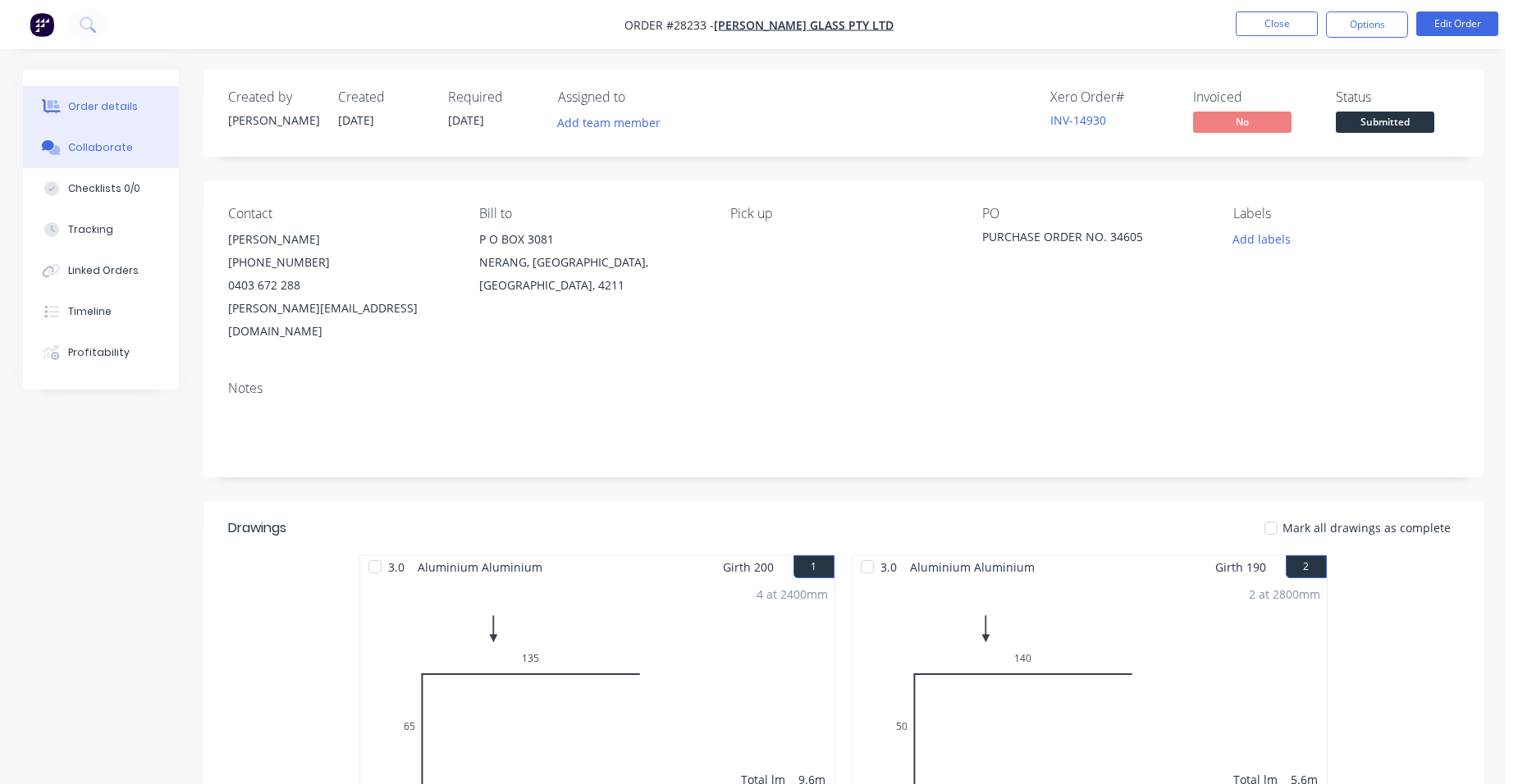
click at [93, 135] on button "Collaborate" at bounding box center [100, 148] width 156 height 41
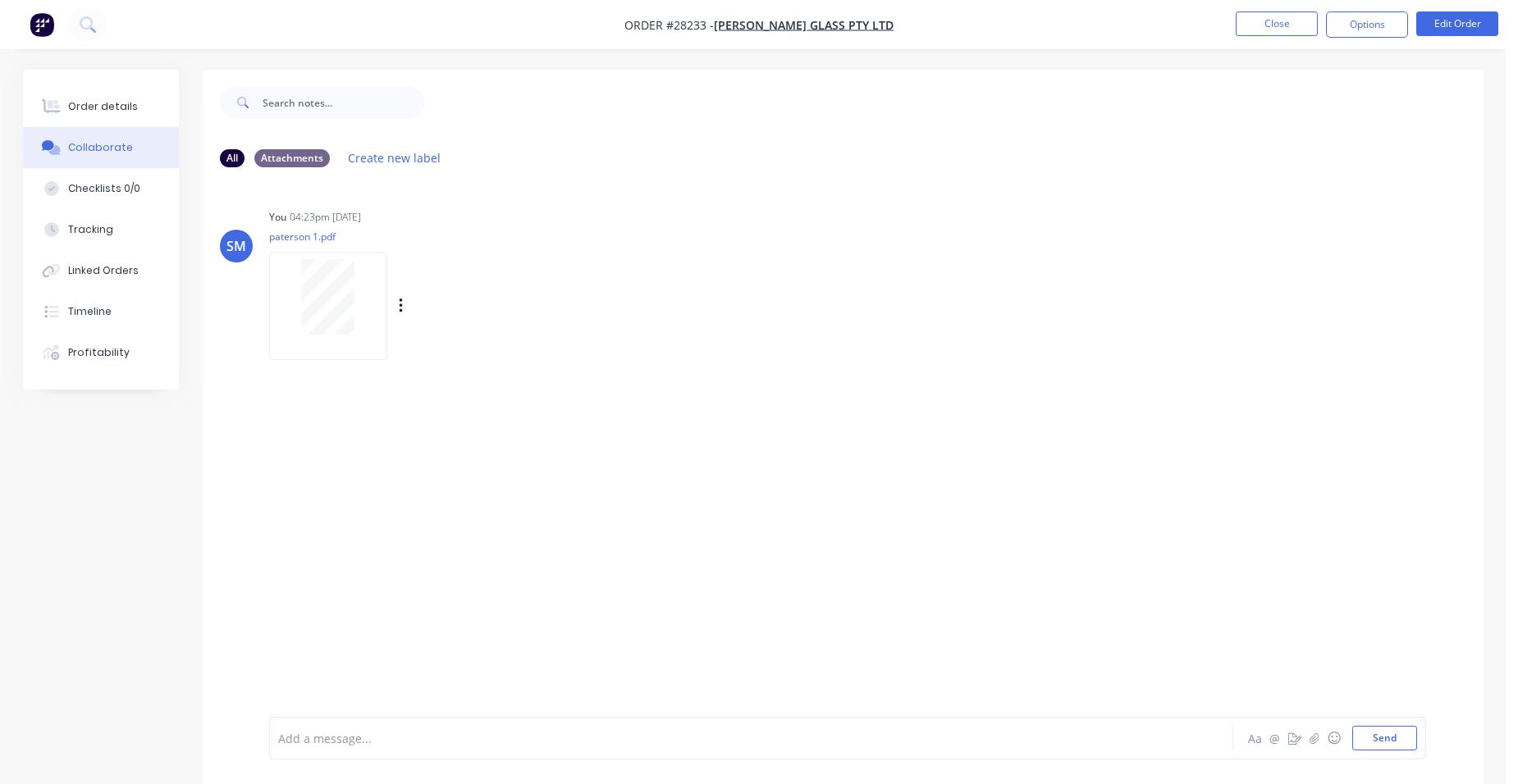
click at [301, 302] on div at bounding box center [329, 297] width 104 height 76
click at [145, 102] on button "Order details" at bounding box center [100, 106] width 156 height 41
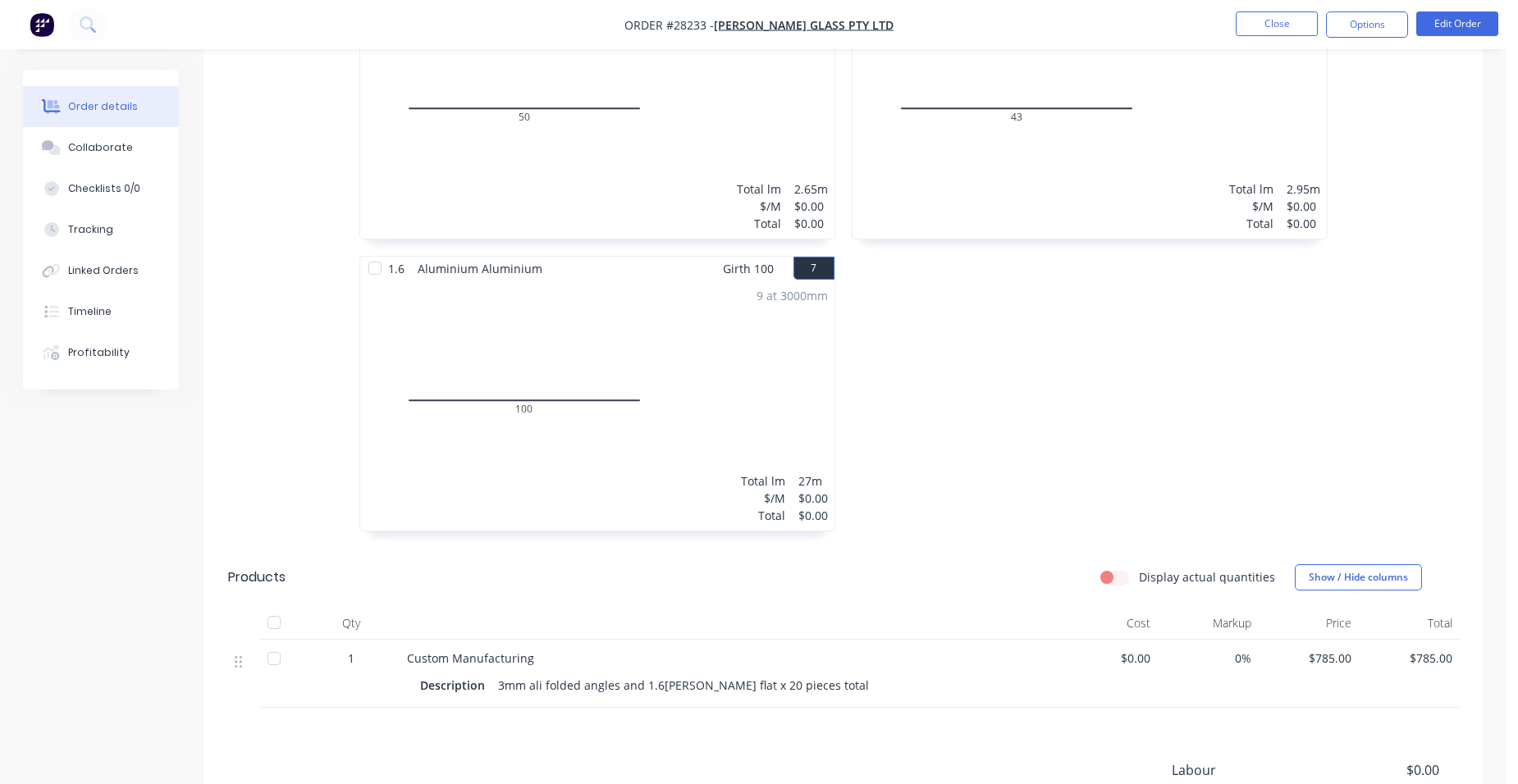
scroll to position [1313, 0]
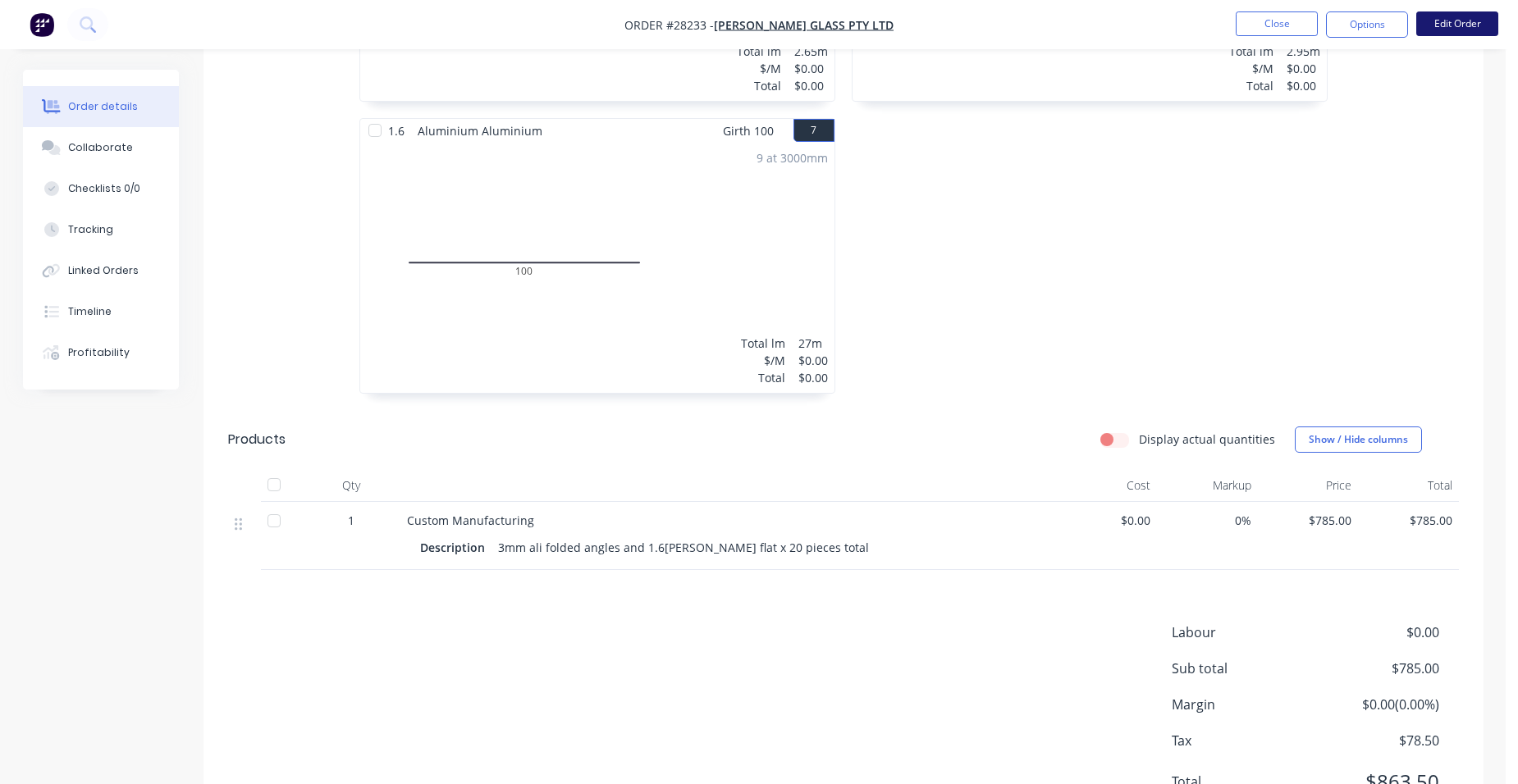
click at [1443, 29] on button "Edit Order" at bounding box center [1456, 24] width 82 height 25
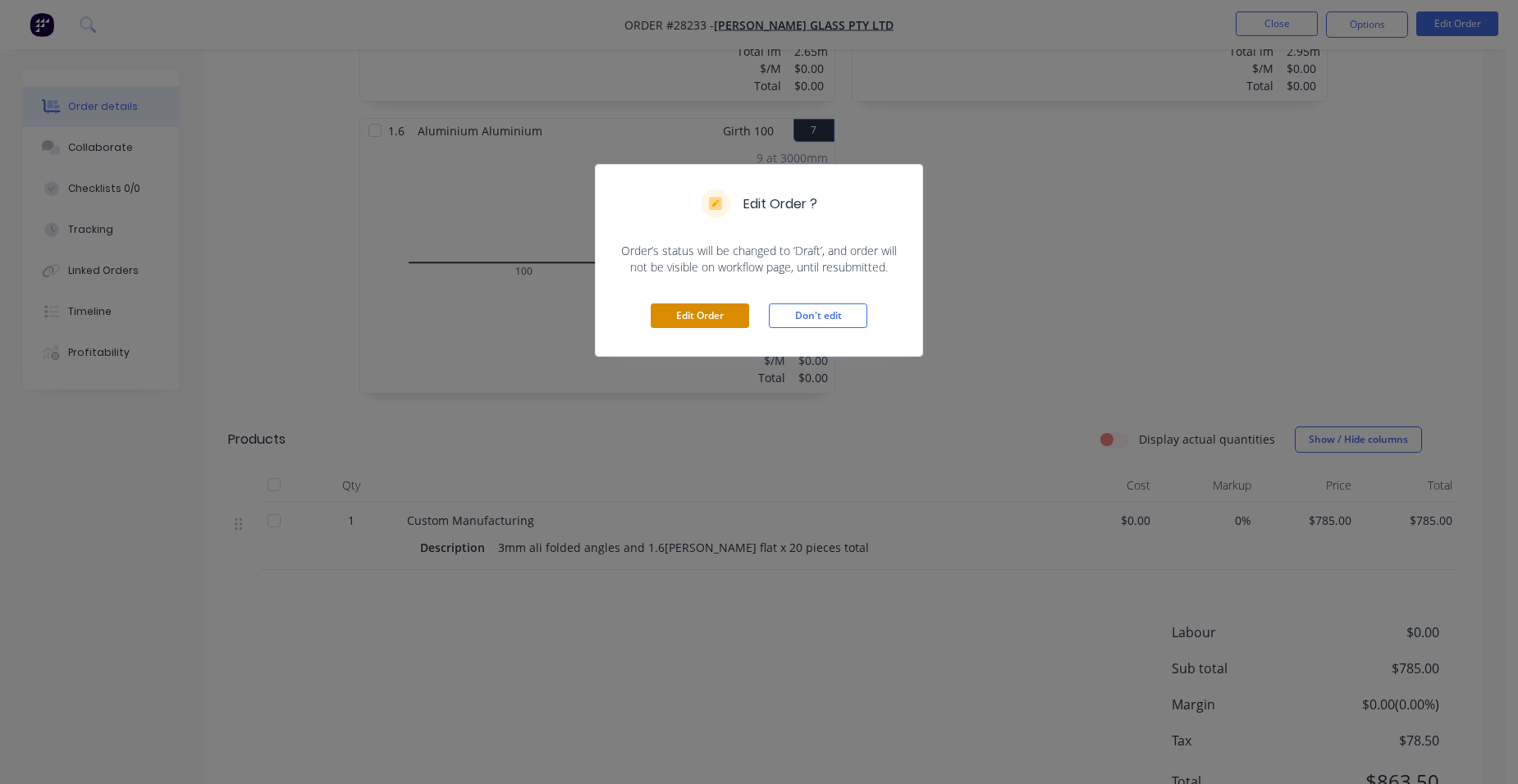
click at [712, 309] on button "Edit Order" at bounding box center [700, 316] width 98 height 25
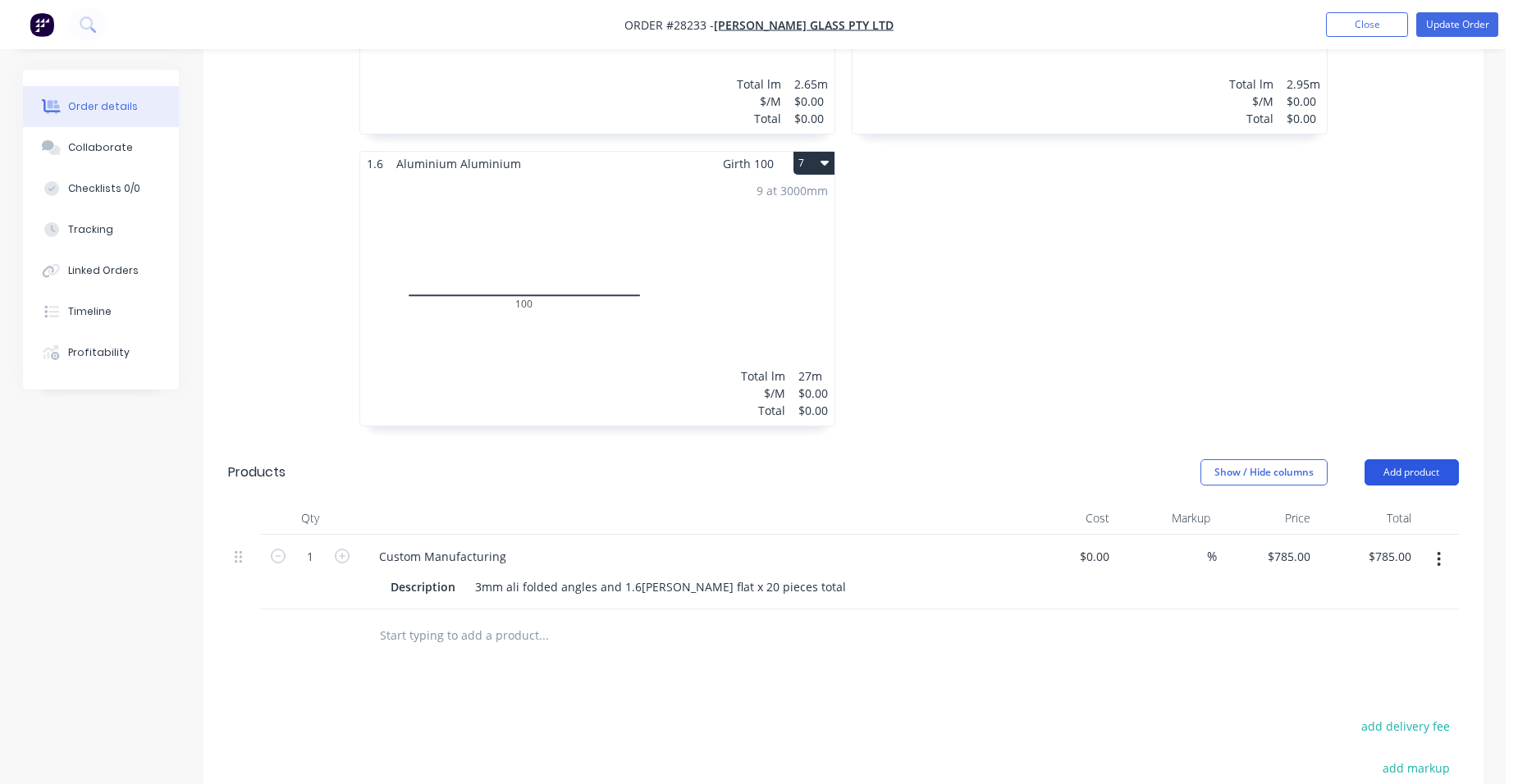
click at [1413, 460] on button "Add product" at bounding box center [1412, 473] width 94 height 26
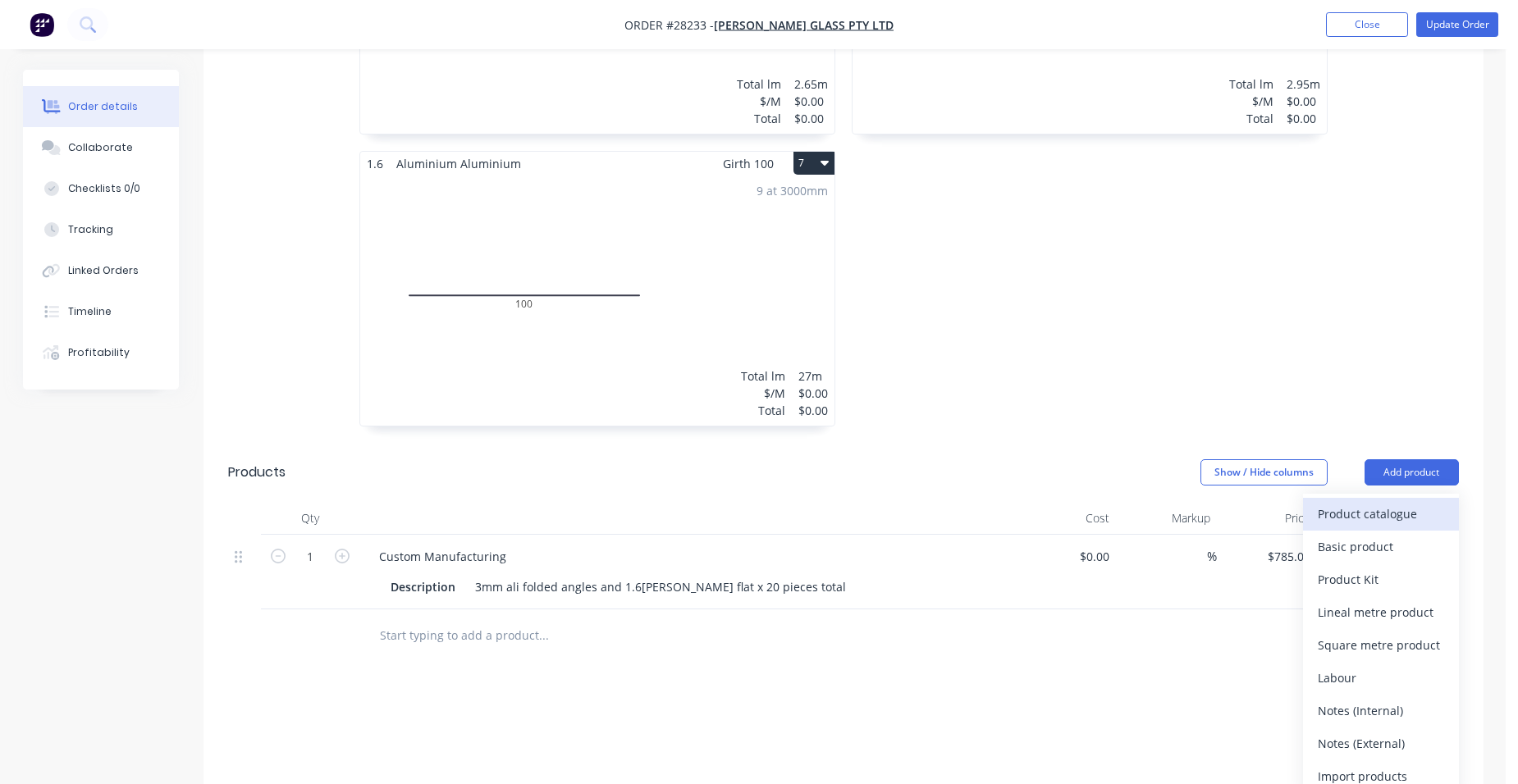
click at [1391, 498] on button "Product catalogue" at bounding box center [1380, 514] width 156 height 33
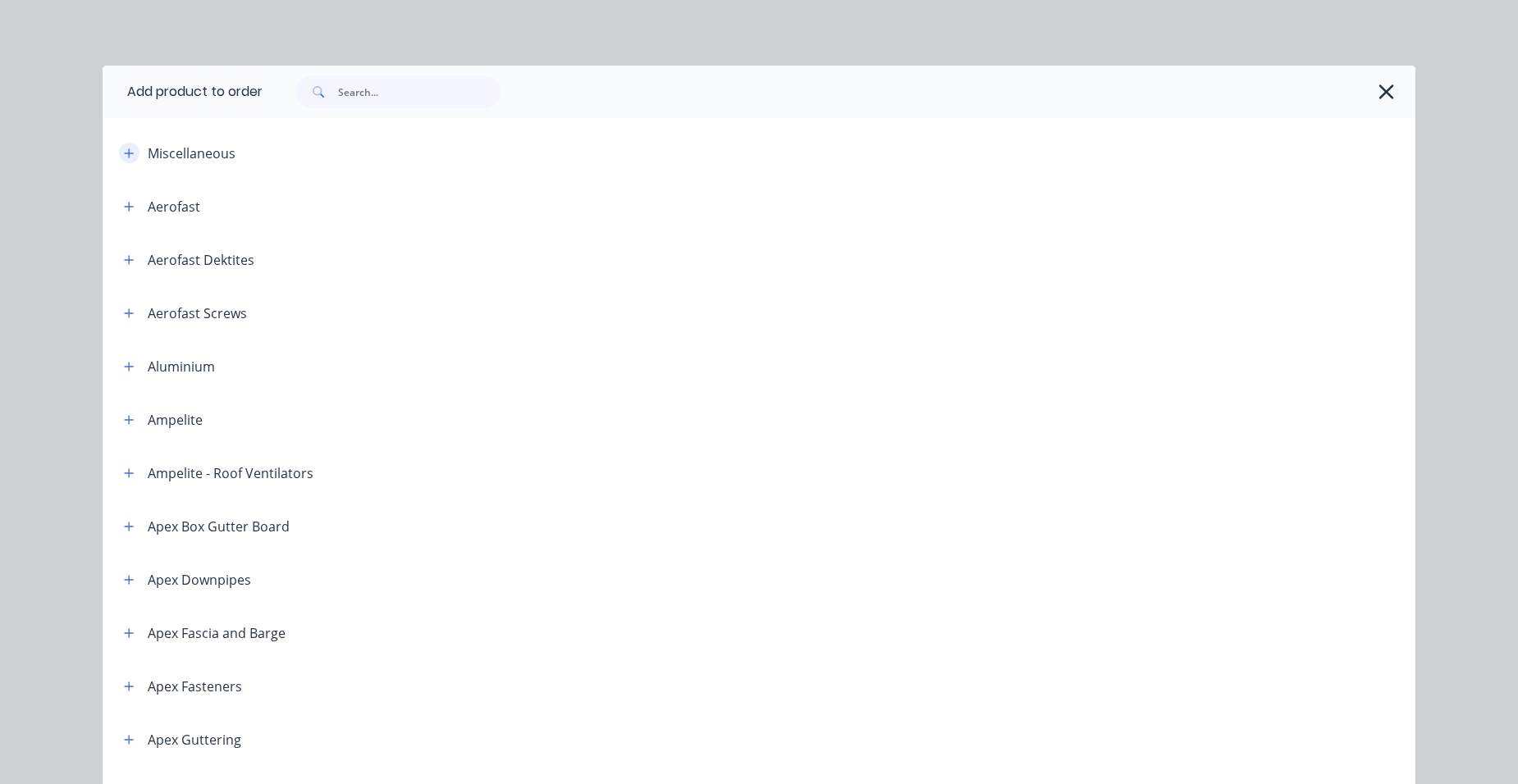
click at [127, 149] on icon "button" at bounding box center [128, 153] width 10 height 11
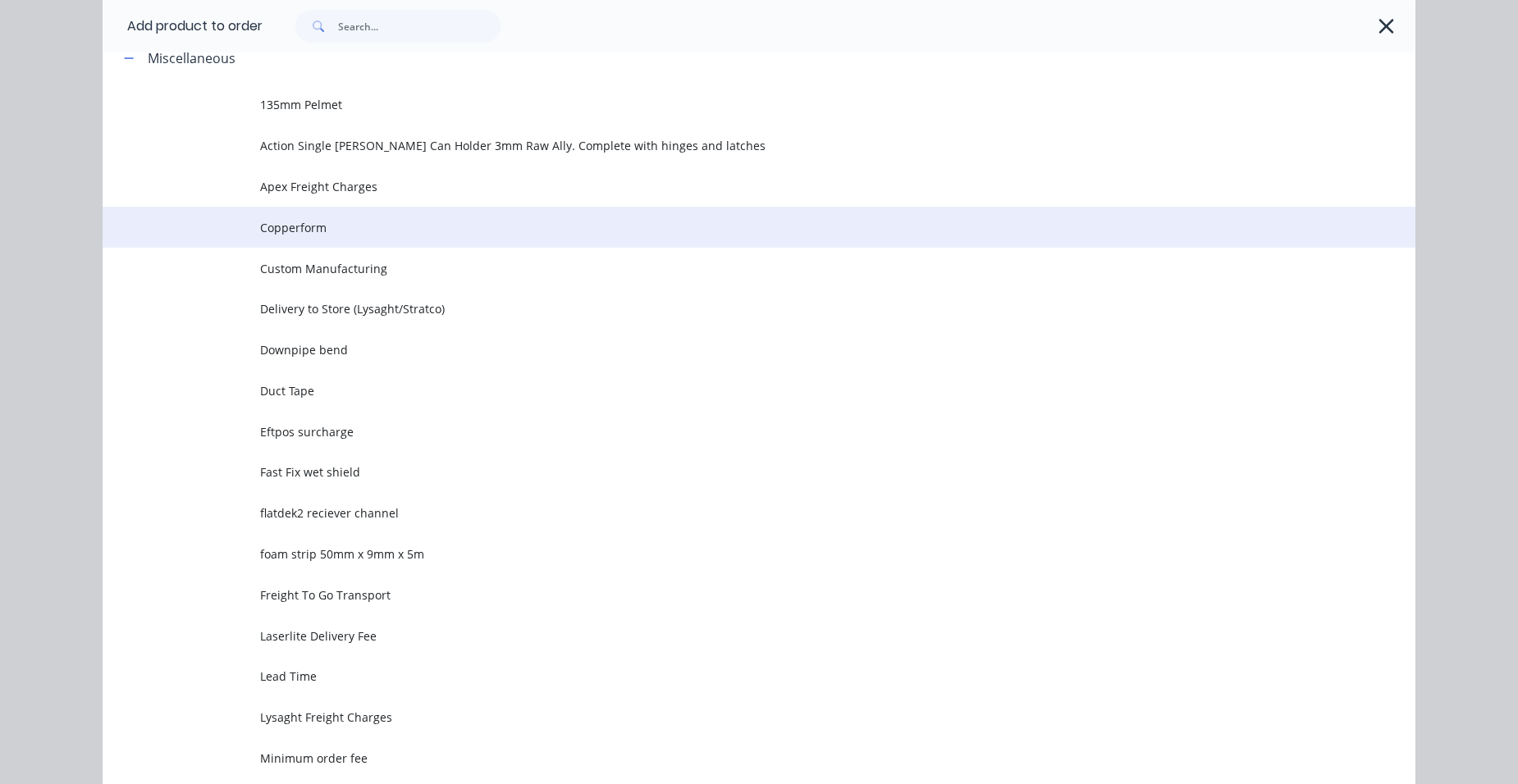
scroll to position [246, 0]
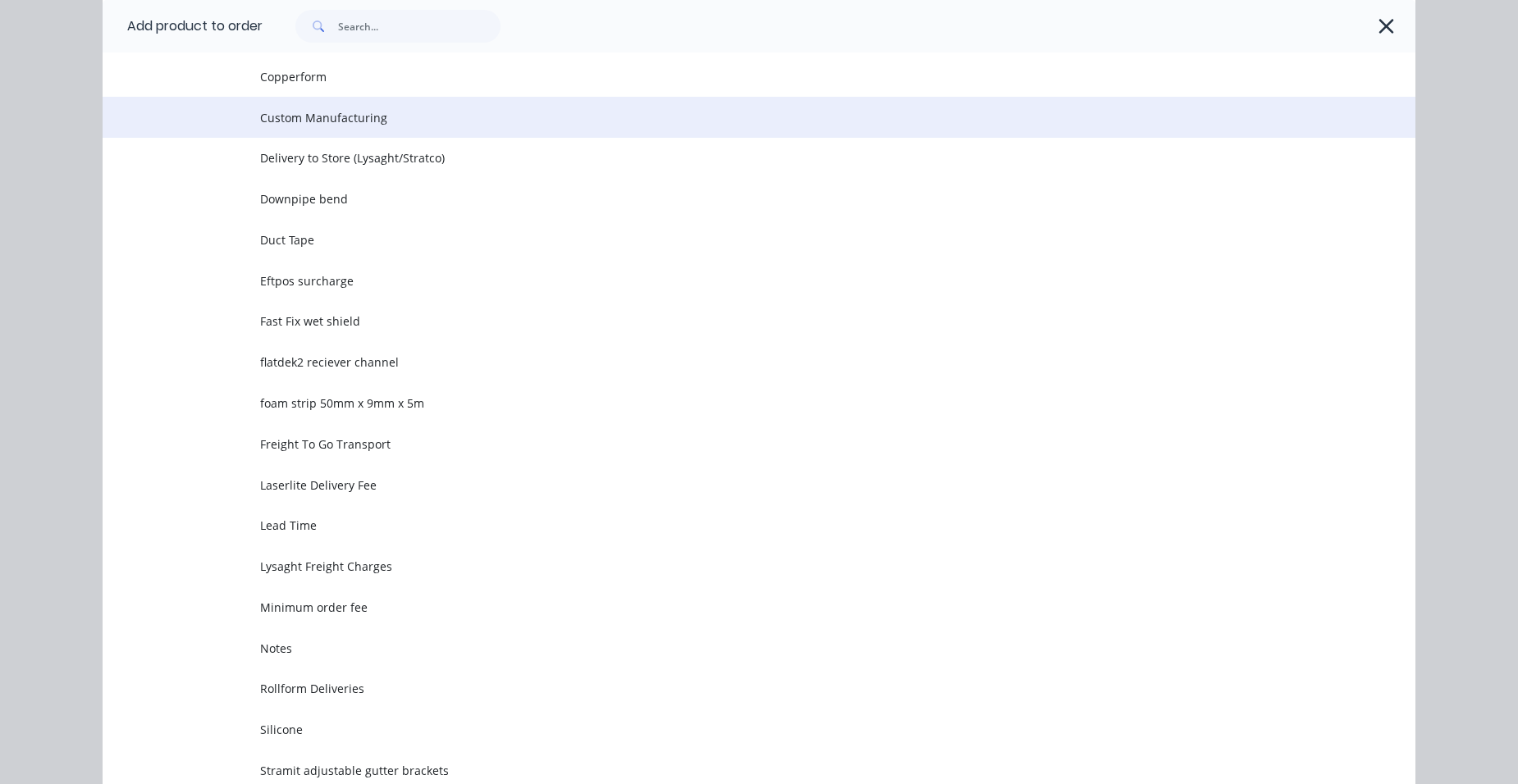
click at [367, 124] on span "Custom Manufacturing" at bounding box center [722, 118] width 924 height 18
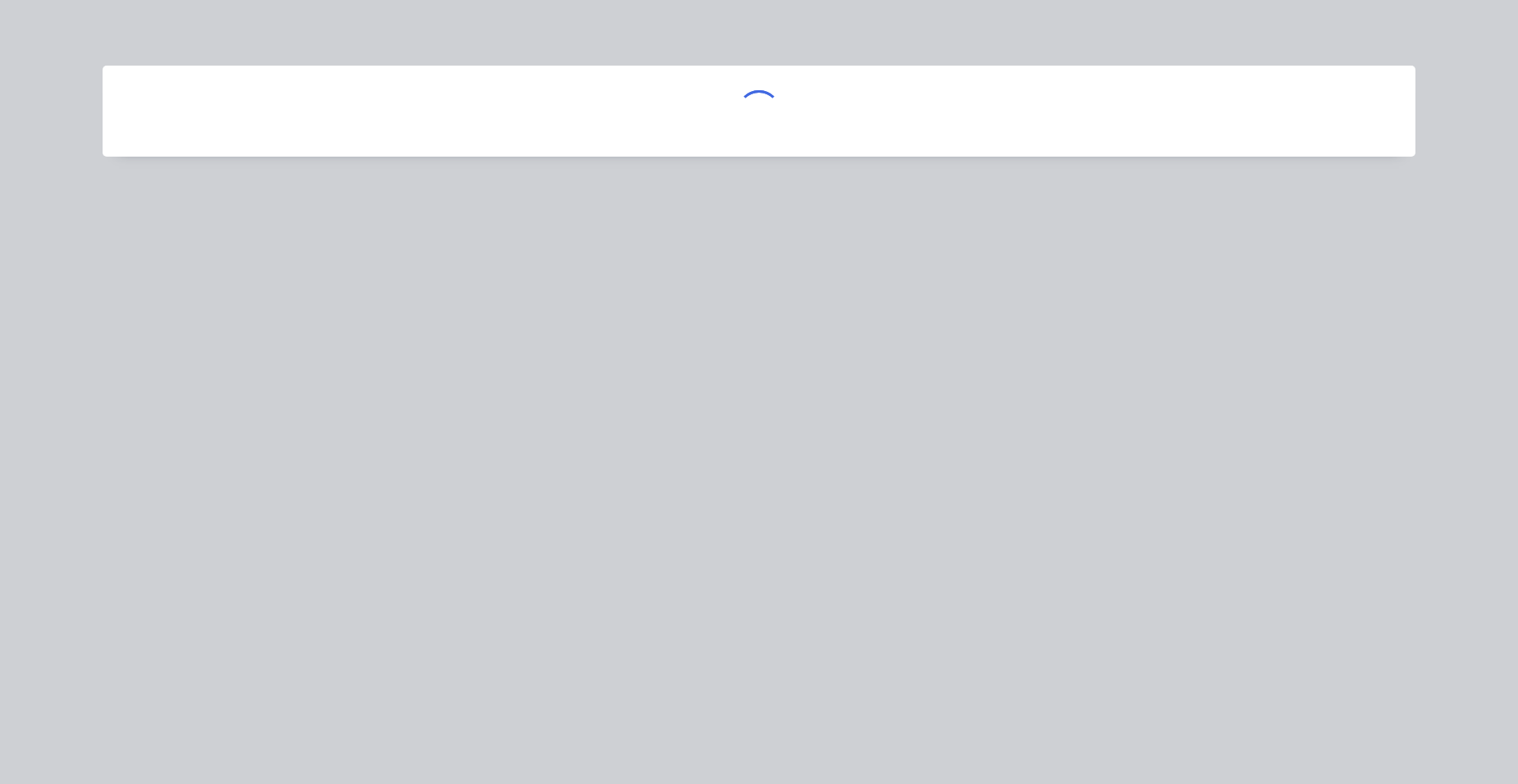
scroll to position [0, 0]
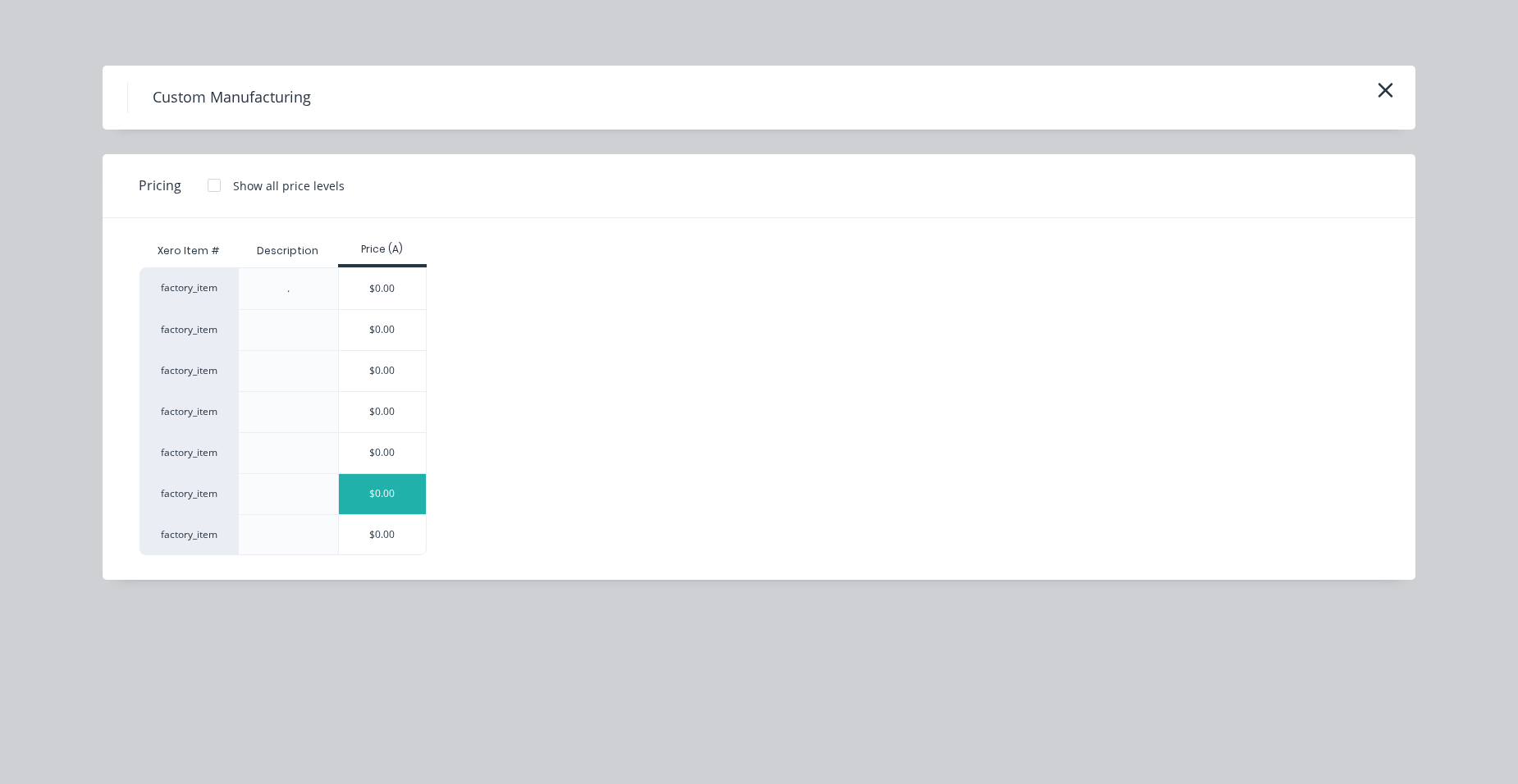
click at [367, 478] on div "$0.00" at bounding box center [383, 495] width 88 height 40
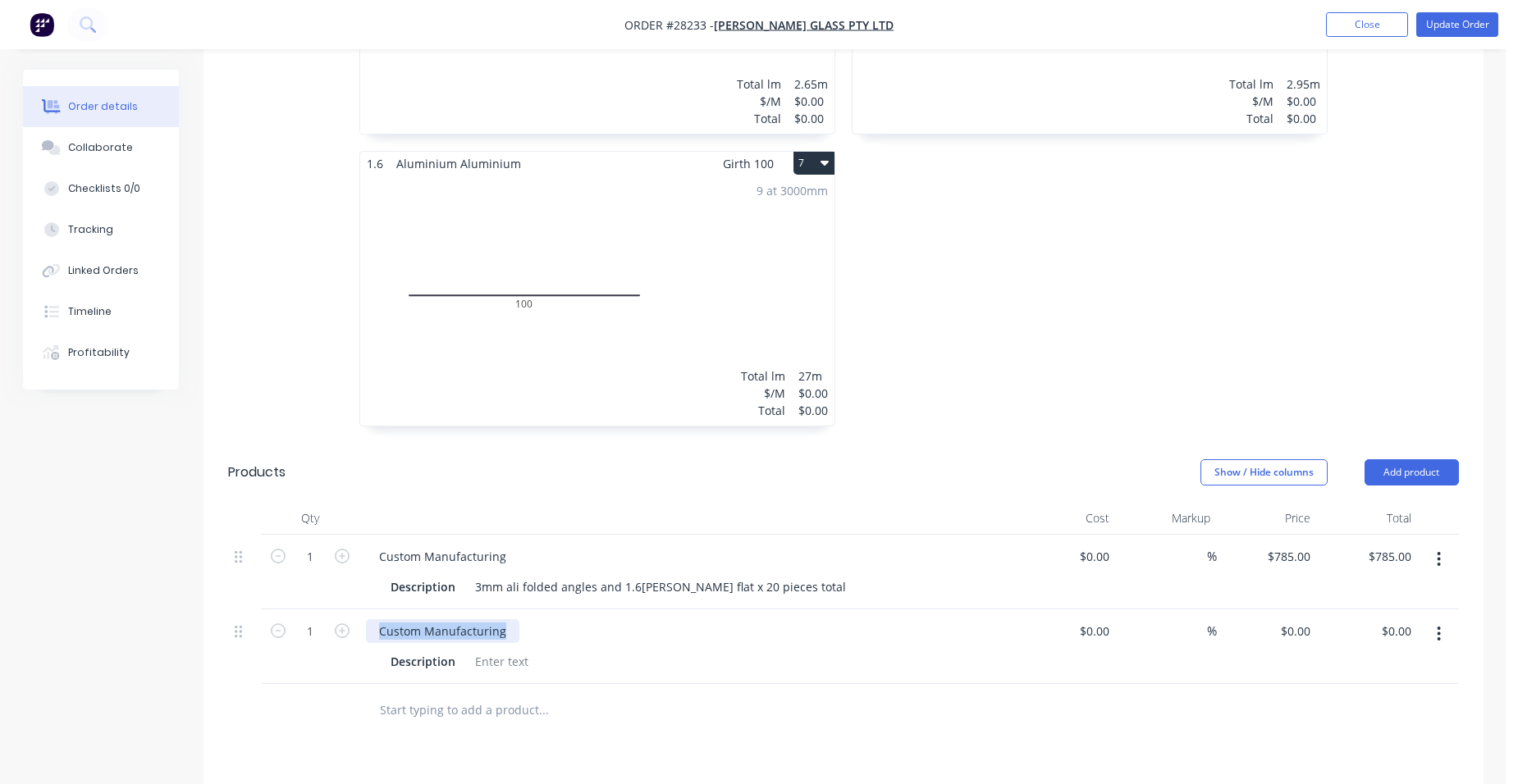
drag, startPoint x: 500, startPoint y: 595, endPoint x: 1466, endPoint y: 598, distance: 966.0
click at [360, 610] on div "Custom Manufacturing Description" at bounding box center [687, 647] width 657 height 75
click at [507, 650] on div at bounding box center [502, 661] width 67 height 24
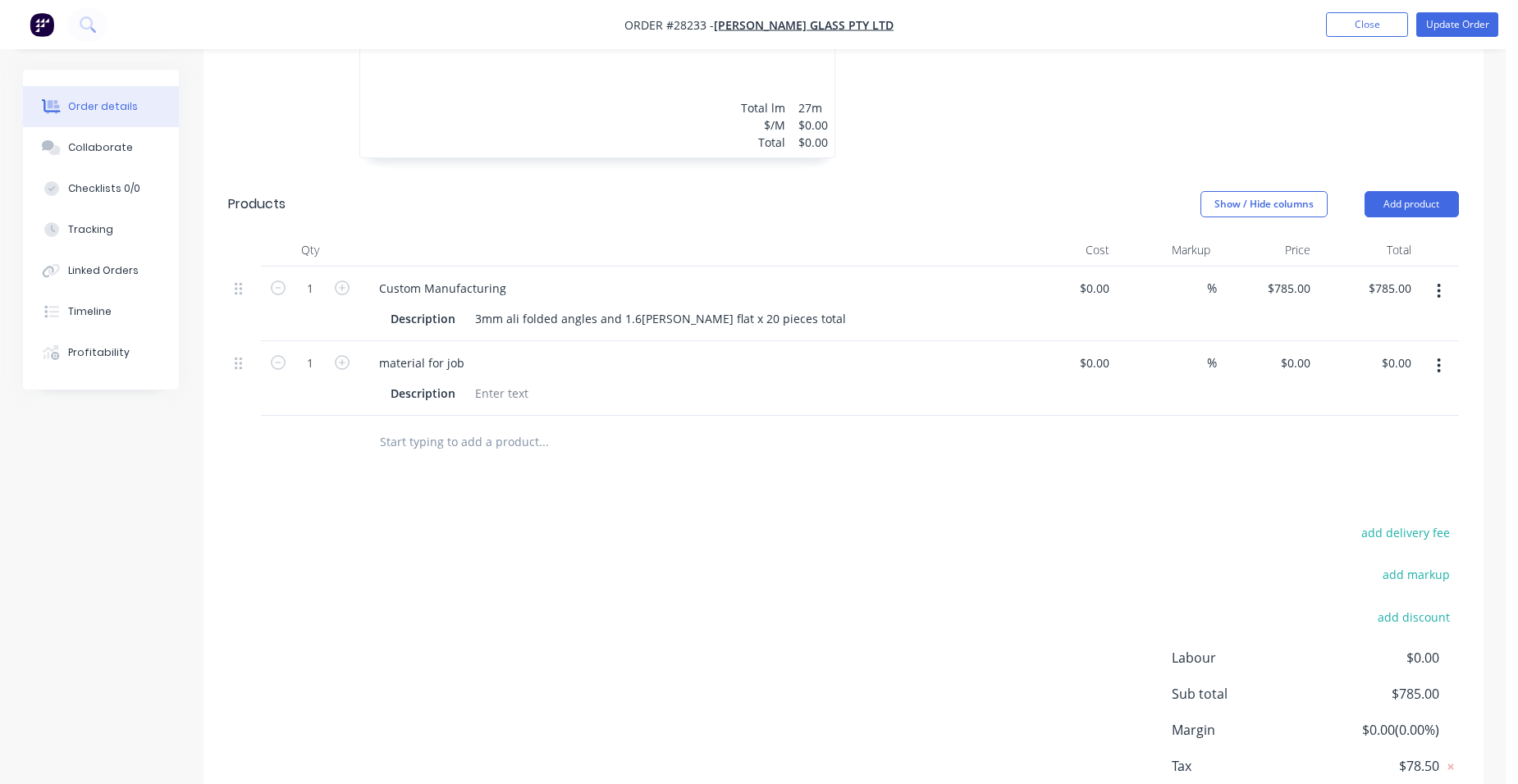
scroll to position [1638, 0]
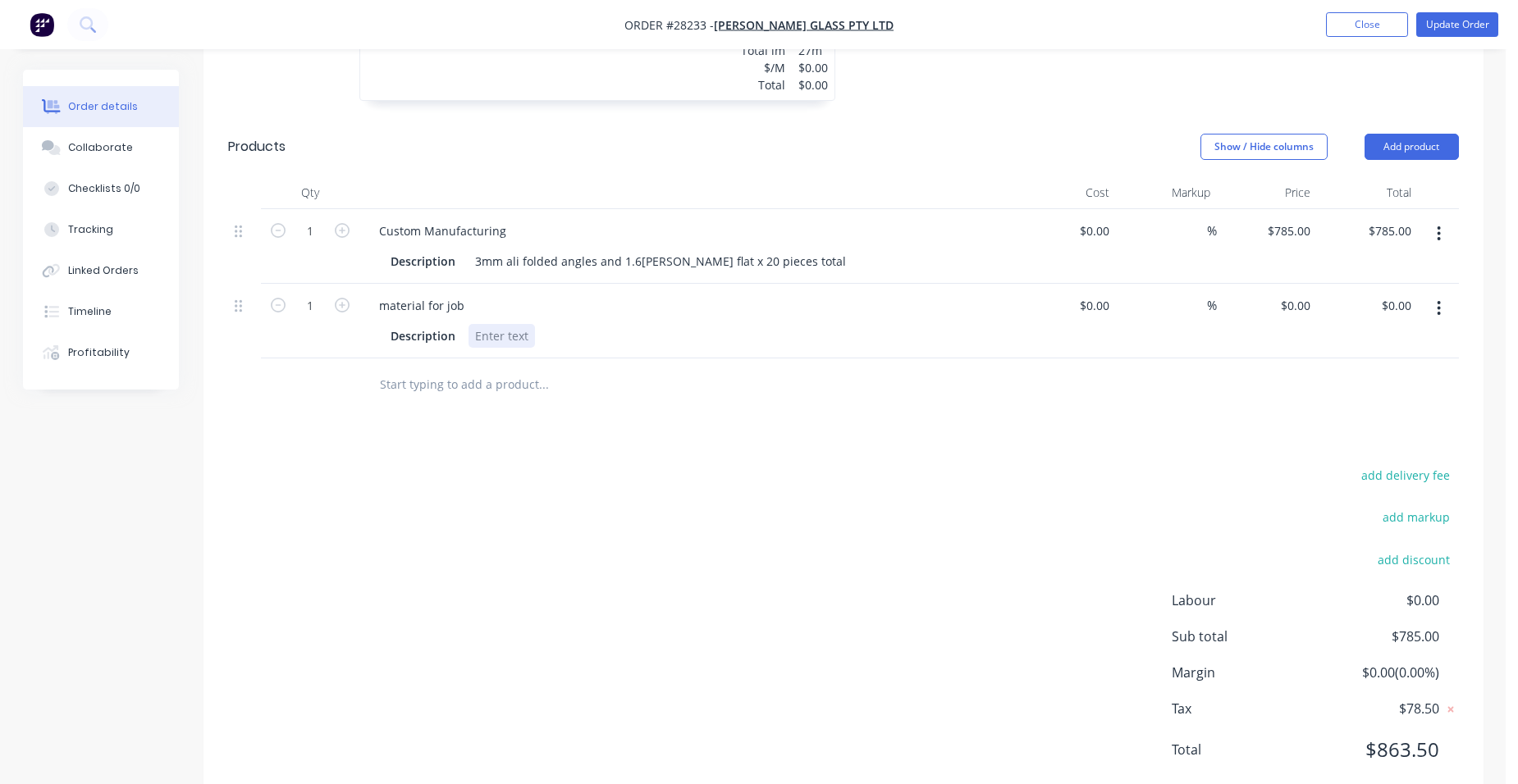
click at [513, 324] on div at bounding box center [502, 336] width 67 height 24
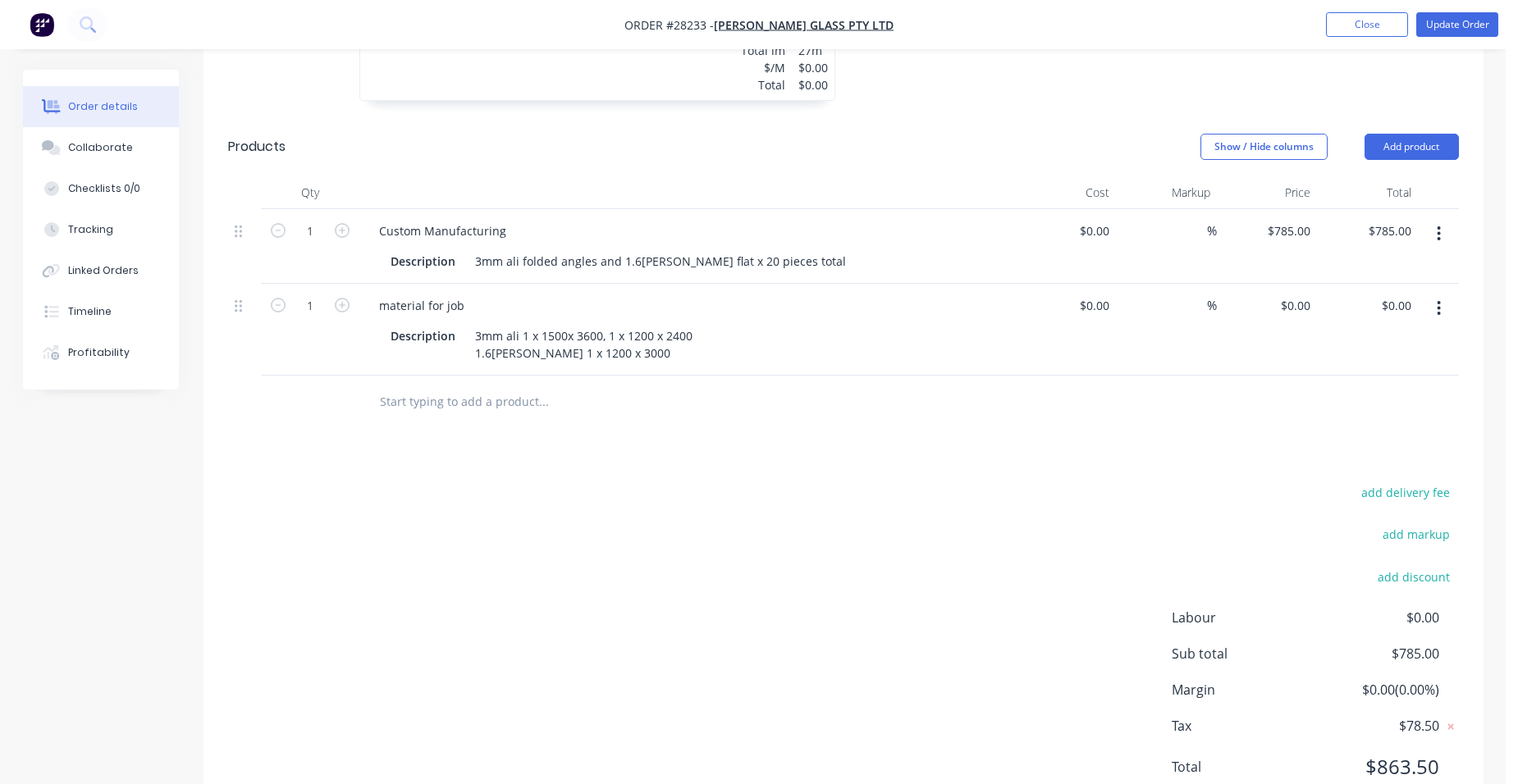
click at [816, 324] on div "Description 3mm ali 1 x 1500x 3600, 1 x 1200 x 2400 1.6[PERSON_NAME] 1 x 1200 x…" at bounding box center [684, 345] width 600 height 41
drag, startPoint x: 516, startPoint y: 287, endPoint x: 535, endPoint y: 295, distance: 20.6
click at [973, 324] on div "Description 3mm ali pvc coated 1 x 1500x 3600, 1 x 1200 x 2400 1.6[PERSON_NAME]…" at bounding box center [684, 345] width 600 height 41
click at [1449, 18] on button "Update Order" at bounding box center [1456, 25] width 82 height 25
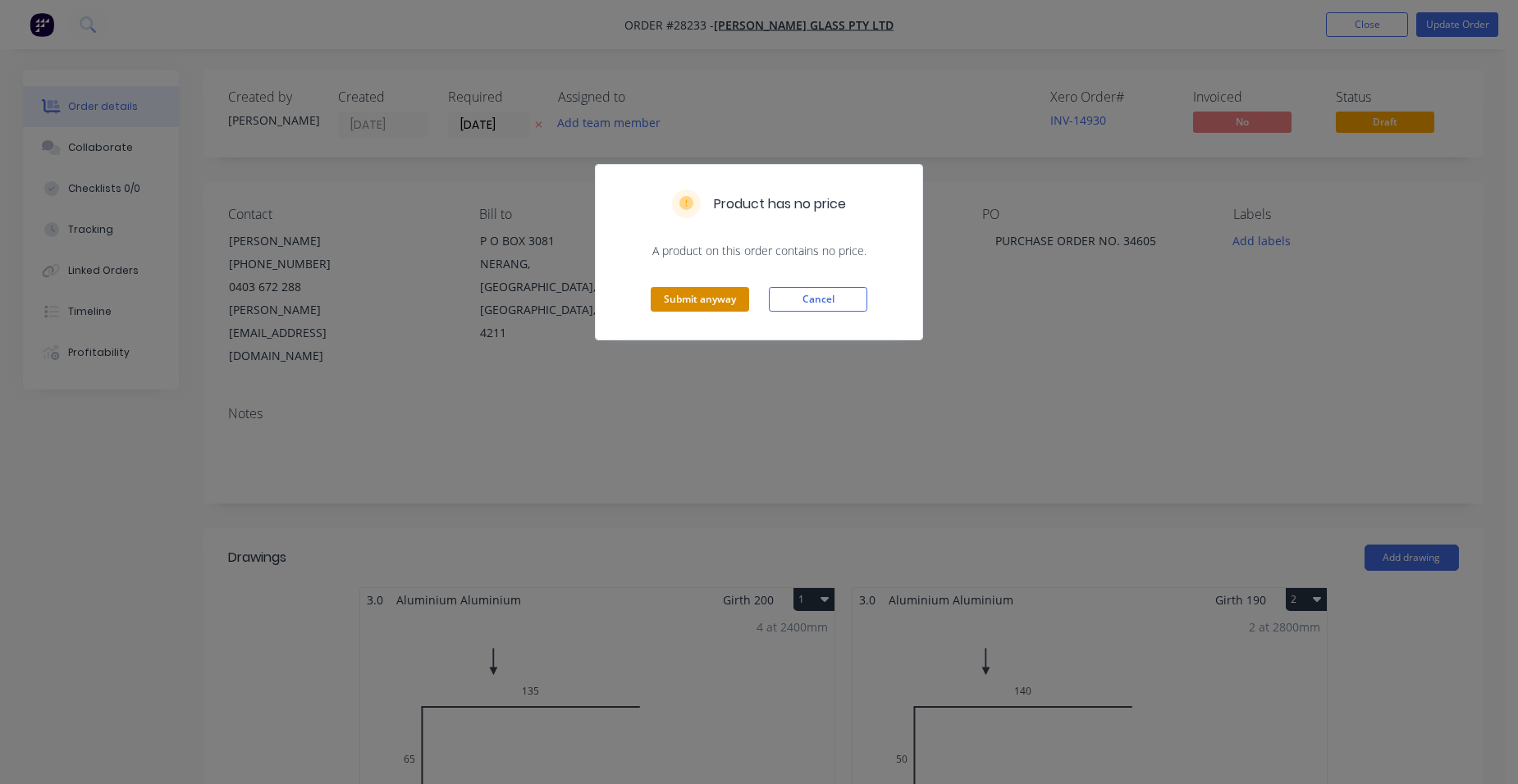
click at [710, 301] on button "Submit anyway" at bounding box center [700, 300] width 98 height 25
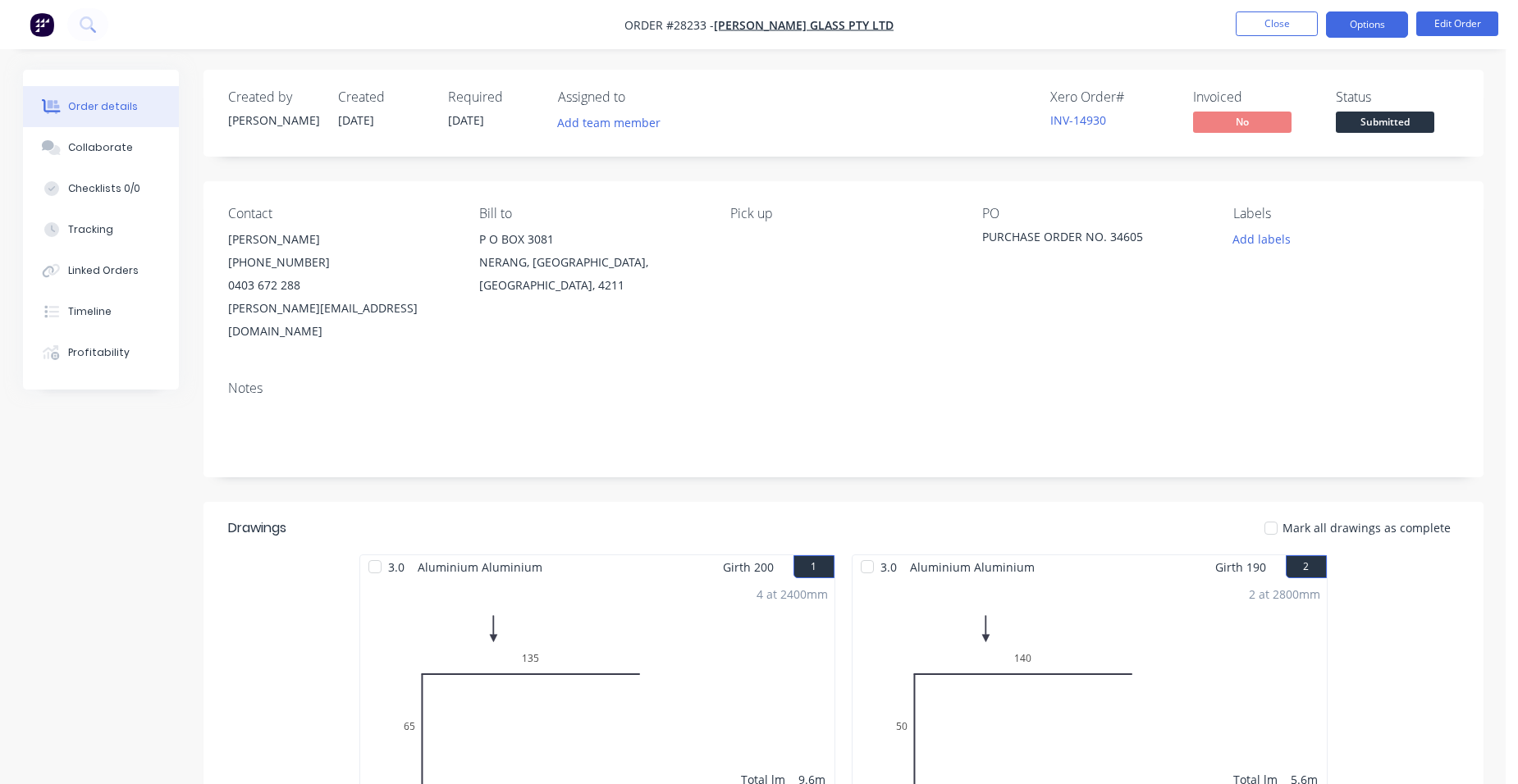
click at [1369, 24] on button "Options" at bounding box center [1367, 25] width 82 height 26
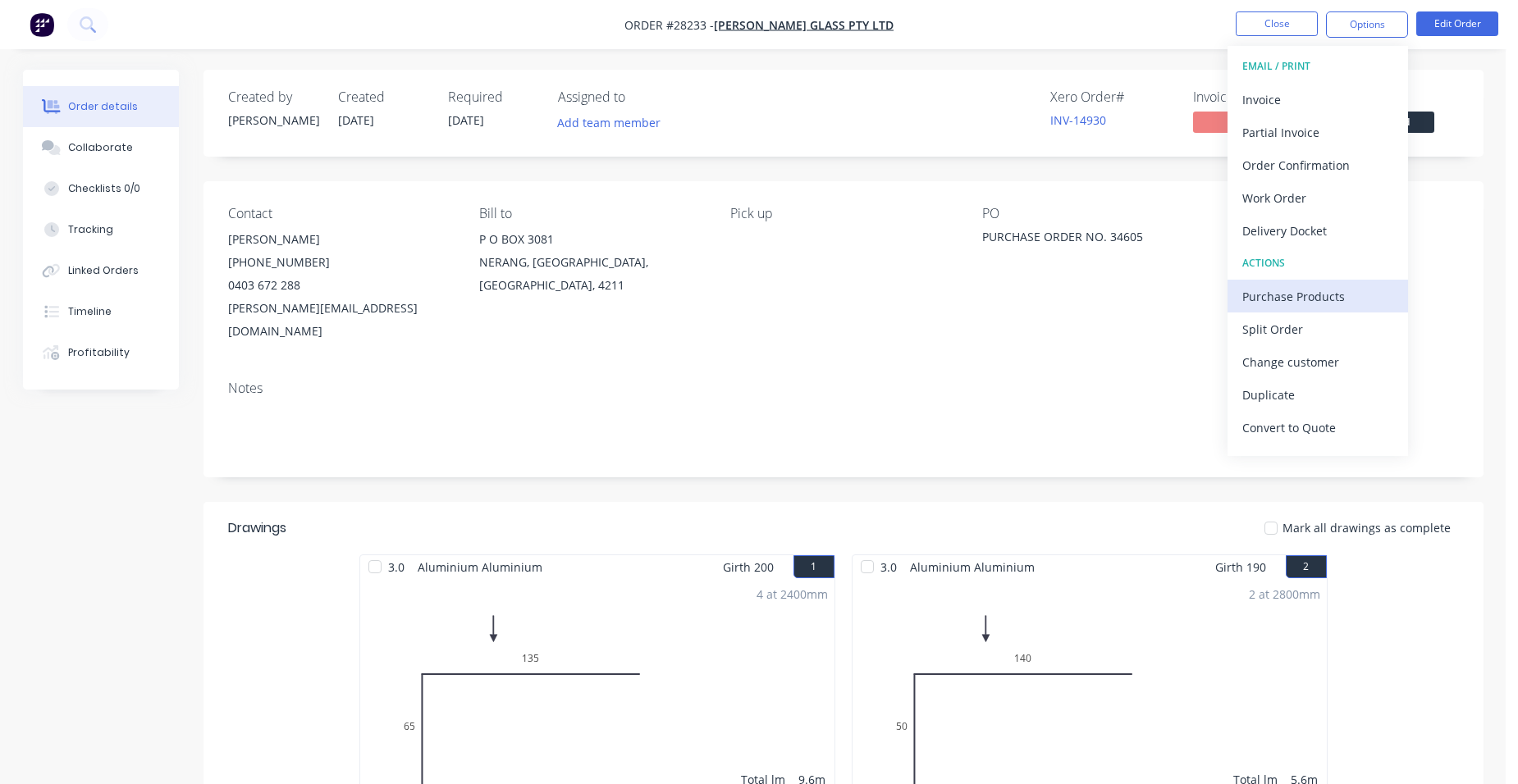
click at [1333, 301] on div "Purchase Products" at bounding box center [1318, 296] width 151 height 24
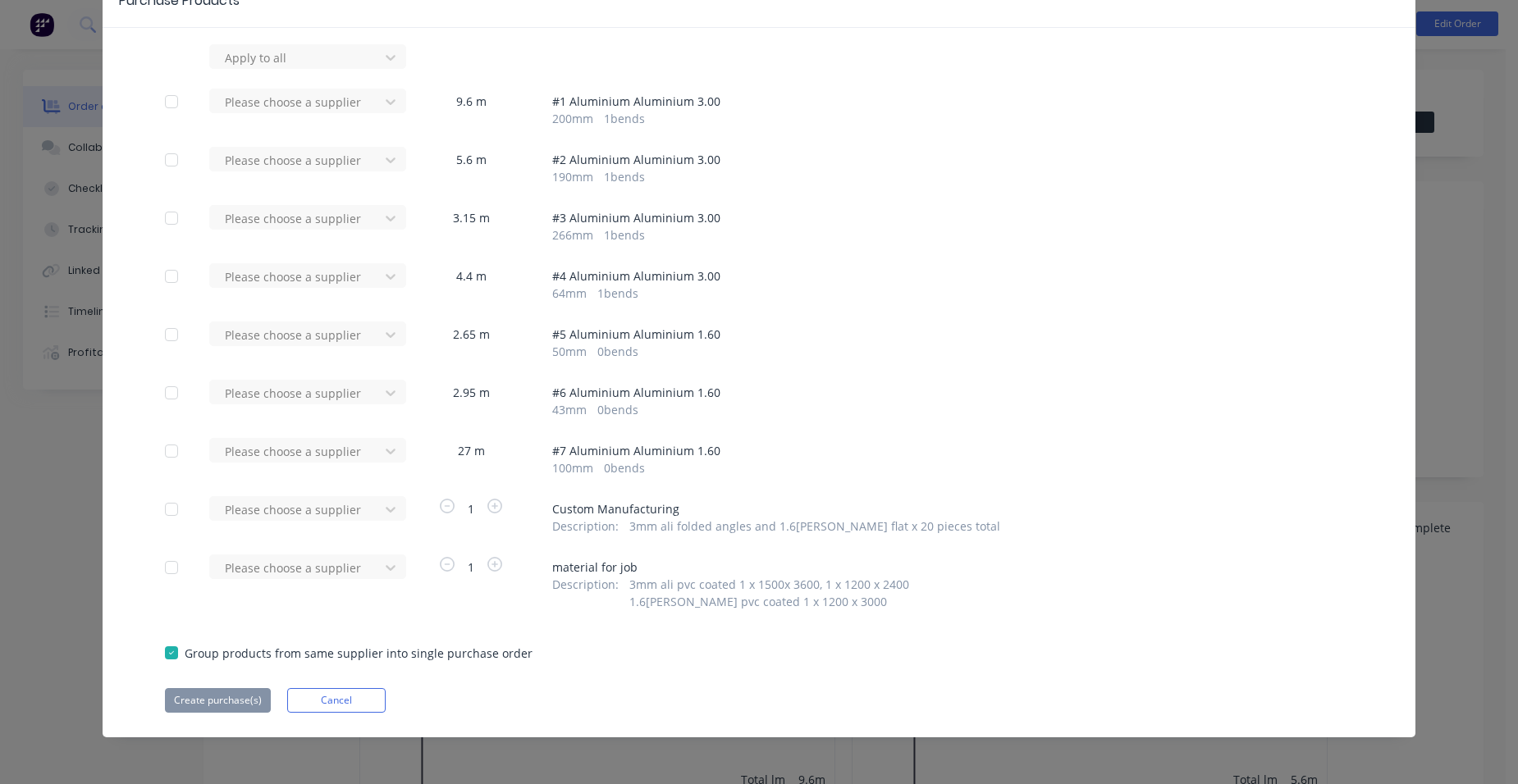
scroll to position [92, 0]
click at [344, 68] on div "Please choose a supplier" at bounding box center [299, 55] width 180 height 25
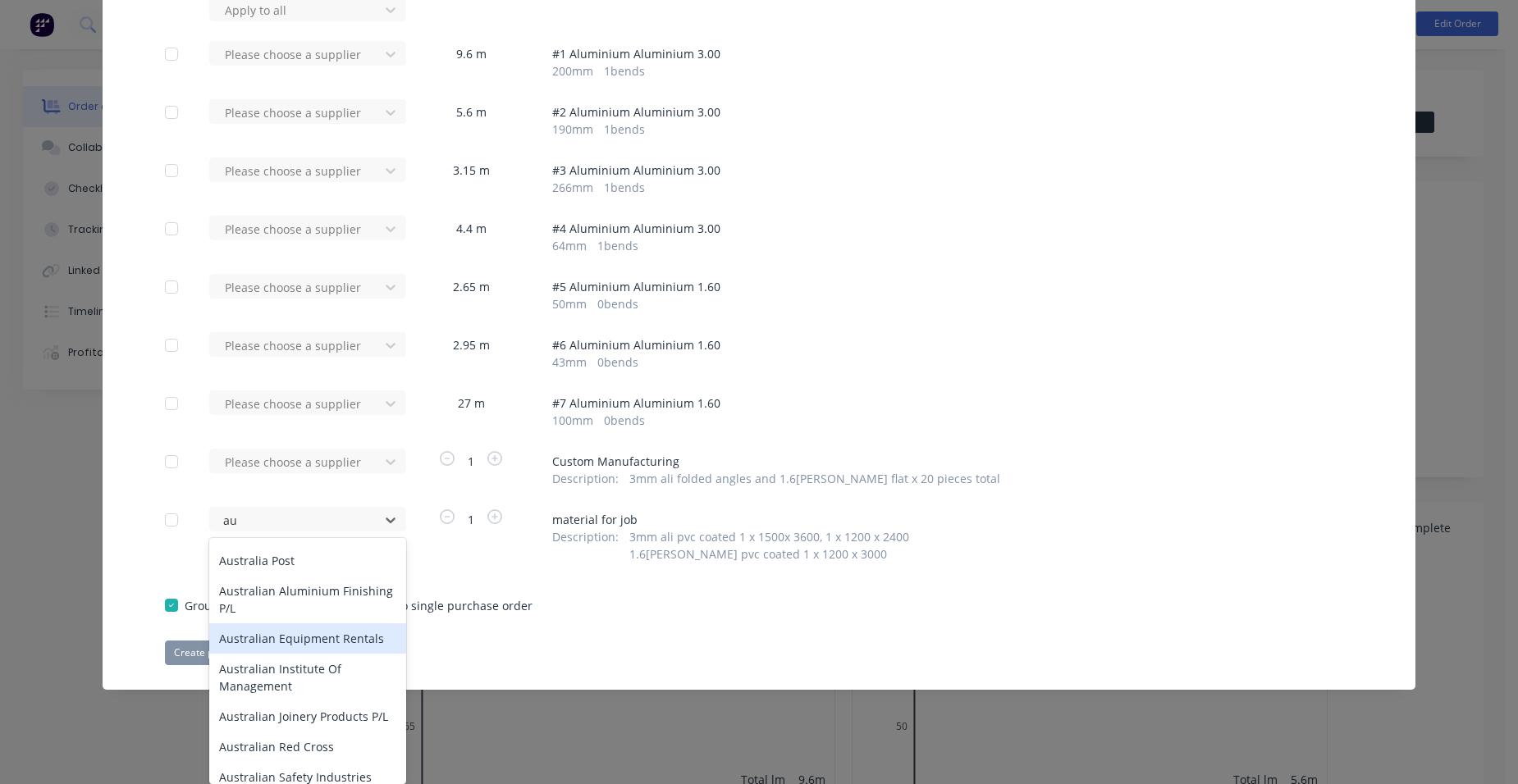
scroll to position [657, 0]
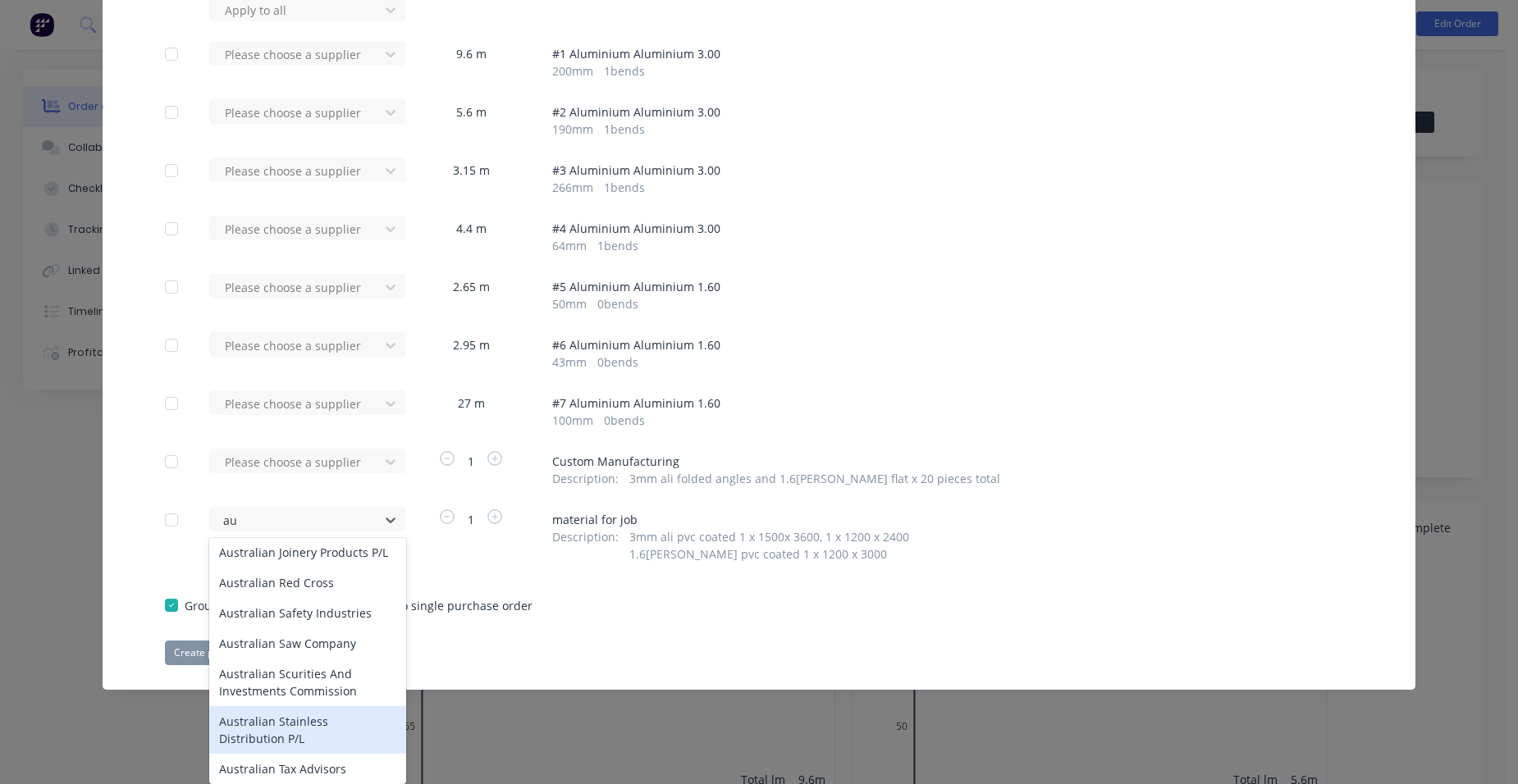
click at [311, 707] on div "Australian Stainless Distribution P/L" at bounding box center [308, 730] width 197 height 47
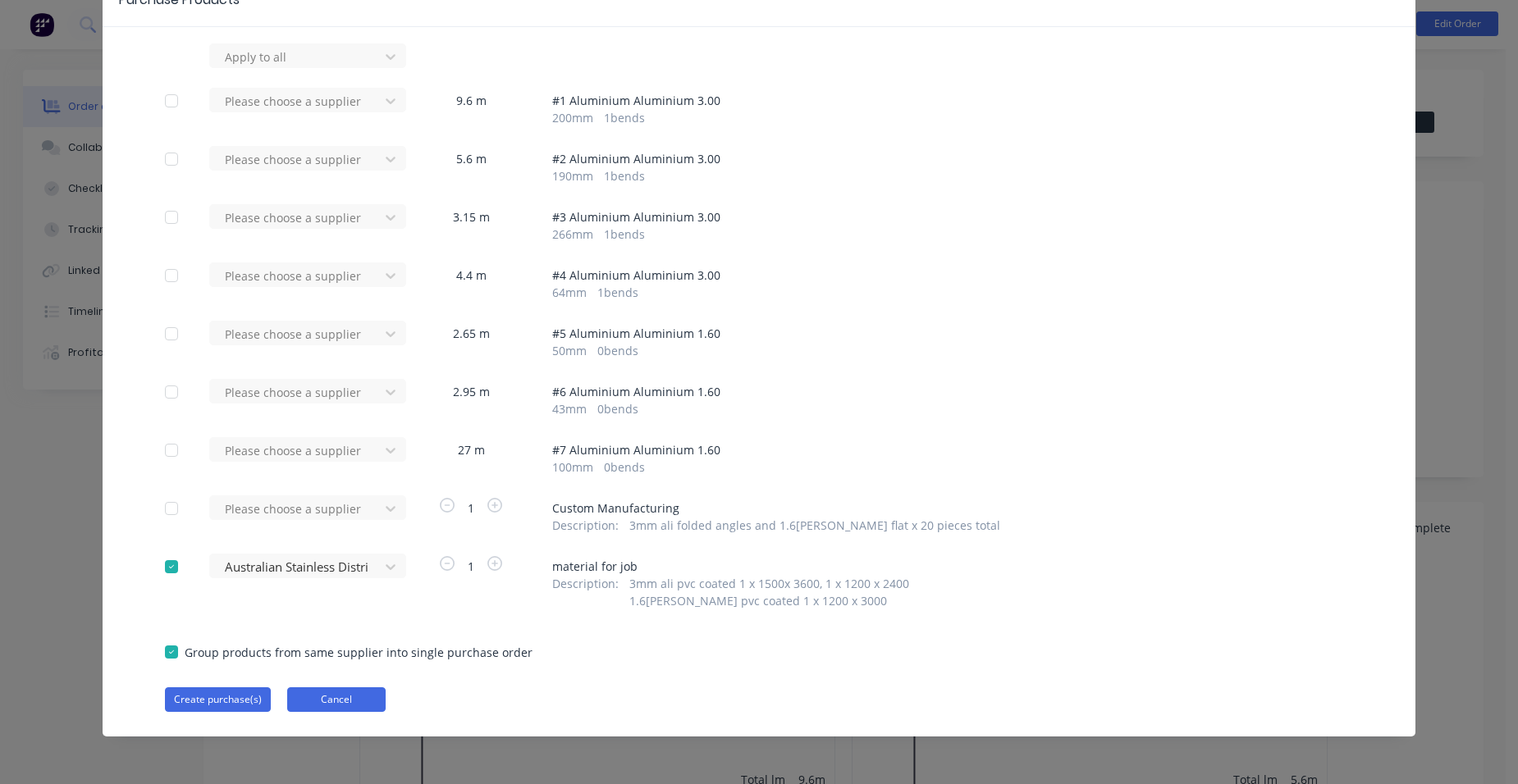
scroll to position [92, 0]
click at [208, 702] on button "Create purchase(s)" at bounding box center [218, 700] width 105 height 25
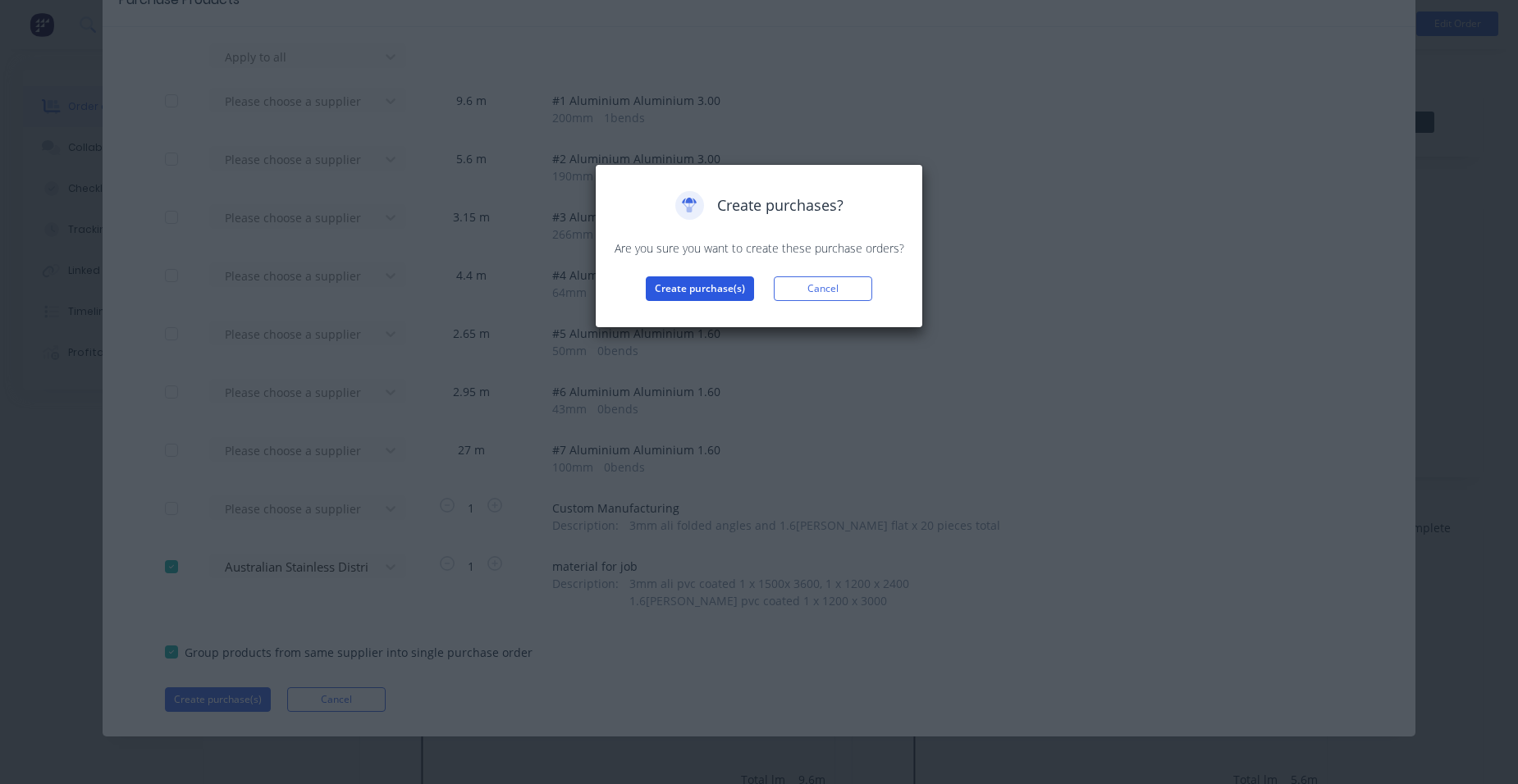
click at [664, 296] on button "Create purchase(s)" at bounding box center [700, 289] width 108 height 25
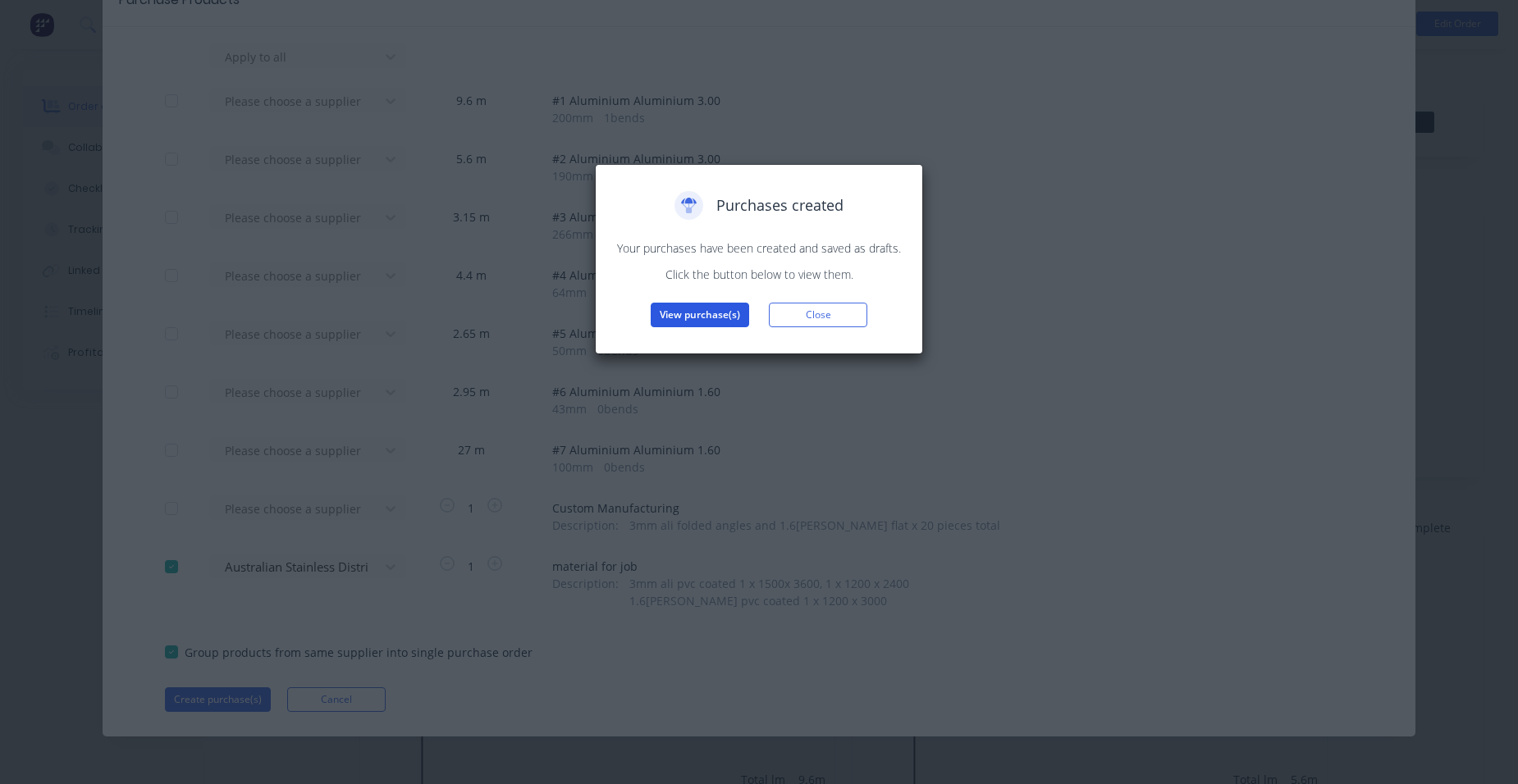
click at [722, 310] on button "View purchase(s)" at bounding box center [700, 315] width 98 height 25
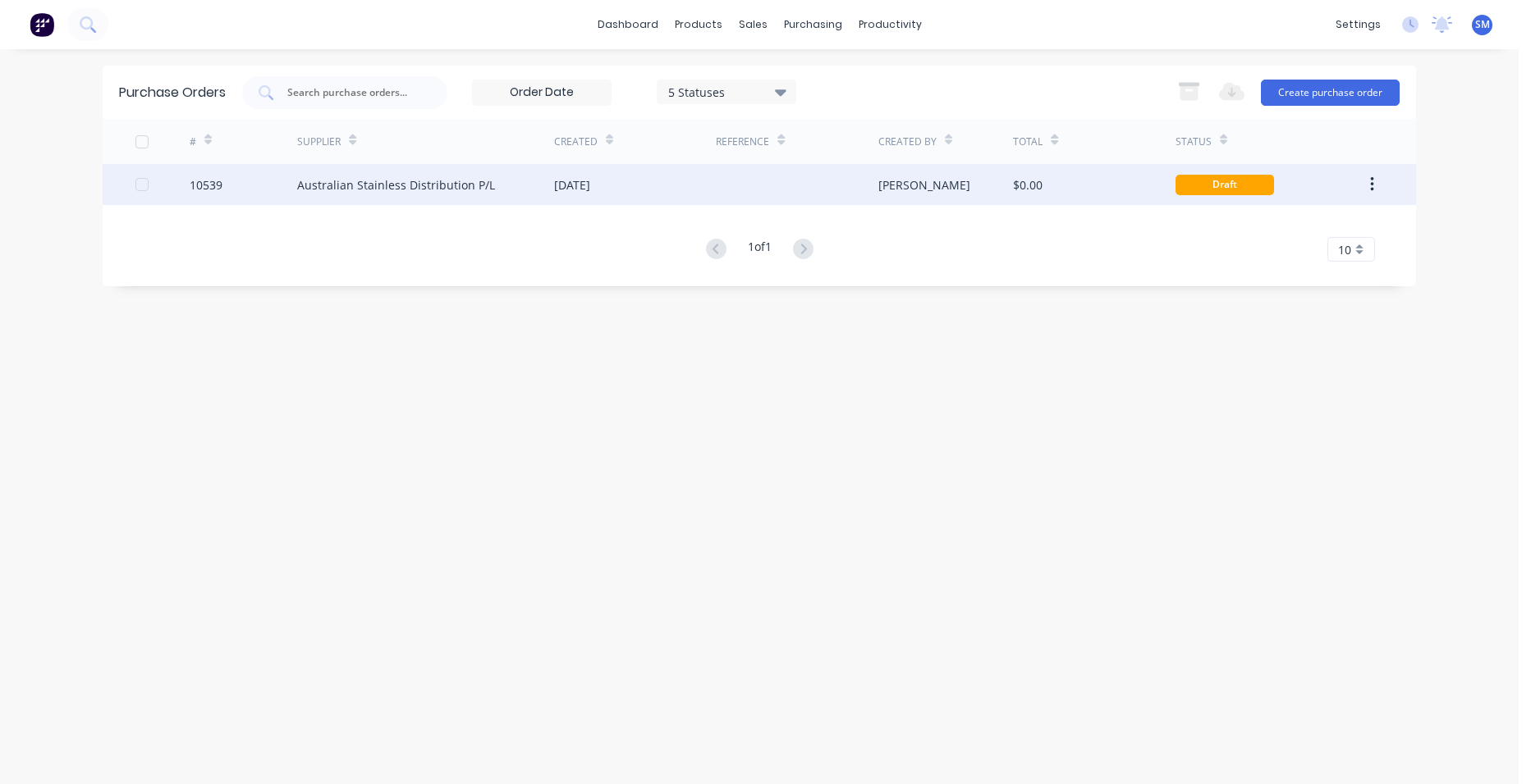
click at [702, 192] on div "[DATE]" at bounding box center [635, 185] width 162 height 41
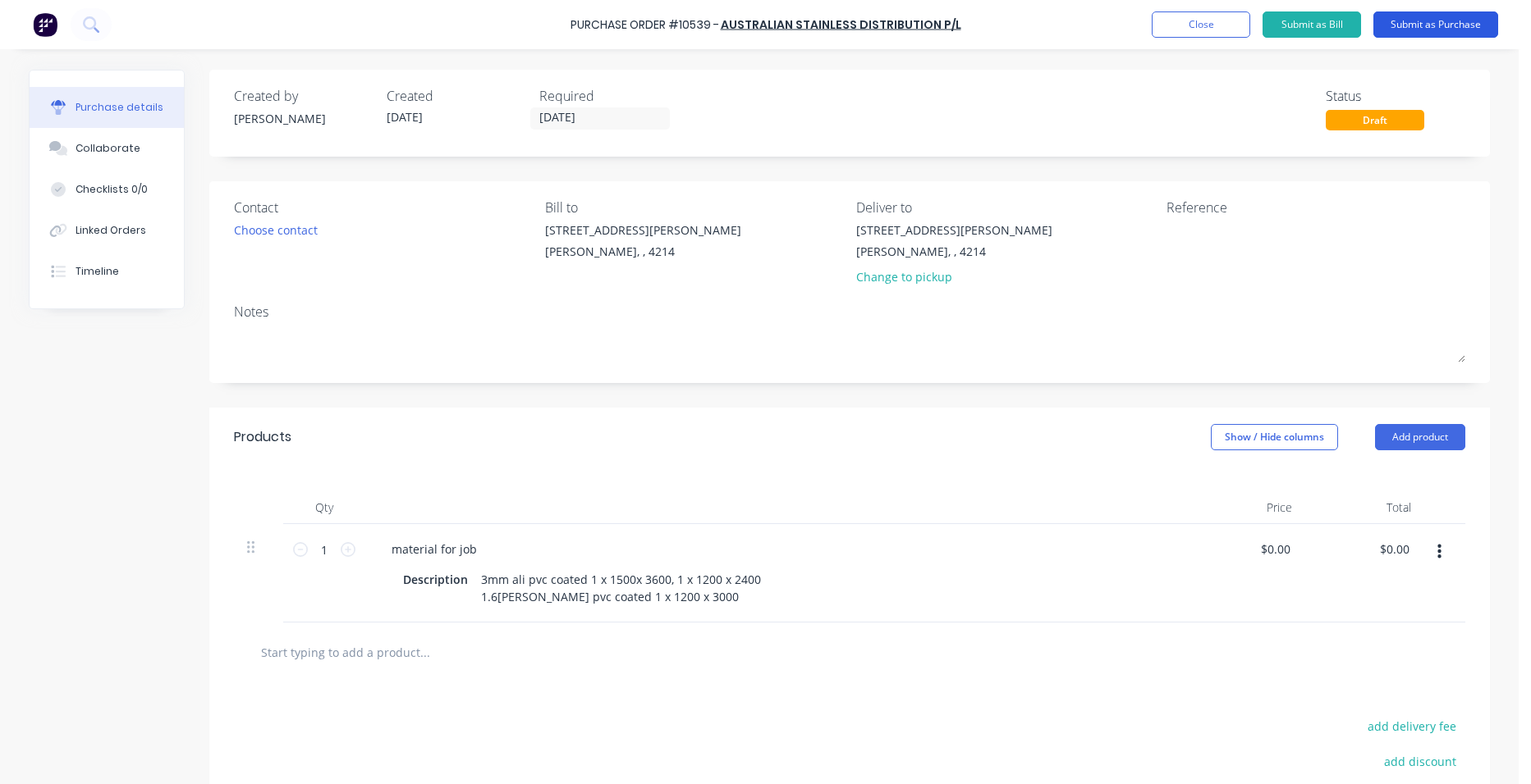
click at [1389, 18] on button "Submit as Purchase" at bounding box center [1436, 25] width 125 height 26
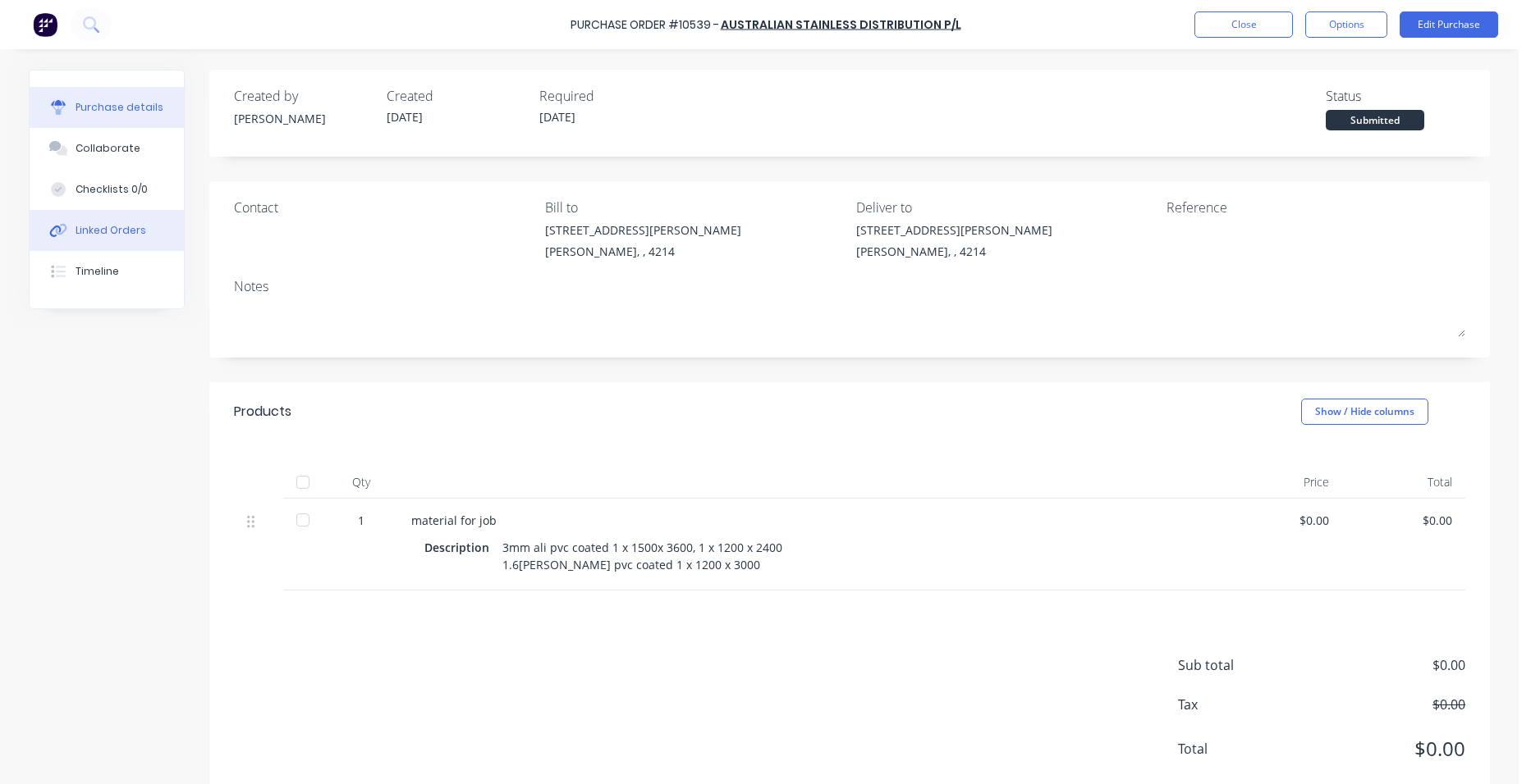
click at [123, 234] on div "Linked Orders" at bounding box center [111, 230] width 70 height 15
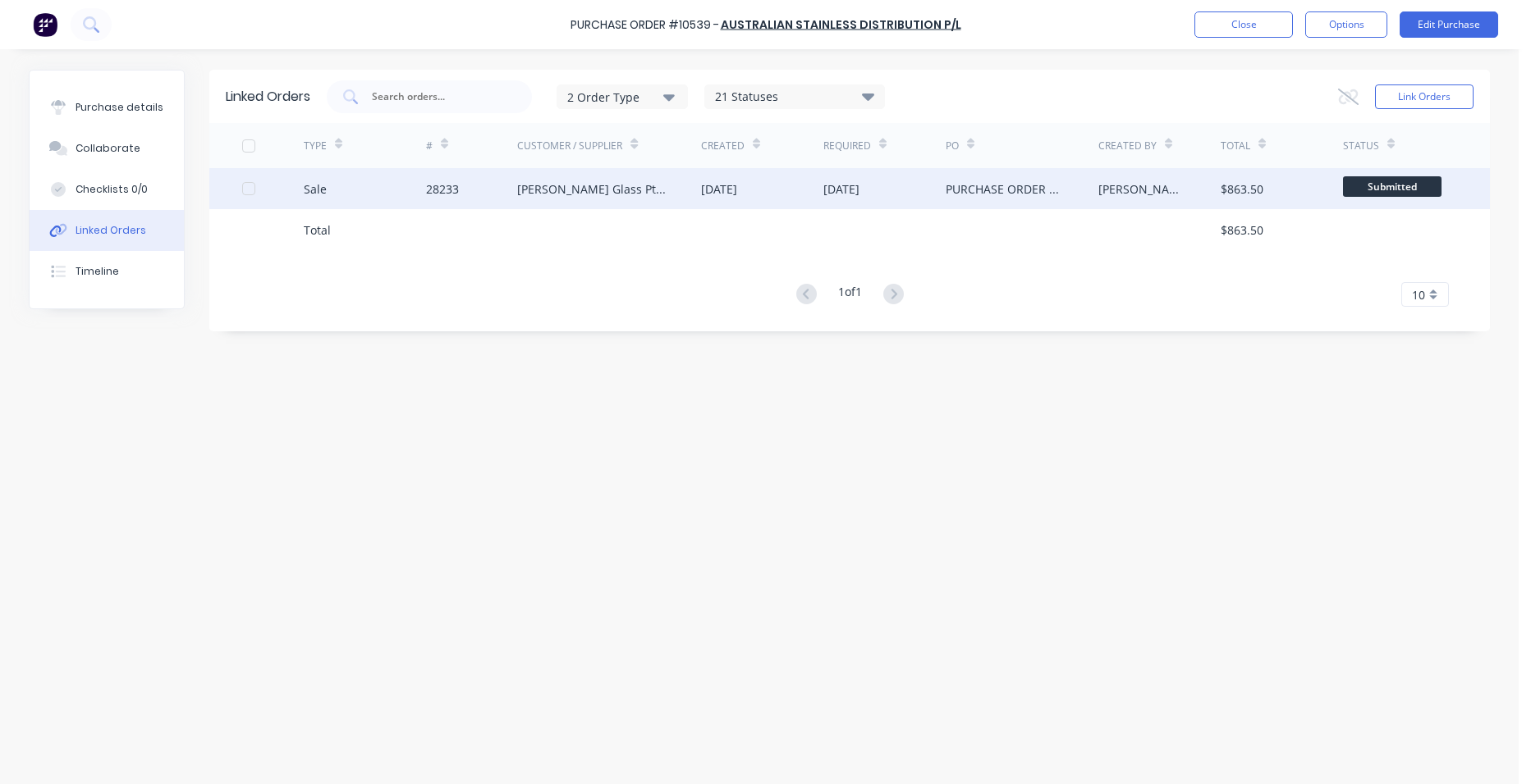
click at [663, 189] on div "[PERSON_NAME] Glass Pty Ltd" at bounding box center [609, 188] width 184 height 41
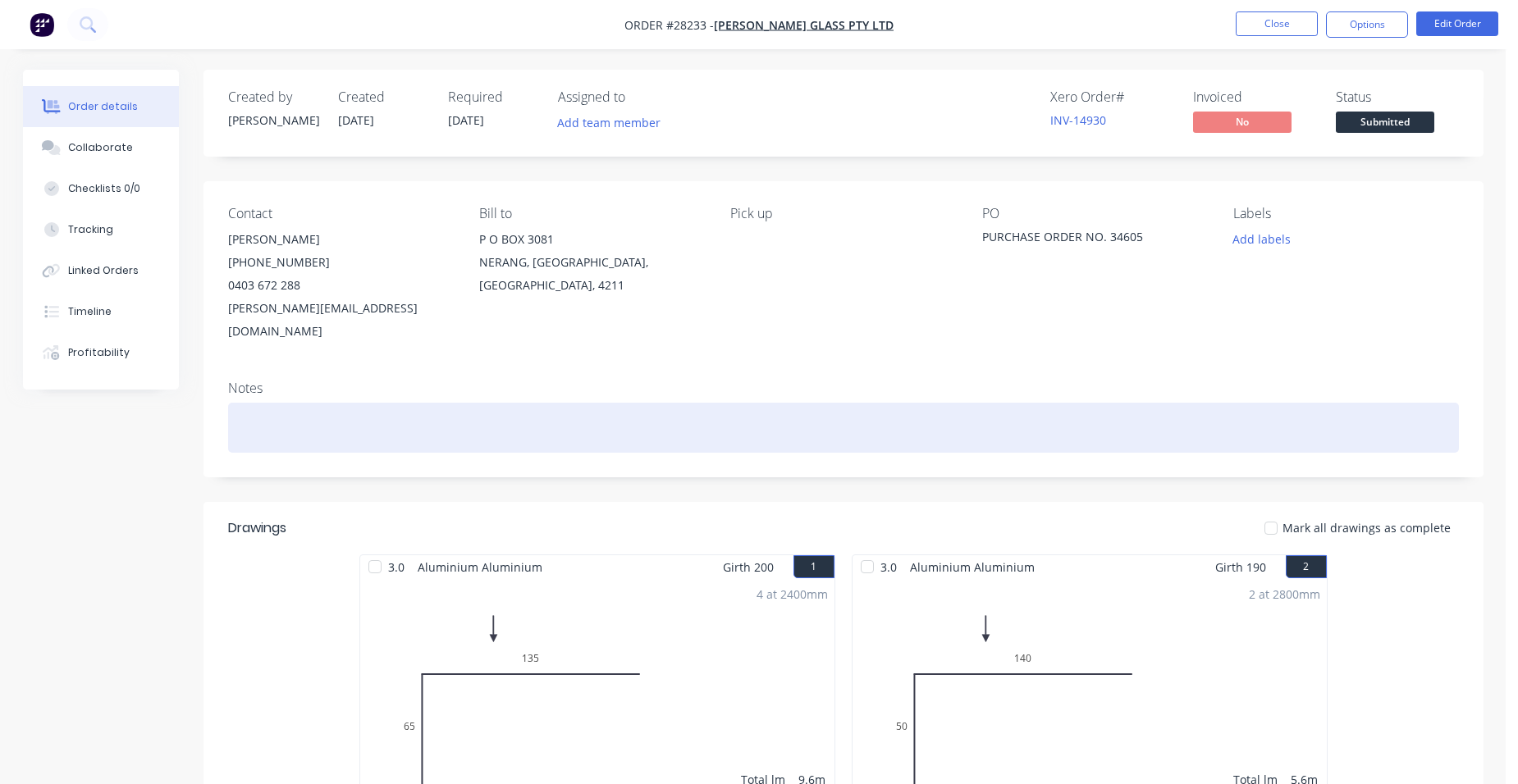
click at [274, 415] on div at bounding box center [844, 427] width 1231 height 50
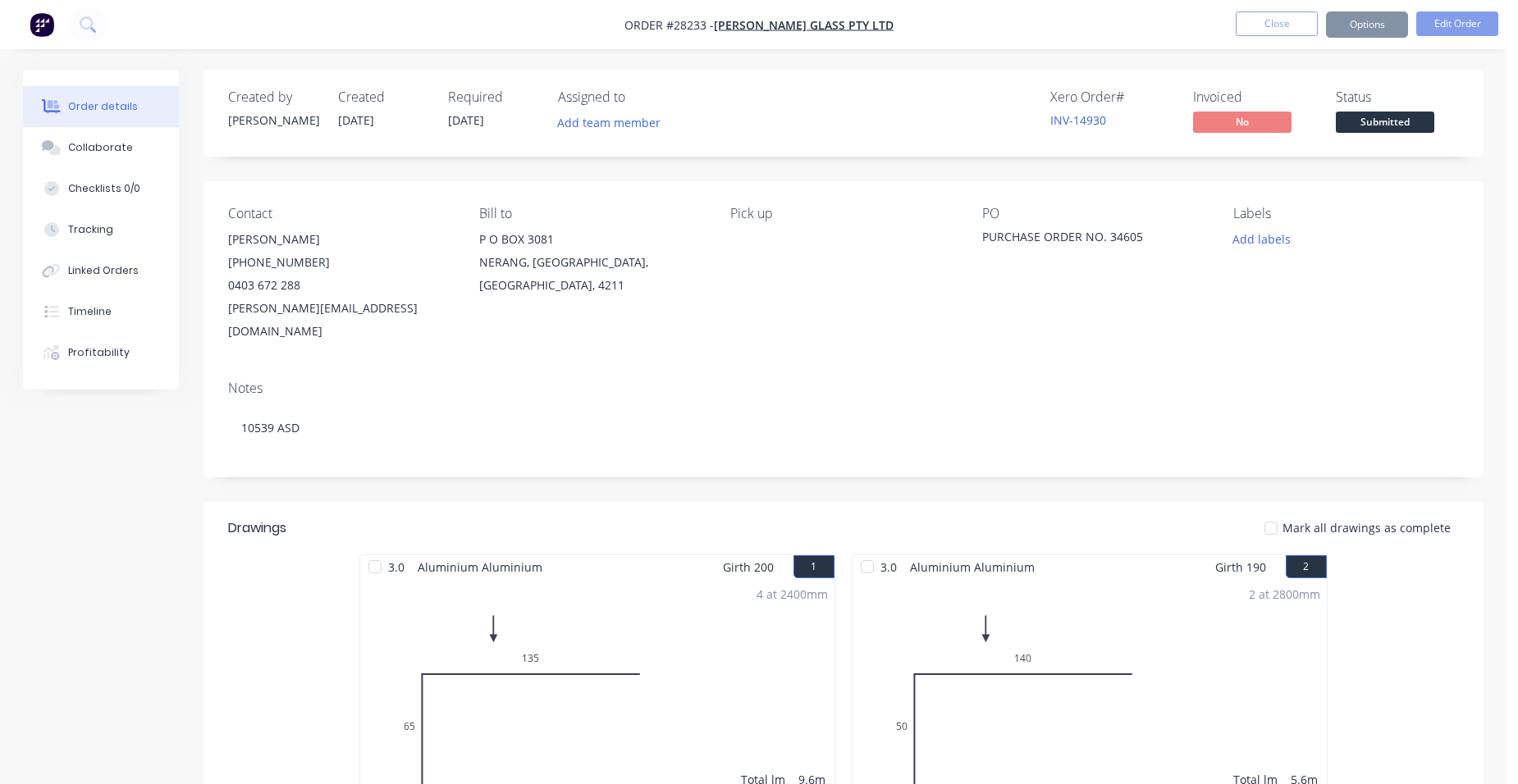
click at [1013, 294] on div "PO PURCHASE ORDER NO. 34605" at bounding box center [1094, 274] width 225 height 137
click at [1263, 22] on button "Close" at bounding box center [1276, 24] width 82 height 25
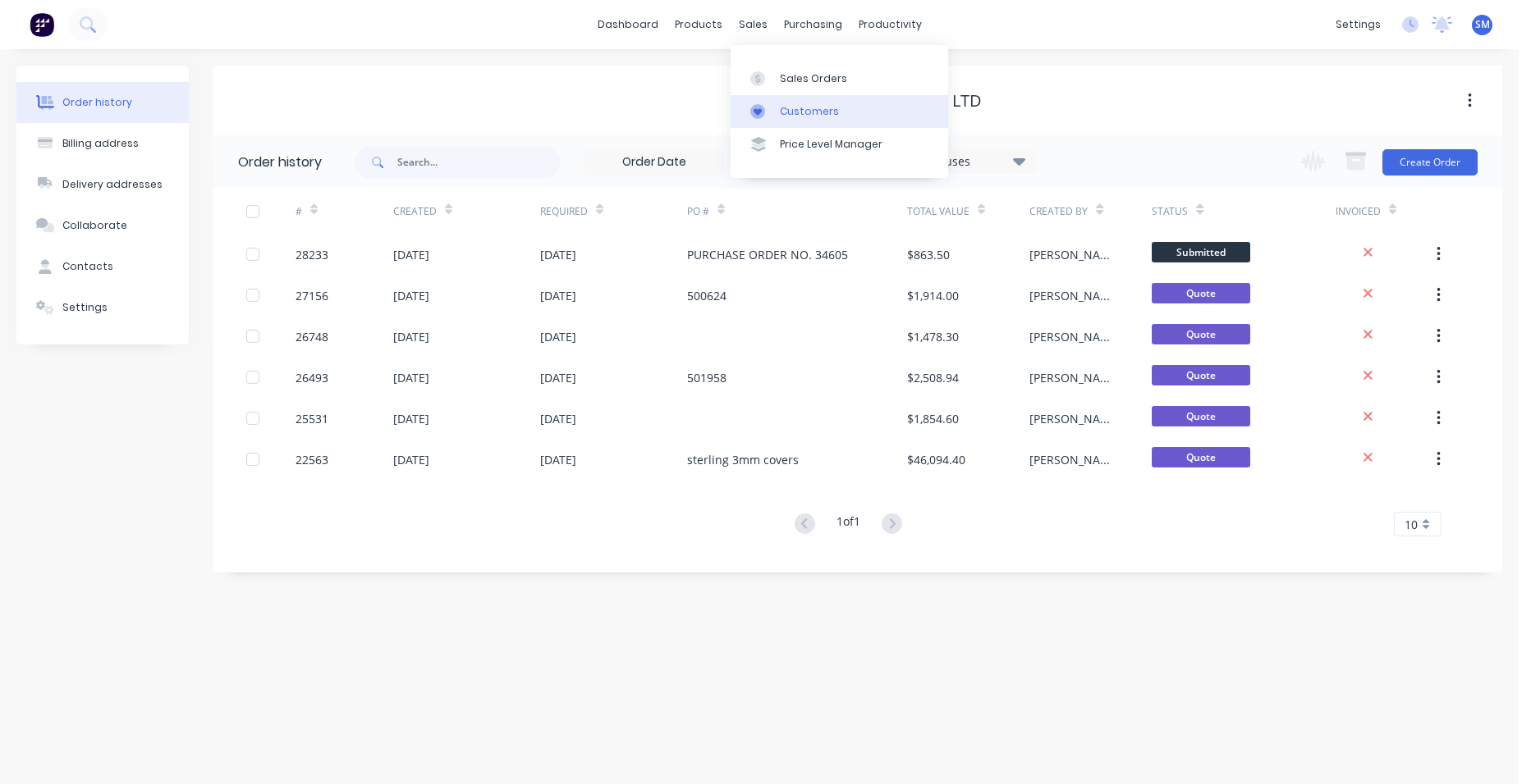
click at [784, 111] on div "Customers" at bounding box center [809, 112] width 59 height 15
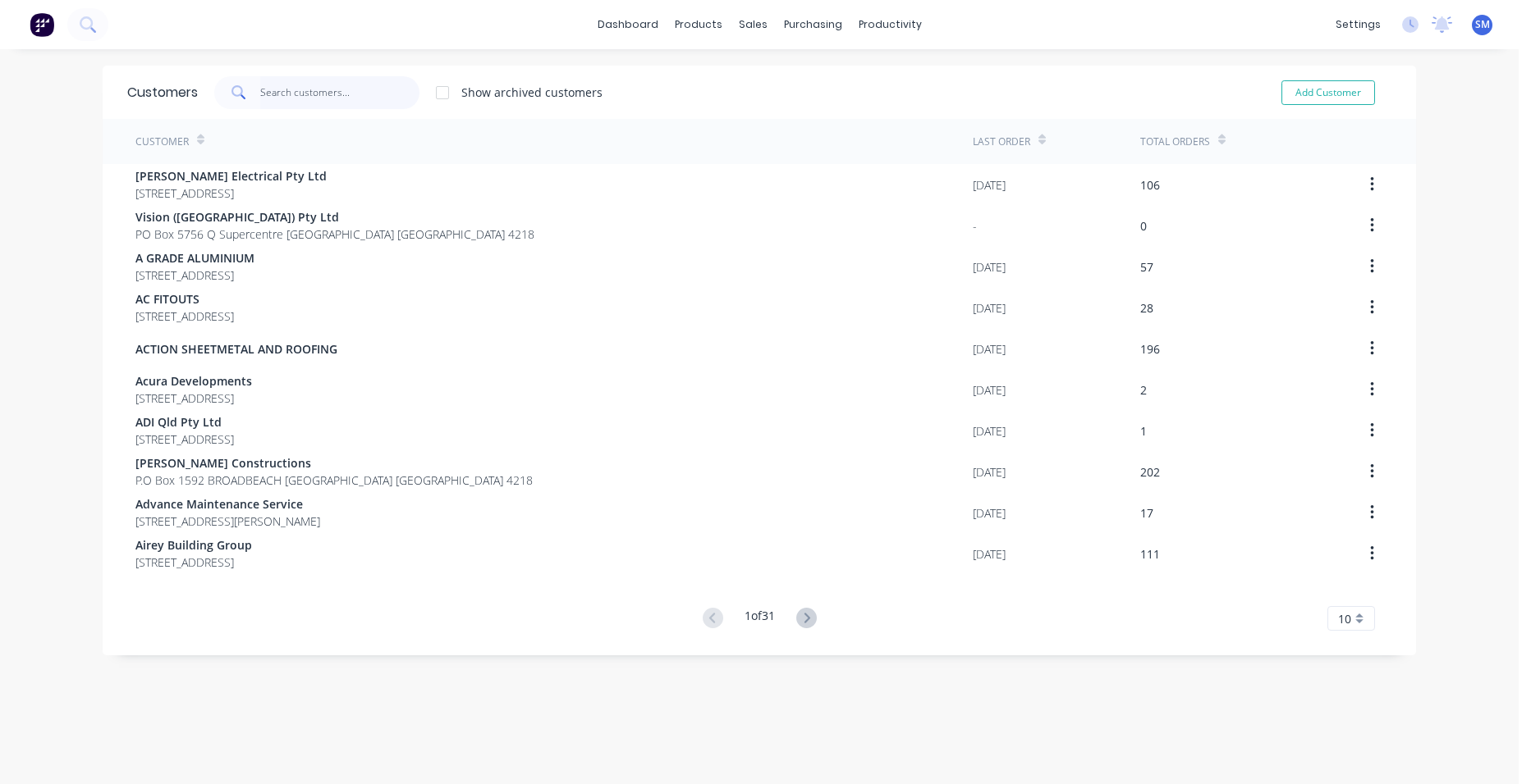
click at [298, 92] on input "text" at bounding box center [340, 92] width 160 height 33
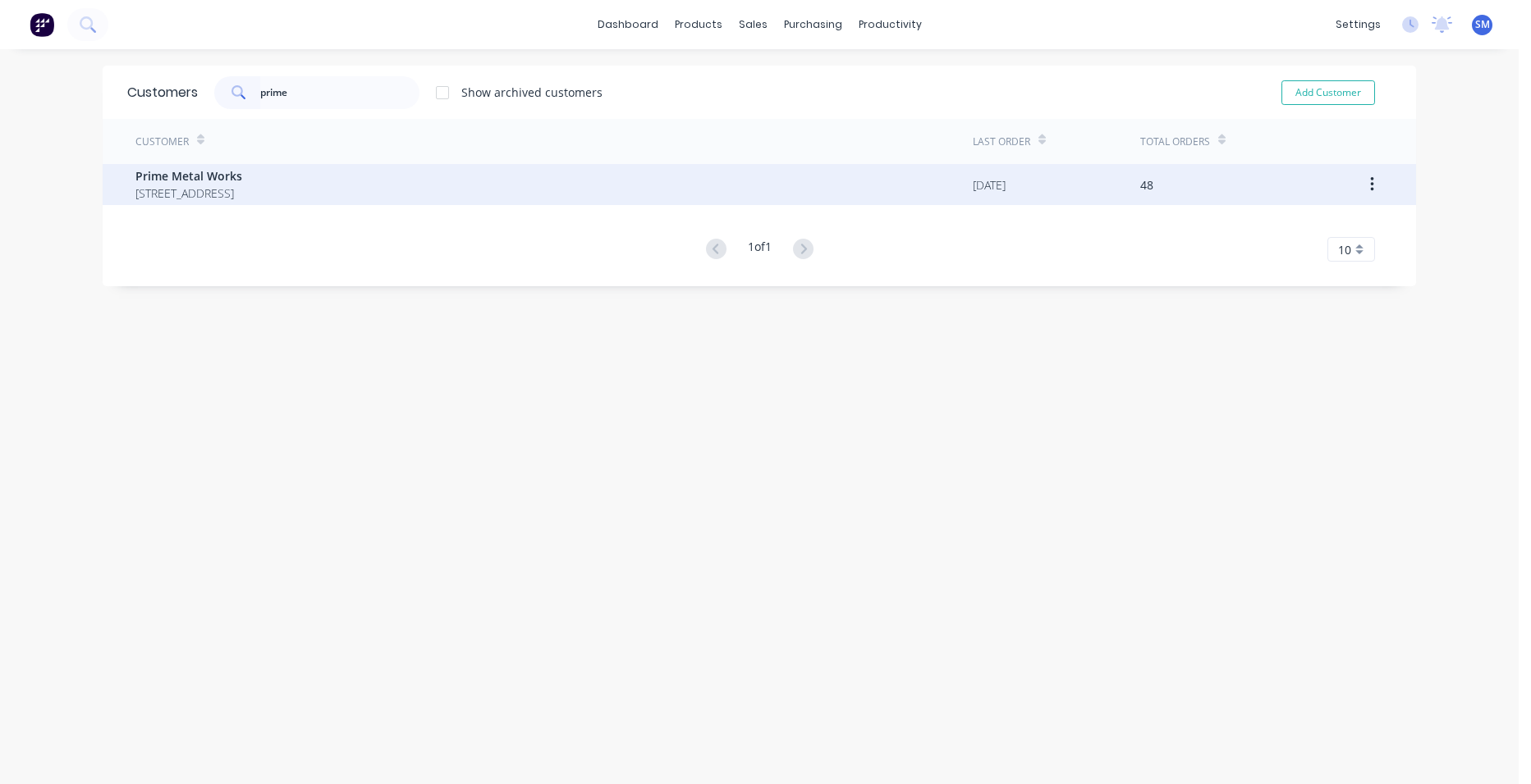
click at [232, 193] on span "[STREET_ADDRESS]" at bounding box center [188, 193] width 106 height 18
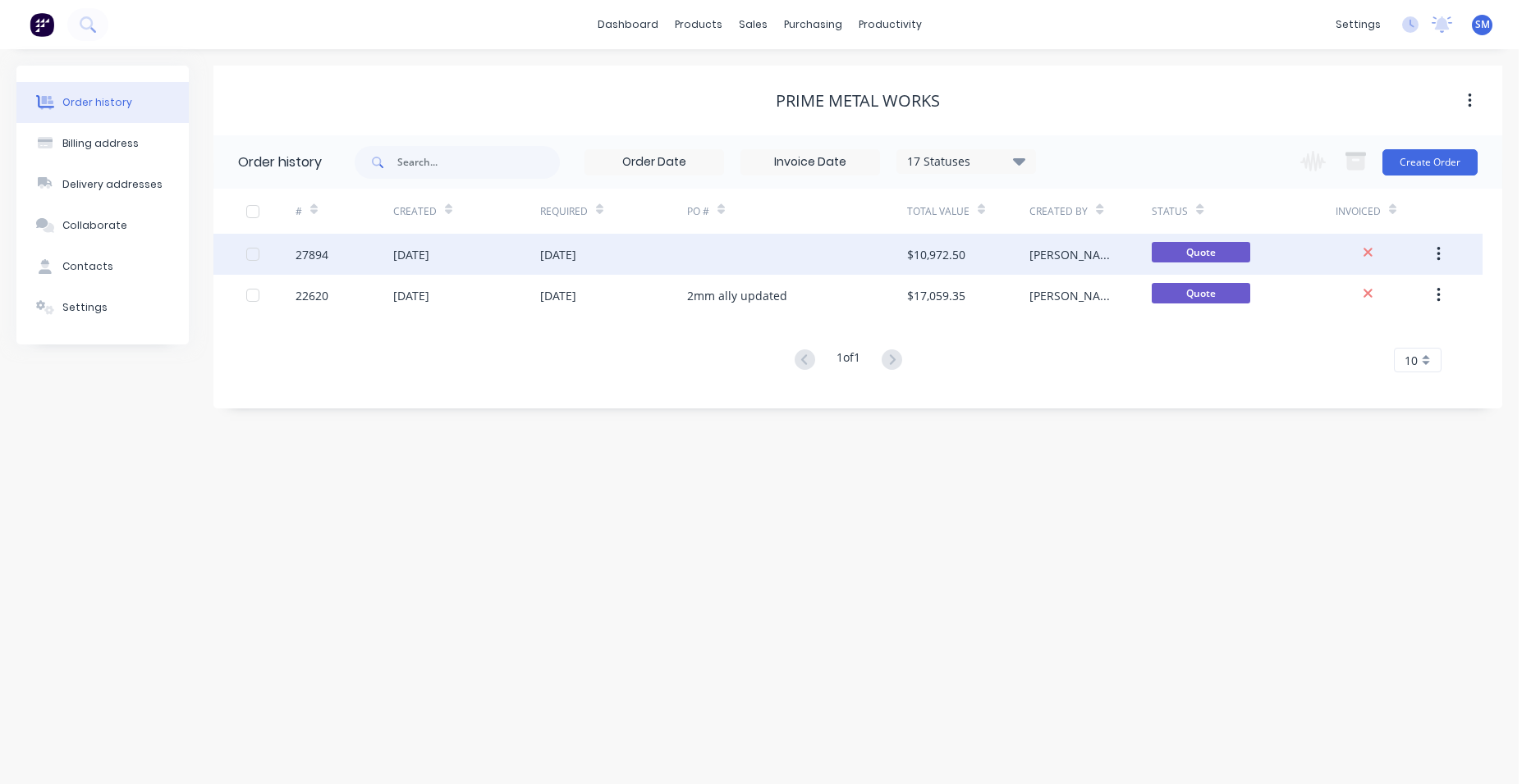
click at [708, 252] on div at bounding box center [797, 254] width 220 height 41
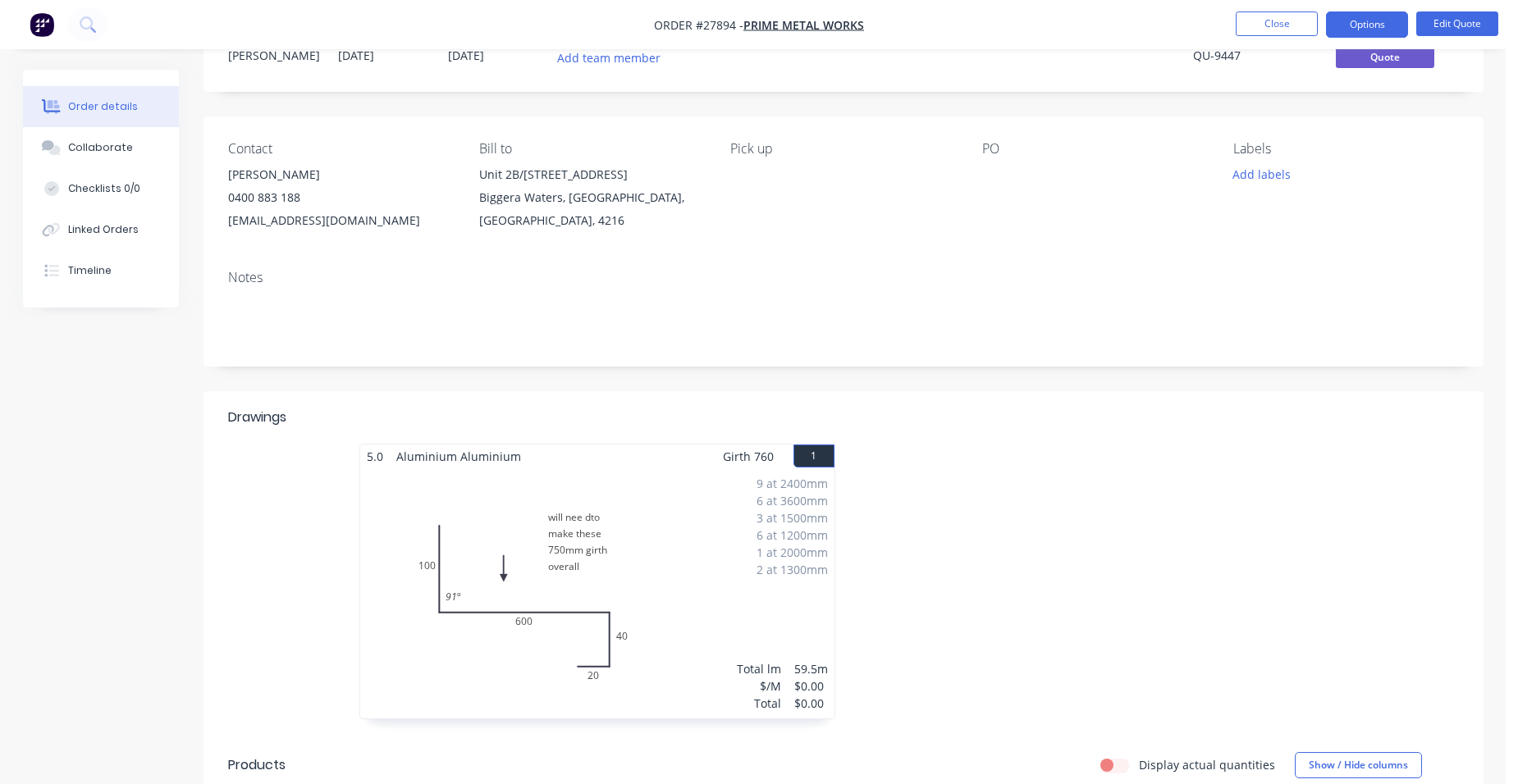
scroll to position [164, 0]
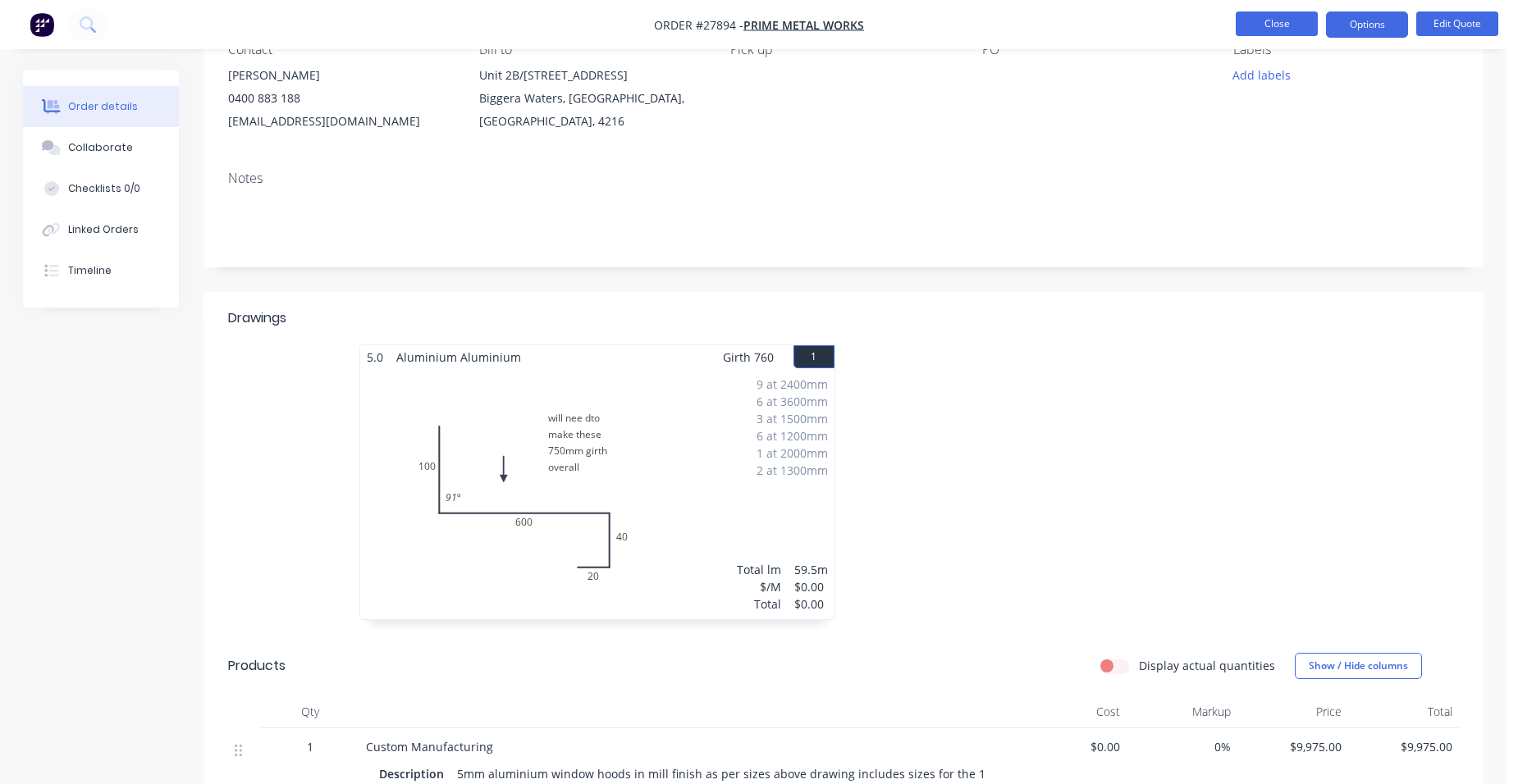
click at [1289, 22] on button "Close" at bounding box center [1276, 24] width 82 height 25
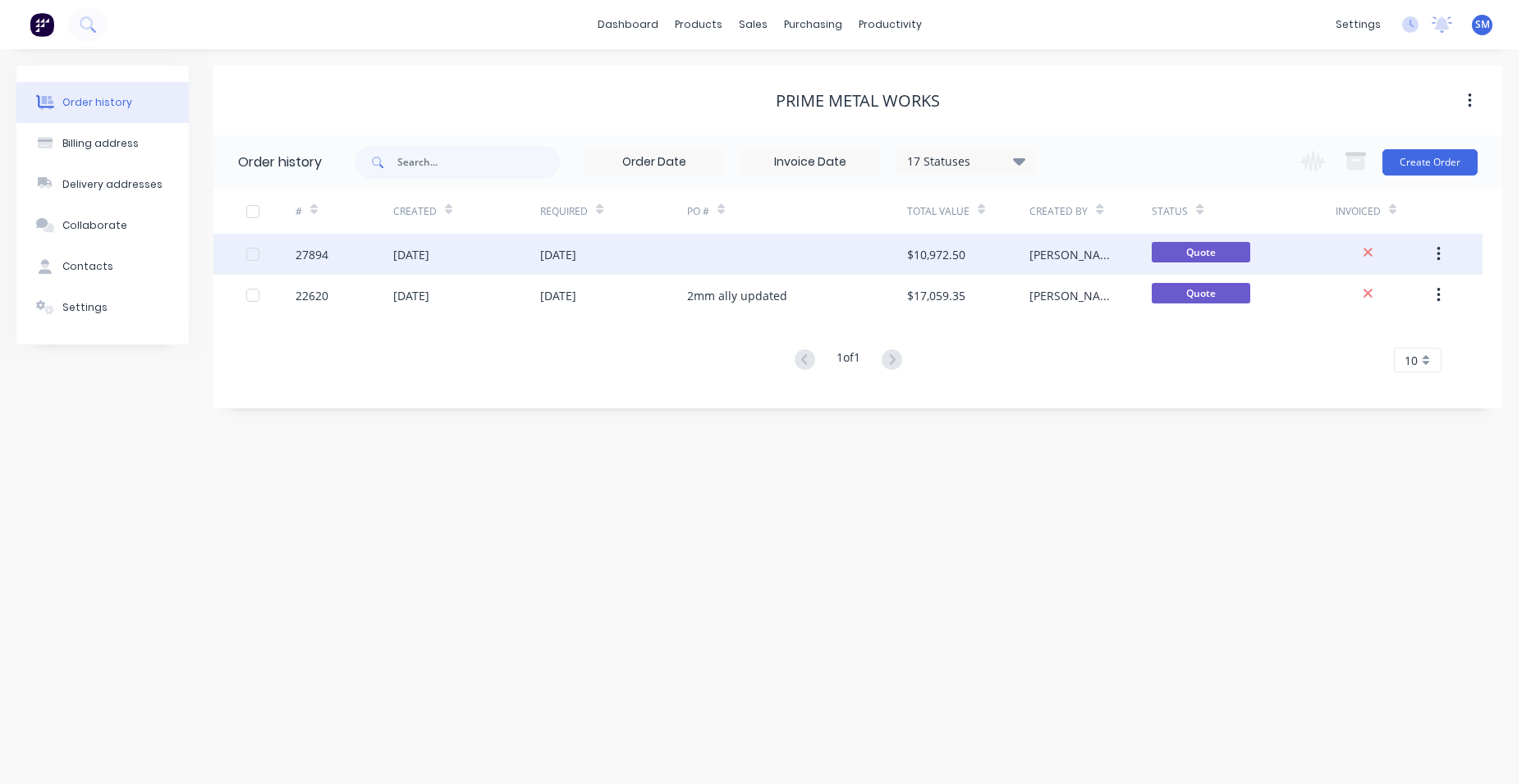
click at [662, 241] on div "[DATE]" at bounding box center [613, 254] width 147 height 41
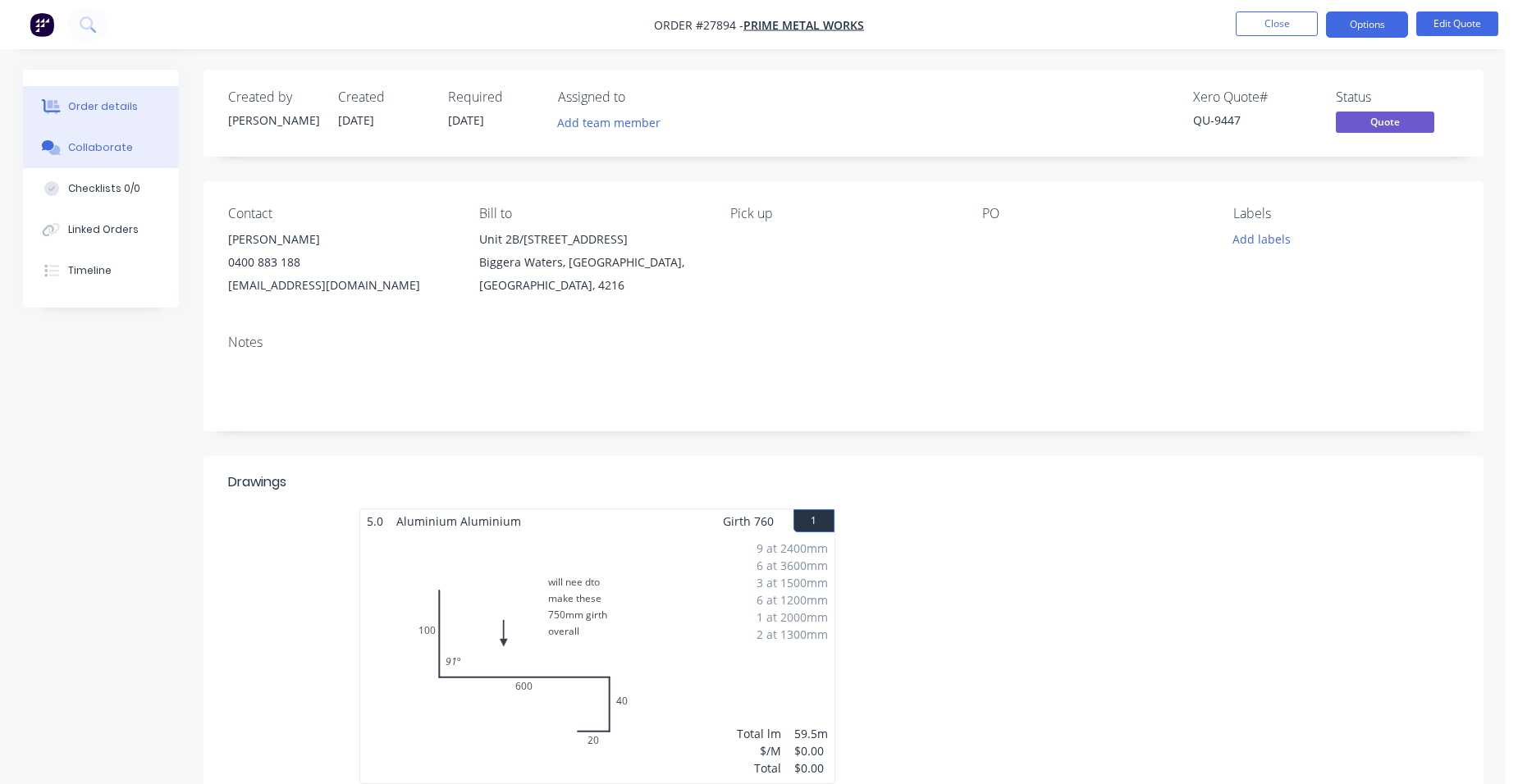
click at [98, 149] on div "Collaborate" at bounding box center [100, 148] width 65 height 15
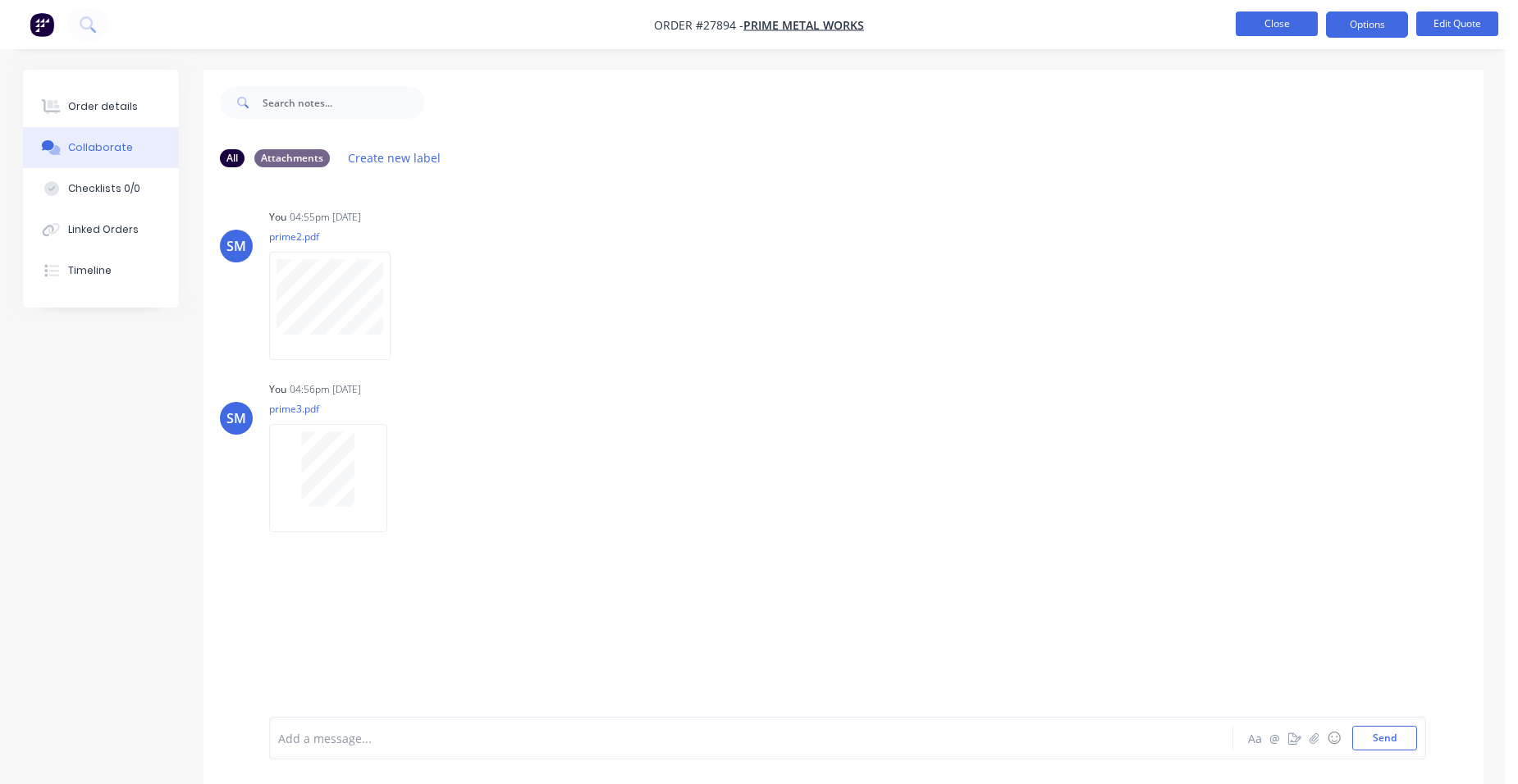
click at [1289, 21] on button "Close" at bounding box center [1276, 24] width 82 height 25
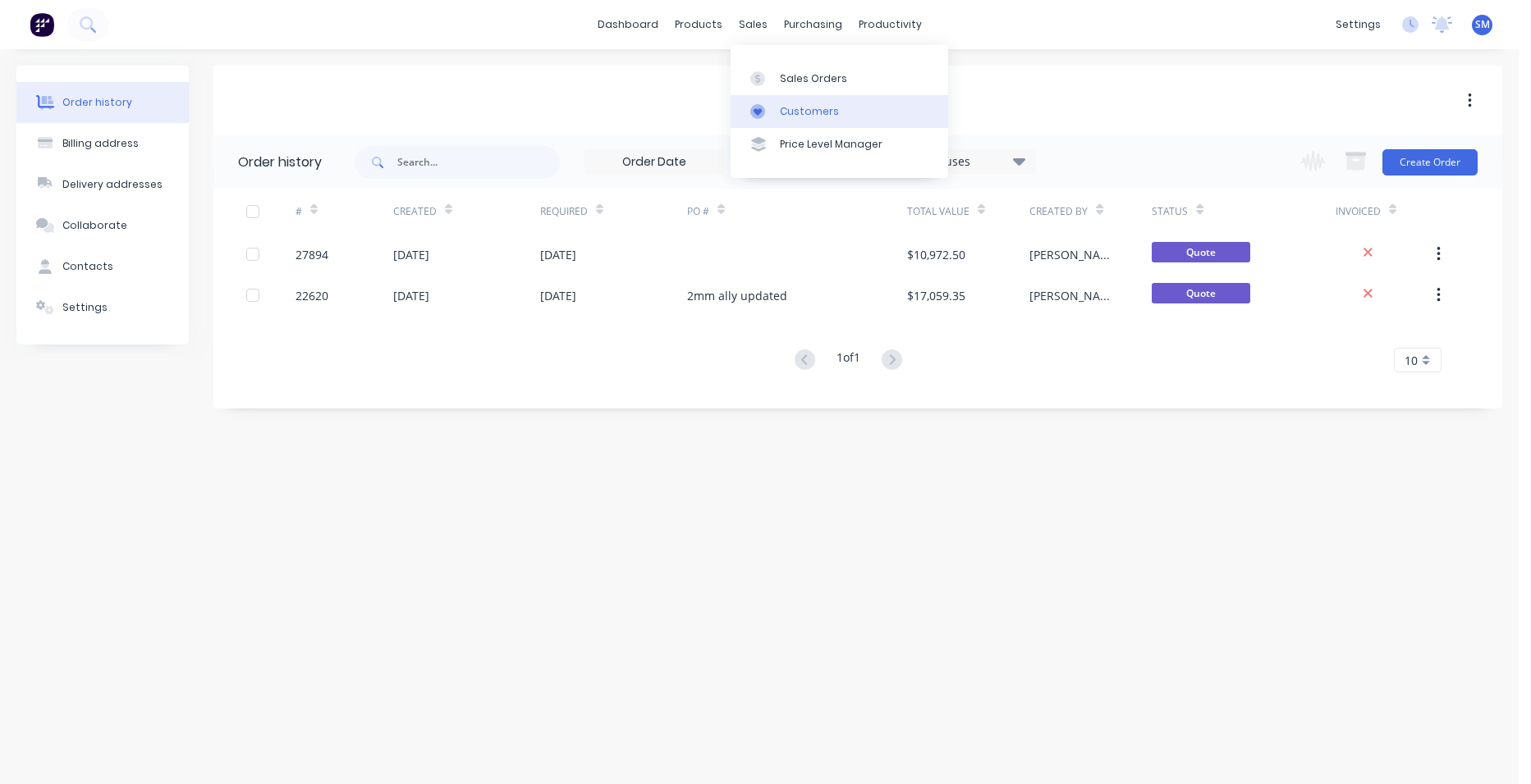
click at [813, 113] on div "Customers" at bounding box center [809, 112] width 59 height 15
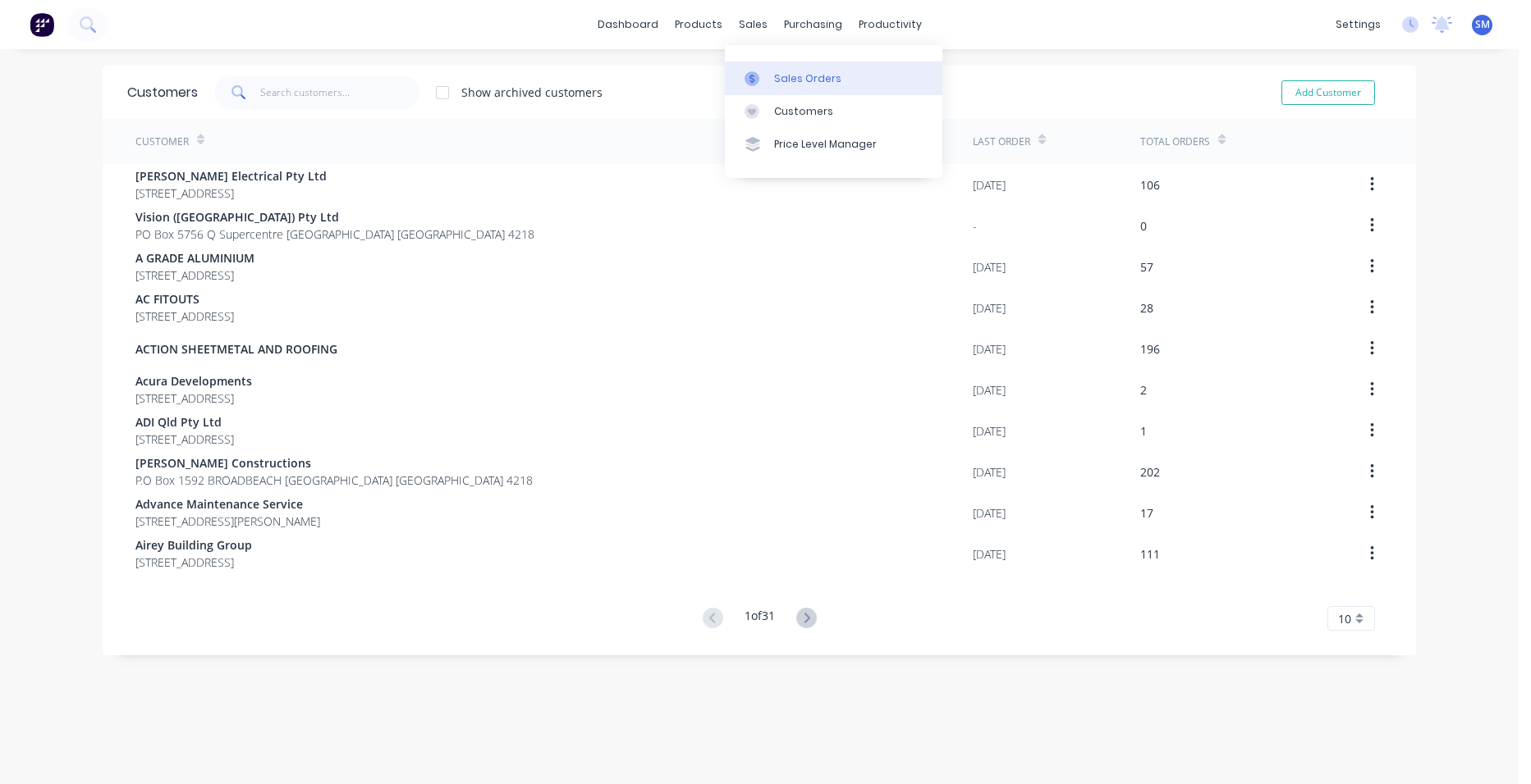
click at [799, 73] on div "Sales Orders" at bounding box center [807, 78] width 68 height 15
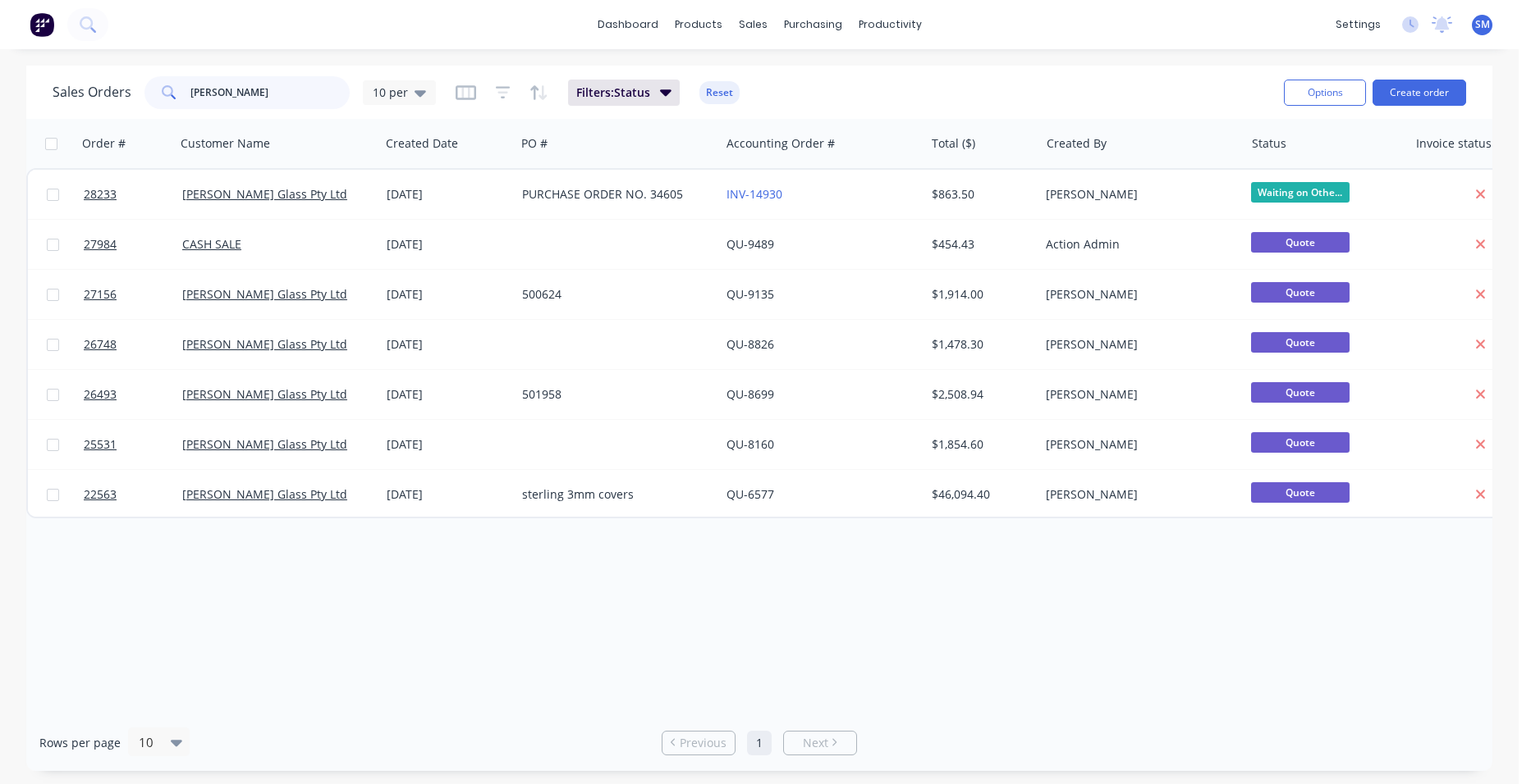
drag, startPoint x: 284, startPoint y: 91, endPoint x: 72, endPoint y: 91, distance: 212.0
click at [81, 95] on div "Sales Orders [PERSON_NAME] 10 per" at bounding box center [244, 92] width 383 height 33
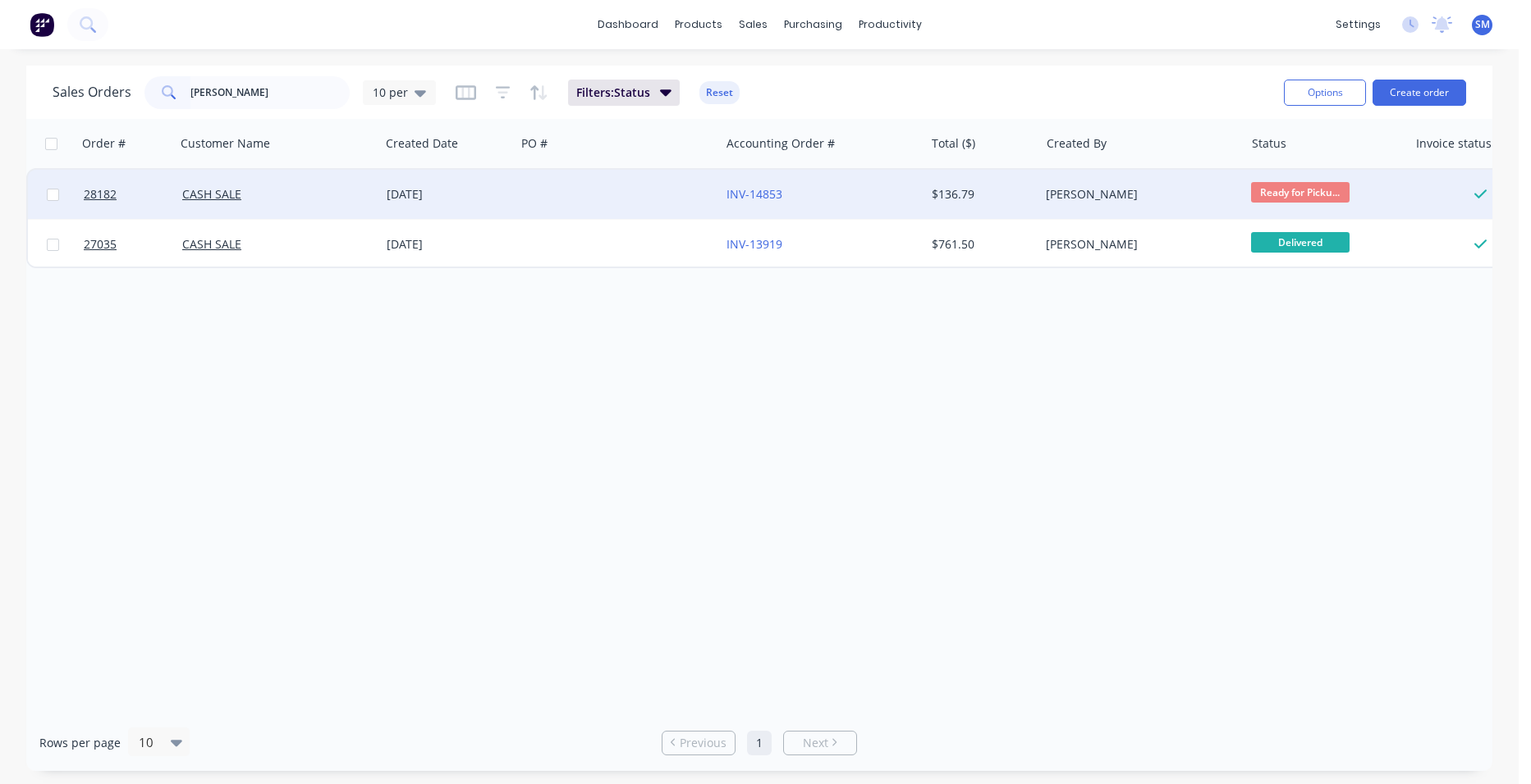
click at [661, 177] on div at bounding box center [617, 194] width 204 height 49
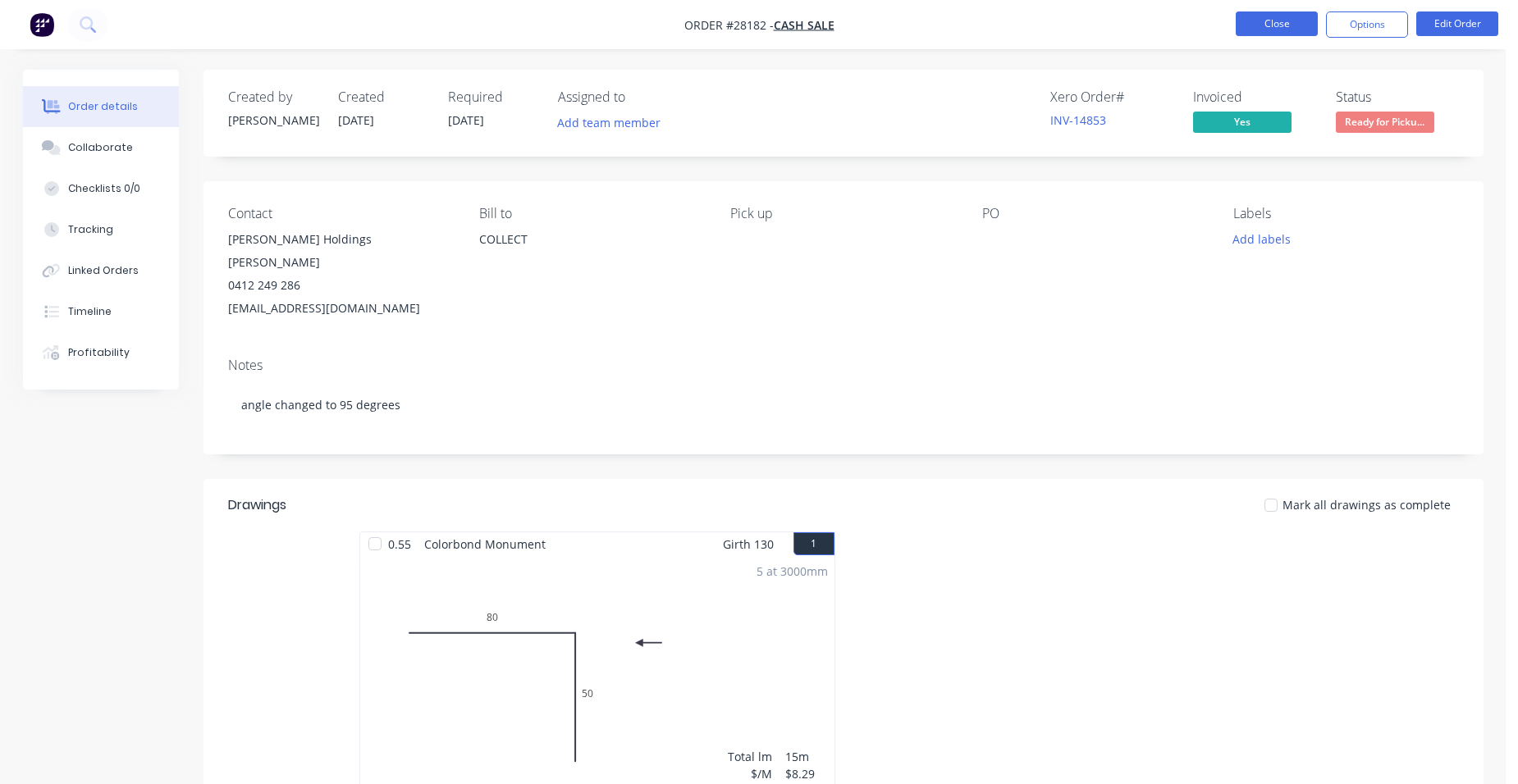
click at [1253, 25] on button "Close" at bounding box center [1276, 24] width 82 height 25
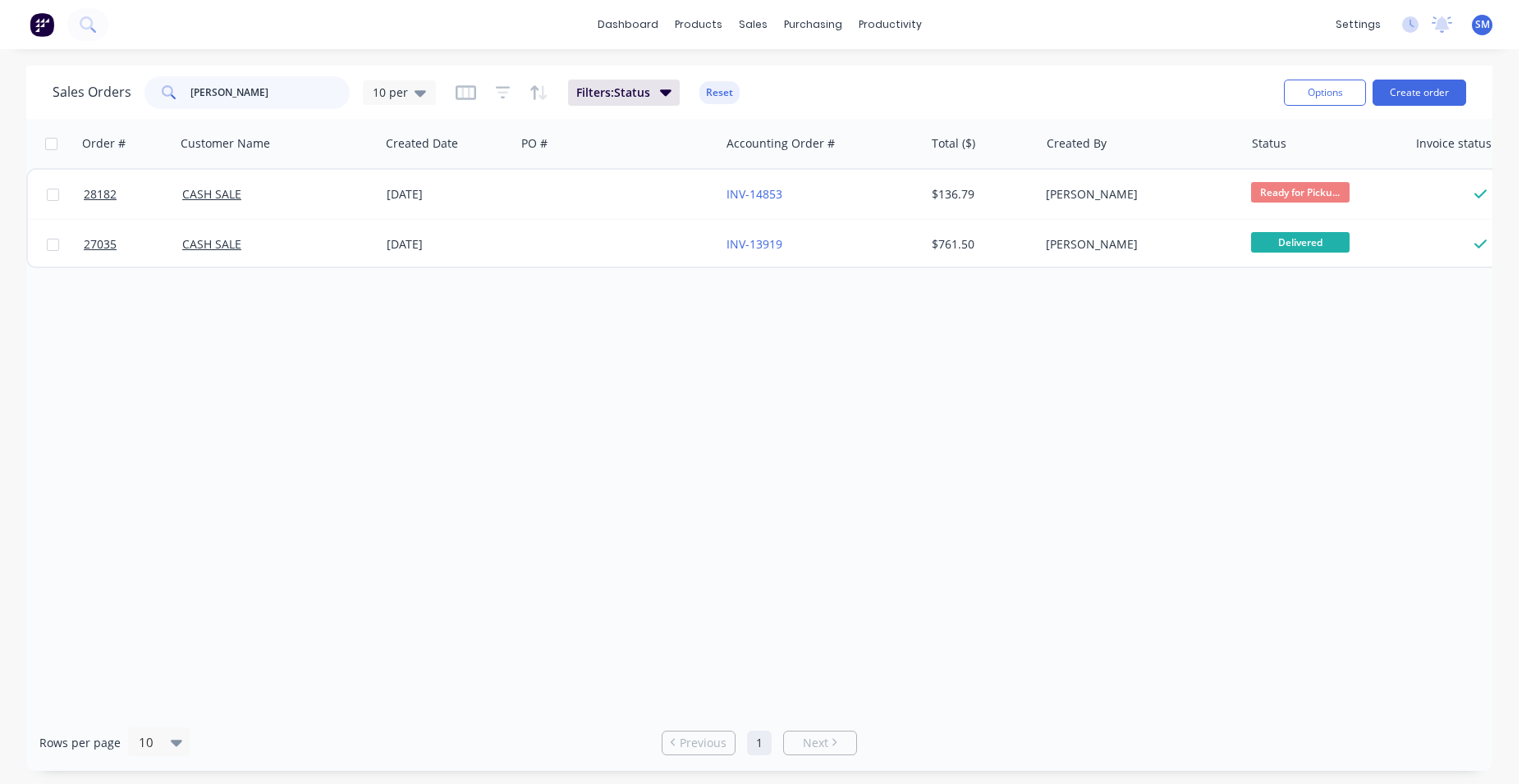
click at [124, 92] on div "Sales Orders [PERSON_NAME] 10 per" at bounding box center [244, 92] width 383 height 33
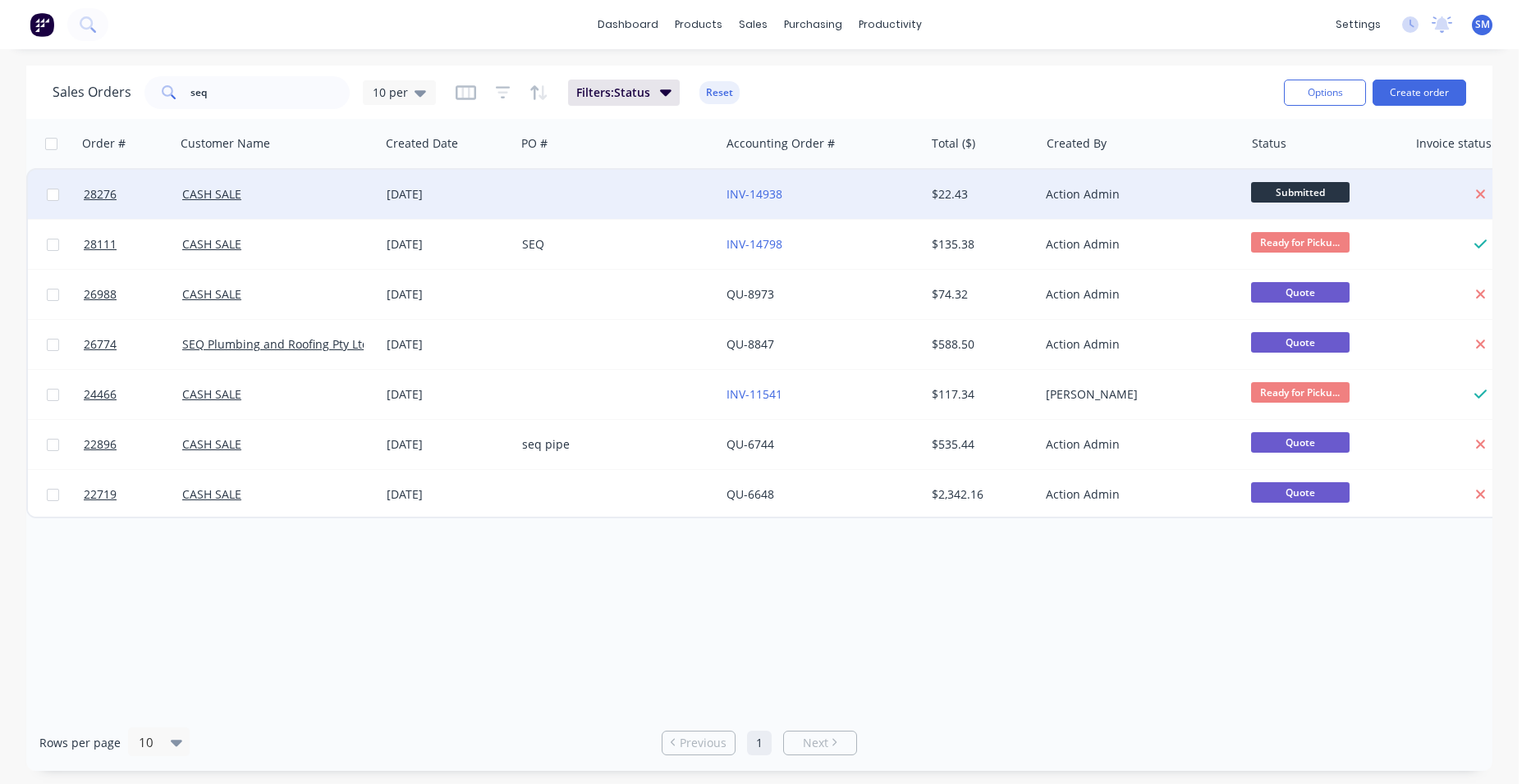
click at [816, 216] on div "INV-14938" at bounding box center [822, 194] width 204 height 49
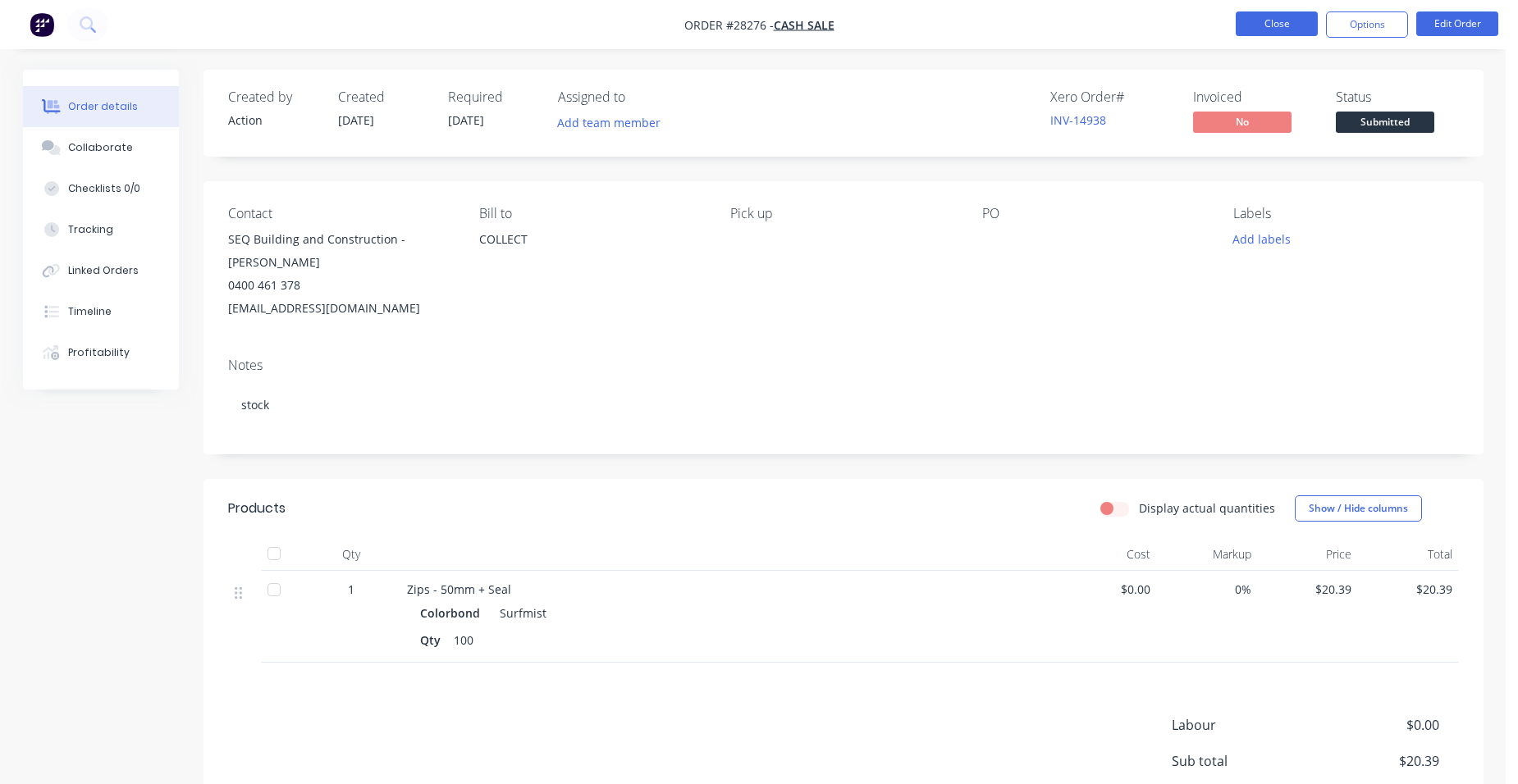
click at [1285, 21] on button "Close" at bounding box center [1276, 24] width 82 height 25
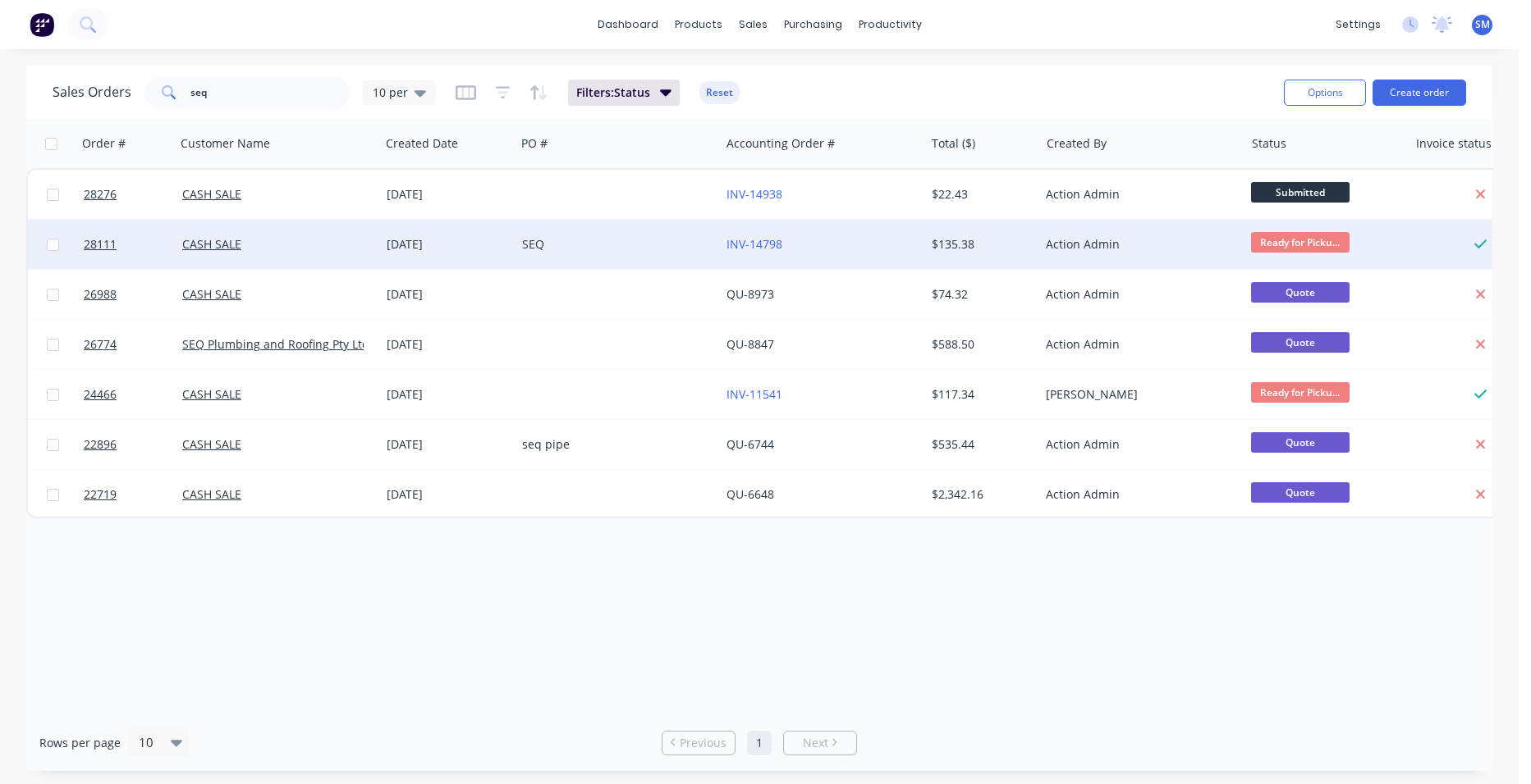
click at [813, 251] on div "INV-14798" at bounding box center [817, 244] width 182 height 17
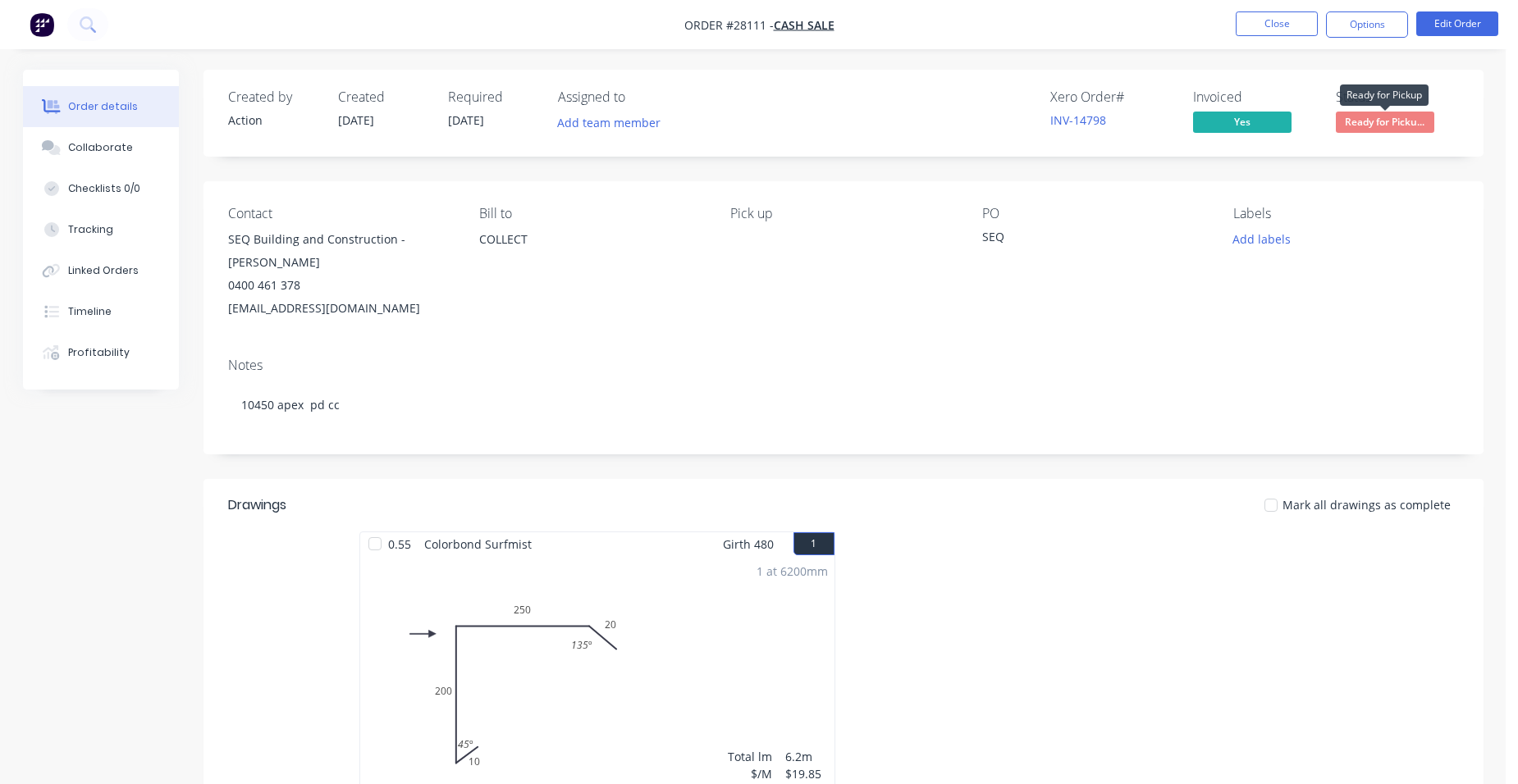
click at [1413, 120] on span "Ready for Picku..." at bounding box center [1385, 121] width 98 height 20
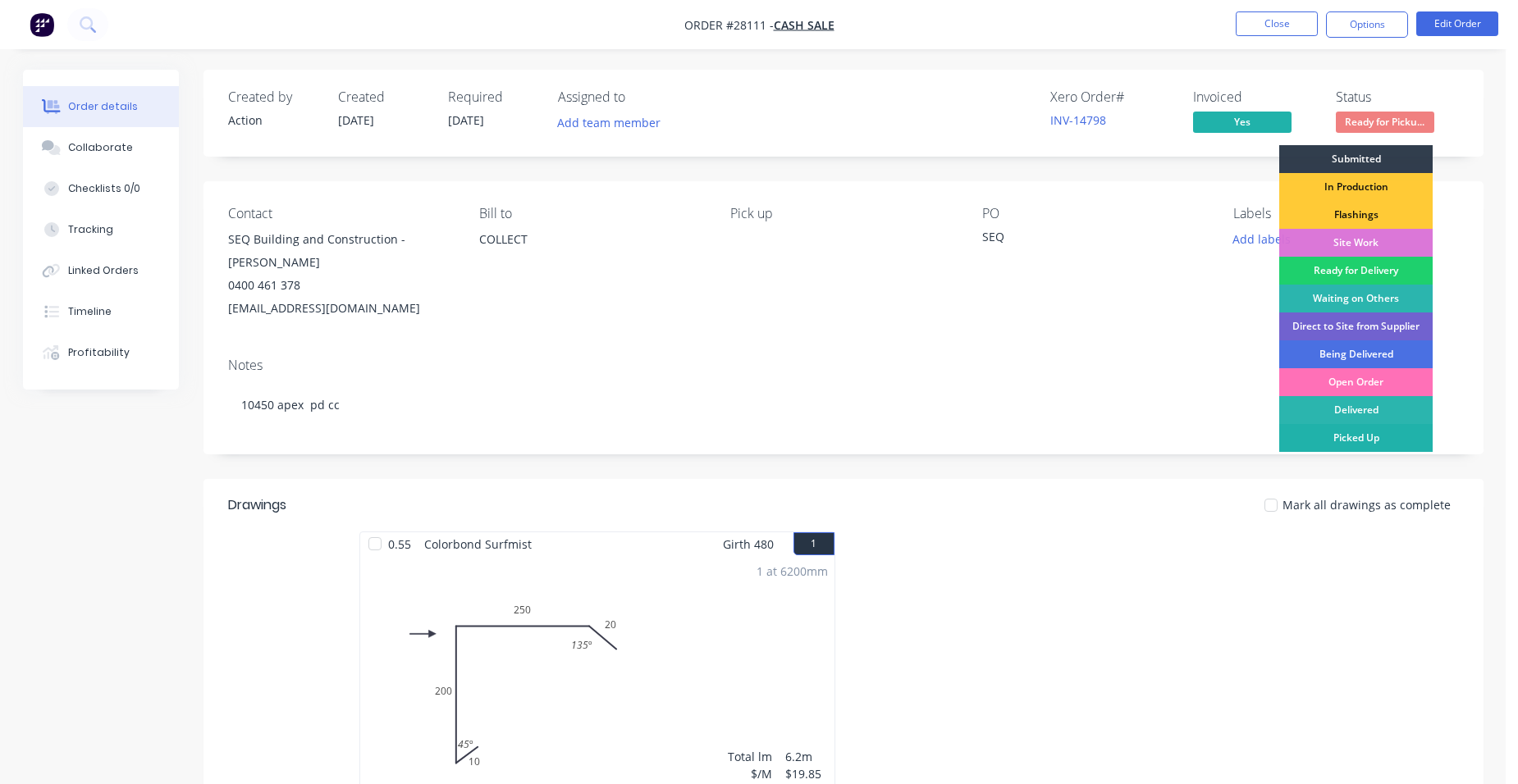
click at [1377, 427] on div "Picked Up" at bounding box center [1355, 439] width 154 height 28
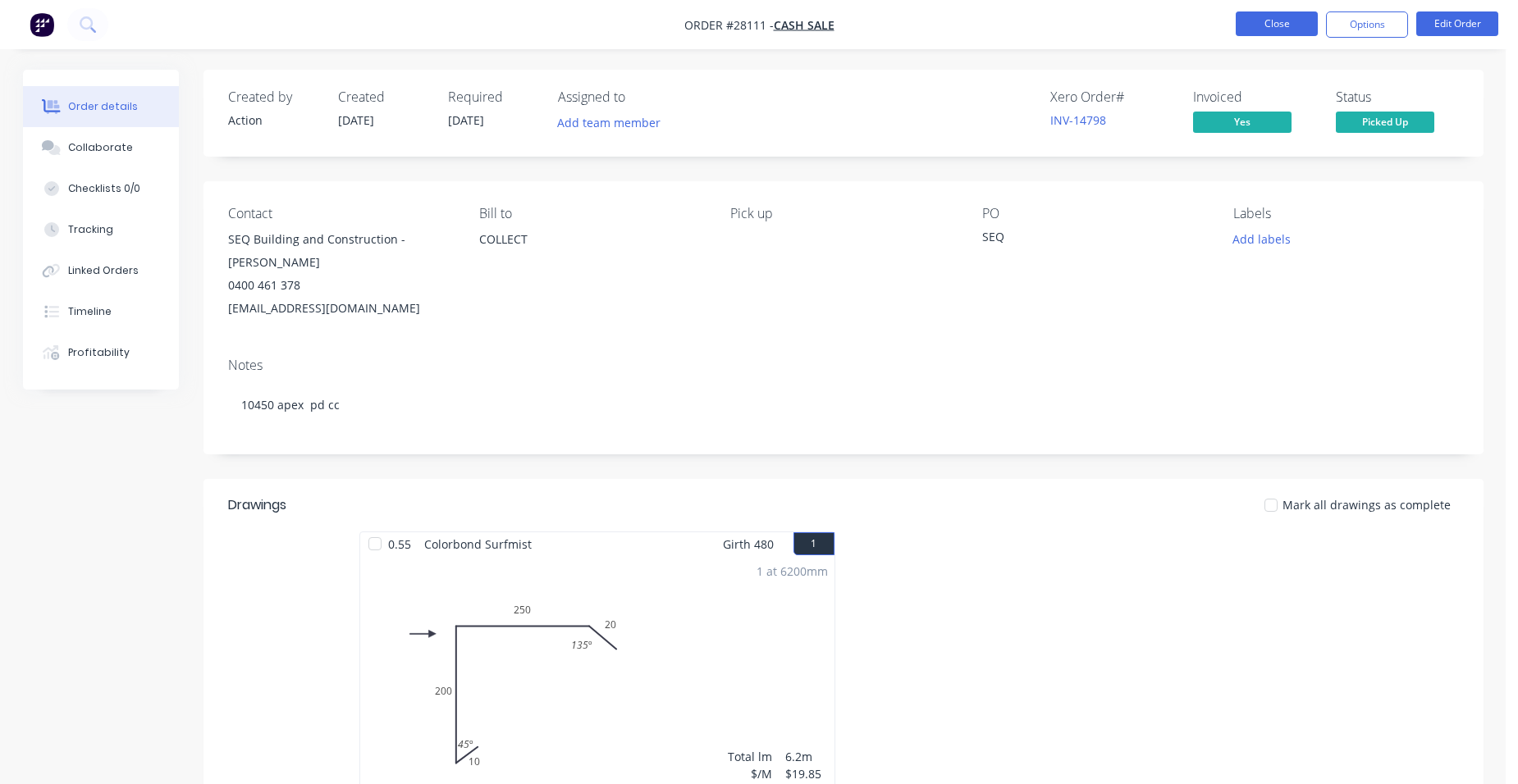
click at [1301, 17] on button "Close" at bounding box center [1276, 24] width 82 height 25
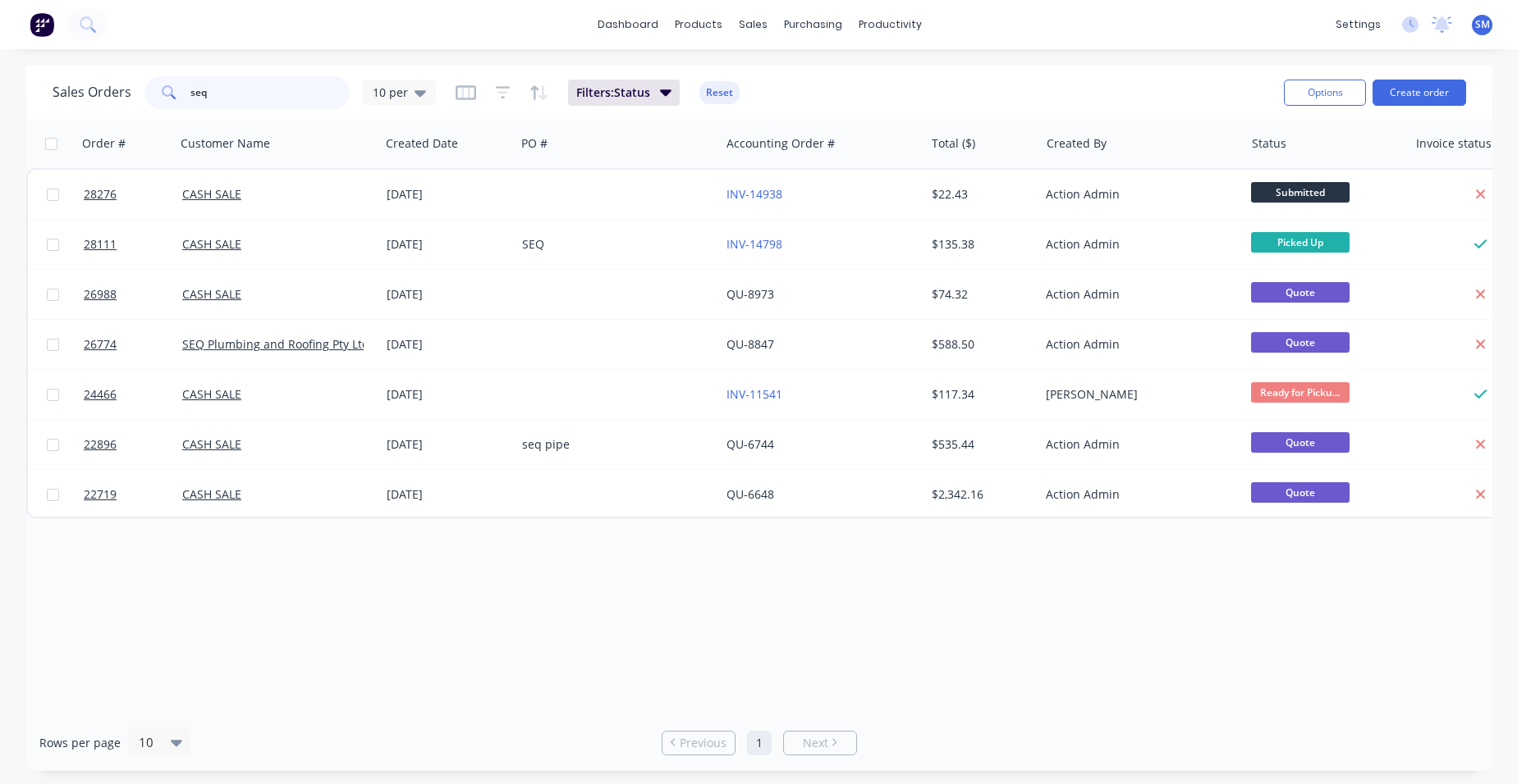
drag, startPoint x: 218, startPoint y: 90, endPoint x: 144, endPoint y: 101, distance: 74.8
click at [146, 102] on div "seq" at bounding box center [246, 92] width 205 height 33
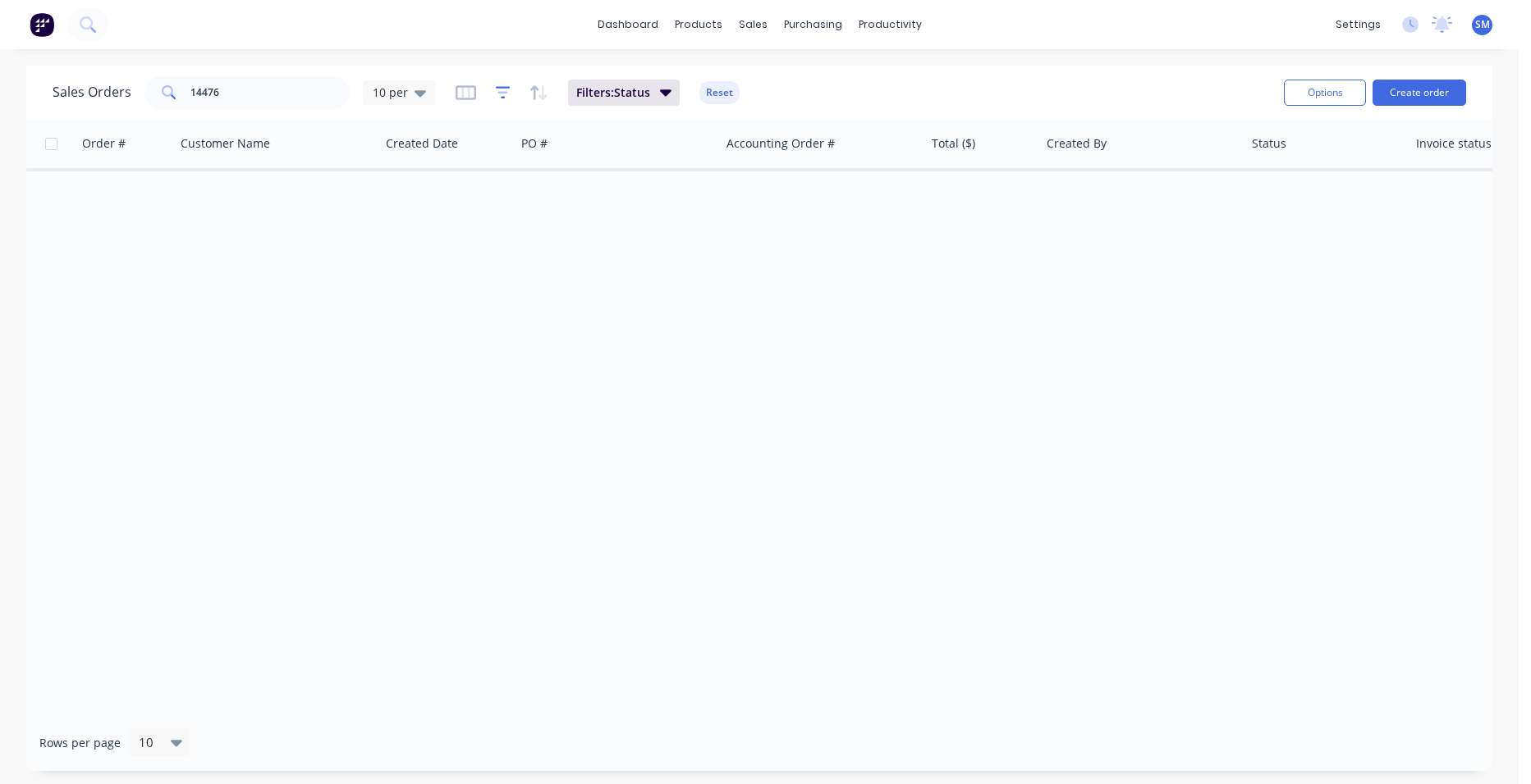
click at [498, 92] on icon "button" at bounding box center [503, 92] width 11 height 3
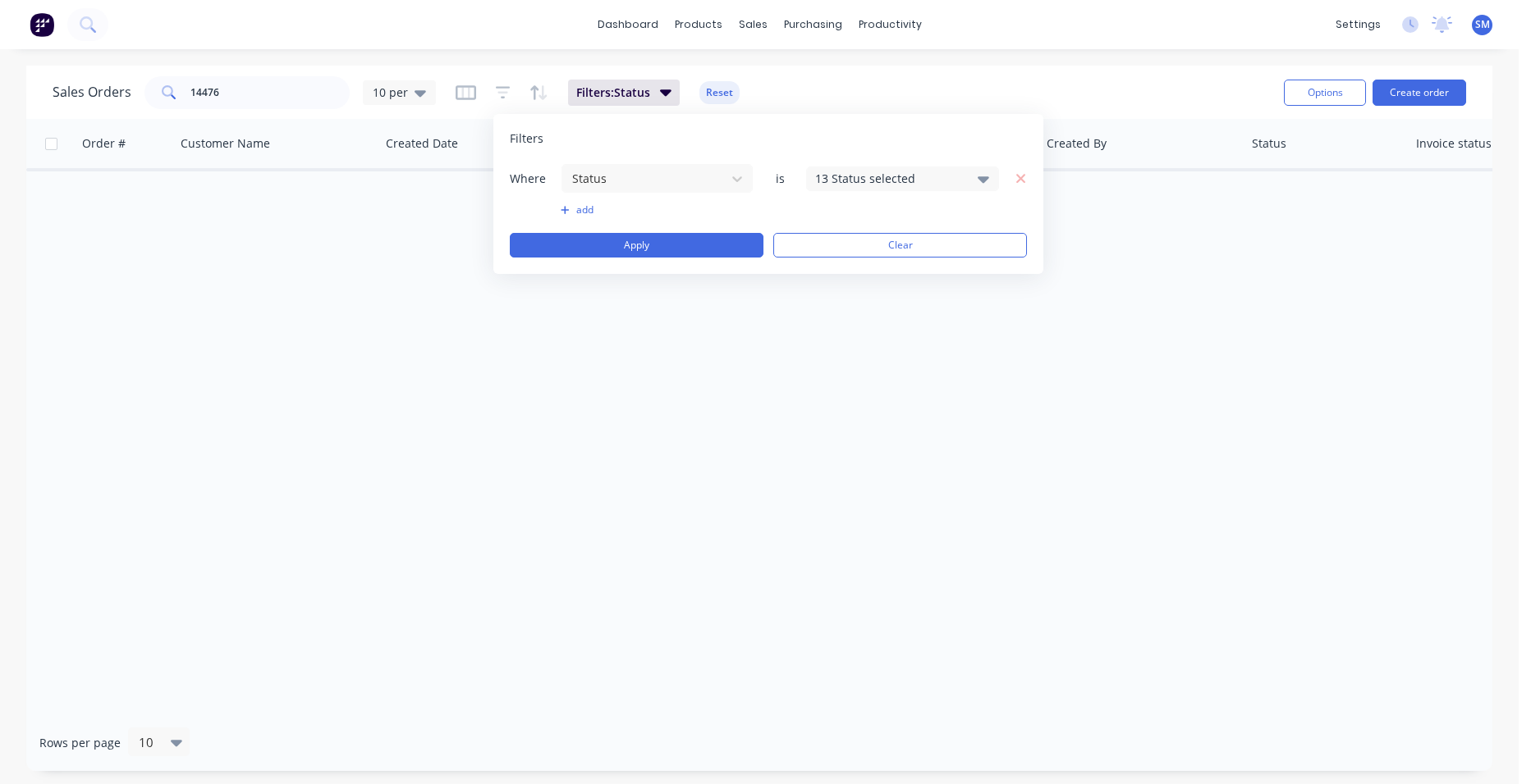
click at [874, 179] on div "13 Status selected" at bounding box center [889, 178] width 149 height 18
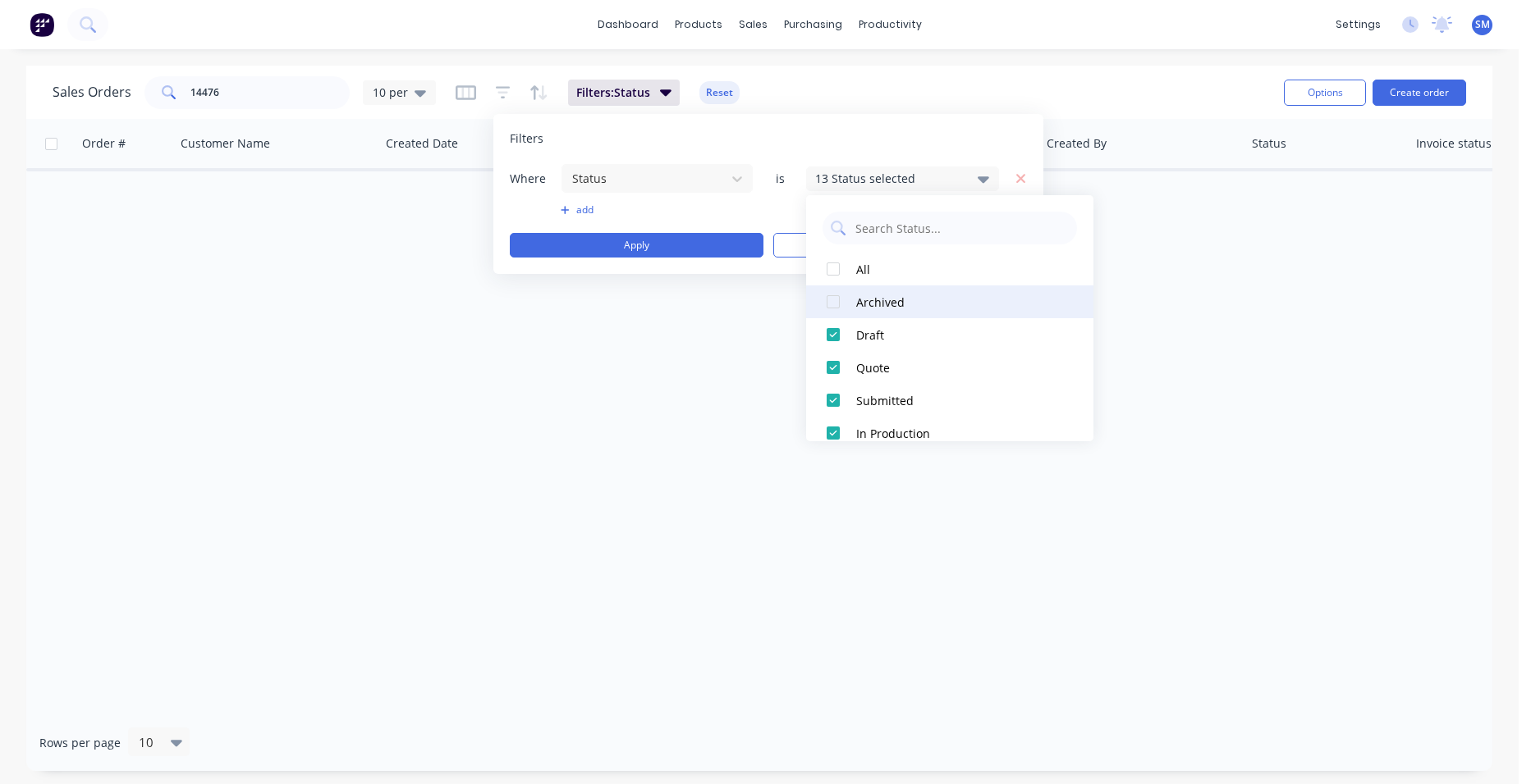
click at [828, 297] on div at bounding box center [833, 301] width 33 height 33
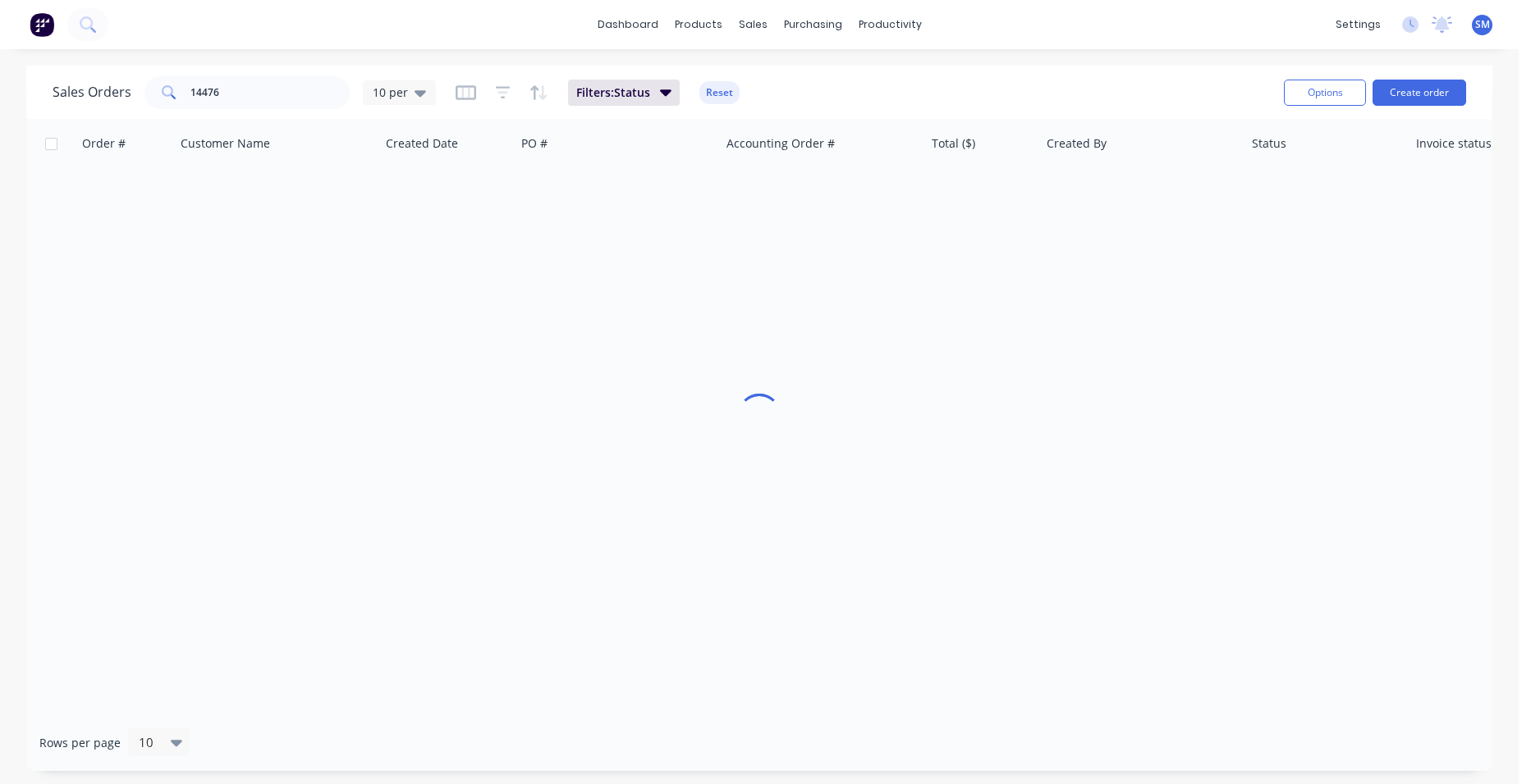
click at [1215, 422] on div "Order # Customer Name Created Date PO # Accounting Order # Total ($) Created By…" at bounding box center [759, 417] width 1466 height 596
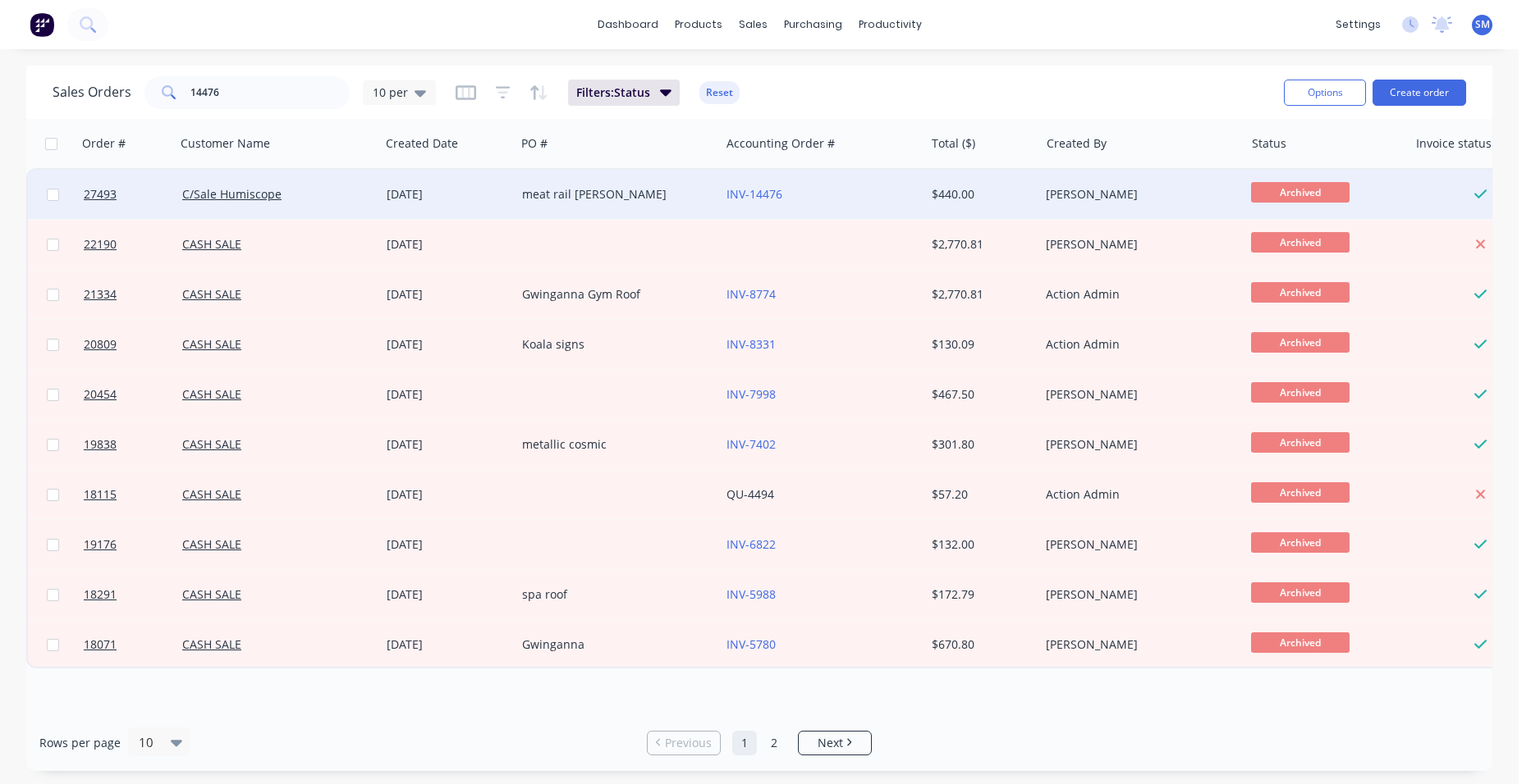
click at [864, 193] on div "INV-14476" at bounding box center [817, 194] width 182 height 17
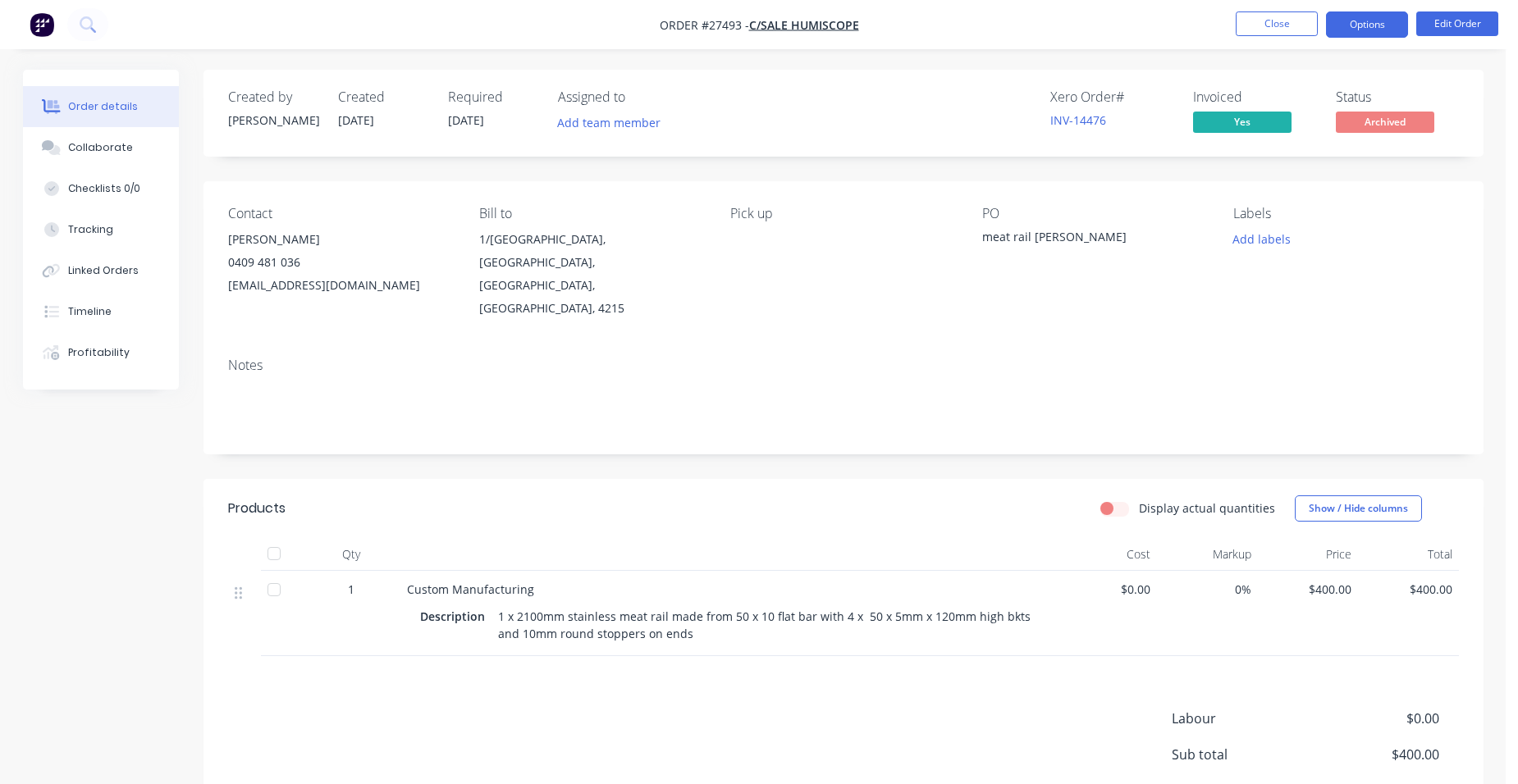
click at [1356, 23] on button "Options" at bounding box center [1367, 25] width 82 height 26
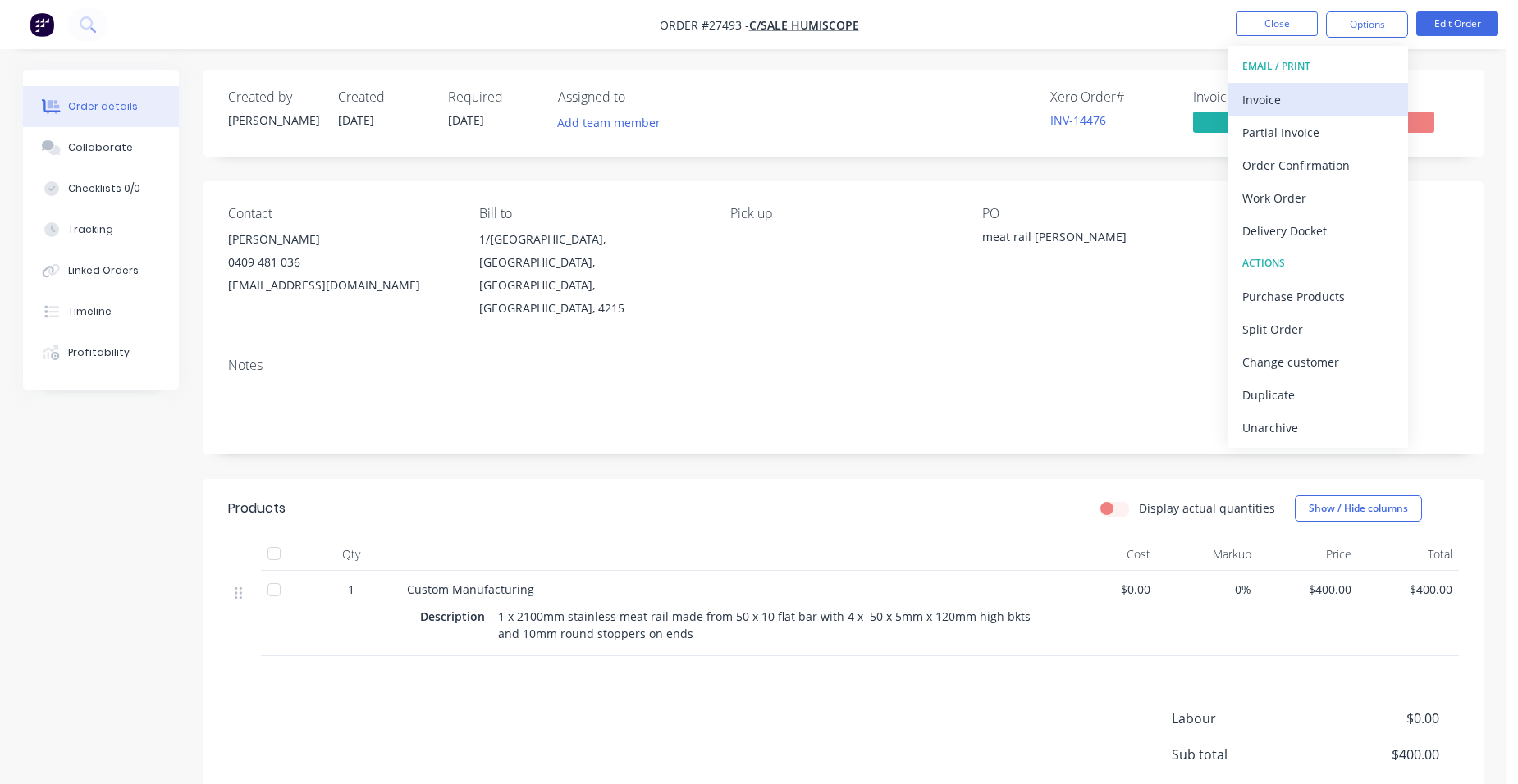
click at [1333, 102] on div "Invoice" at bounding box center [1318, 99] width 151 height 24
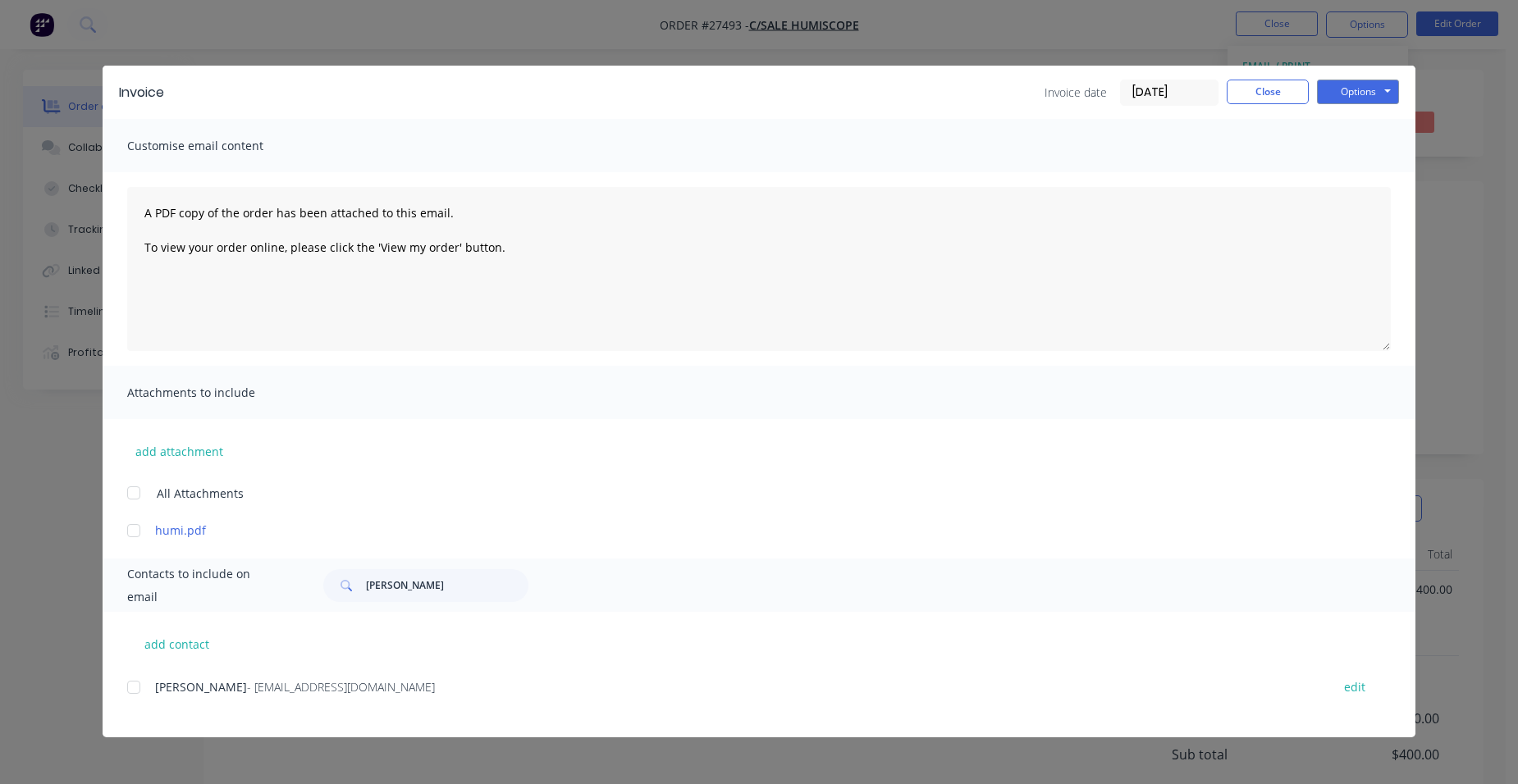
click at [130, 684] on div at bounding box center [133, 687] width 33 height 33
click at [1352, 88] on button "Options" at bounding box center [1357, 92] width 82 height 25
click at [1354, 171] on button "Email" at bounding box center [1369, 175] width 105 height 27
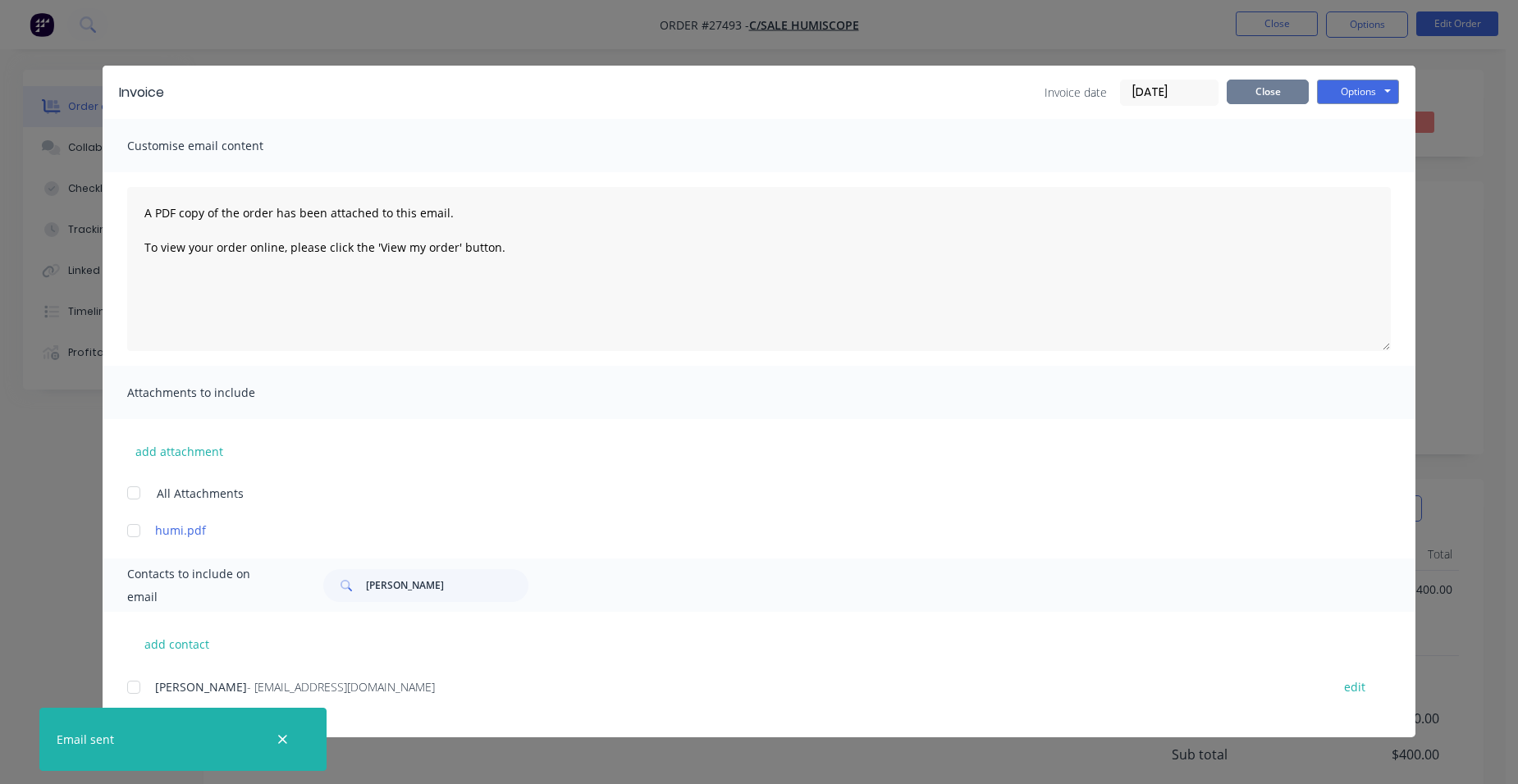
click at [1278, 100] on button "Close" at bounding box center [1267, 92] width 82 height 25
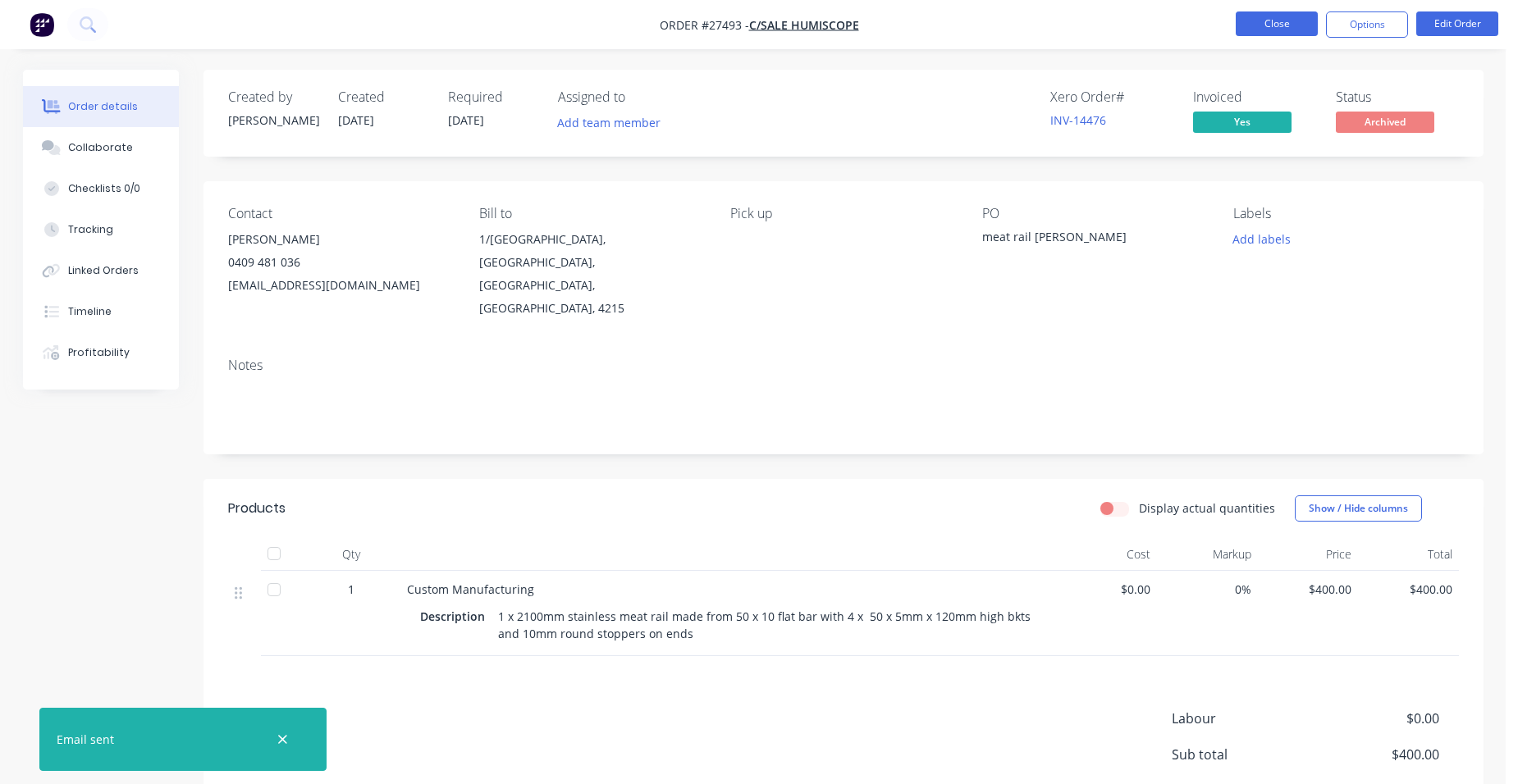
click at [1262, 25] on button "Close" at bounding box center [1276, 24] width 82 height 25
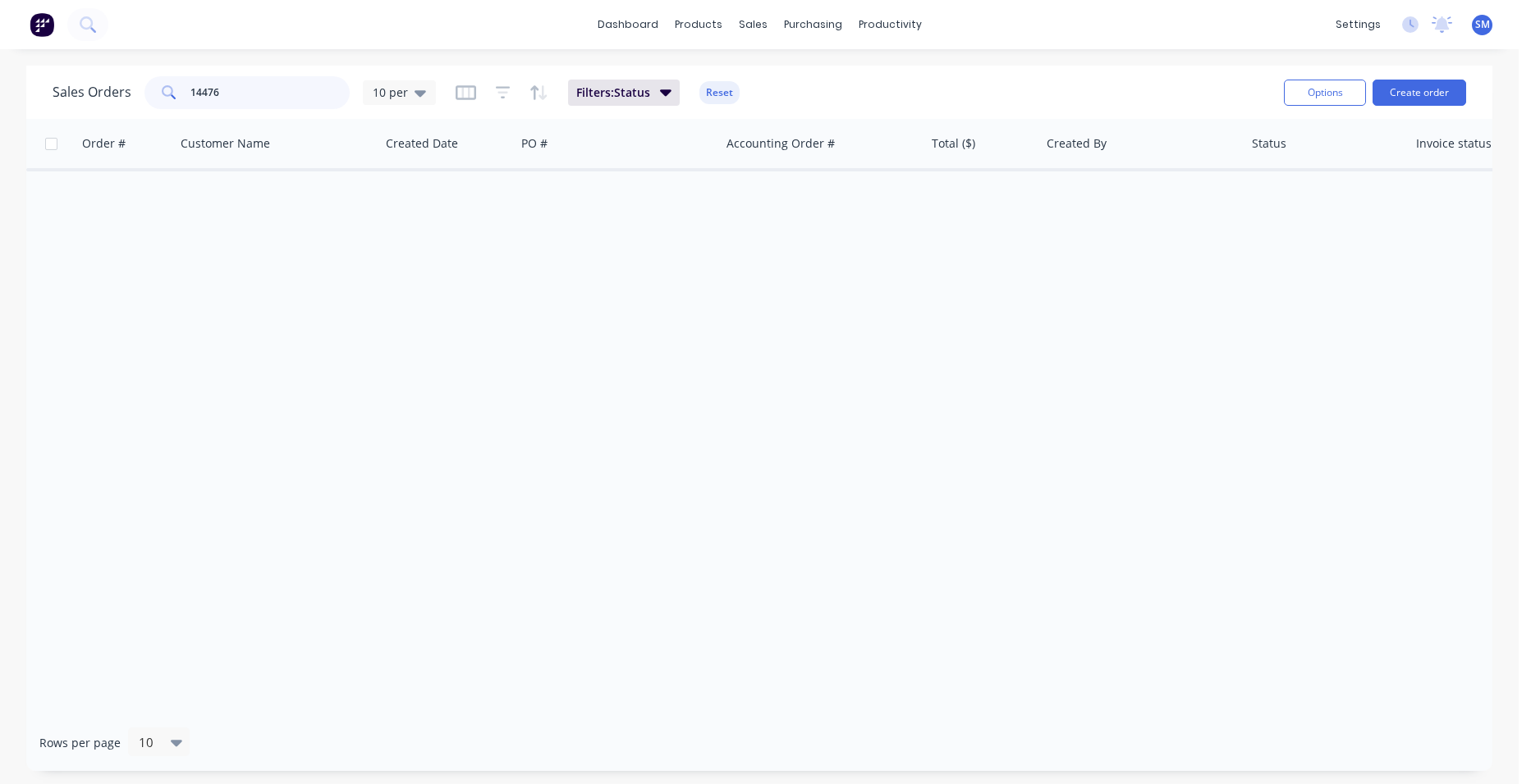
drag, startPoint x: 192, startPoint y: 83, endPoint x: 179, endPoint y: 57, distance: 29.1
click at [171, 76] on div "14476" at bounding box center [246, 92] width 205 height 33
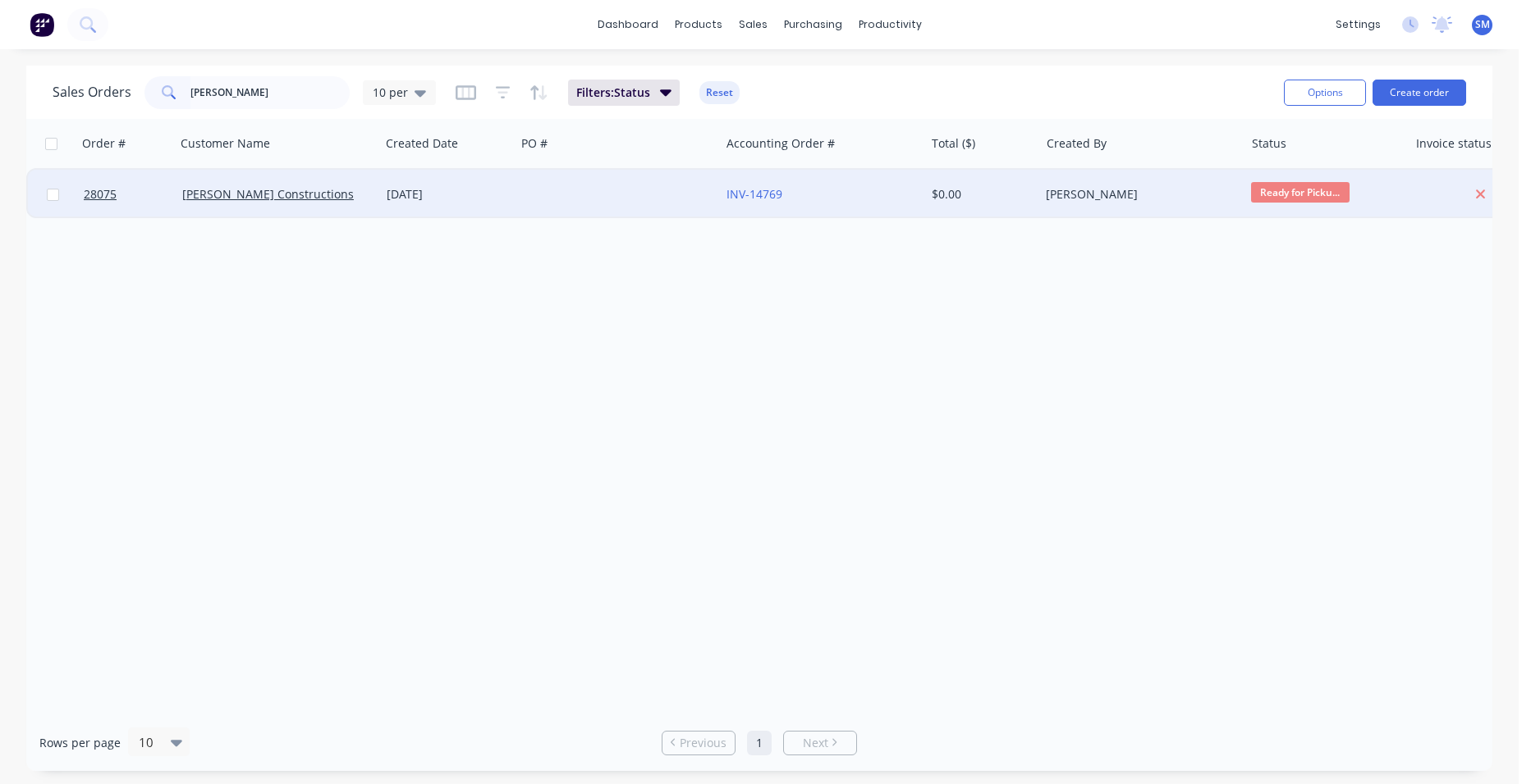
click at [655, 198] on div at bounding box center [617, 194] width 204 height 49
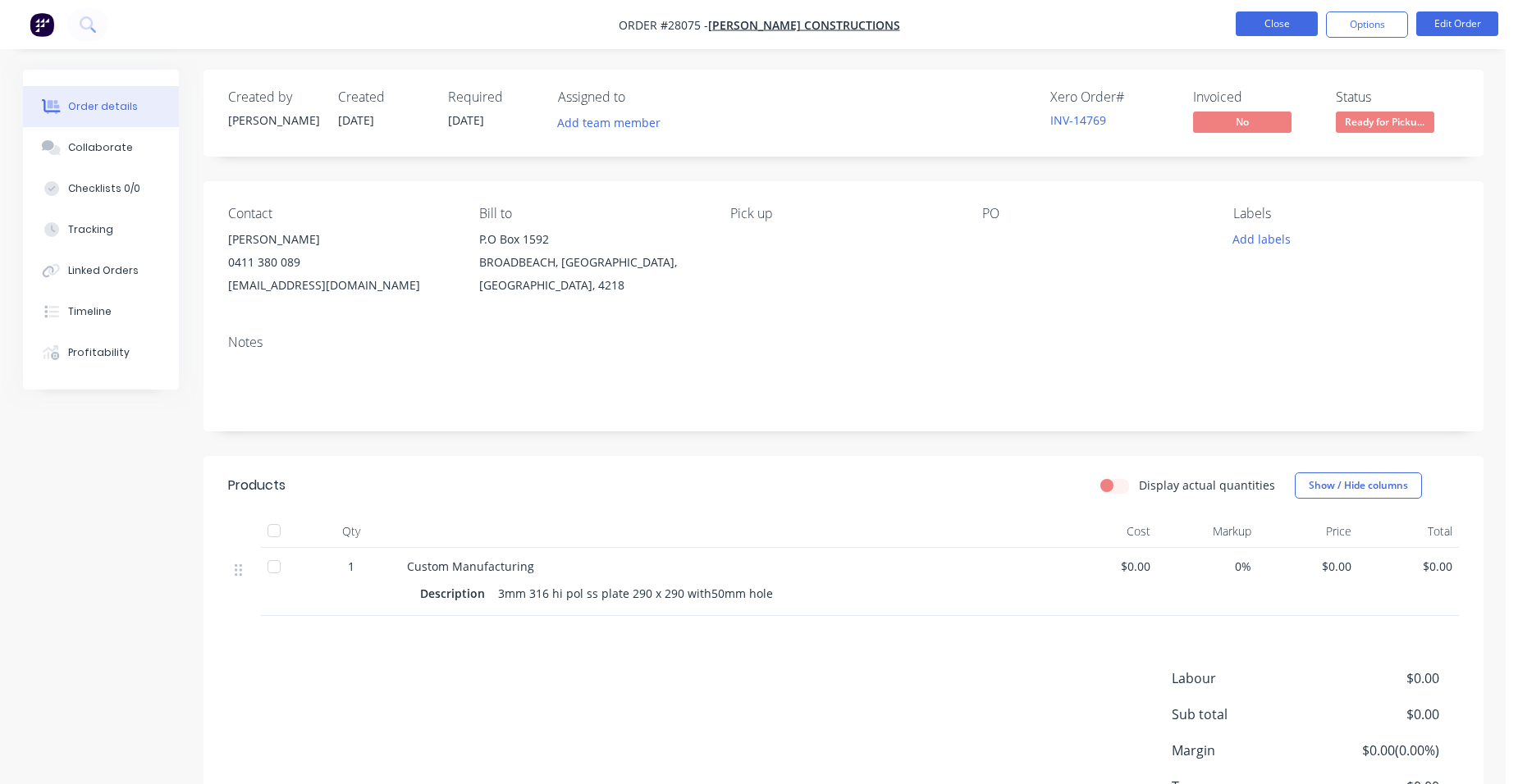
click at [1278, 16] on button "Close" at bounding box center [1276, 24] width 82 height 25
